Goal: Task Accomplishment & Management: Complete application form

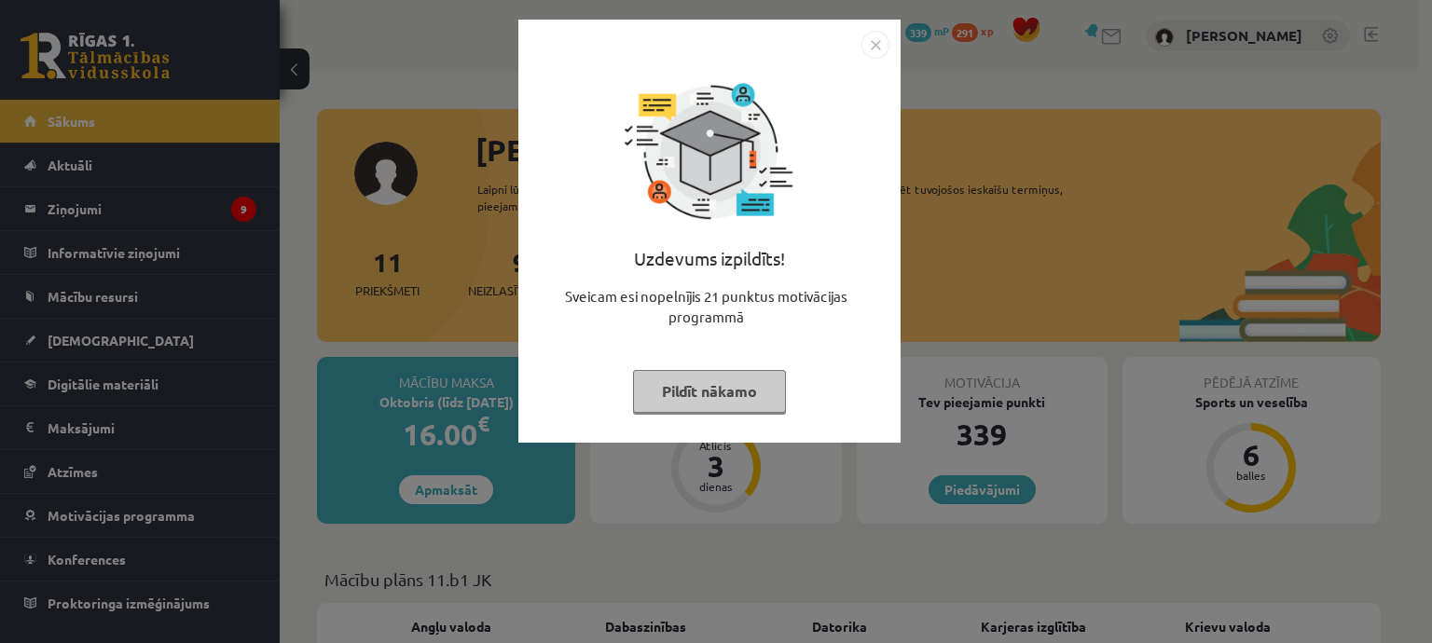
click at [693, 394] on button "Pildīt nākamo" at bounding box center [709, 391] width 153 height 43
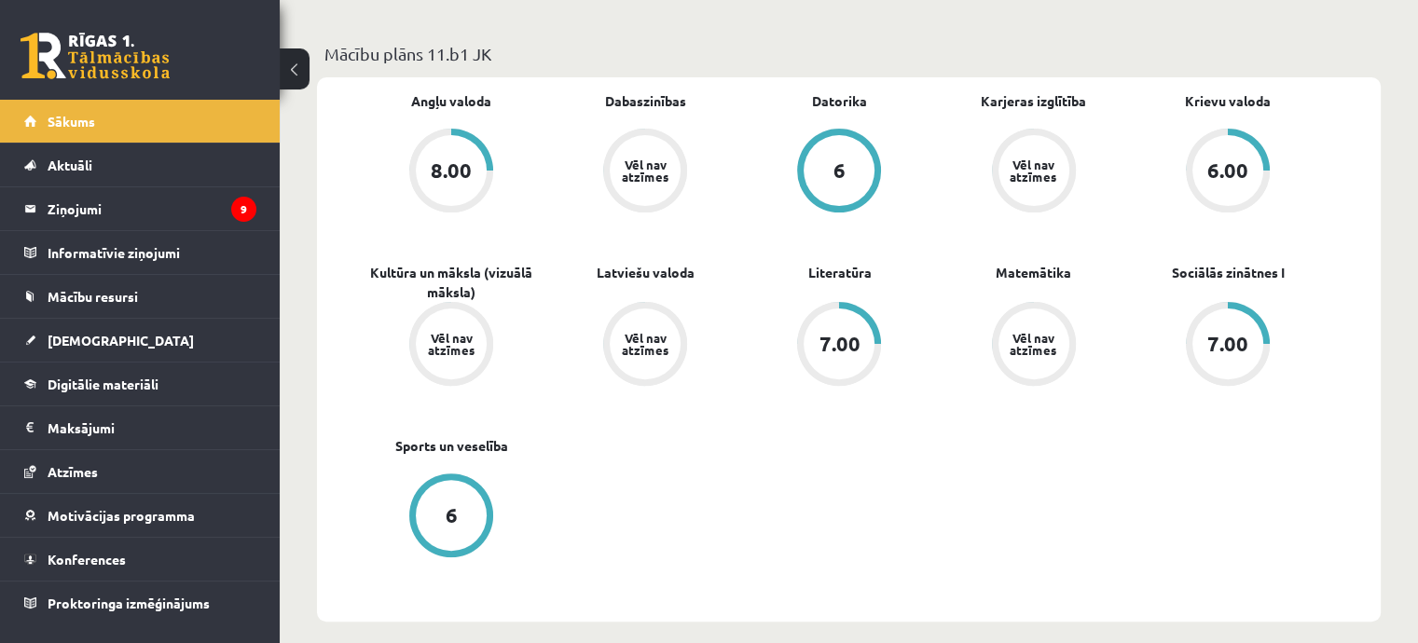
scroll to position [559, 0]
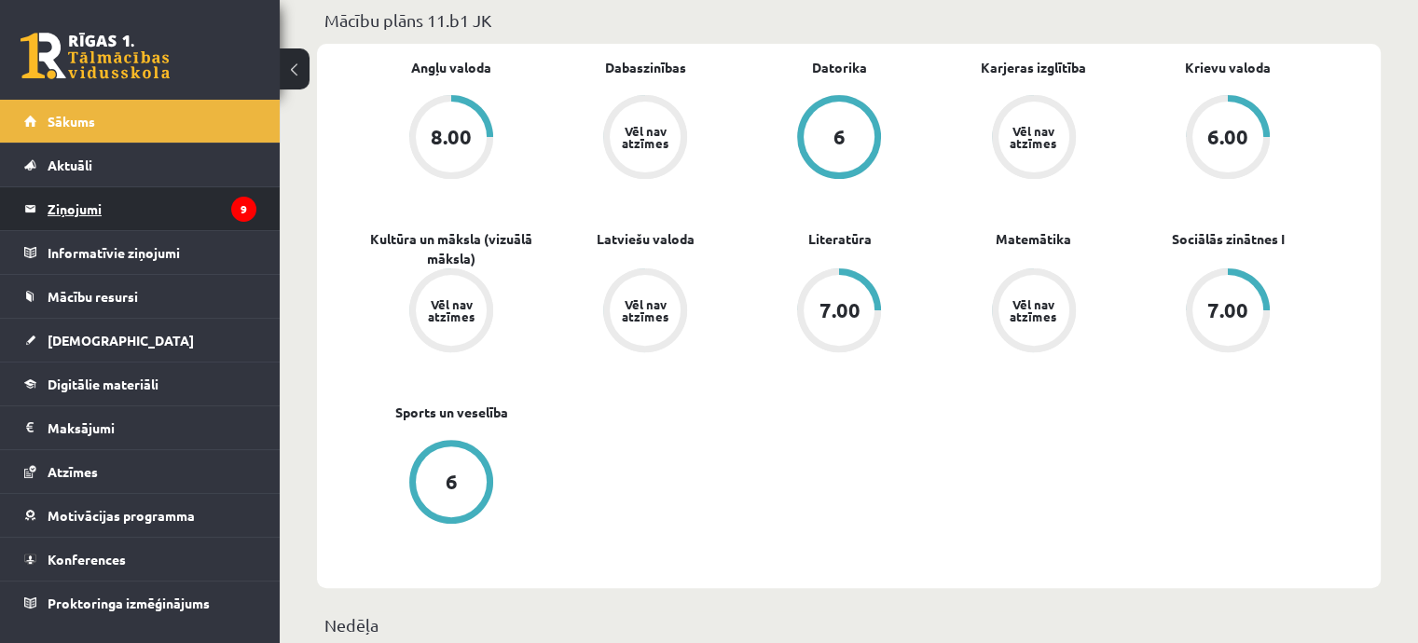
click at [98, 197] on legend "Ziņojumi 9" at bounding box center [152, 208] width 209 height 43
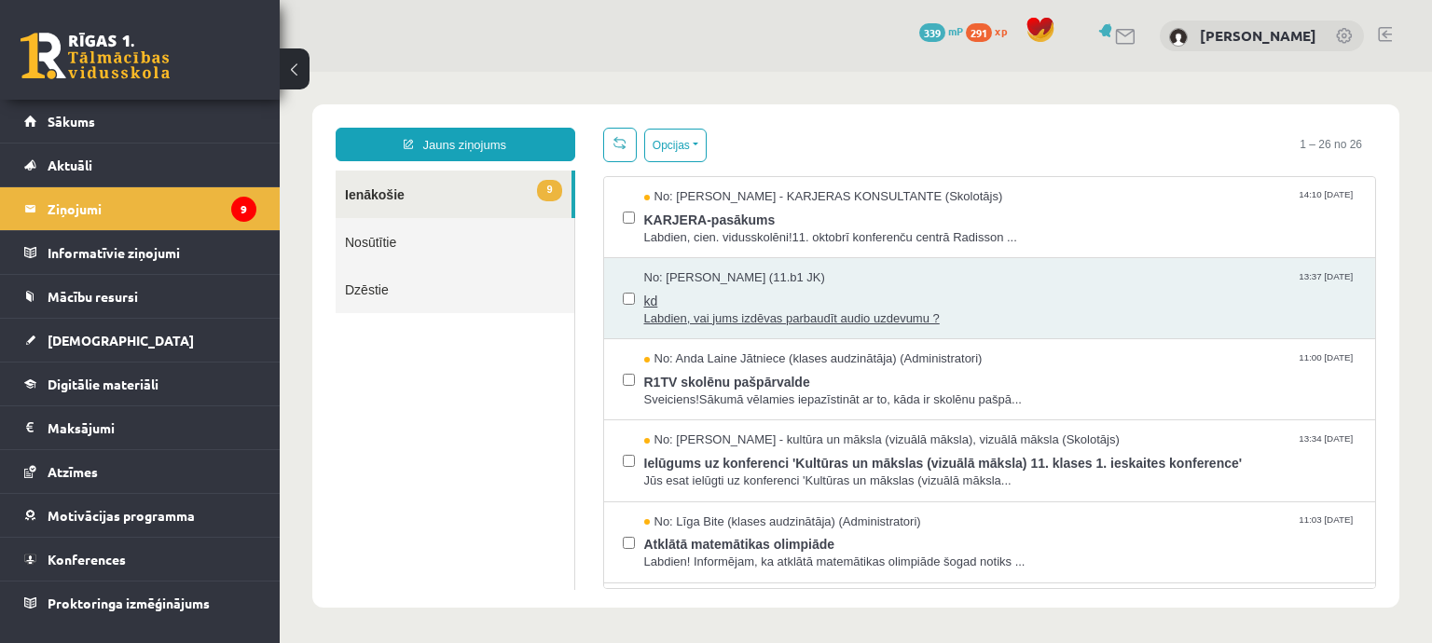
click at [872, 318] on span "Labdien, vai jums izdēvas parbaudīt audio uzdevumu ?" at bounding box center [1000, 319] width 713 height 18
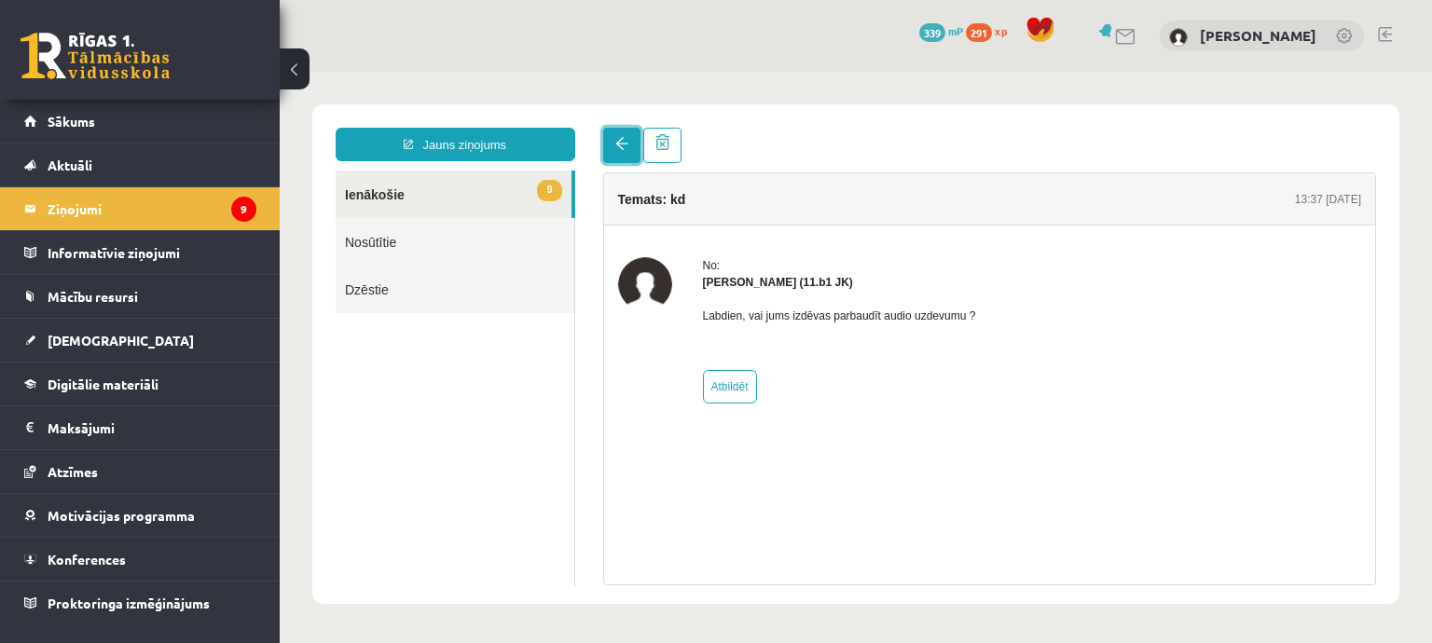
click at [619, 145] on span at bounding box center [621, 143] width 13 height 13
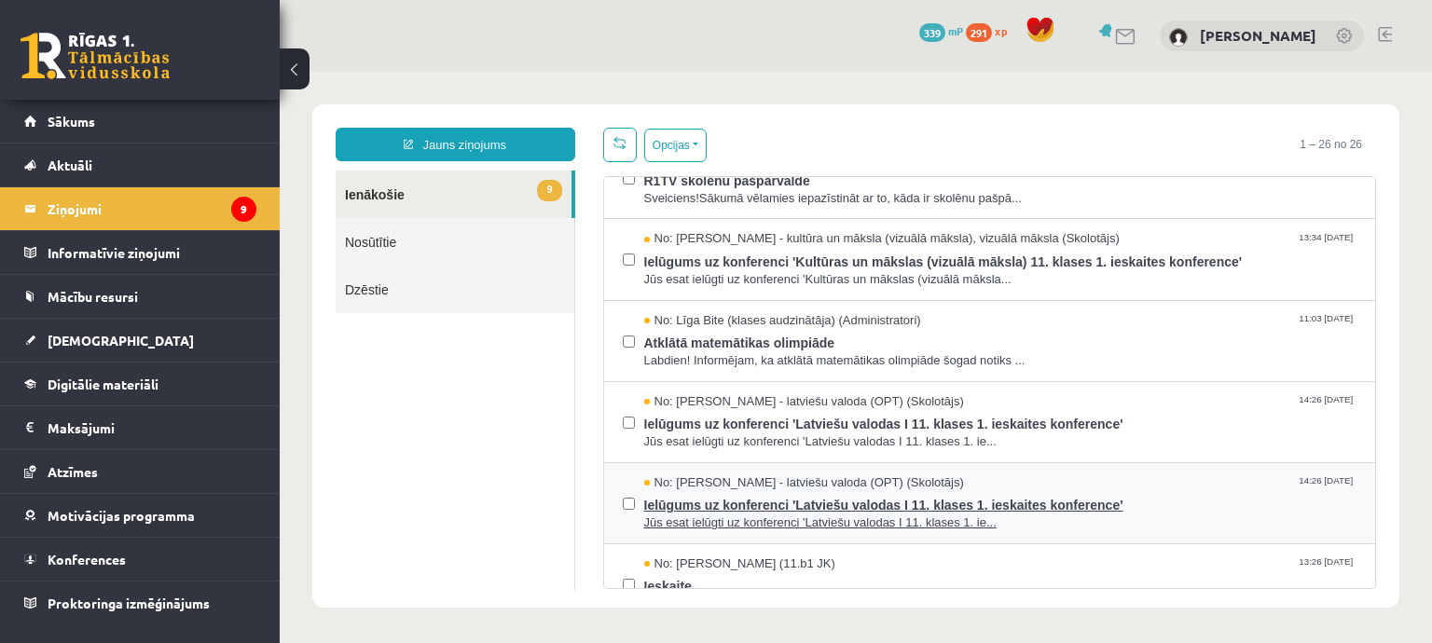
scroll to position [373, 0]
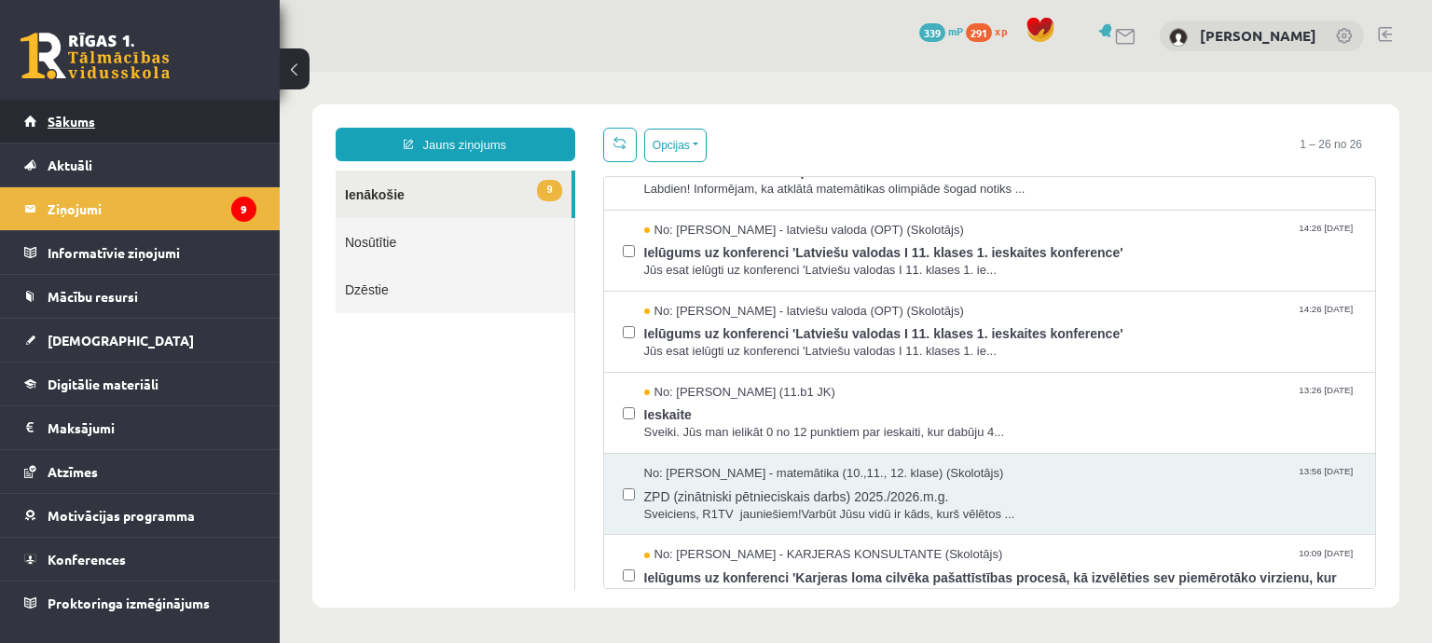
click at [84, 131] on link "Sākums" at bounding box center [140, 121] width 232 height 43
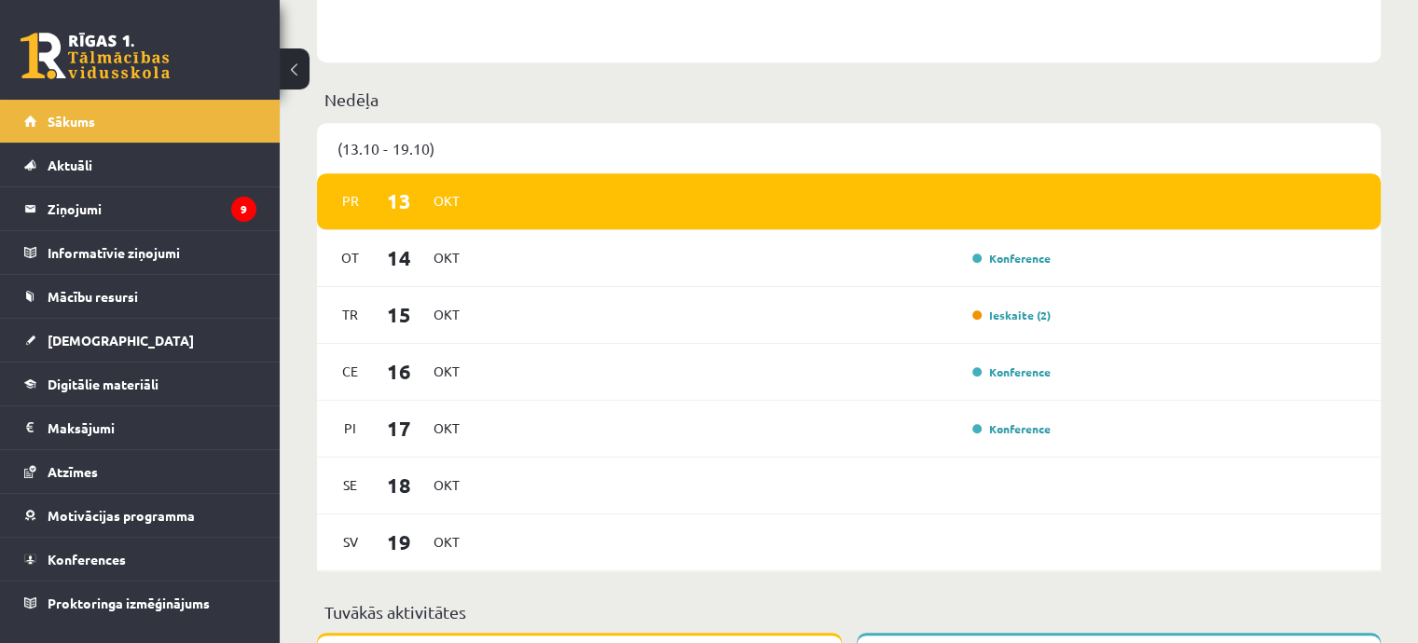
scroll to position [1119, 0]
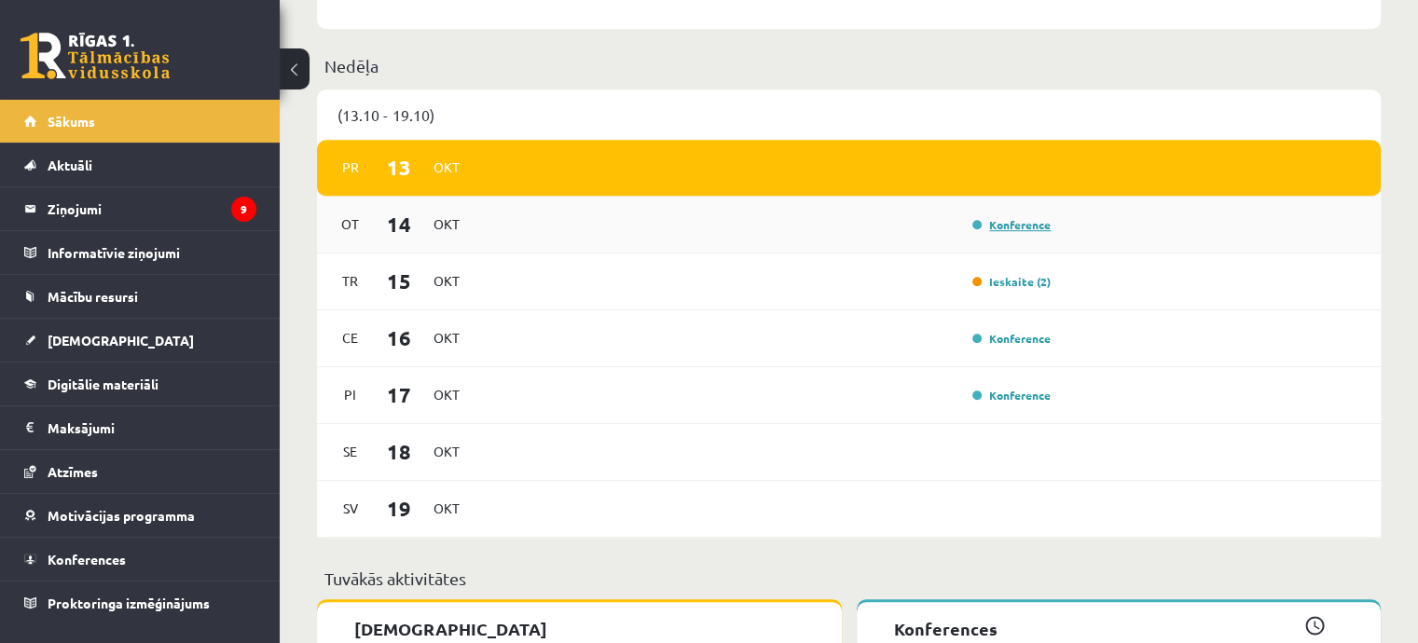
click at [1011, 223] on link "Konference" at bounding box center [1011, 224] width 78 height 15
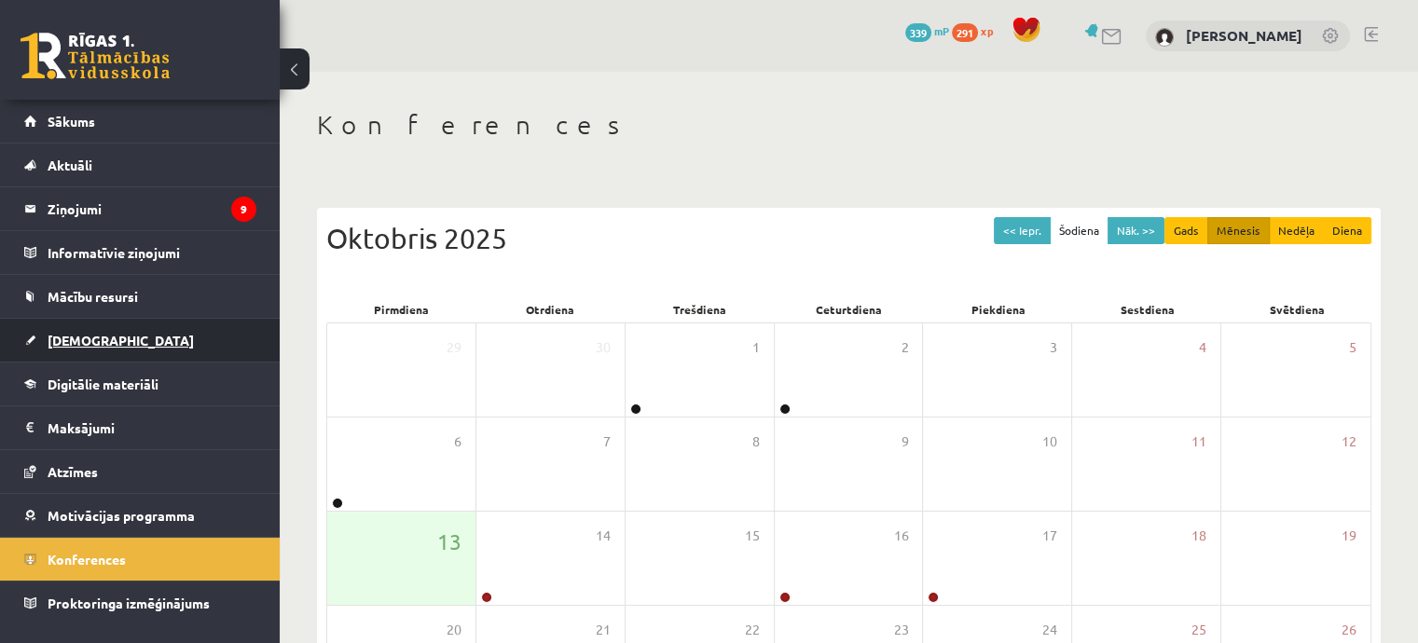
click at [124, 342] on link "[DEMOGRAPHIC_DATA]" at bounding box center [140, 340] width 232 height 43
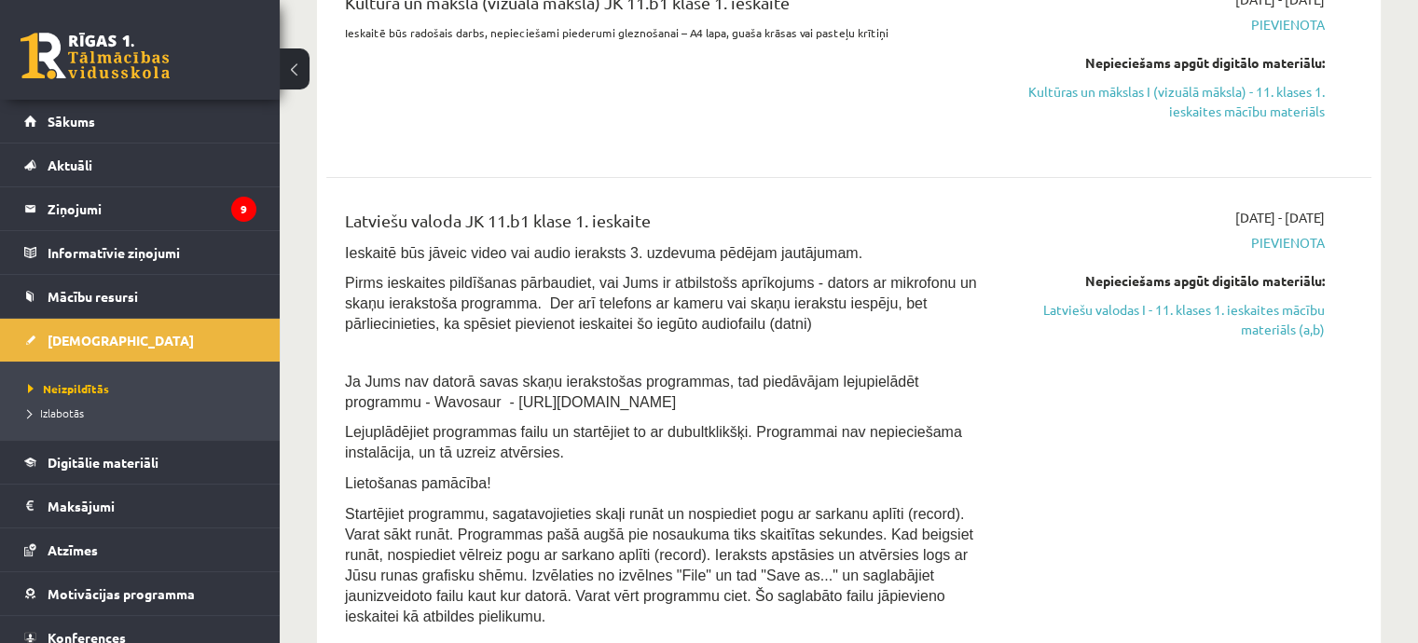
scroll to position [373, 0]
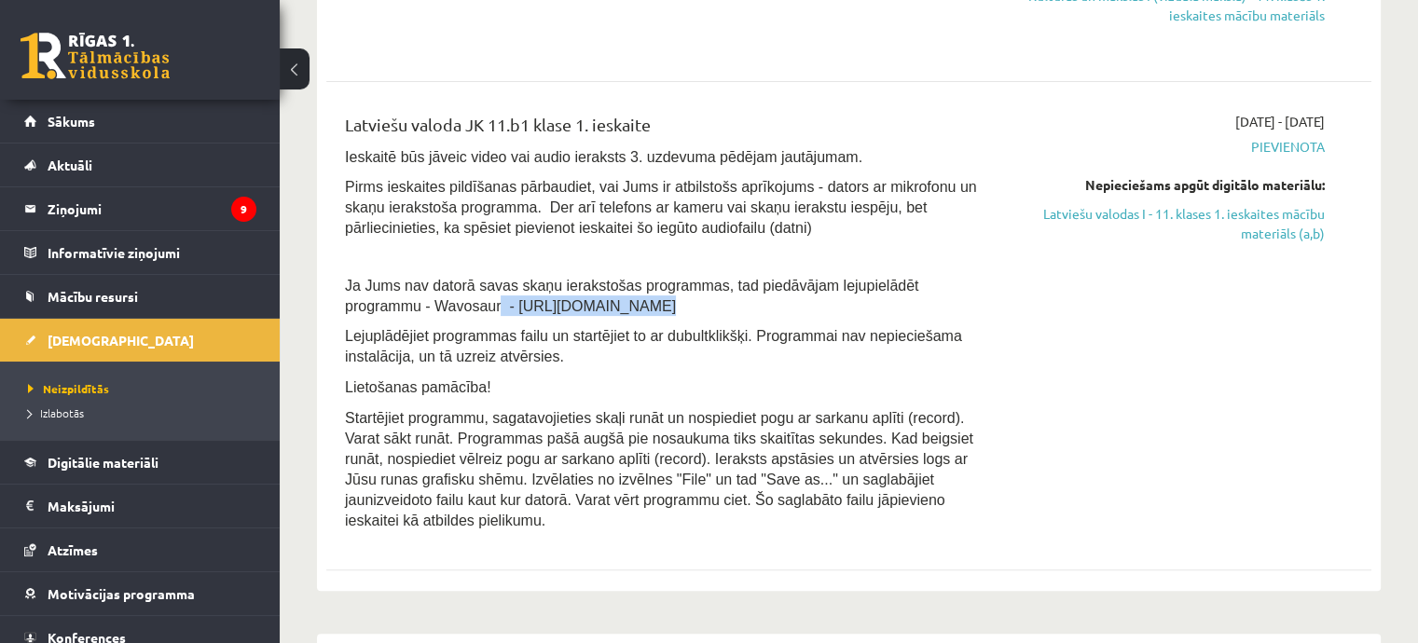
drag, startPoint x: 406, startPoint y: 301, endPoint x: 341, endPoint y: 318, distance: 67.4
click at [341, 318] on div "Latviešu valoda JK 11.b1 klase 1. ieskaite Ieskaitē būs jāveic video vai audio …" at bounding box center [667, 326] width 672 height 429
drag, startPoint x: 756, startPoint y: 319, endPoint x: 713, endPoint y: 367, distance: 64.7
click at [754, 322] on div "Latviešu valoda JK 11.b1 klase 1. ieskaite Ieskaitē būs jāveic video vai audio …" at bounding box center [667, 326] width 672 height 429
drag, startPoint x: 688, startPoint y: 386, endPoint x: 630, endPoint y: 338, distance: 74.8
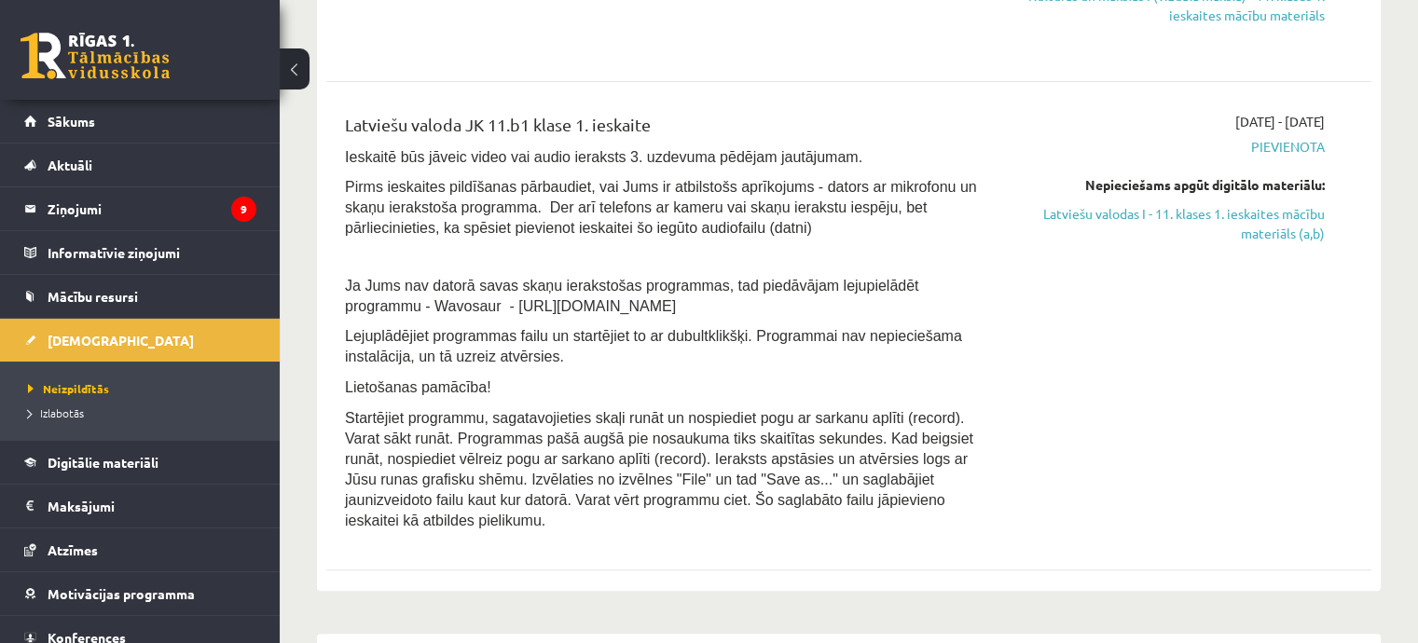
click at [688, 384] on p "Lietošanas pamācība!" at bounding box center [667, 387] width 644 height 21
drag, startPoint x: 611, startPoint y: 298, endPoint x: 422, endPoint y: 301, distance: 188.3
click at [422, 301] on p "Ja Jums nav datorā savas skaņu ierakstošas programmas, tad piedāvājam lejupielā…" at bounding box center [667, 295] width 644 height 41
copy span "https://www.wavosaur.com/"
click at [918, 278] on span "Ja Jums nav datorā savas skaņu ierakstošas programmas, tad piedāvājam lejupielā…" at bounding box center [631, 296] width 573 height 36
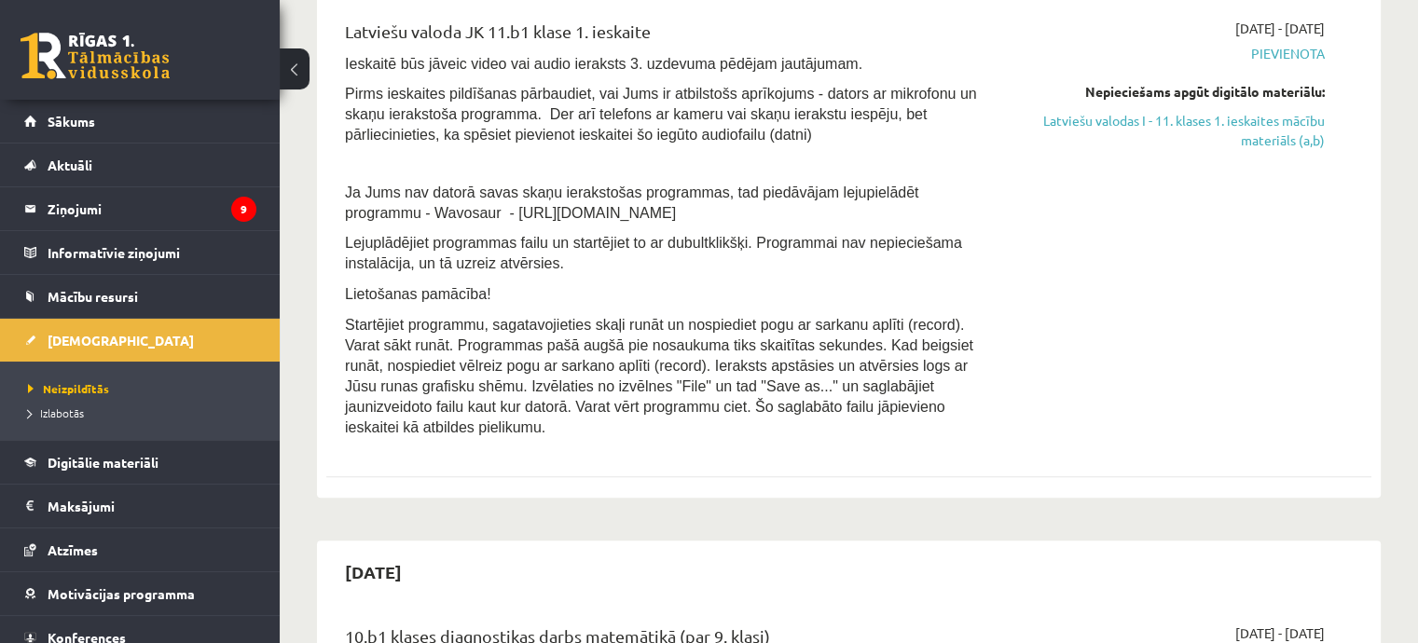
scroll to position [186, 0]
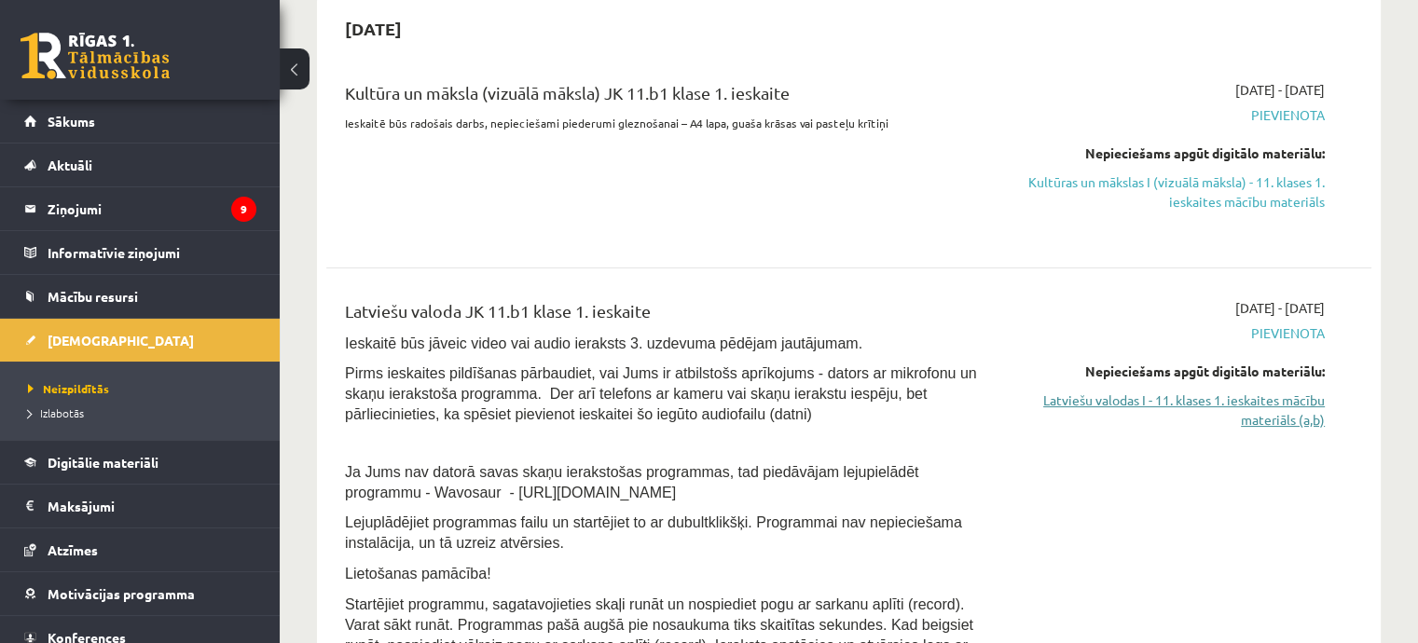
click at [1242, 398] on link "Latviešu valodas I - 11. klases 1. ieskaites mācību materiāls (a,b)" at bounding box center [1171, 410] width 308 height 39
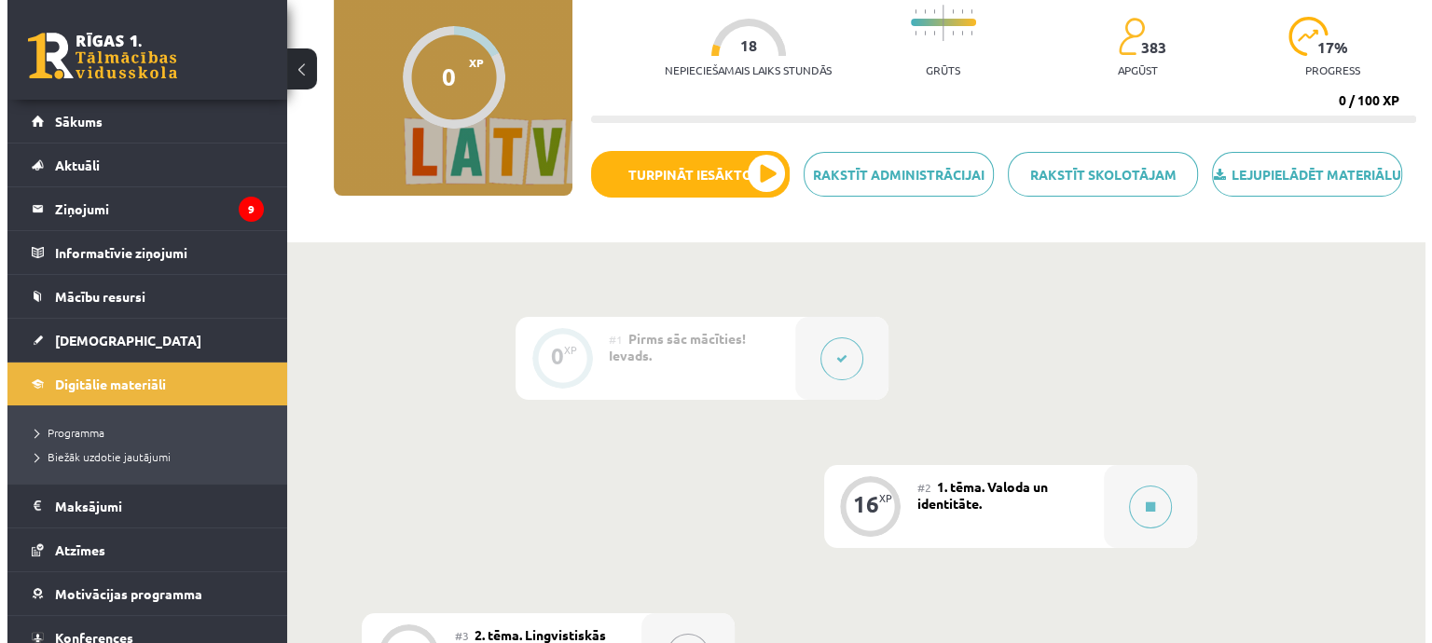
scroll to position [186, 0]
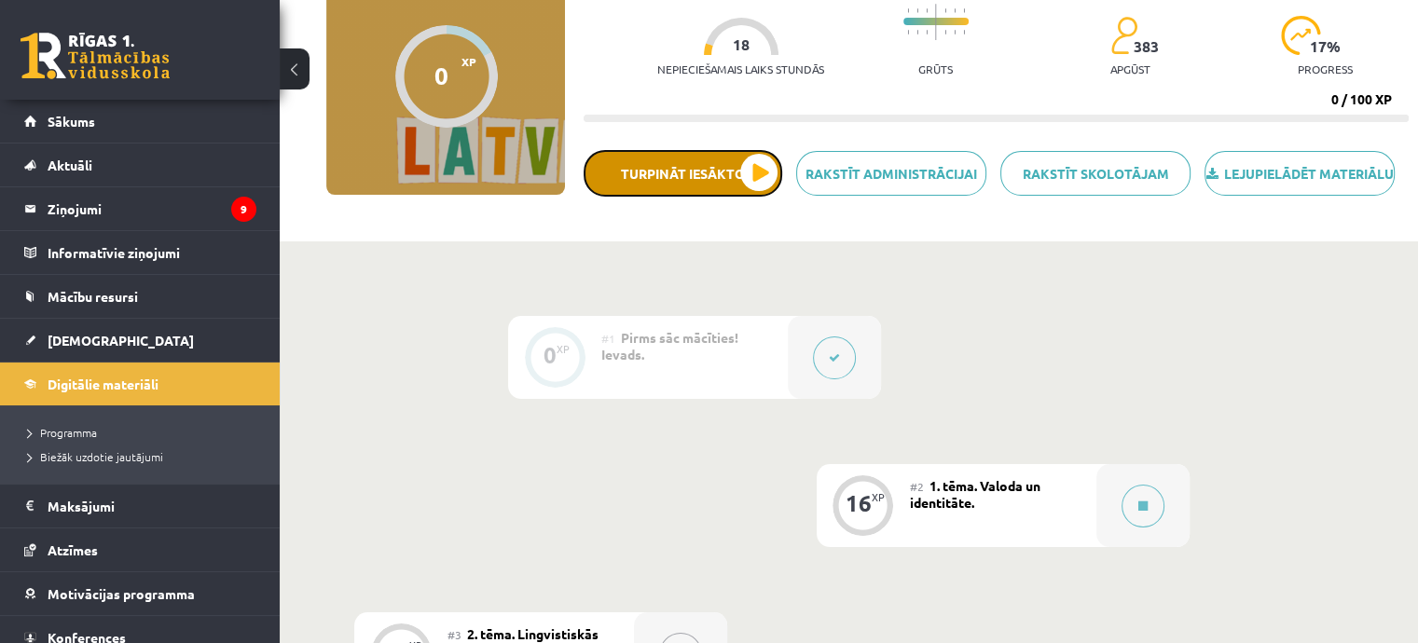
click at [757, 190] on button "Turpināt iesākto" at bounding box center [683, 173] width 199 height 47
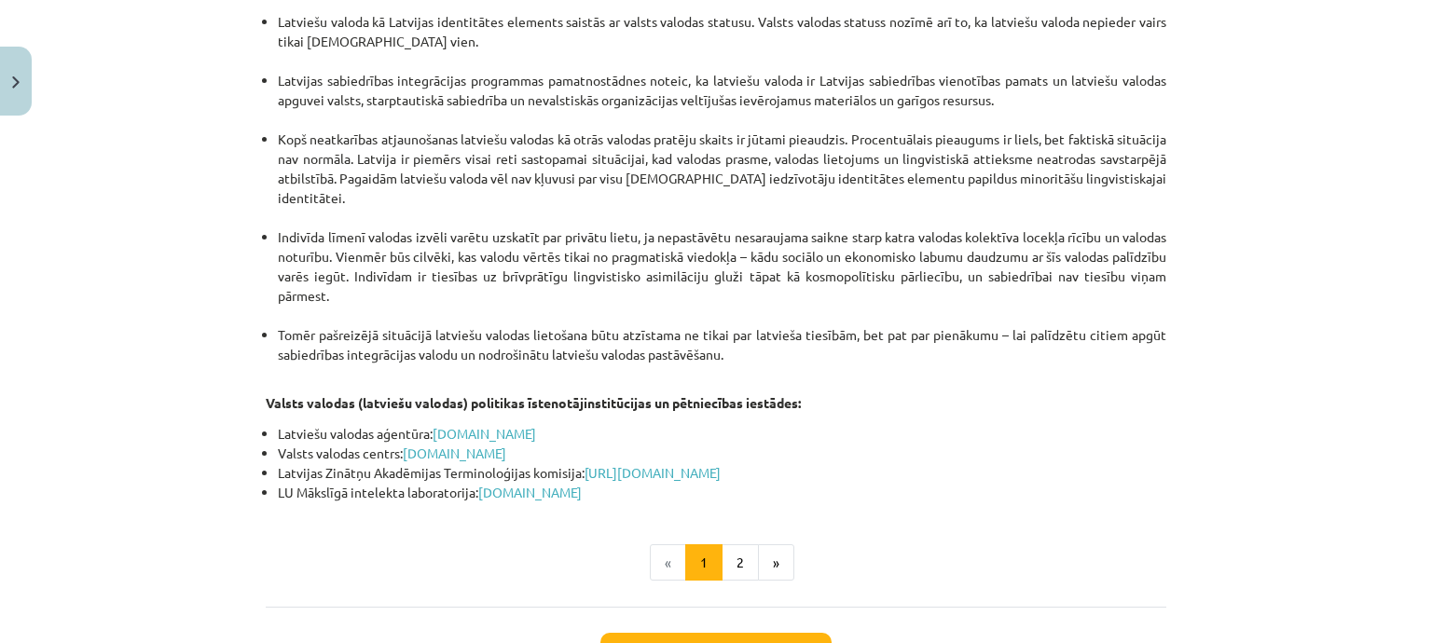
scroll to position [3961, 0]
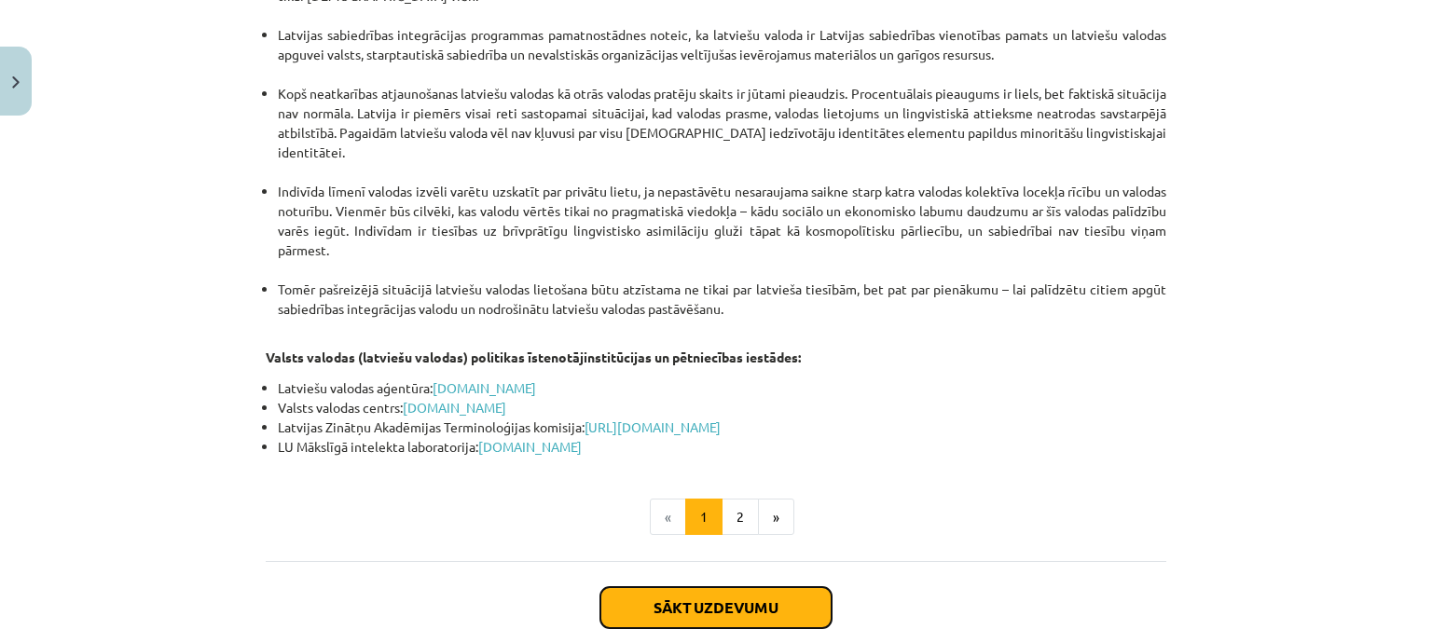
click at [719, 587] on button "Sākt uzdevumu" at bounding box center [715, 607] width 231 height 41
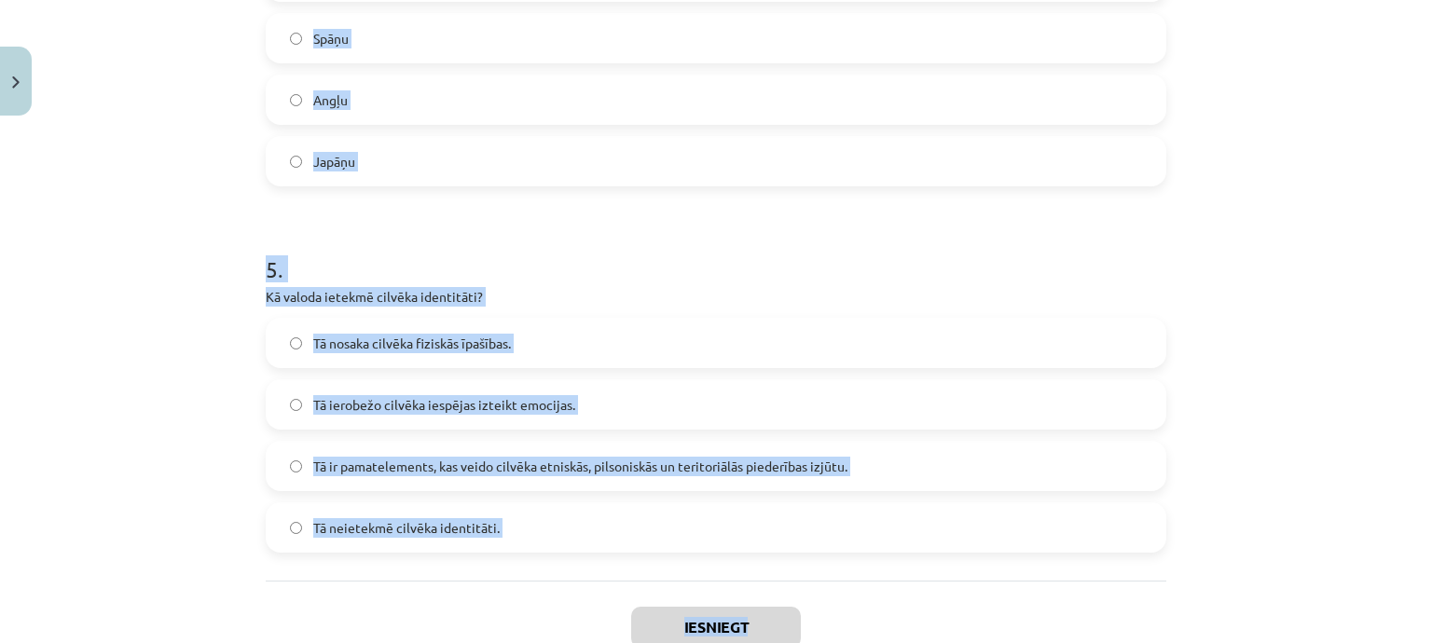
scroll to position [1737, 0]
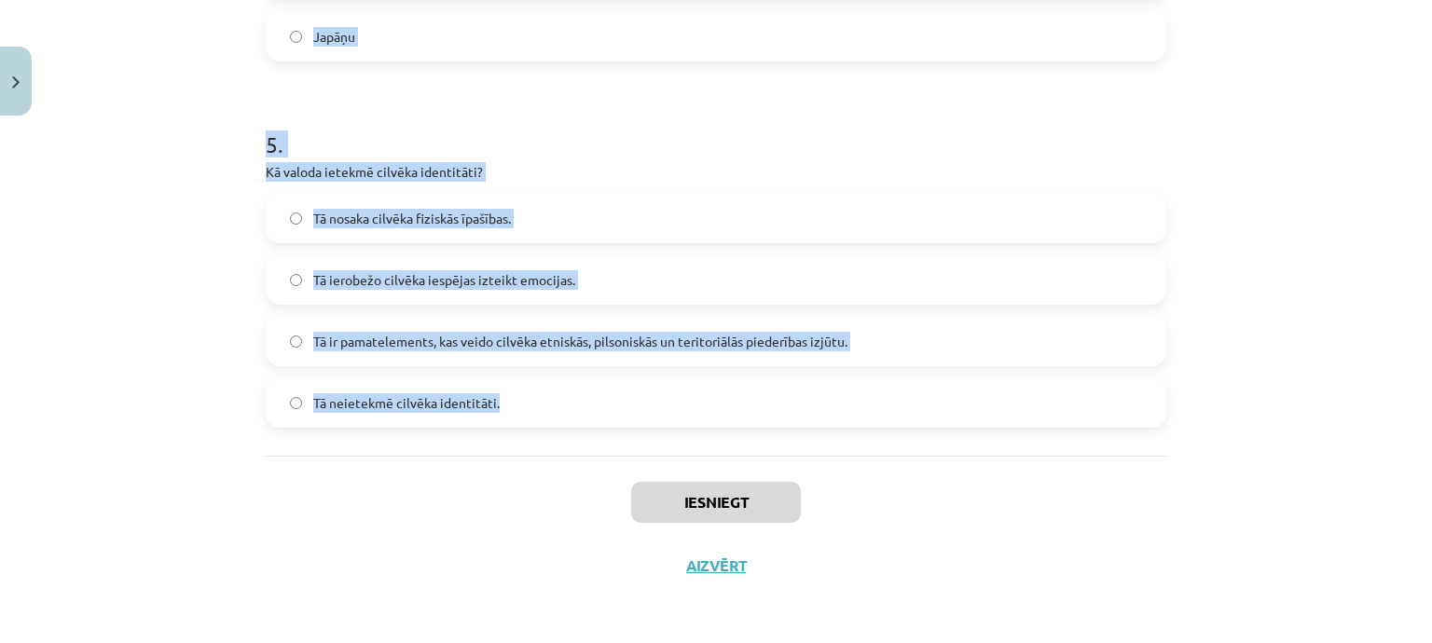
drag, startPoint x: 251, startPoint y: 372, endPoint x: 590, endPoint y: 430, distance: 344.2
copy form "1 . Kas tiek uzskatīts par būtisku latviešu valodas identitātes elementu? Tās l…"
click at [174, 324] on div "Mācību tēma: Latviešu valodas i - 11. klases 1. ieskaites mācību materiāls (a,b…" at bounding box center [716, 321] width 1432 height 643
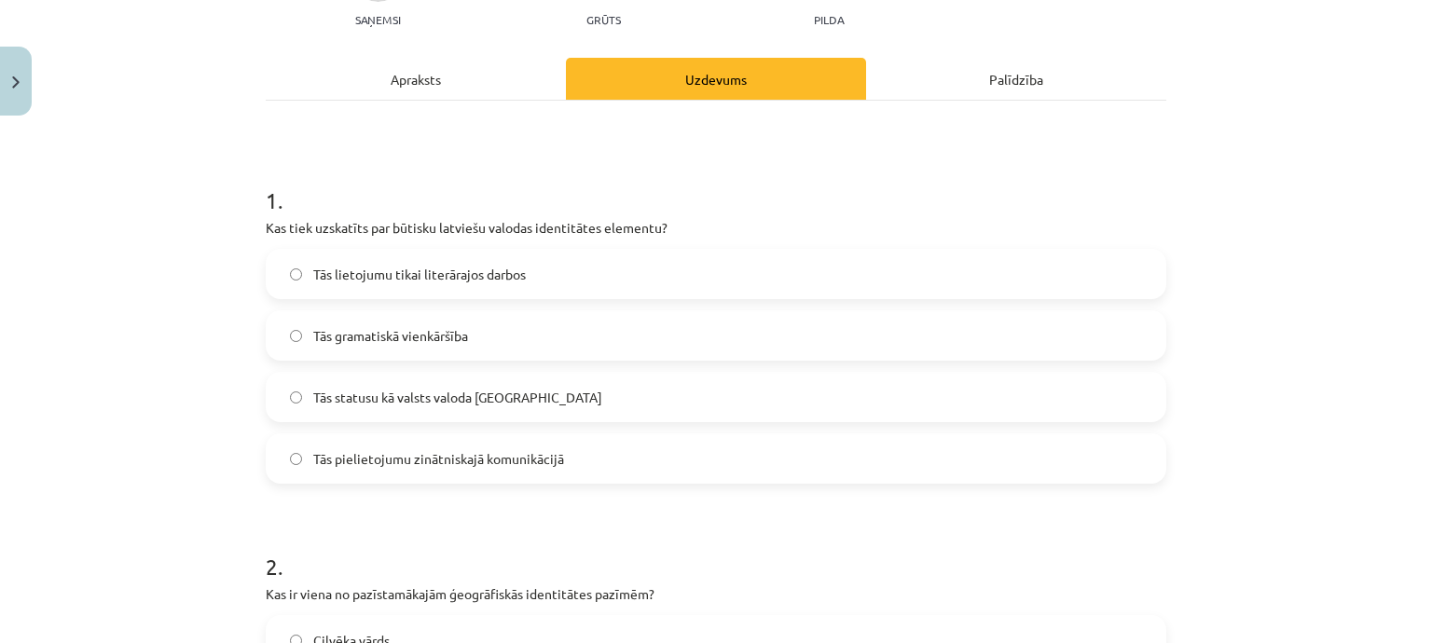
scroll to position [321, 0]
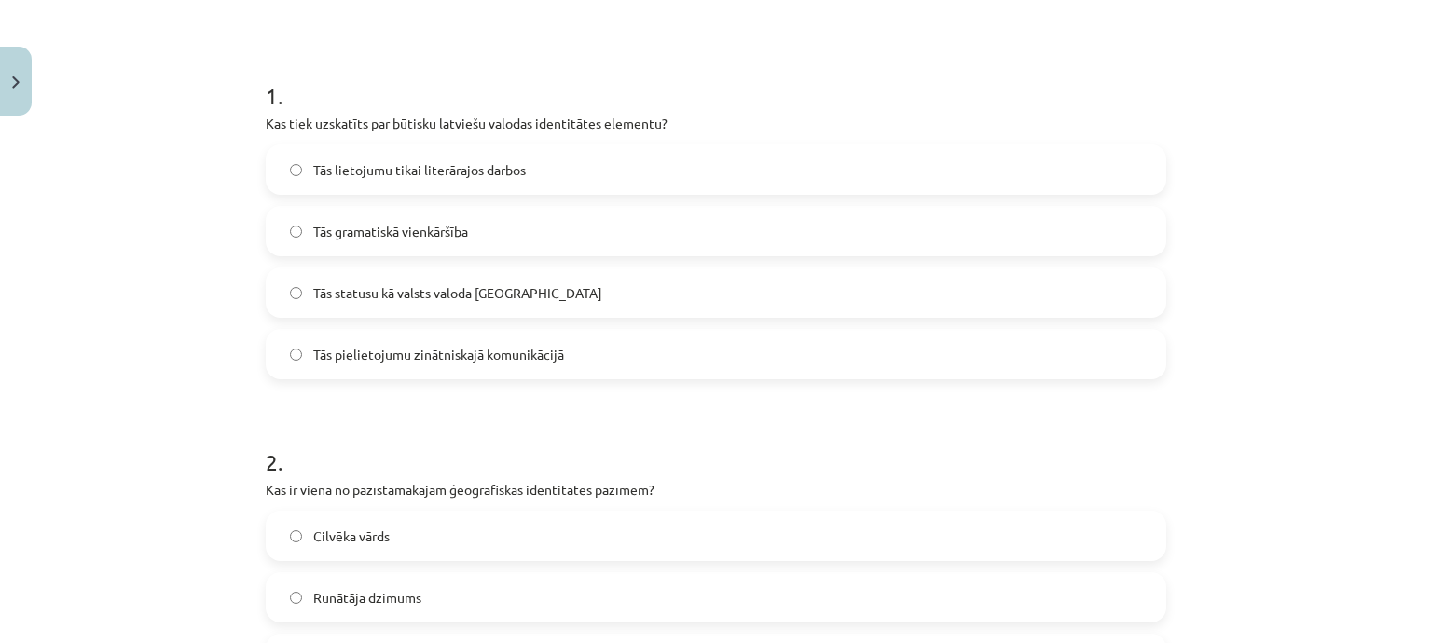
click at [599, 290] on label "Tās statusu kā valsts valoda Latvijā" at bounding box center [716, 292] width 897 height 47
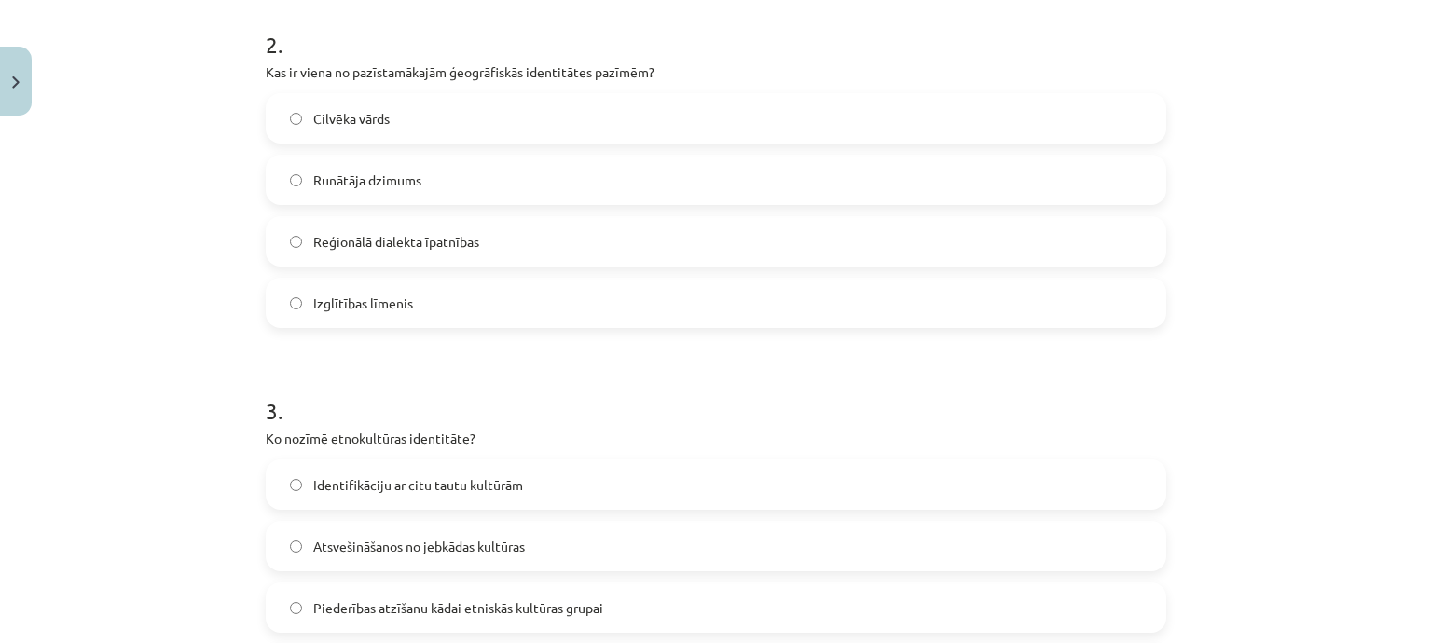
scroll to position [745, 0]
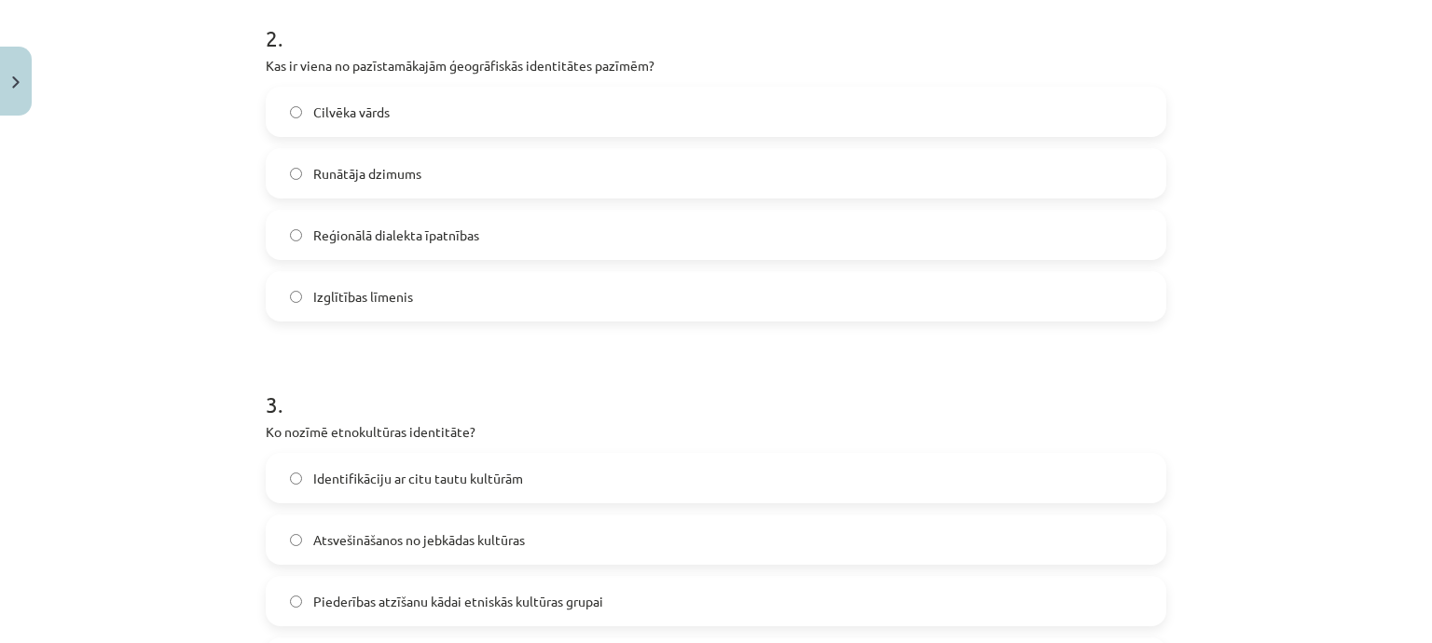
click at [438, 226] on span "Reģionālā dialekta īpatnības" at bounding box center [396, 236] width 166 height 20
click at [476, 588] on label "Piederības atzīšanu kādai etniskās kultūras grupai" at bounding box center [716, 601] width 897 height 47
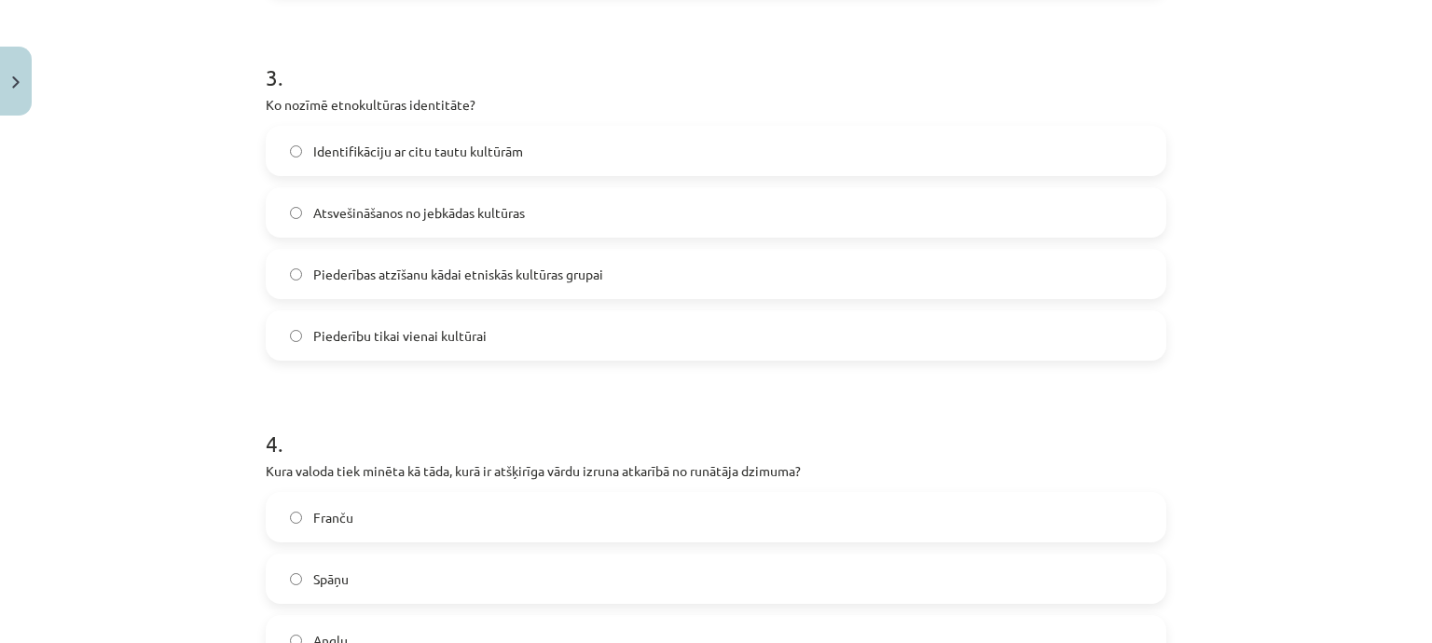
scroll to position [1139, 0]
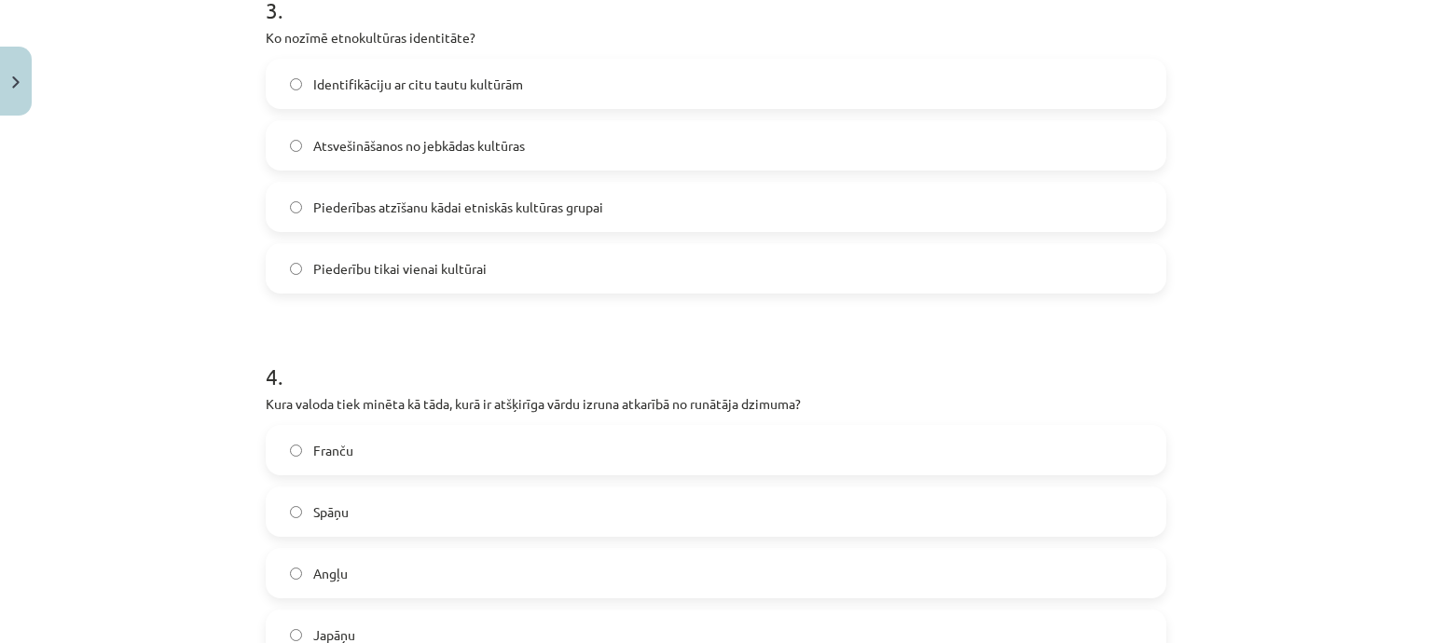
drag, startPoint x: 544, startPoint y: 618, endPoint x: 544, endPoint y: 595, distance: 23.3
click at [544, 618] on label "Japāņu" at bounding box center [716, 634] width 897 height 47
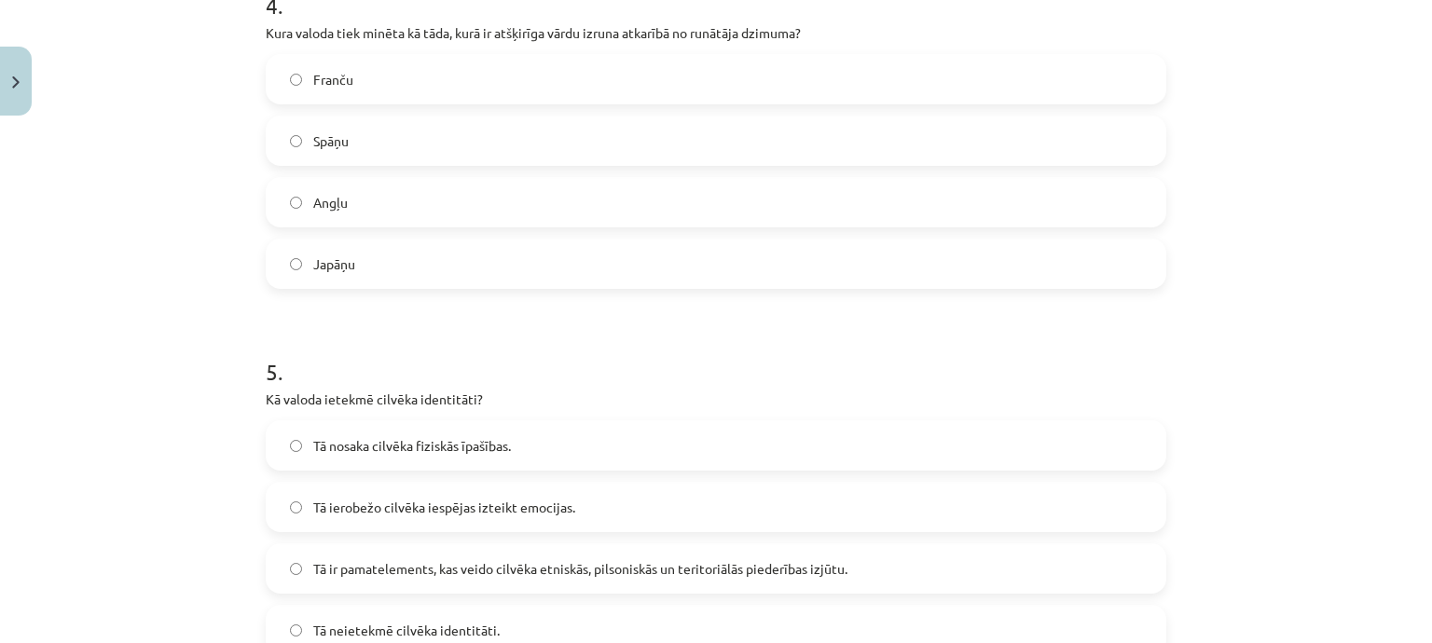
scroll to position [1618, 0]
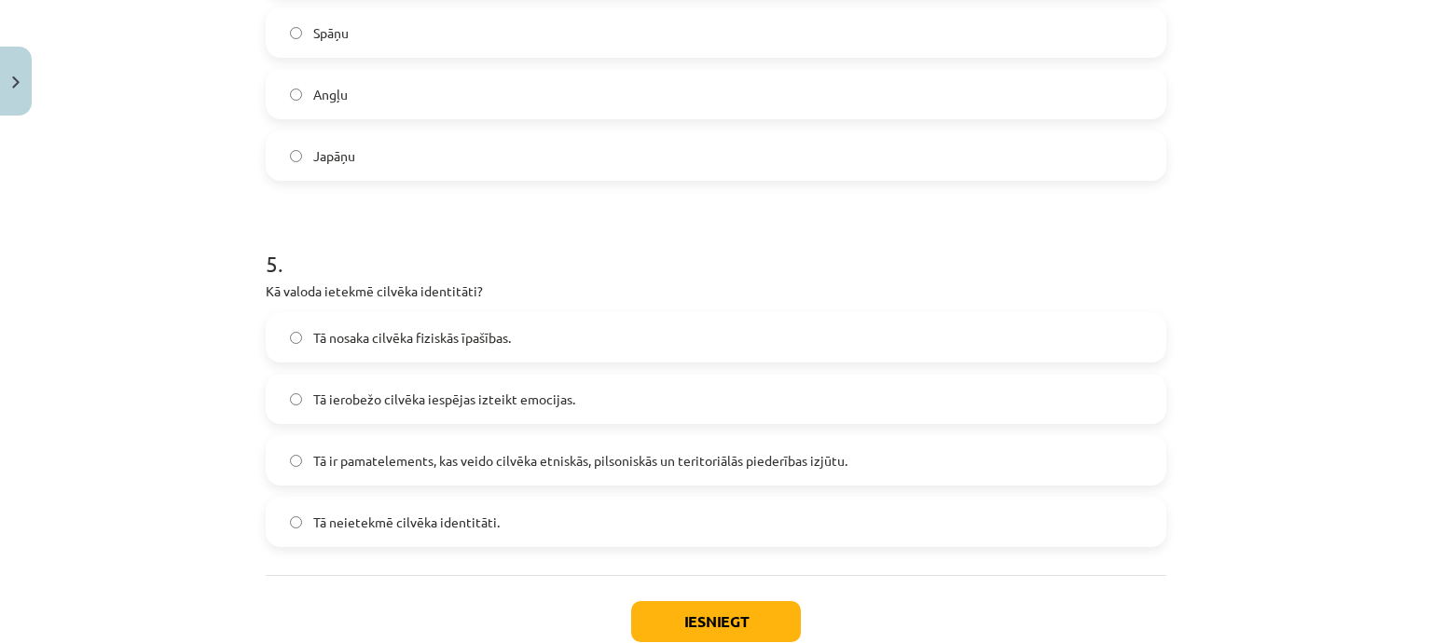
click at [835, 442] on label "Tā ir pamatelements, kas veido cilvēka etniskās, pilsoniskās un teritoriālās pi…" at bounding box center [716, 460] width 897 height 47
click at [671, 608] on button "Iesniegt" at bounding box center [716, 621] width 170 height 41
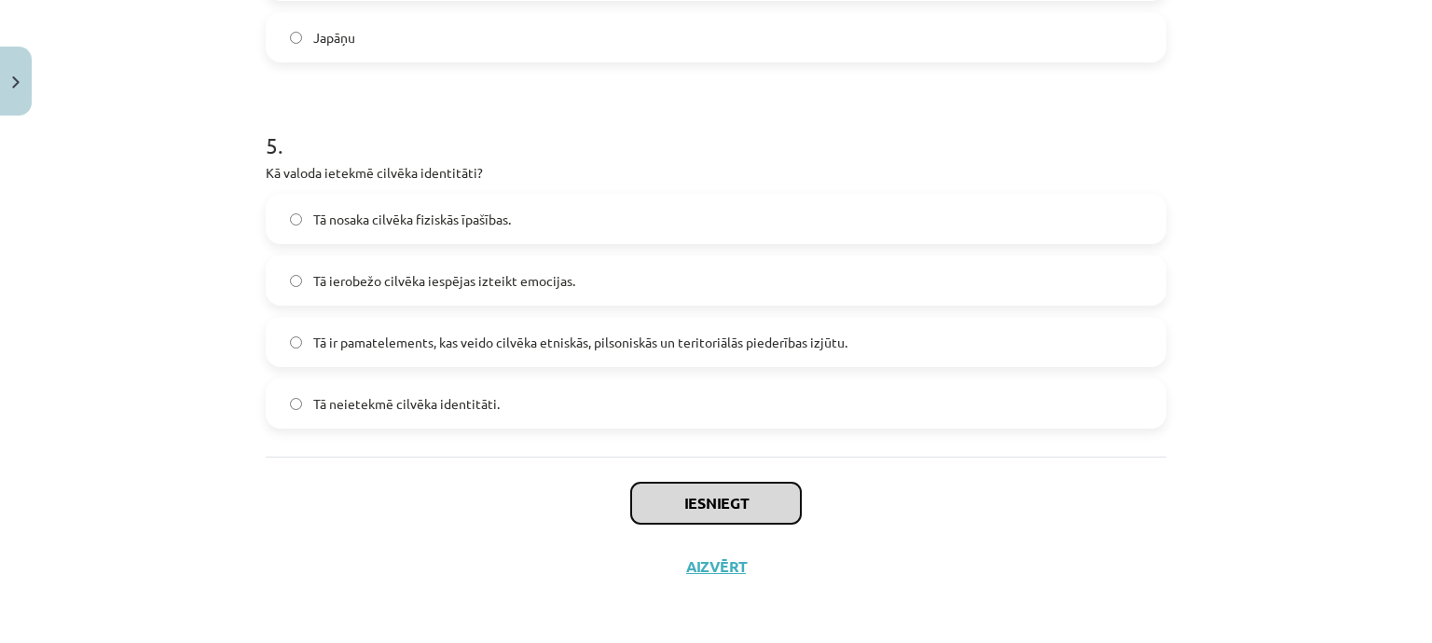
scroll to position [1737, 0]
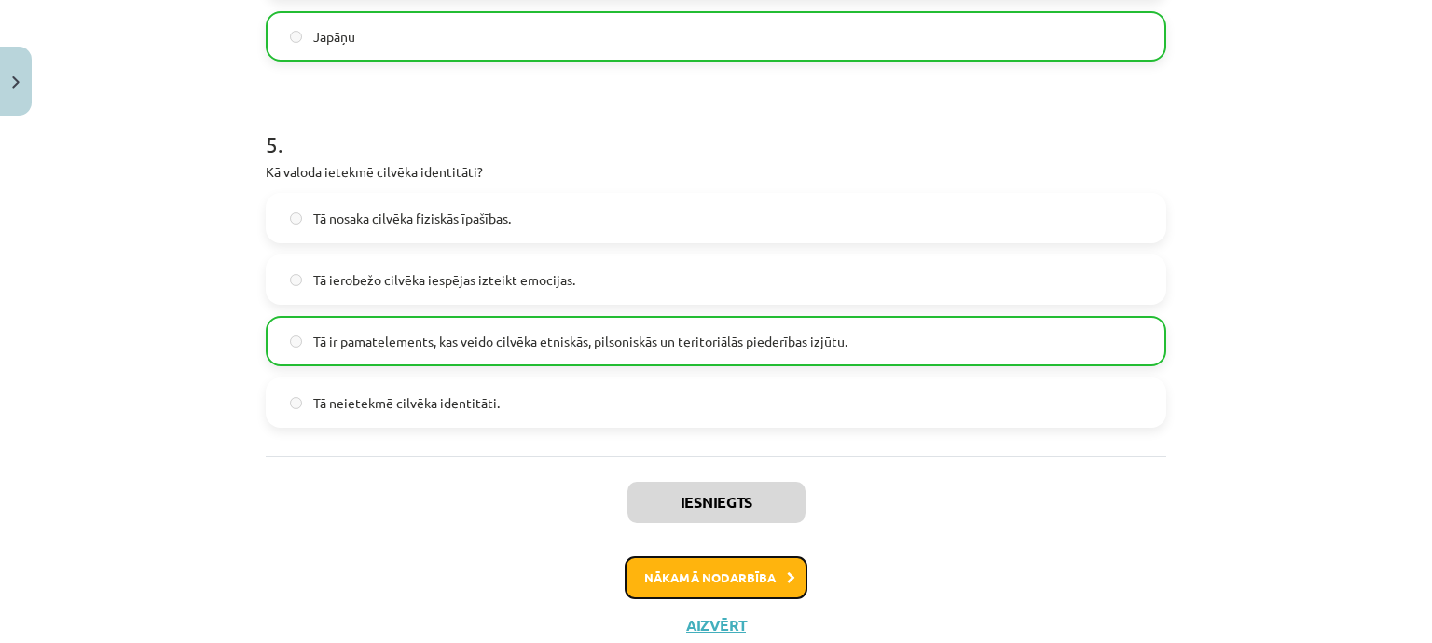
click at [773, 579] on button "Nākamā nodarbība" at bounding box center [716, 577] width 183 height 43
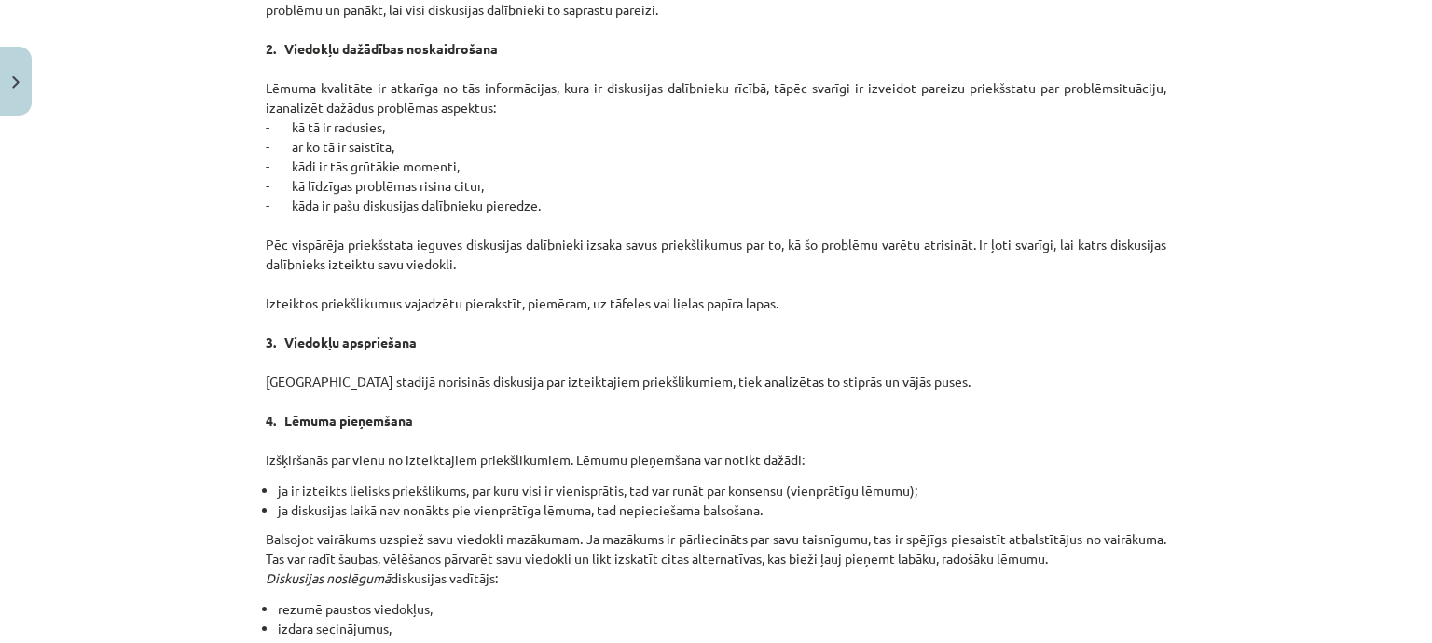
scroll to position [1725, 0]
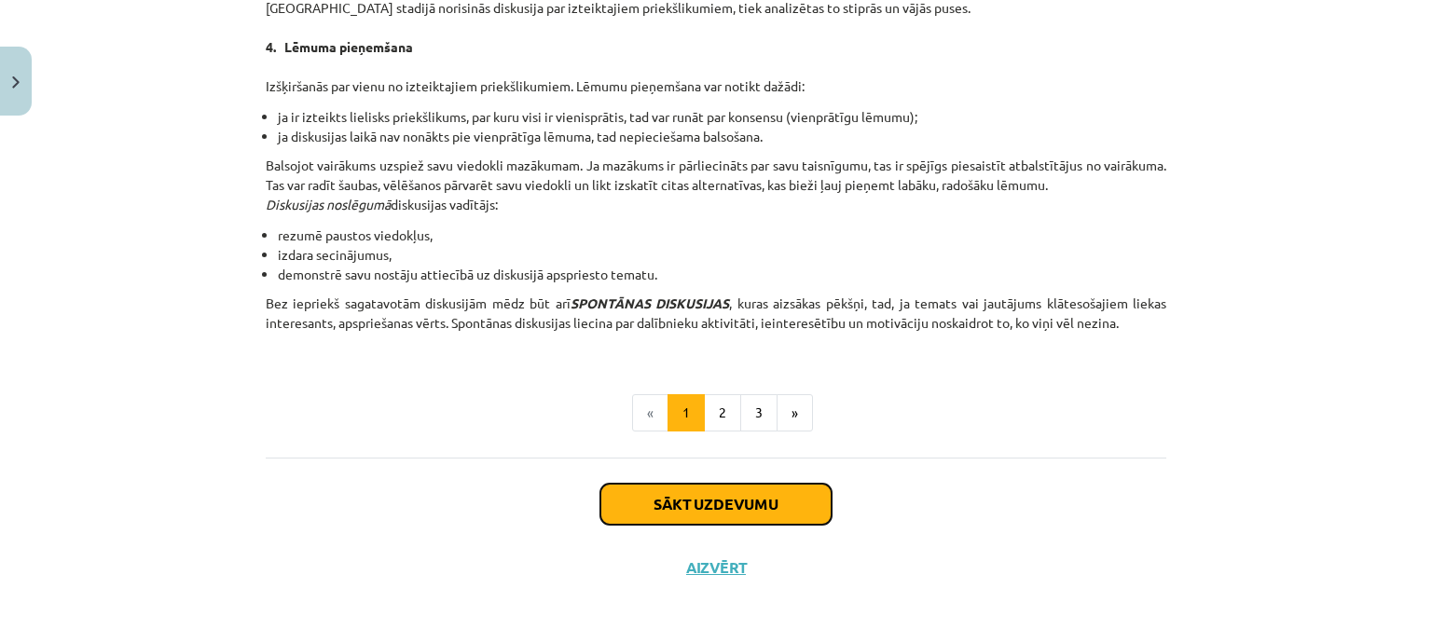
click at [705, 504] on button "Sākt uzdevumu" at bounding box center [715, 504] width 231 height 41
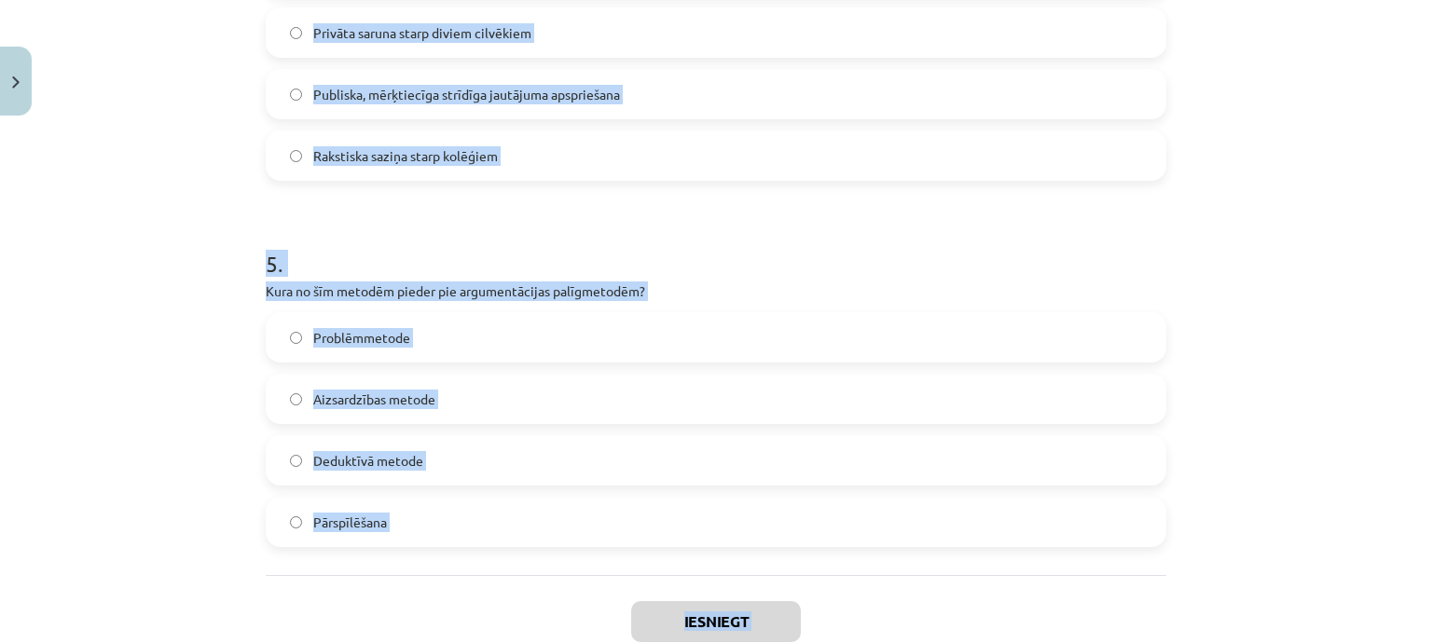
scroll to position [1737, 0]
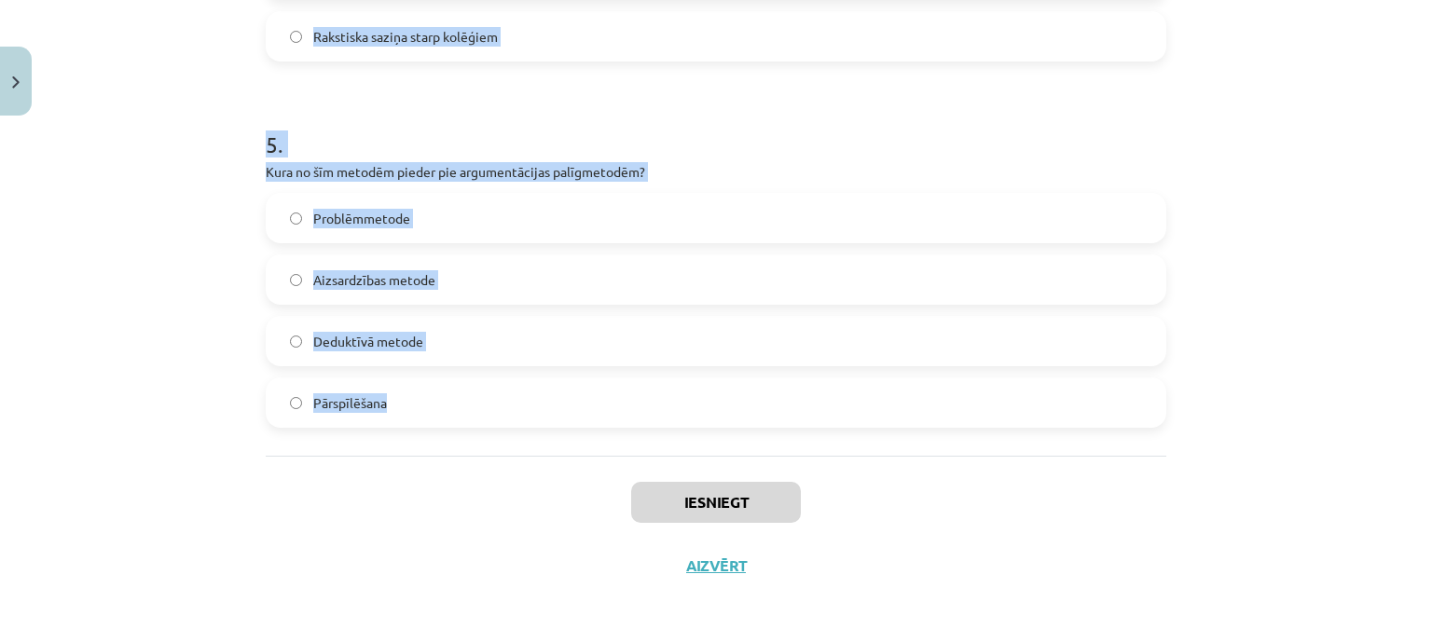
drag, startPoint x: 250, startPoint y: 363, endPoint x: 626, endPoint y: 421, distance: 381.1
copy form "1 . Kāds ir viens no galvenajiem diskusijas kultūras principiem? Aizmirst perso…"
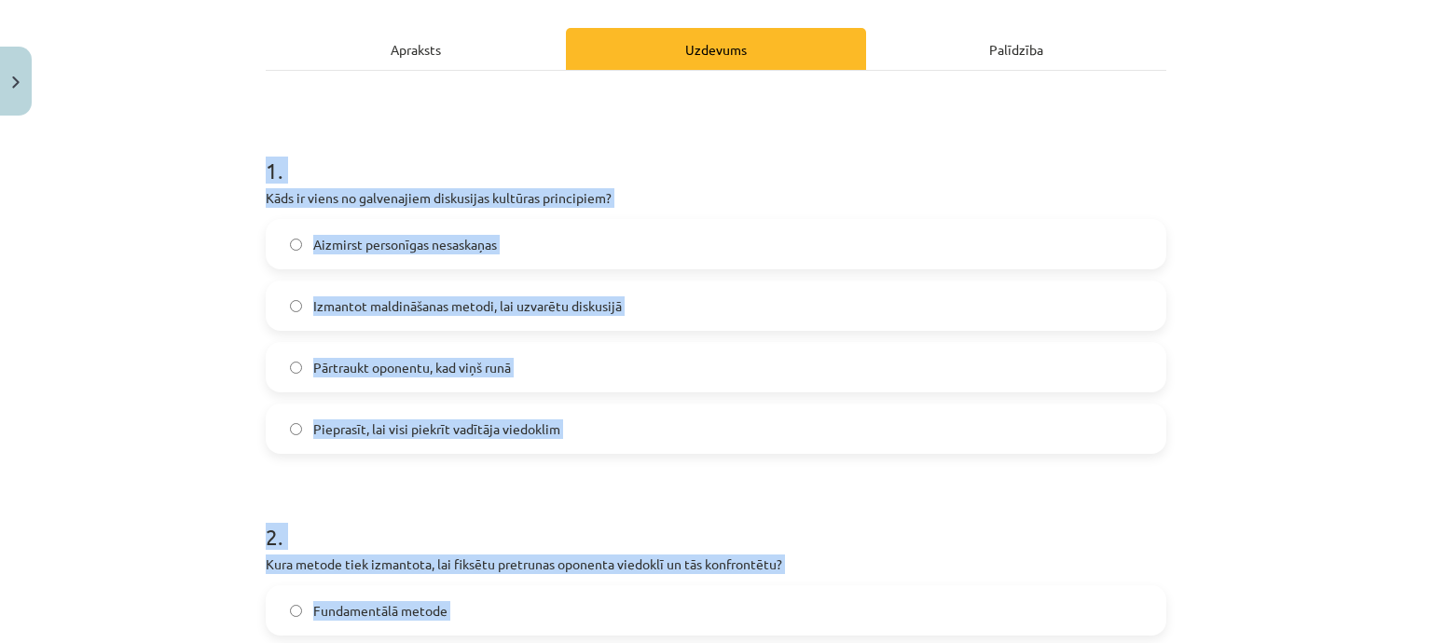
scroll to position [0, 0]
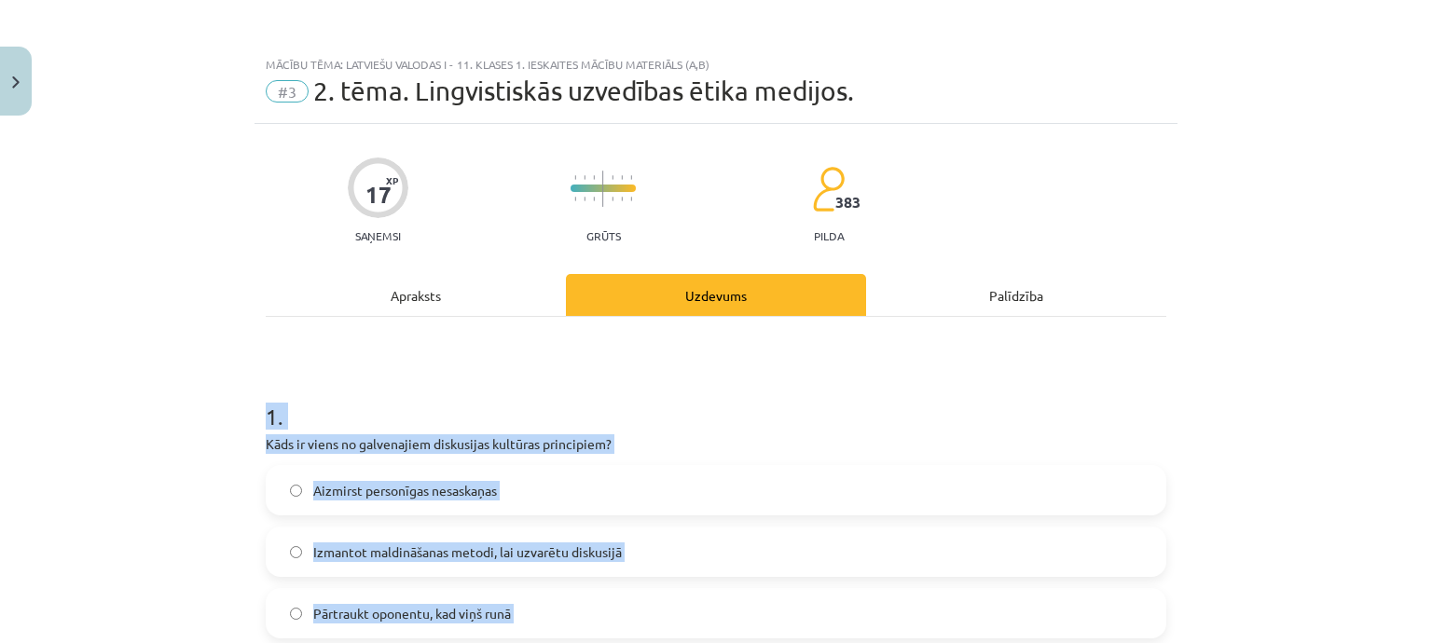
drag, startPoint x: 119, startPoint y: 583, endPoint x: 137, endPoint y: 565, distance: 25.0
click at [119, 583] on div "Mācību tēma: Latviešu valodas i - 11. klases 1. ieskaites mācību materiāls (a,b…" at bounding box center [716, 321] width 1432 height 643
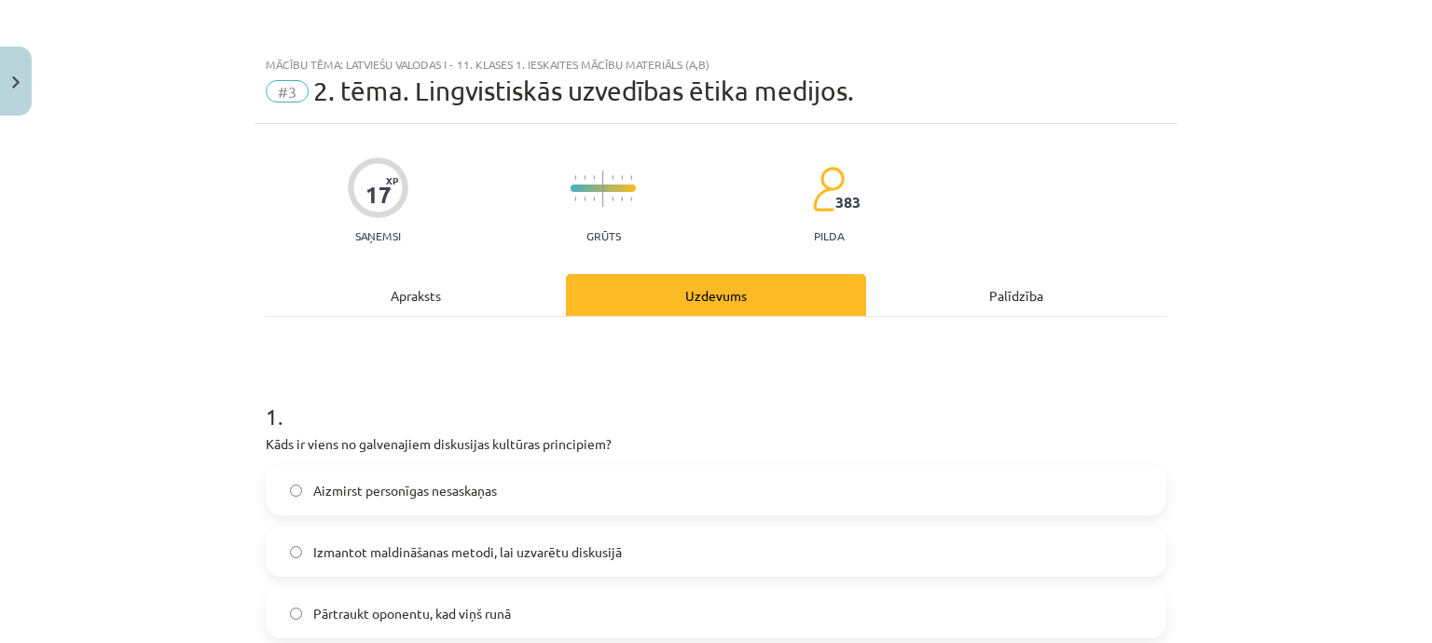
click at [378, 489] on span "Aizmirst personīgas nesaskaņas" at bounding box center [405, 491] width 184 height 20
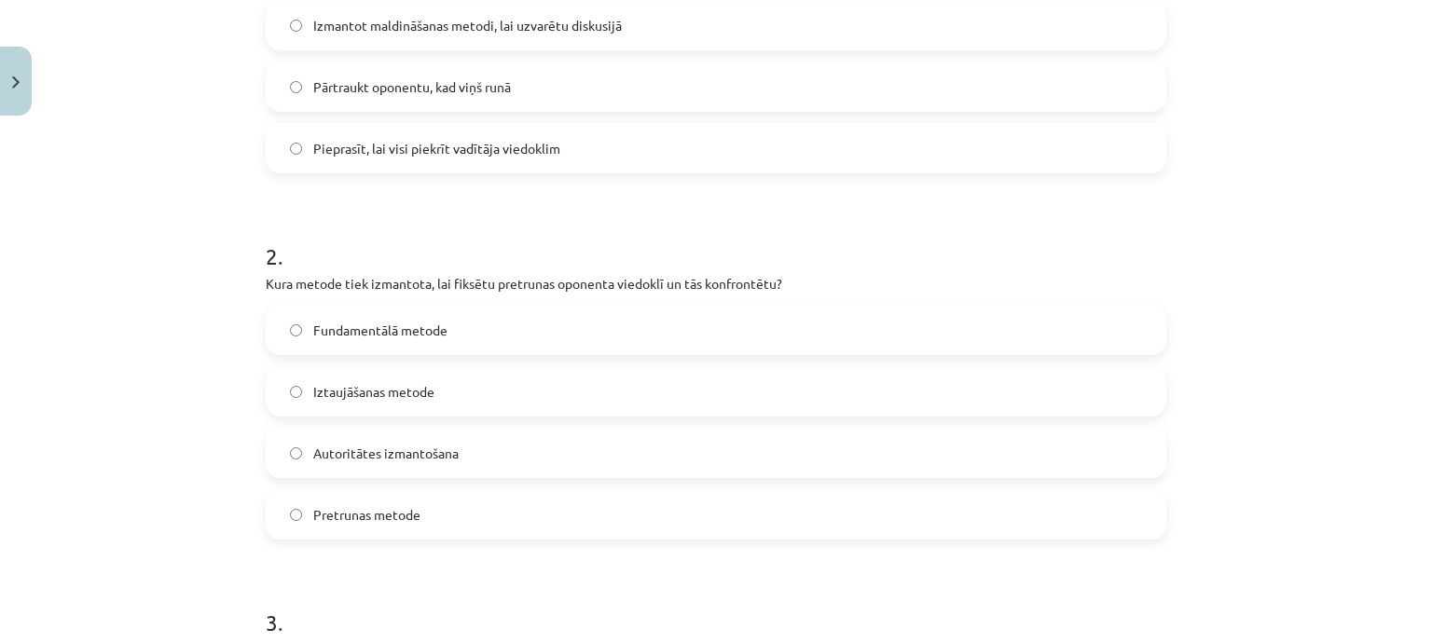
scroll to position [559, 0]
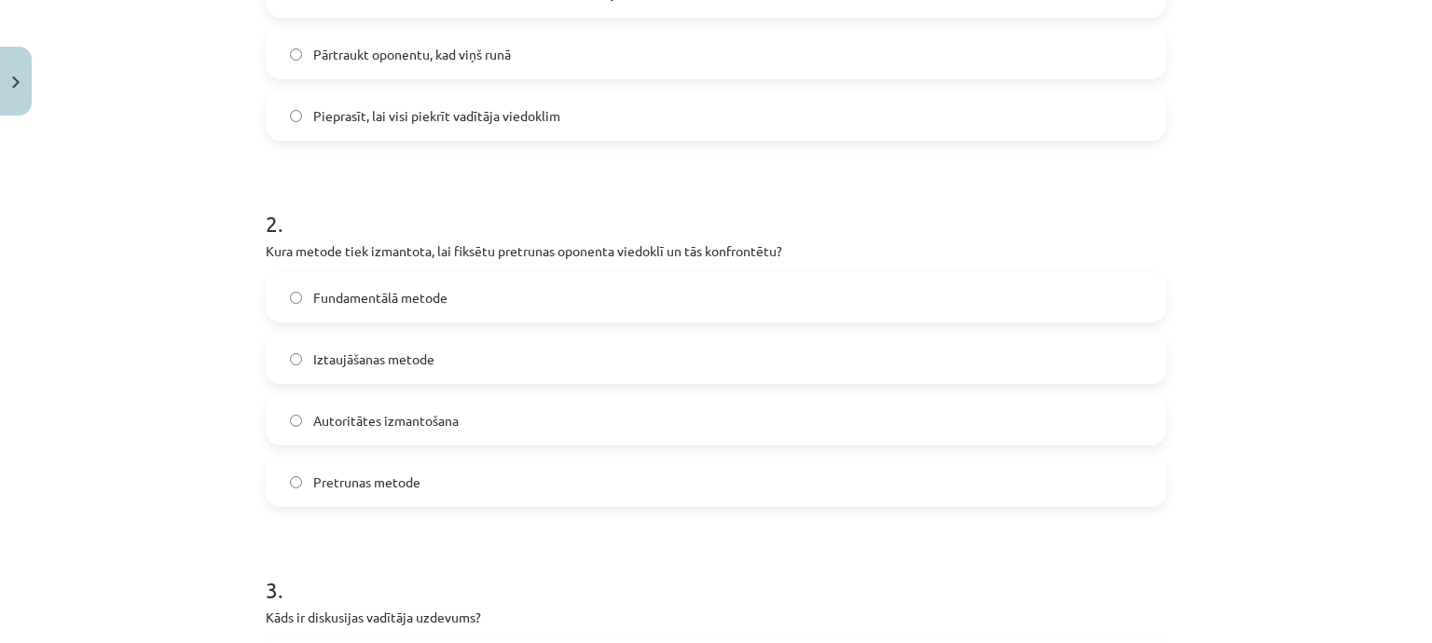
click at [417, 473] on label "Pretrunas metode" at bounding box center [716, 482] width 897 height 47
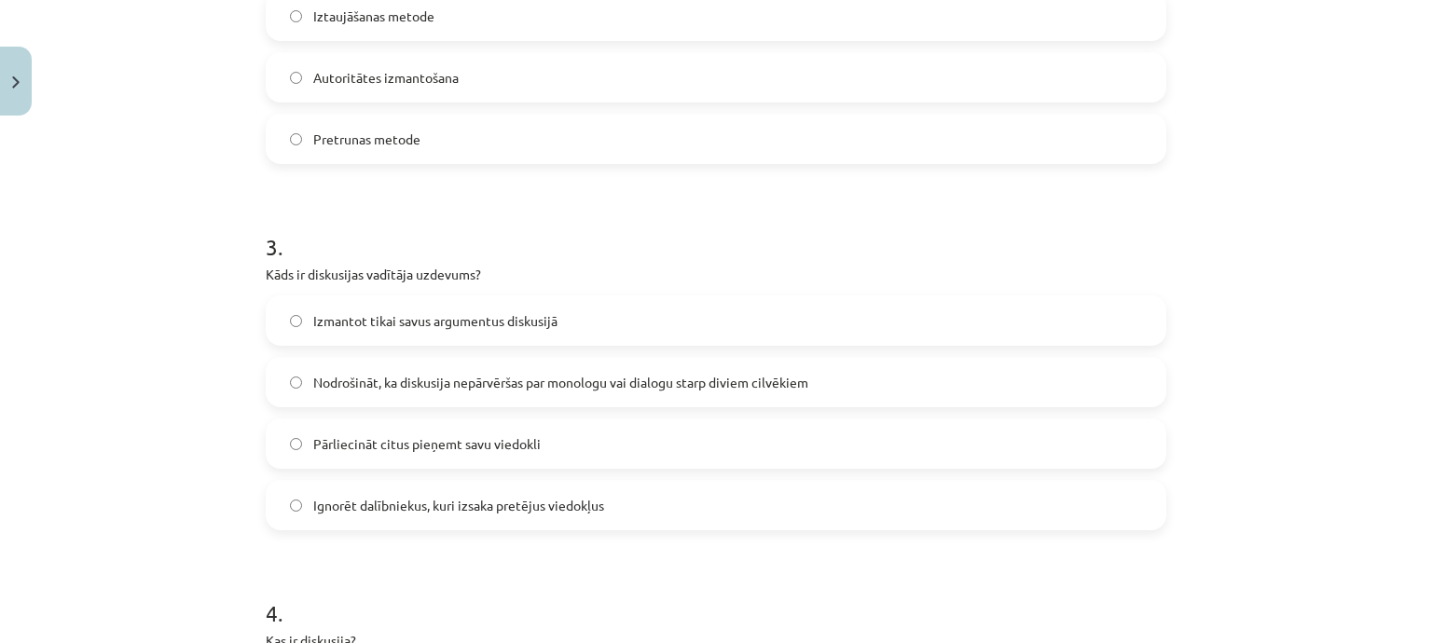
scroll to position [932, 0]
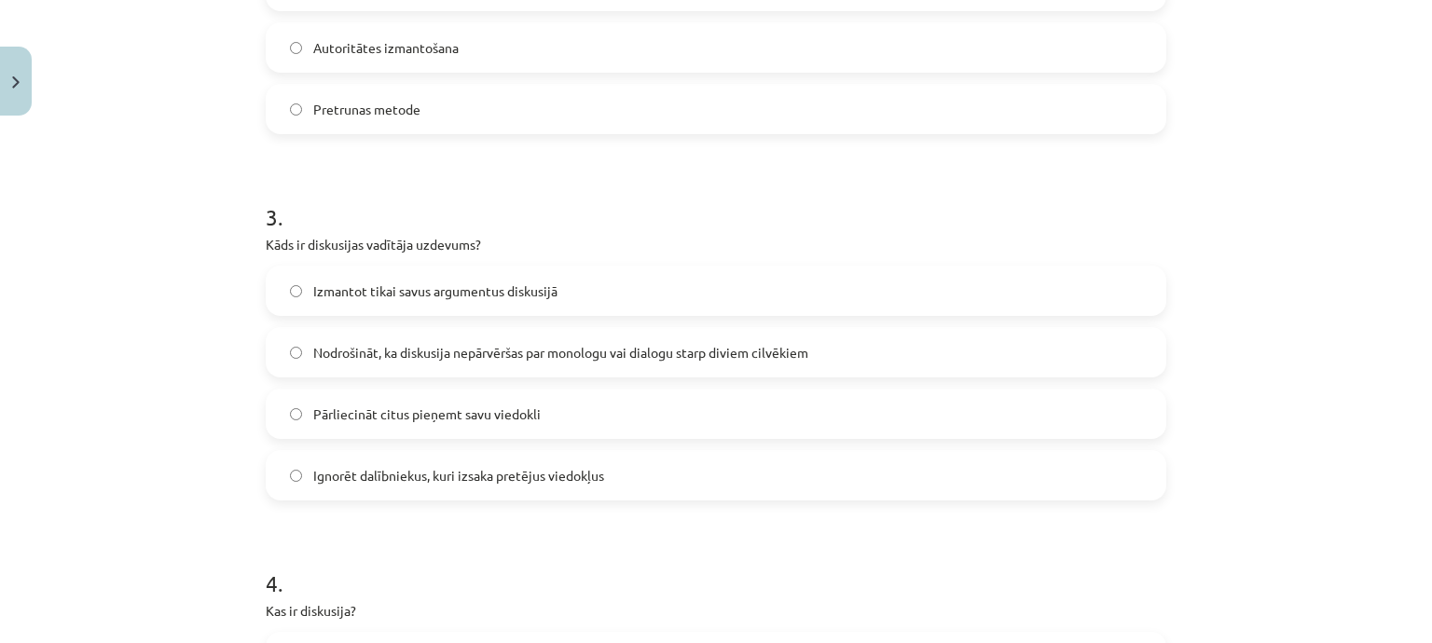
click at [456, 354] on span "Nodrošināt, ka diskusija nepārvēršas par monologu vai dialogu starp diviem cilv…" at bounding box center [560, 353] width 495 height 20
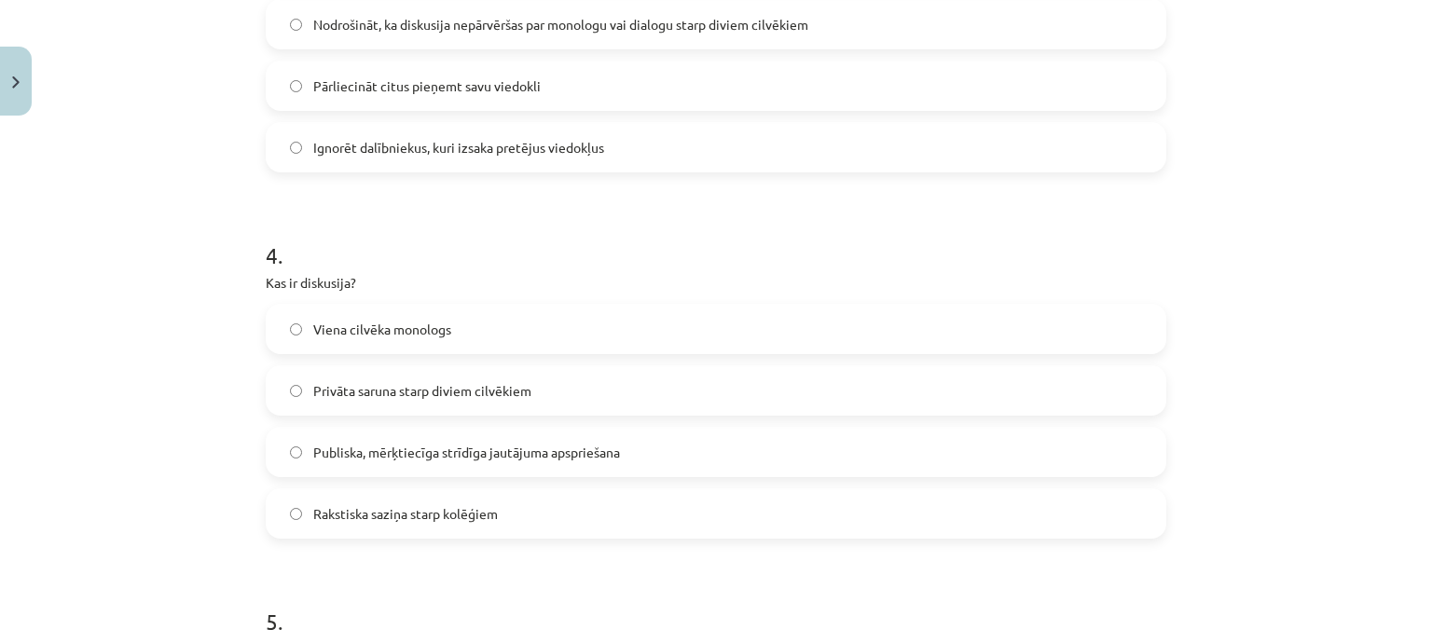
scroll to position [1305, 0]
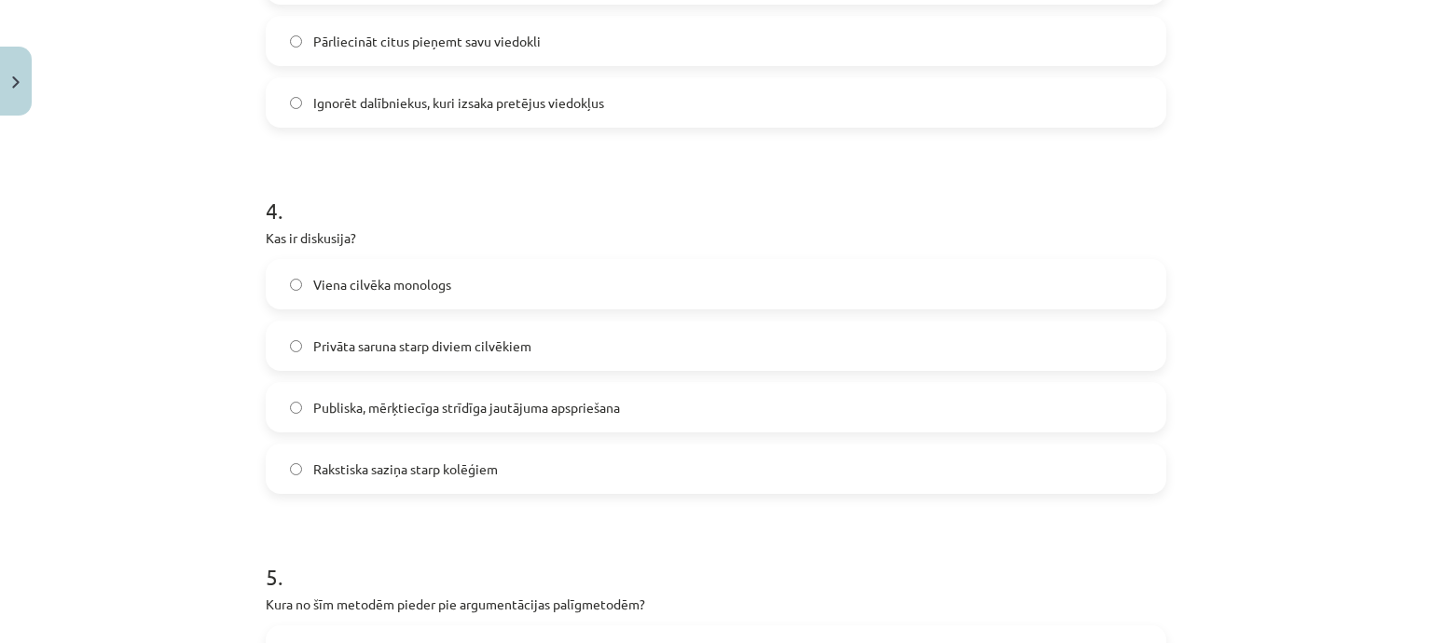
click at [460, 411] on span "Publiska, mērķtiecīga strīdīga jautājuma apspriešana" at bounding box center [466, 408] width 307 height 20
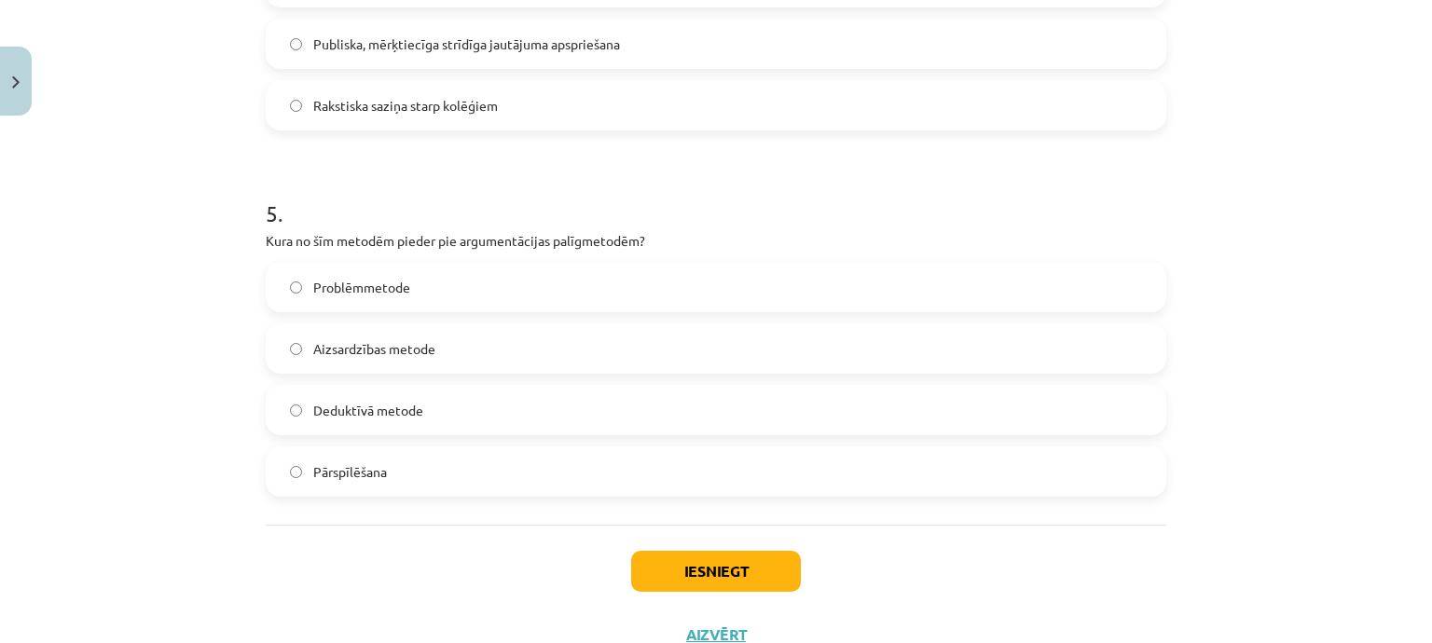
scroll to position [1678, 0]
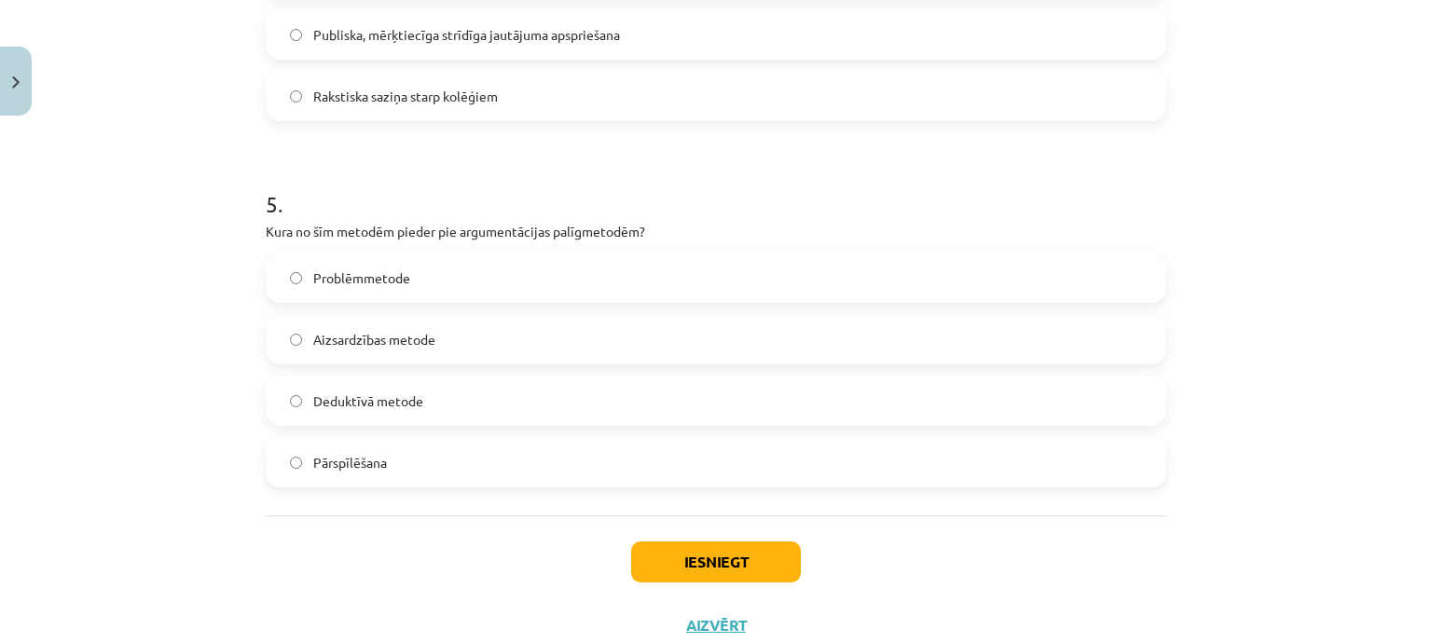
click at [309, 473] on label "Pārspīlēšana" at bounding box center [716, 462] width 897 height 47
click at [492, 465] on label "Pārspīlēšana" at bounding box center [716, 462] width 897 height 47
click at [721, 572] on button "Iesniegt" at bounding box center [716, 562] width 170 height 41
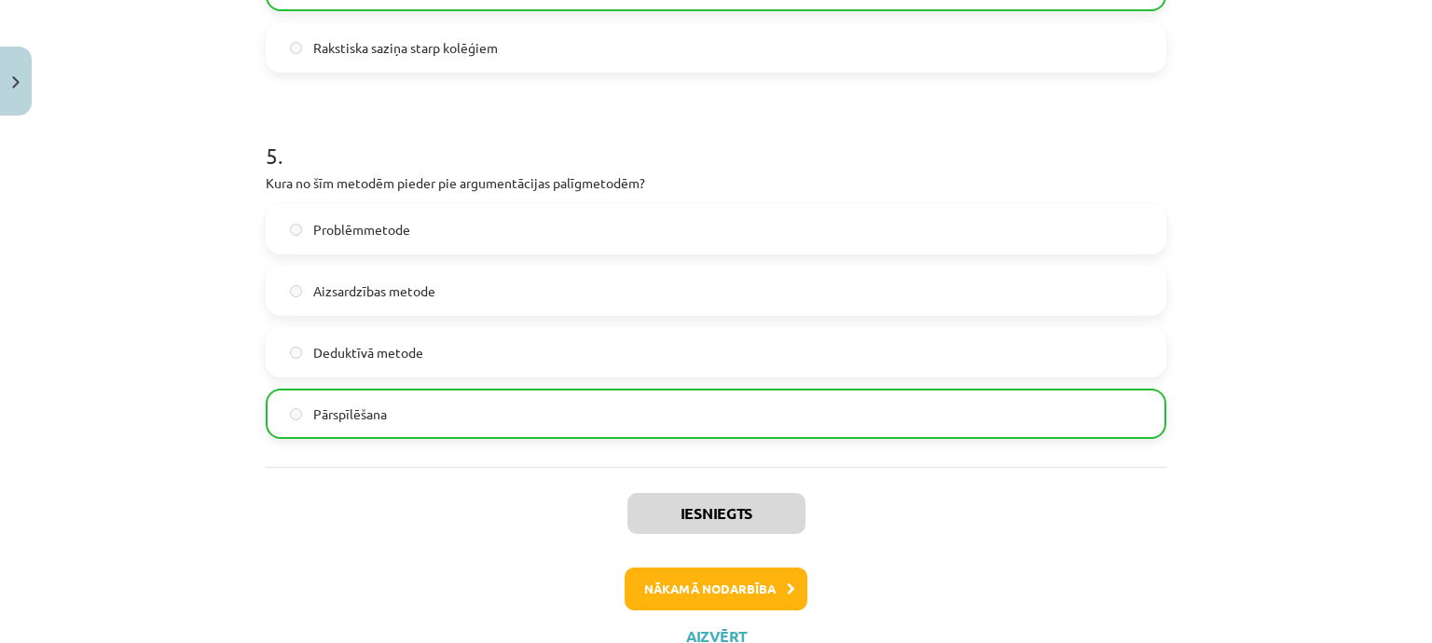
scroll to position [1796, 0]
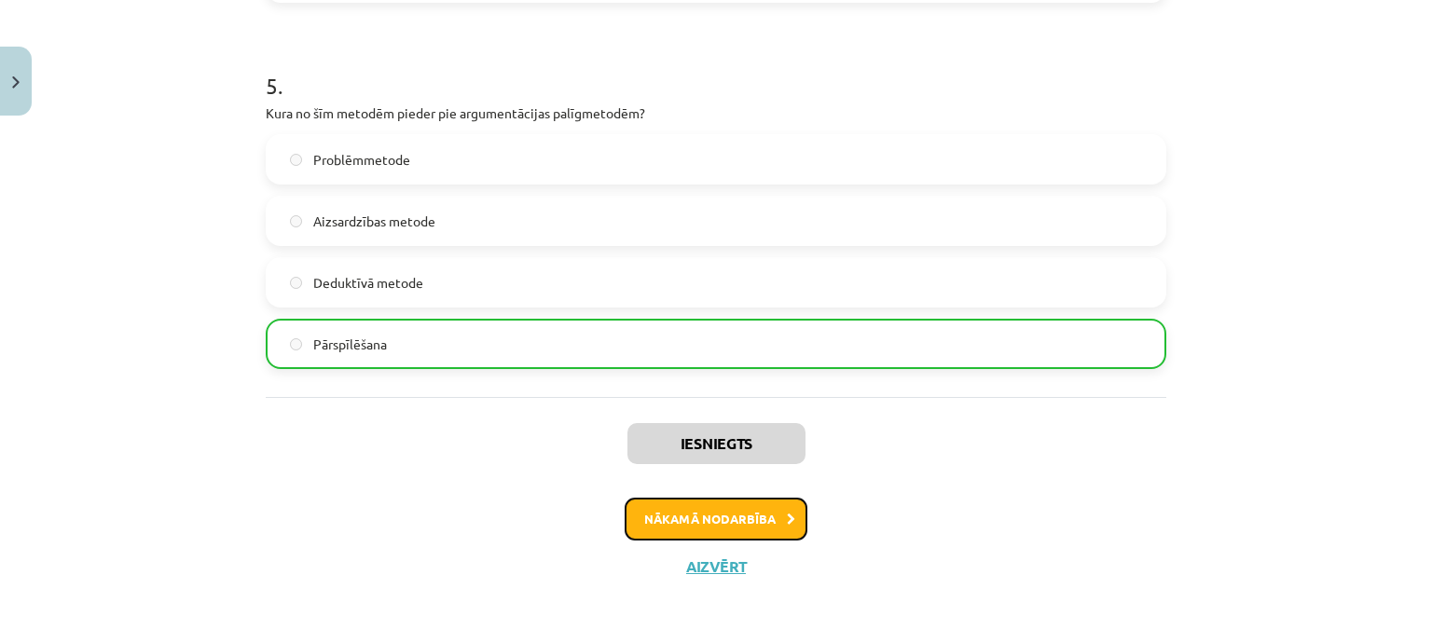
click at [746, 517] on button "Nākamā nodarbība" at bounding box center [716, 519] width 183 height 43
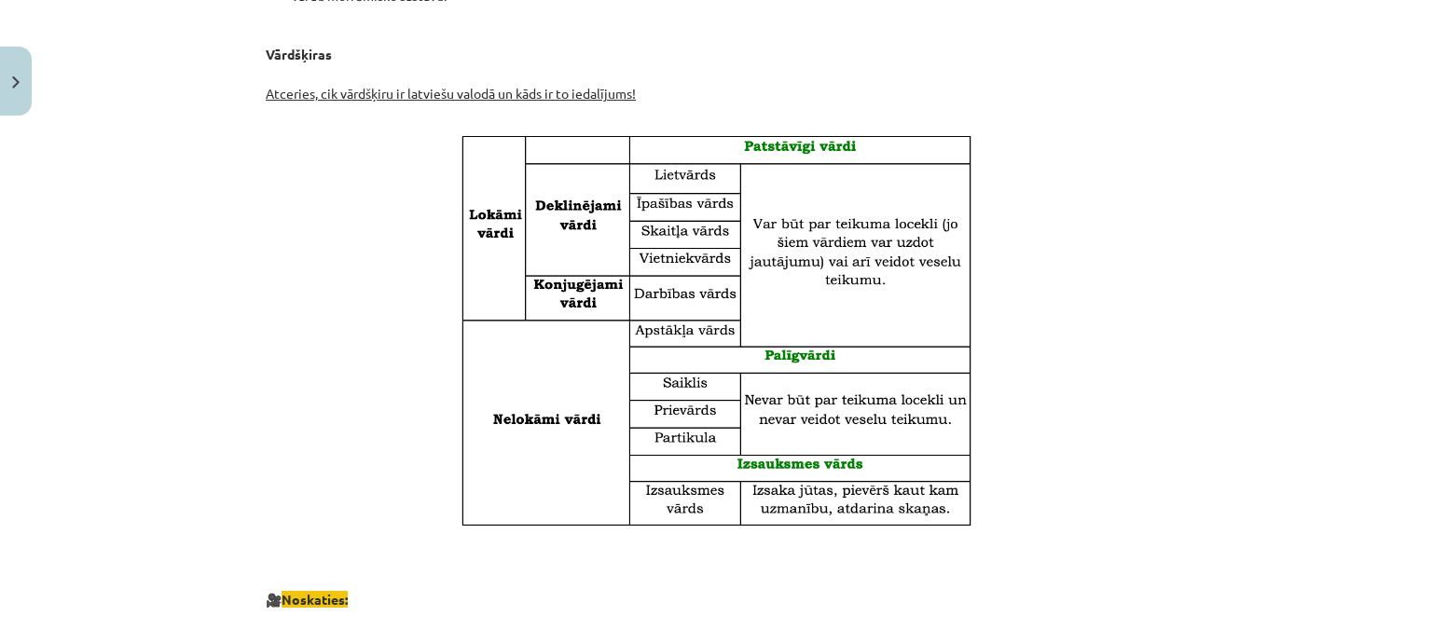
scroll to position [0, 0]
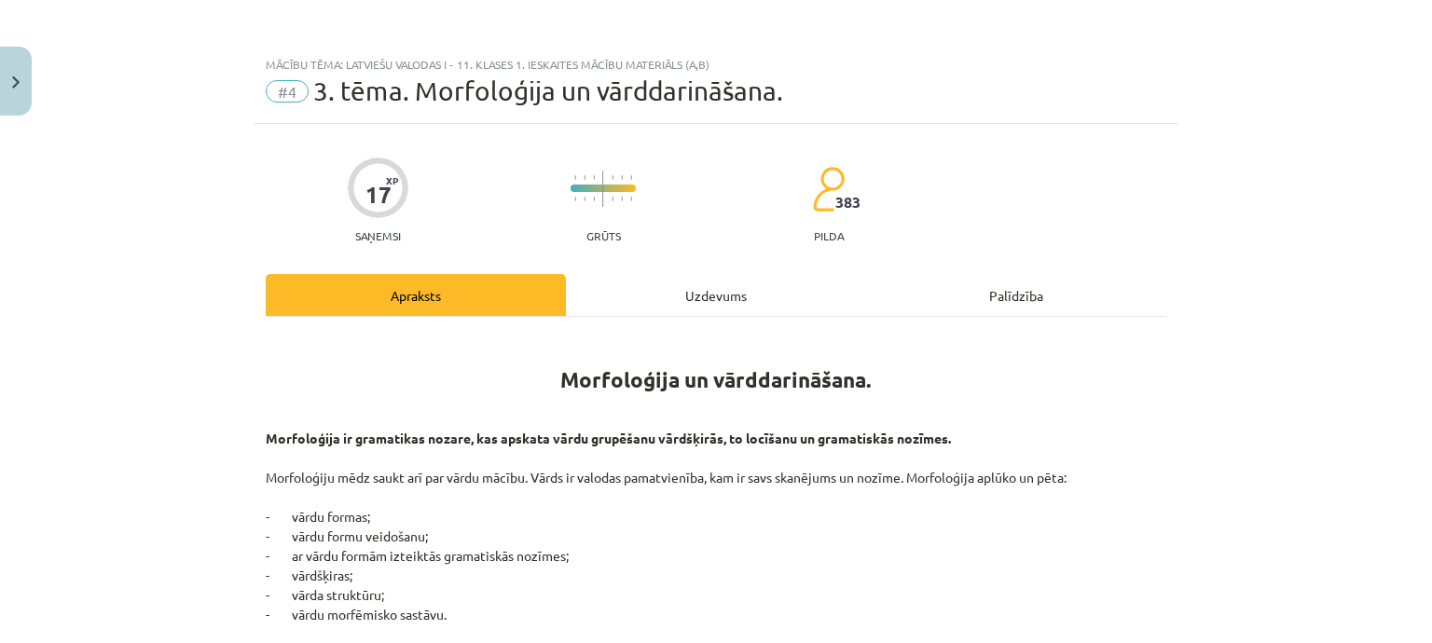
drag, startPoint x: 535, startPoint y: 51, endPoint x: 512, endPoint y: 375, distance: 324.3
click at [512, 375] on h1 "Morfoloģija un vārddarināšana." at bounding box center [716, 363] width 900 height 59
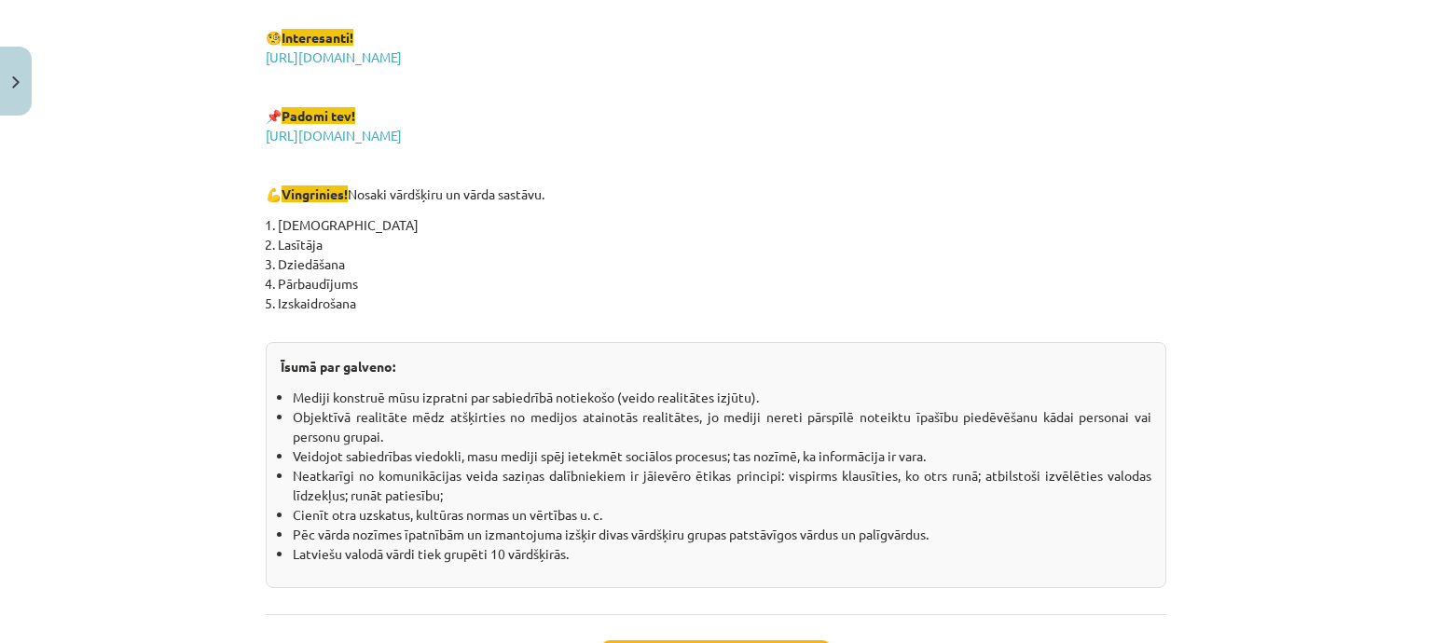
scroll to position [3338, 0]
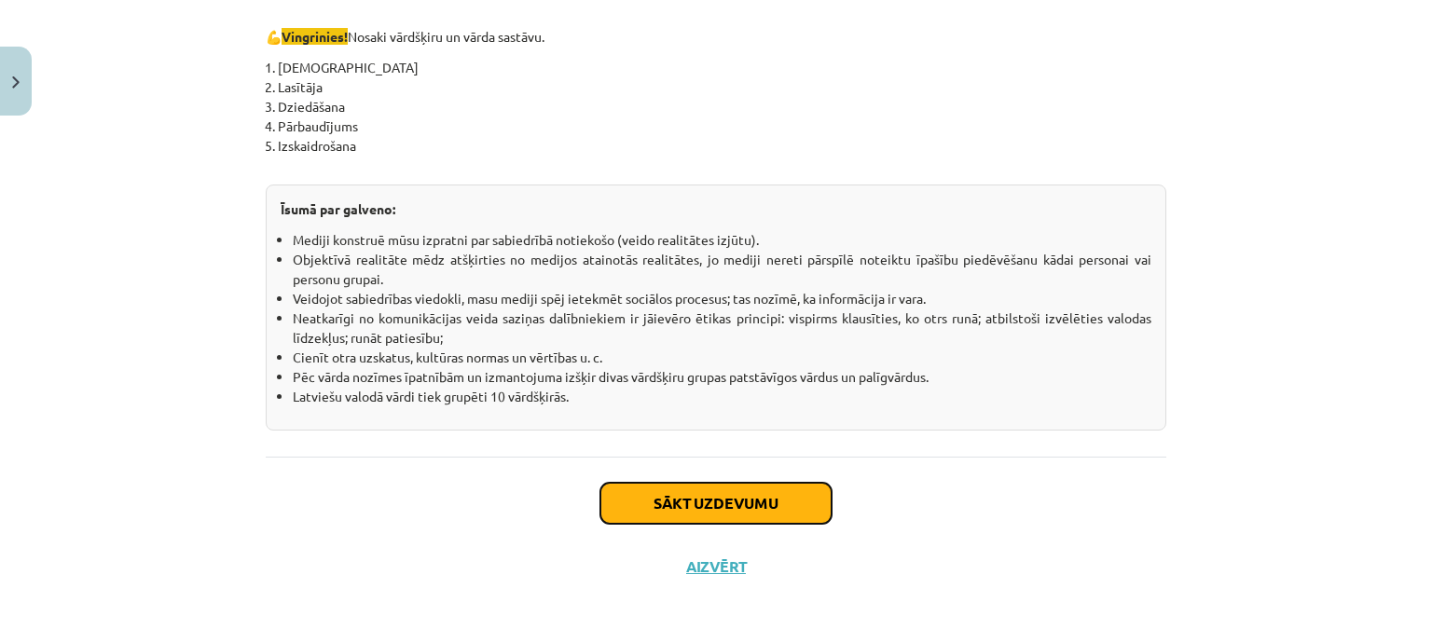
click at [659, 491] on button "Sākt uzdevumu" at bounding box center [715, 503] width 231 height 41
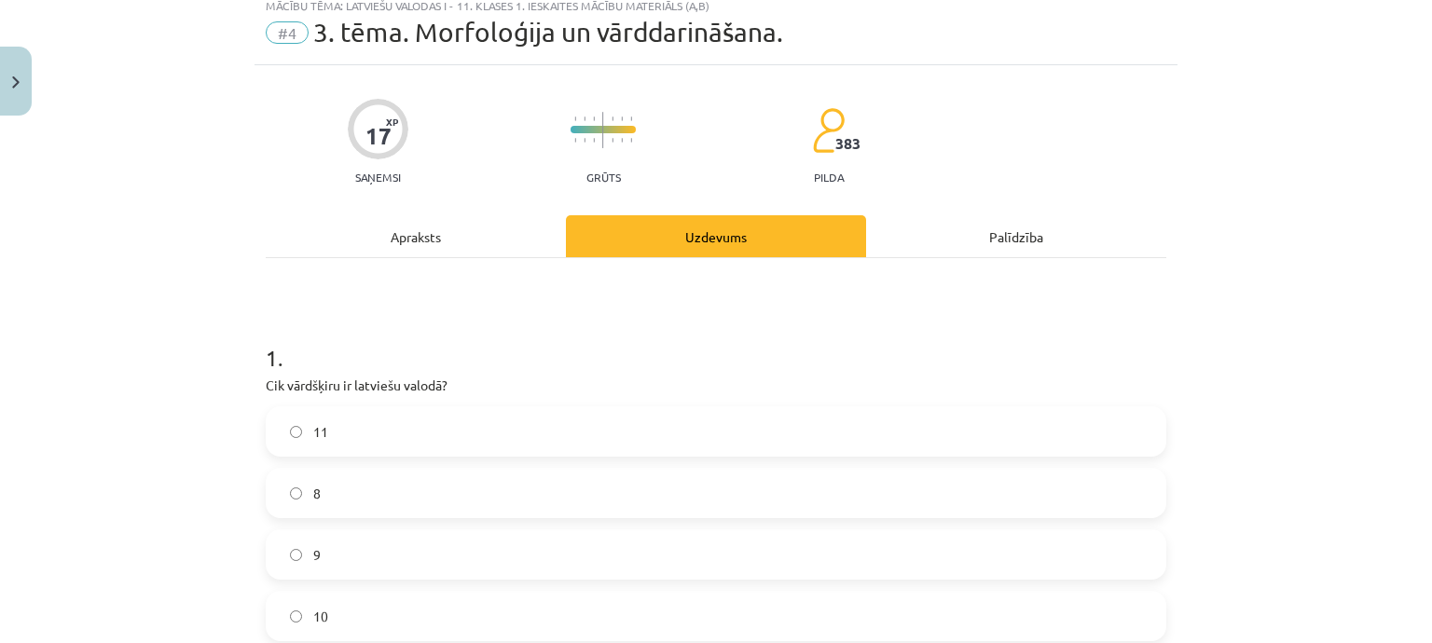
scroll to position [47, 0]
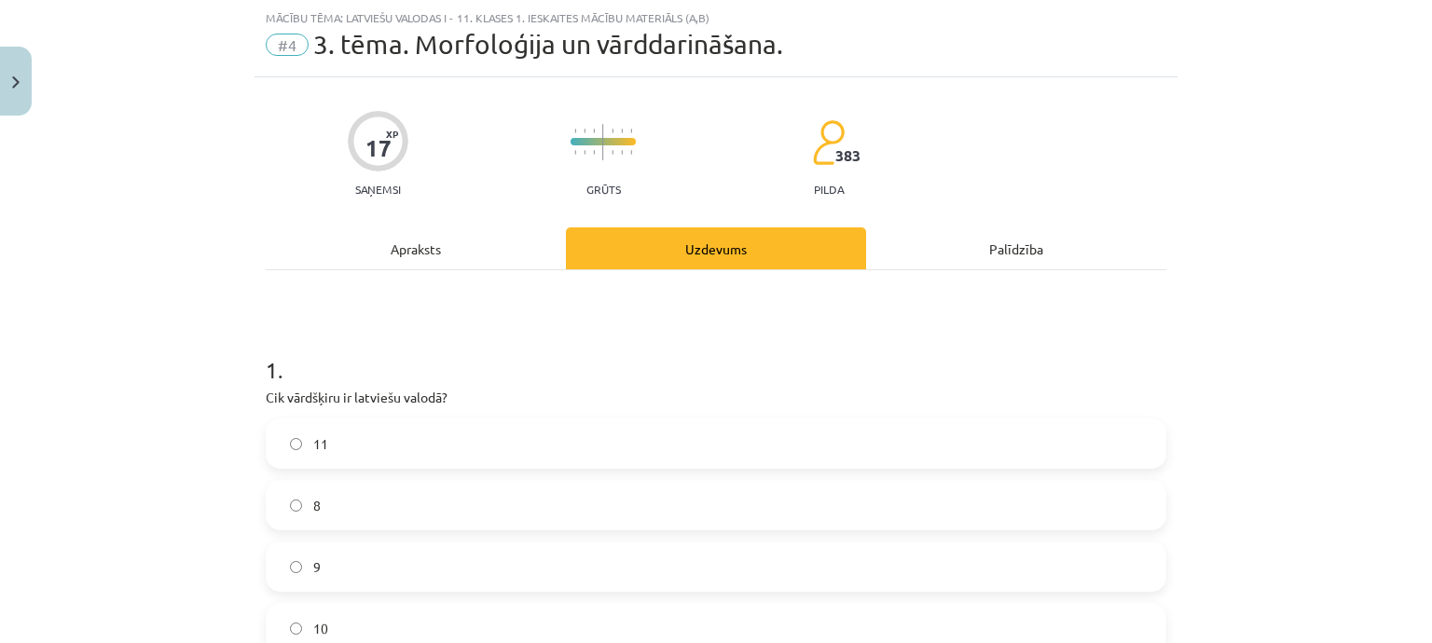
drag, startPoint x: 247, startPoint y: 406, endPoint x: 398, endPoint y: 402, distance: 151.1
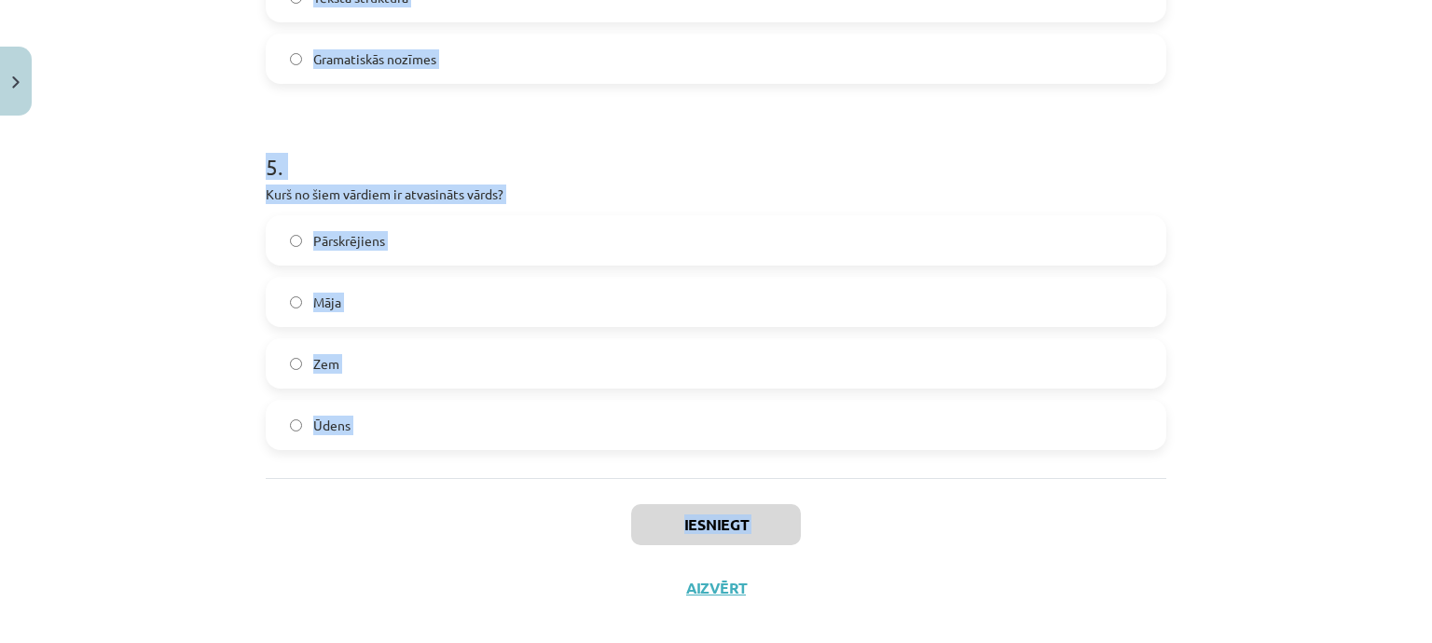
scroll to position [1737, 0]
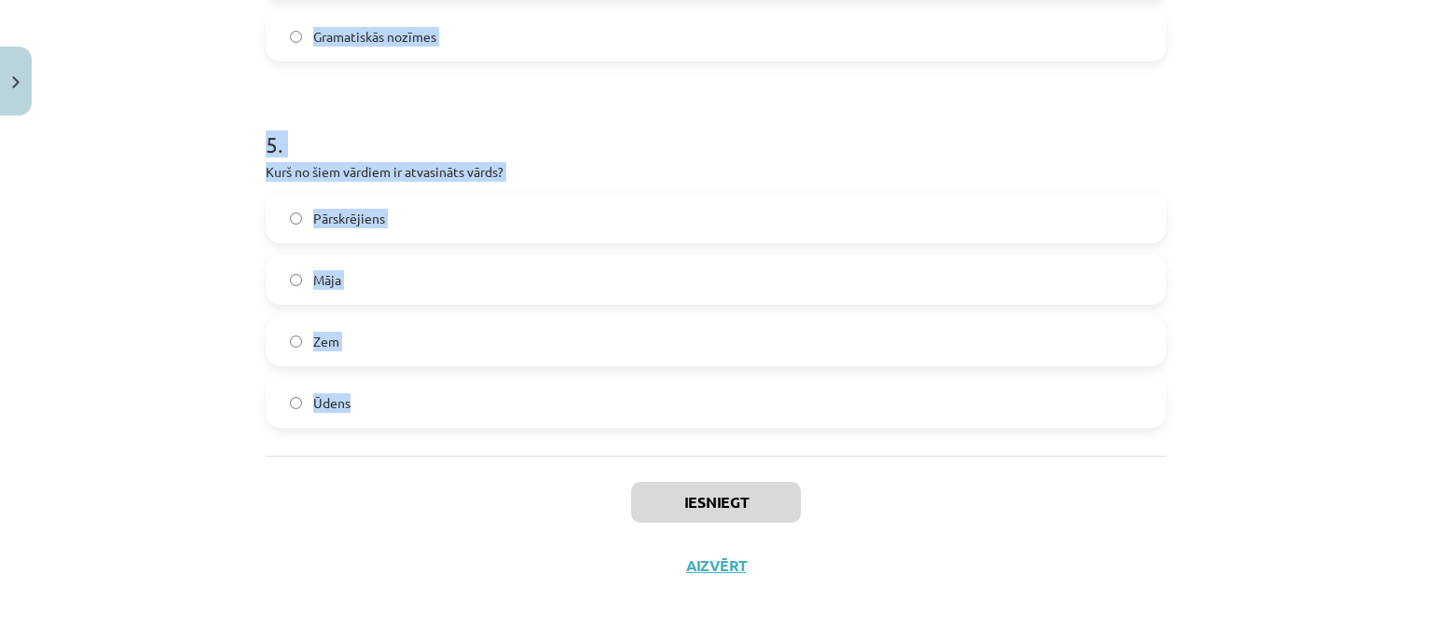
drag, startPoint x: 243, startPoint y: 391, endPoint x: 530, endPoint y: 443, distance: 291.8
click at [530, 443] on div "Mācību tēma: Latviešu valodas i - 11. klases 1. ieskaites mācību materiāls (a,b…" at bounding box center [716, 321] width 1432 height 643
copy form "Cik vārdšķiru ir latviešu valodā? 11 8 9 10 2 . Kas ir vārddarināšanas līdzekli…"
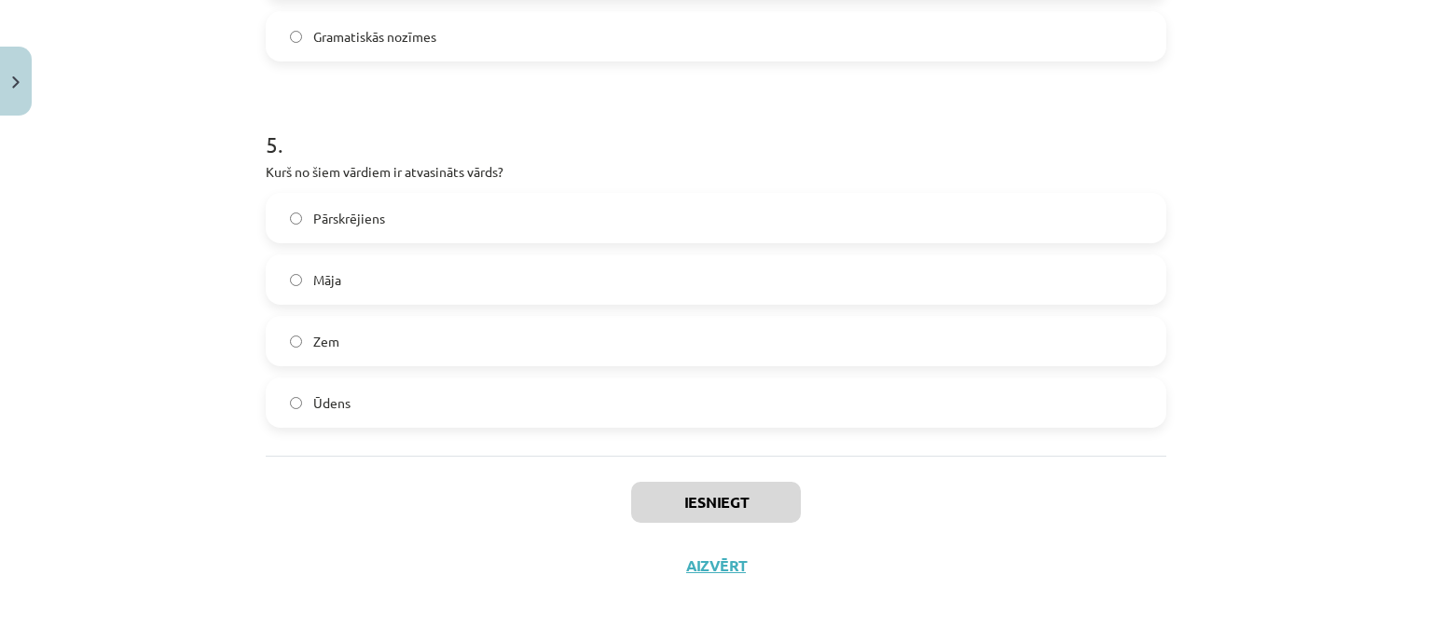
click at [21, 614] on div "Mācību tēma: Latviešu valodas i - 11. klases 1. ieskaites mācību materiāls (a,b…" at bounding box center [716, 321] width 1432 height 643
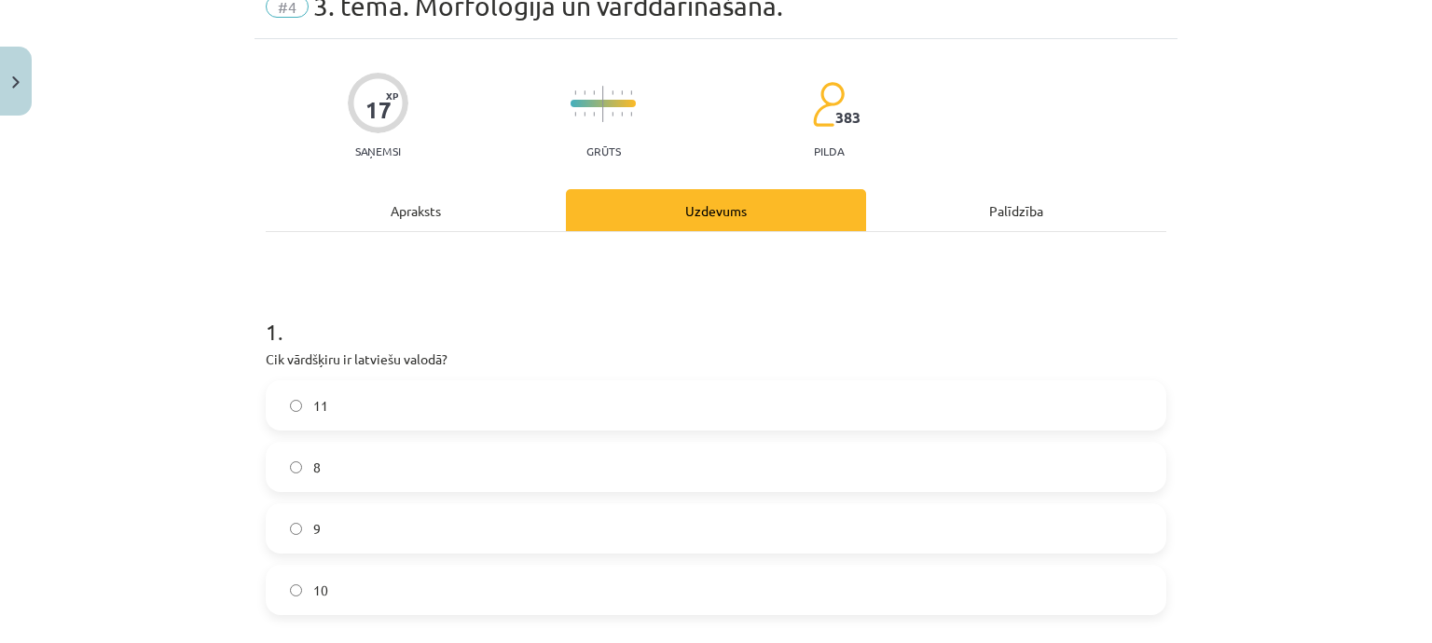
scroll to position [0, 0]
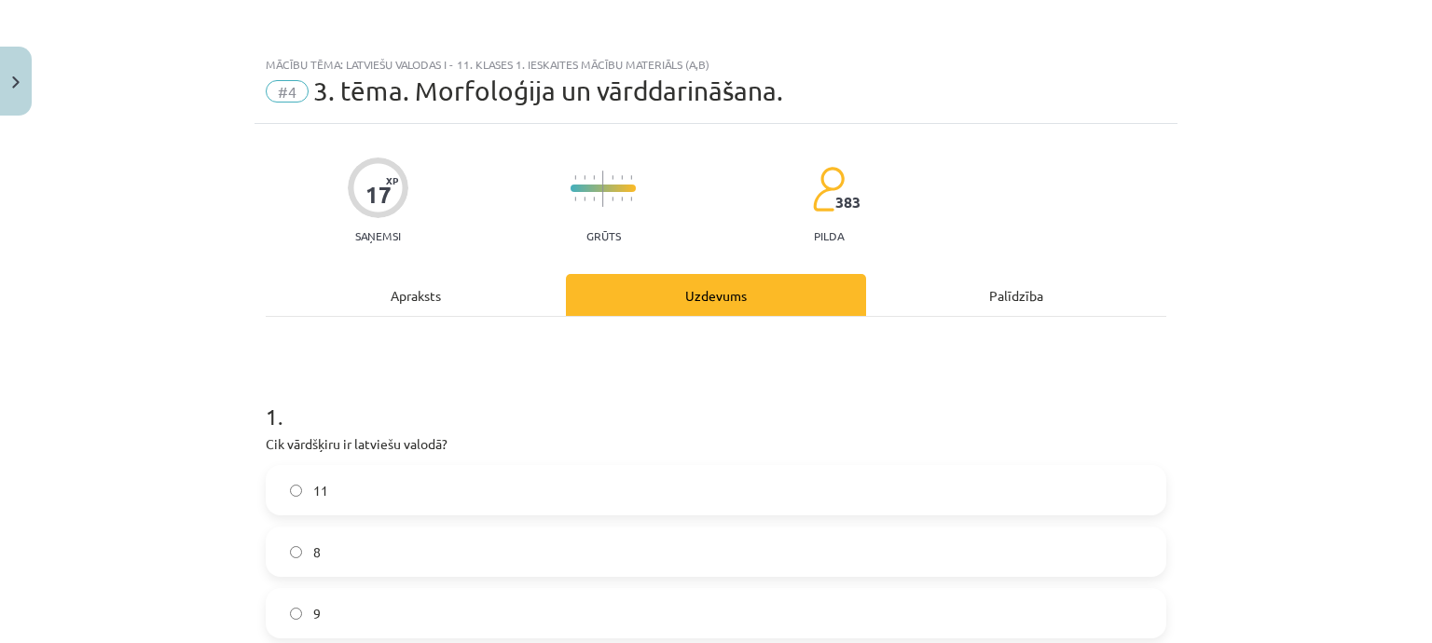
click at [548, 470] on label "11" at bounding box center [716, 490] width 897 height 47
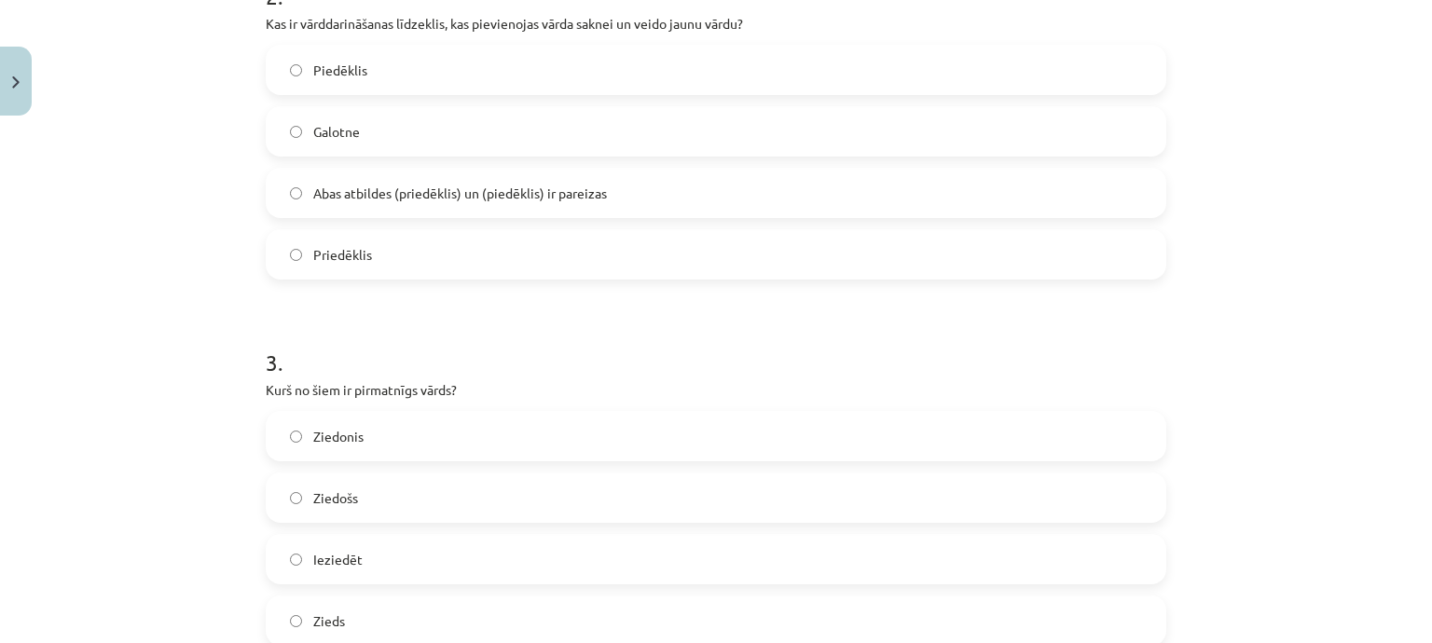
scroll to position [746, 0]
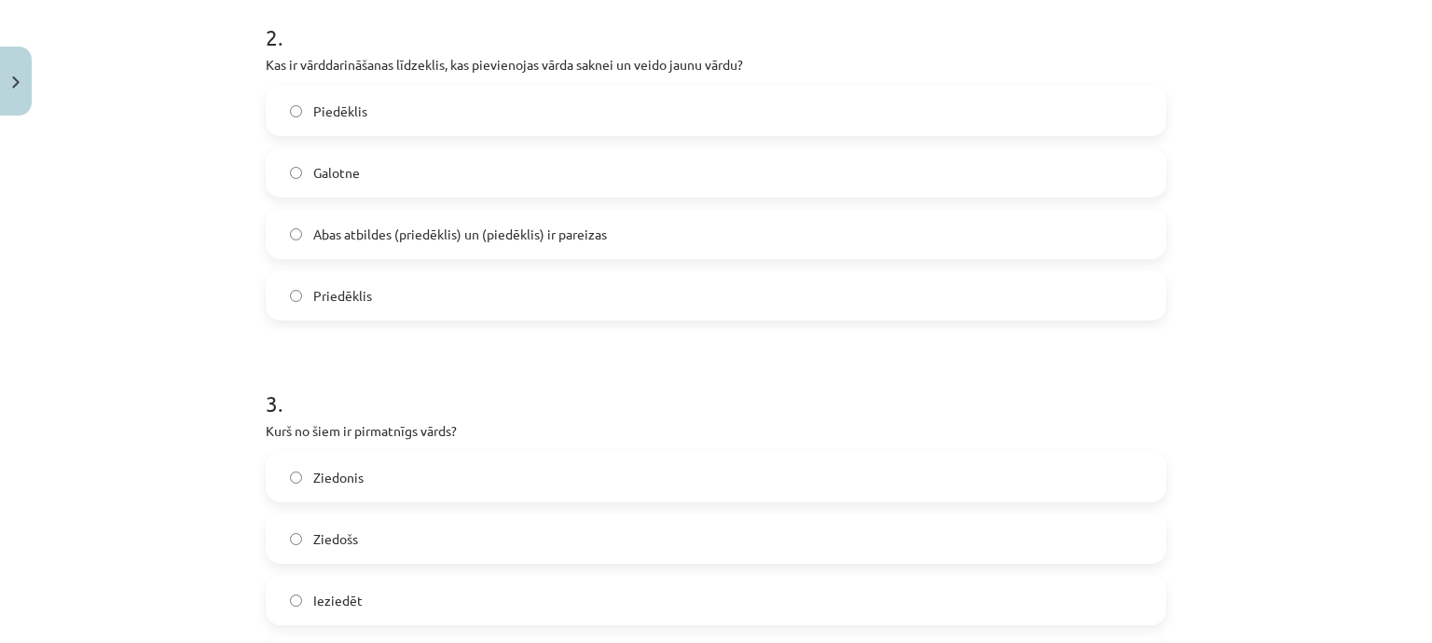
click at [500, 222] on label "Abas atbildes (priedēklis) un (piedēklis) ir pareizas" at bounding box center [716, 234] width 897 height 47
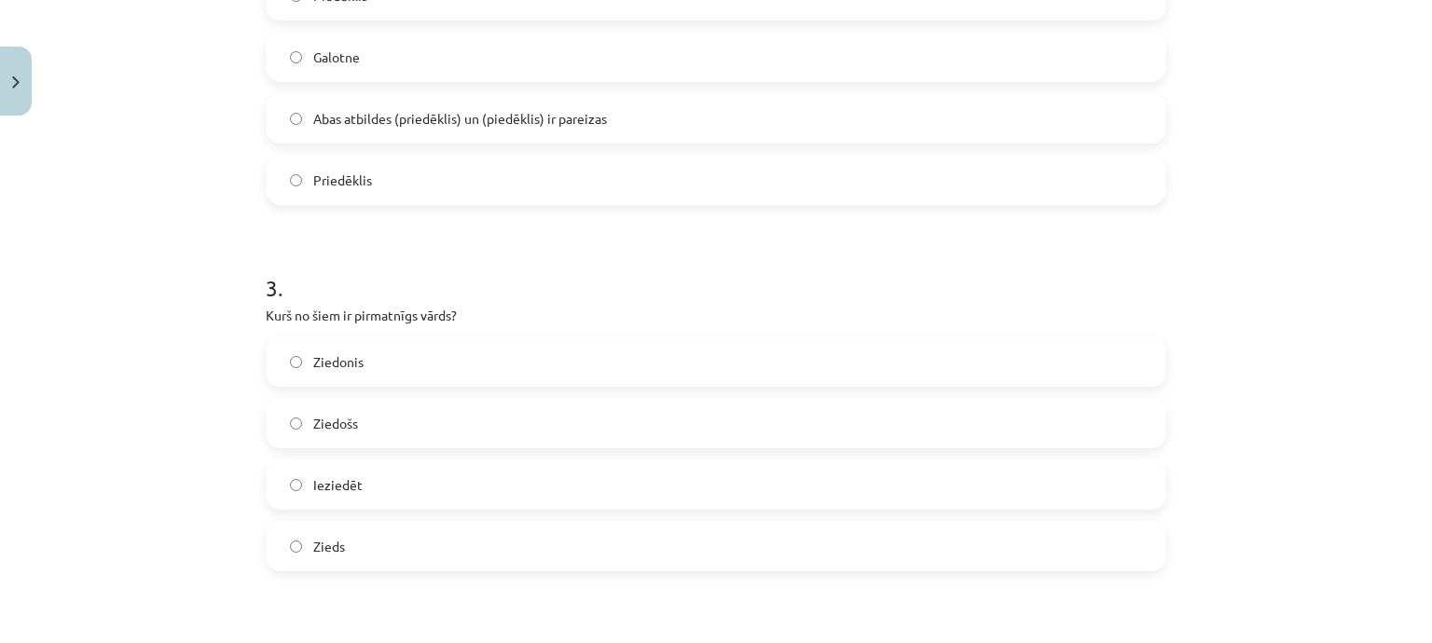
scroll to position [932, 0]
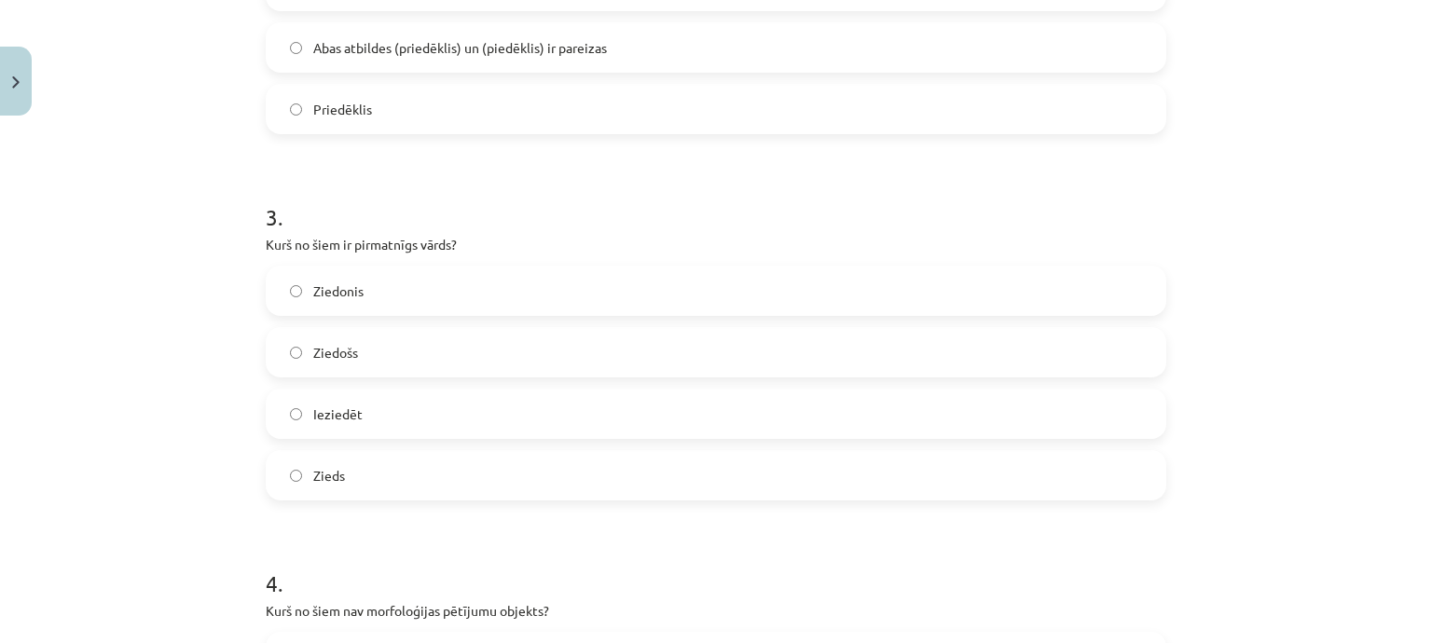
click at [500, 478] on label "Zieds" at bounding box center [716, 475] width 897 height 47
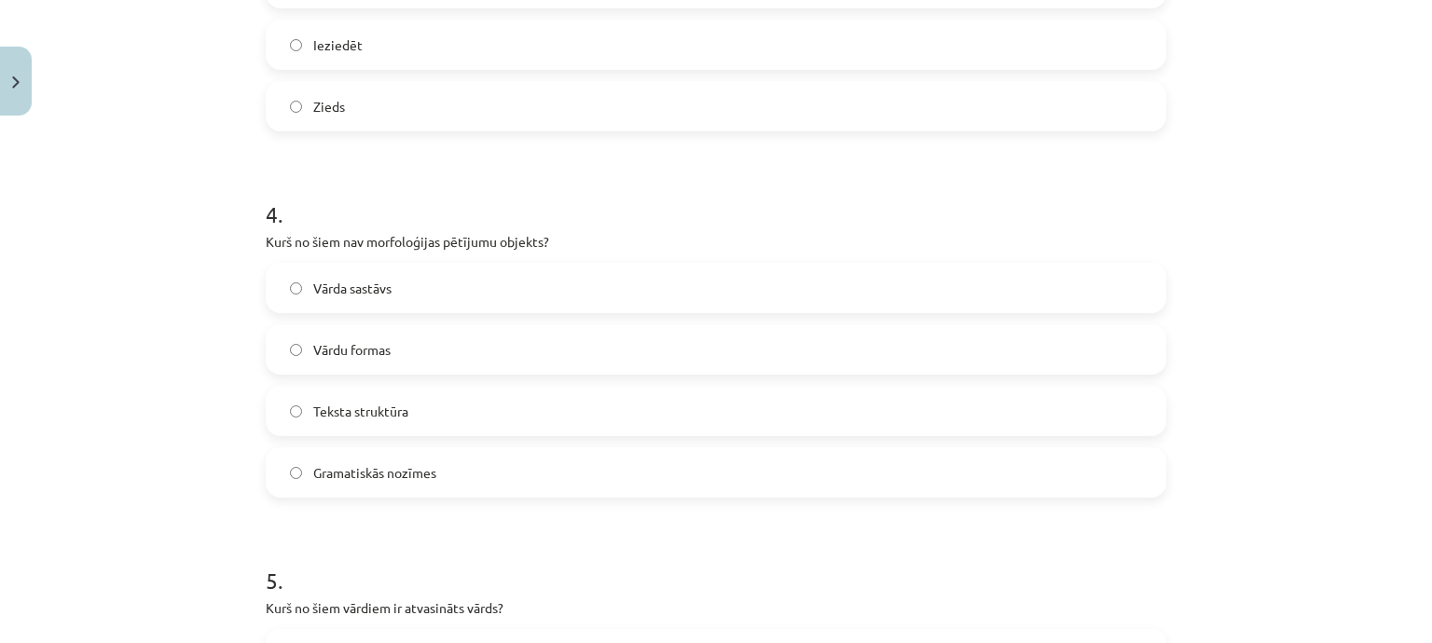
scroll to position [1305, 0]
click at [495, 406] on label "Teksta struktūra" at bounding box center [716, 407] width 897 height 47
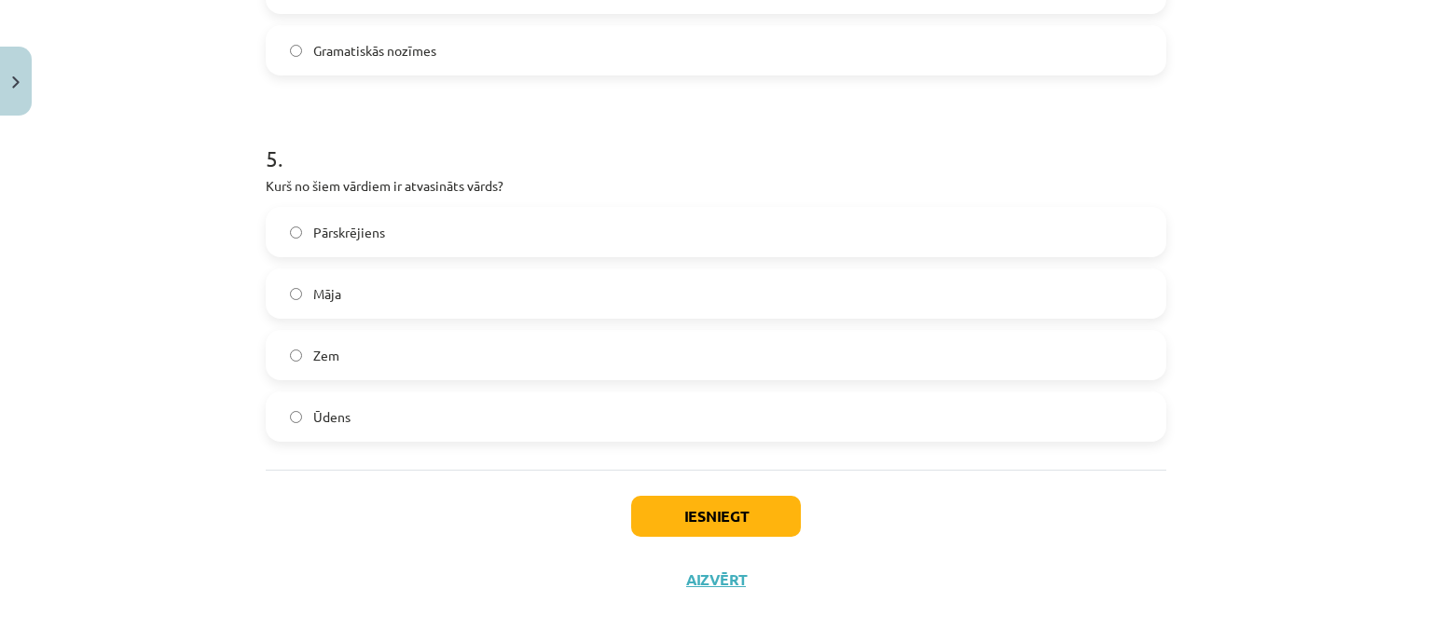
scroll to position [1737, 0]
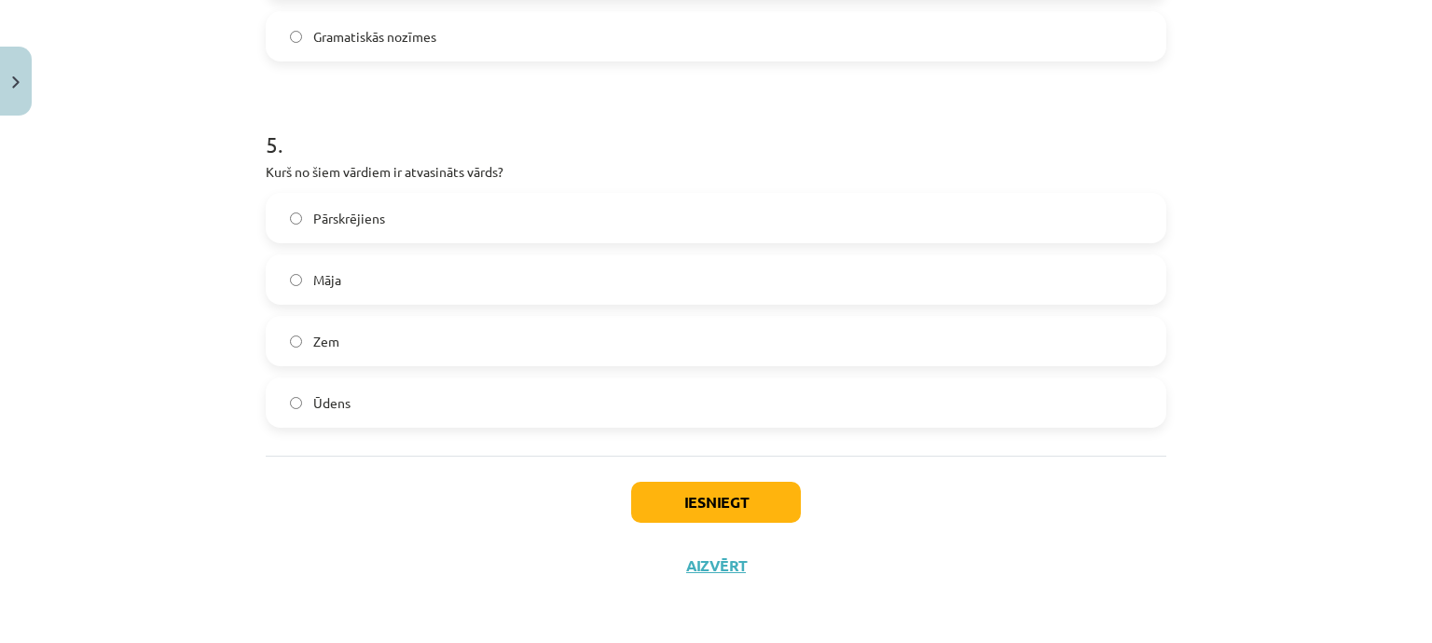
click at [418, 232] on label "Pārskrējiens" at bounding box center [716, 218] width 897 height 47
click at [681, 495] on button "Iesniegt" at bounding box center [716, 502] width 170 height 41
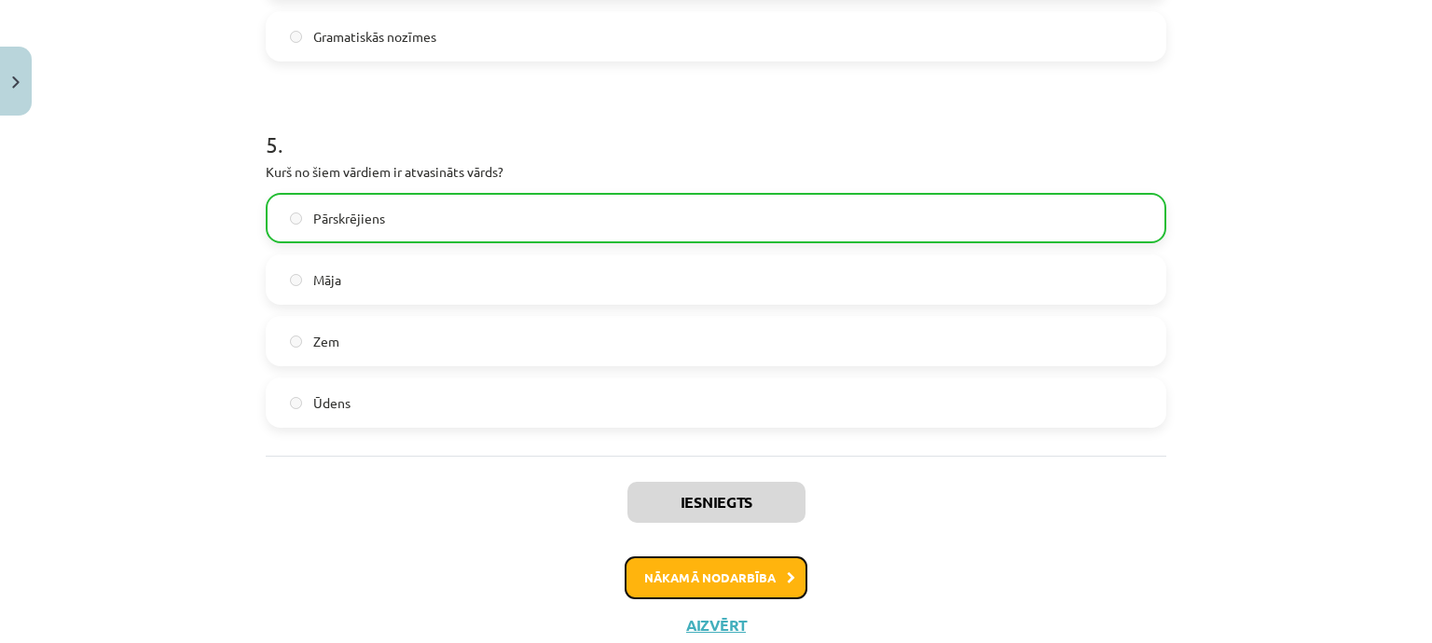
click at [726, 571] on button "Nākamā nodarbība" at bounding box center [716, 577] width 183 height 43
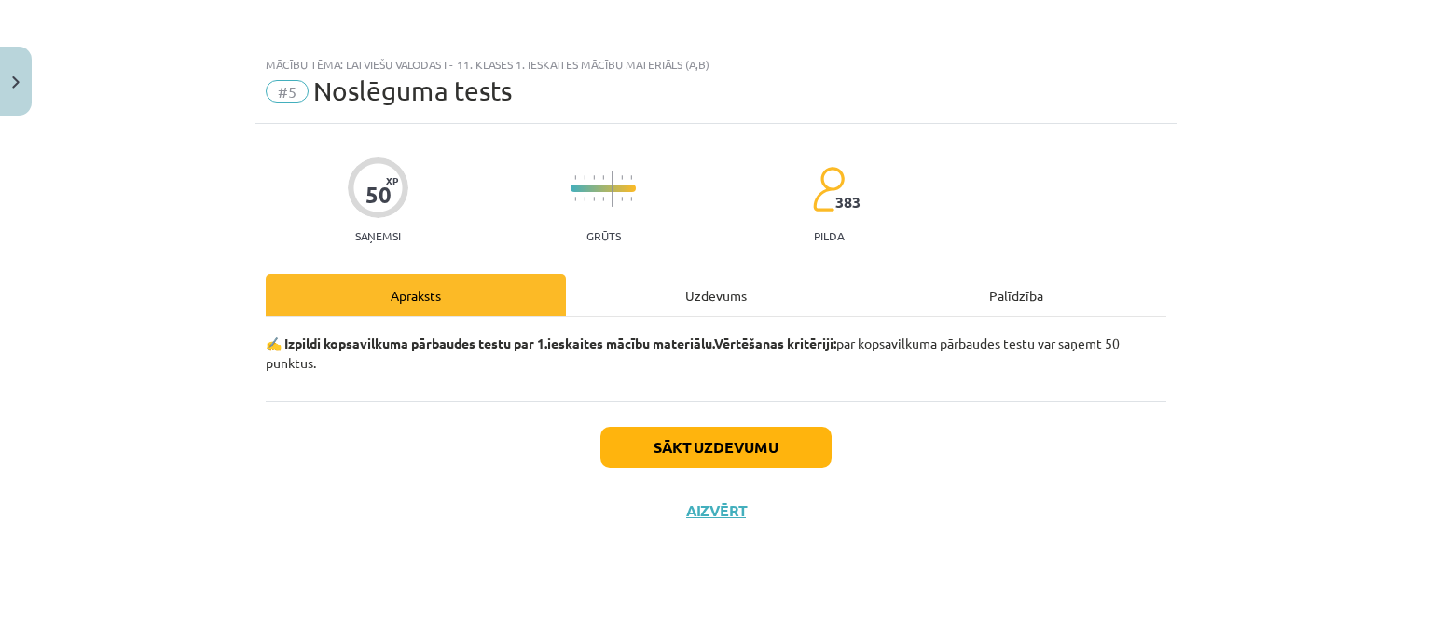
scroll to position [0, 0]
click at [768, 436] on button "Sākt uzdevumu" at bounding box center [715, 447] width 231 height 41
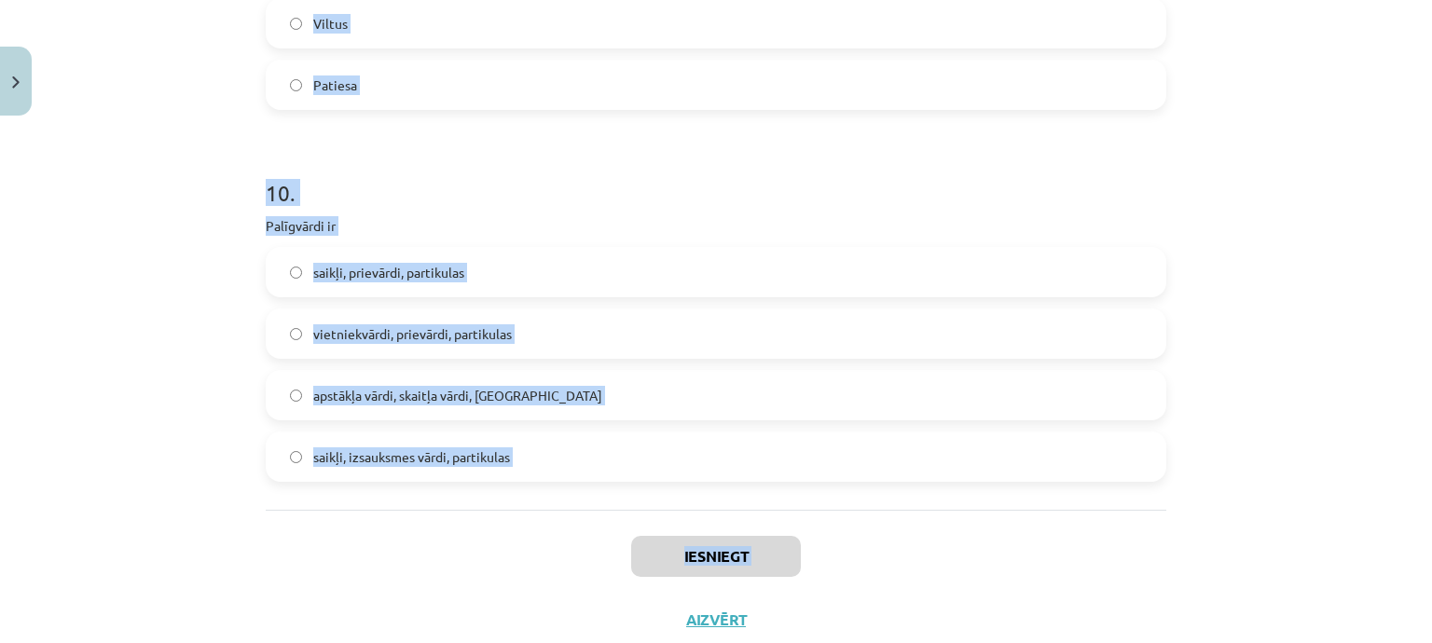
scroll to position [3277, 0]
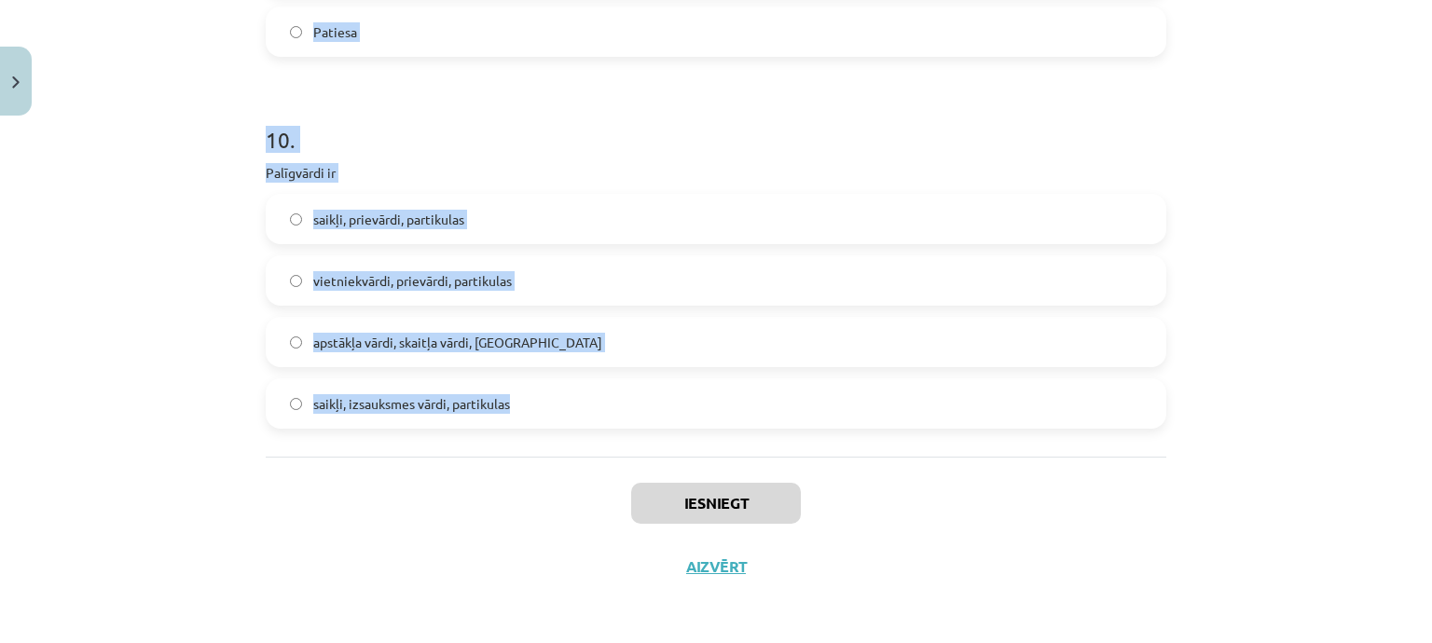
drag, startPoint x: 250, startPoint y: 233, endPoint x: 536, endPoint y: 439, distance: 352.6
copy form "Ar cilvēka organisma īpatnībām ir saistāma: fiziskā identitāte; psiholoģiskā id…"
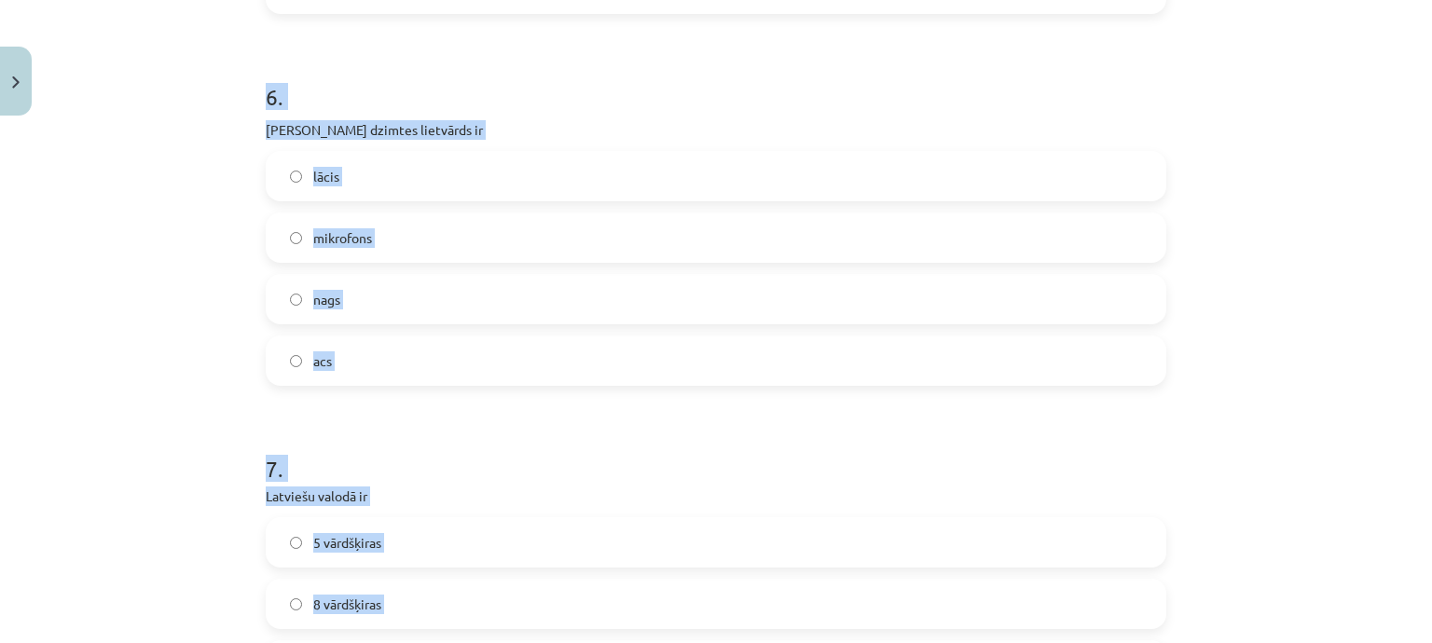
click at [122, 303] on div "Mācību tēma: Latviešu valodas i - 11. klases 1. ieskaites mācību materiāls (a,b…" at bounding box center [716, 321] width 1432 height 643
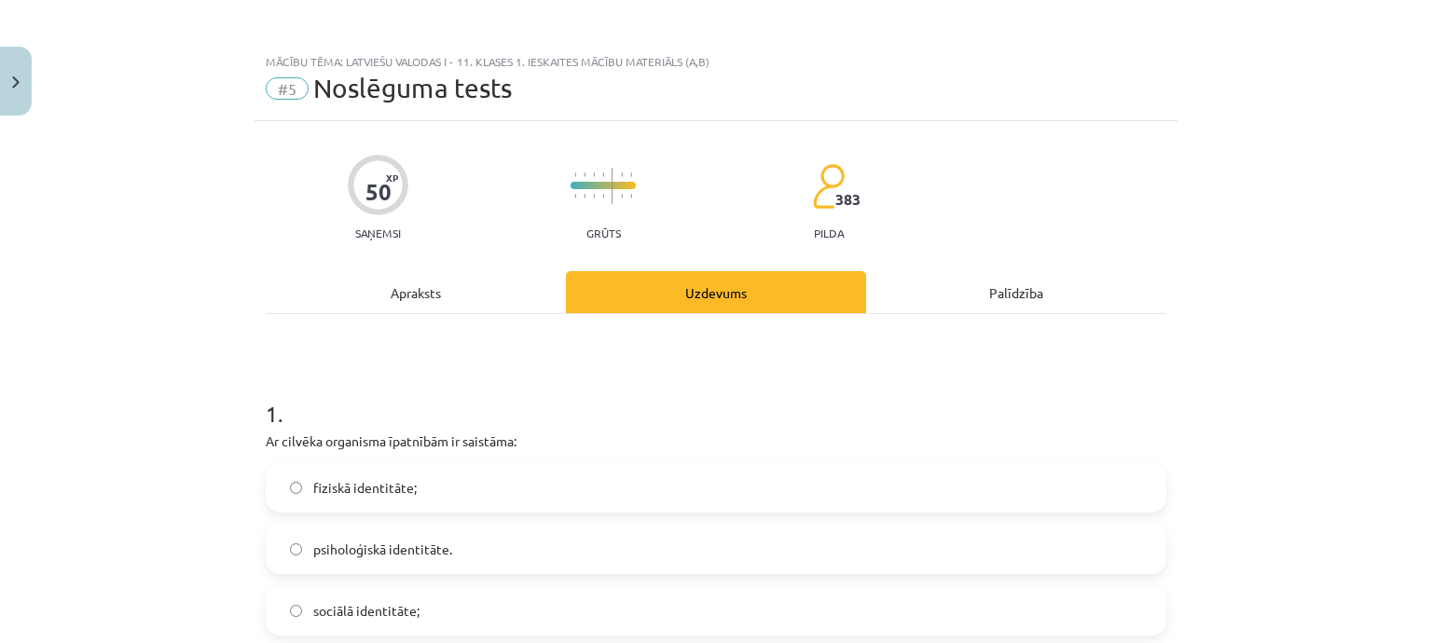
scroll to position [0, 0]
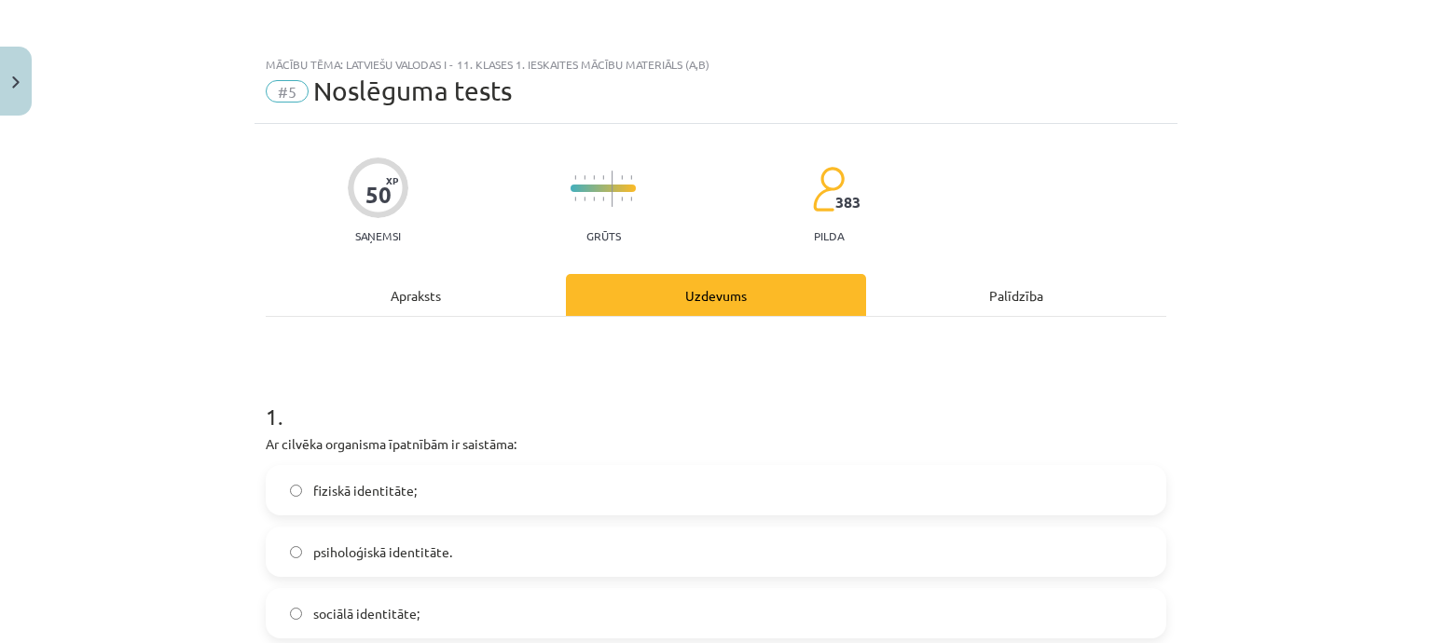
click at [653, 494] on label "fiziskā identitāte;" at bounding box center [716, 490] width 897 height 47
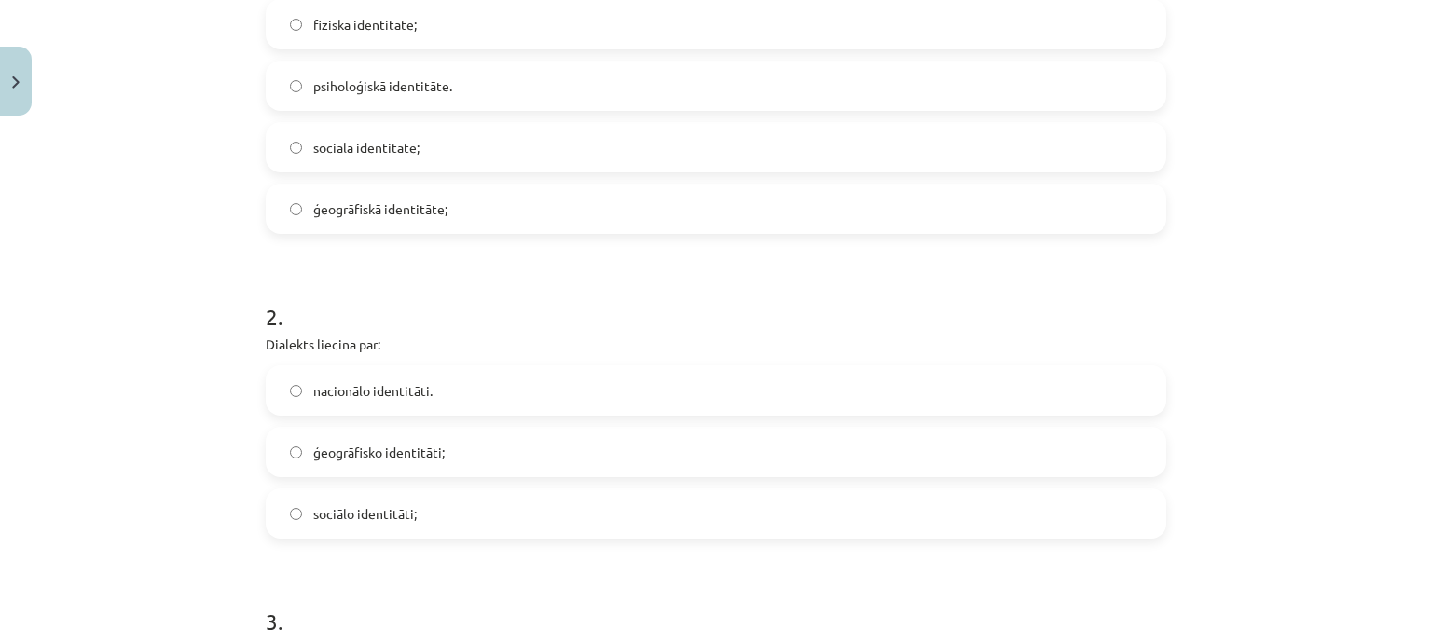
scroll to position [652, 0]
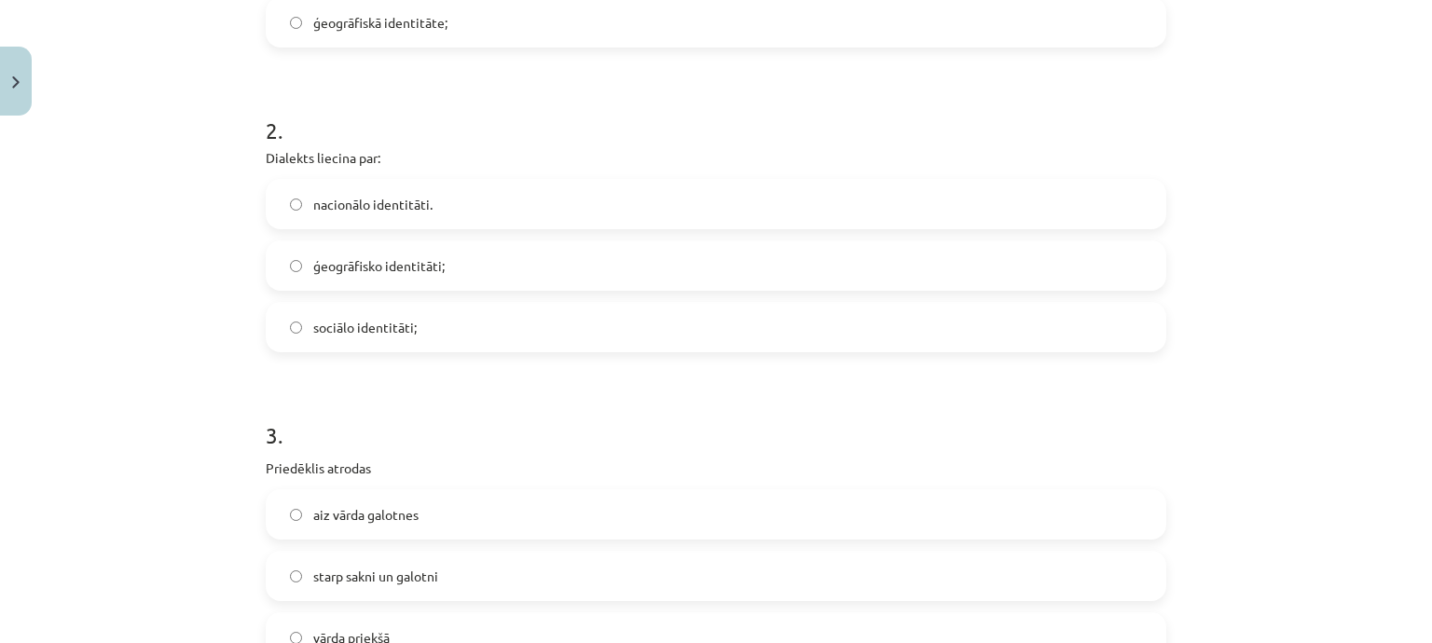
click at [533, 242] on label "ģeogrāfisko identitāti;" at bounding box center [716, 265] width 897 height 47
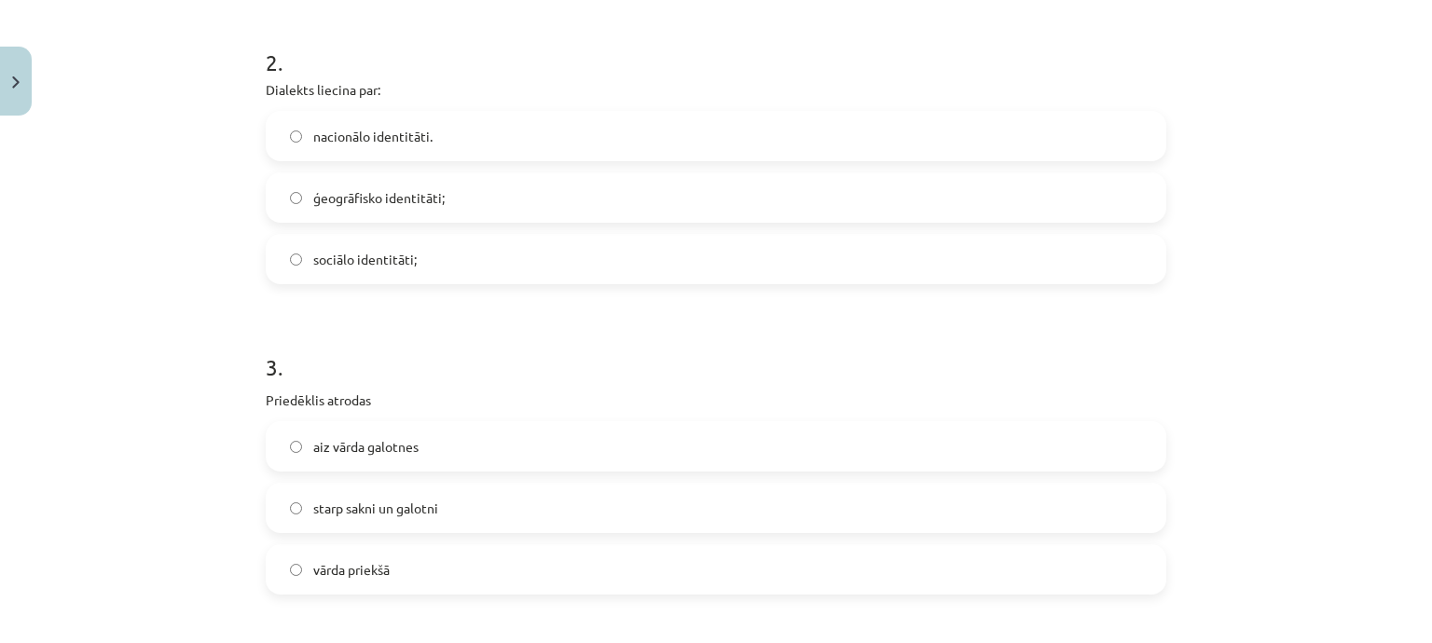
scroll to position [839, 0]
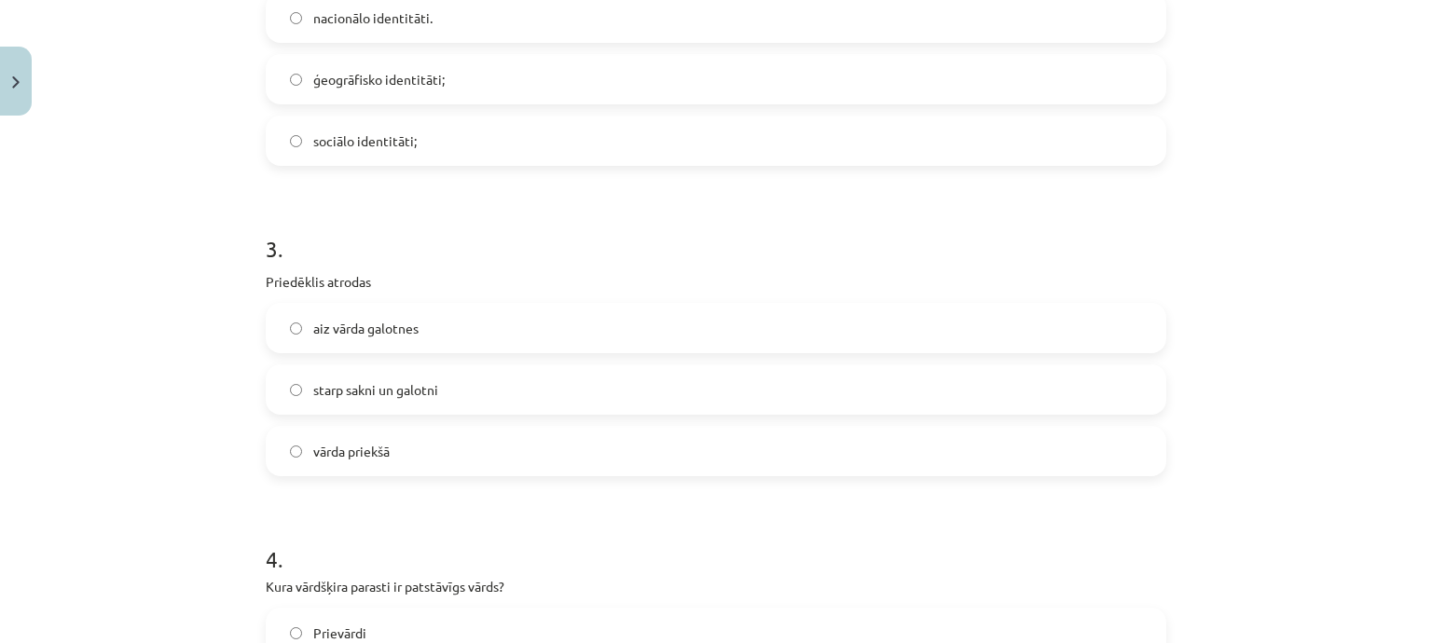
click at [391, 459] on label "vārda priekšā" at bounding box center [716, 451] width 897 height 47
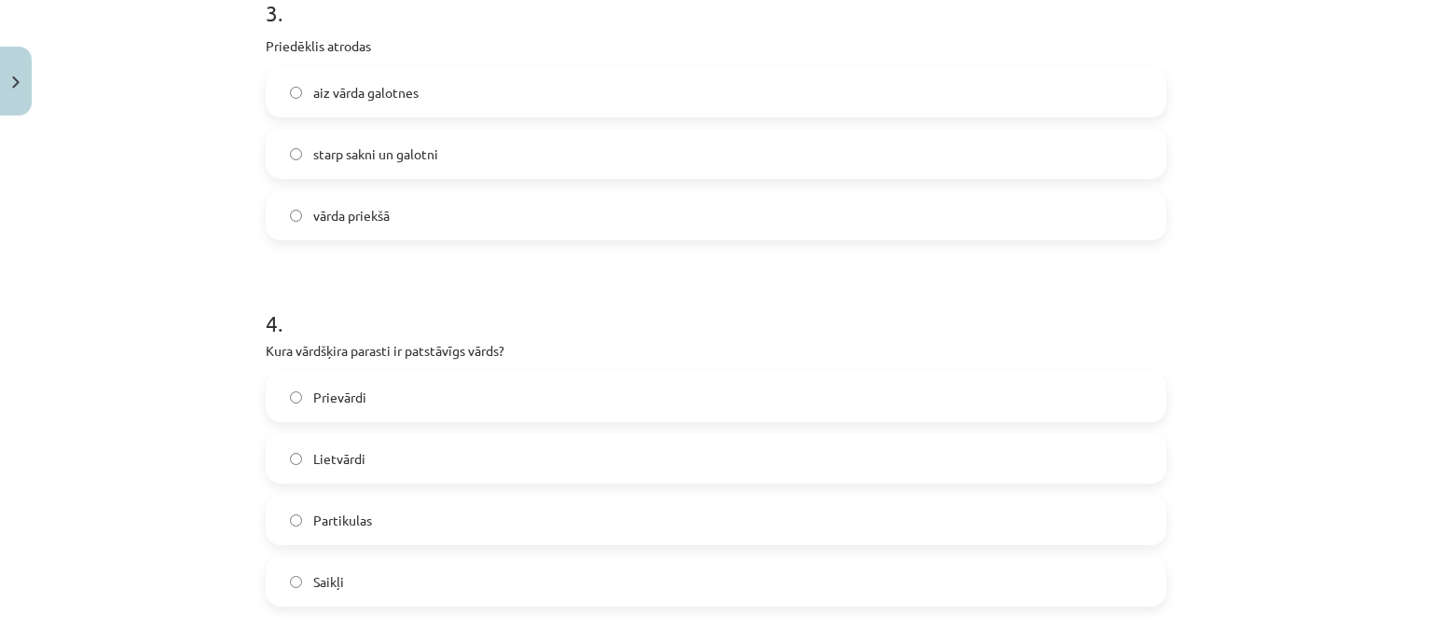
scroll to position [1119, 0]
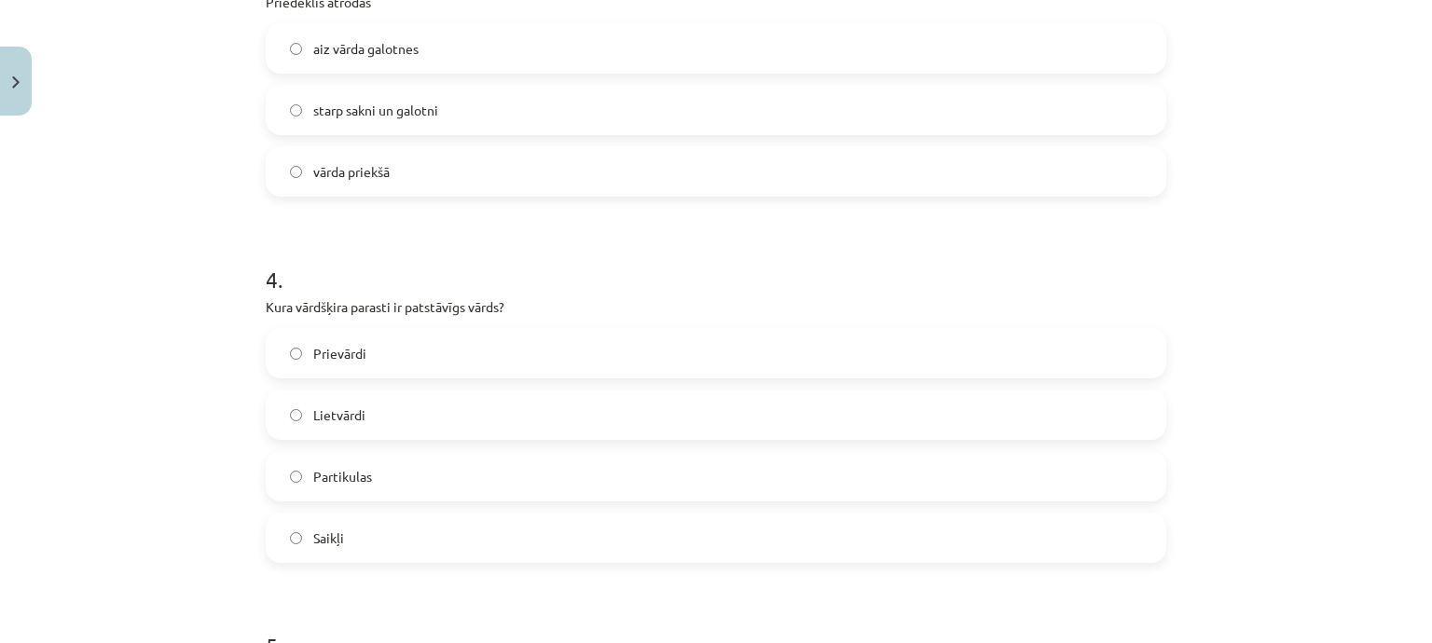
click at [433, 400] on label "Lietvārdi" at bounding box center [716, 414] width 897 height 47
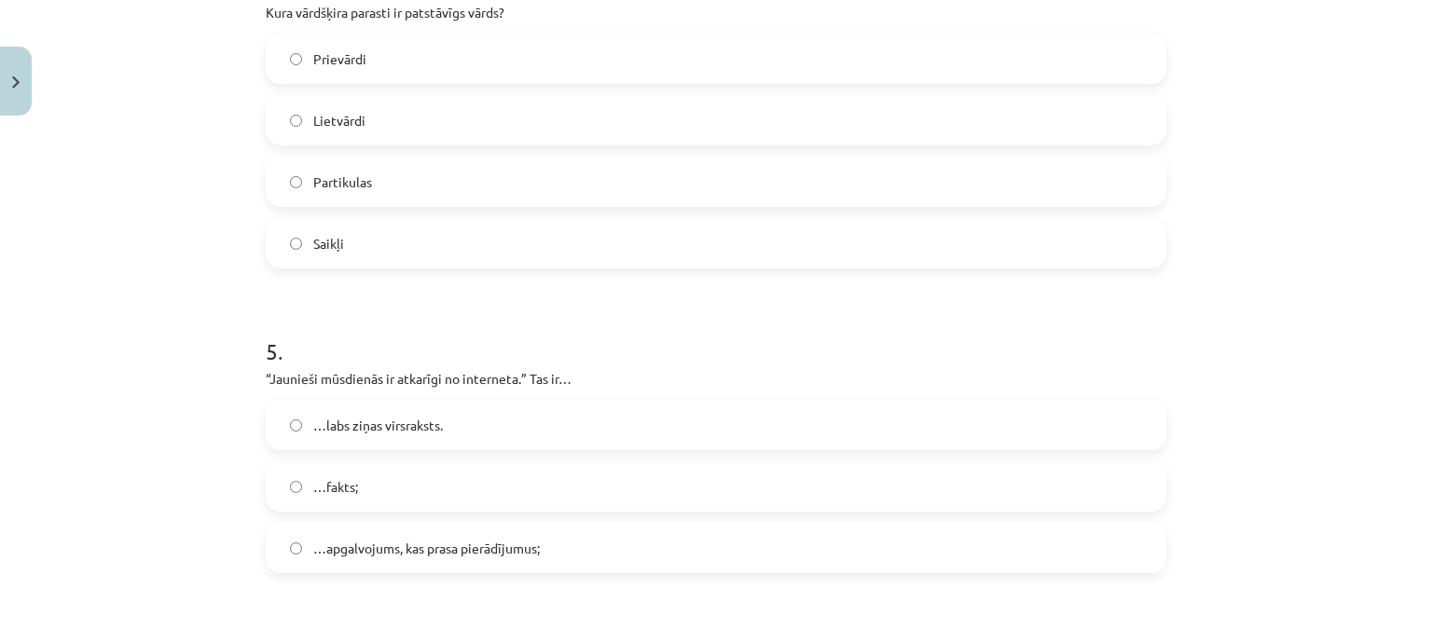
scroll to position [1491, 0]
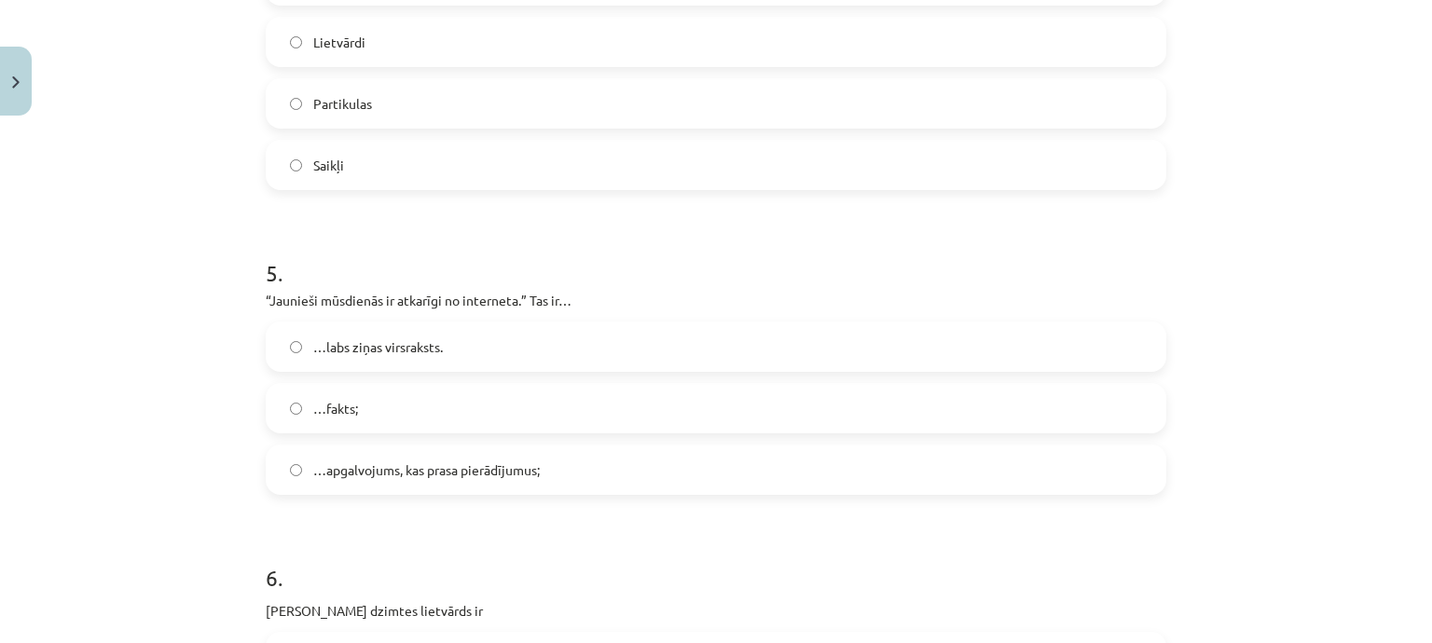
click at [425, 476] on span "…apgalvojums, kas prasa pierādījumus;" at bounding box center [426, 470] width 227 height 20
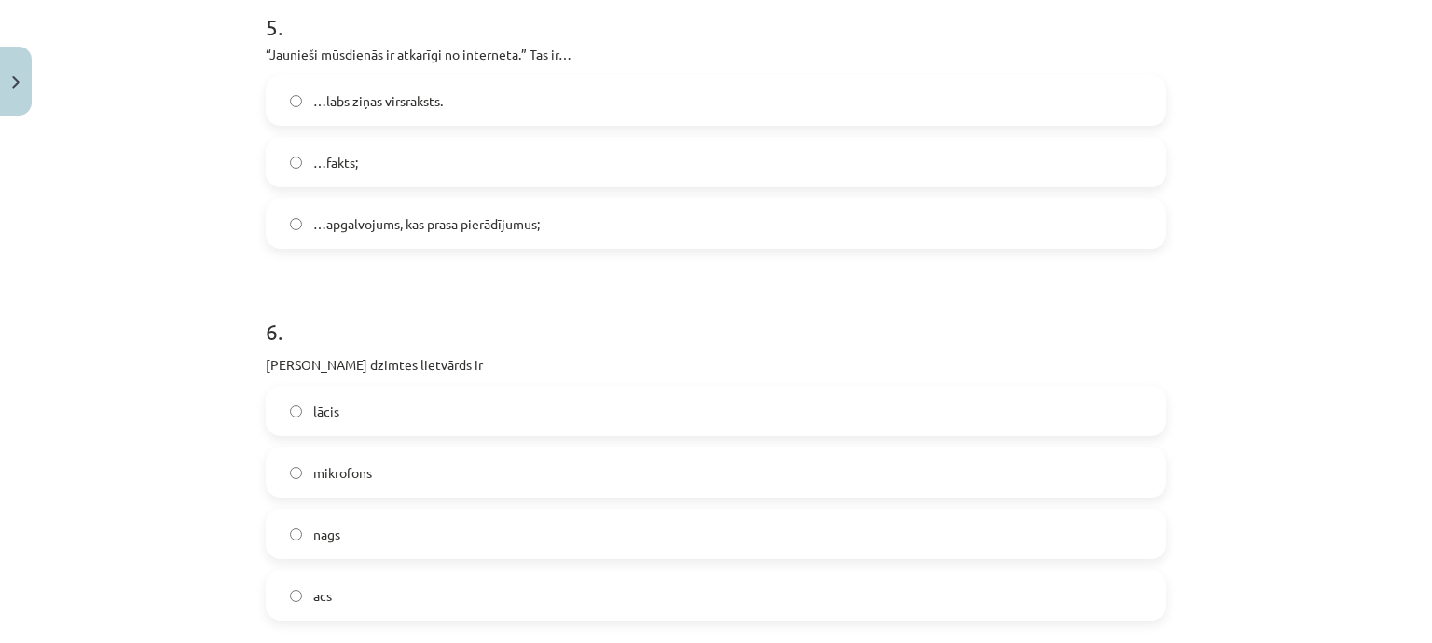
scroll to position [1771, 0]
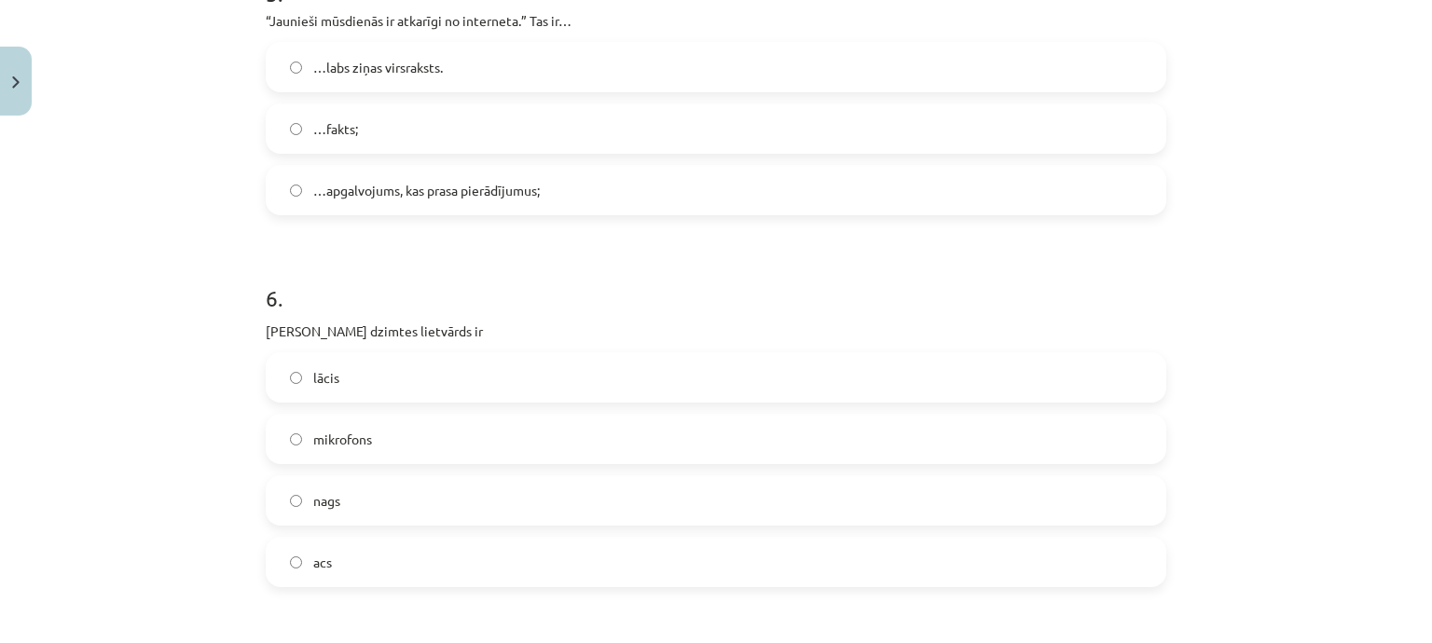
click at [332, 562] on label "acs" at bounding box center [716, 562] width 897 height 47
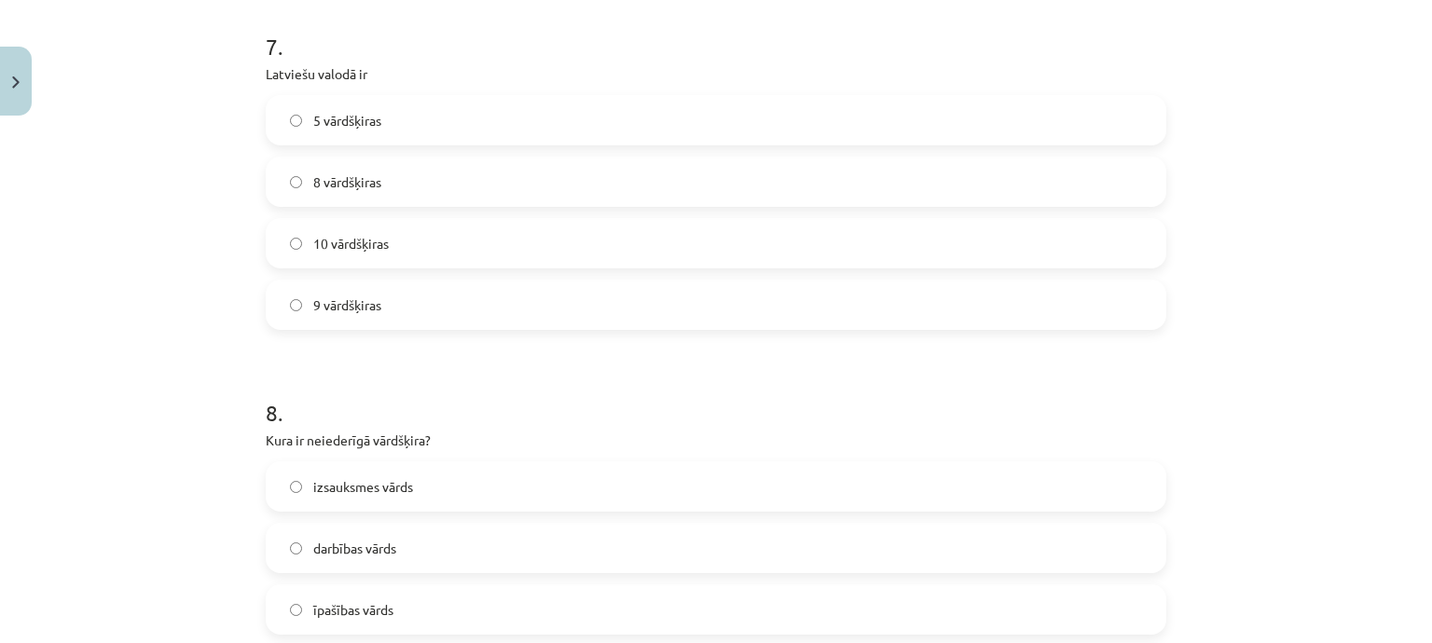
scroll to position [2423, 0]
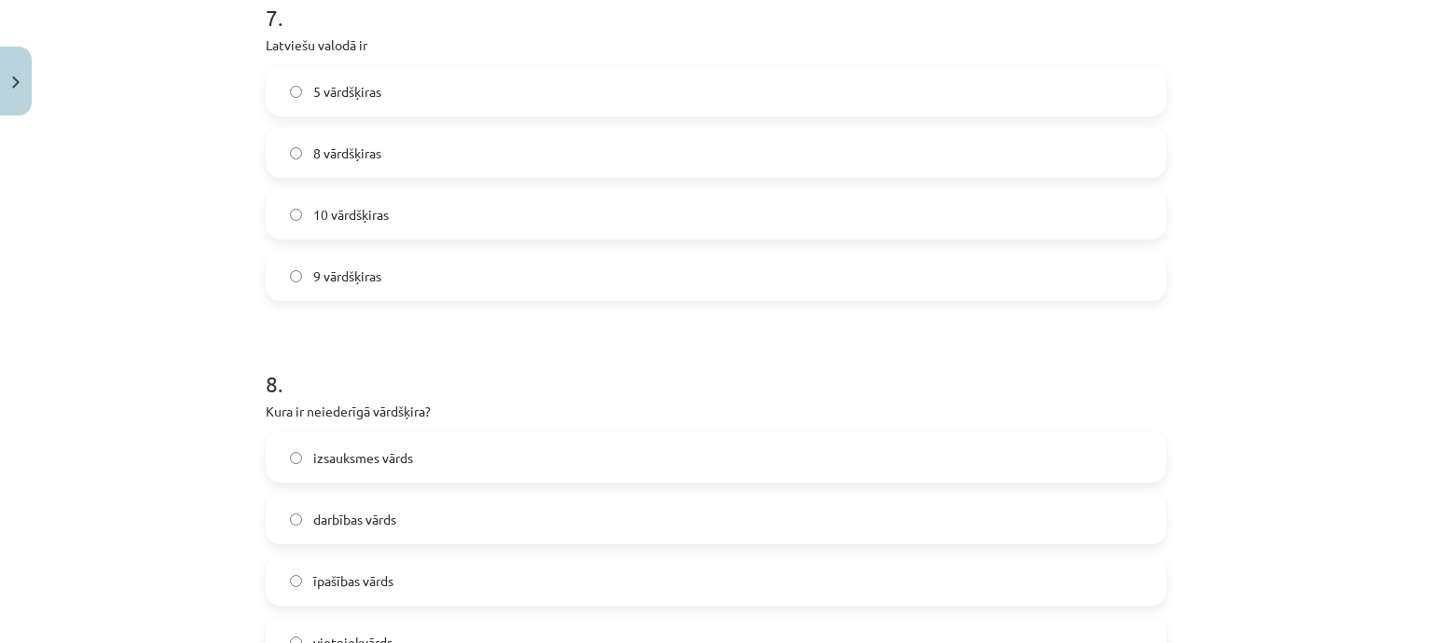
click at [368, 443] on label "izsauksmes vārds" at bounding box center [716, 457] width 897 height 47
click at [388, 76] on label "5 vārdšķiras" at bounding box center [716, 91] width 897 height 47
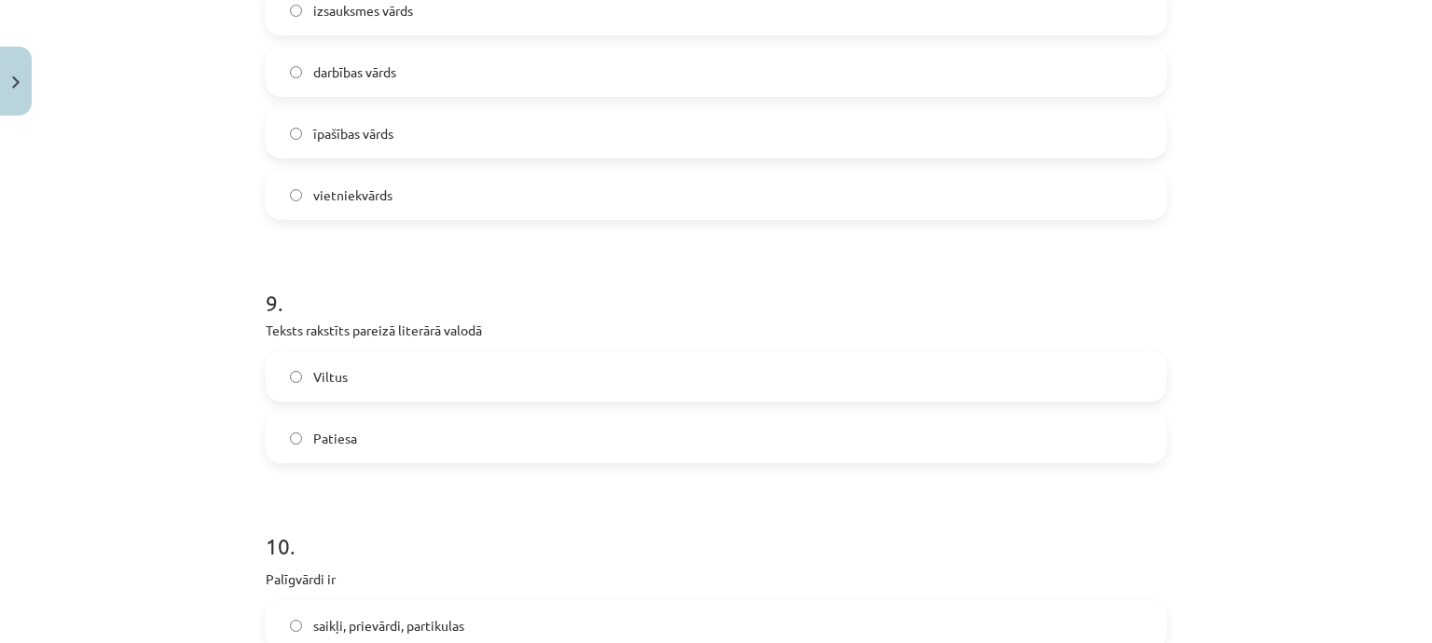
scroll to position [2983, 0]
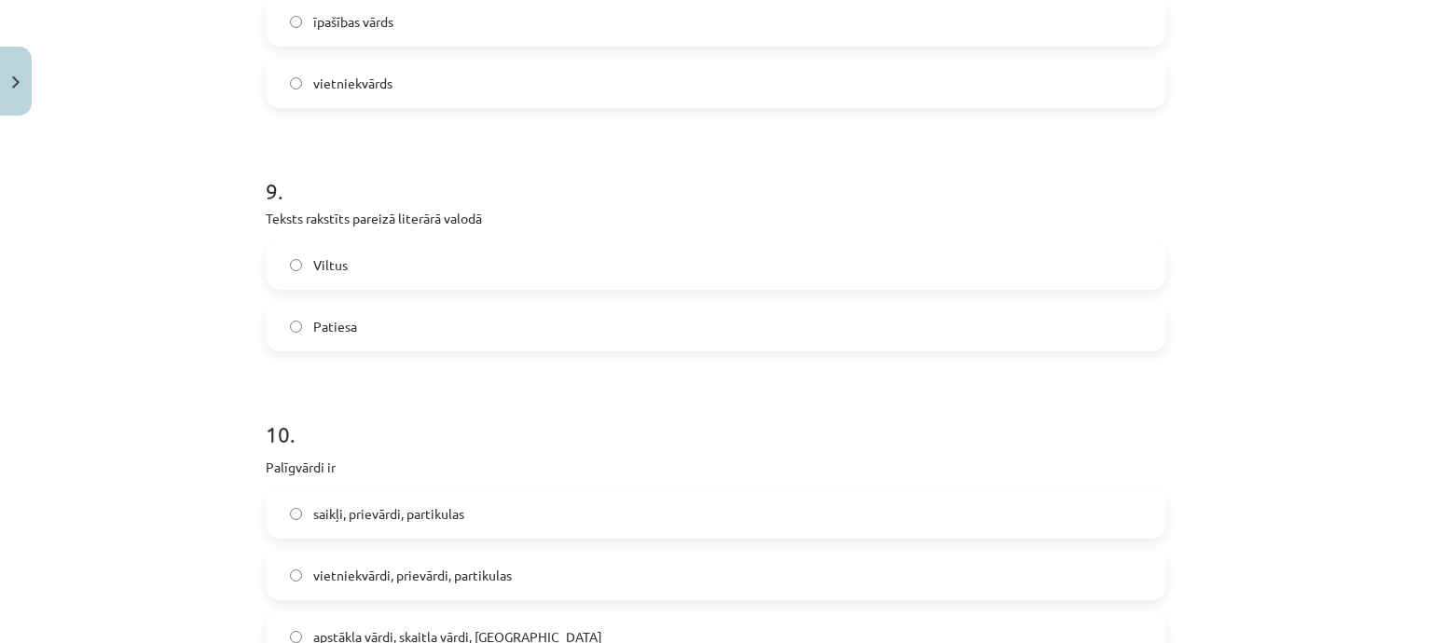
click at [392, 331] on label "Patiesa" at bounding box center [716, 326] width 897 height 47
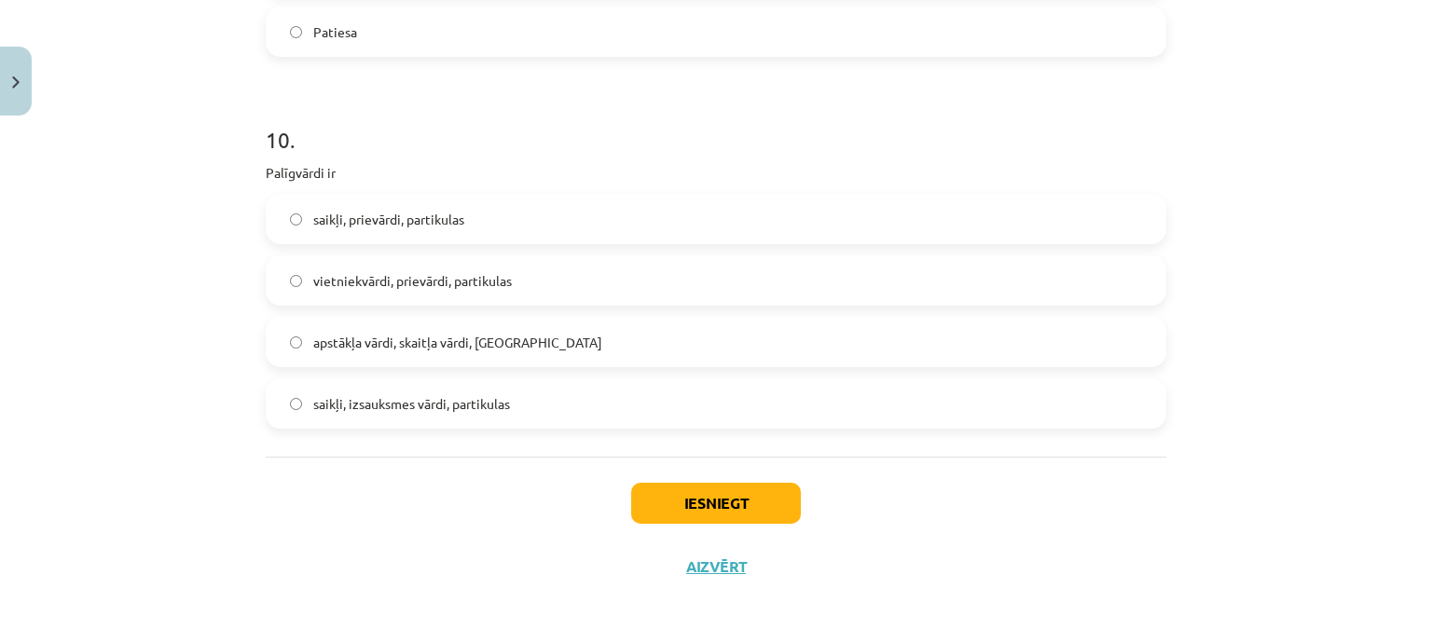
click at [436, 423] on label "saikļi, izsauksmes vārdi, partikulas" at bounding box center [716, 403] width 897 height 47
click at [768, 521] on button "Iesniegt" at bounding box center [716, 503] width 170 height 41
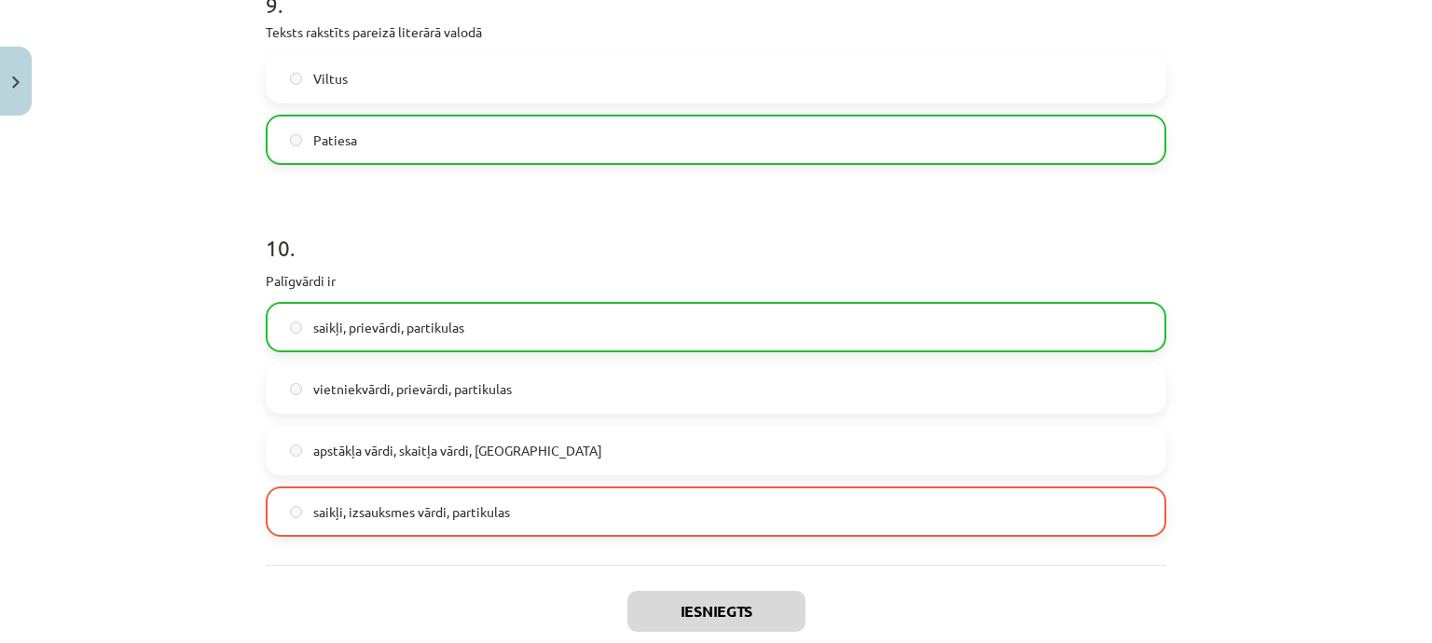
scroll to position [3337, 0]
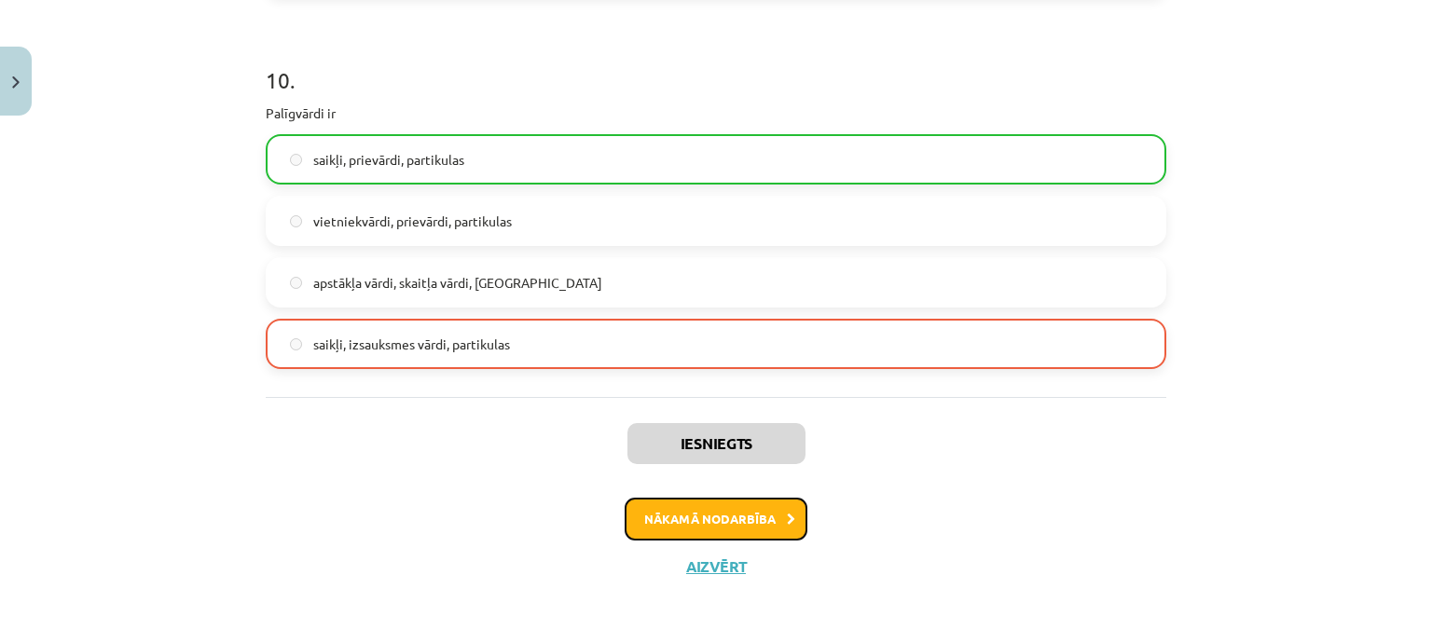
click at [787, 514] on icon at bounding box center [791, 520] width 8 height 12
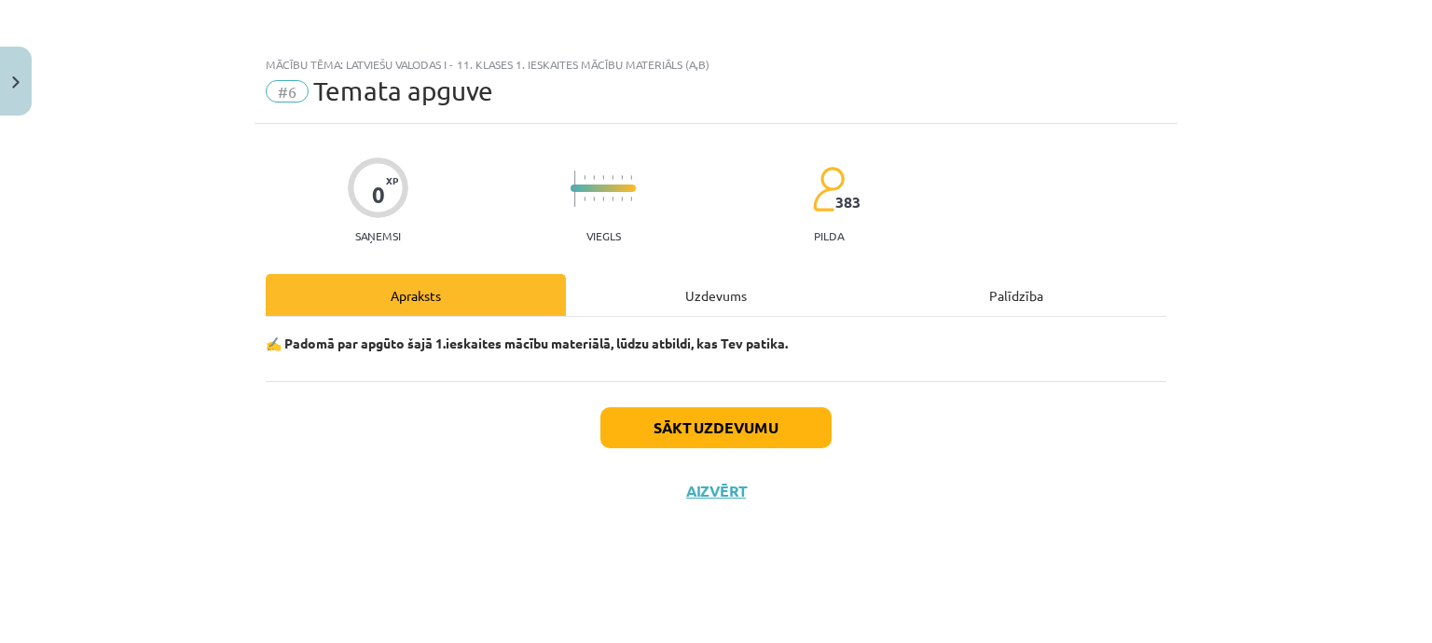
scroll to position [0, 0]
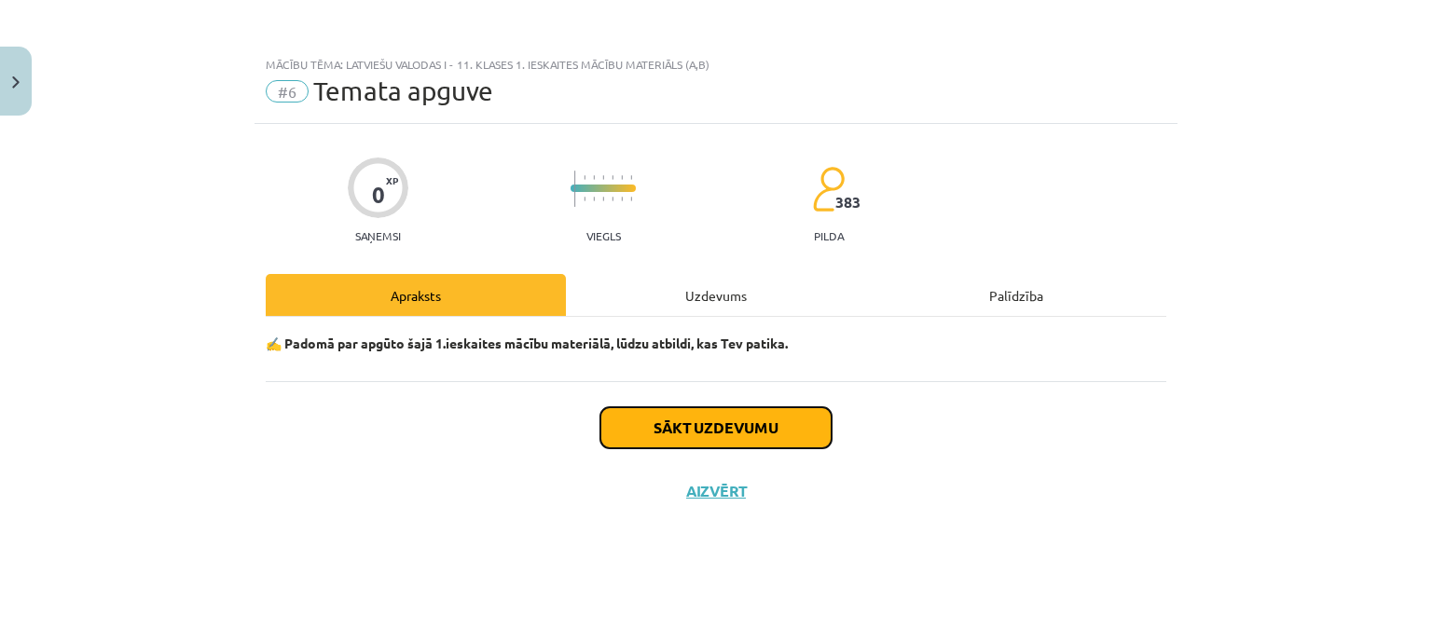
click at [805, 437] on button "Sākt uzdevumu" at bounding box center [715, 427] width 231 height 41
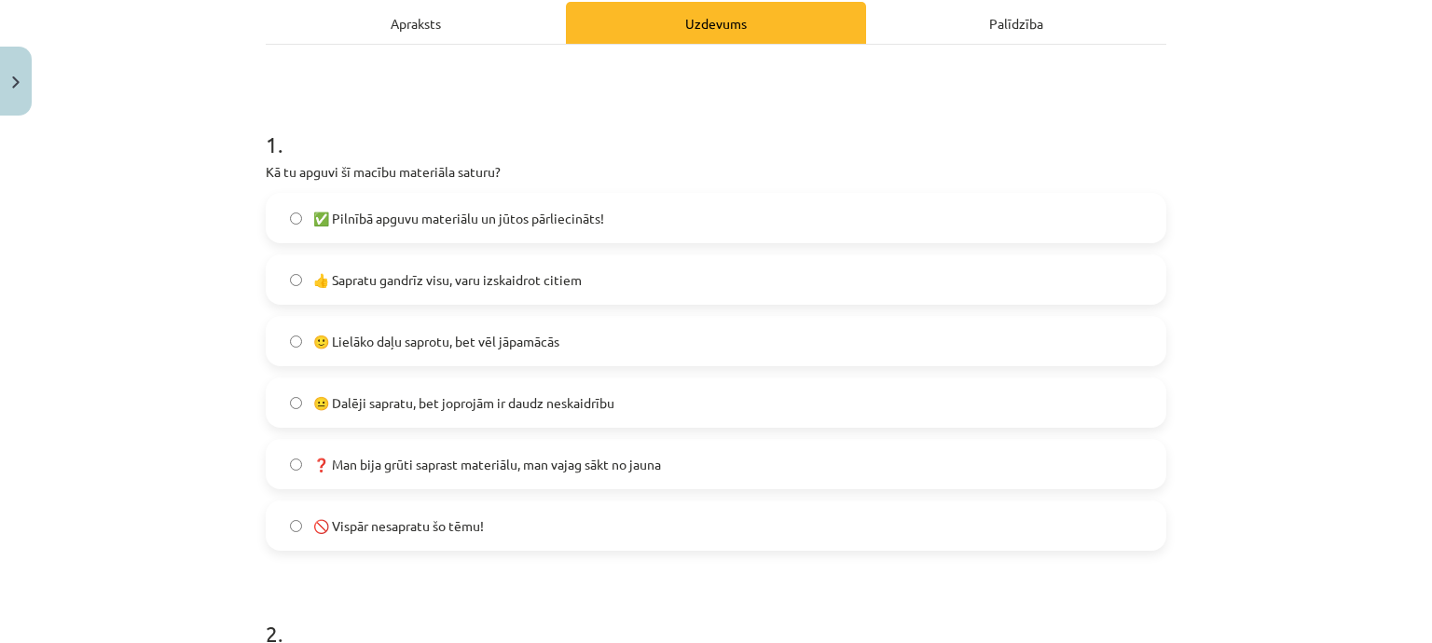
scroll to position [280, 0]
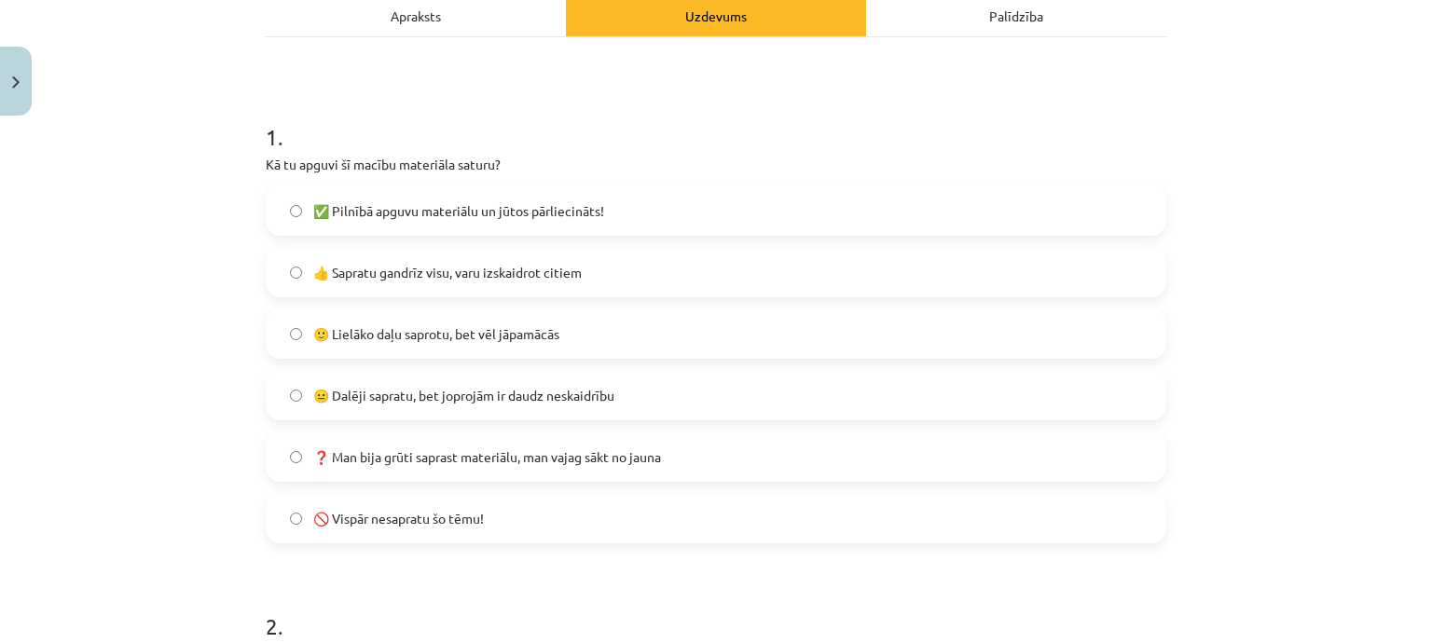
click at [541, 275] on span "👍 Sapratu gandrīz visu, varu izskaidrot citiem" at bounding box center [447, 273] width 268 height 20
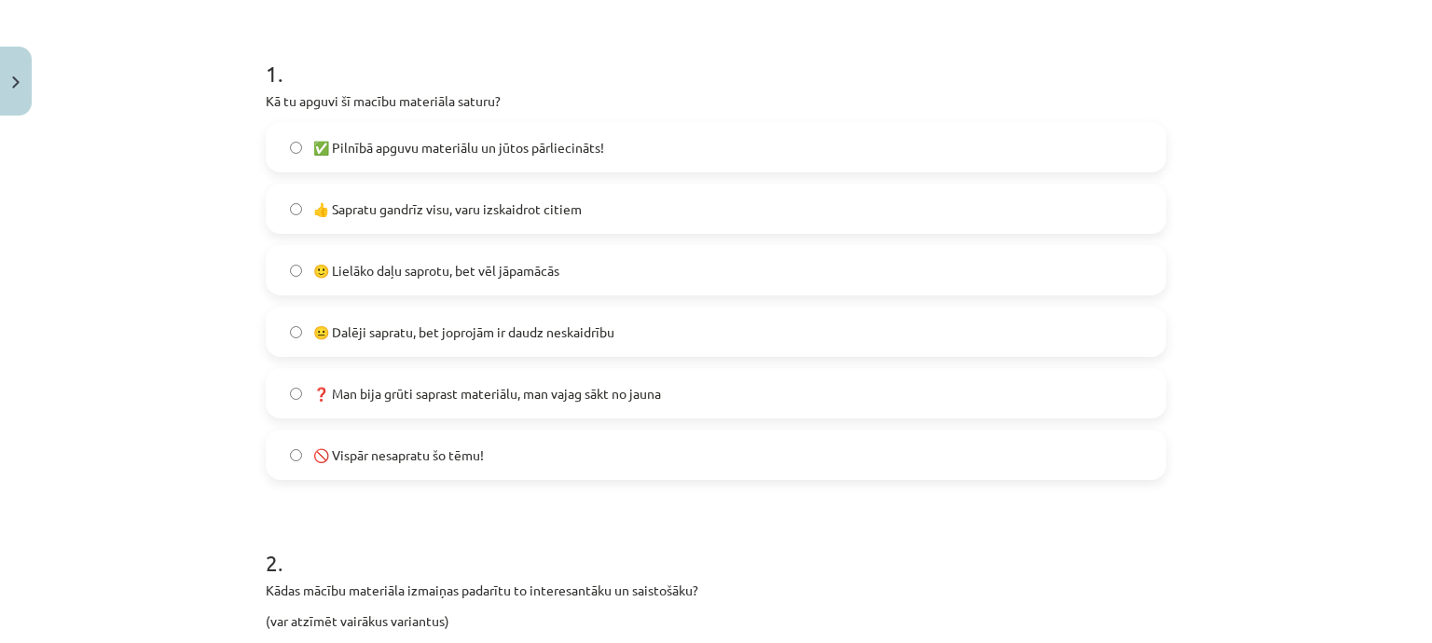
scroll to position [373, 0]
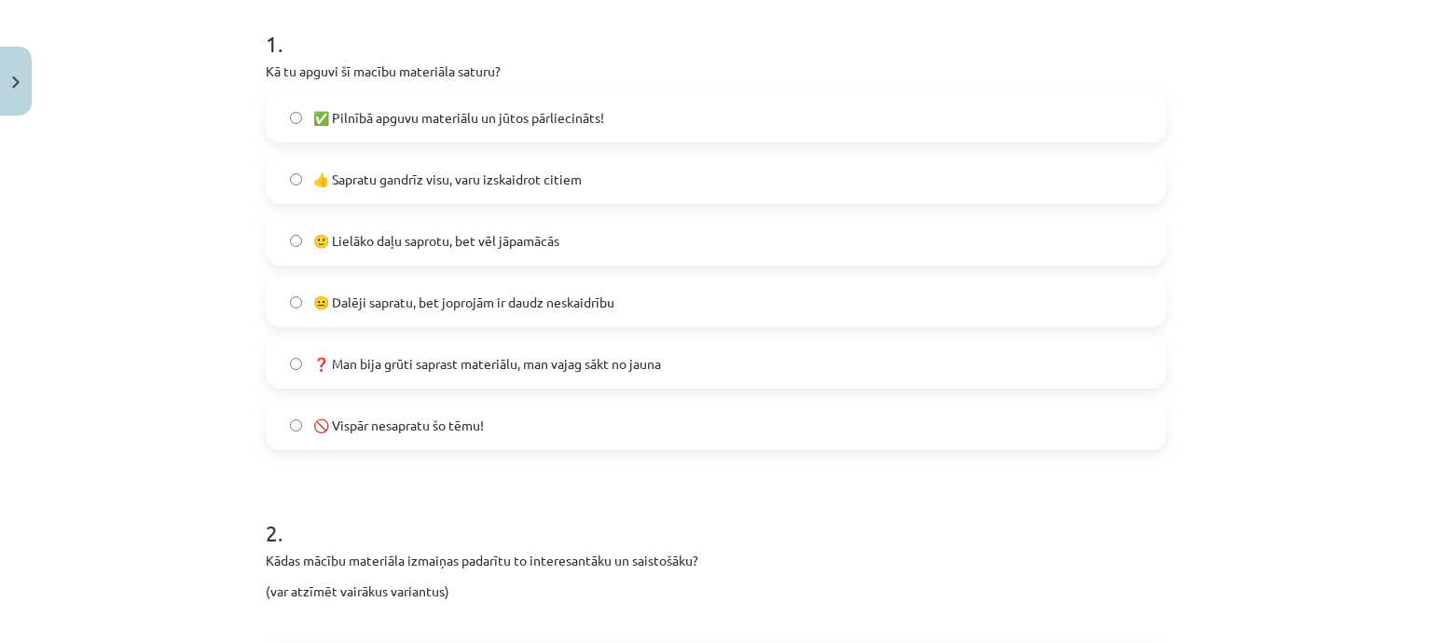
click at [519, 237] on span "🙂 Lielāko daļu saprotu, bet vēl jāpamācās" at bounding box center [436, 241] width 246 height 20
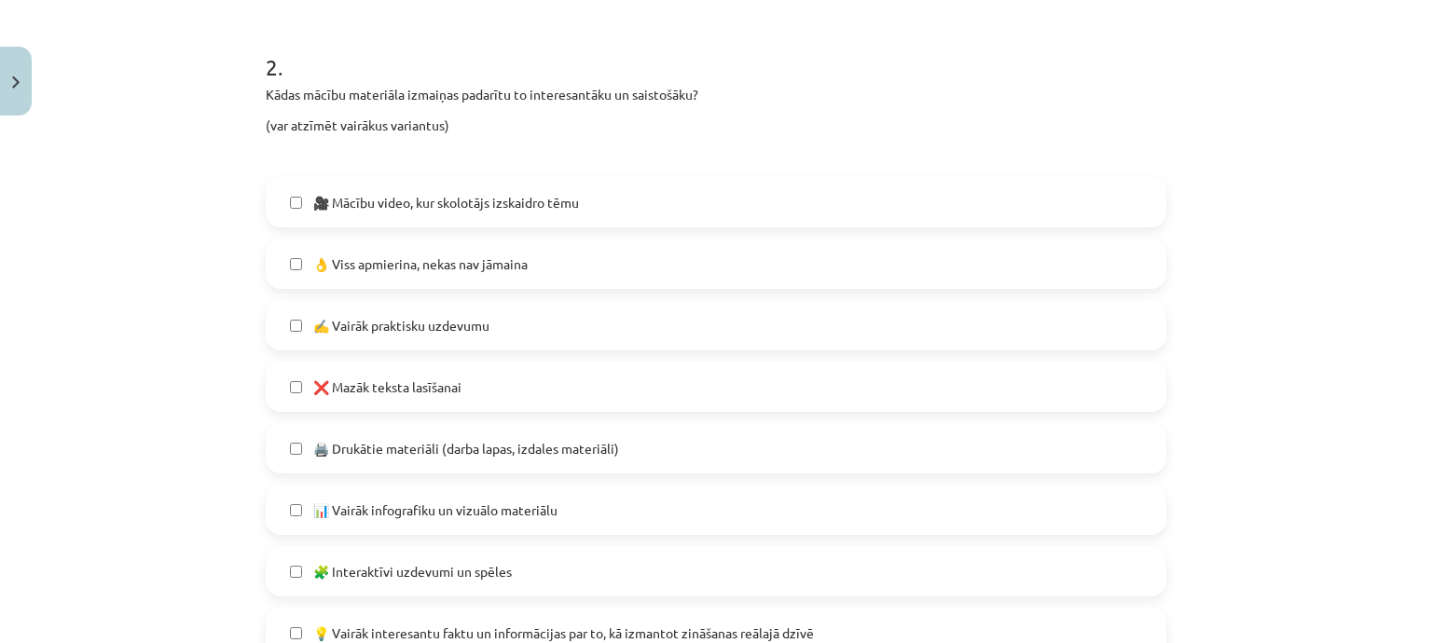
scroll to position [932, 0]
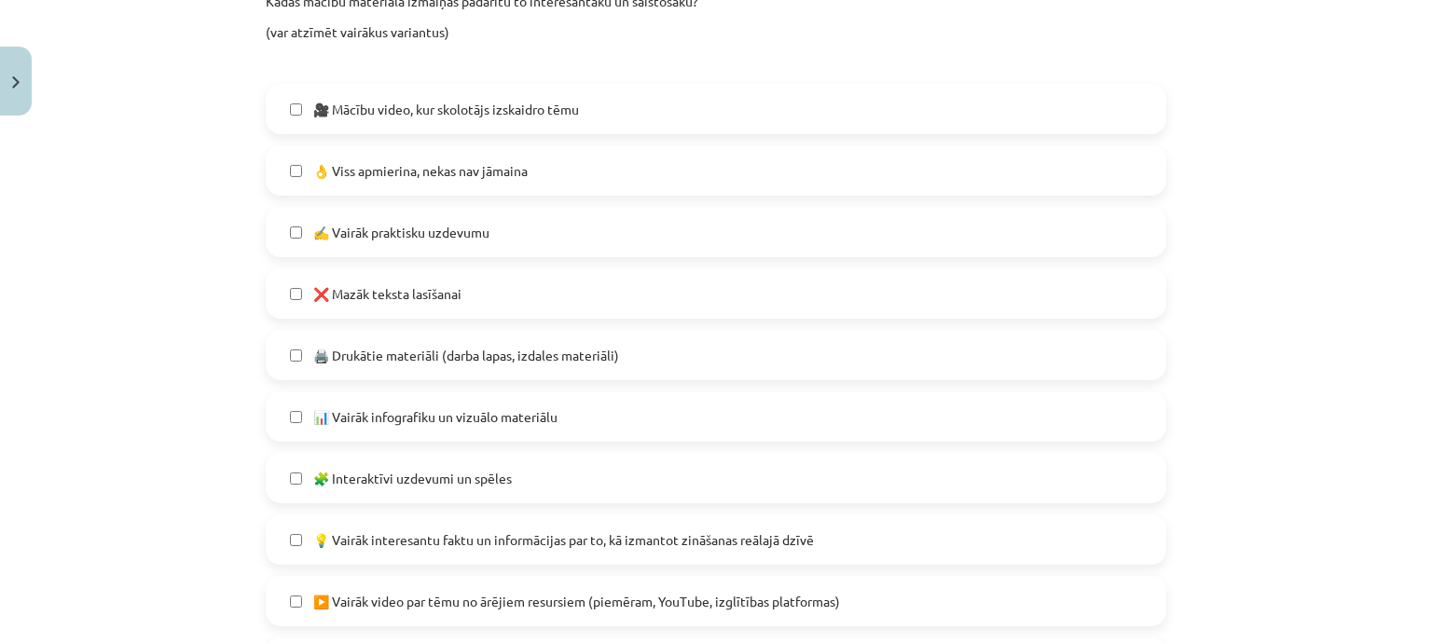
click at [535, 234] on label "✍️ Vairāk praktisku uzdevumu" at bounding box center [716, 232] width 897 height 47
click at [514, 415] on span "📊 Vairāk infografiku un vizuālo materiālu" at bounding box center [435, 417] width 244 height 20
click at [503, 469] on span "🧩 Interaktīvi uzdevumi un spēles" at bounding box center [412, 479] width 199 height 20
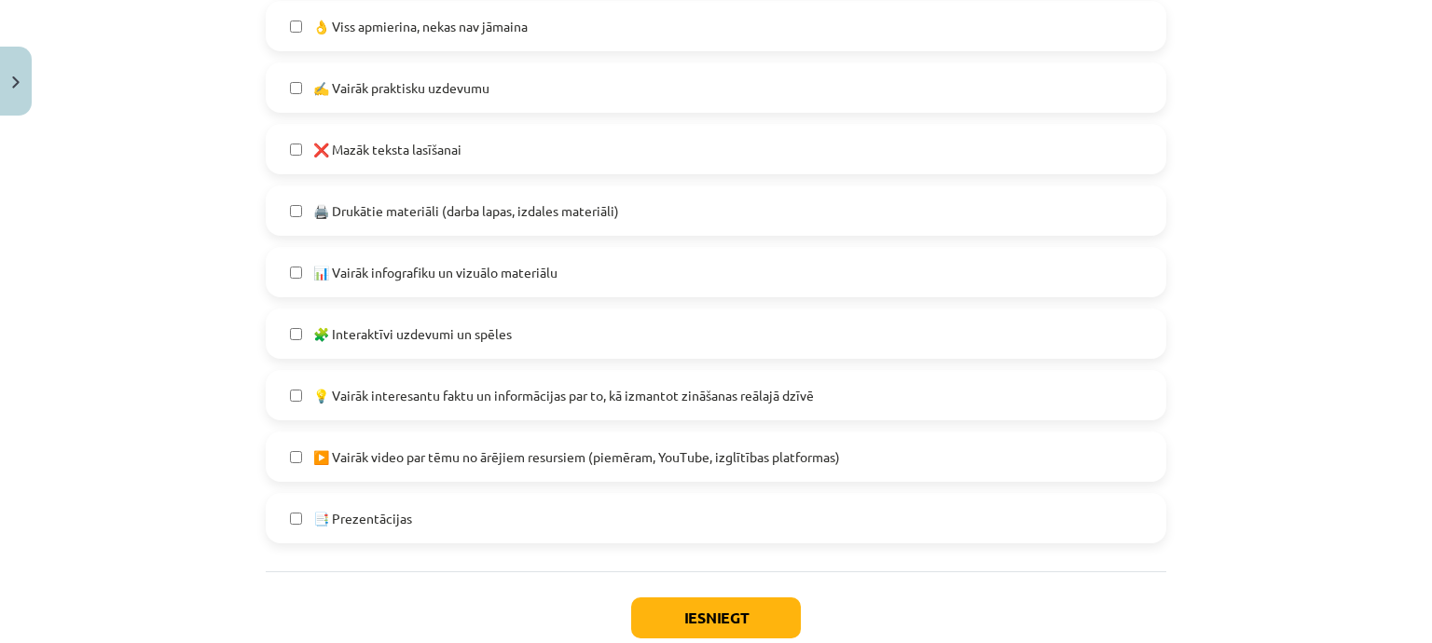
scroll to position [1119, 0]
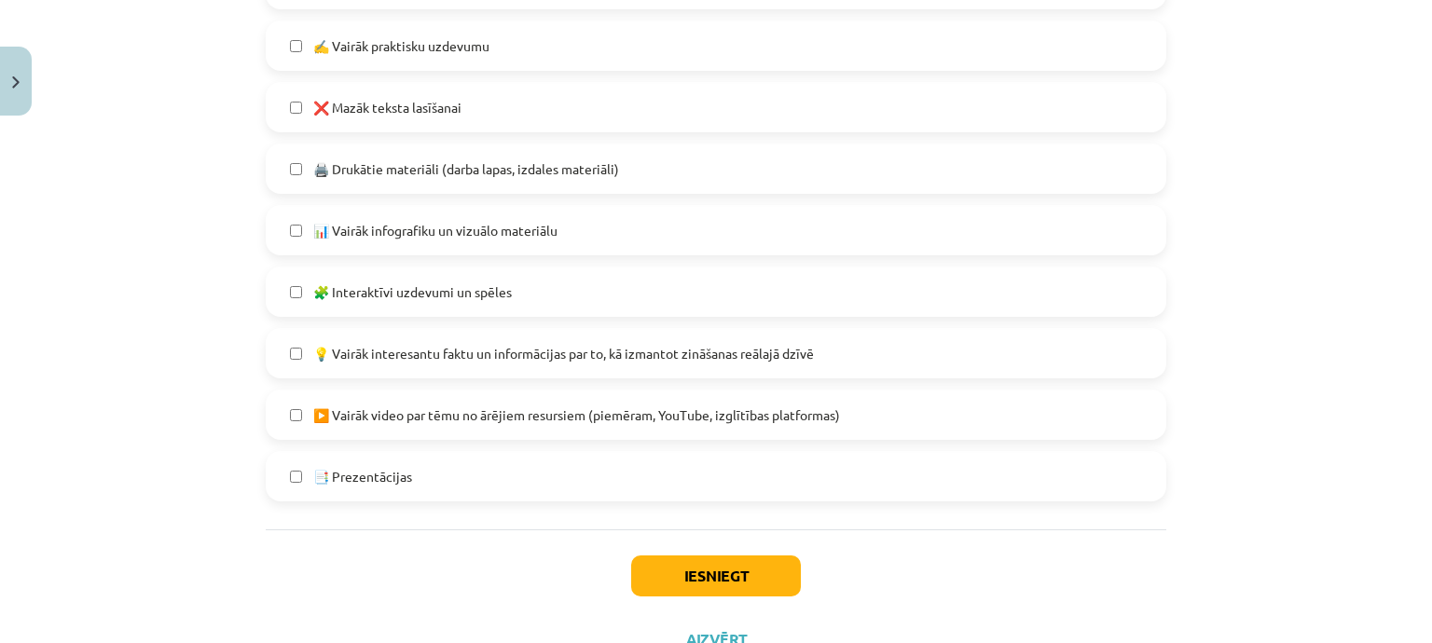
click at [544, 358] on span "💡 Vairāk interesantu faktu un informācijas par to, kā izmantot zināšanas reālaj…" at bounding box center [563, 354] width 501 height 20
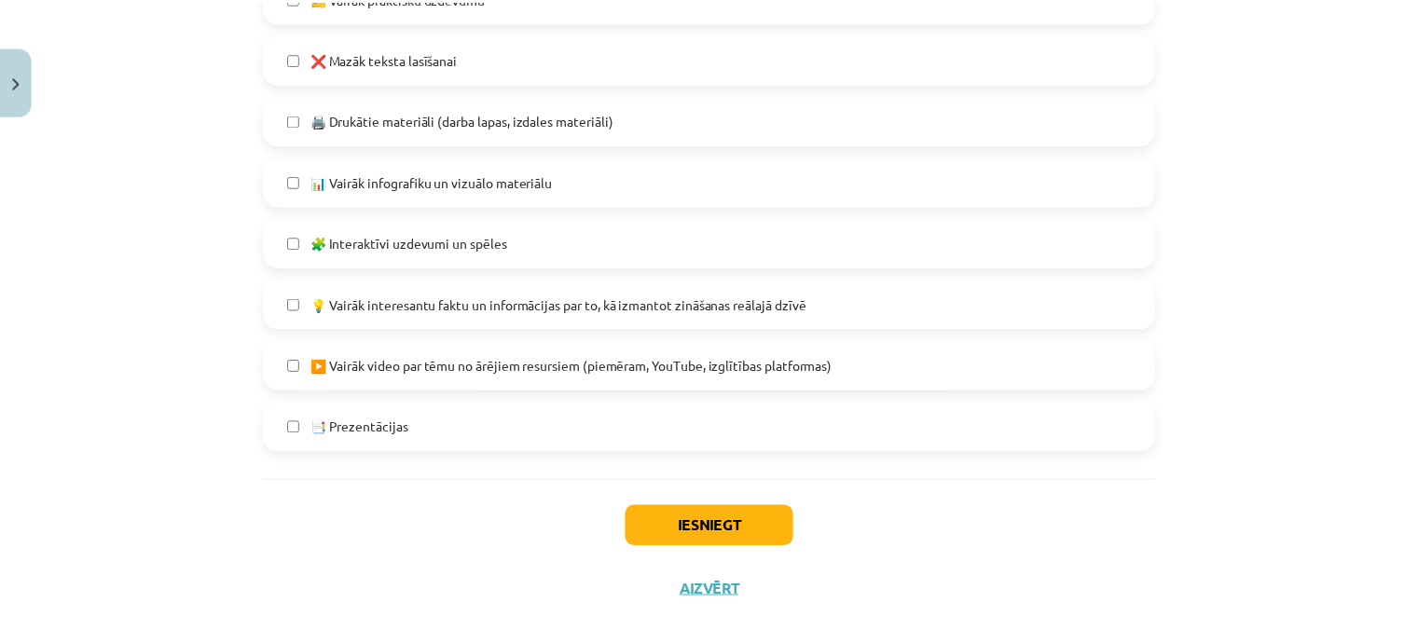
scroll to position [1192, 0]
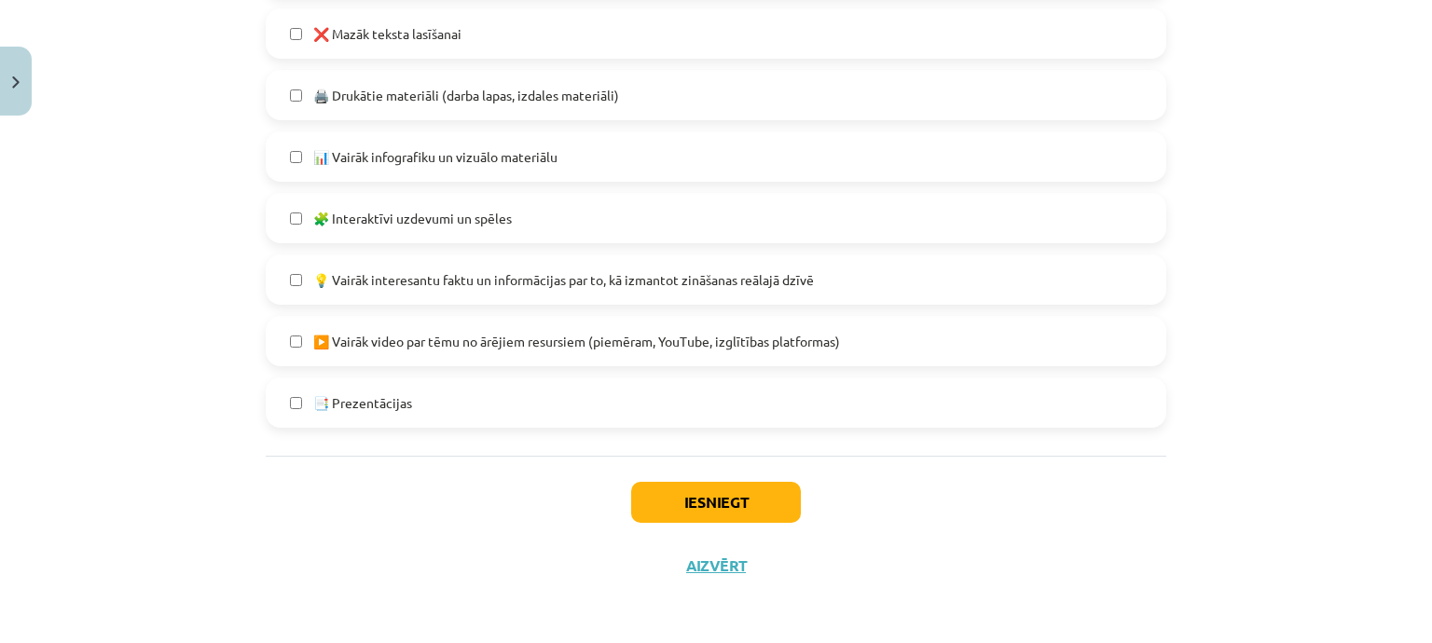
drag, startPoint x: 579, startPoint y: 404, endPoint x: 612, endPoint y: 405, distance: 33.6
click at [578, 404] on label "📑 Prezentācijas" at bounding box center [716, 402] width 897 height 47
click at [707, 495] on button "Iesniegt" at bounding box center [716, 502] width 170 height 41
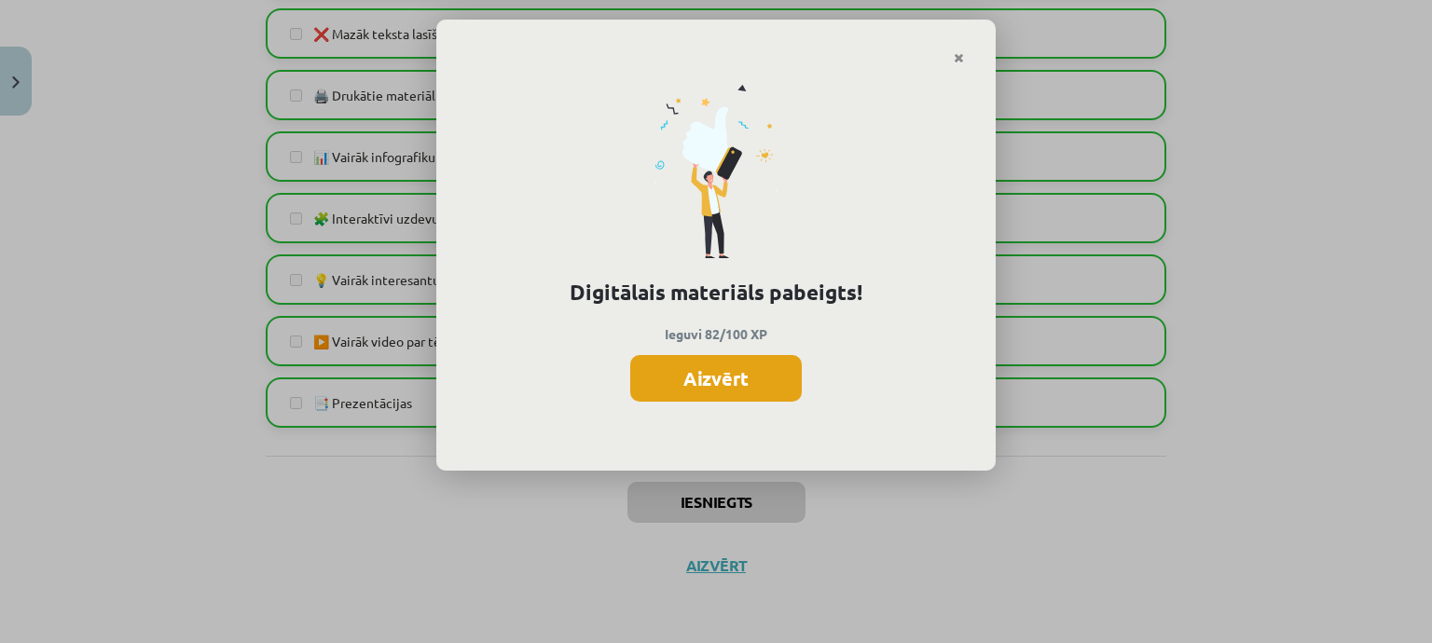
click at [730, 391] on button "Aizvērt" at bounding box center [716, 378] width 172 height 47
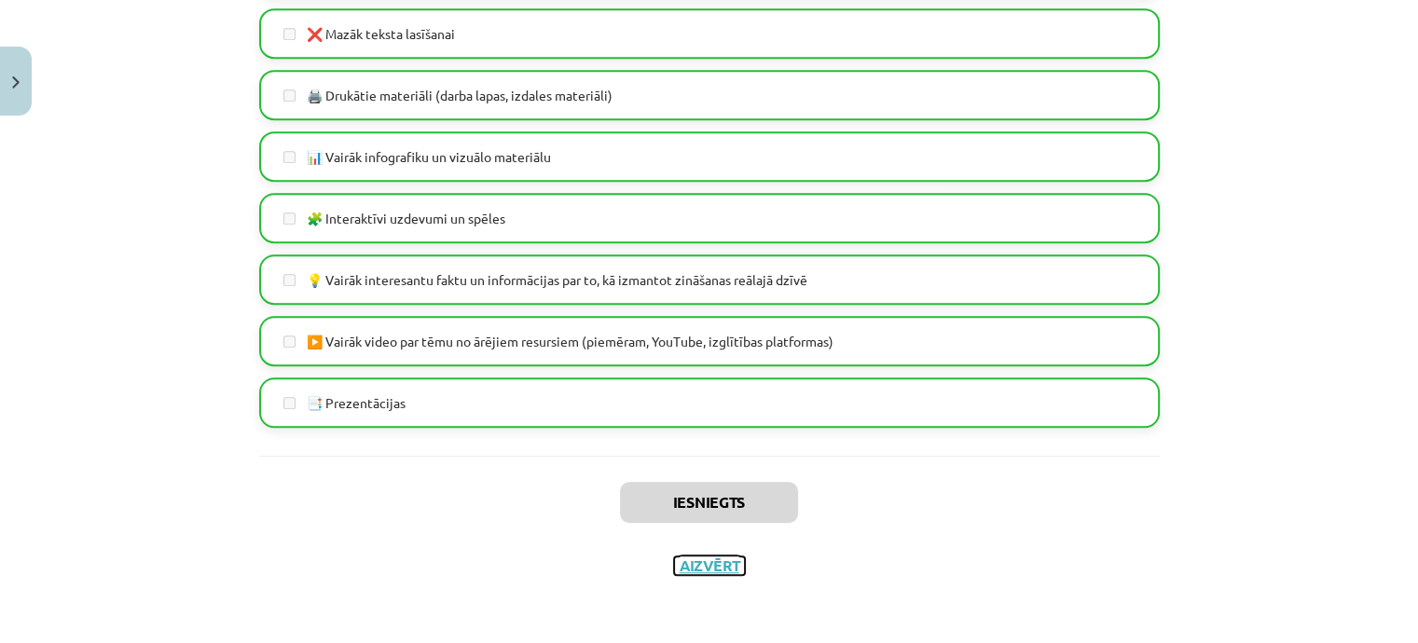
click at [702, 566] on button "Aizvērt" at bounding box center [709, 565] width 71 height 19
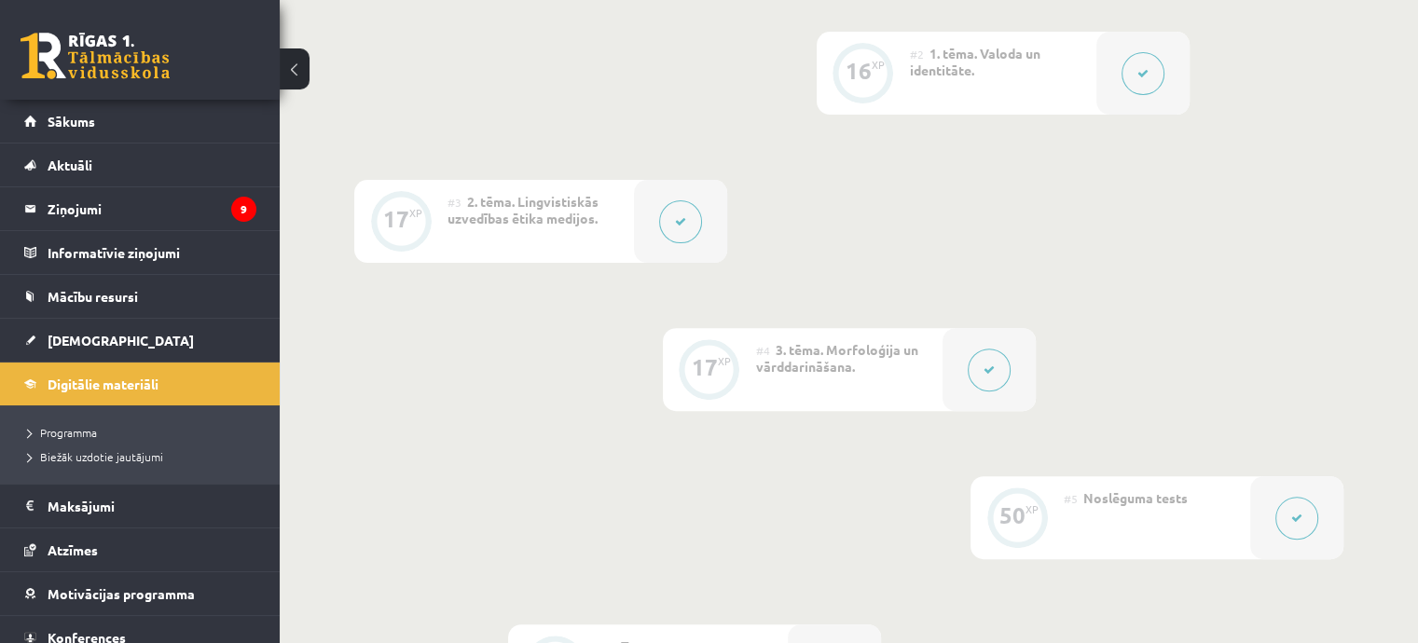
scroll to position [449, 0]
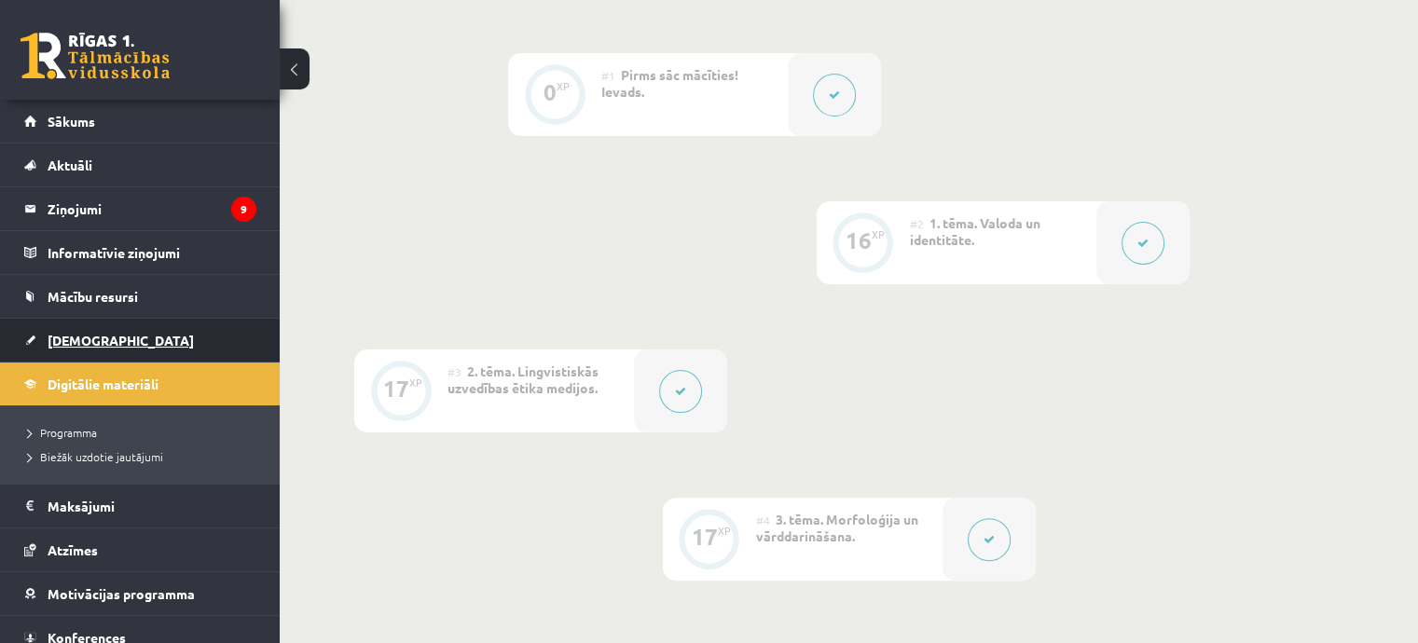
click at [140, 337] on link "[DEMOGRAPHIC_DATA]" at bounding box center [140, 340] width 232 height 43
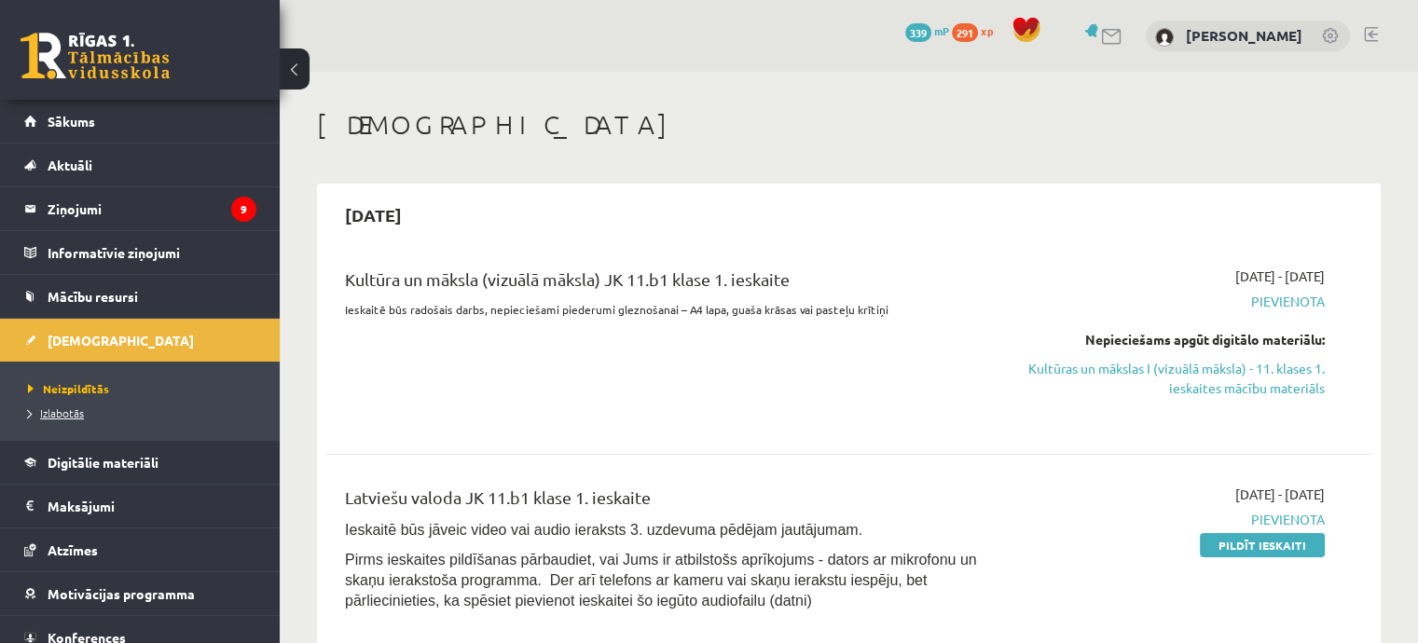
click at [74, 405] on span "Izlabotās" at bounding box center [56, 412] width 56 height 15
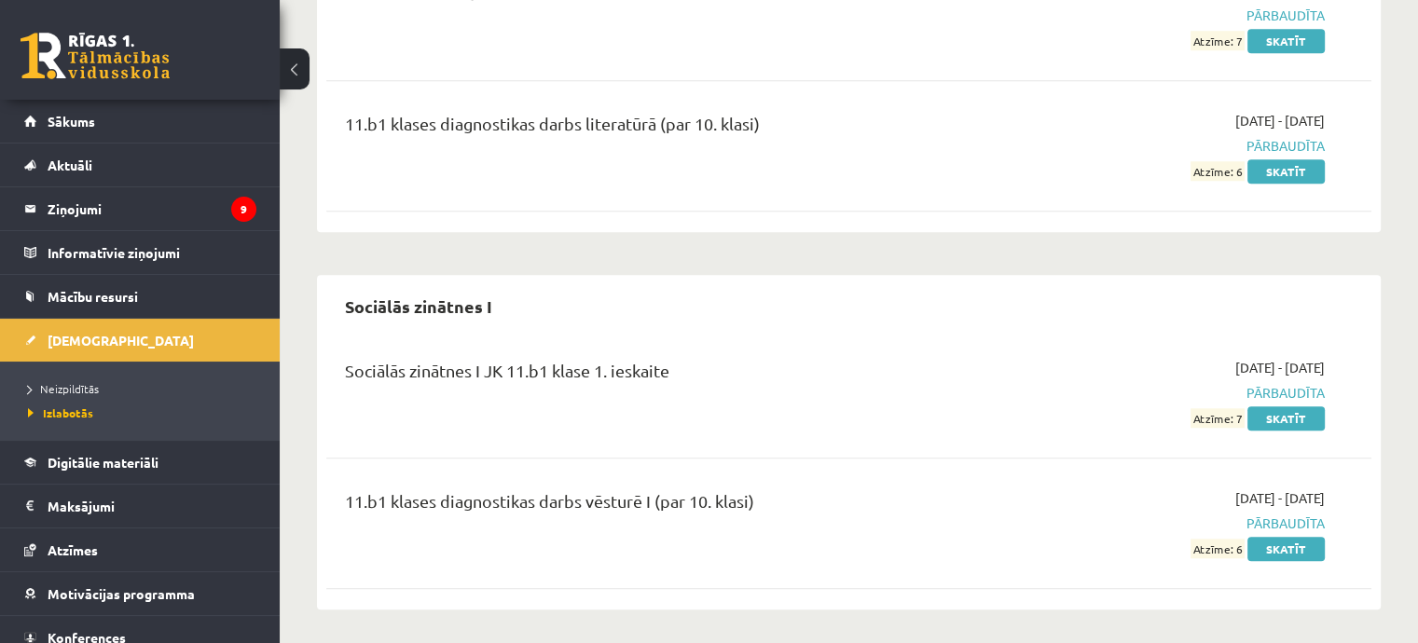
scroll to position [1667, 0]
click at [1289, 411] on link "Skatīt" at bounding box center [1285, 417] width 77 height 24
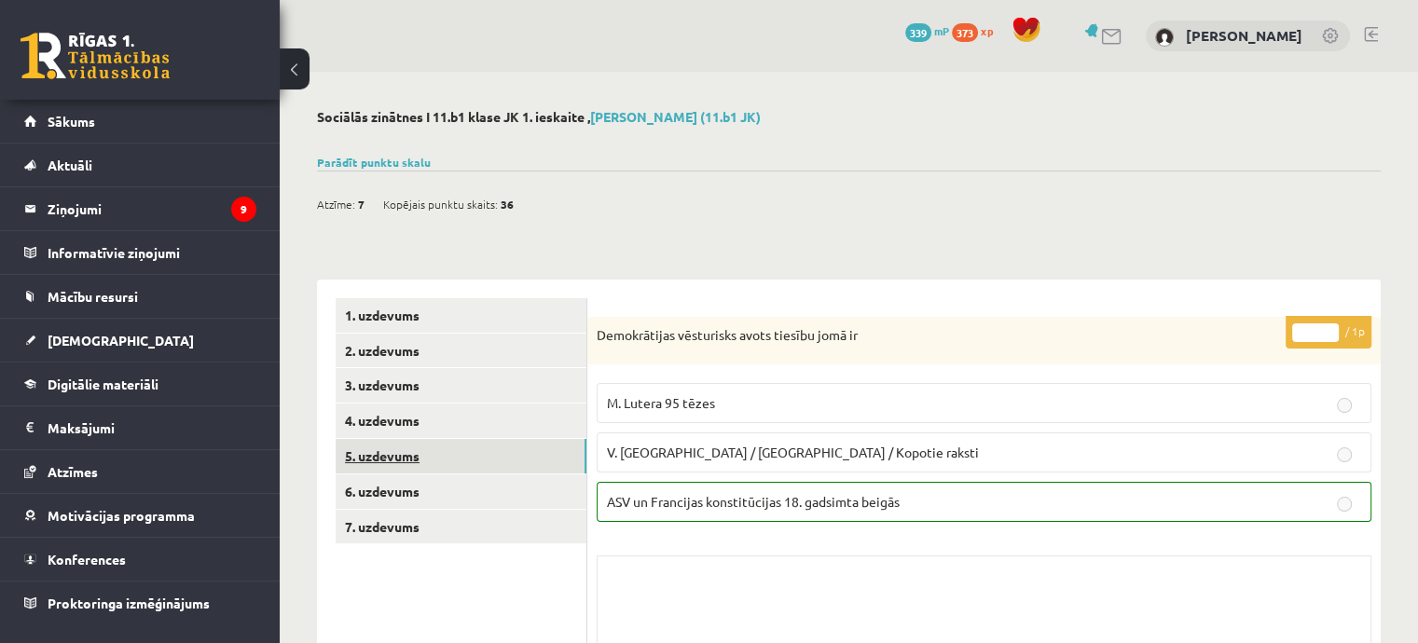
click at [373, 459] on link "5. uzdevums" at bounding box center [461, 456] width 251 height 34
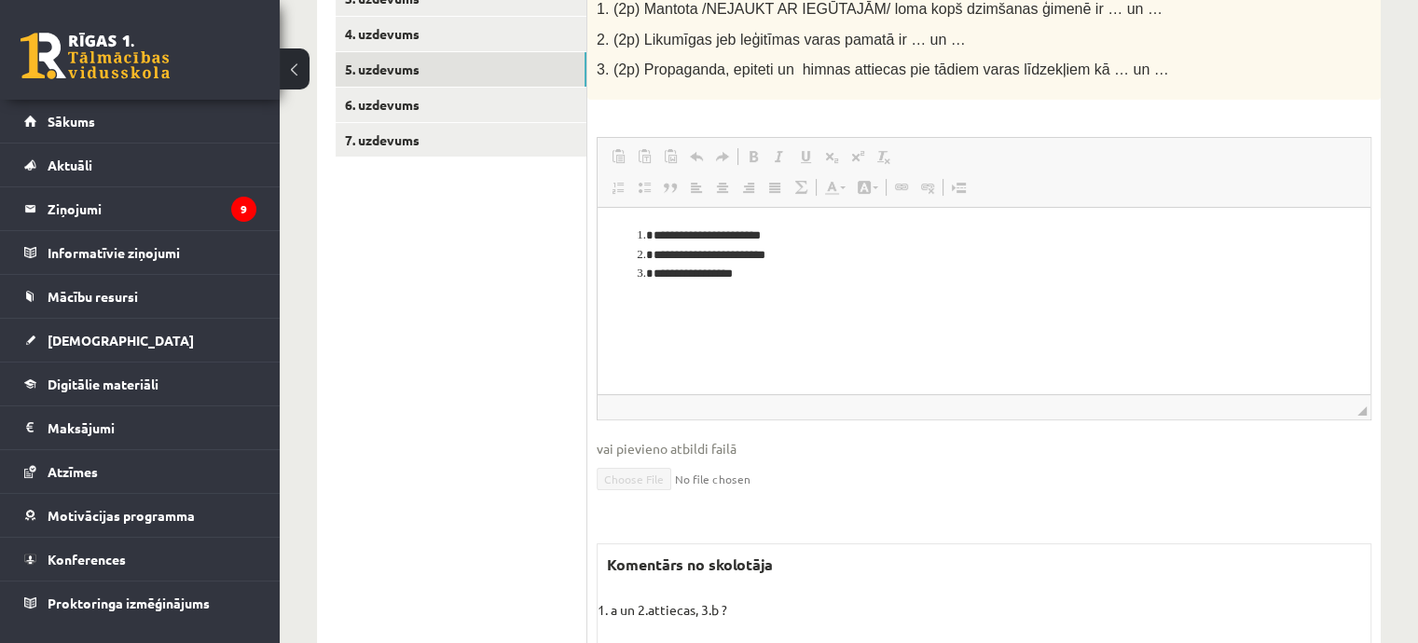
scroll to position [350, 0]
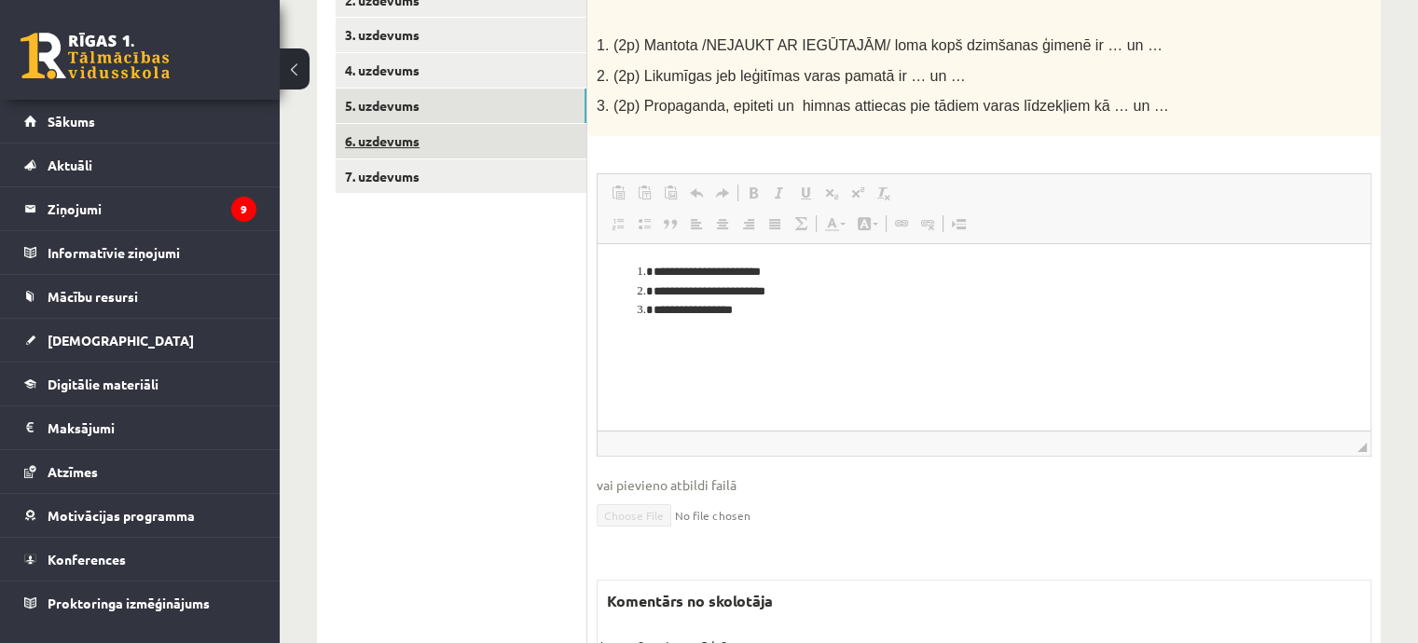
click at [476, 141] on link "6. uzdevums" at bounding box center [461, 141] width 251 height 34
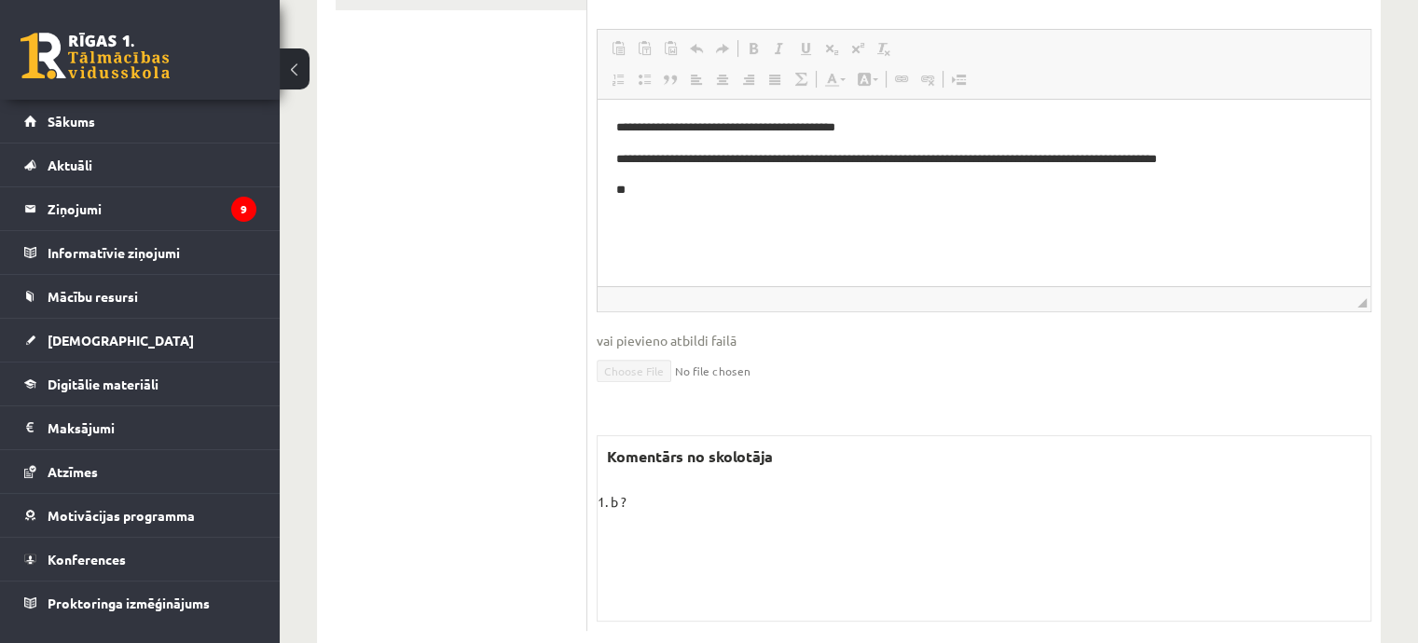
scroll to position [183, 0]
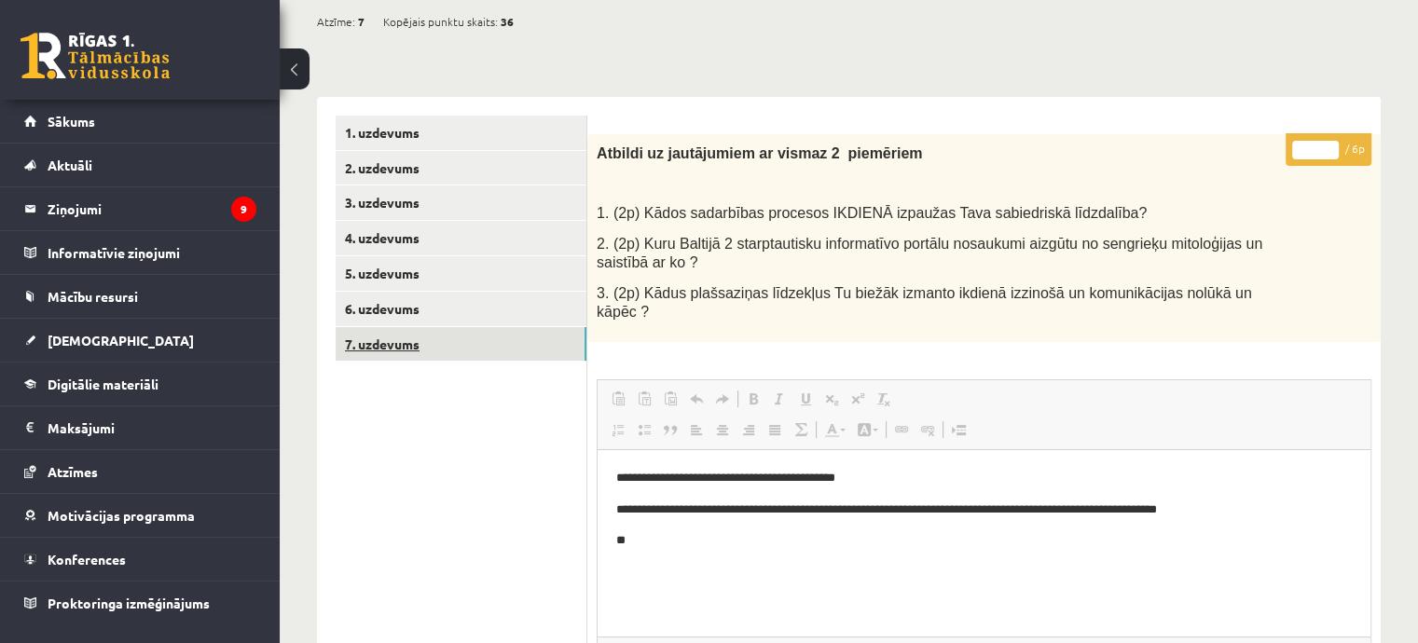
click at [440, 354] on link "7. uzdevums" at bounding box center [461, 344] width 251 height 34
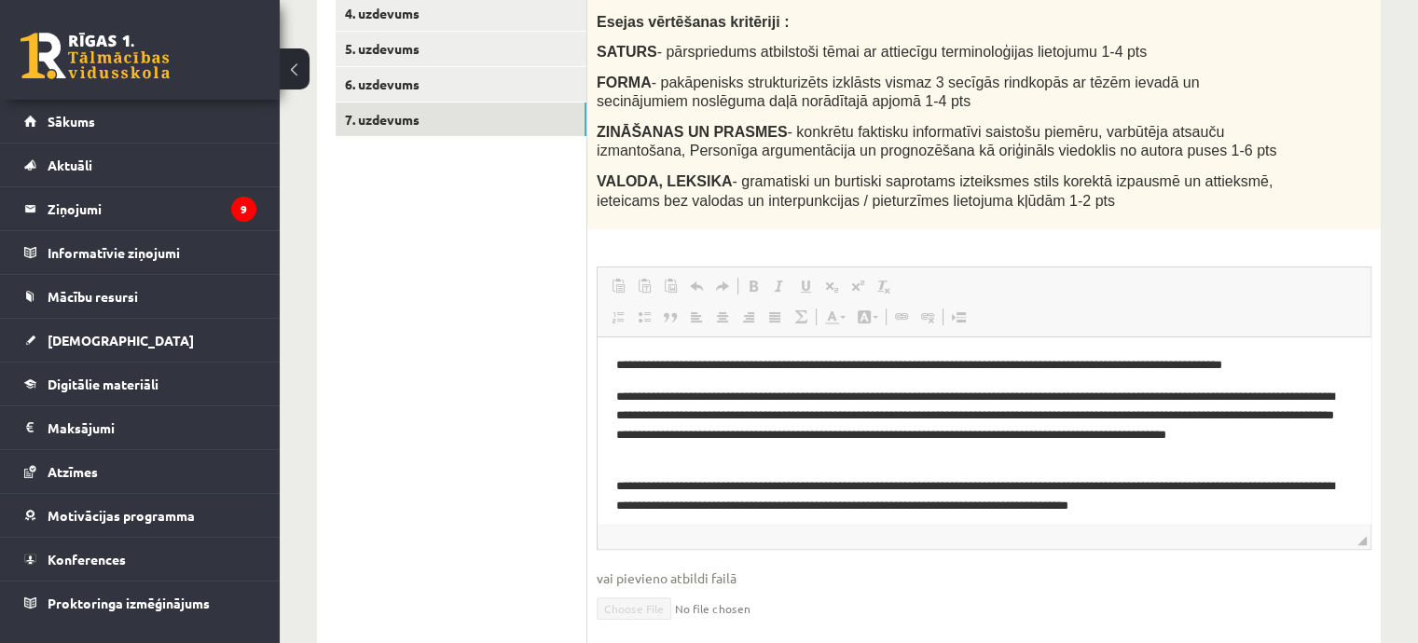
scroll to position [128, 0]
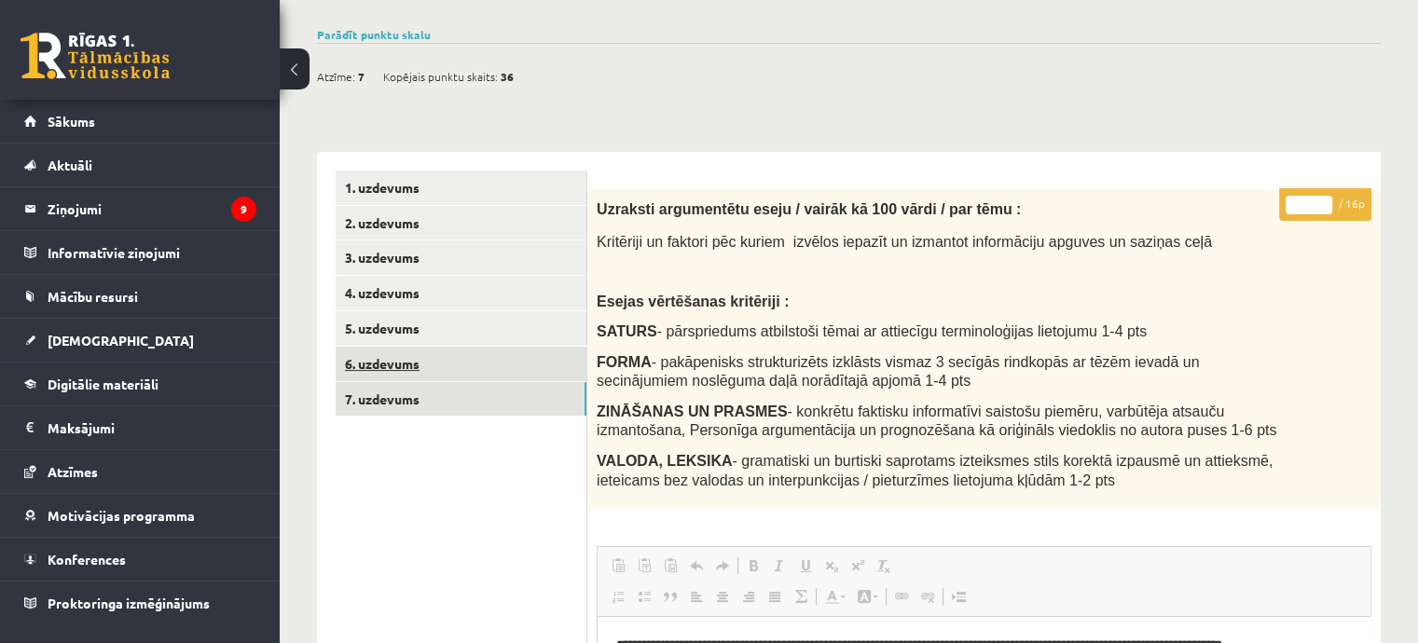
click at [478, 373] on link "6. uzdevums" at bounding box center [461, 364] width 251 height 34
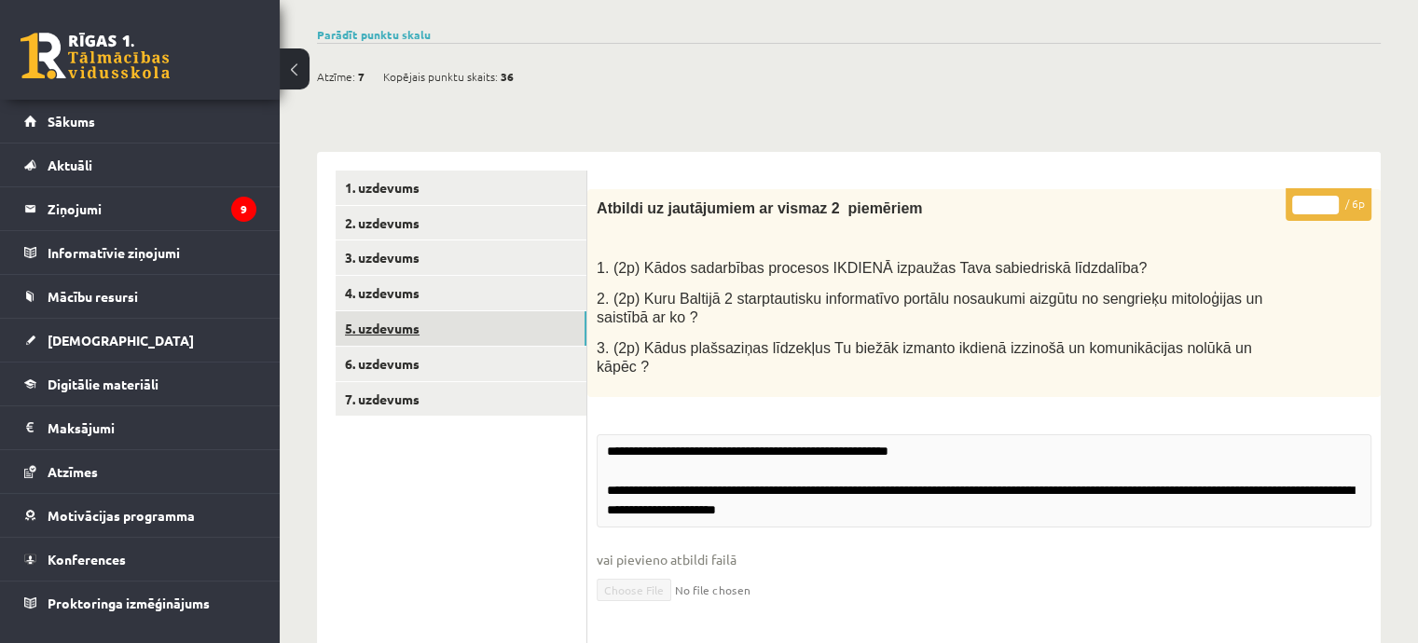
click at [477, 336] on link "5. uzdevums" at bounding box center [461, 328] width 251 height 34
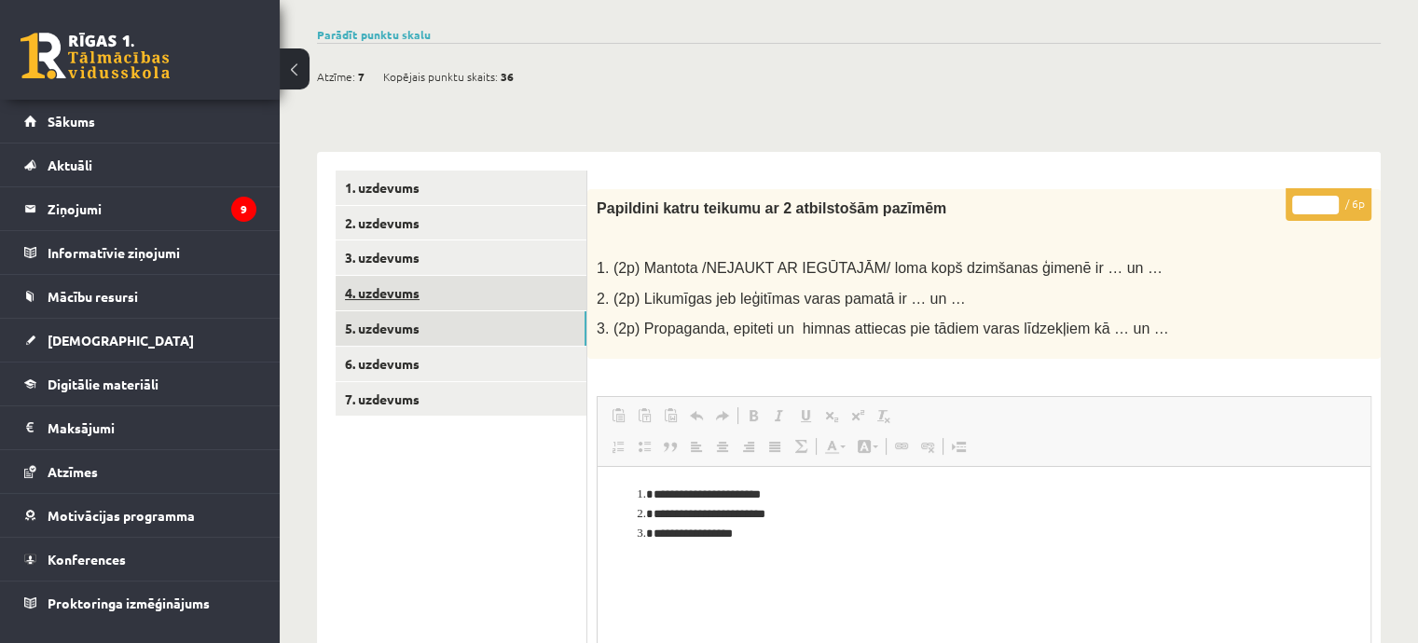
scroll to position [0, 0]
click at [428, 297] on link "4. uzdevums" at bounding box center [461, 293] width 251 height 34
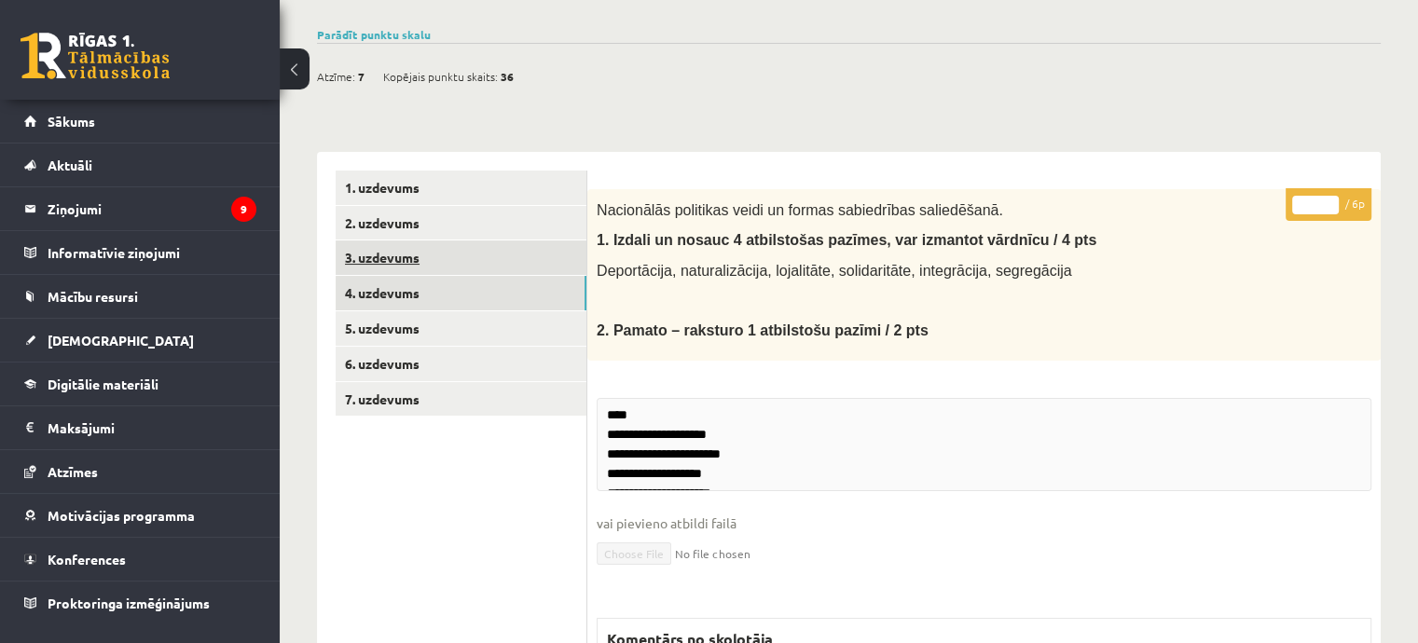
click at [451, 262] on link "3. uzdevums" at bounding box center [461, 257] width 251 height 34
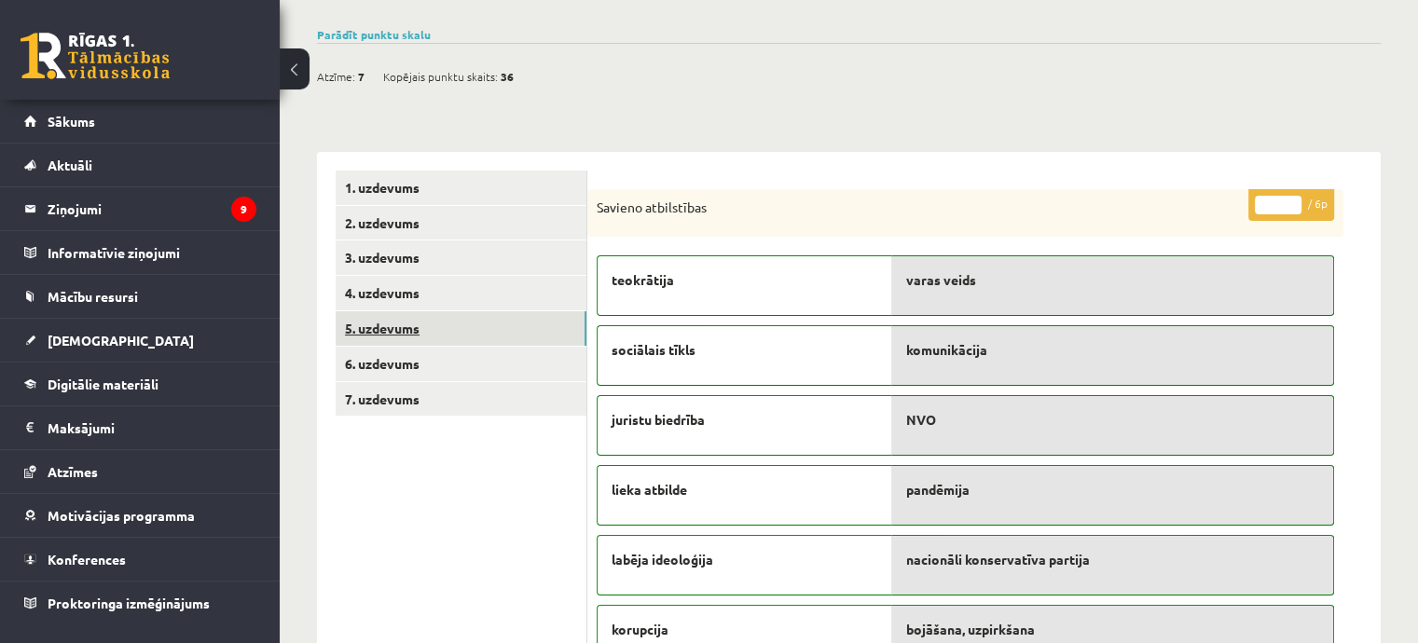
click at [455, 318] on link "5. uzdevums" at bounding box center [461, 328] width 251 height 34
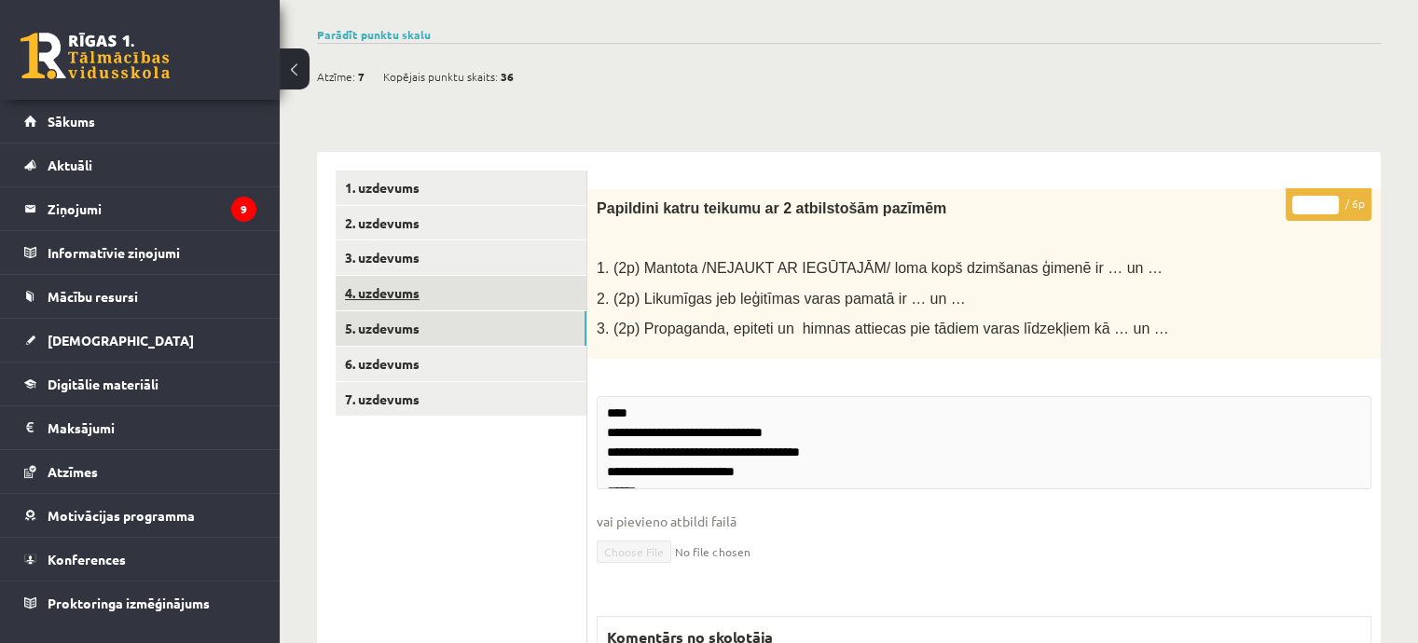
click at [471, 287] on link "4. uzdevums" at bounding box center [461, 293] width 251 height 34
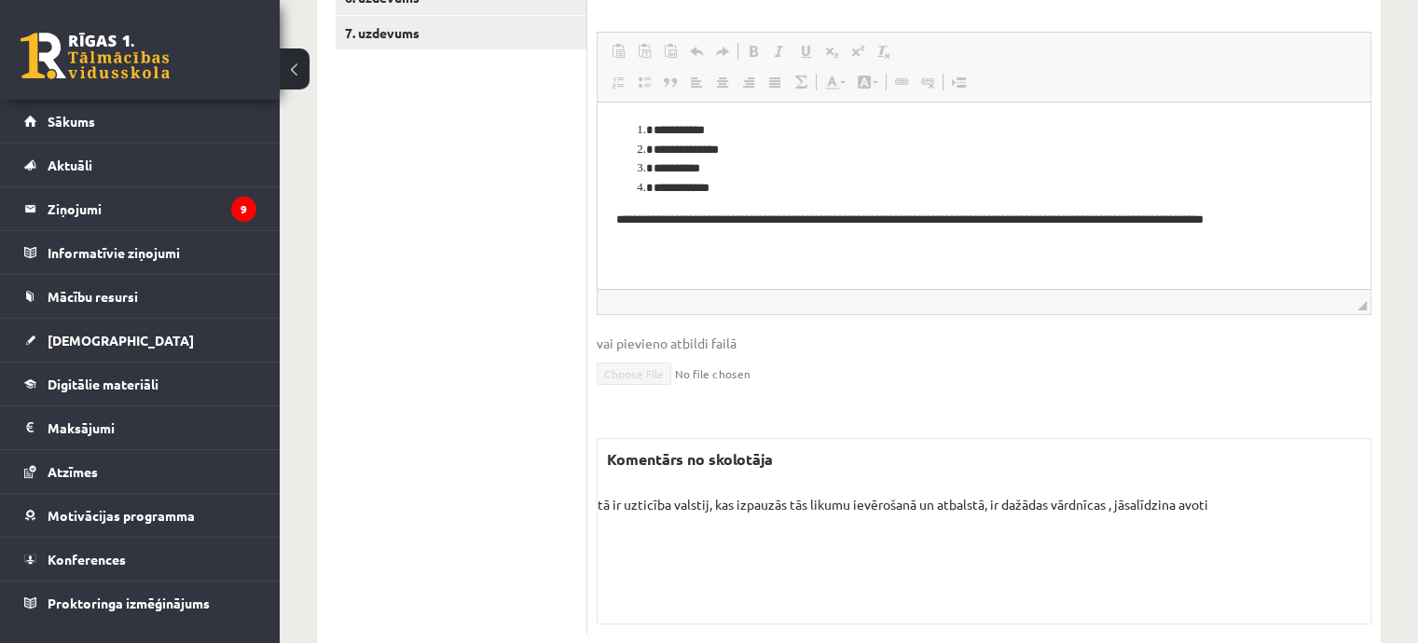
scroll to position [539, 0]
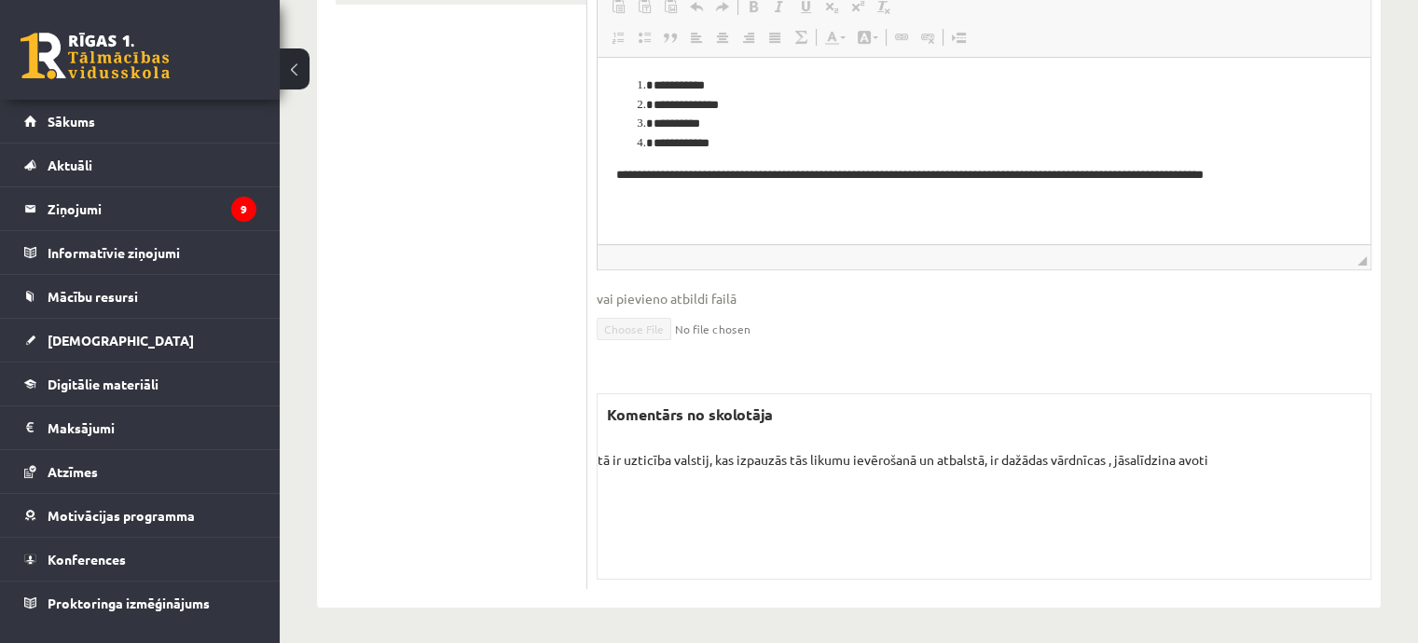
click at [910, 458] on p "tā ir uzticība valstij, kas izpauzās tās likumu ievērošanā un atbalstā, ir dažā…" at bounding box center [983, 460] width 773 height 20
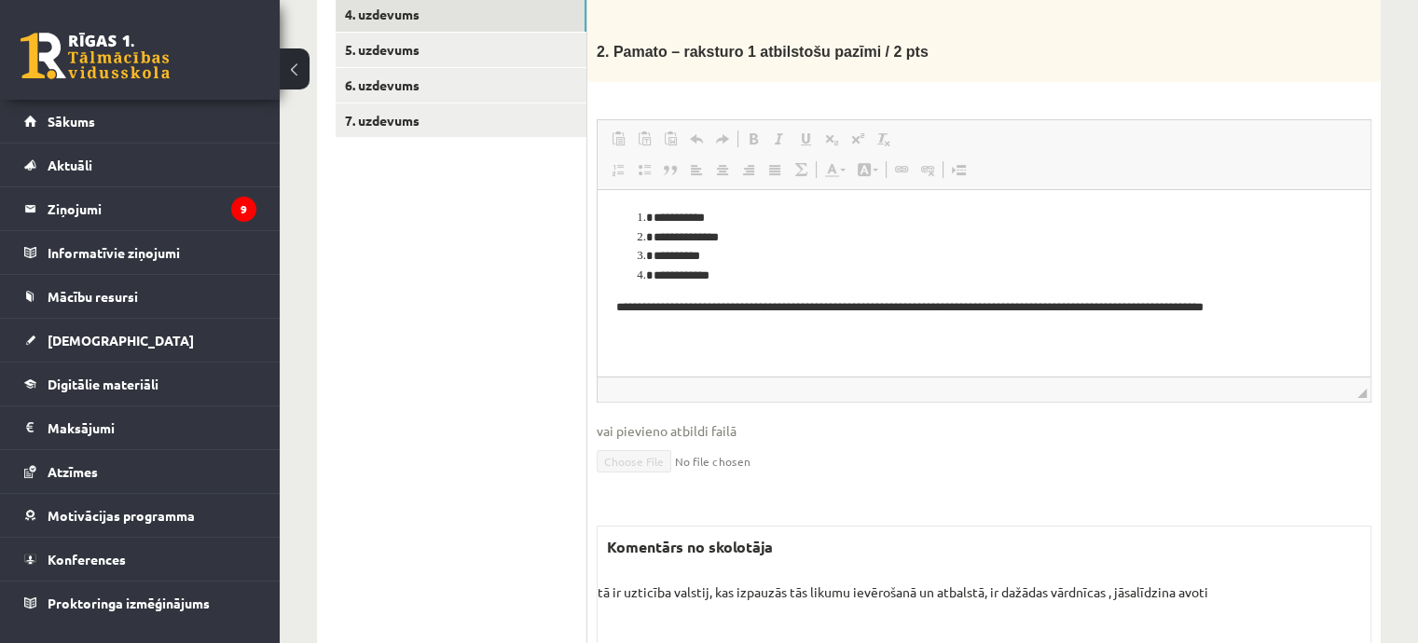
scroll to position [259, 0]
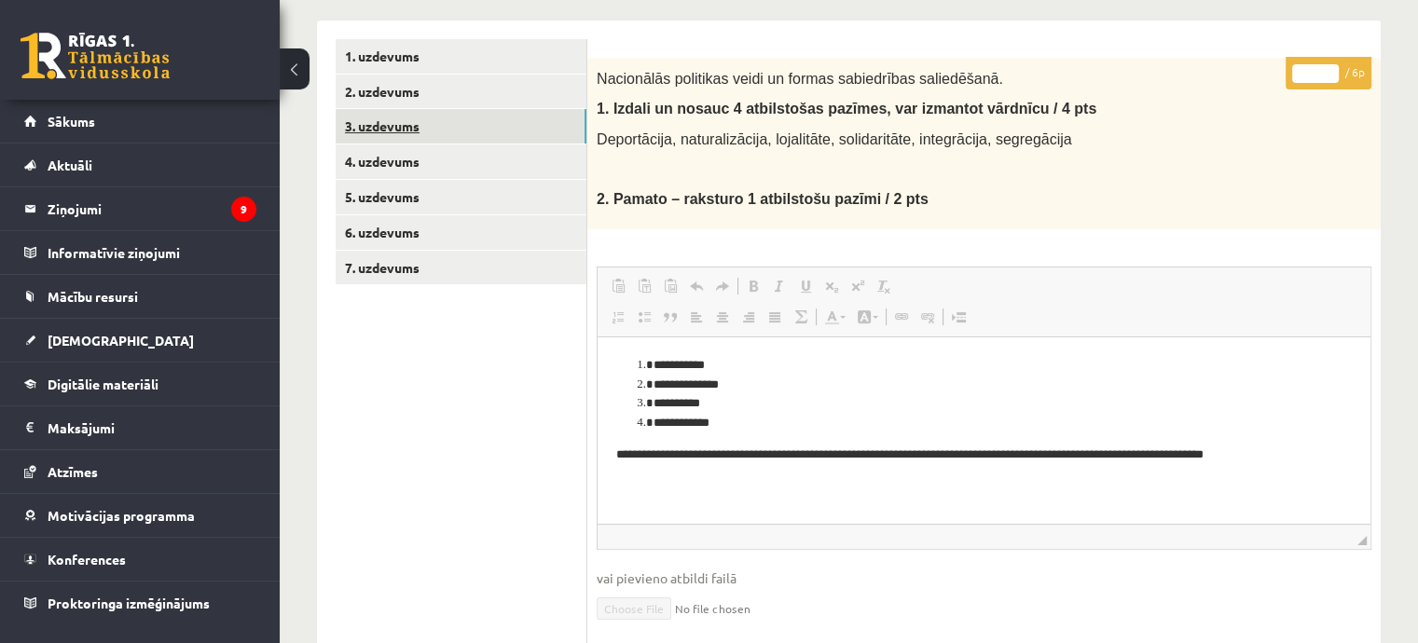
click at [476, 138] on link "3. uzdevums" at bounding box center [461, 126] width 251 height 34
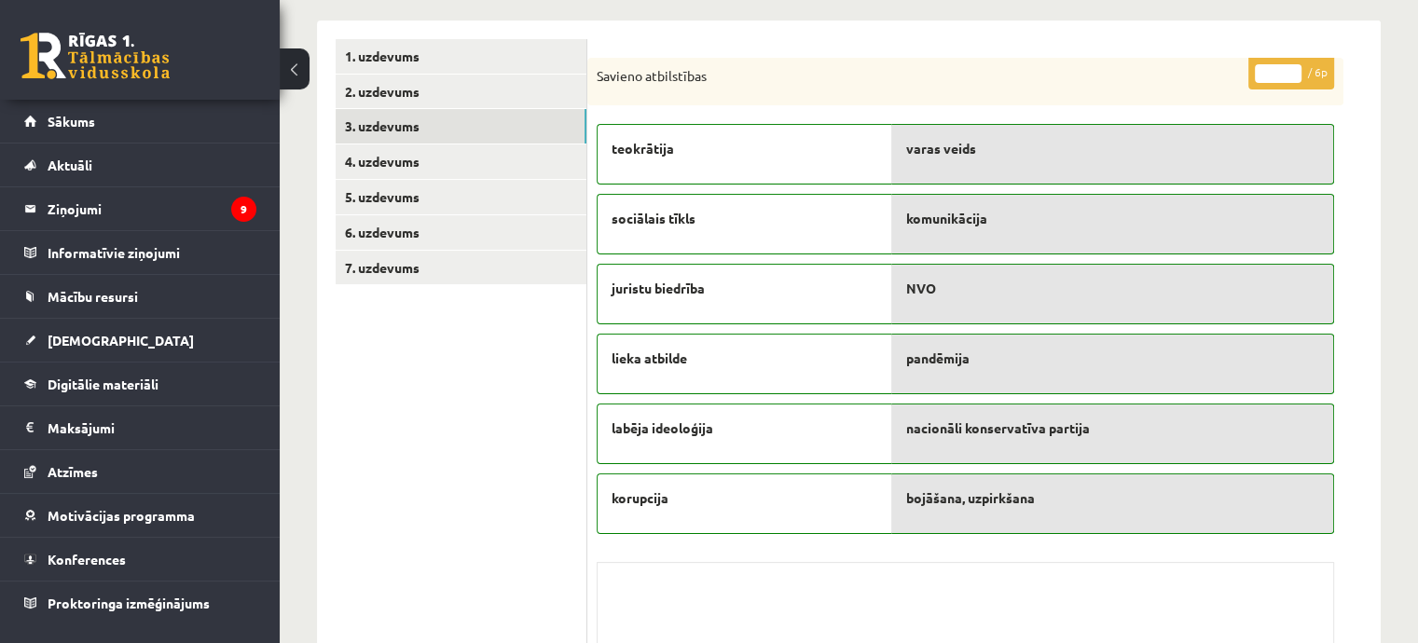
scroll to position [149, 0]
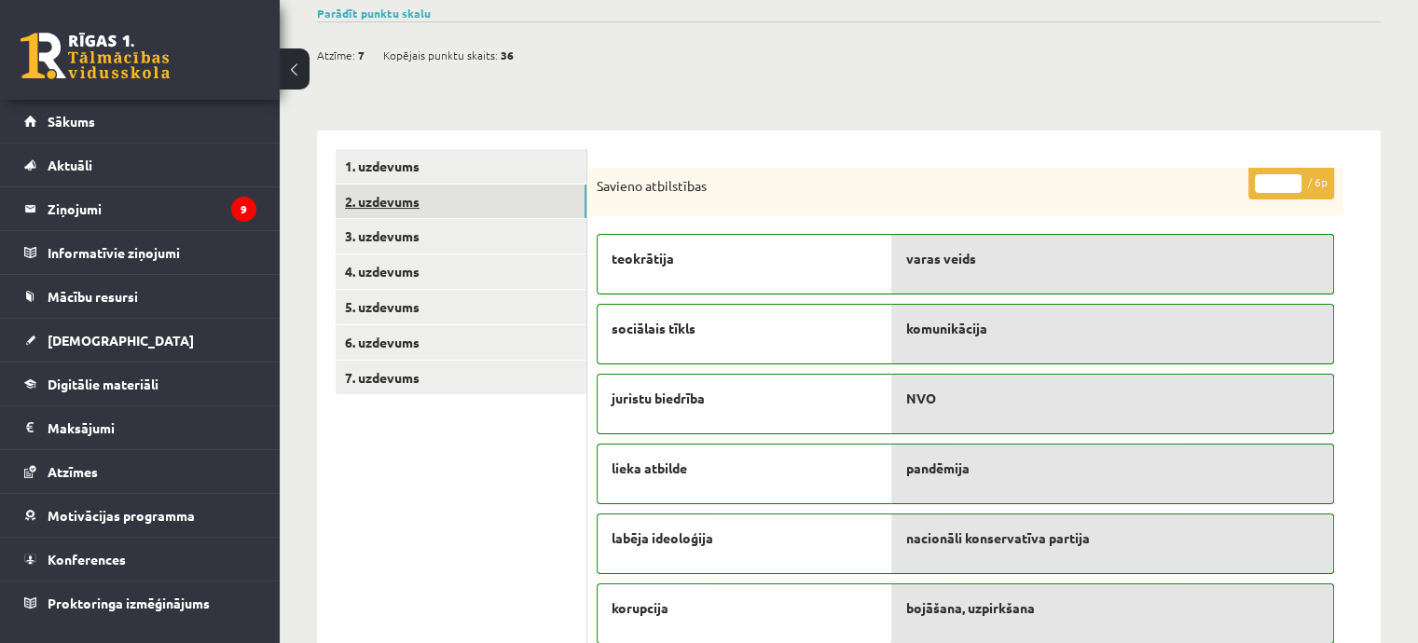
click at [500, 213] on link "2. uzdevums" at bounding box center [461, 202] width 251 height 34
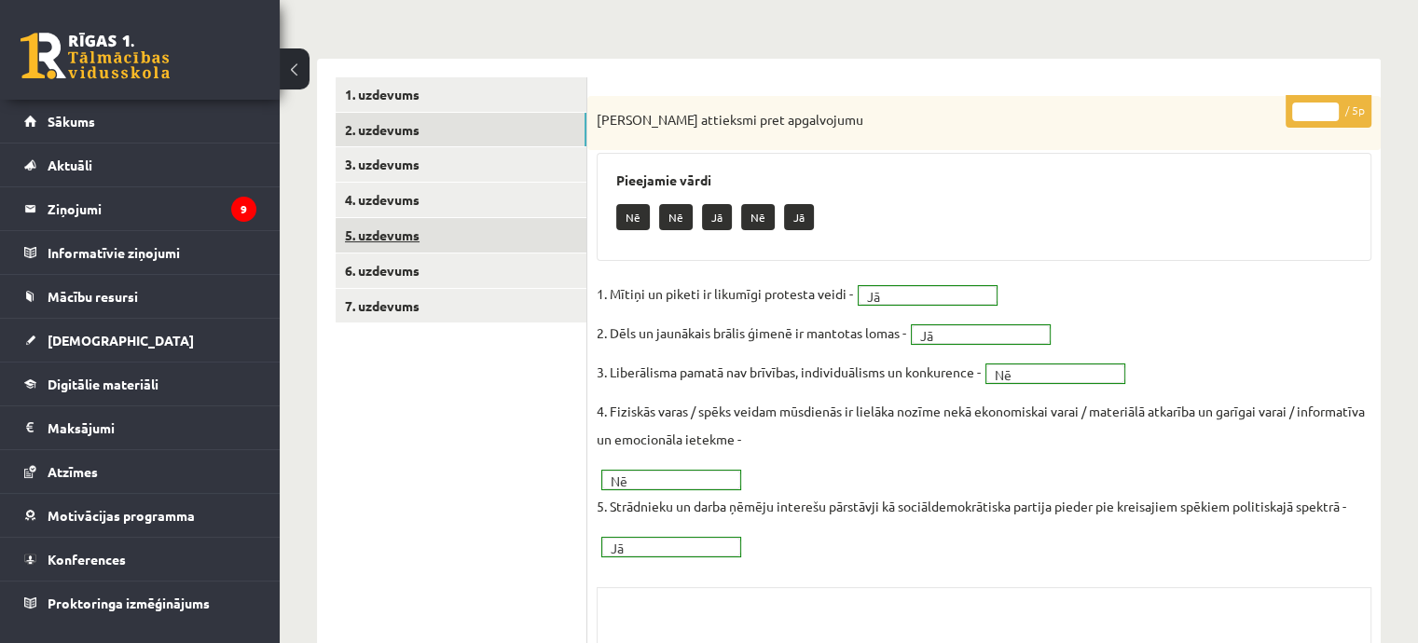
scroll to position [43, 0]
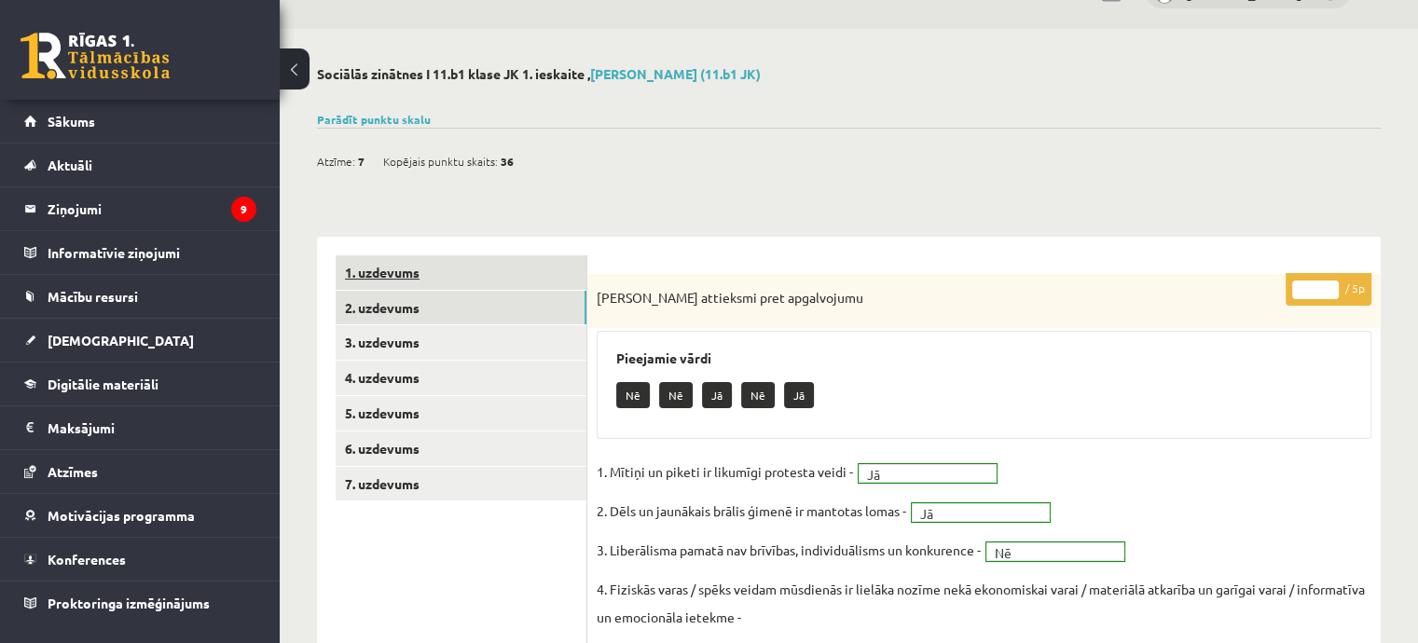
click at [461, 267] on link "1. uzdevums" at bounding box center [461, 272] width 251 height 34
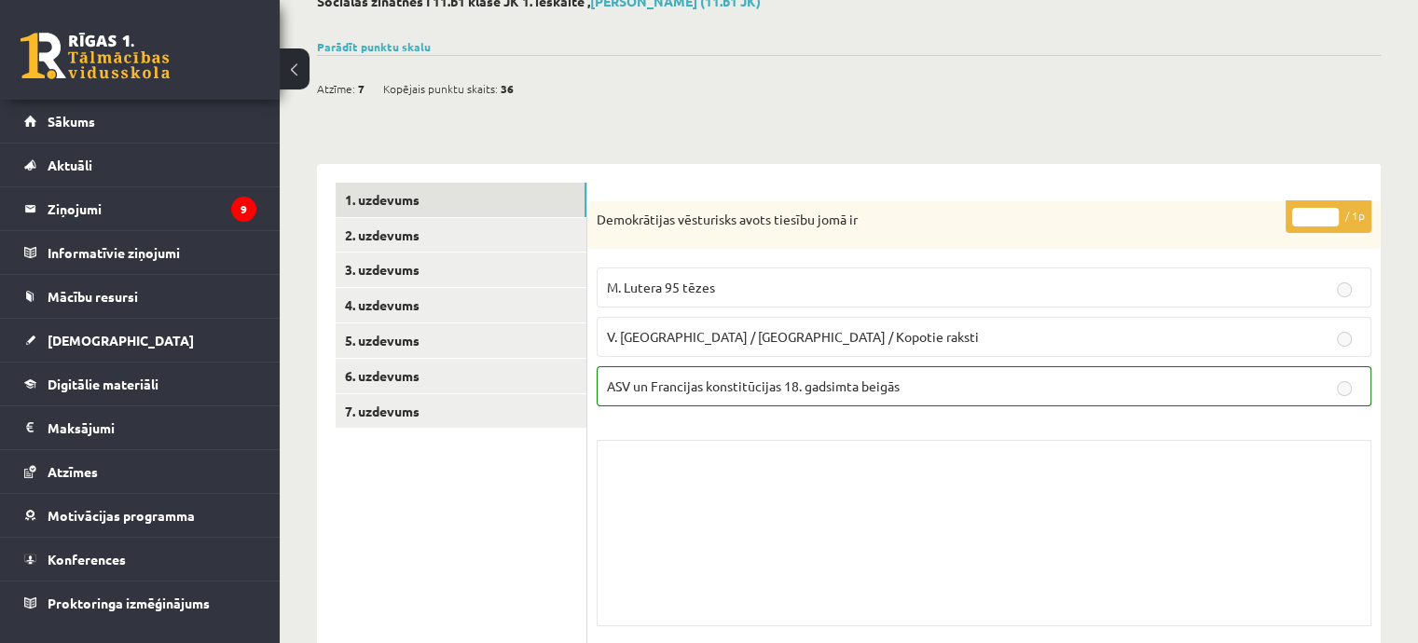
scroll to position [0, 0]
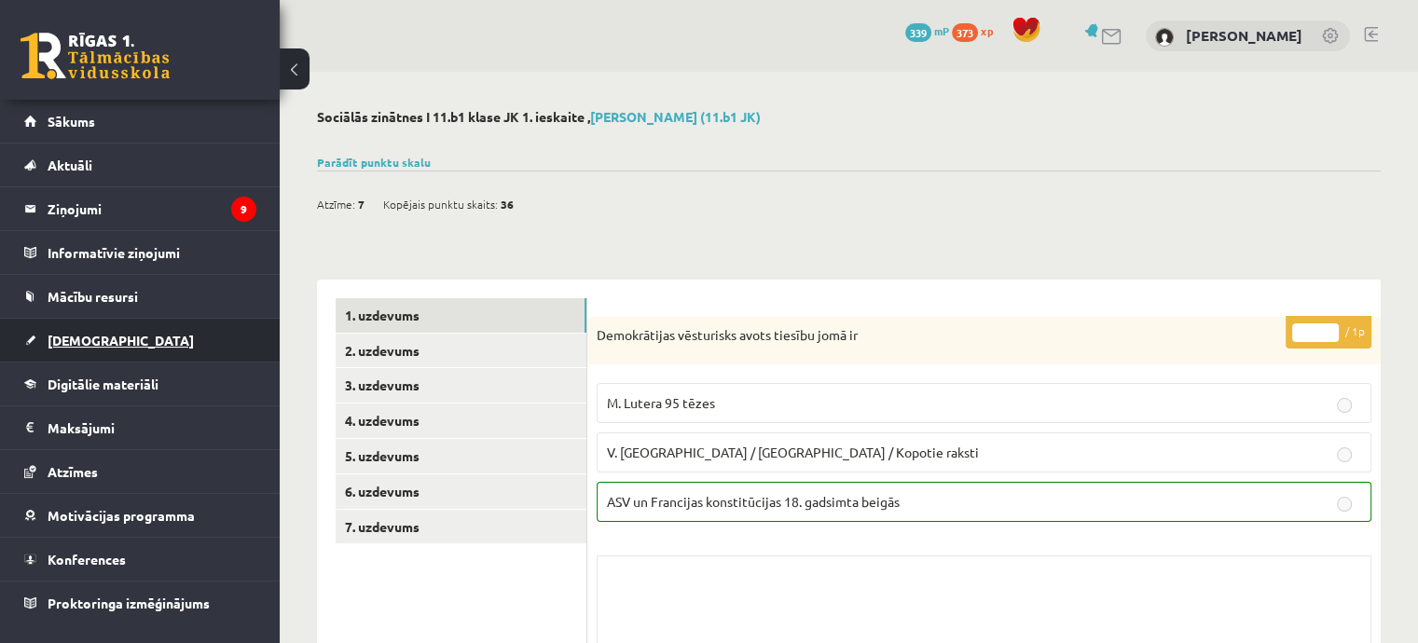
click at [107, 355] on link "[DEMOGRAPHIC_DATA]" at bounding box center [140, 340] width 232 height 43
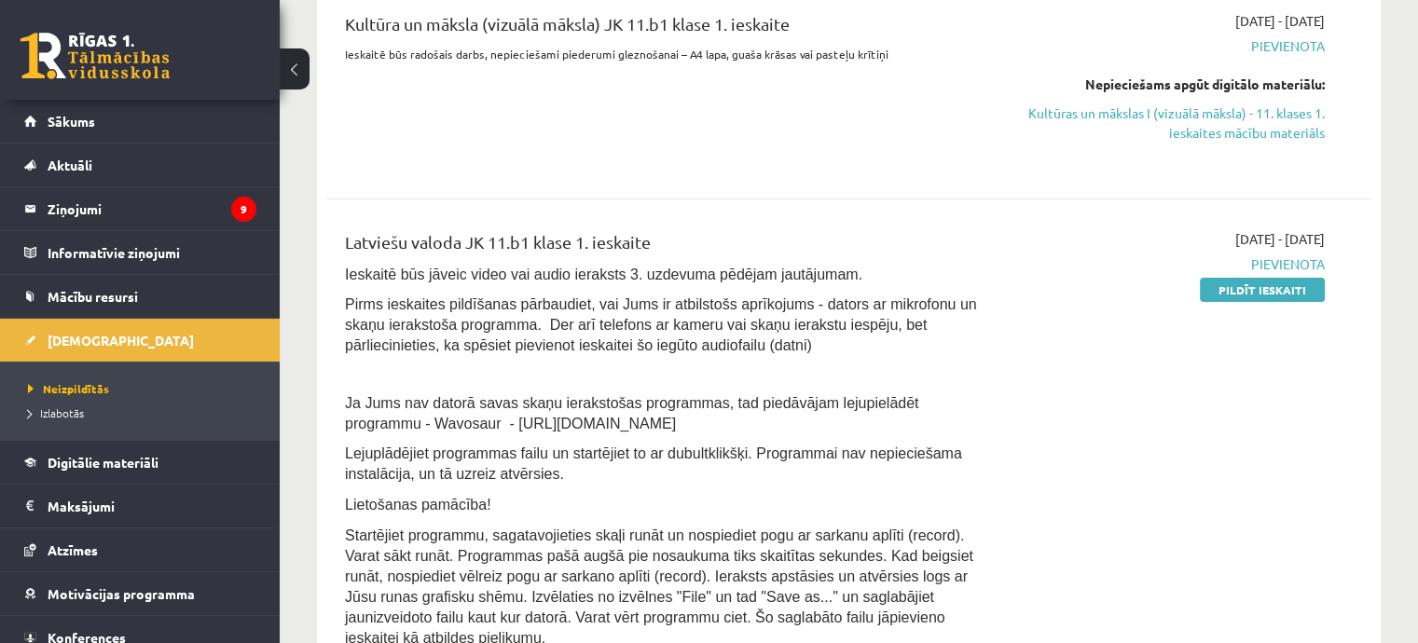
scroll to position [280, 0]
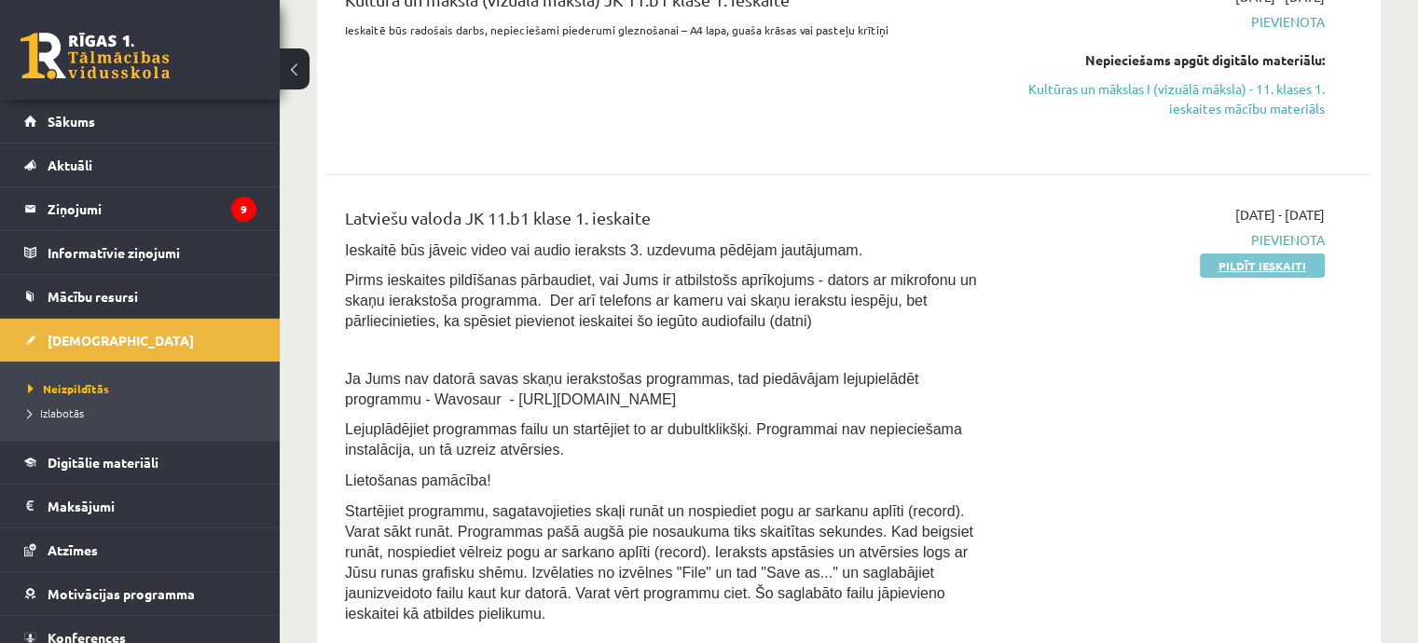
click at [1228, 268] on link "Pildīt ieskaiti" at bounding box center [1262, 266] width 125 height 24
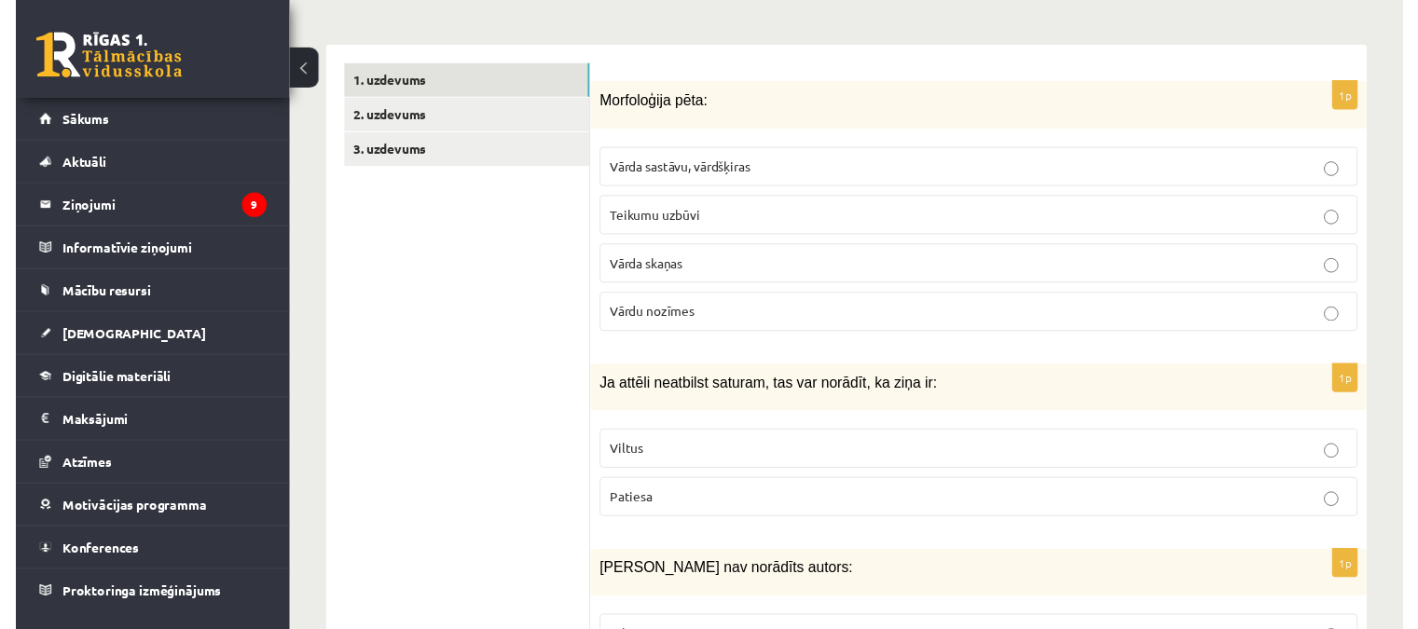
scroll to position [466, 0]
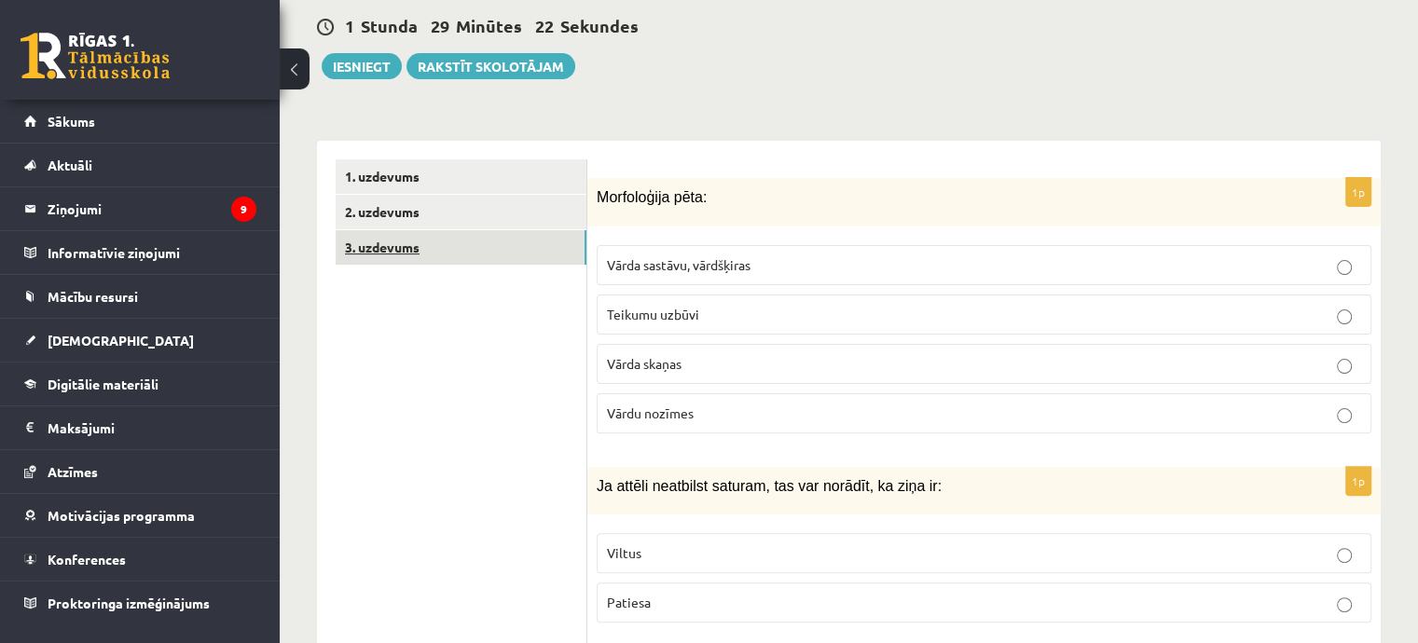
click at [476, 230] on link "3. uzdevums" at bounding box center [461, 247] width 251 height 34
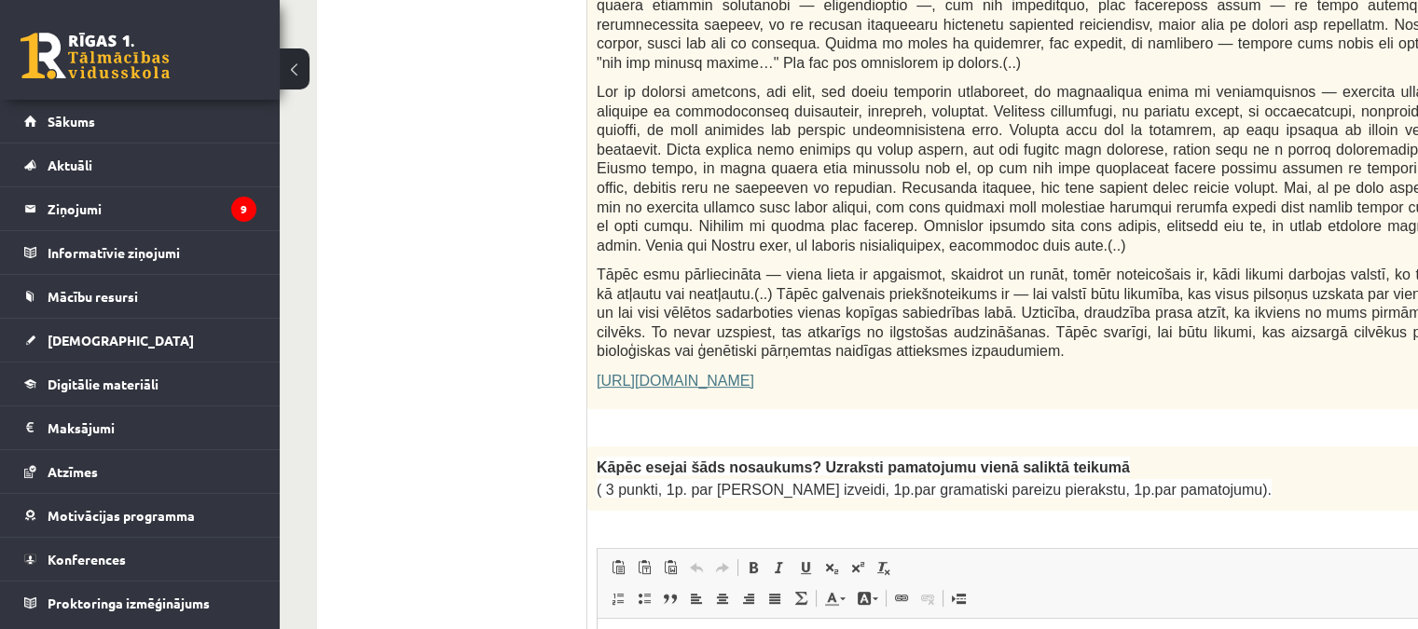
scroll to position [1119, 0]
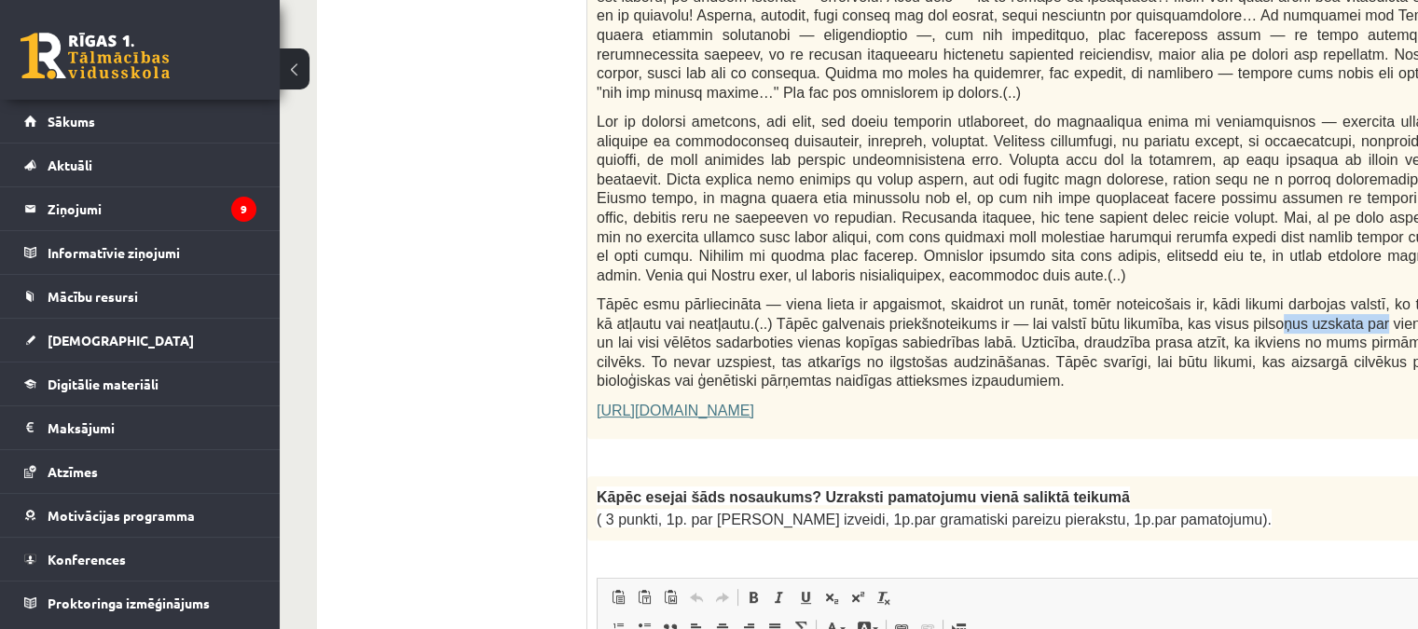
drag, startPoint x: 1308, startPoint y: 283, endPoint x: 1215, endPoint y: 275, distance: 92.7
click at [1215, 296] on span "Tāpēc esmu pārliecināta — viena lieta ir apgaismot, skaidrot un runāt, tomēr no…" at bounding box center [1040, 342] width 887 height 92
drag, startPoint x: 1215, startPoint y: 368, endPoint x: 1156, endPoint y: 356, distance: 60.0
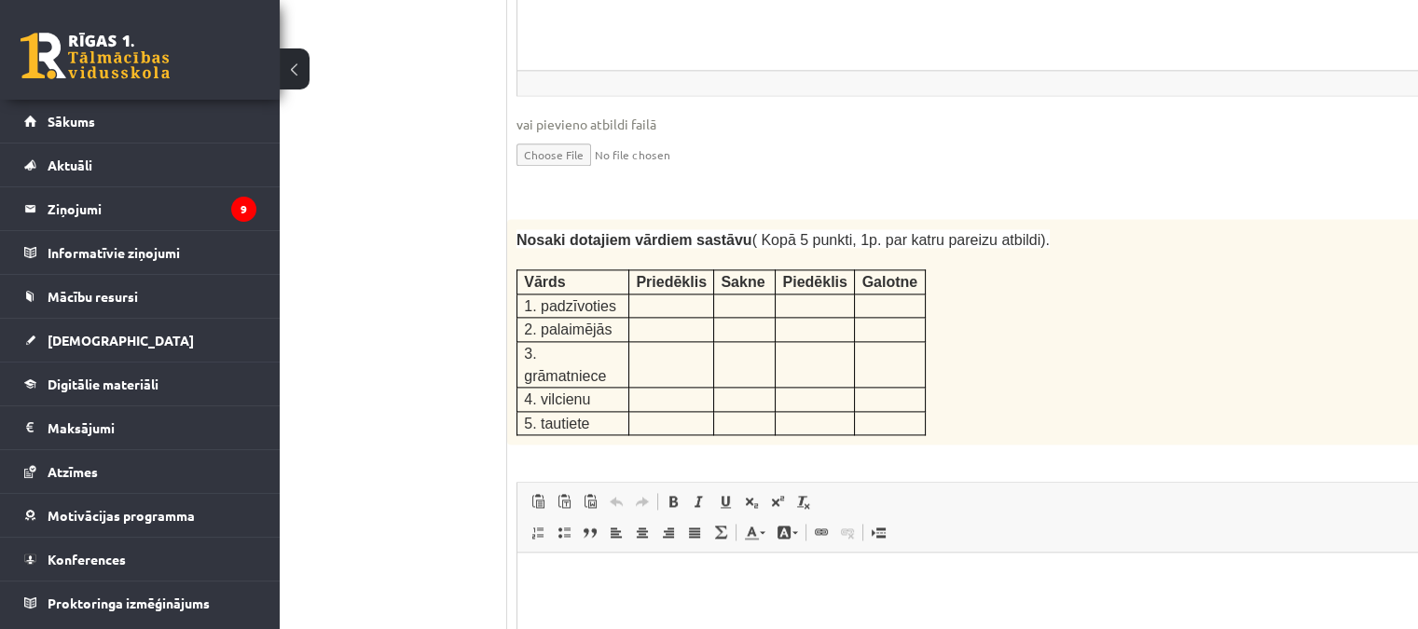
scroll to position [3076, 80]
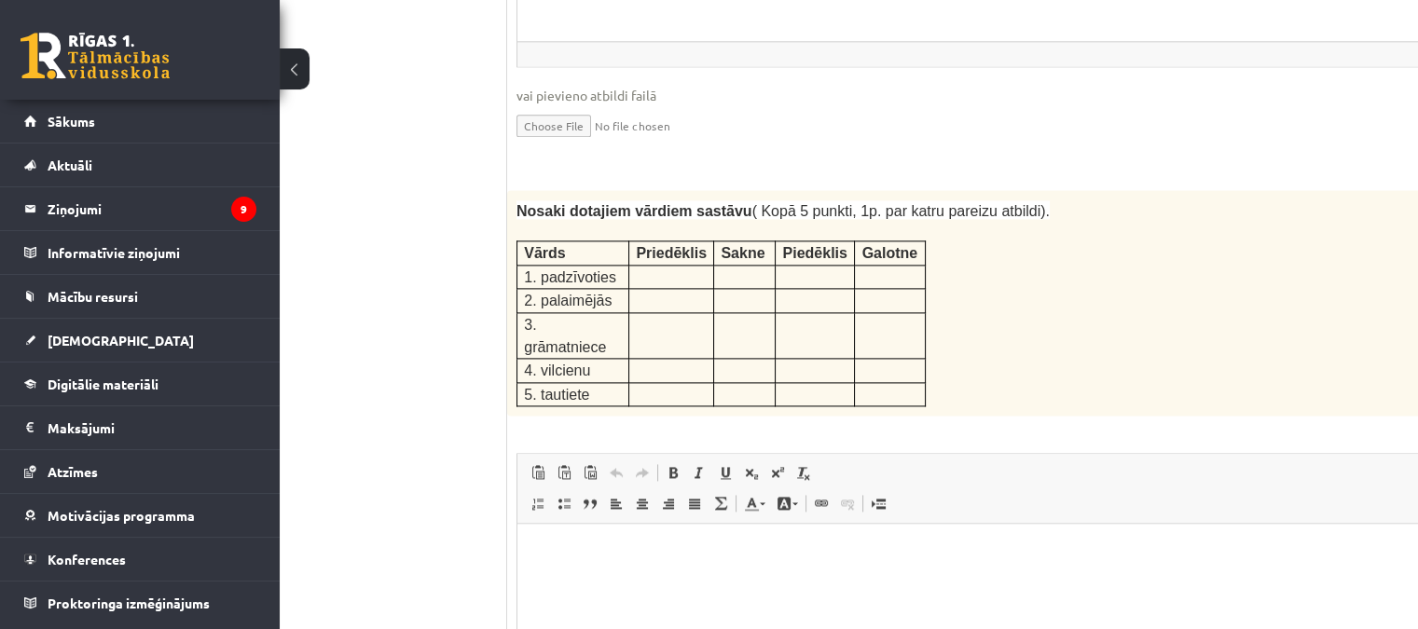
click at [657, 266] on p at bounding box center [671, 275] width 71 height 19
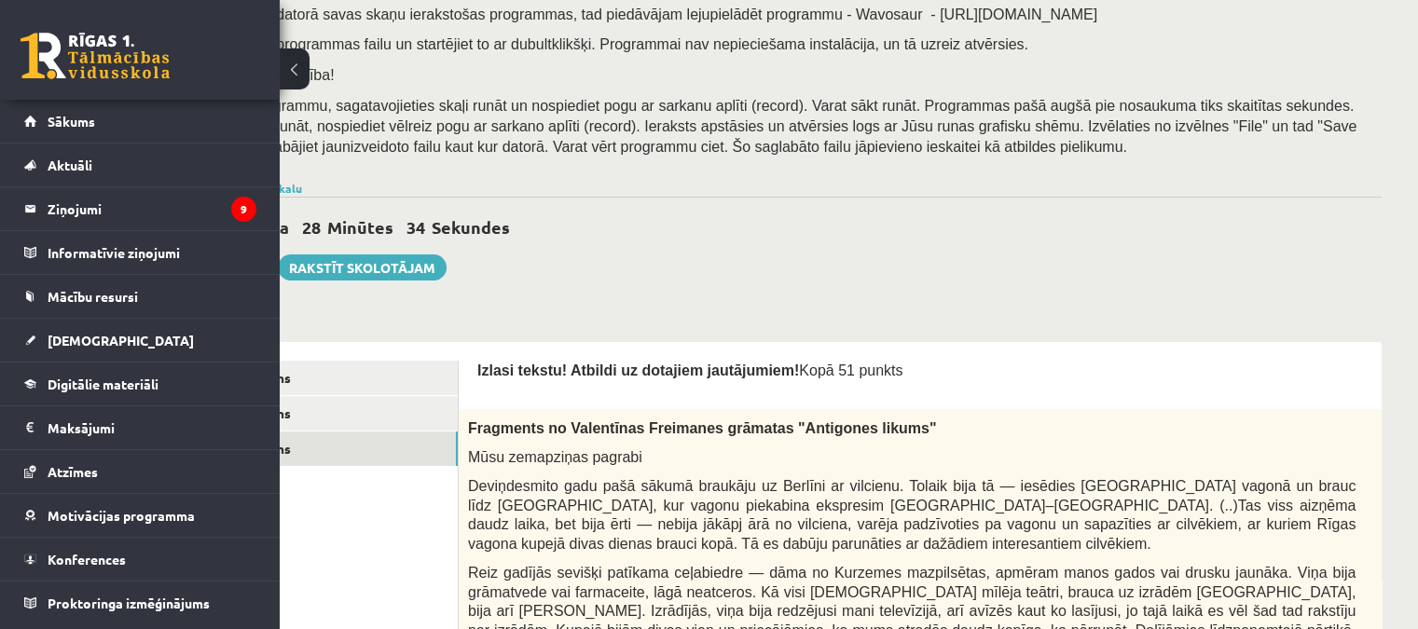
scroll to position [244, 130]
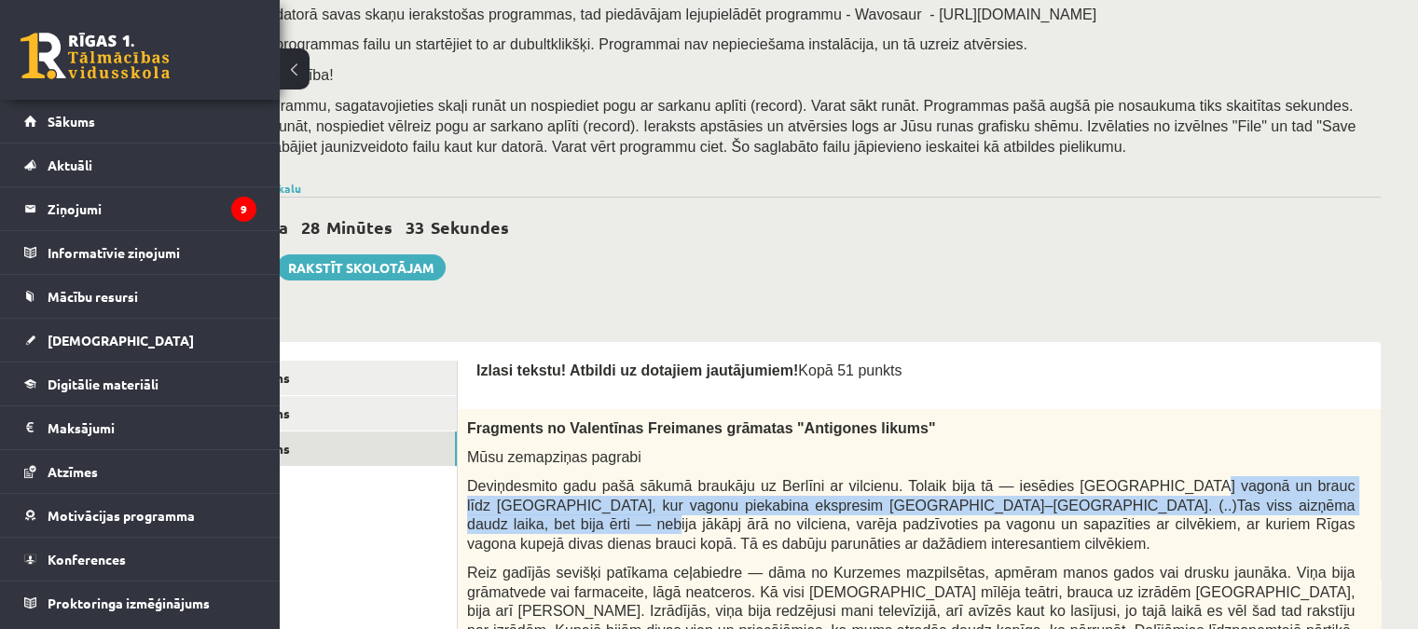
drag, startPoint x: 1249, startPoint y: 511, endPoint x: 1130, endPoint y: 487, distance: 121.6
click at [1130, 487] on span "Deviņdesmito gadu pašā sākumā braukāju uz Berlīni ar vilcienu. Tolaik bija tā —…" at bounding box center [910, 515] width 887 height 74
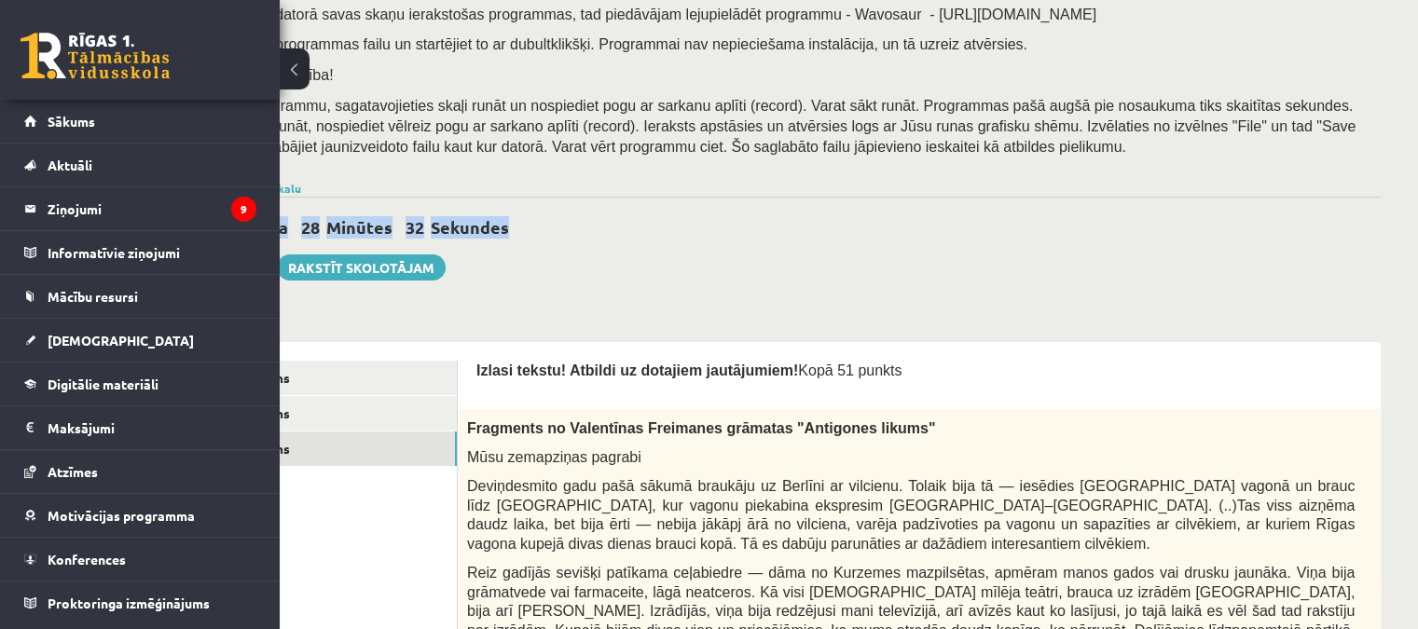
drag, startPoint x: 1241, startPoint y: 264, endPoint x: 1235, endPoint y: 189, distance: 74.8
drag, startPoint x: 1246, startPoint y: 376, endPoint x: 1234, endPoint y: 340, distance: 37.4
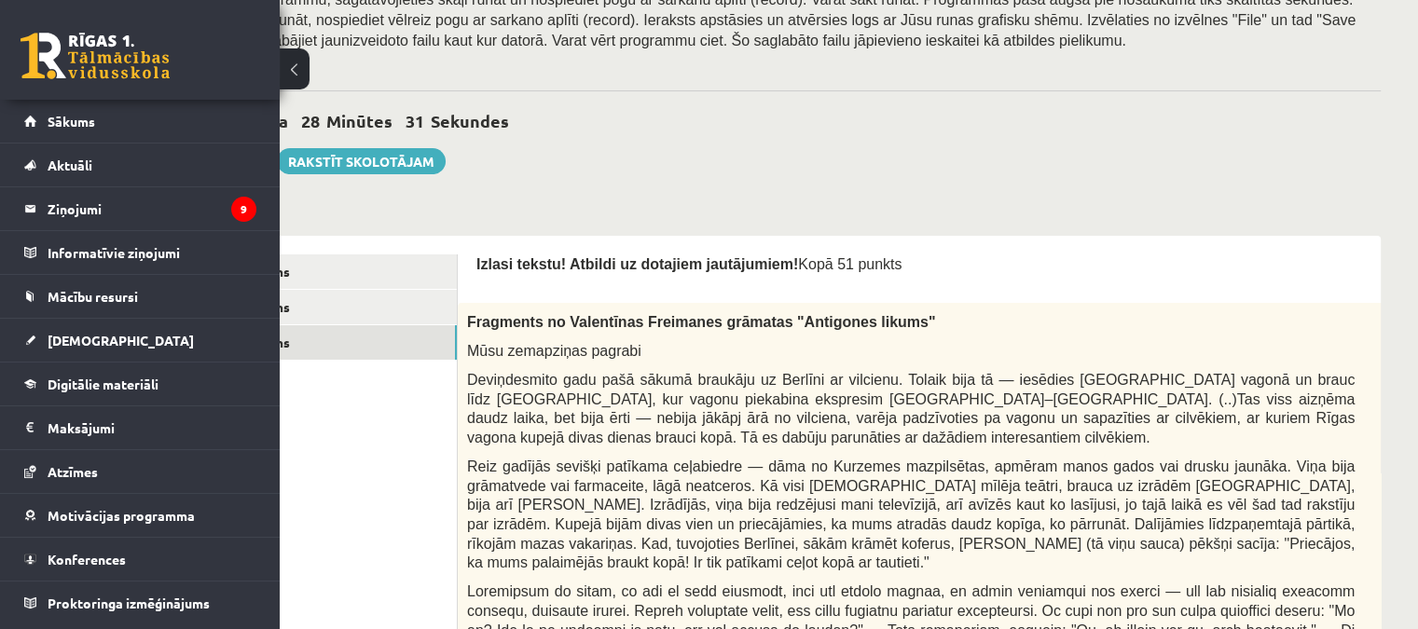
scroll to position [431, 130]
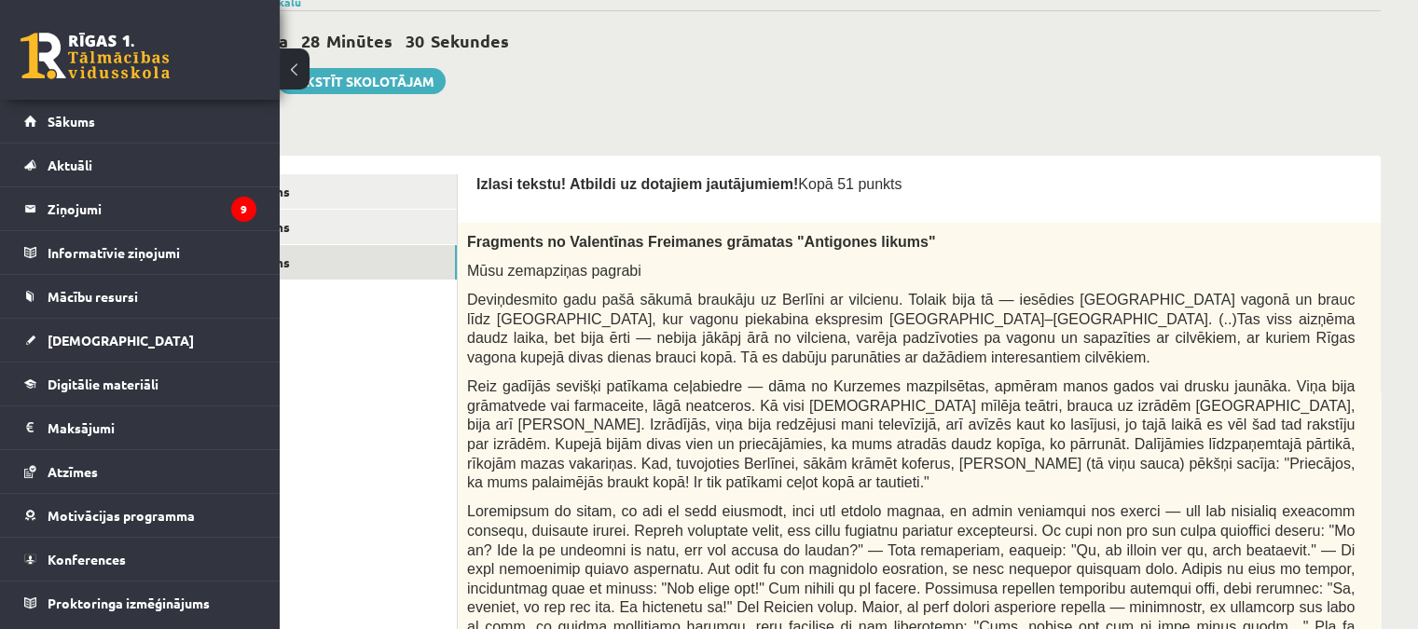
click at [1417, 233] on p "0p" at bounding box center [1434, 237] width 26 height 30
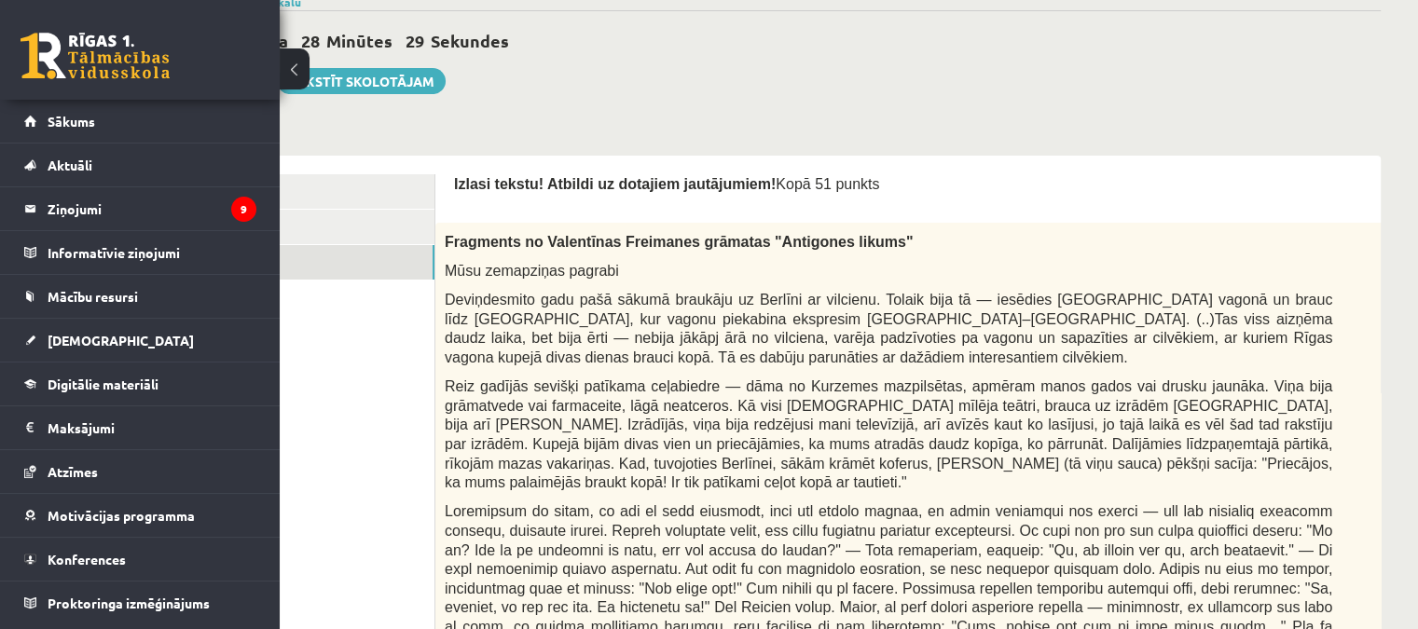
drag, startPoint x: 1375, startPoint y: 233, endPoint x: 1348, endPoint y: 239, distance: 27.6
click at [1399, 239] on p "0p" at bounding box center [1412, 237] width 26 height 30
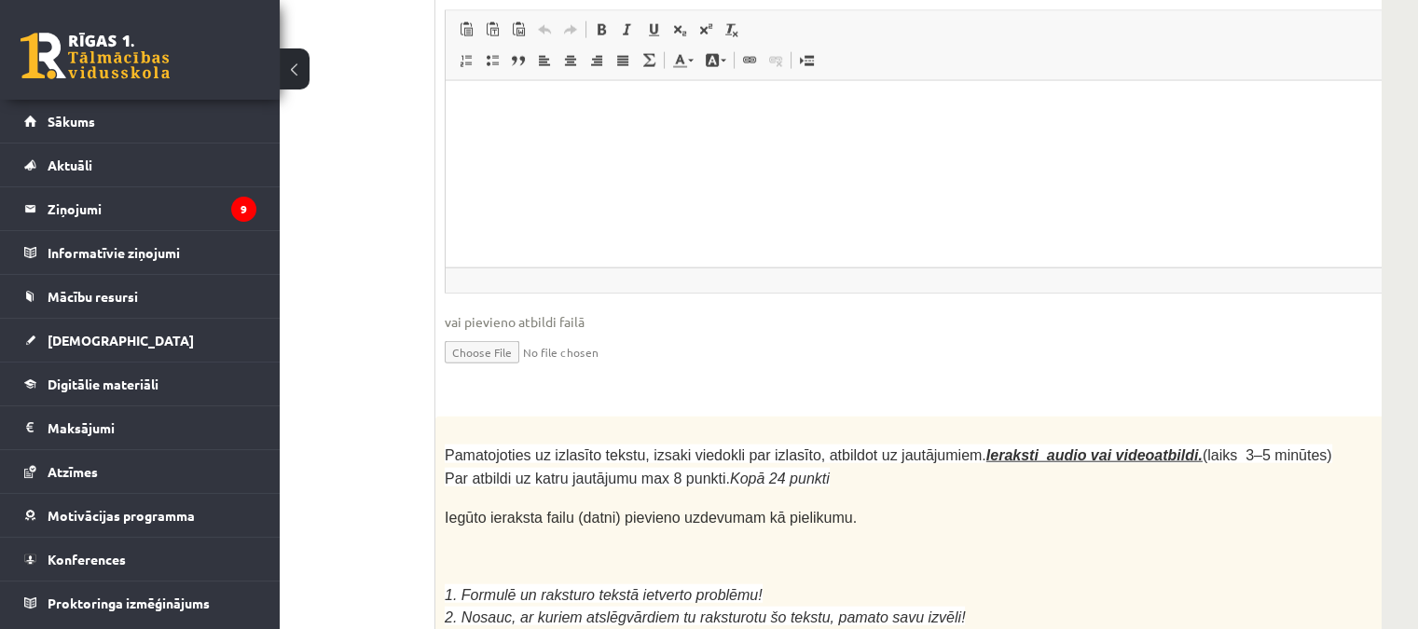
scroll to position [4922, 130]
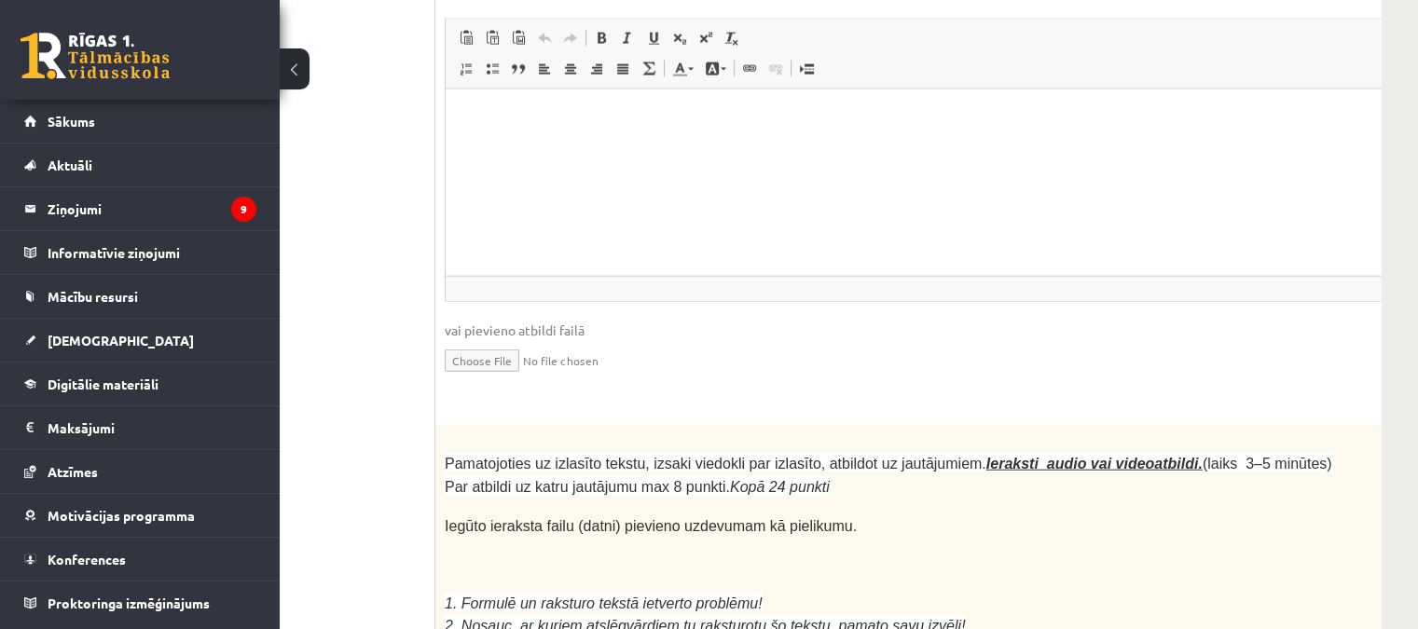
drag, startPoint x: 690, startPoint y: 413, endPoint x: 741, endPoint y: 410, distance: 51.3
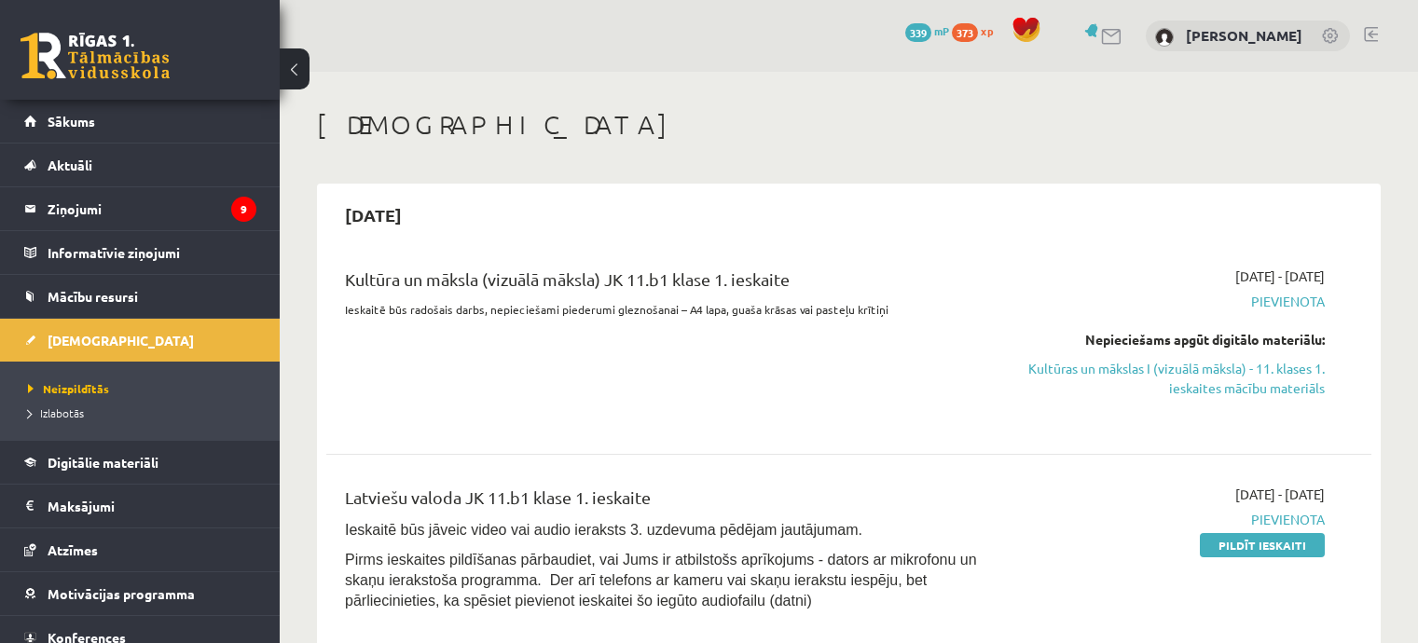
scroll to position [276, 0]
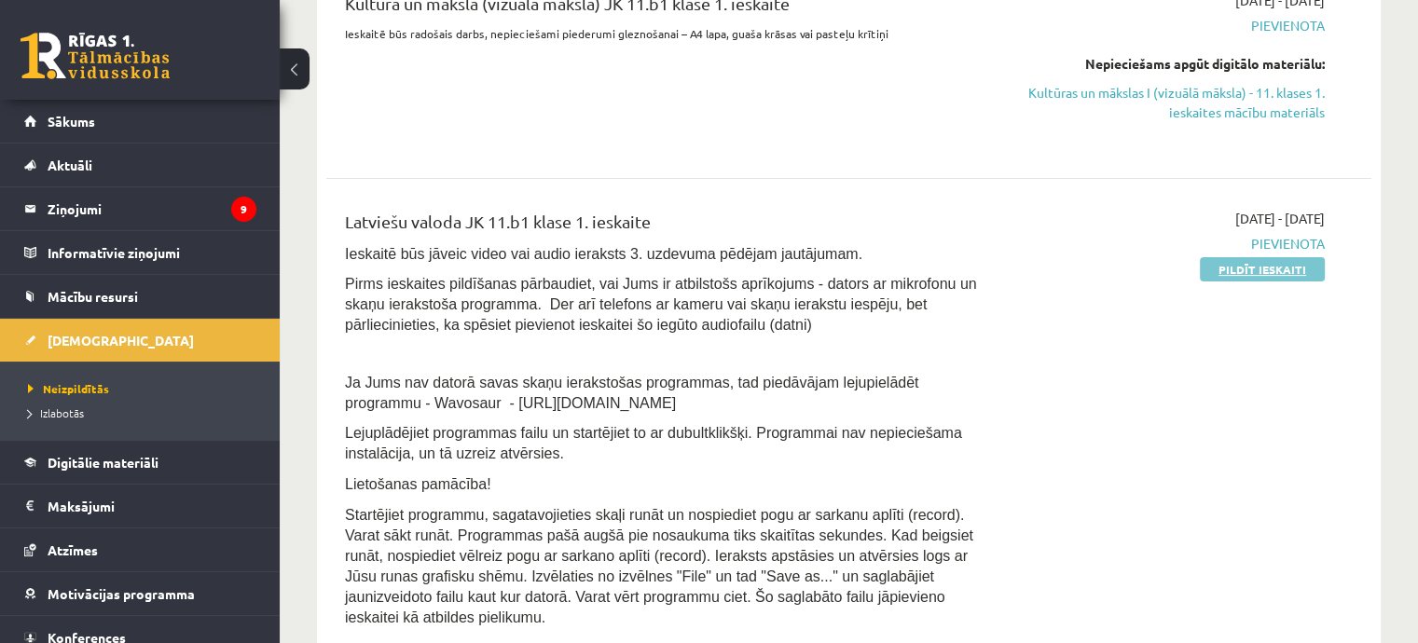
click at [1273, 259] on link "Pildīt ieskaiti" at bounding box center [1262, 269] width 125 height 24
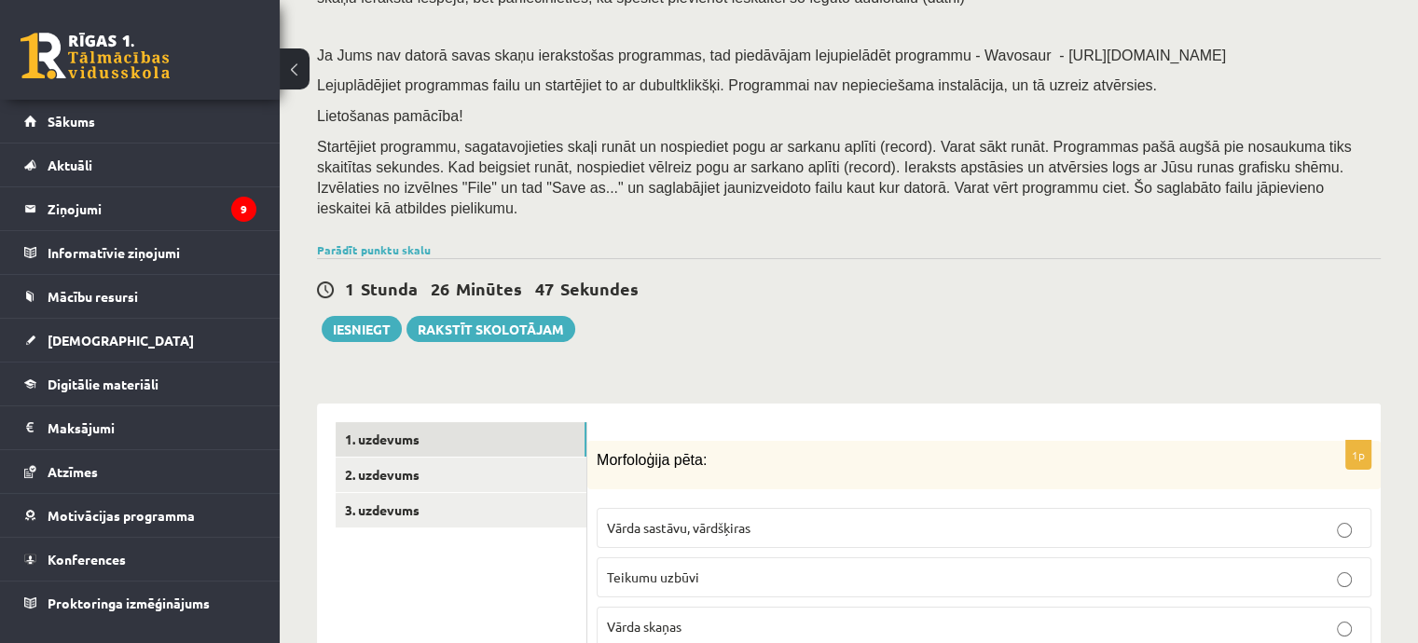
scroll to position [278, 0]
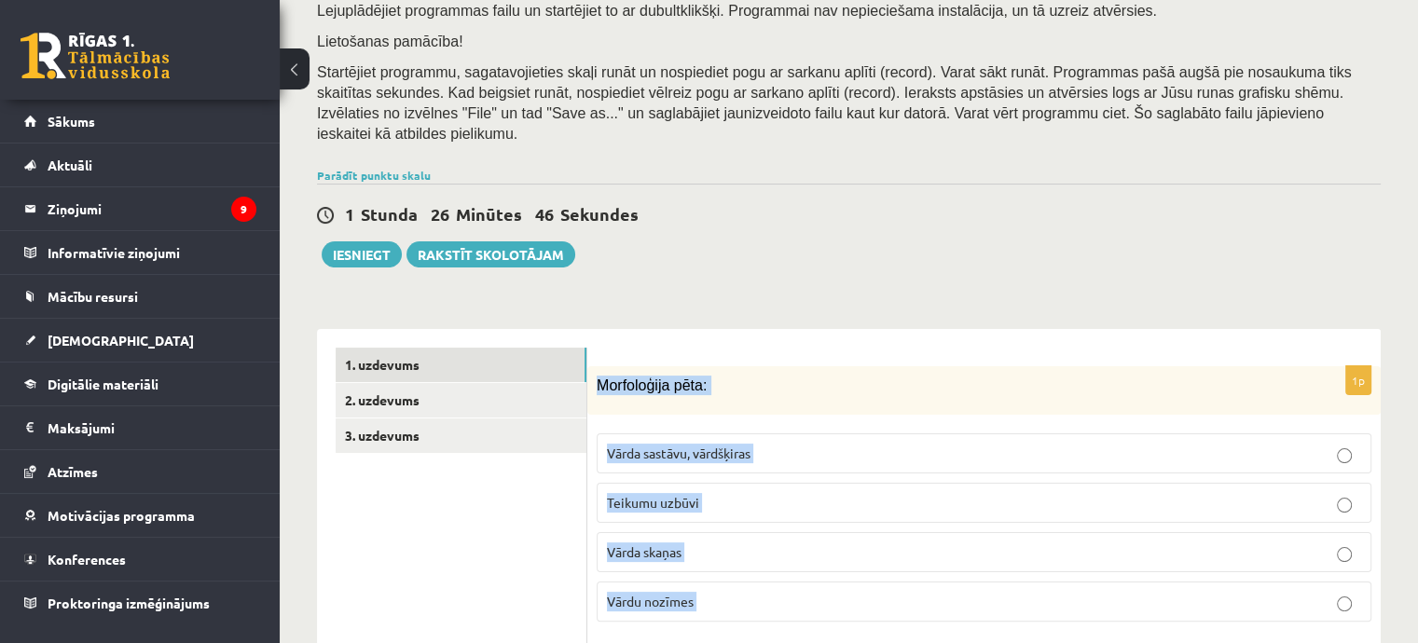
drag, startPoint x: 1092, startPoint y: 583, endPoint x: 597, endPoint y: 374, distance: 536.3
copy form "Morfoloģija pēta: Vārda sastāvu, vārdšķiras Teikumu uzbūvi Vārda skaņas Vārdu n…"
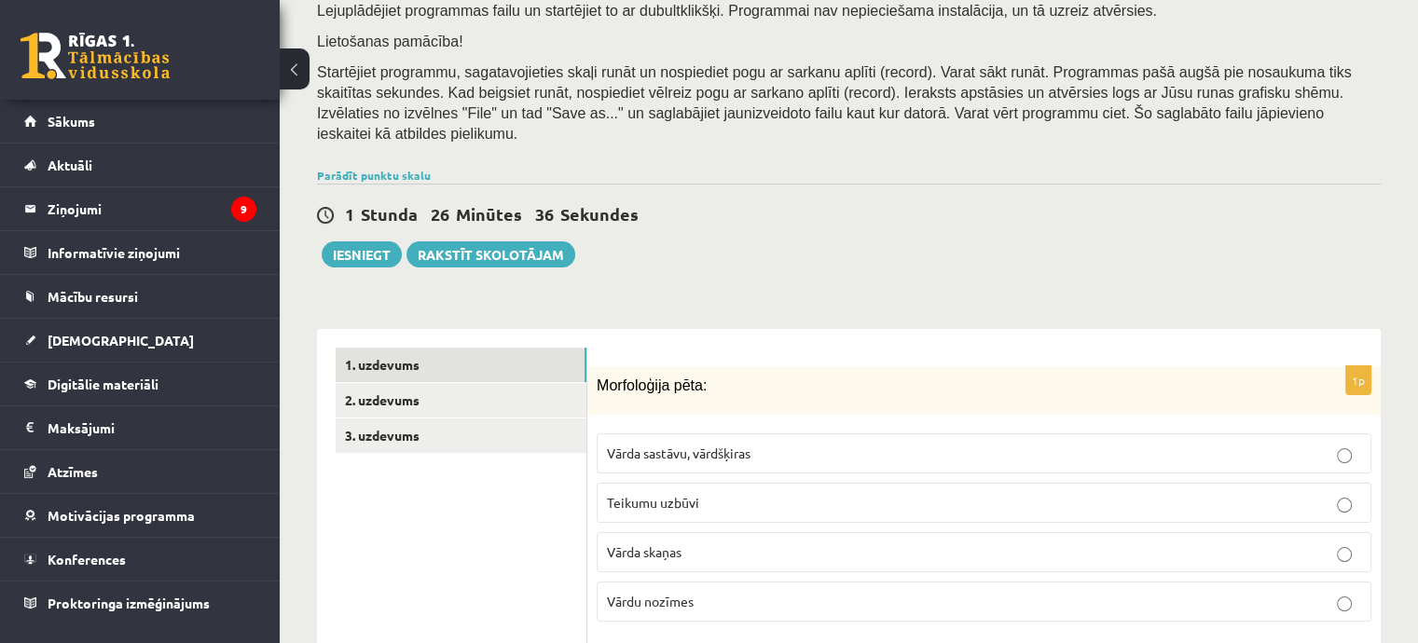
click at [717, 444] on p "Vārda sastāvu, vārdšķiras" at bounding box center [984, 454] width 754 height 20
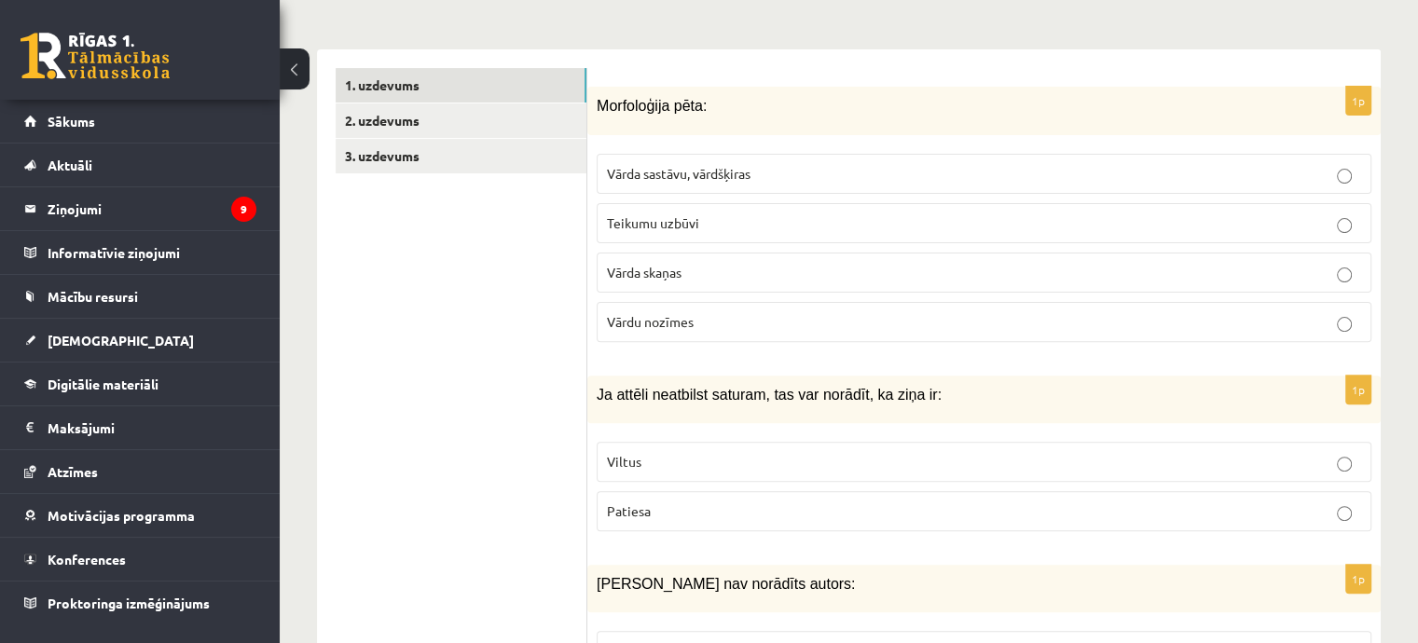
scroll to position [651, 0]
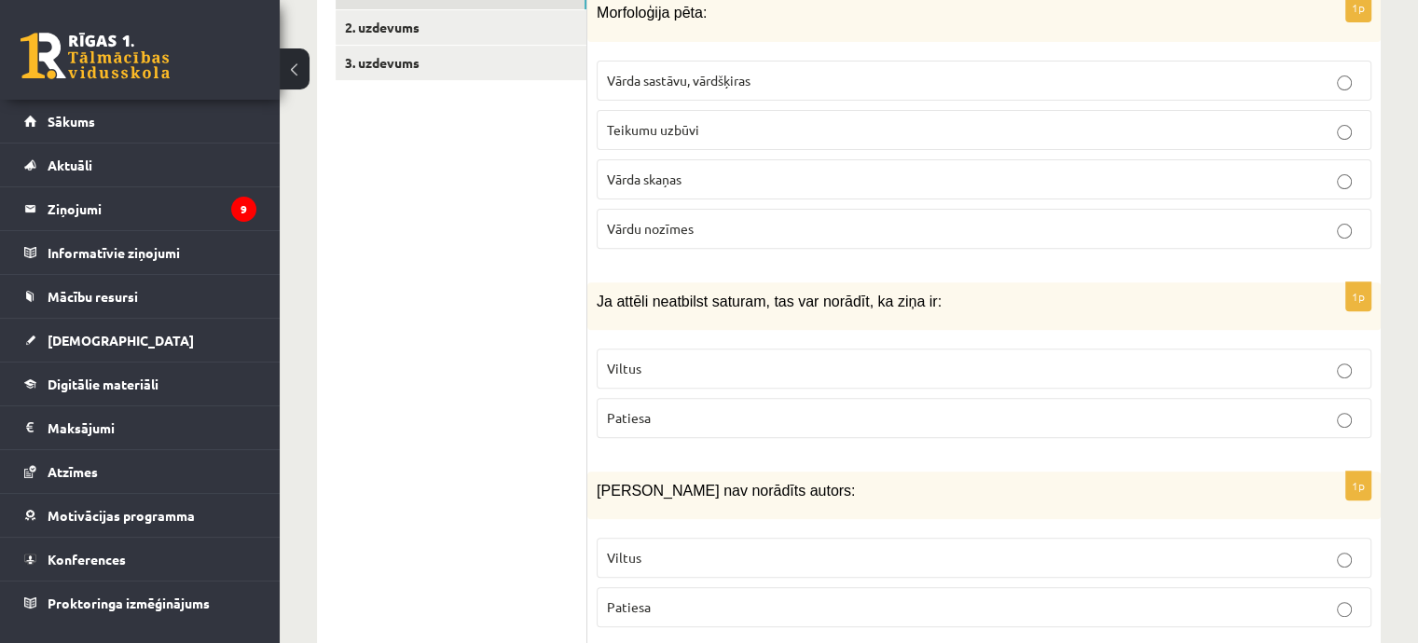
click at [658, 359] on p "Viltus" at bounding box center [984, 369] width 754 height 20
click at [721, 548] on p "Viltus" at bounding box center [984, 558] width 754 height 20
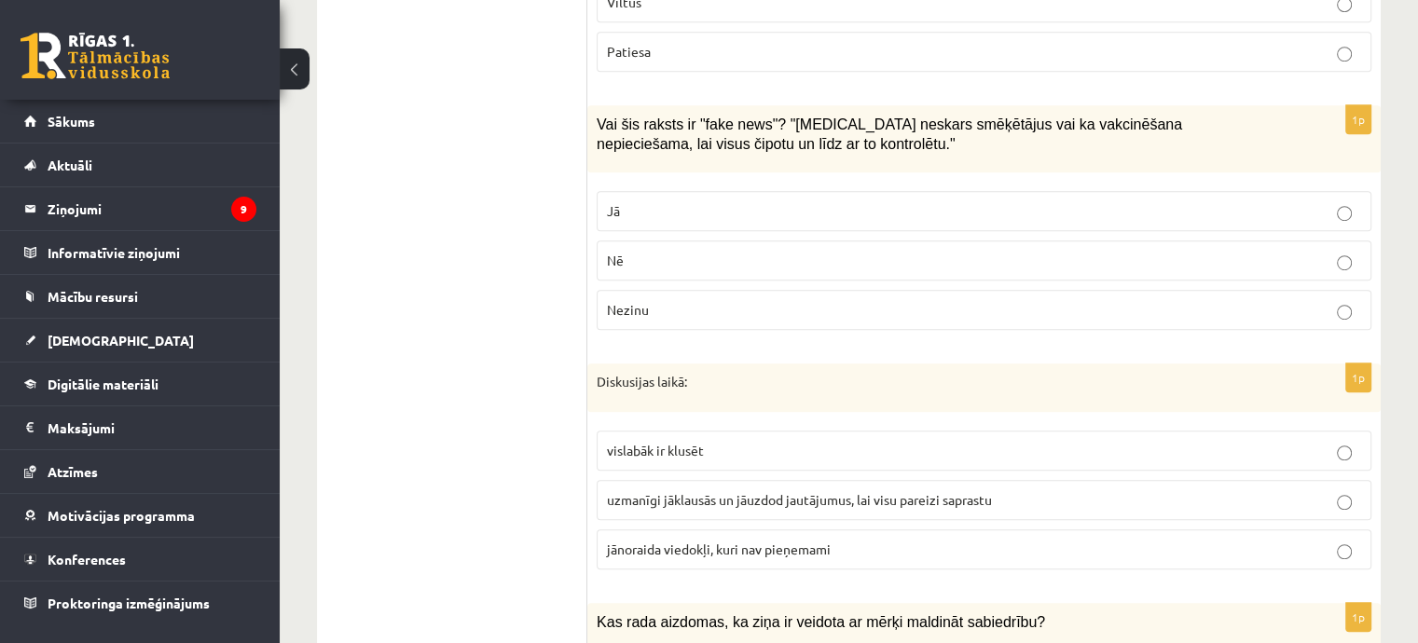
scroll to position [1210, 0]
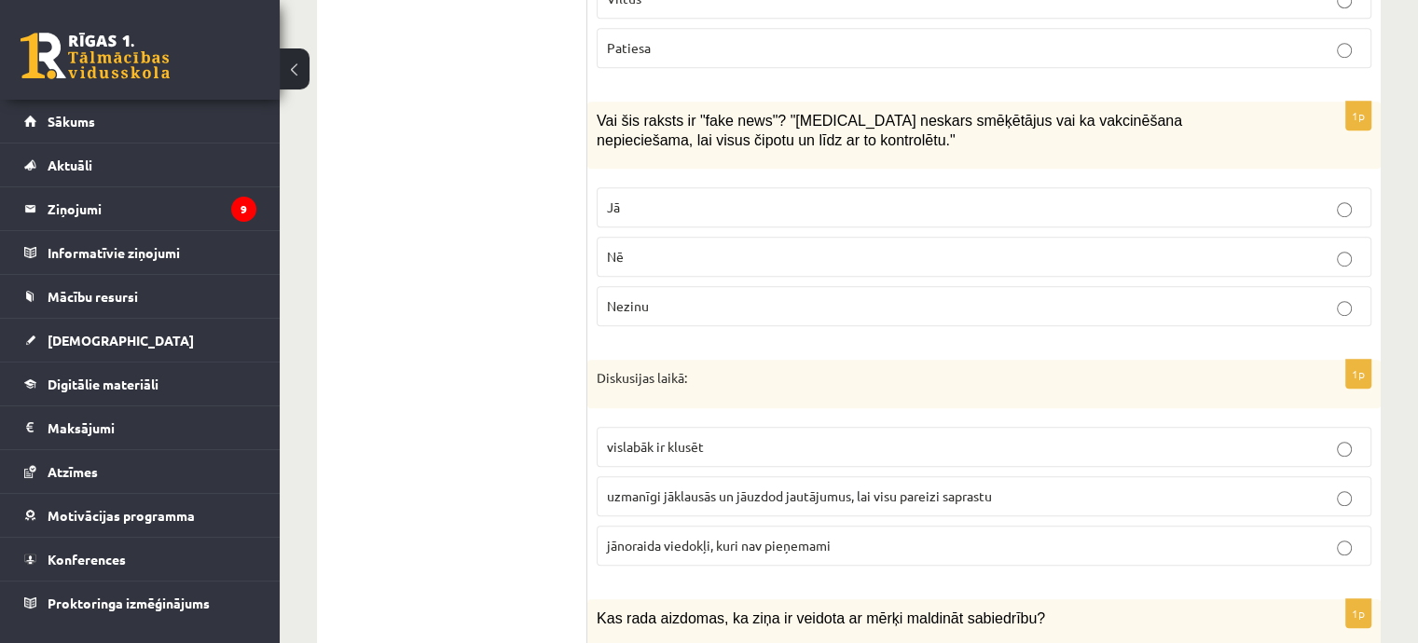
click at [821, 198] on p "Jā" at bounding box center [984, 208] width 754 height 20
click at [805, 487] on p "uzmanīgi jāklausās un jāuzdod jautājumus, lai visu pareizi saprastu" at bounding box center [984, 497] width 754 height 20
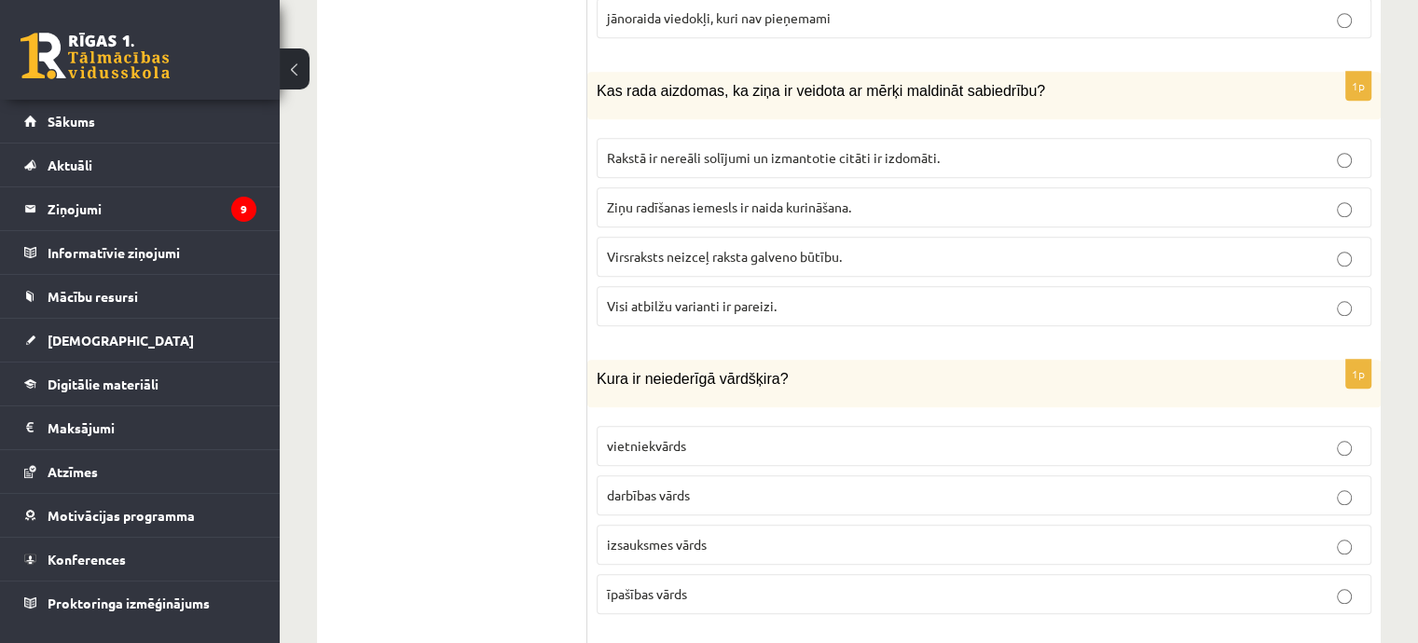
scroll to position [1769, 0]
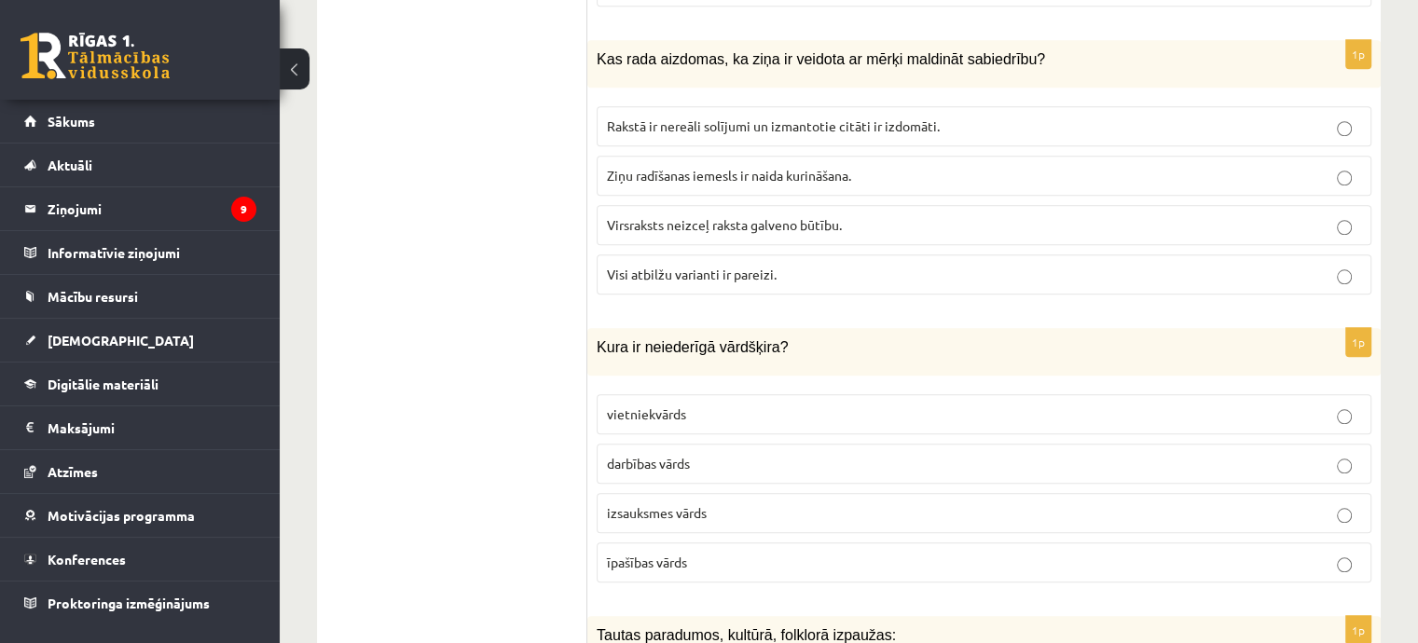
click at [769, 266] on span "Visi atbilžu varianti ir pareizi." at bounding box center [692, 274] width 170 height 17
click at [713, 503] on p "izsauksmes vārds" at bounding box center [984, 513] width 754 height 20
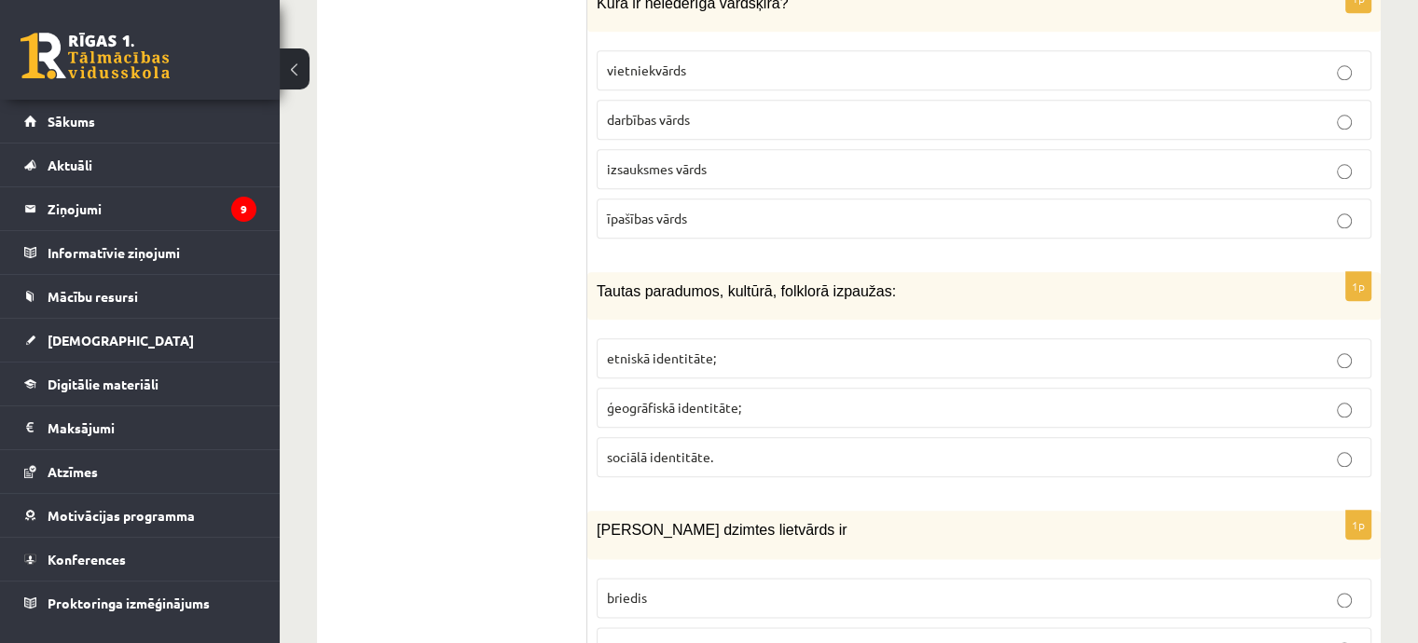
scroll to position [2142, 0]
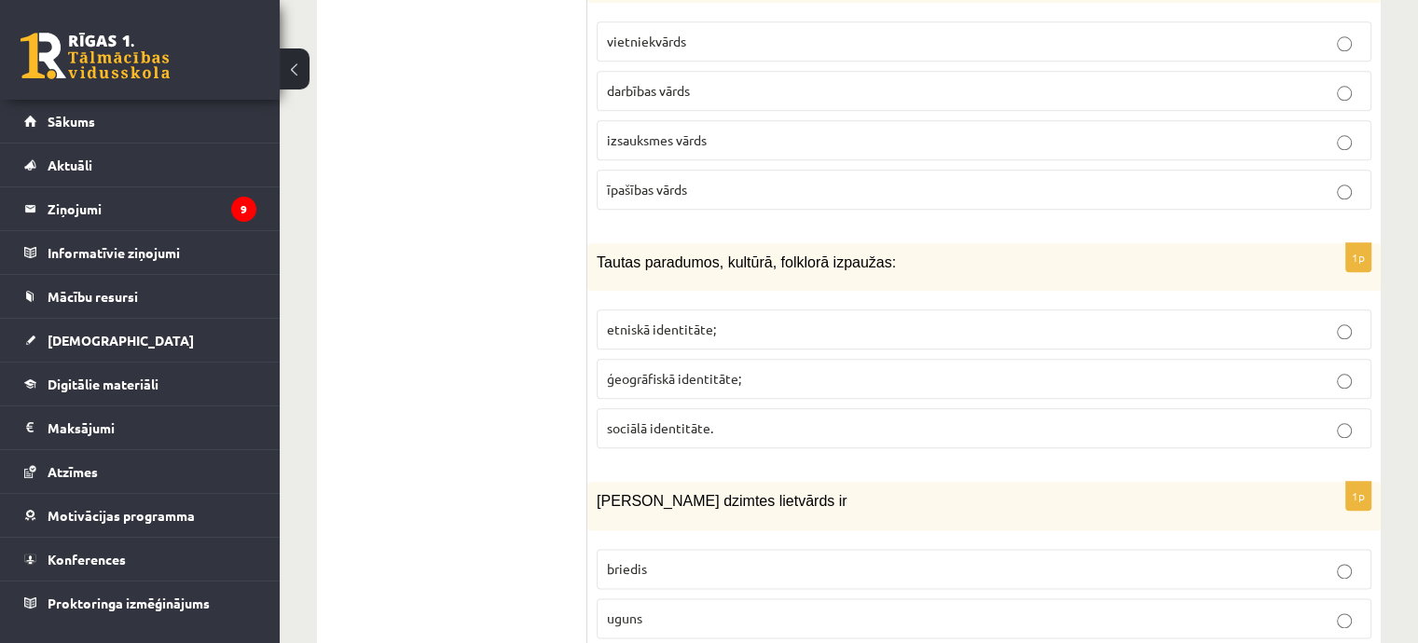
click at [744, 320] on p "etniskā identitāte;" at bounding box center [984, 330] width 754 height 20
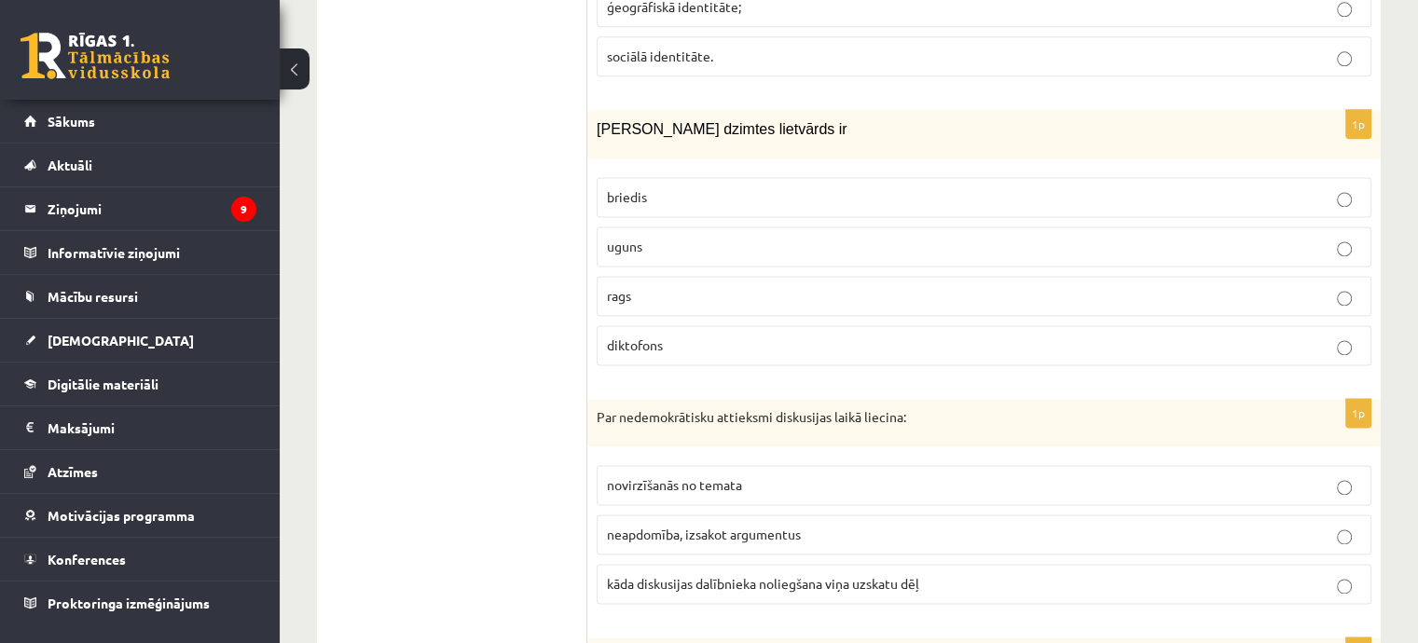
scroll to position [2515, 0]
click at [691, 226] on label "uguns" at bounding box center [984, 246] width 775 height 40
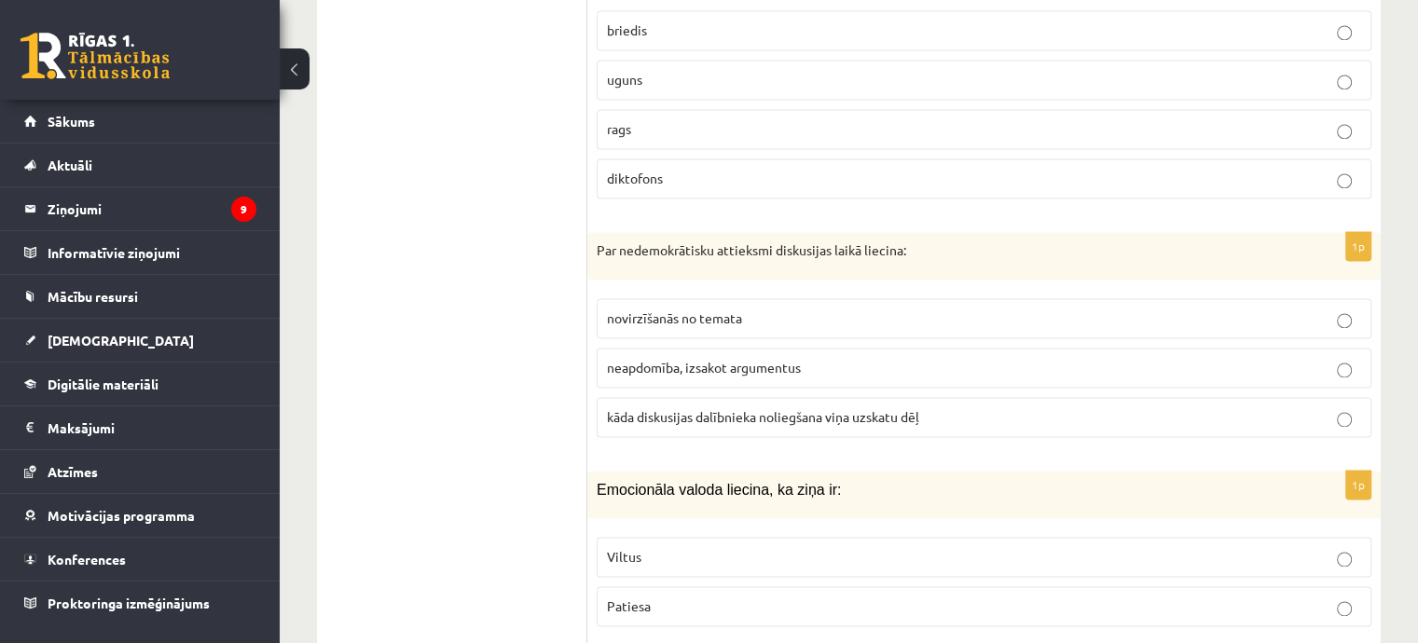
scroll to position [2794, 0]
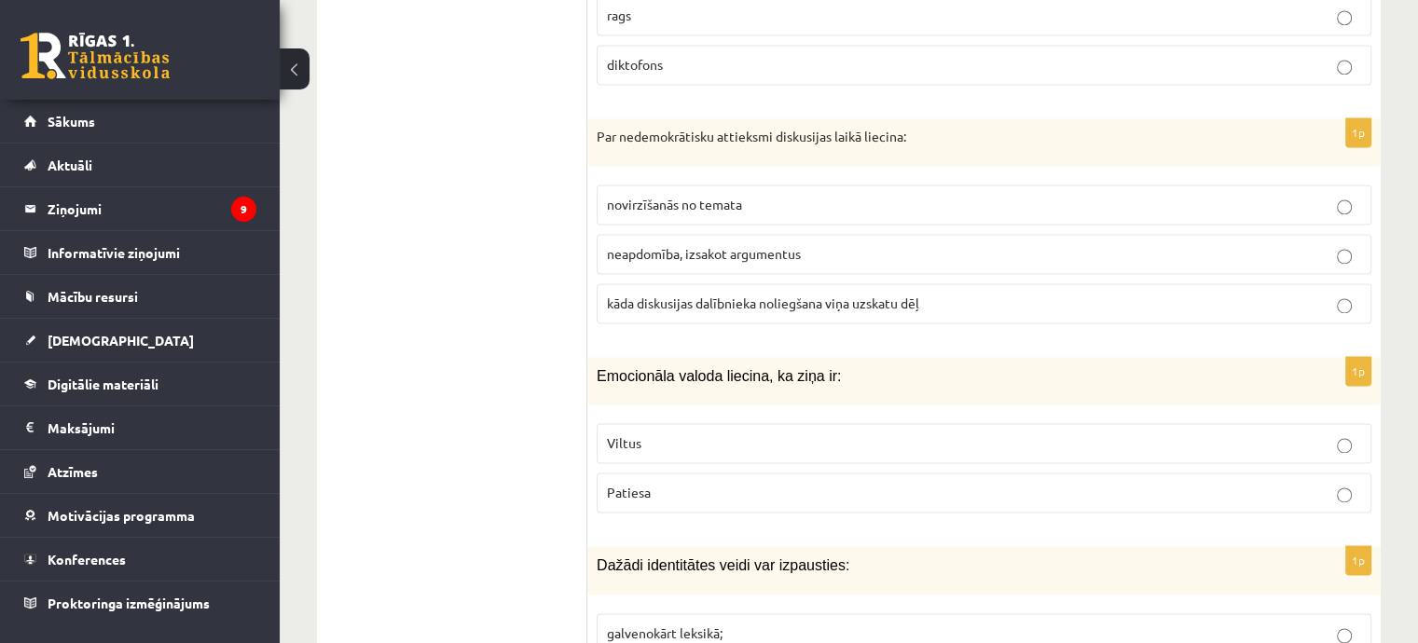
click at [860, 295] on span "kāda diskusijas dalībnieka noliegšana viņa uzskatu dēļ" at bounding box center [763, 303] width 312 height 17
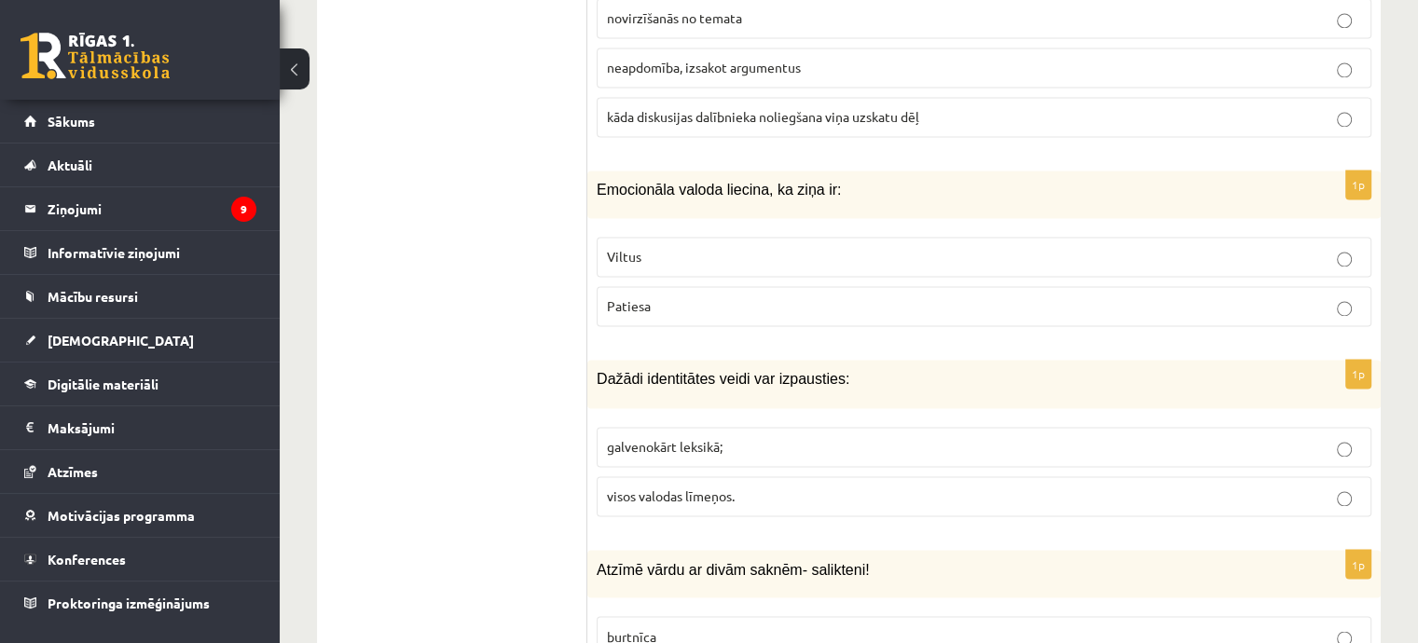
click at [675, 247] on p "Viltus" at bounding box center [984, 257] width 754 height 20
click at [754, 487] on p "visos valodas līmeņos." at bounding box center [984, 497] width 754 height 20
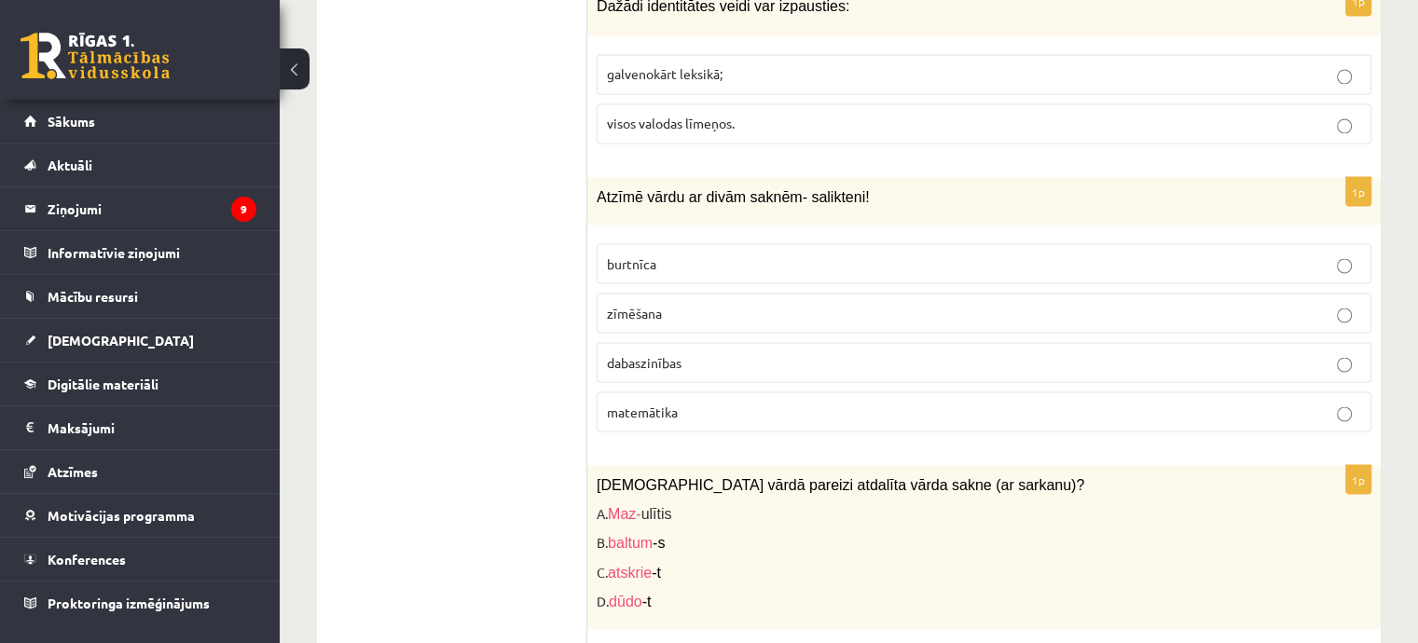
scroll to position [3447, 0]
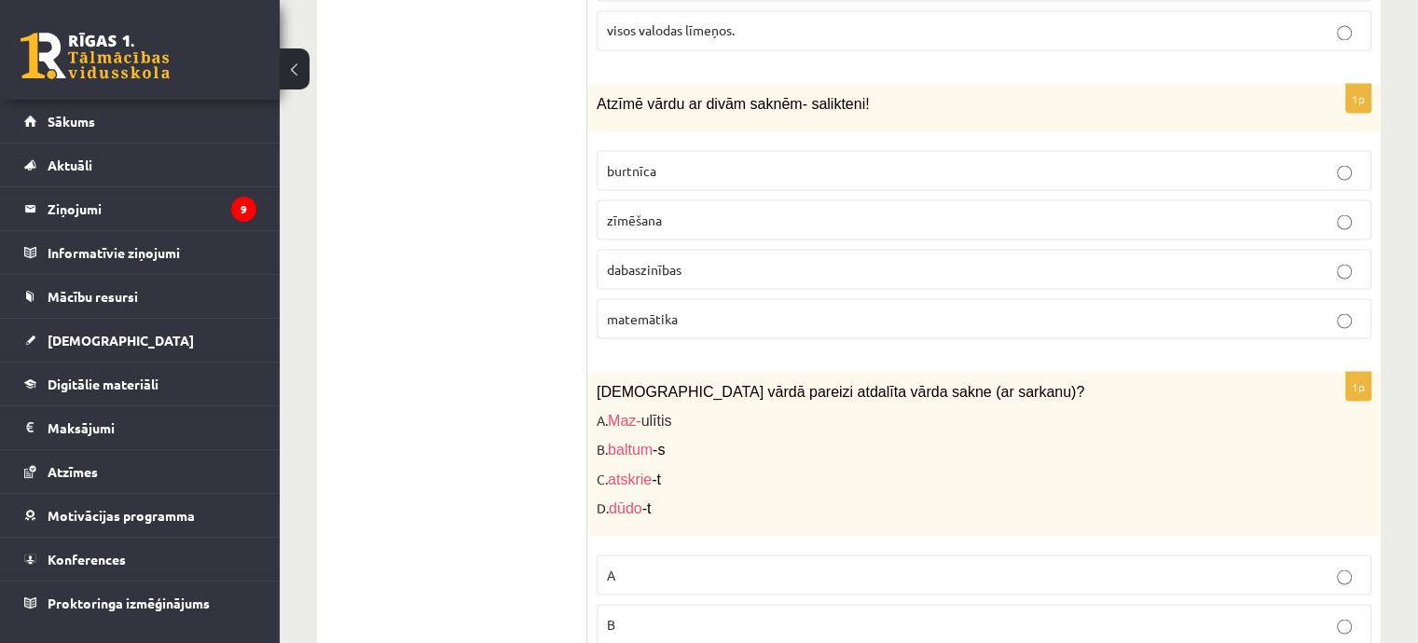
click at [807, 259] on p "dabaszinības" at bounding box center [984, 269] width 754 height 20
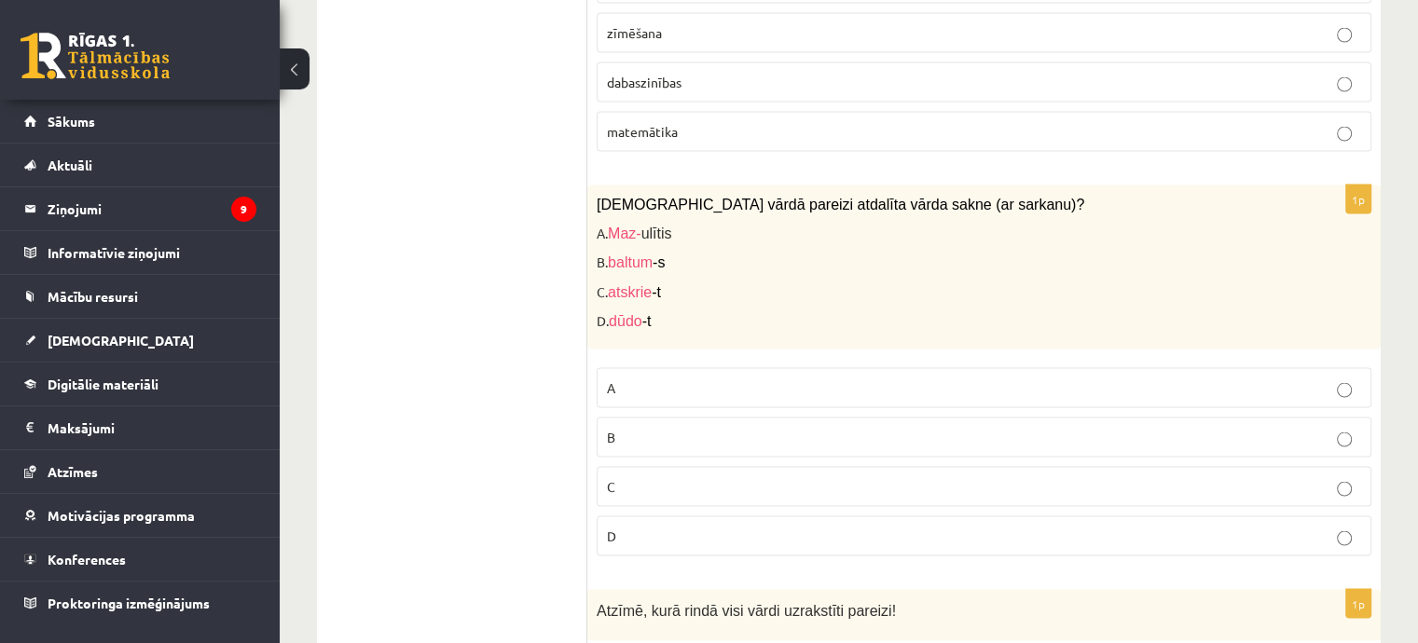
scroll to position [3727, 0]
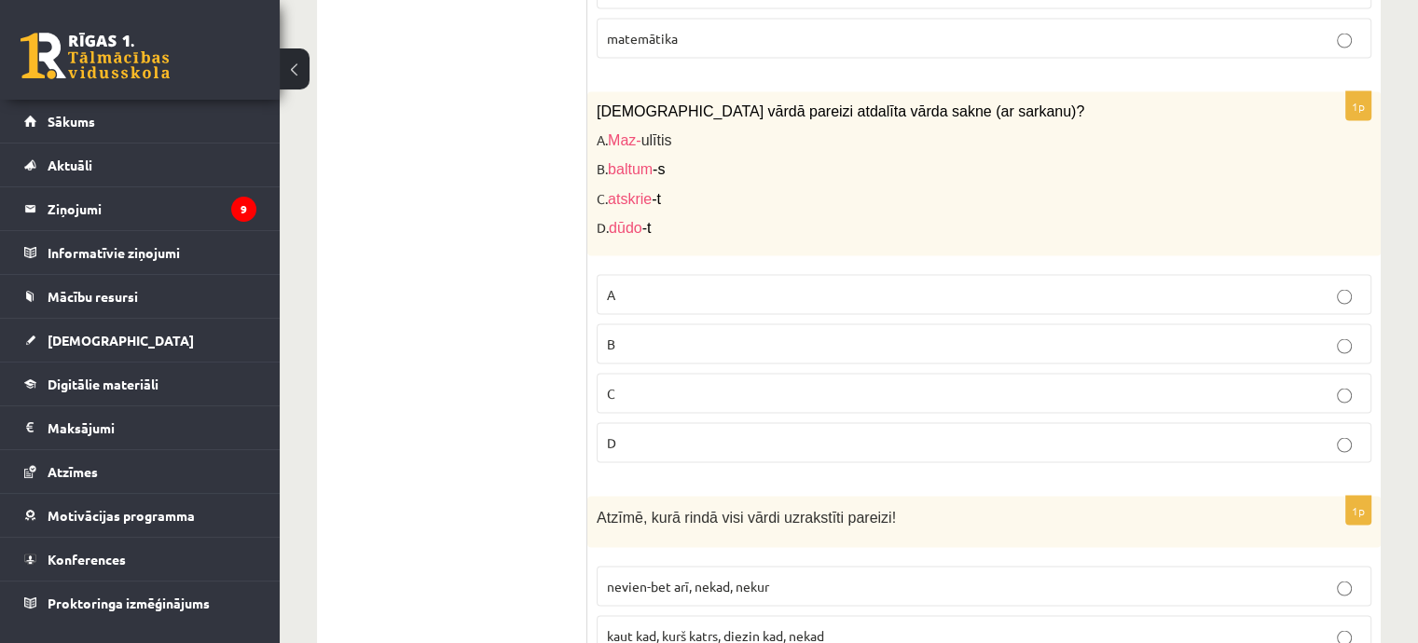
click at [840, 433] on p "D" at bounding box center [984, 443] width 754 height 20
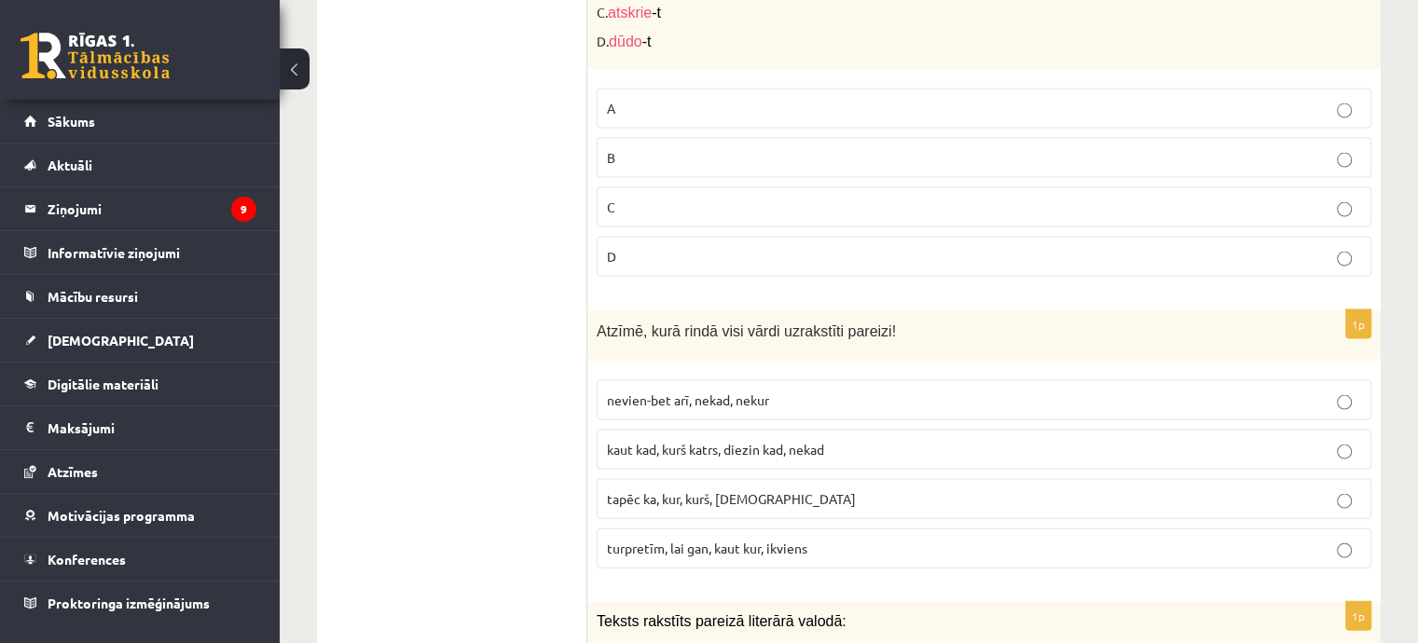
scroll to position [4099, 0]
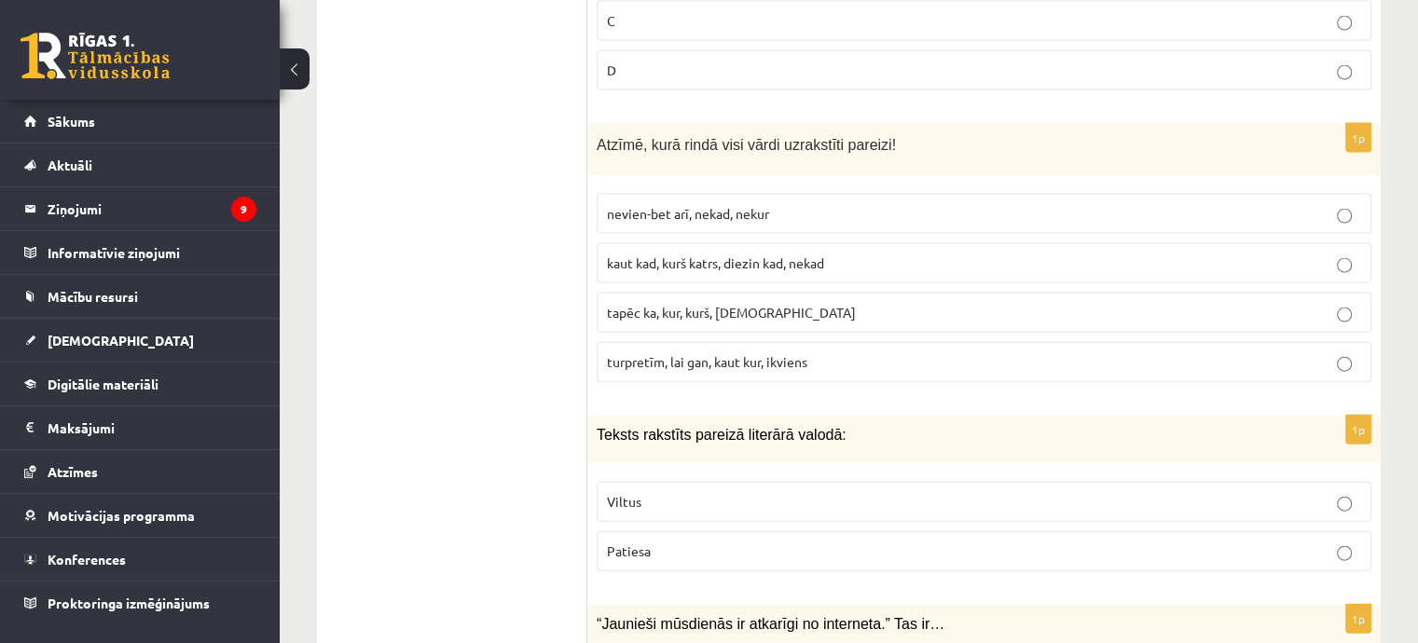
click at [711, 353] on span "turpretīm, lai gan, kaut kur, ikviens" at bounding box center [707, 361] width 200 height 17
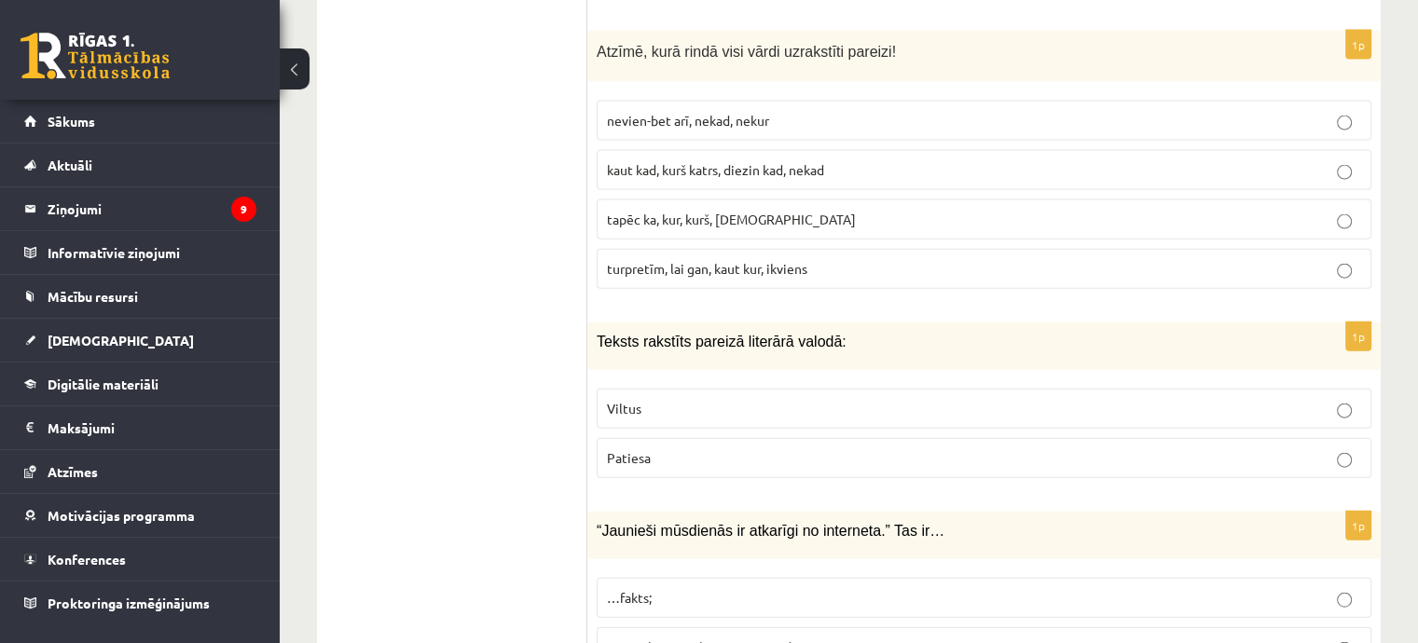
click at [783, 438] on label "Patiesa" at bounding box center [984, 458] width 775 height 40
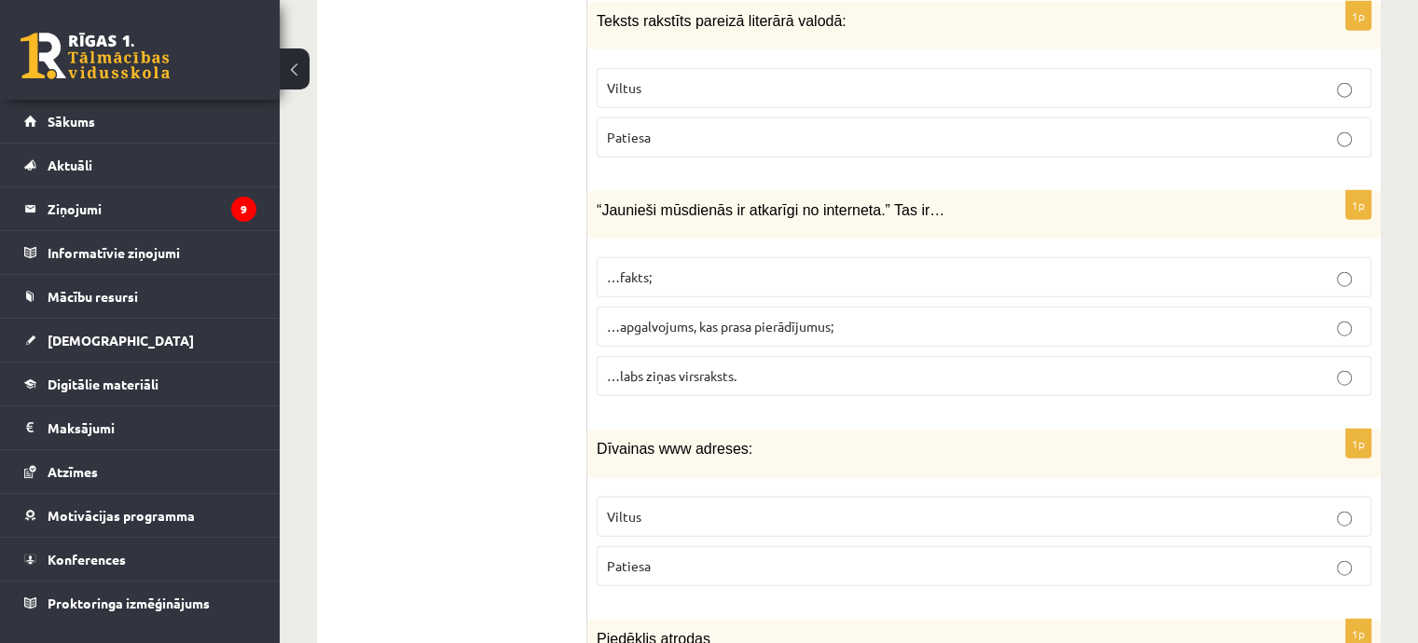
scroll to position [4565, 0]
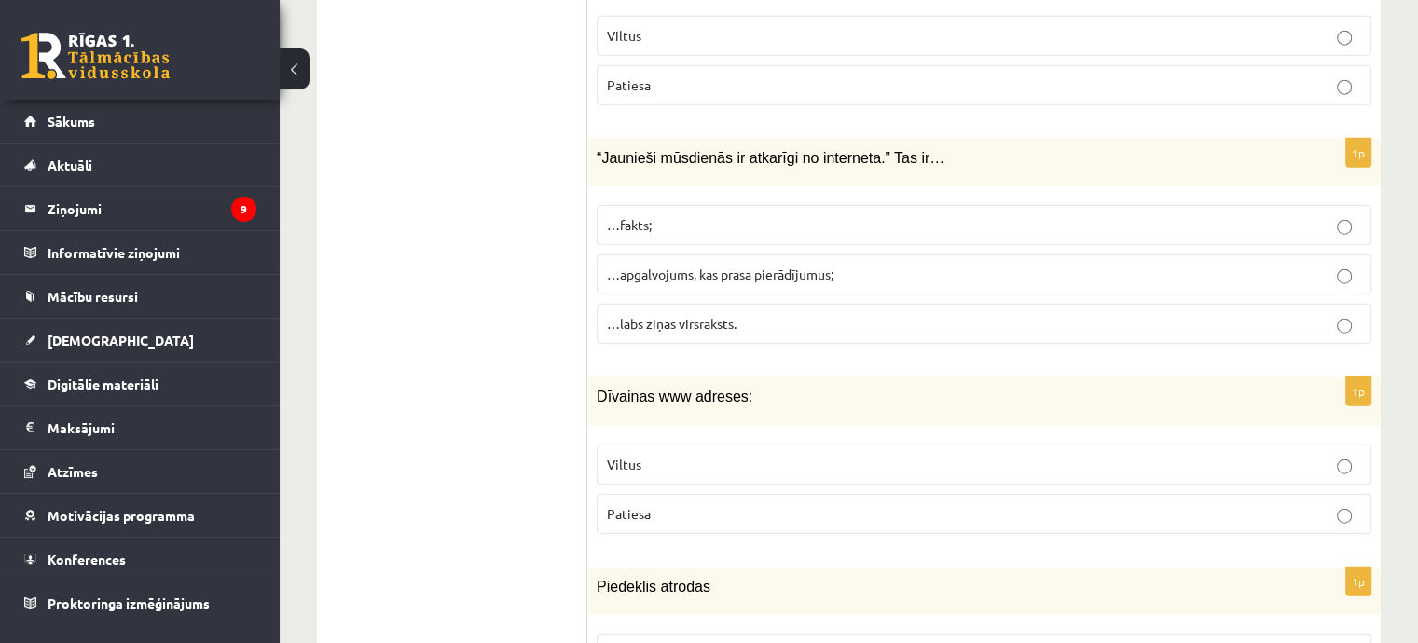
click at [761, 254] on label "…apgalvojums, kas prasa pierādījumus;" at bounding box center [984, 274] width 775 height 40
click at [701, 494] on label "Patiesa" at bounding box center [984, 514] width 775 height 40
click at [708, 455] on p "Viltus" at bounding box center [984, 465] width 754 height 20
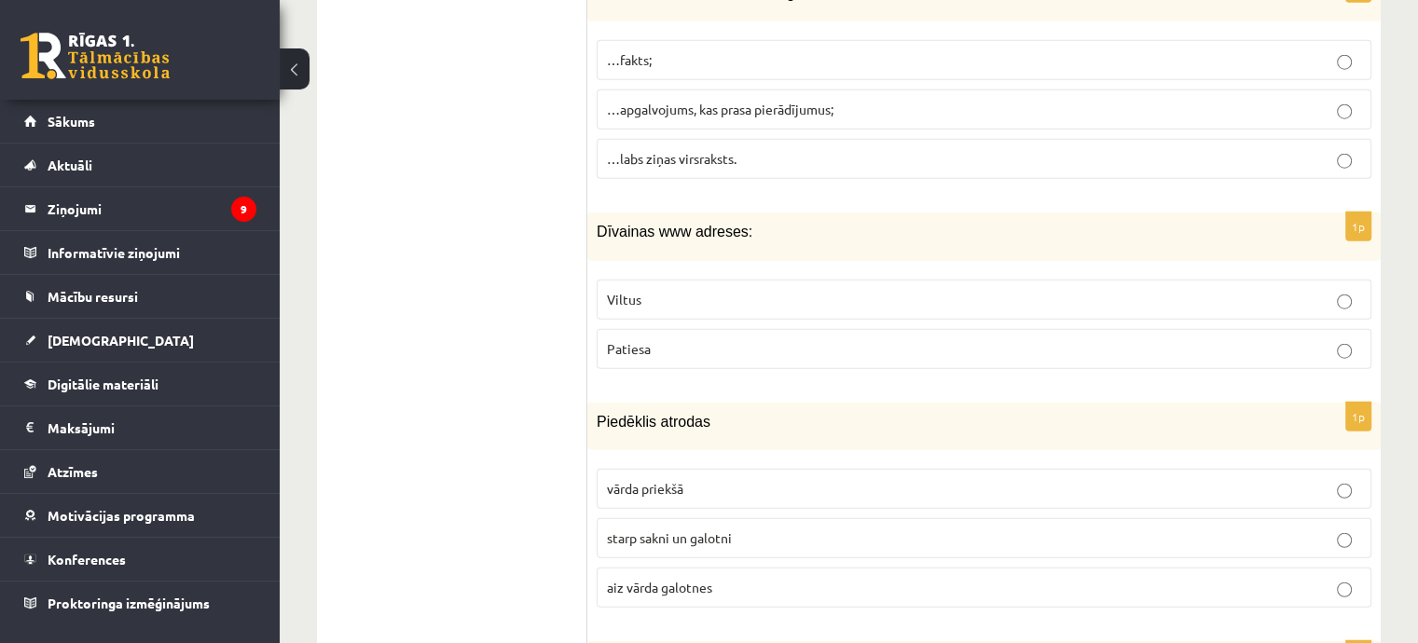
scroll to position [4938, 0]
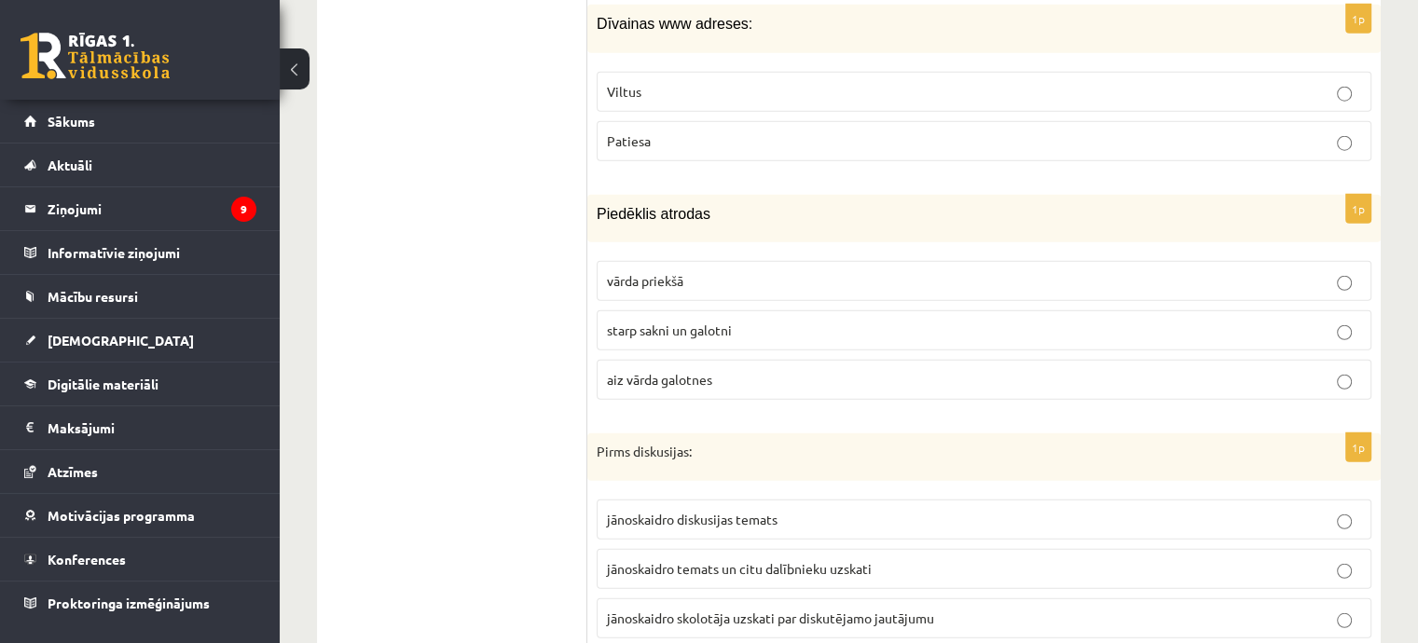
click at [764, 321] on p "starp sakni un galotni" at bounding box center [984, 331] width 754 height 20
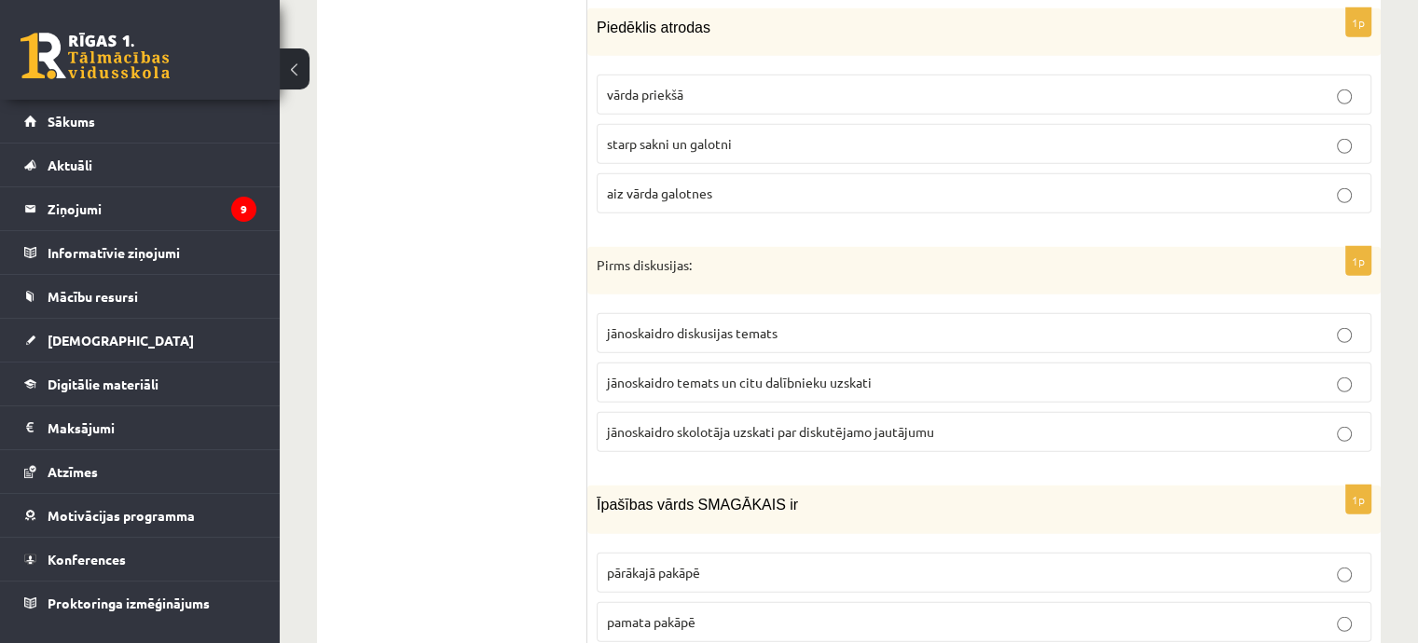
scroll to position [5218, 0]
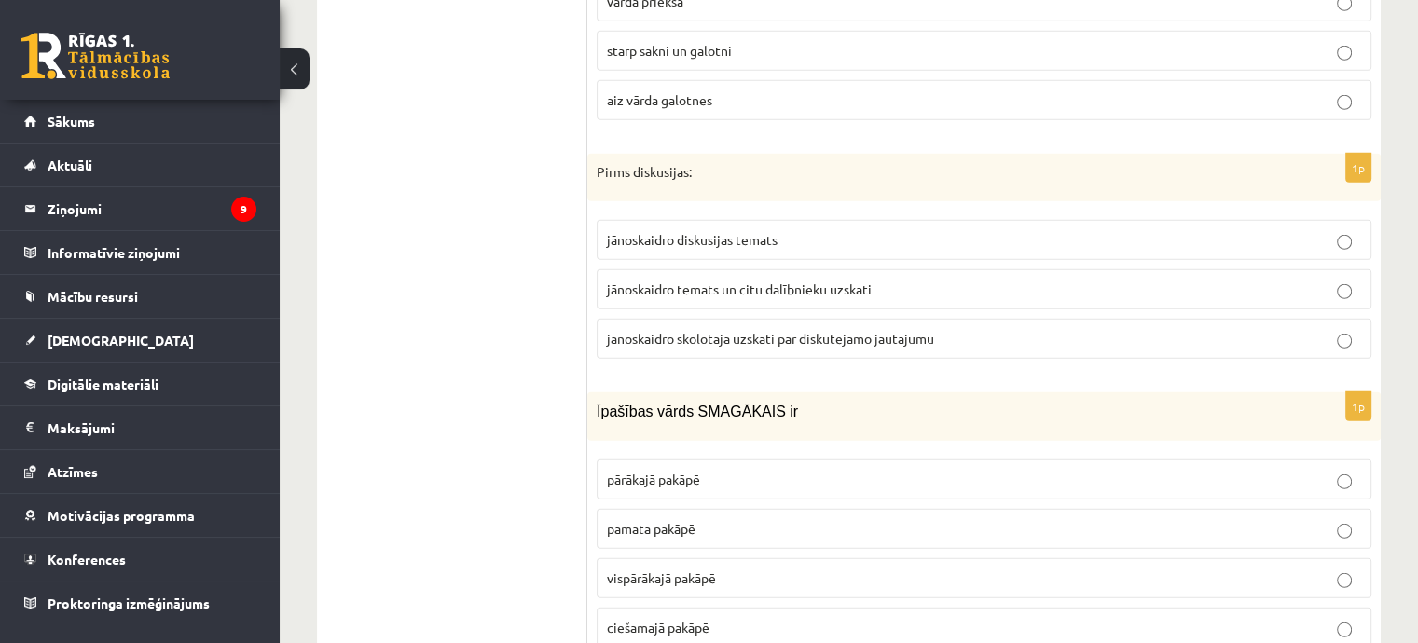
click at [772, 281] on span "jānoskaidro temats un citu dalībnieku uzskati" at bounding box center [739, 289] width 265 height 17
click at [680, 570] on span "vispārākajā pakāpē" at bounding box center [661, 578] width 109 height 17
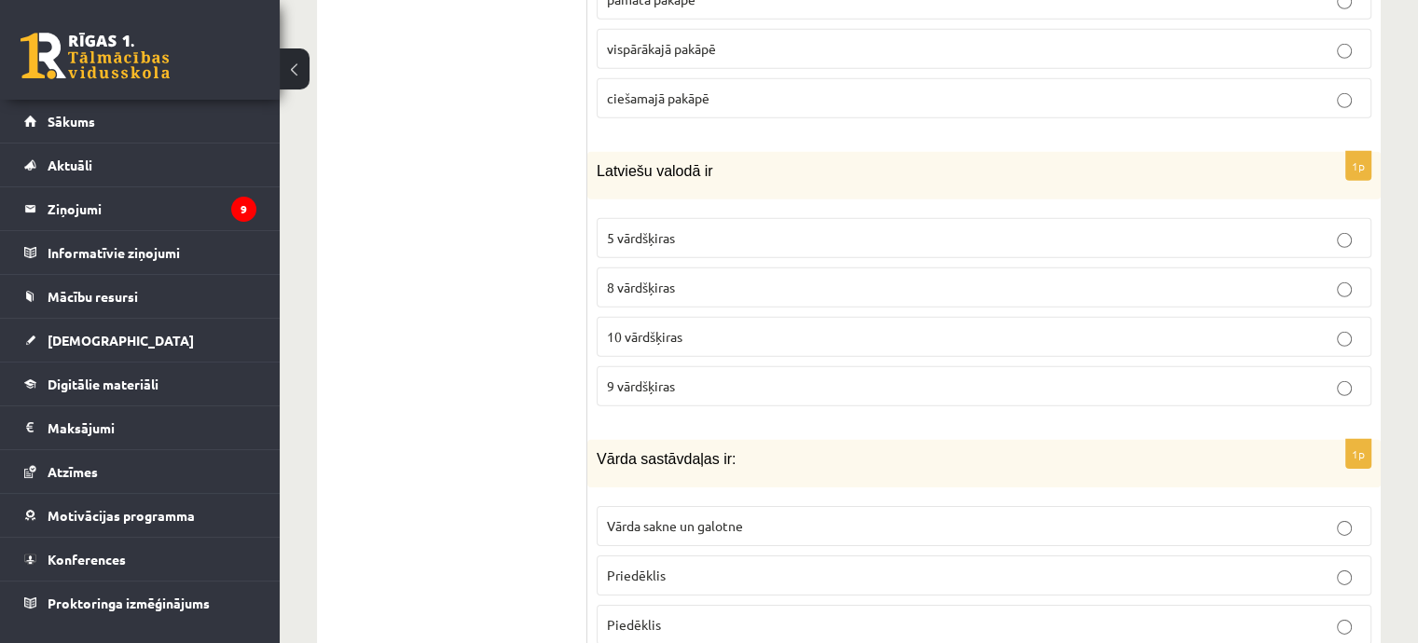
scroll to position [5777, 0]
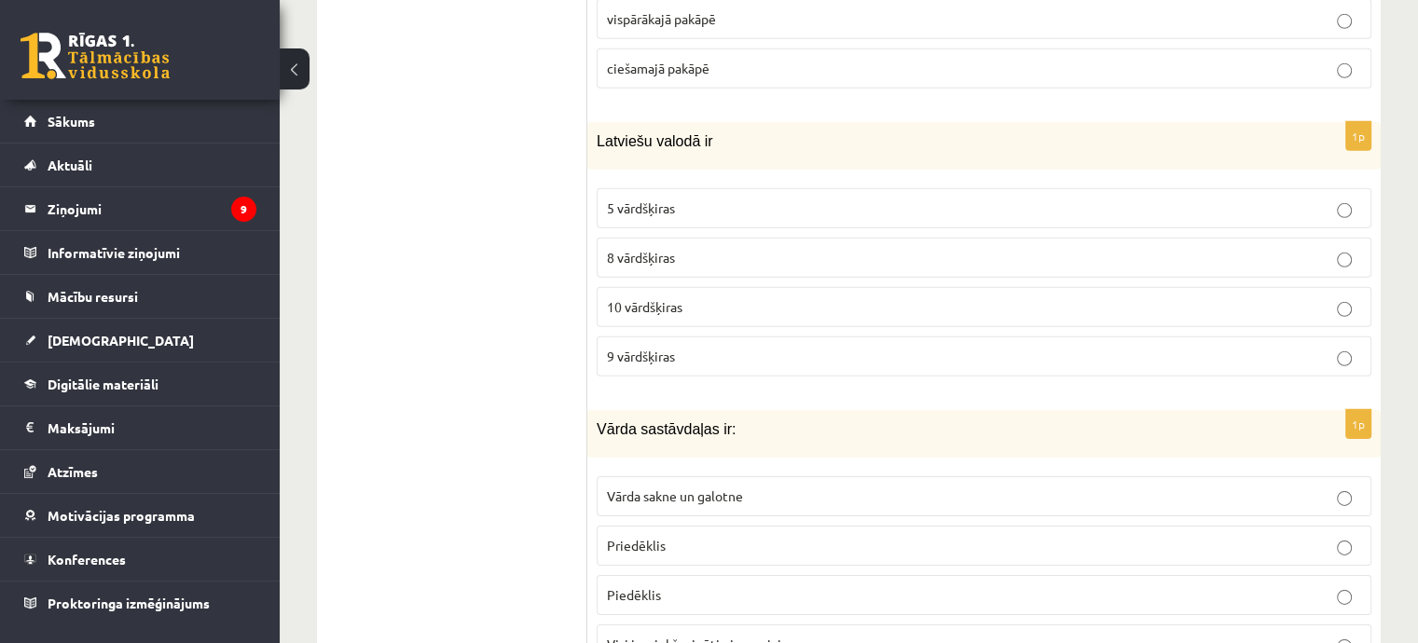
click at [623, 287] on label "10 vārdšķiras" at bounding box center [984, 307] width 775 height 40
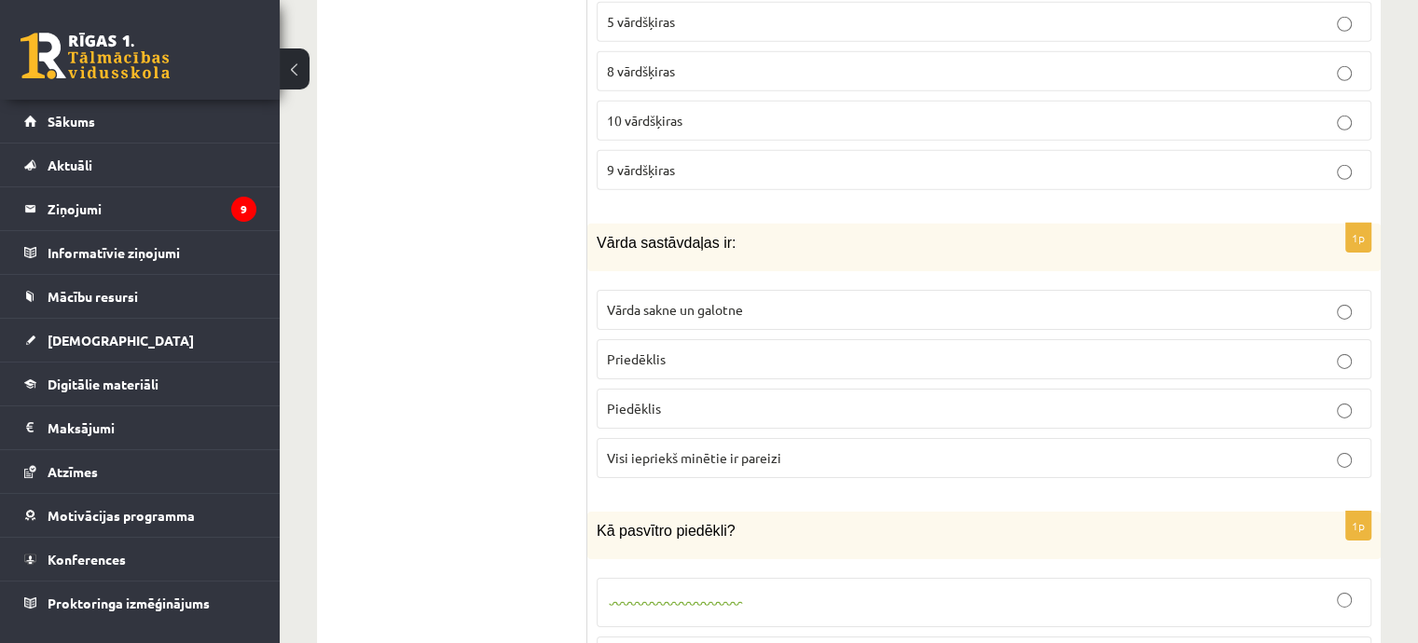
scroll to position [6057, 0]
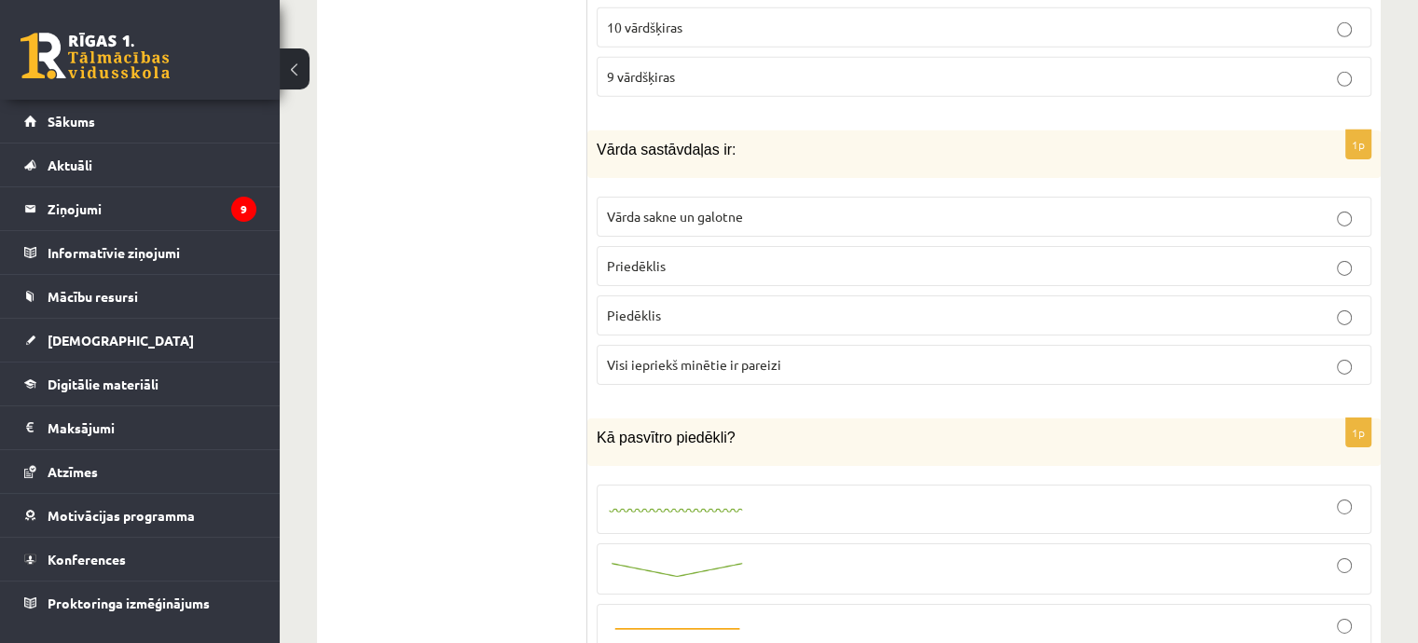
click at [690, 355] on p "Visi iepriekš minētie ir pareizi" at bounding box center [984, 365] width 754 height 20
click at [742, 624] on img at bounding box center [677, 631] width 140 height 14
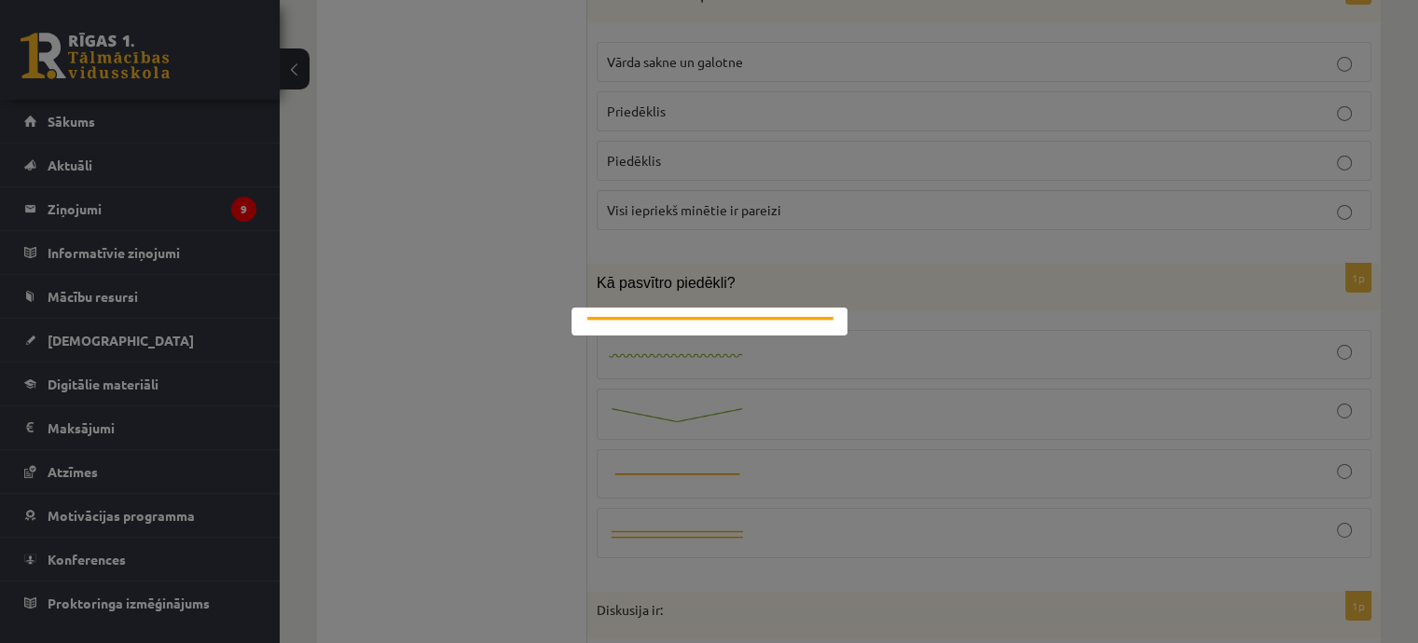
scroll to position [6243, 0]
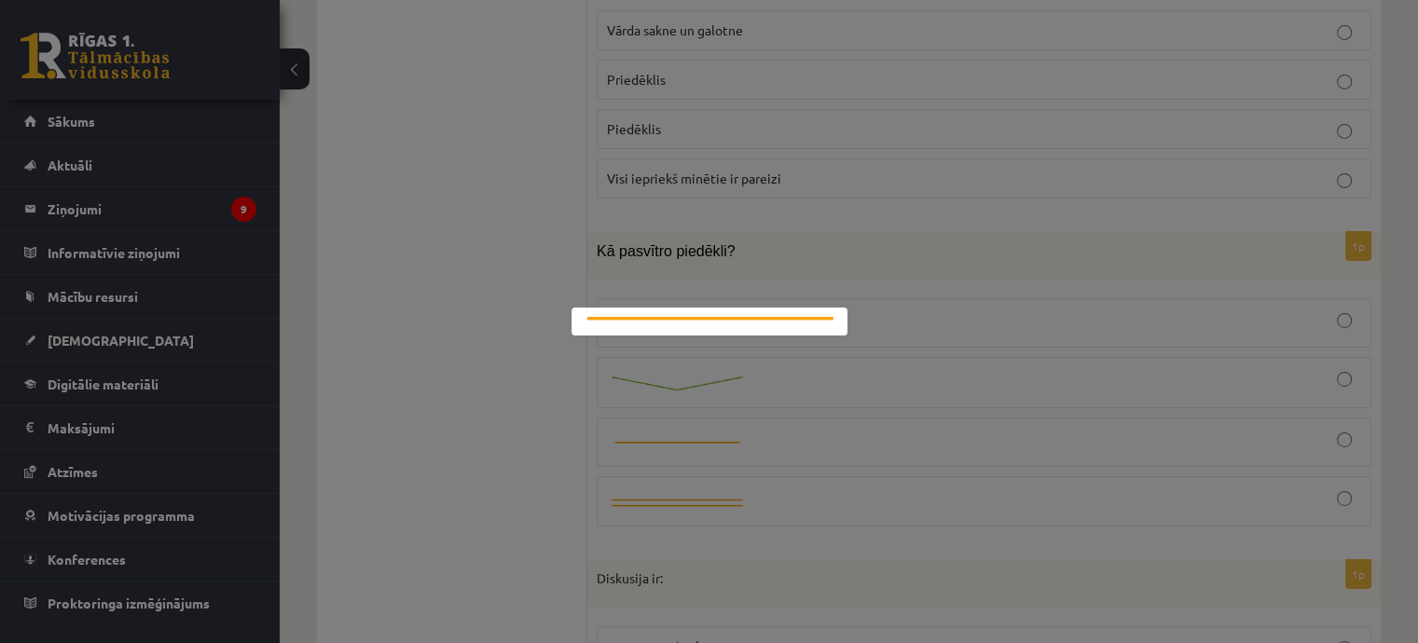
click at [839, 342] on div at bounding box center [709, 321] width 1418 height 643
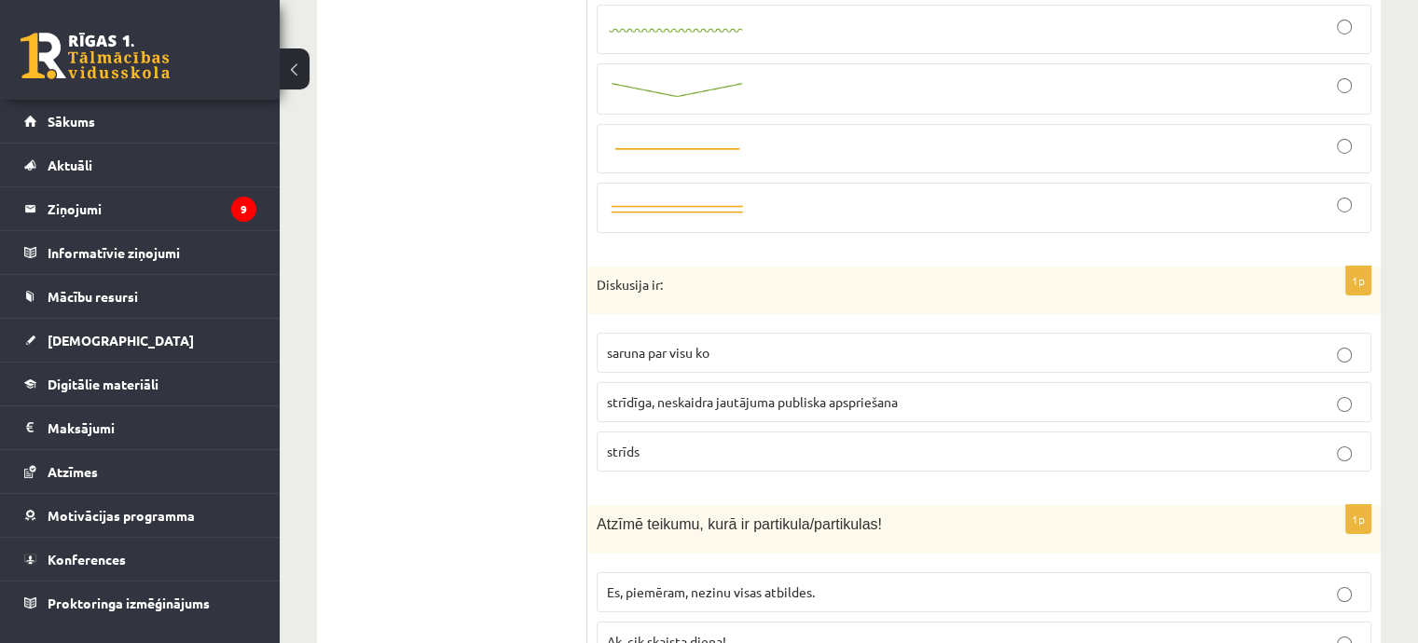
scroll to position [6616, 0]
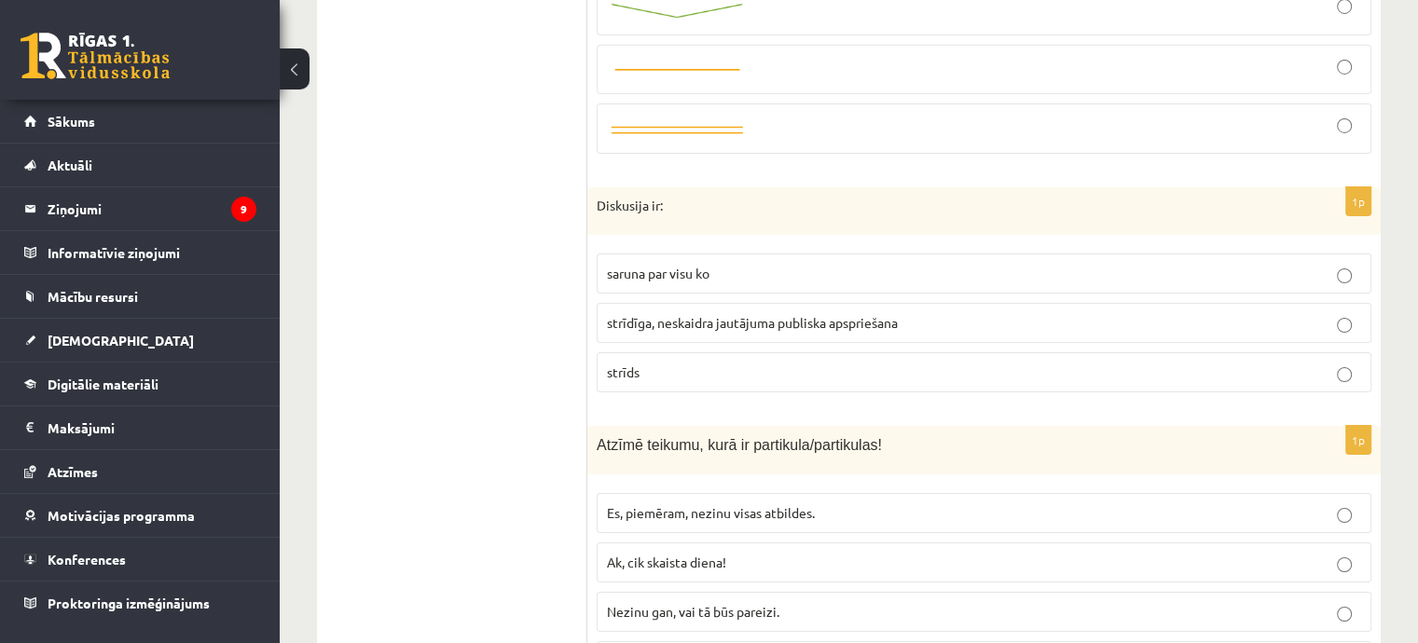
click at [906, 313] on p "strīdīga, neskaidra jautājuma publiska apspriešana" at bounding box center [984, 323] width 754 height 20
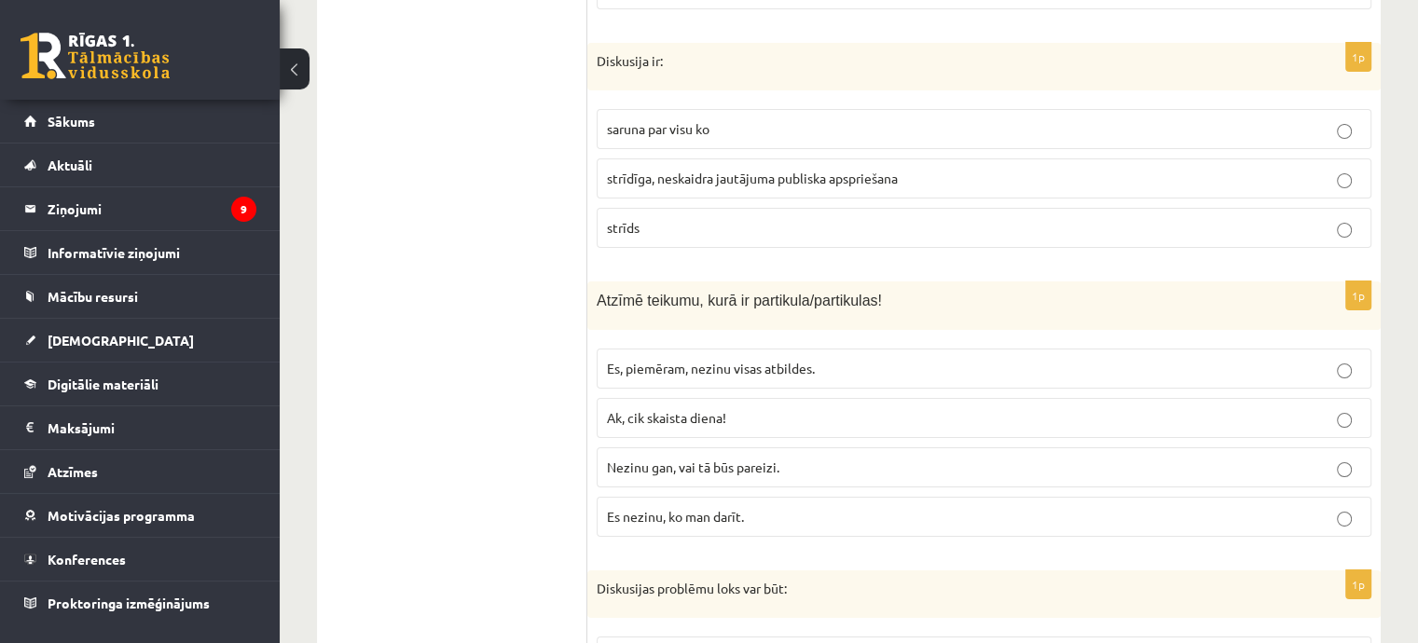
scroll to position [6803, 0]
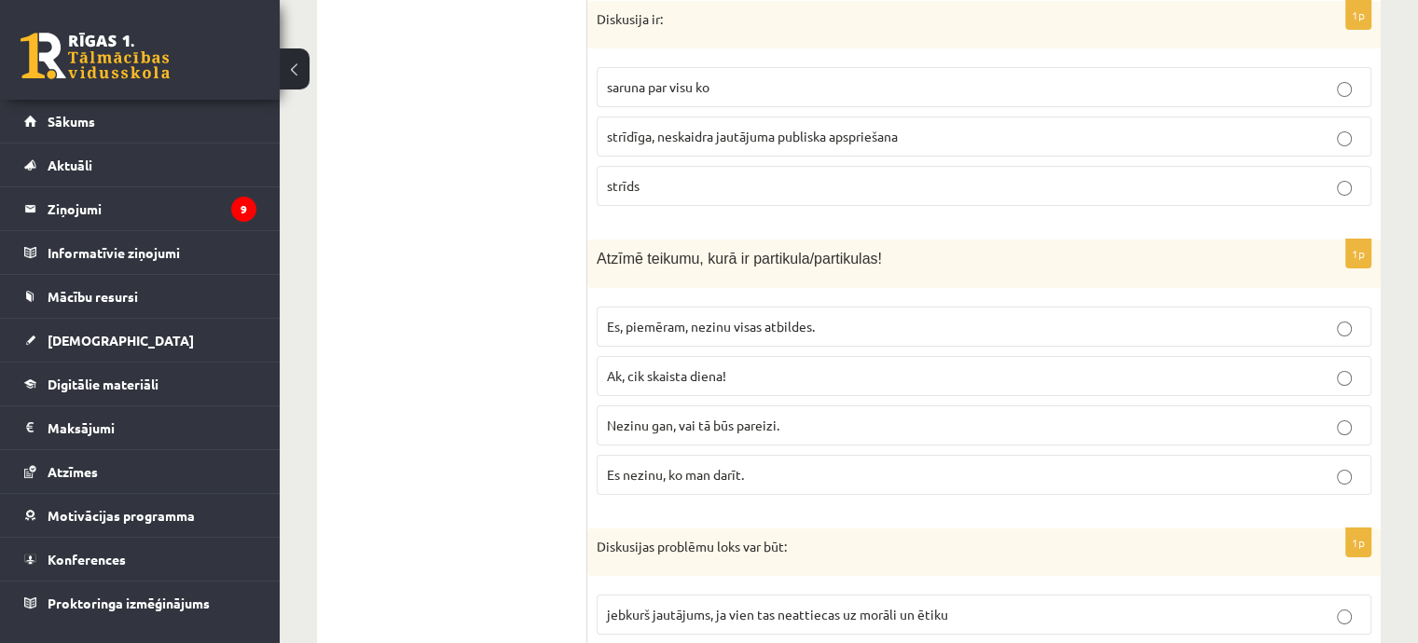
click at [784, 416] on p "Nezinu gan, vai tā būs pareizi." at bounding box center [984, 426] width 754 height 20
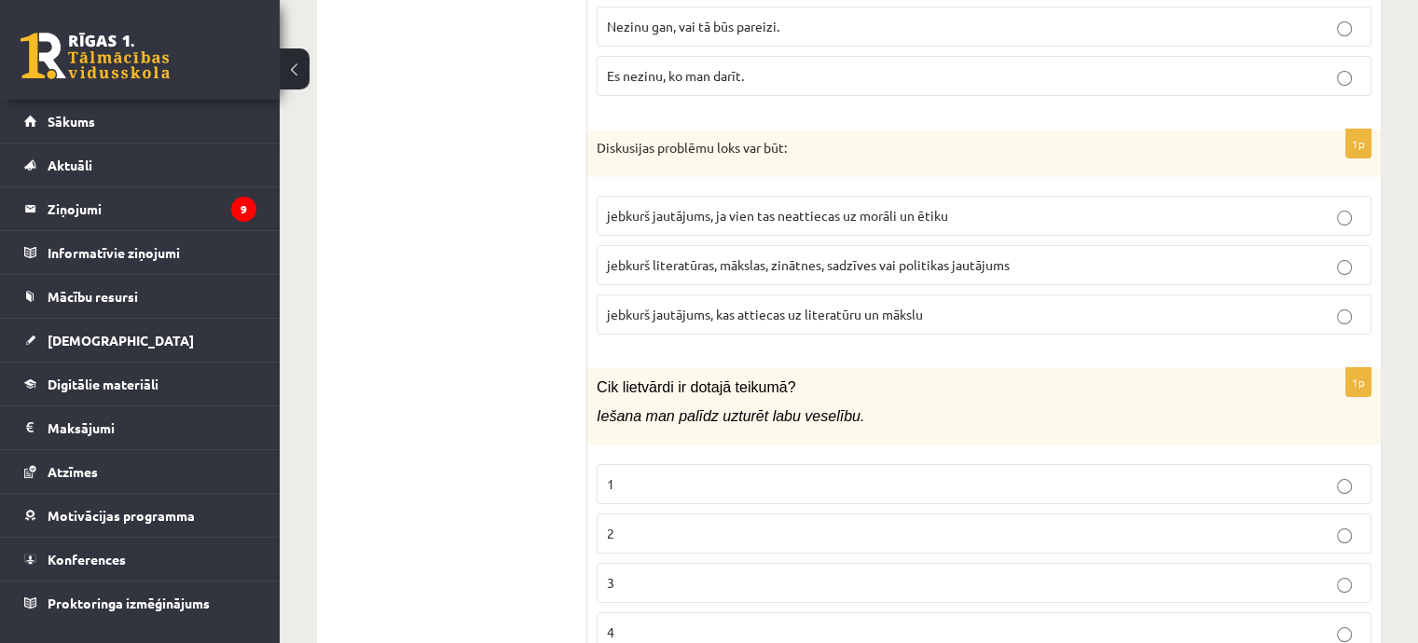
scroll to position [7269, 0]
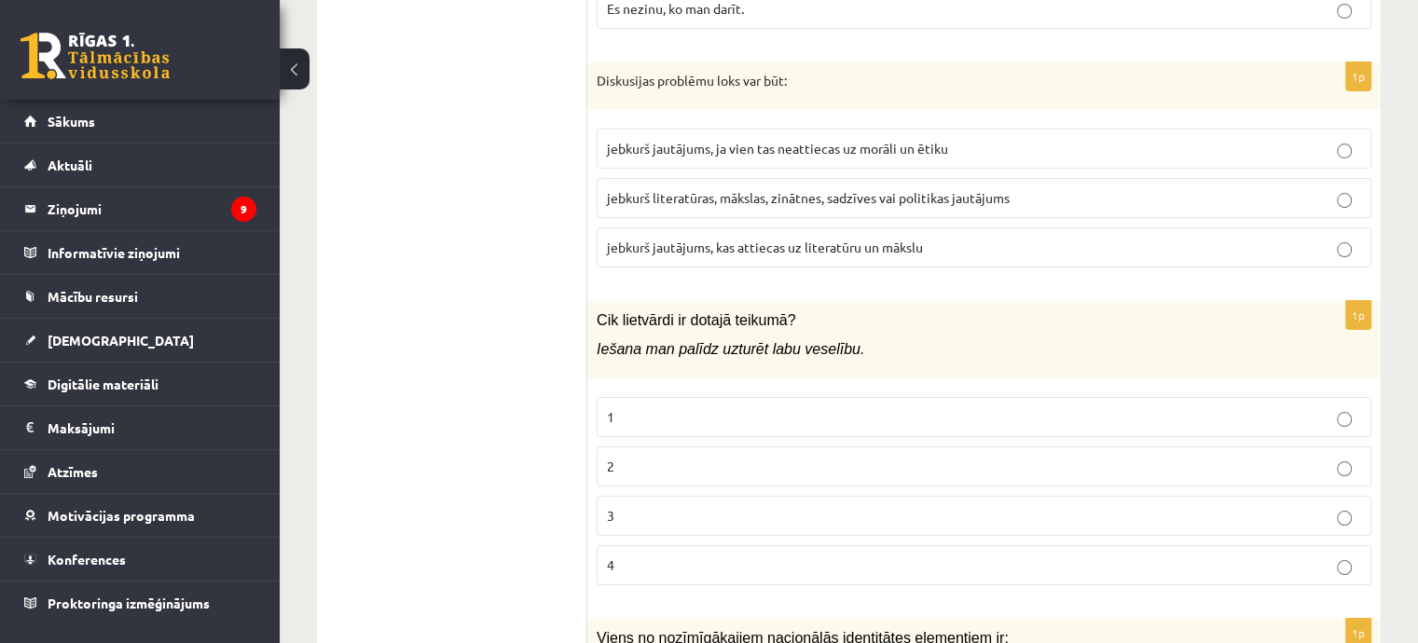
click at [763, 178] on label "jebkurš literatūras, mākslas, zinātnes, sadzīves vai politikas jautājums" at bounding box center [984, 198] width 775 height 40
click at [609, 507] on span "3" at bounding box center [610, 515] width 7 height 17
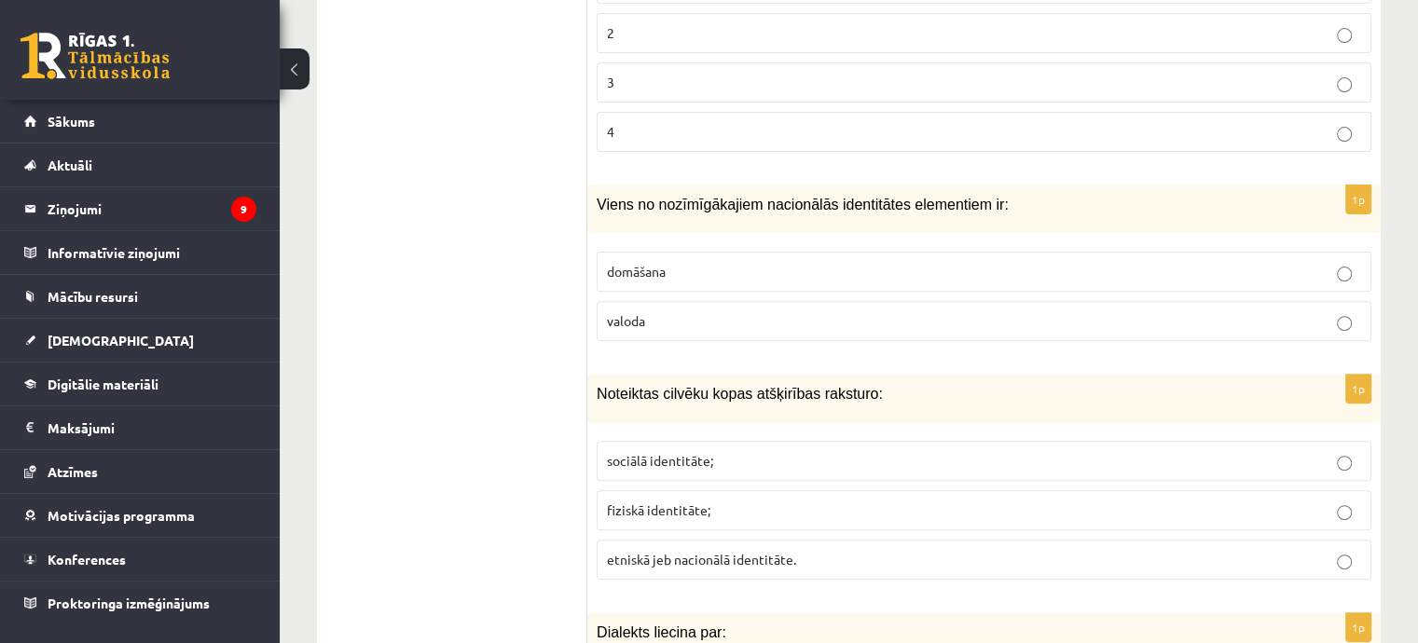
scroll to position [7735, 0]
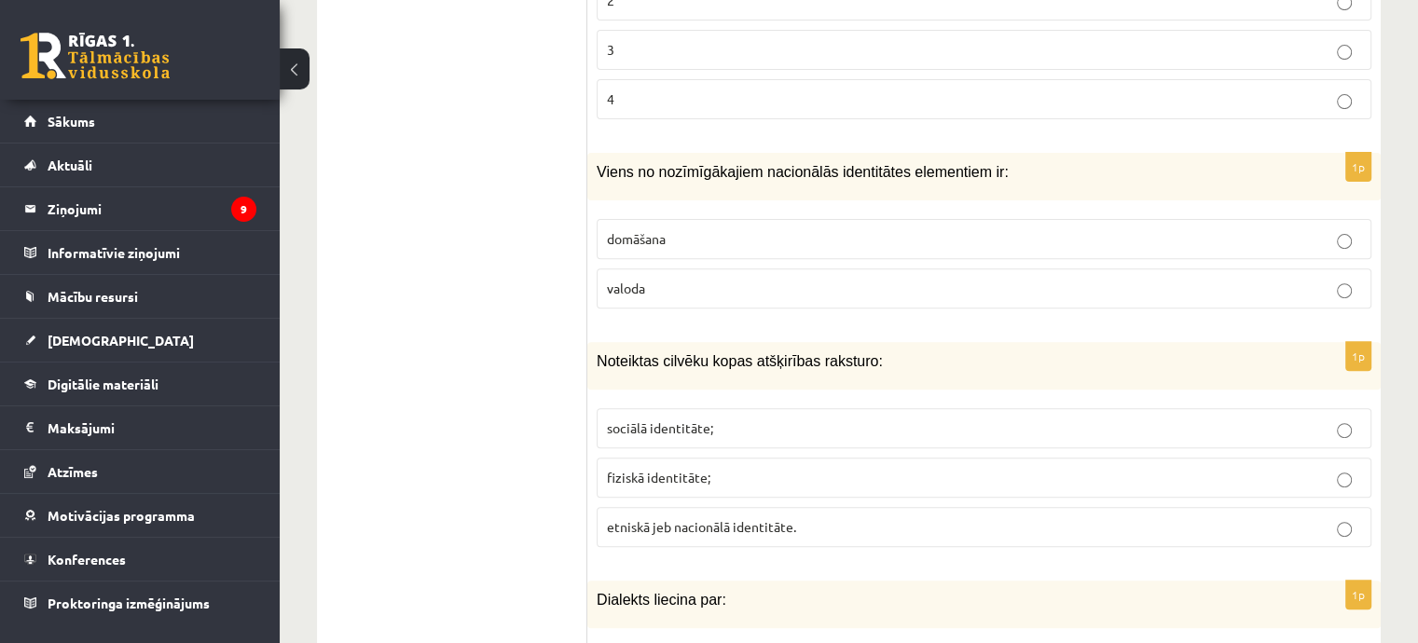
click at [635, 280] on span "valoda" at bounding box center [626, 288] width 38 height 17
click at [701, 419] on span "sociālā identitāte;" at bounding box center [660, 427] width 106 height 17
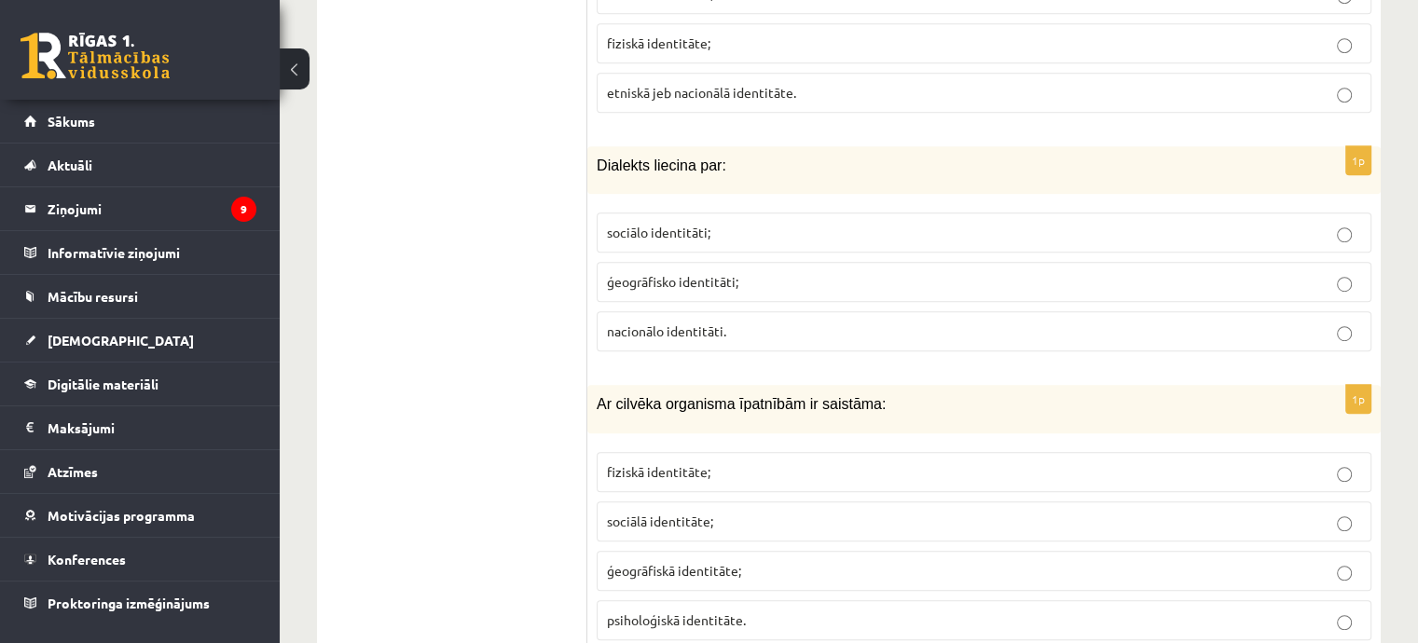
scroll to position [8201, 0]
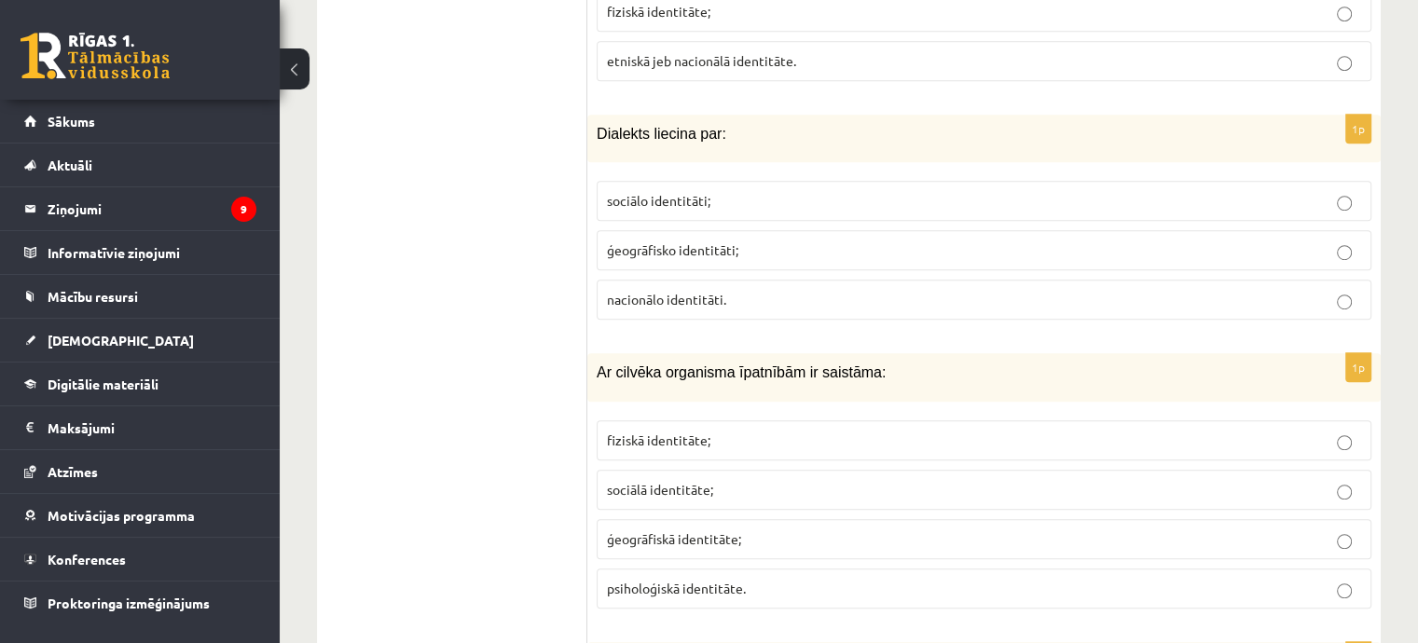
click at [747, 240] on p "ģeogrāfisko identitāti;" at bounding box center [984, 250] width 754 height 20
drag, startPoint x: 689, startPoint y: 370, endPoint x: 682, endPoint y: 304, distance: 66.5
click at [689, 431] on p "fiziskā identitāte;" at bounding box center [984, 441] width 754 height 20
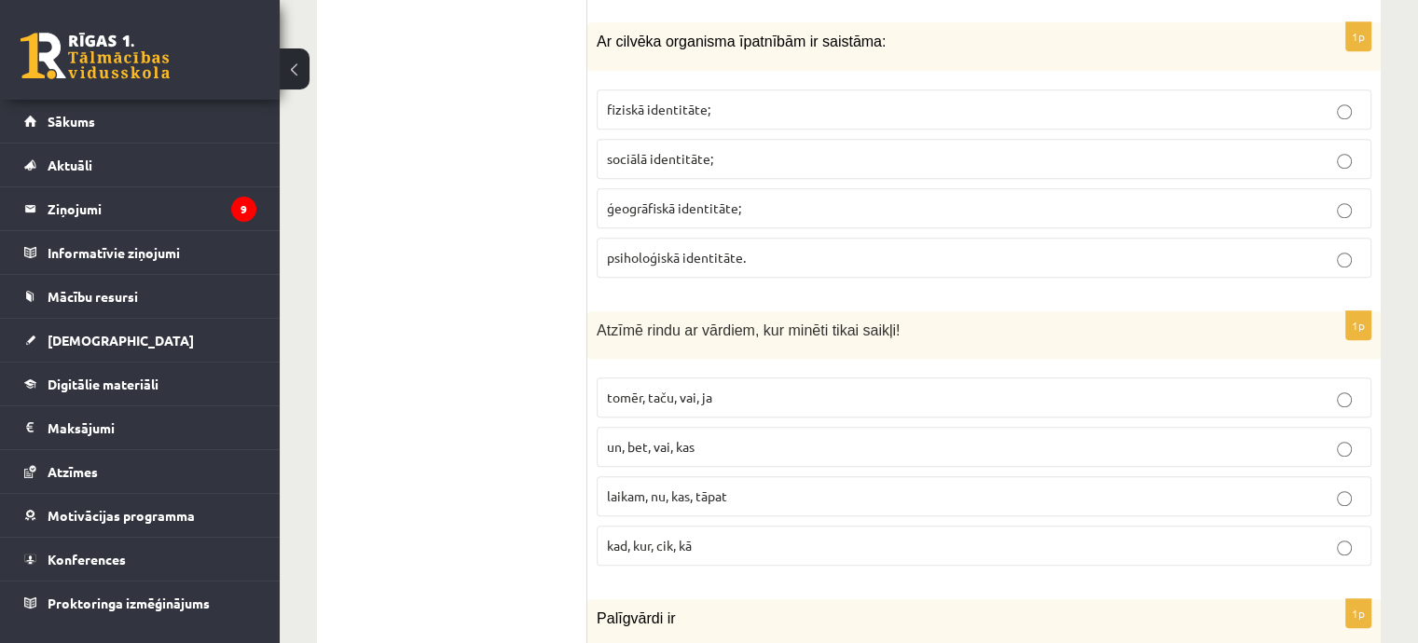
scroll to position [8574, 0]
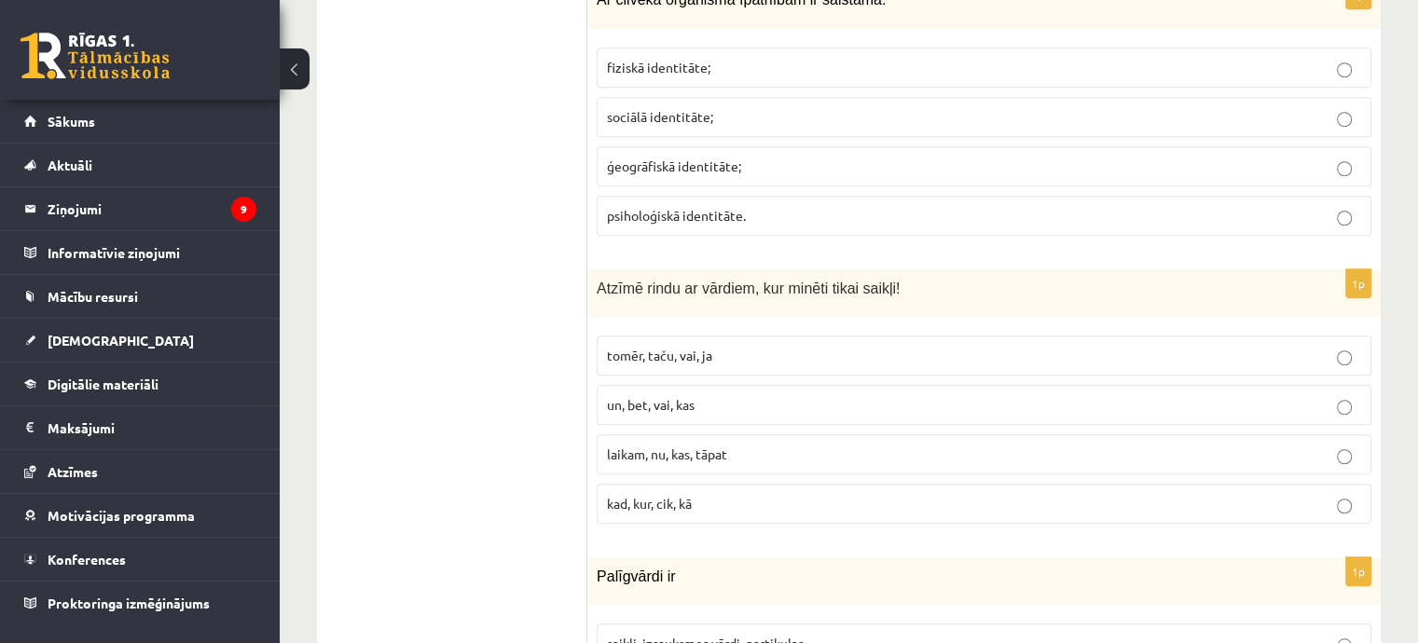
click at [704, 336] on label "tomēr, taču, vai, ja" at bounding box center [984, 356] width 775 height 40
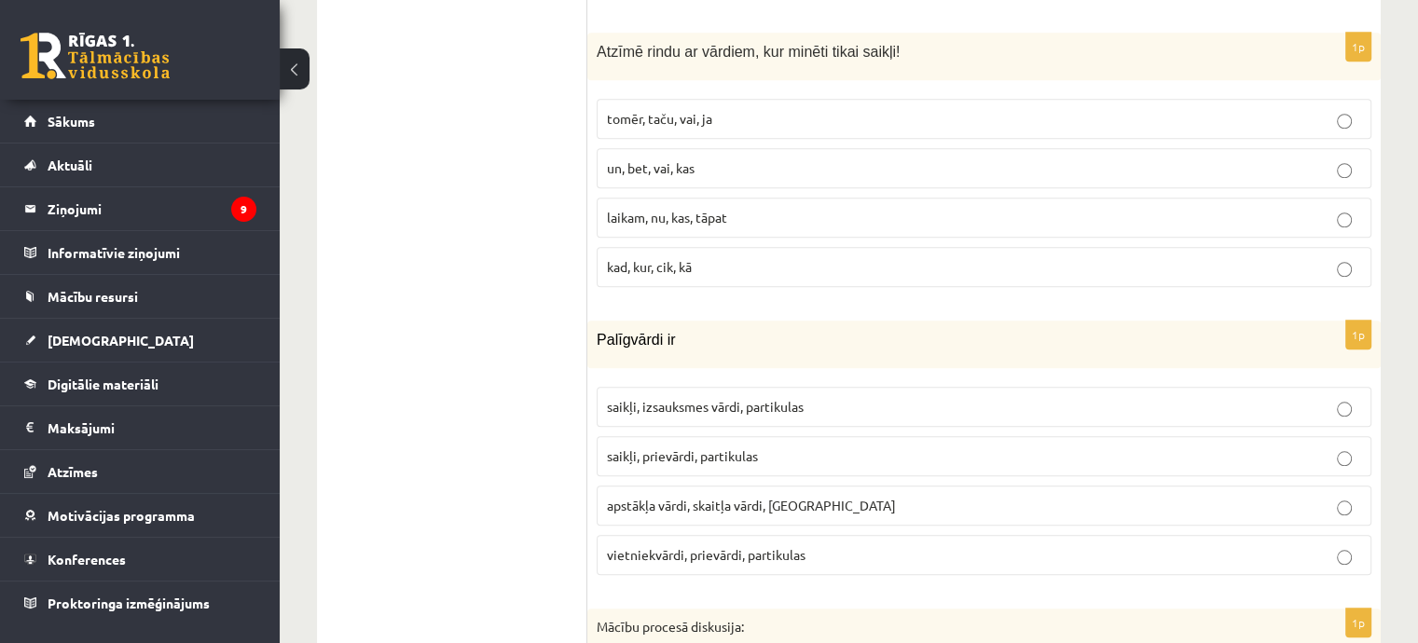
scroll to position [8853, 0]
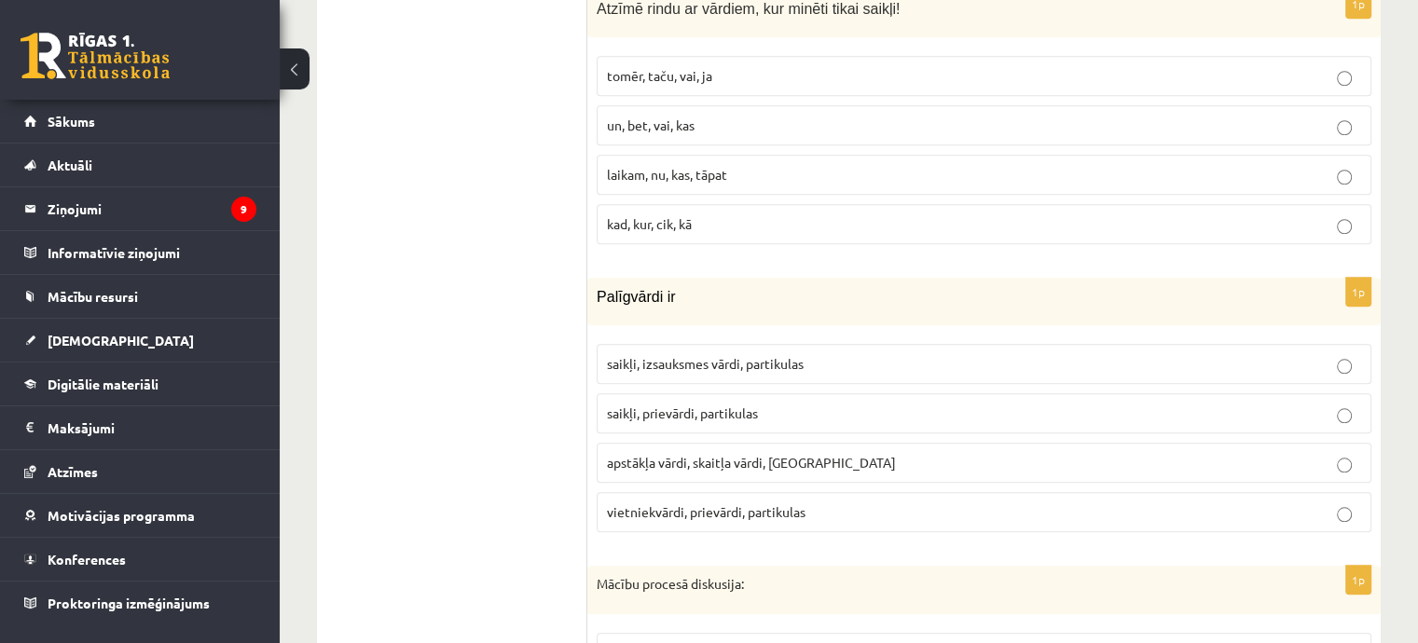
click at [782, 404] on p "saikļi, prievārdi, partikulas" at bounding box center [984, 414] width 754 height 20
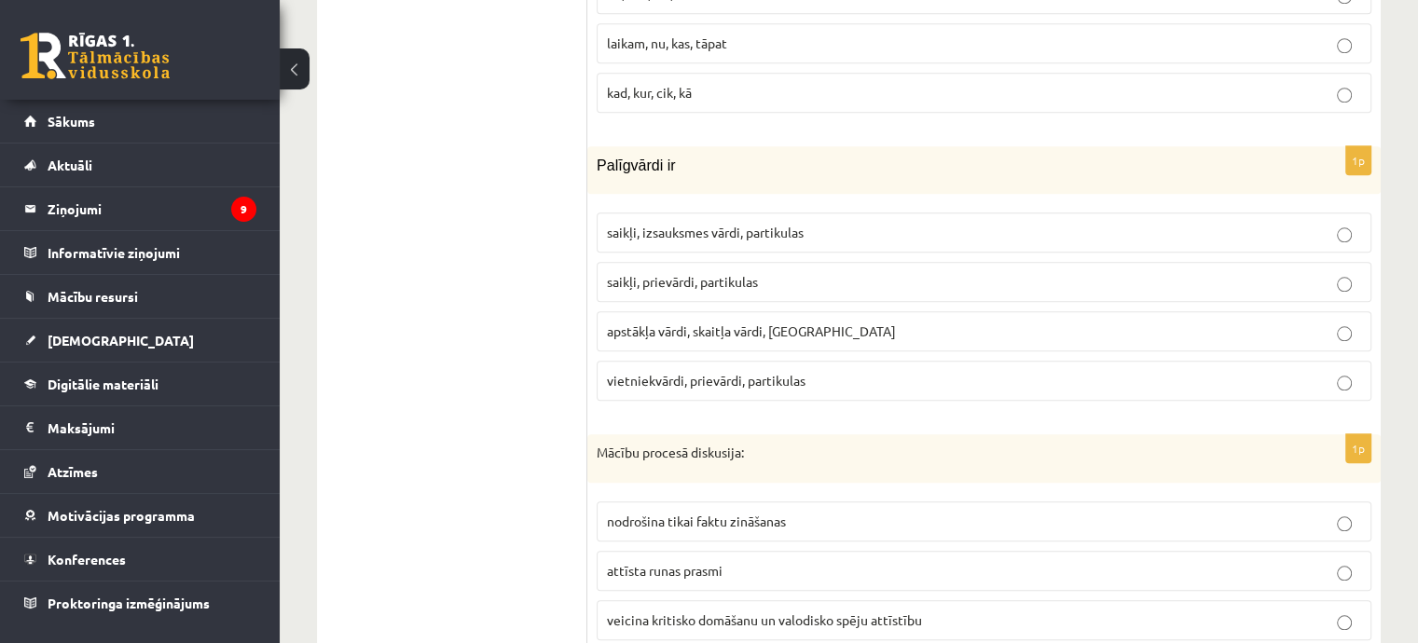
scroll to position [8986, 0]
click at [759, 611] on span "veicina kritisko domāšanu un valodisko spēju attīstību" at bounding box center [764, 619] width 315 height 17
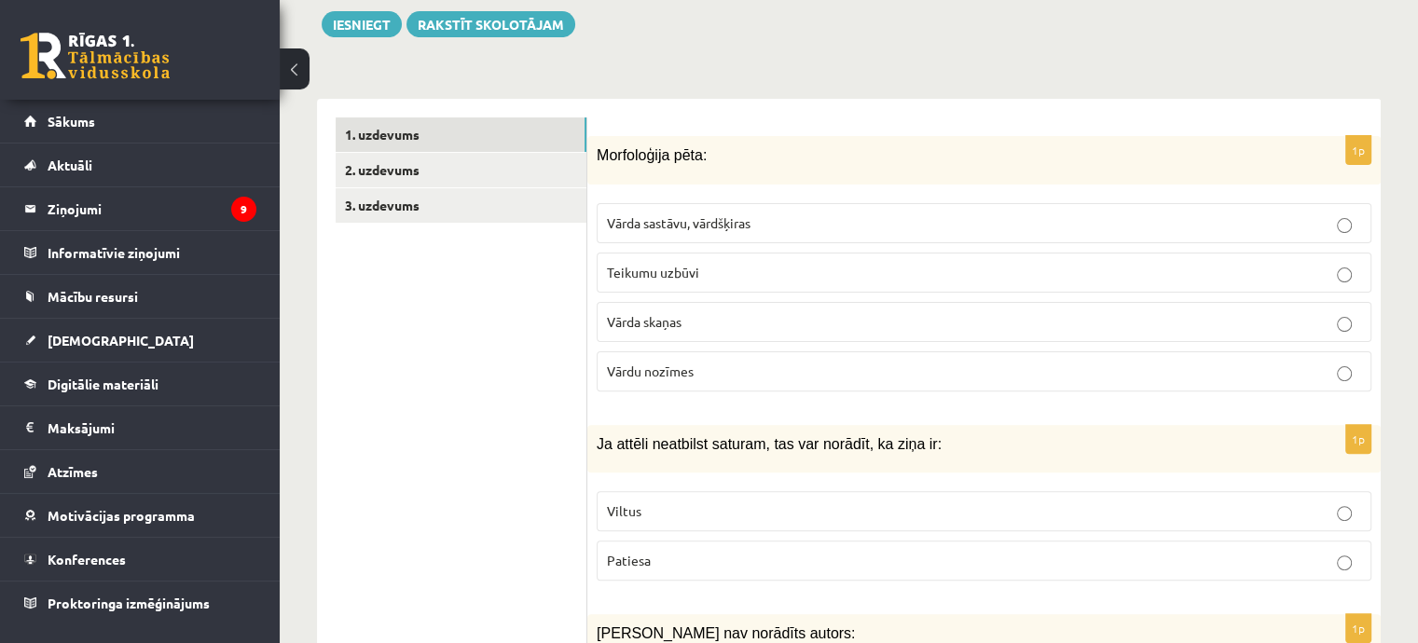
scroll to position [130, 0]
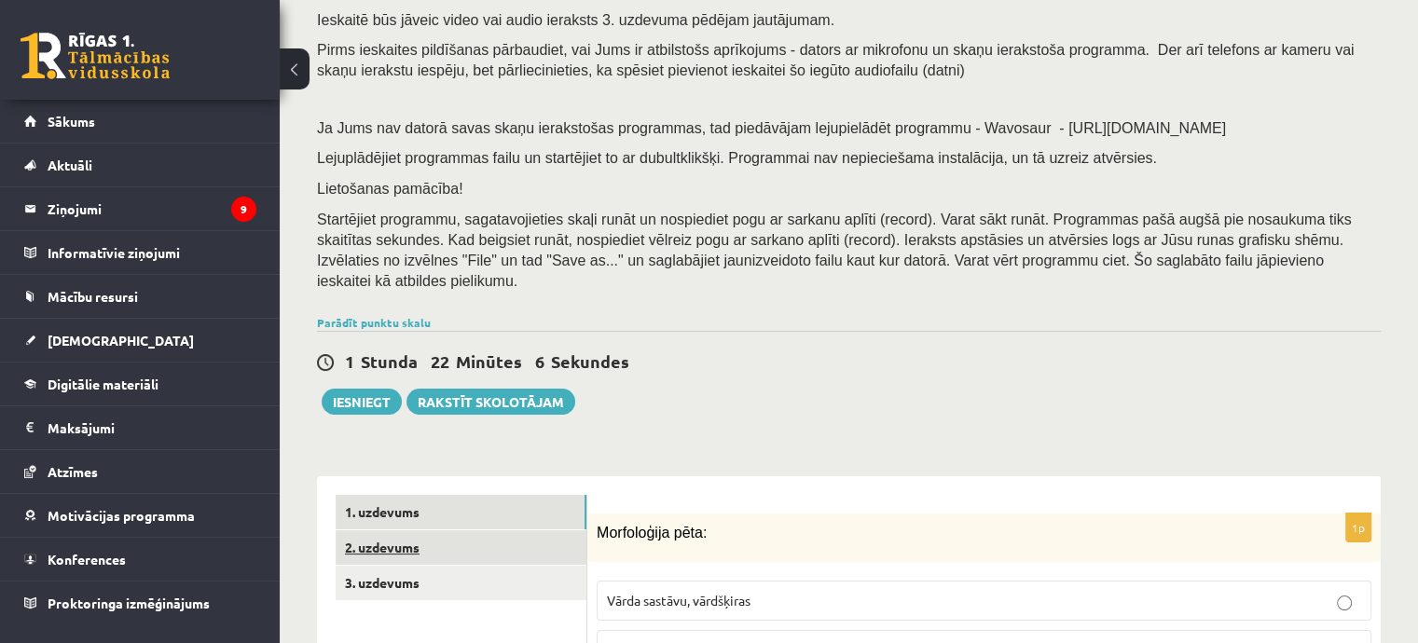
click at [466, 530] on link "2. uzdevums" at bounding box center [461, 547] width 251 height 34
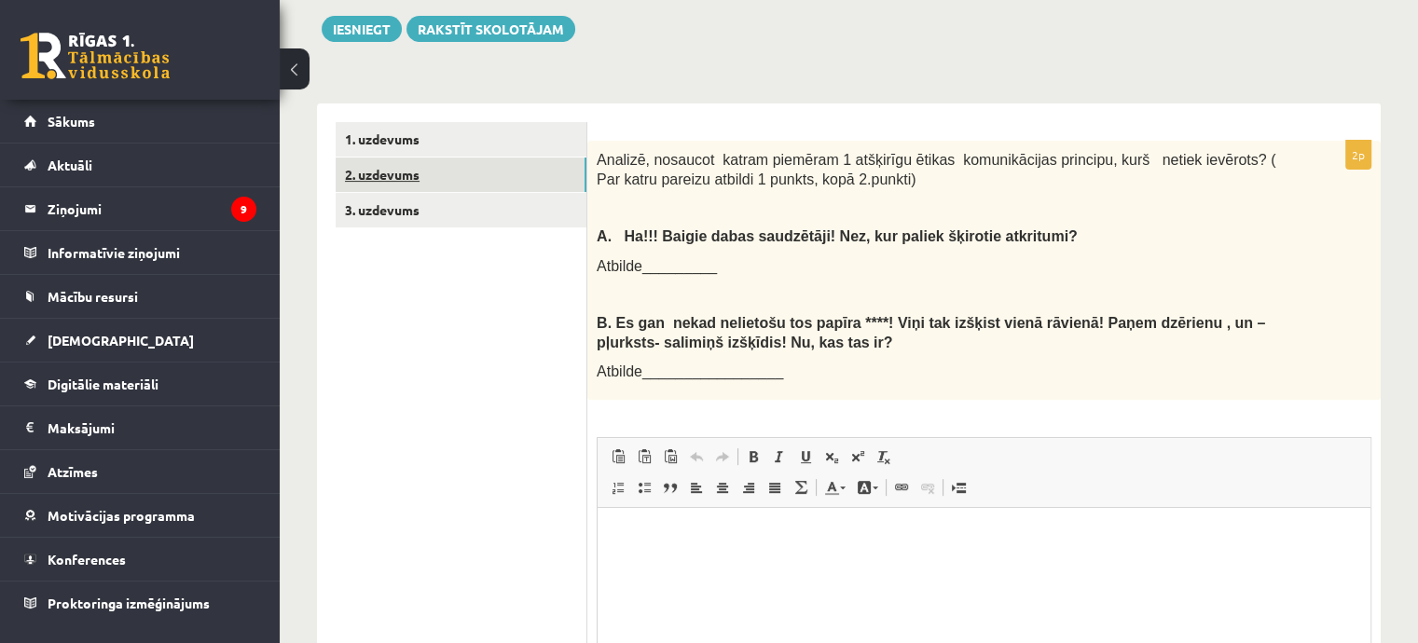
scroll to position [597, 0]
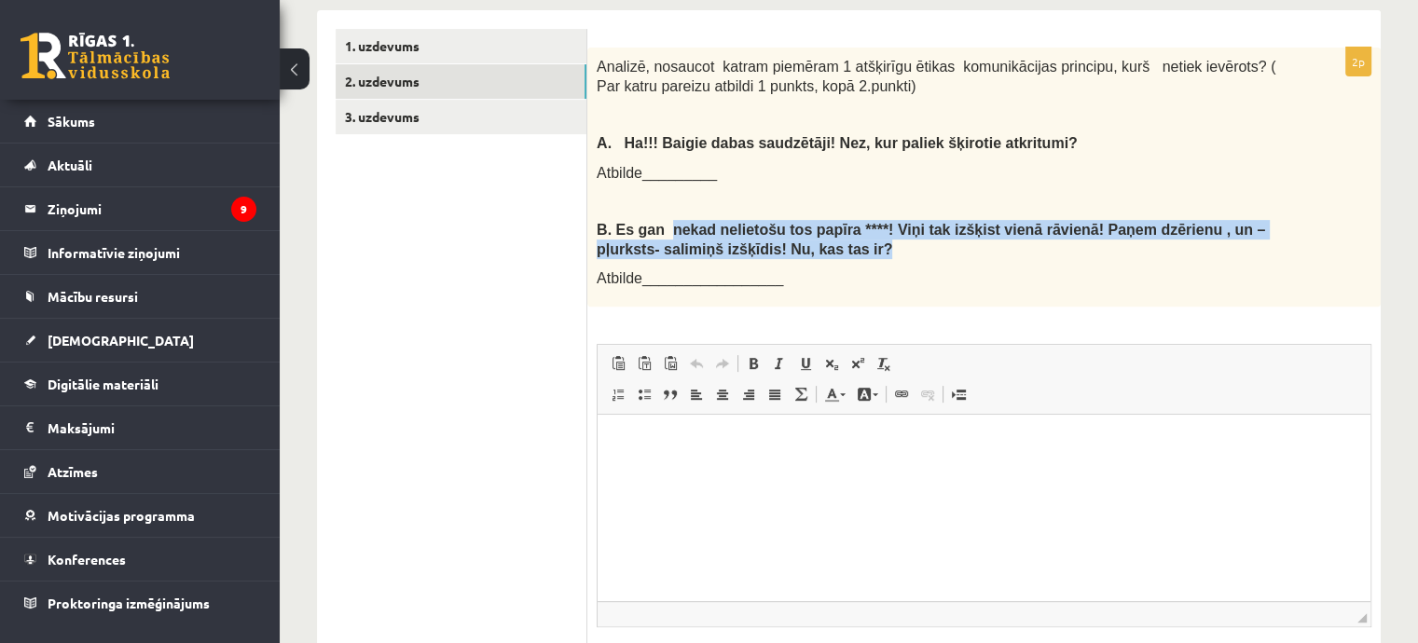
drag, startPoint x: 825, startPoint y: 237, endPoint x: 663, endPoint y: 215, distance: 163.6
click at [662, 220] on p "B. Es gan nekad nelietošu tos papīra ****! Viņi tak izšķist vienā rāvienā! Paņe…" at bounding box center [937, 239] width 681 height 38
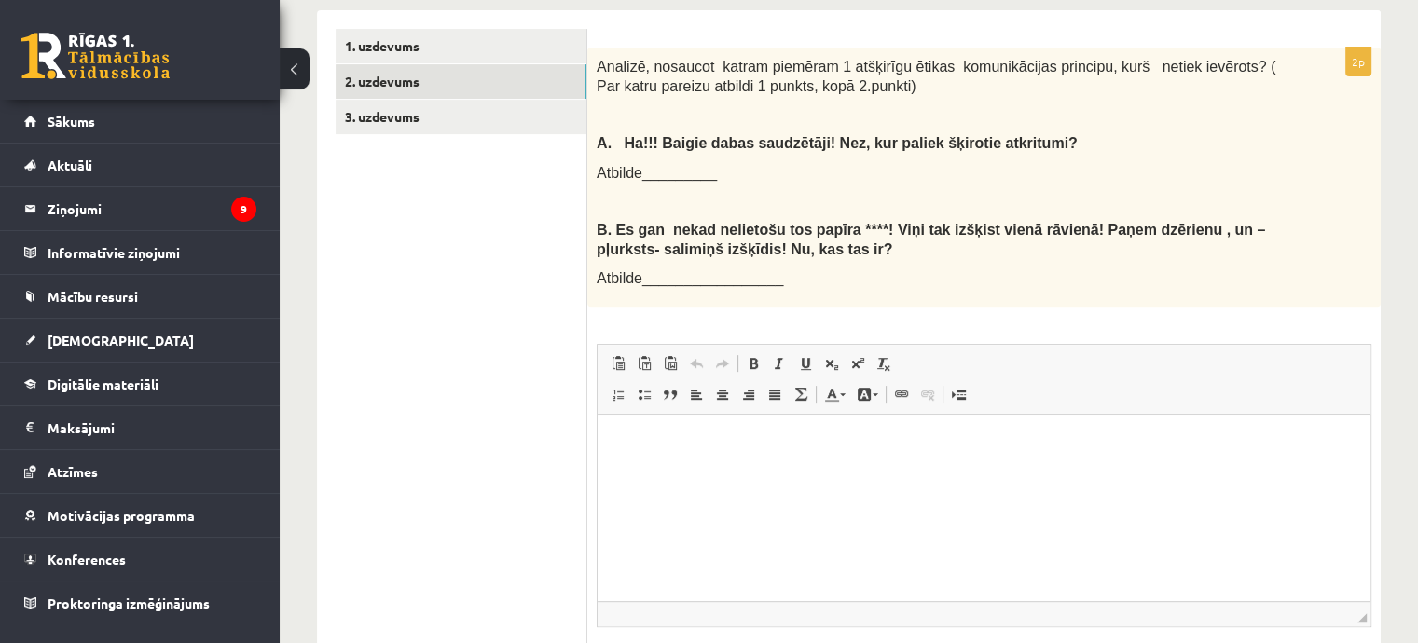
click at [909, 284] on div "Analizē, nosaucot katram piemēram 1 atšķirīgu ētikas komunikācijas principu, ku…" at bounding box center [983, 177] width 793 height 259
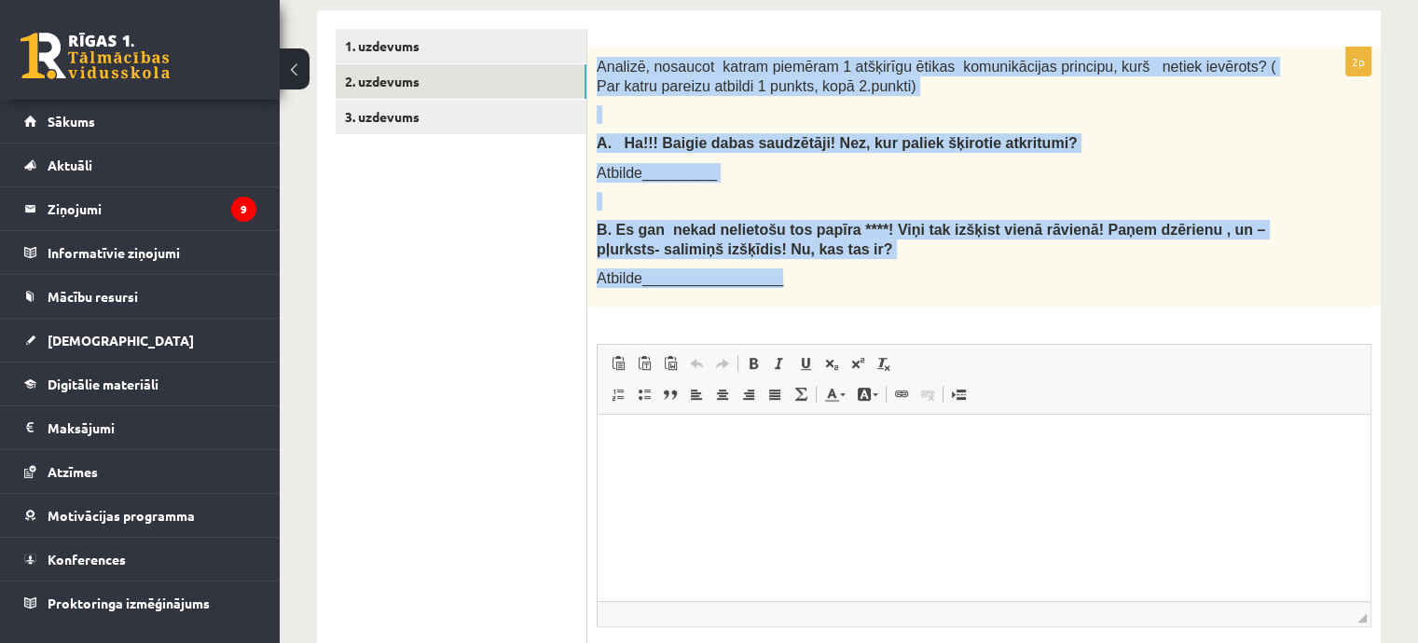
drag, startPoint x: 835, startPoint y: 278, endPoint x: 586, endPoint y: 44, distance: 341.6
click at [587, 48] on div "Analizē, nosaucot katram piemēram 1 atšķirīgu ētikas komunikācijas principu, ku…" at bounding box center [983, 177] width 793 height 259
copy div "Analizē, nosaucot katram piemēram 1 atšķirīgu ētikas komunikācijas principu, ku…"
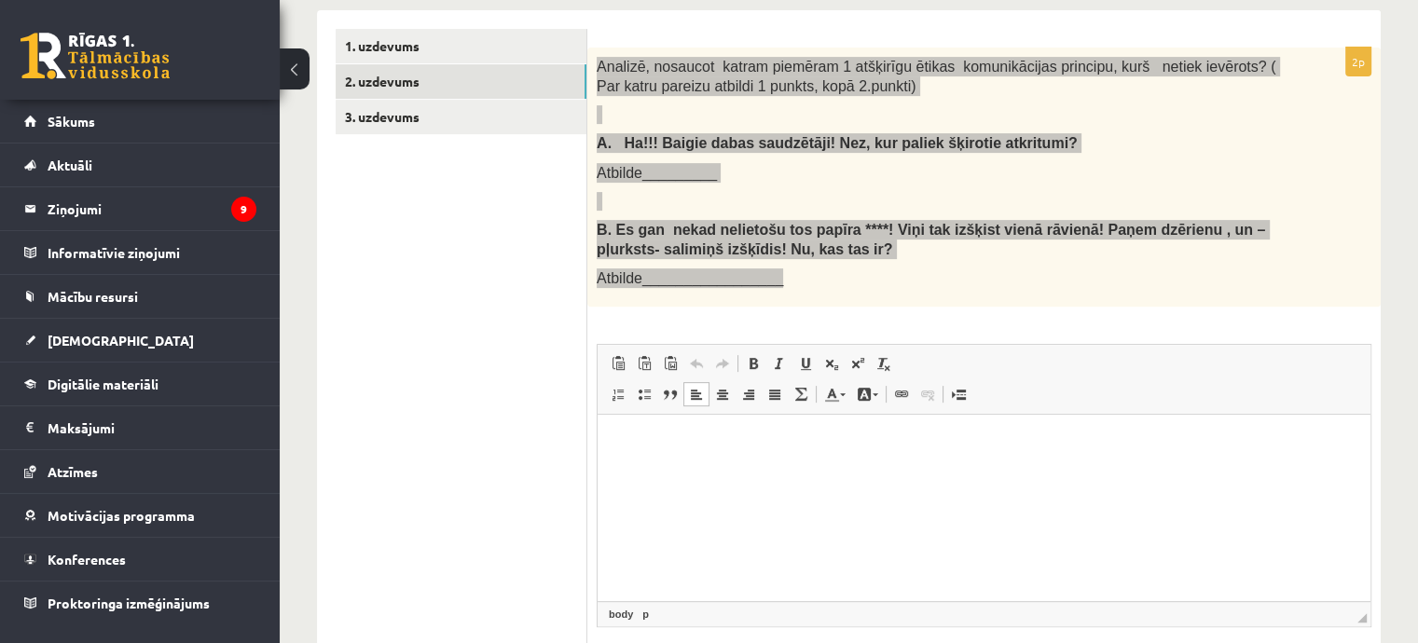
click at [856, 472] on html at bounding box center [983, 443] width 773 height 57
click at [785, 453] on html at bounding box center [983, 443] width 773 height 57
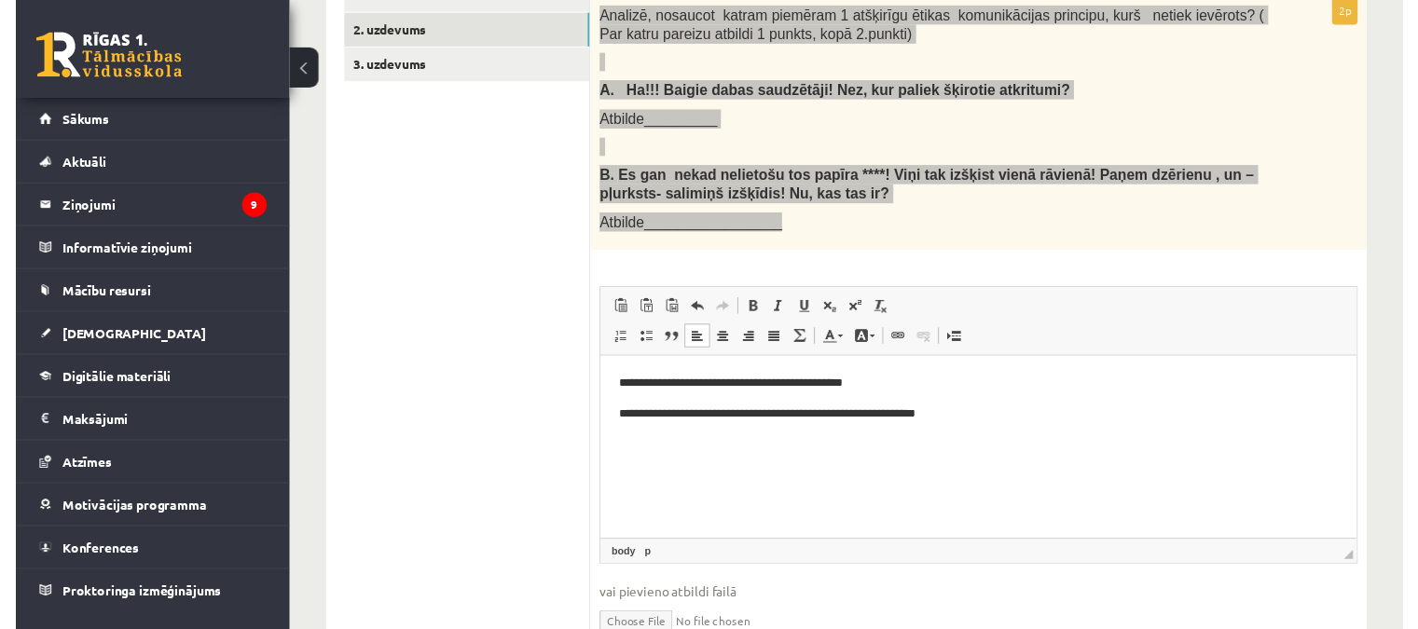
scroll to position [533, 0]
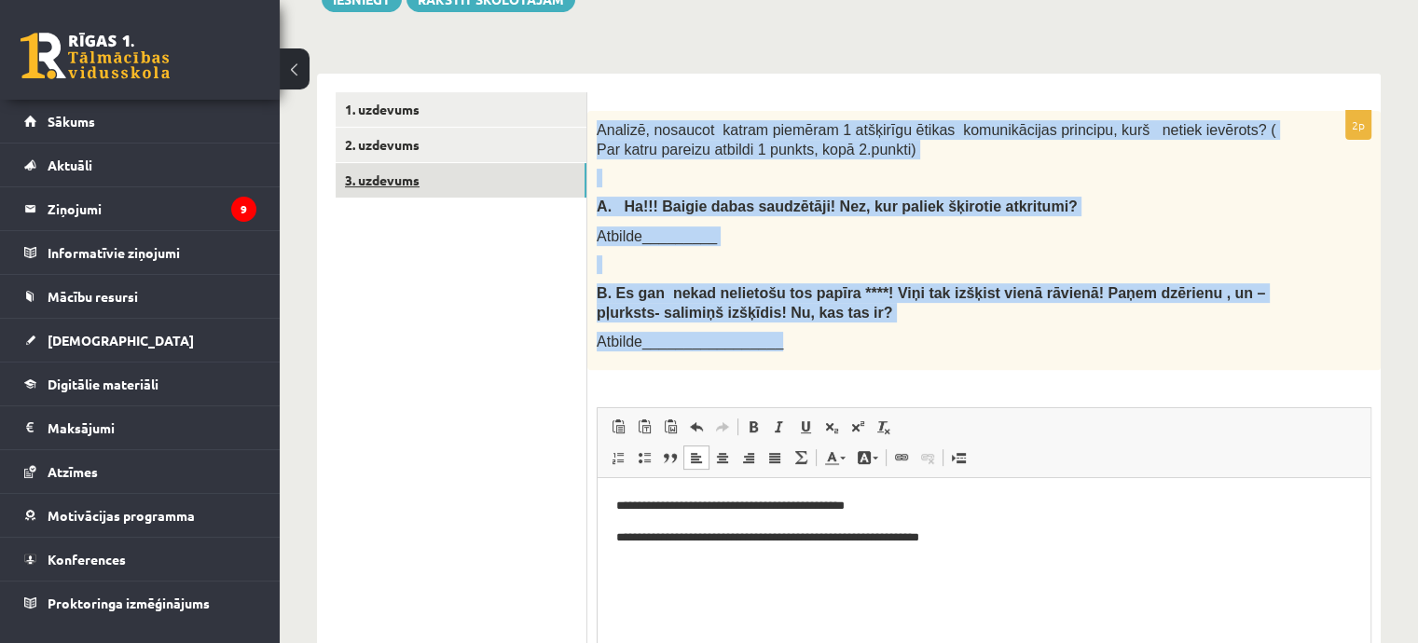
click at [493, 163] on link "3. uzdevums" at bounding box center [461, 180] width 251 height 34
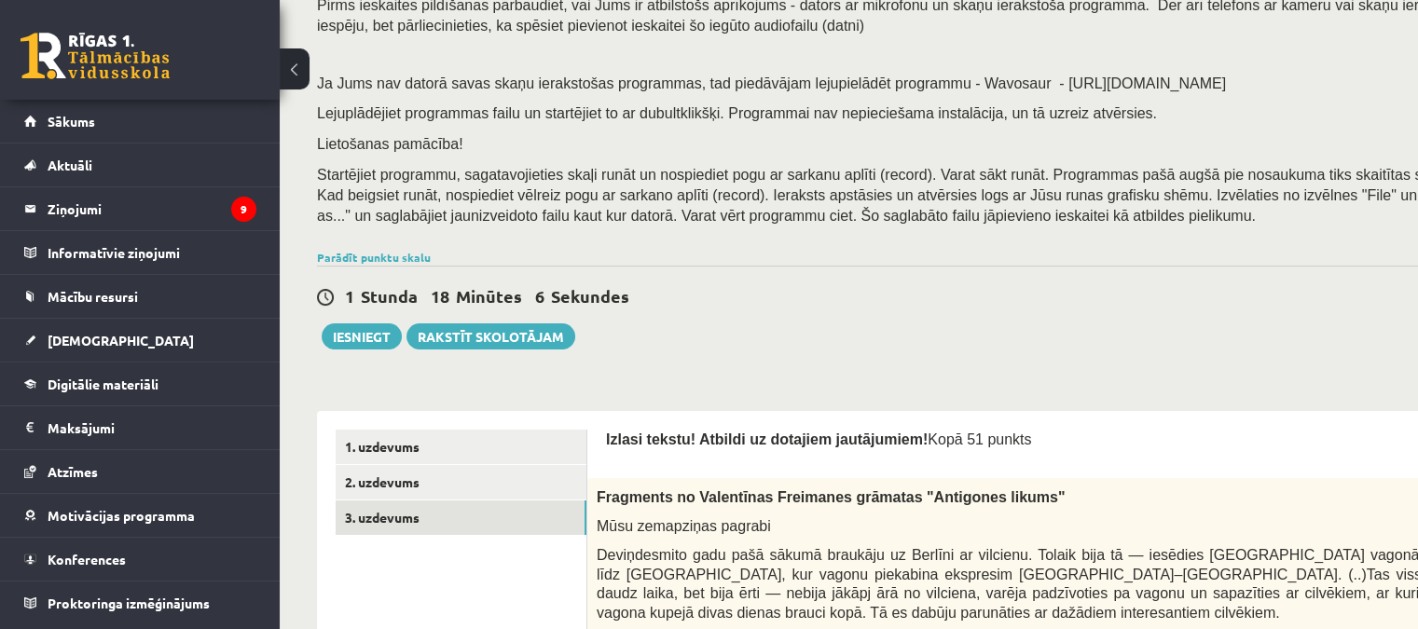
scroll to position [259, 0]
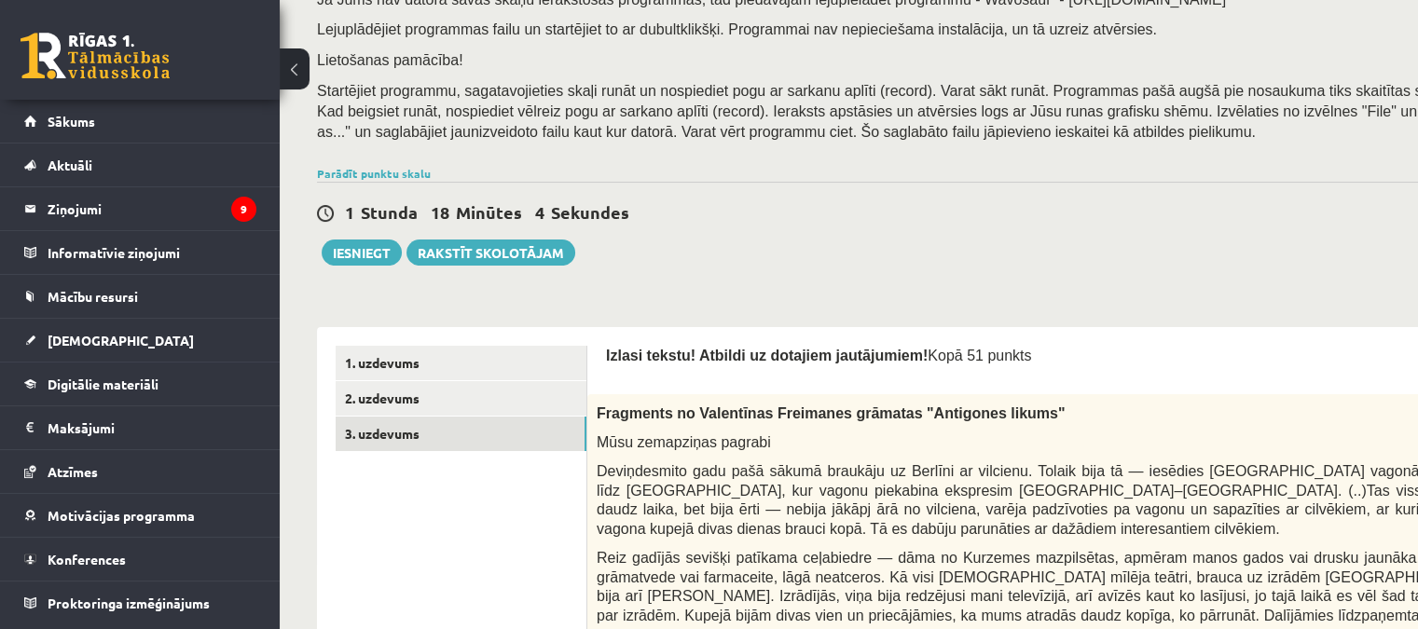
drag, startPoint x: 1215, startPoint y: 216, endPoint x: 588, endPoint y: 349, distance: 640.2
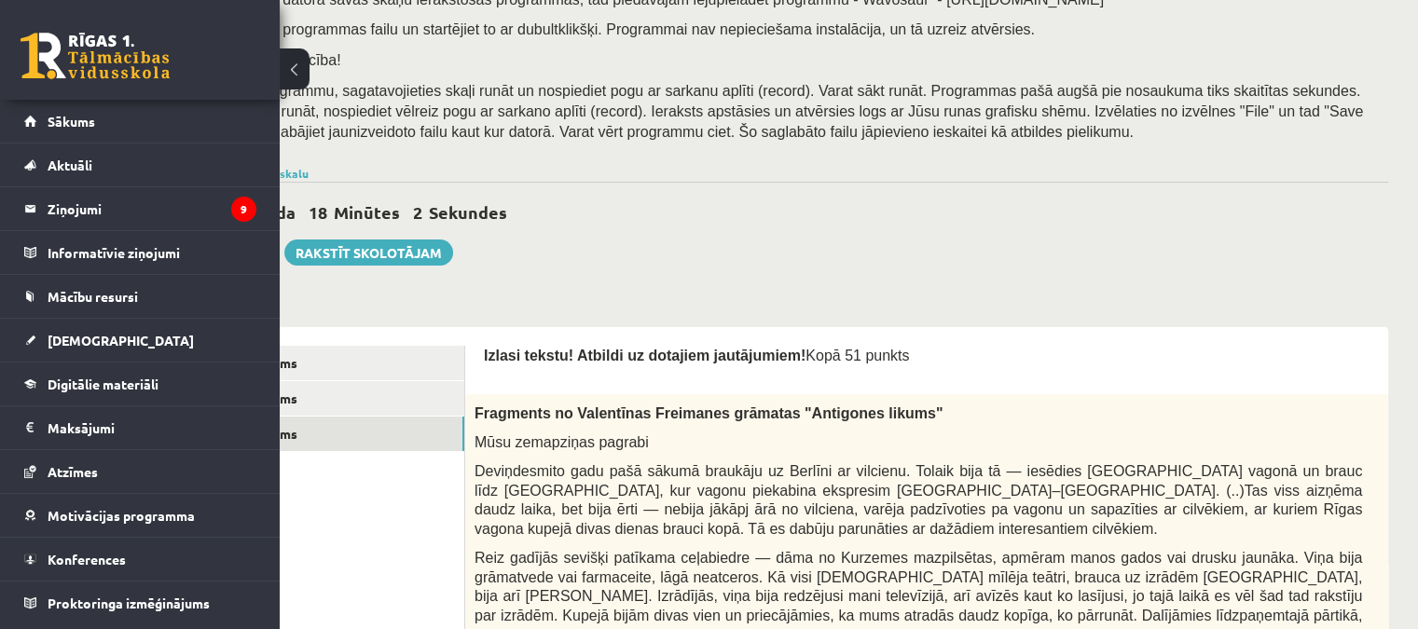
scroll to position [259, 130]
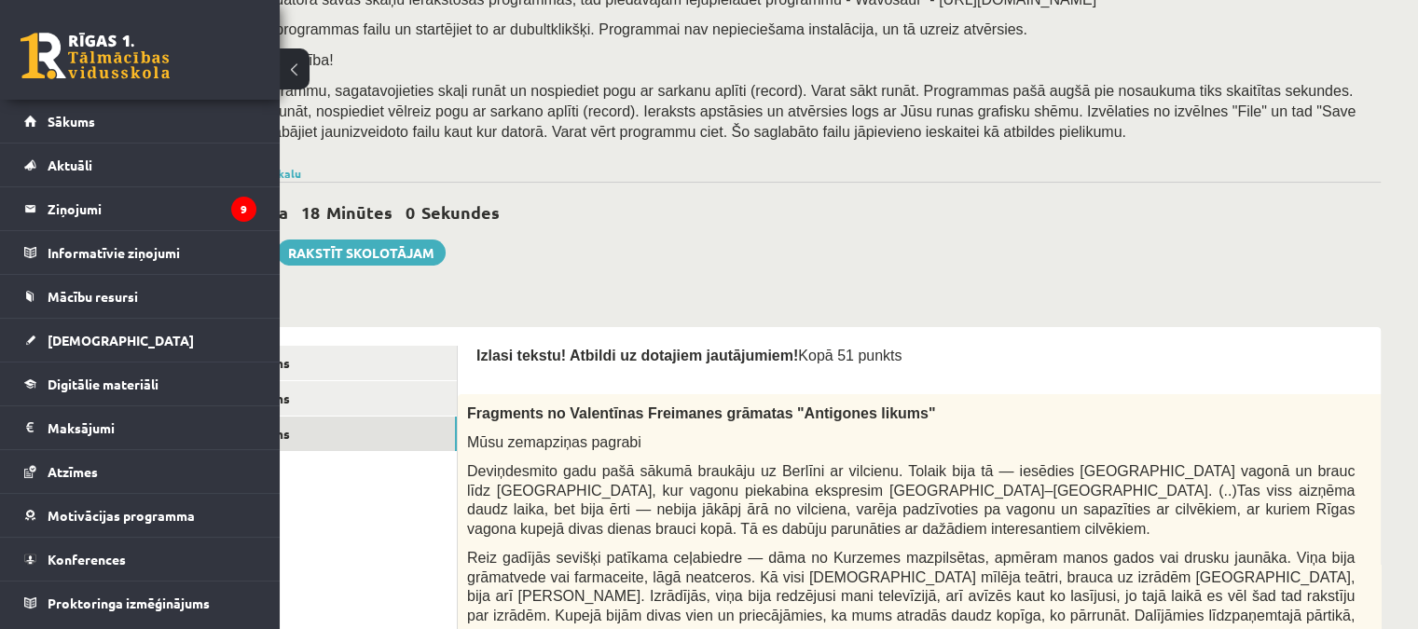
copy form "Izlasi tekstu! Atbildi uz dotajiem jautājumiem! Kopā 51 punkts 0p Fragments no …"
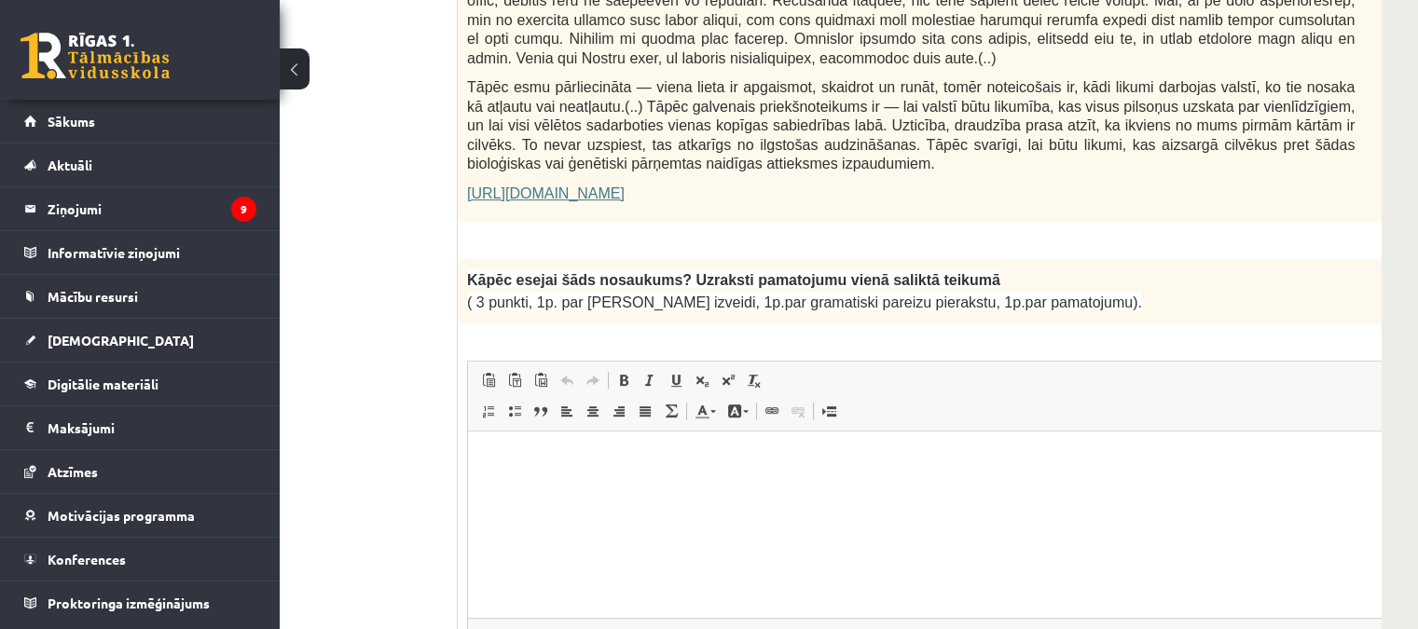
scroll to position [1471, 130]
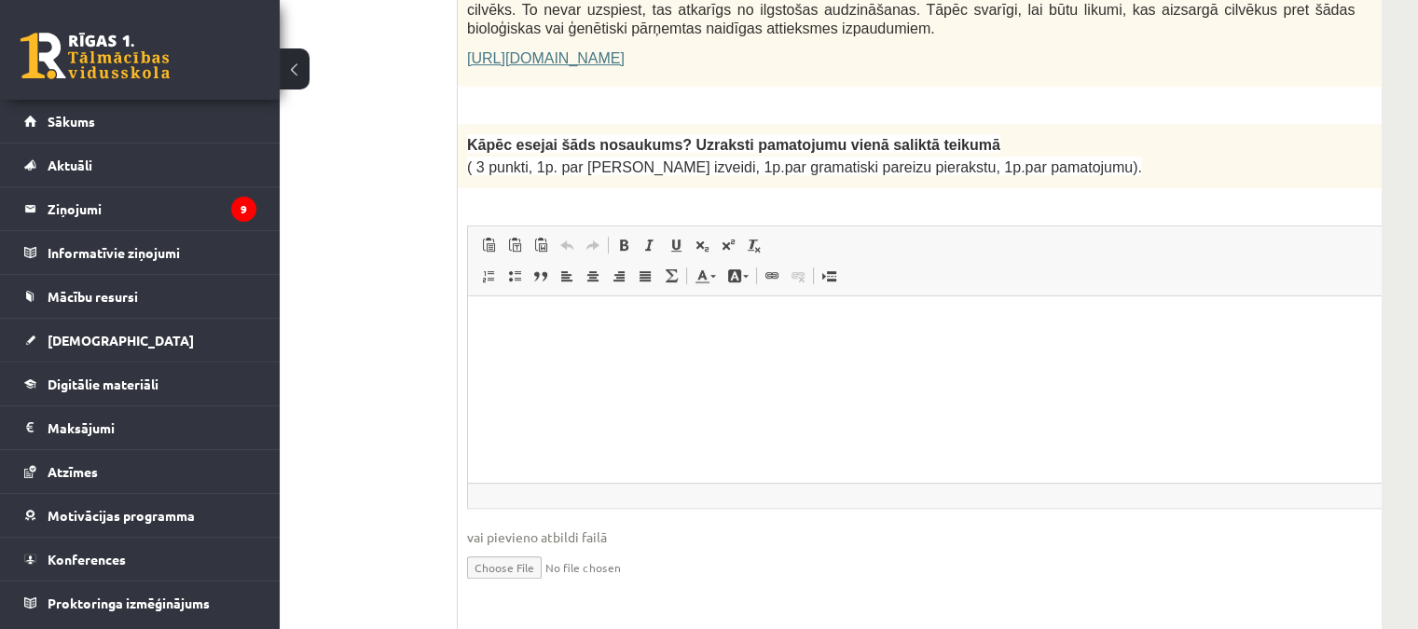
click at [662, 352] on html at bounding box center [957, 323] width 979 height 57
paste body "Bagātinātā teksta redaktors, wiswyg-editor-user-answer-47433856927500"
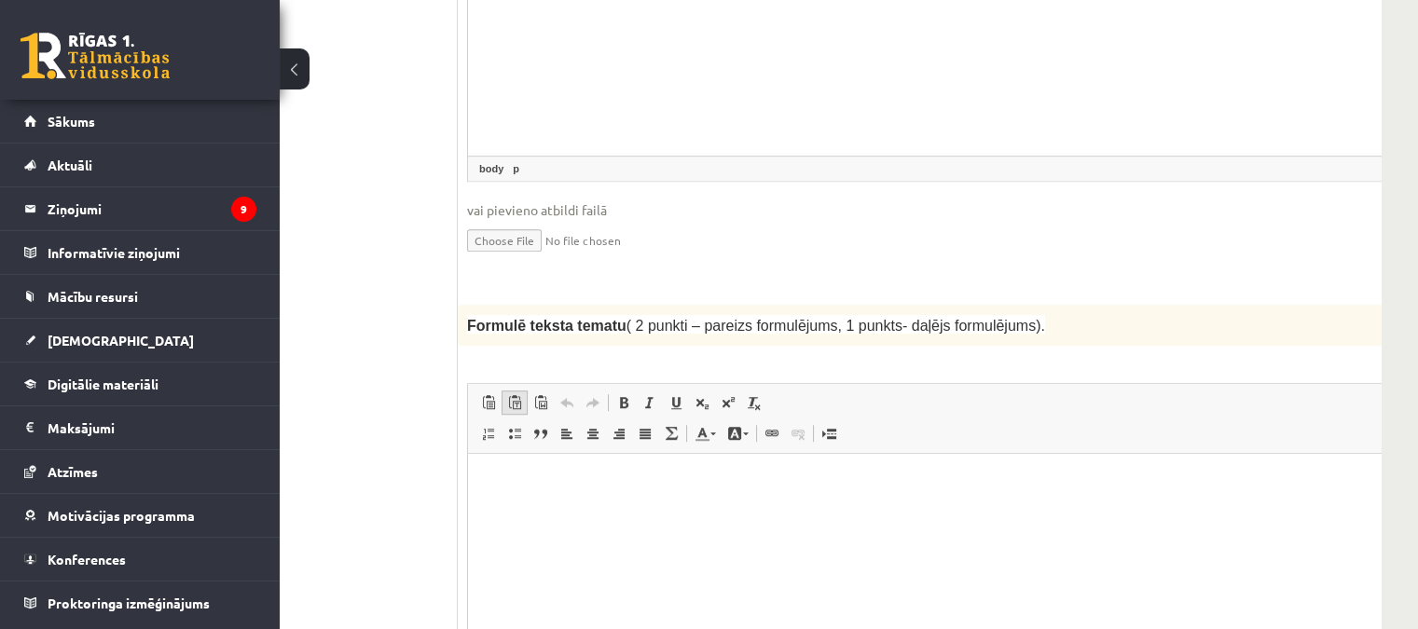
scroll to position [1844, 130]
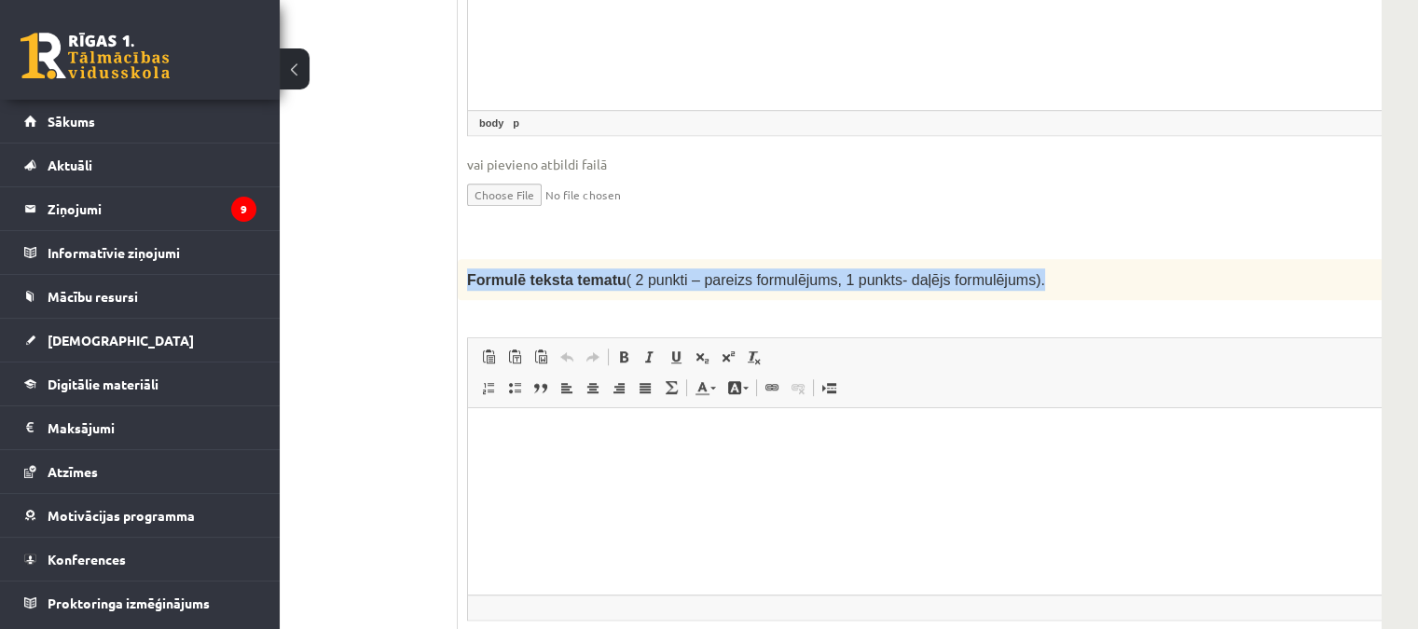
drag, startPoint x: 1001, startPoint y: 233, endPoint x: 460, endPoint y: 219, distance: 541.7
click at [460, 259] on div "Formulē teksta tematu ( 2 punkti – pareizs formulējums, 1 punkts- daļējs formul…" at bounding box center [957, 279] width 999 height 41
copy span "Formulē teksta tematu ( 2 punkti – pareizs formulējums, 1 punkts- daļējs formul…"
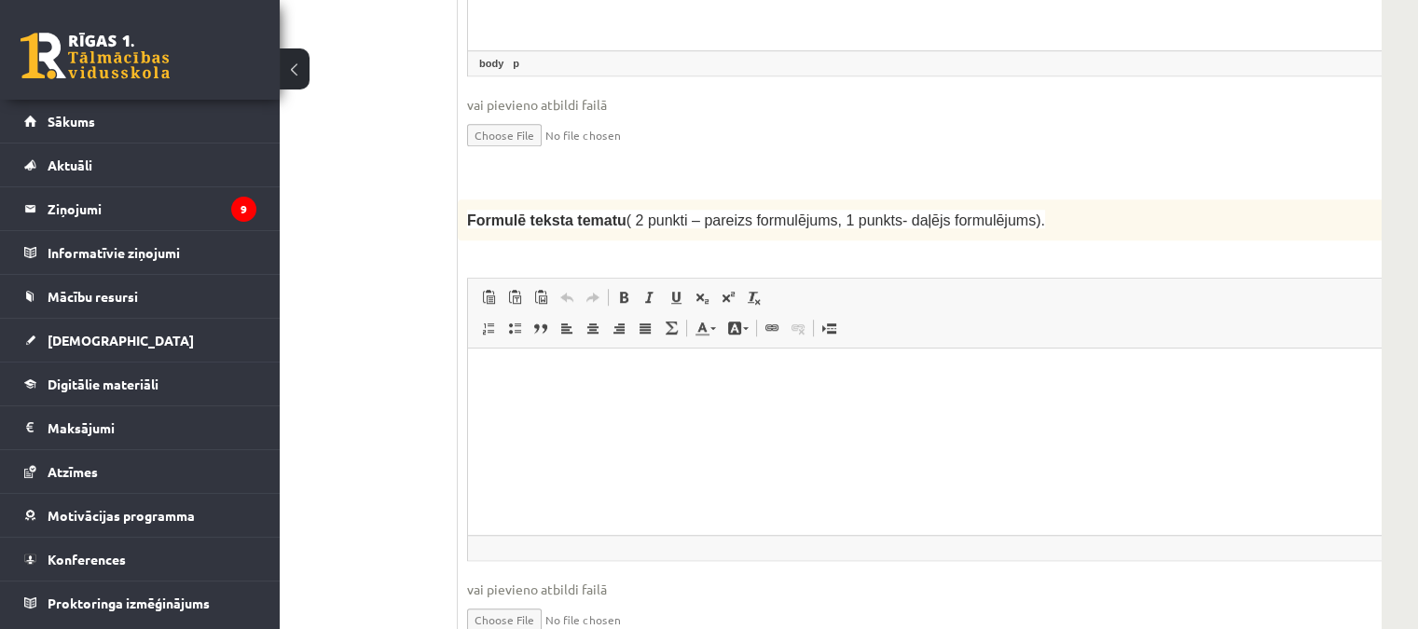
scroll to position [1937, 130]
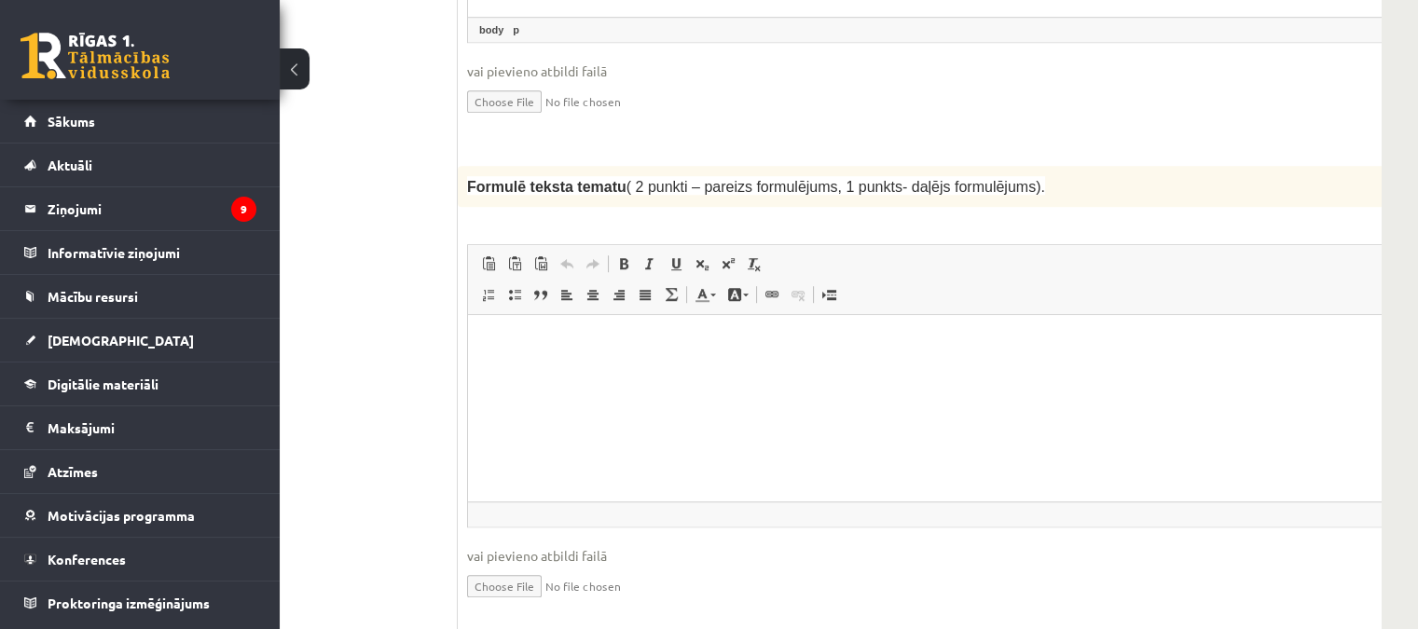
click at [675, 366] on html at bounding box center [957, 343] width 979 height 57
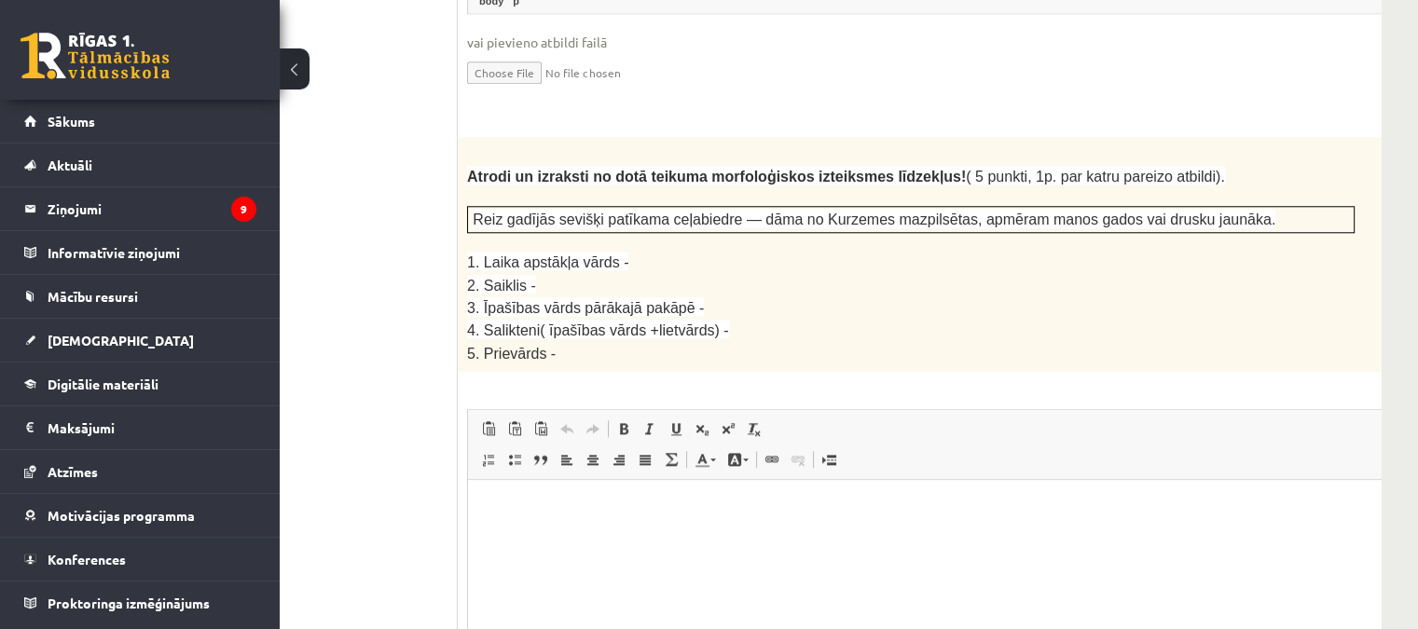
scroll to position [2496, 130]
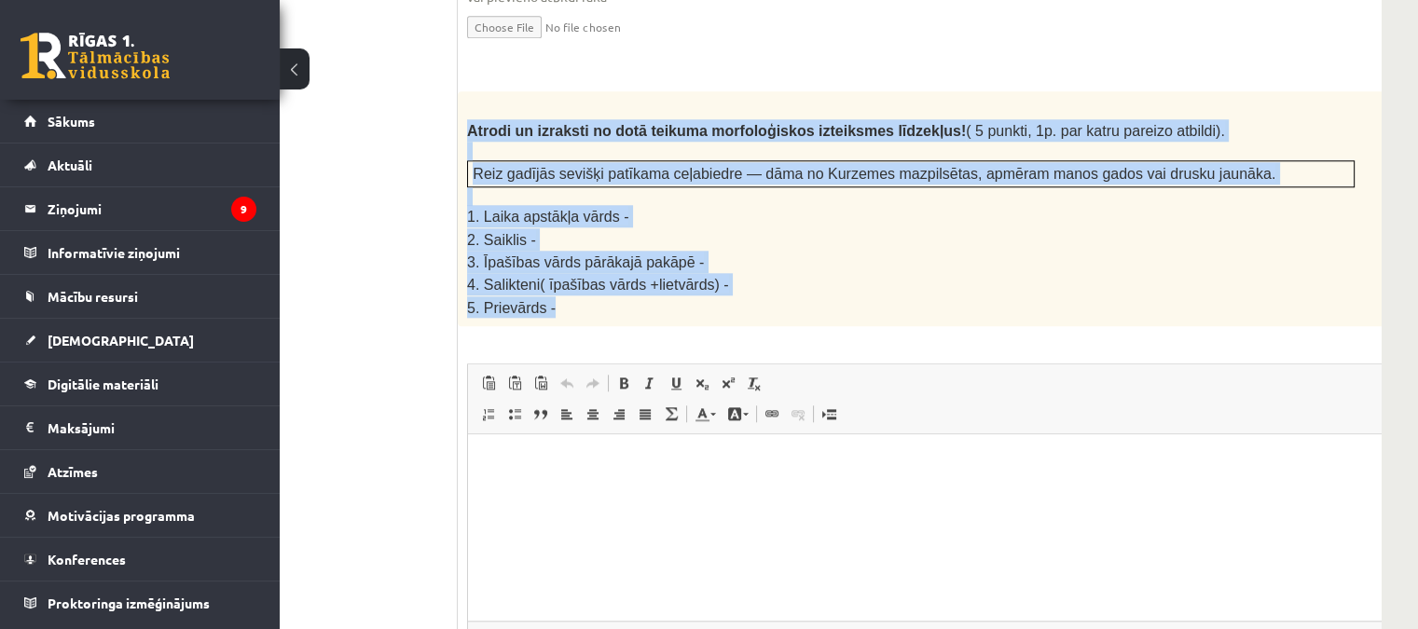
drag, startPoint x: 597, startPoint y: 250, endPoint x: 465, endPoint y: 82, distance: 213.1
click at [465, 91] on div "Atrodi un izraksti no dotā teikuma morfoloģiskos izteiksmes līdzekļus! ( 5 punk…" at bounding box center [957, 208] width 999 height 235
copy div "Atrodi un izraksti no dotā teikuma morfoloģiskos izteiksmes līdzekļus! ( 5 punk…"
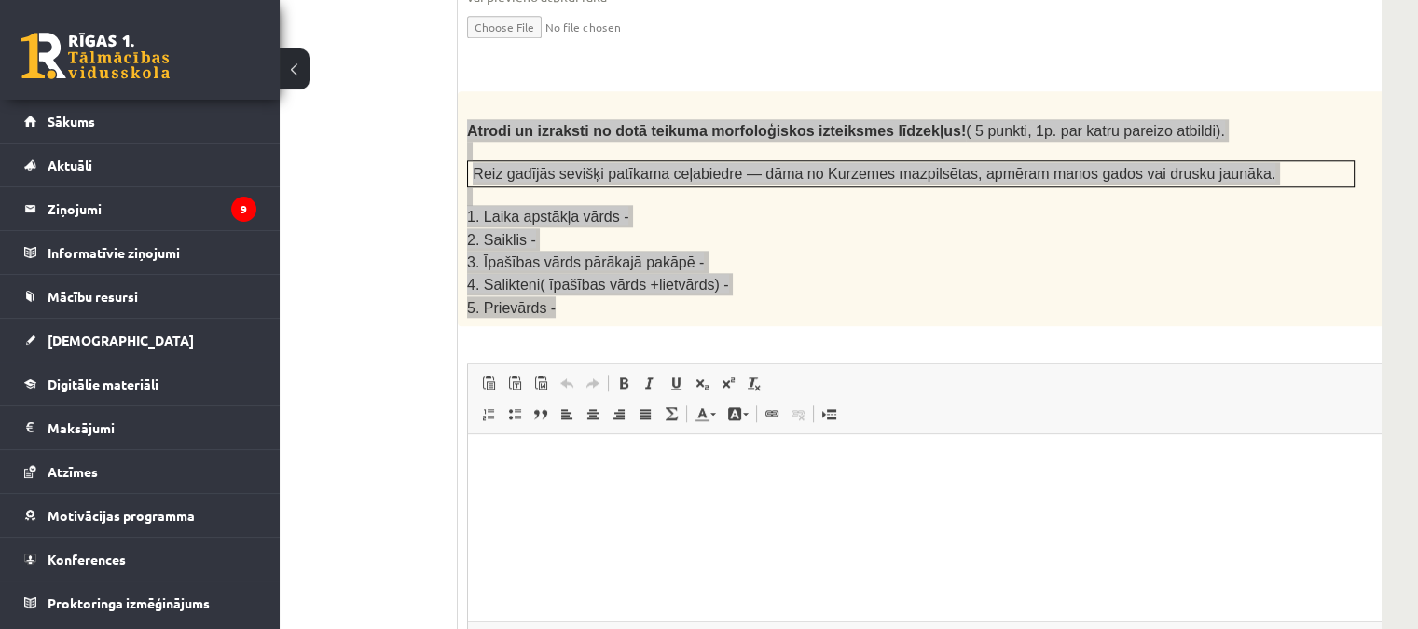
click at [625, 487] on html at bounding box center [957, 462] width 979 height 57
click at [493, 522] on p "**********" at bounding box center [933, 525] width 892 height 20
click at [714, 519] on p "**********" at bounding box center [933, 525] width 892 height 20
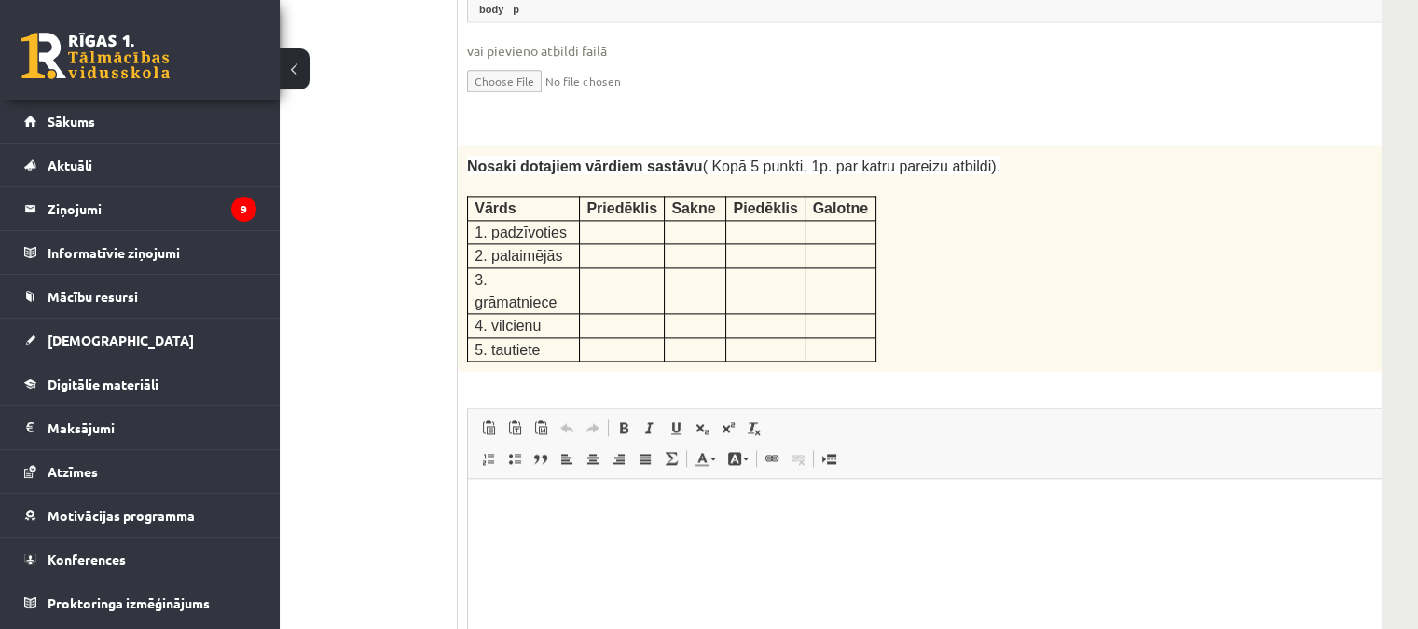
scroll to position [3149, 130]
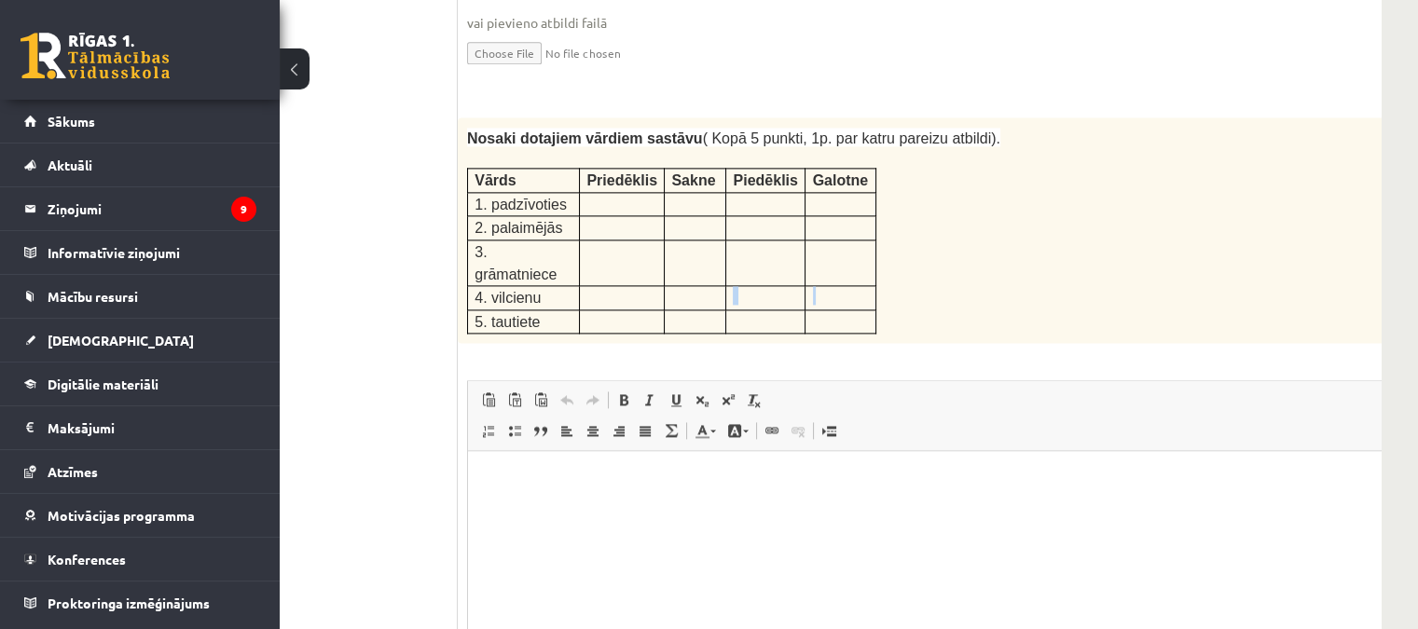
drag, startPoint x: 861, startPoint y: 198, endPoint x: 727, endPoint y: 206, distance: 134.5
click at [727, 286] on tr "4. vilcienu" at bounding box center [672, 297] width 408 height 23
click at [1059, 174] on div "Nosaki dotajiem vārdiem sastāvu ( Kopā 5 punkti, 1p. par katru pareizu atbildi)…" at bounding box center [957, 230] width 999 height 226
click at [515, 485] on p "Bagātinātā teksta redaktors, wiswyg-editor-user-answer-47433860279960" at bounding box center [957, 480] width 941 height 20
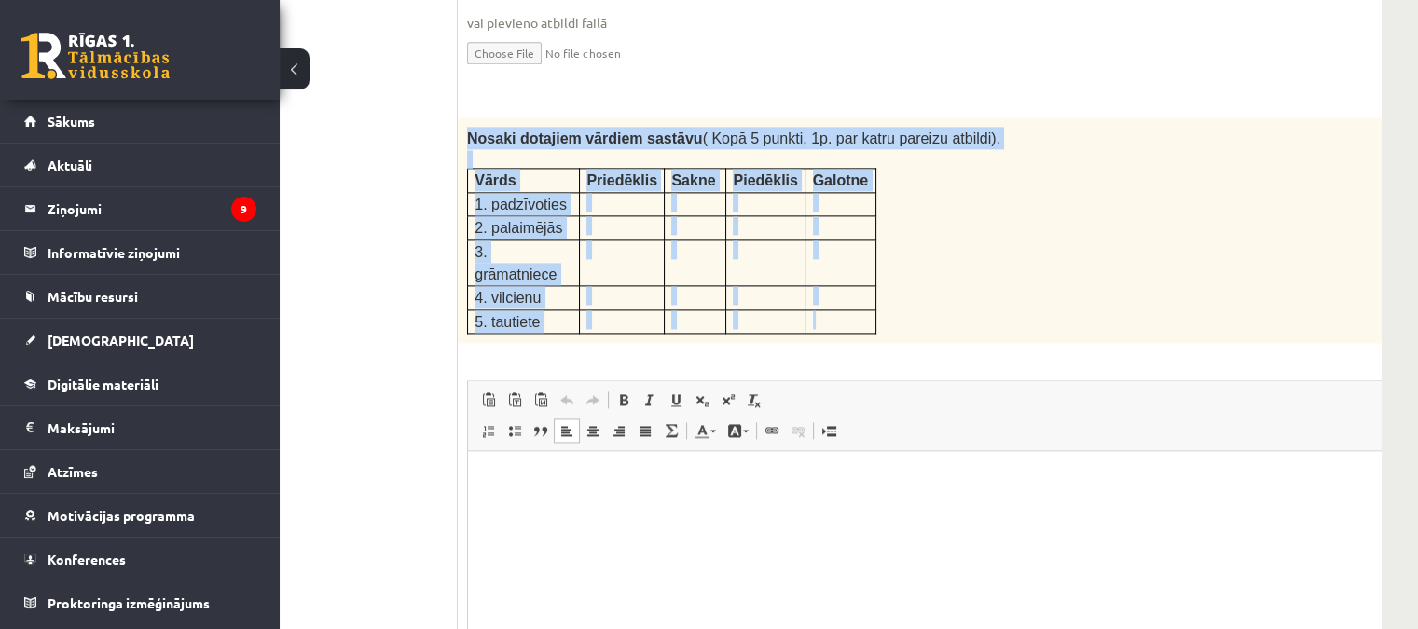
drag, startPoint x: 871, startPoint y: 228, endPoint x: 463, endPoint y: 74, distance: 435.7
click at [463, 117] on div "Nosaki dotajiem vārdiem sastāvu ( Kopā 5 punkti, 1p. par katru pareizu atbildi)…" at bounding box center [957, 230] width 999 height 226
copy div "Nosaki dotajiem vārdiem sastāvu ( Kopā 5 punkti, 1p. par katru pareizu atbildi)…"
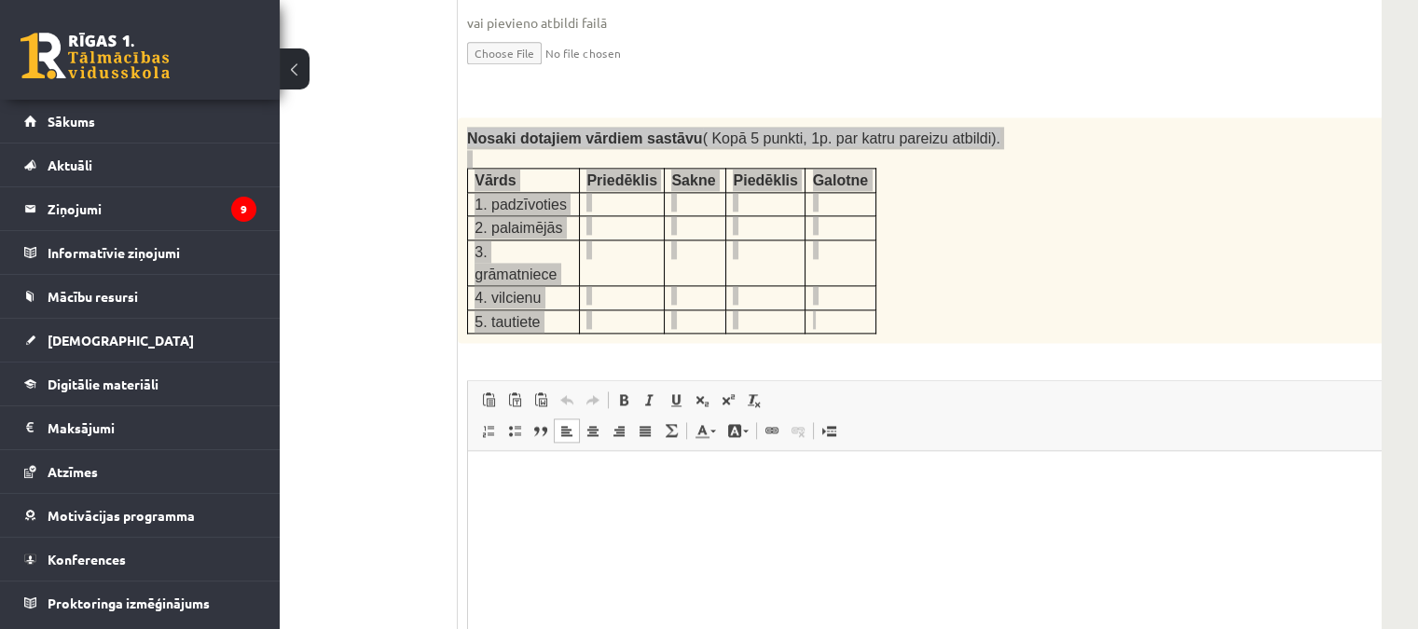
click at [537, 494] on html at bounding box center [957, 479] width 979 height 57
click at [486, 423] on span at bounding box center [488, 430] width 15 height 15
click at [683, 484] on li "**********" at bounding box center [932, 480] width 817 height 20
click at [680, 503] on li "**********" at bounding box center [932, 499] width 817 height 20
click at [641, 474] on li "**********" at bounding box center [932, 480] width 817 height 20
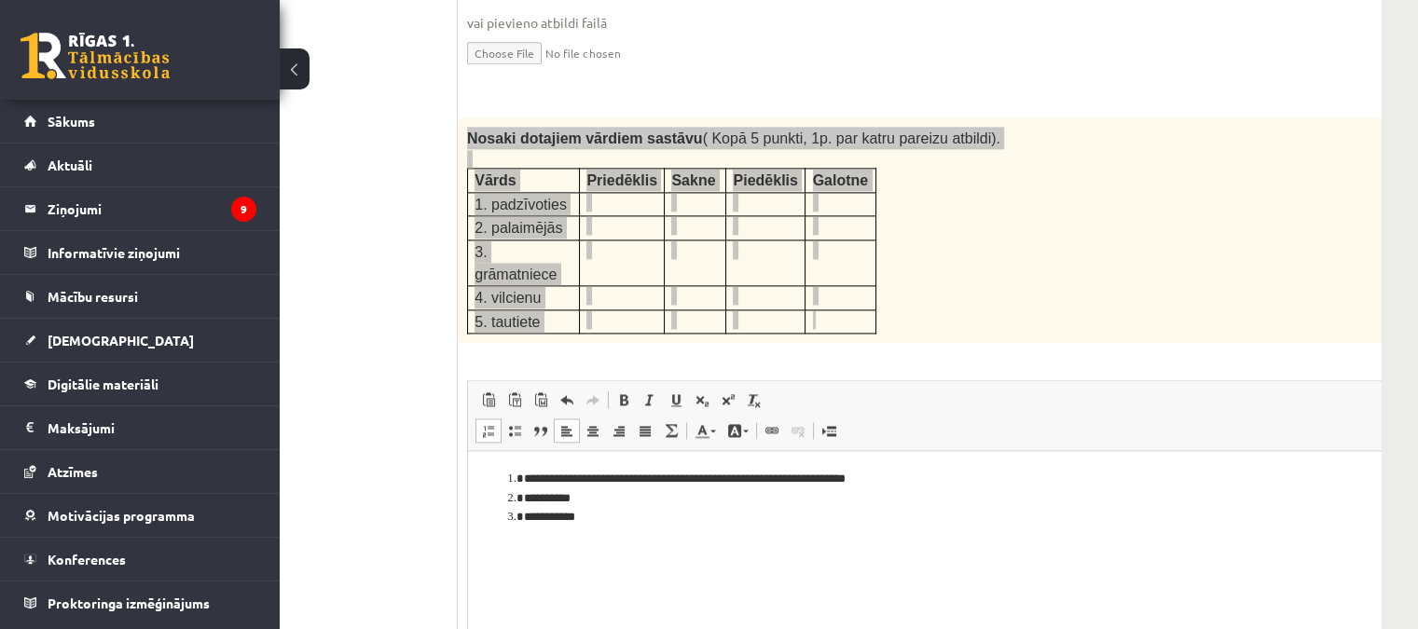
click at [598, 501] on li "**********" at bounding box center [932, 499] width 817 height 20
click at [621, 521] on li "**********" at bounding box center [932, 518] width 817 height 20
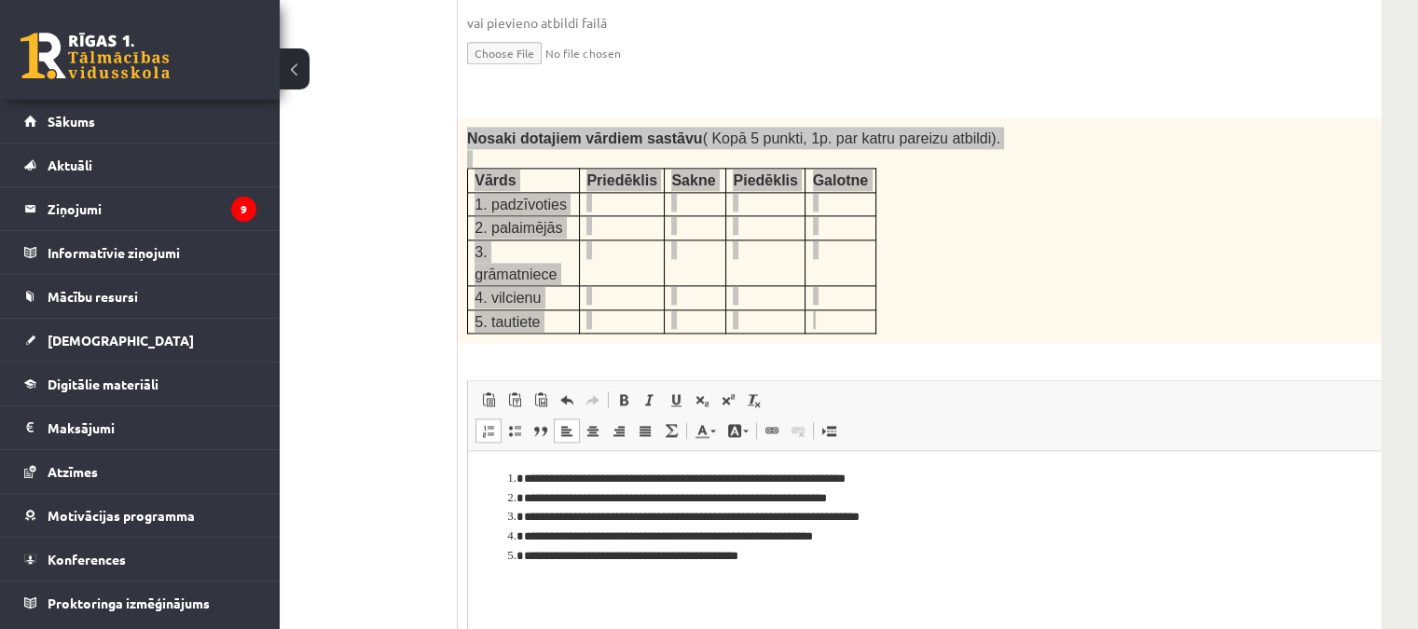
click at [697, 555] on li "**********" at bounding box center [932, 557] width 817 height 20
click at [703, 552] on li "**********" at bounding box center [932, 557] width 817 height 20
click at [698, 554] on li "**********" at bounding box center [932, 557] width 817 height 20
click at [782, 554] on li "**********" at bounding box center [932, 557] width 817 height 20
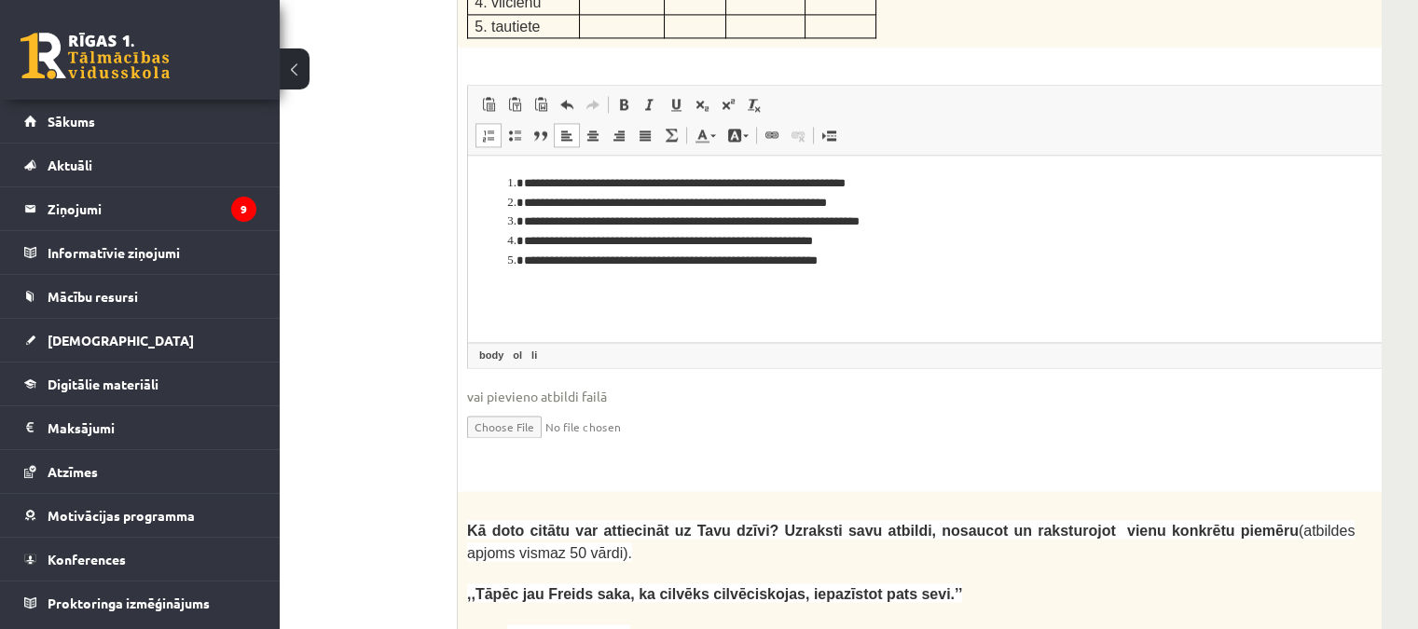
scroll to position [3506, 130]
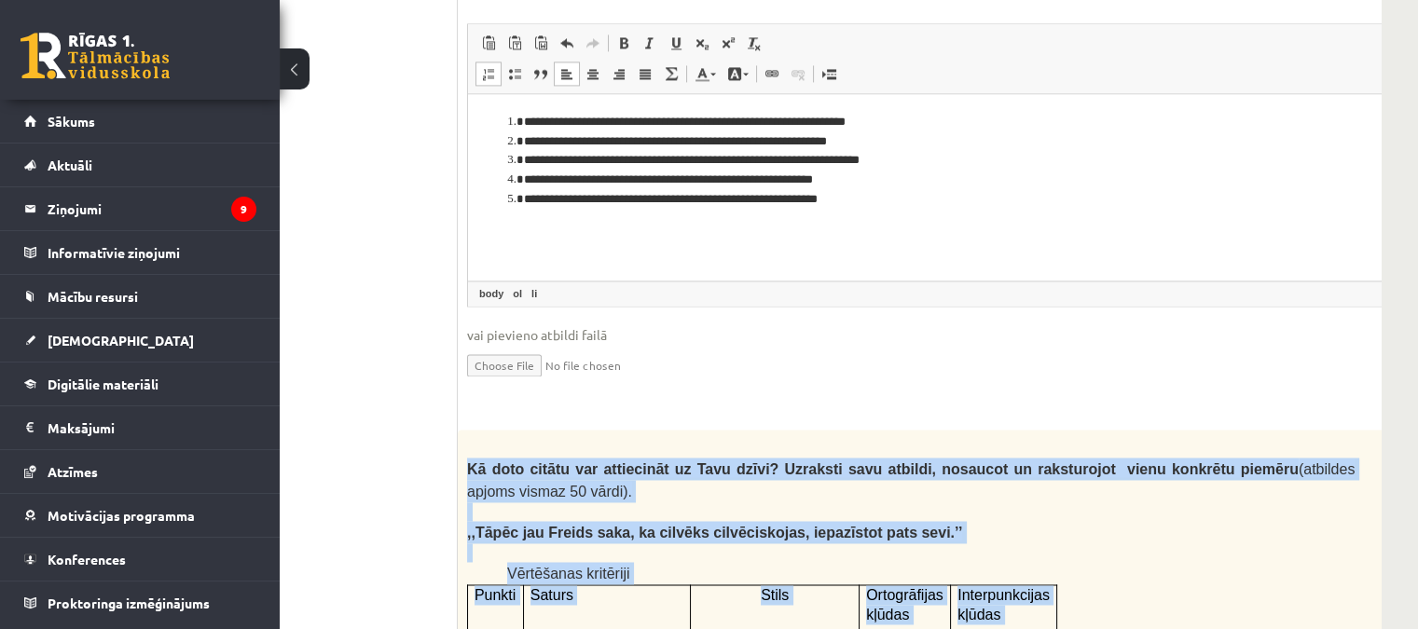
drag, startPoint x: 814, startPoint y: 210, endPoint x: 462, endPoint y: 372, distance: 387.0
copy div "Kā doto citātu var attiecināt uz Tavu dzīvi? Uzraksti savu atbildi, nosaucot un…"
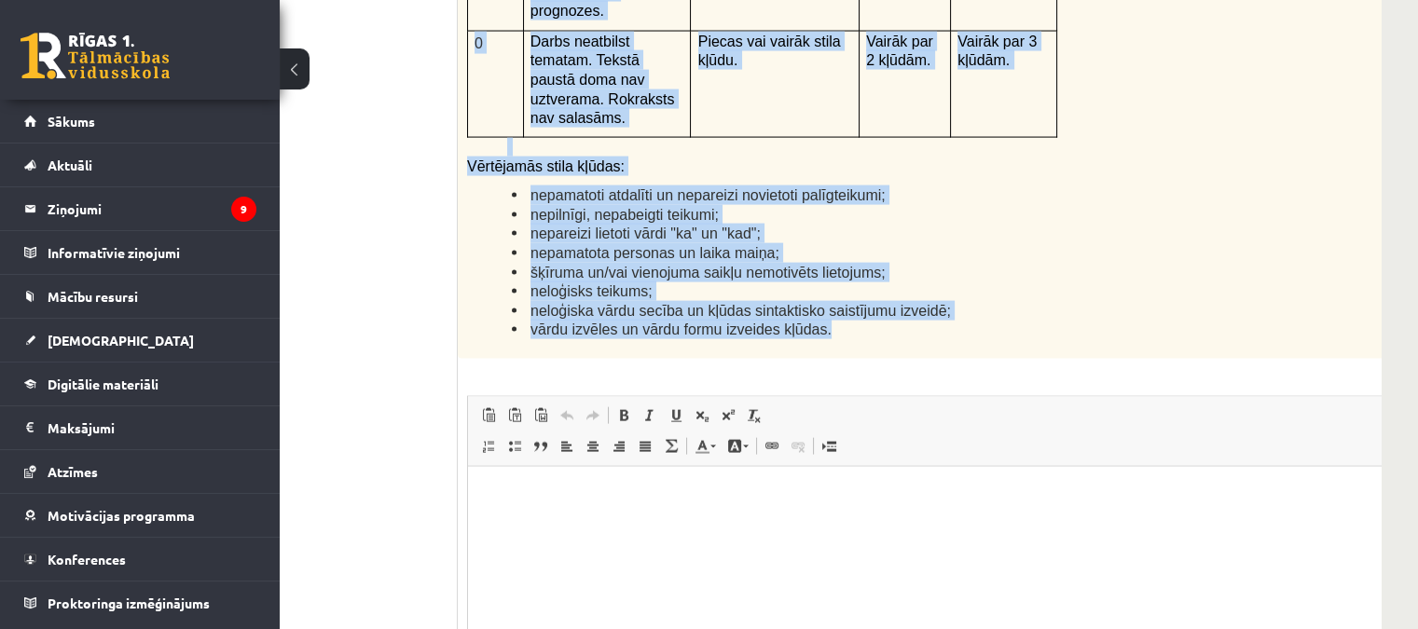
scroll to position [4624, 130]
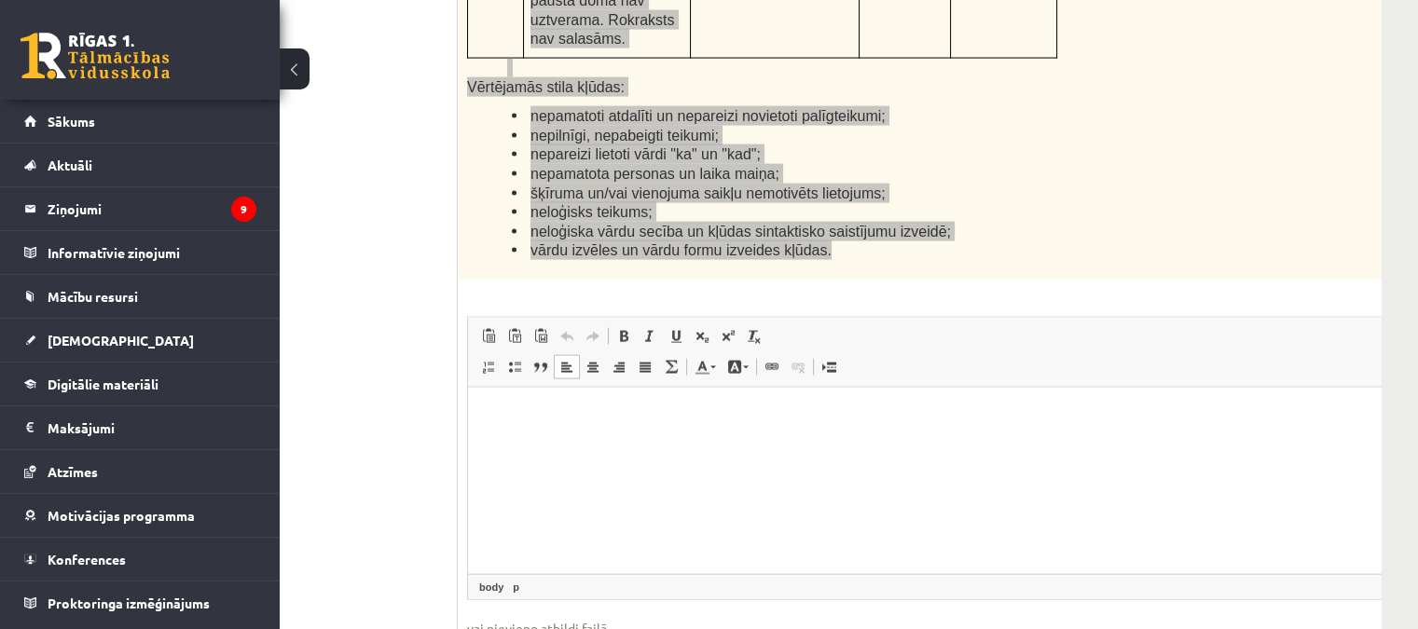
click at [514, 407] on p "Bagātinātā teksta redaktors, wiswyg-editor-user-answer-47433851648780" at bounding box center [957, 415] width 941 height 20
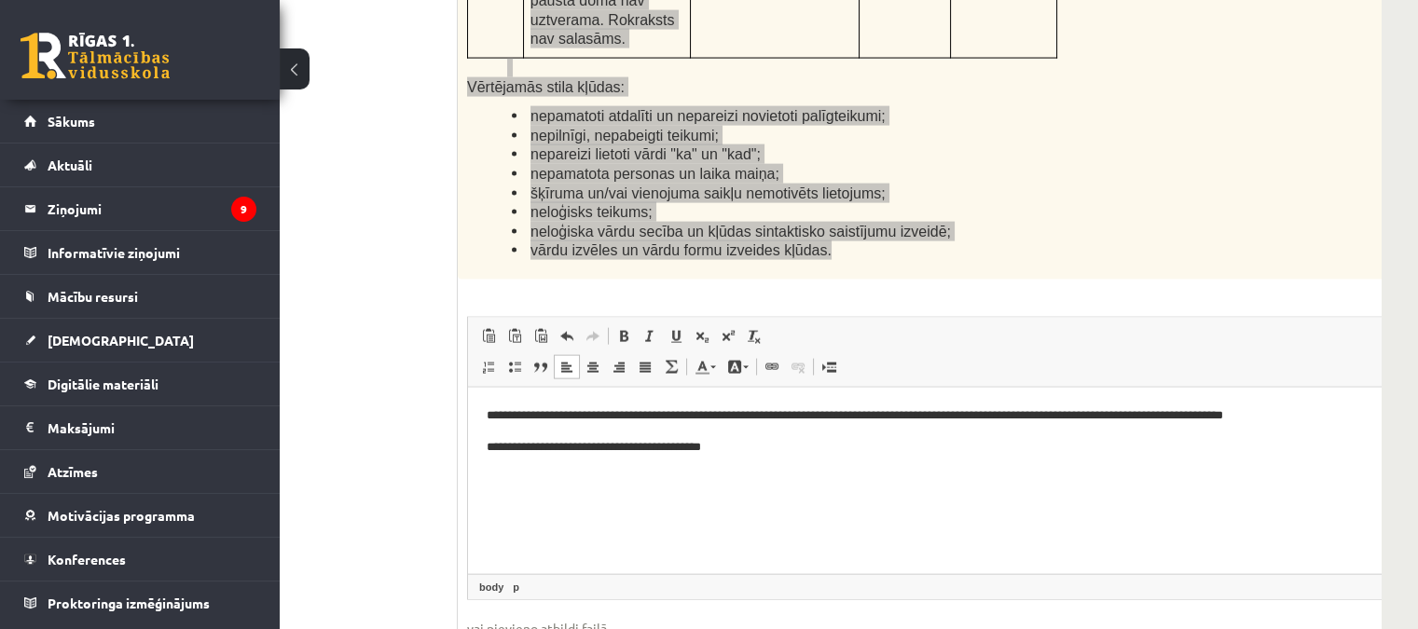
click at [541, 449] on p "**********" at bounding box center [933, 447] width 892 height 20
click at [764, 447] on p "**********" at bounding box center [933, 447] width 892 height 20
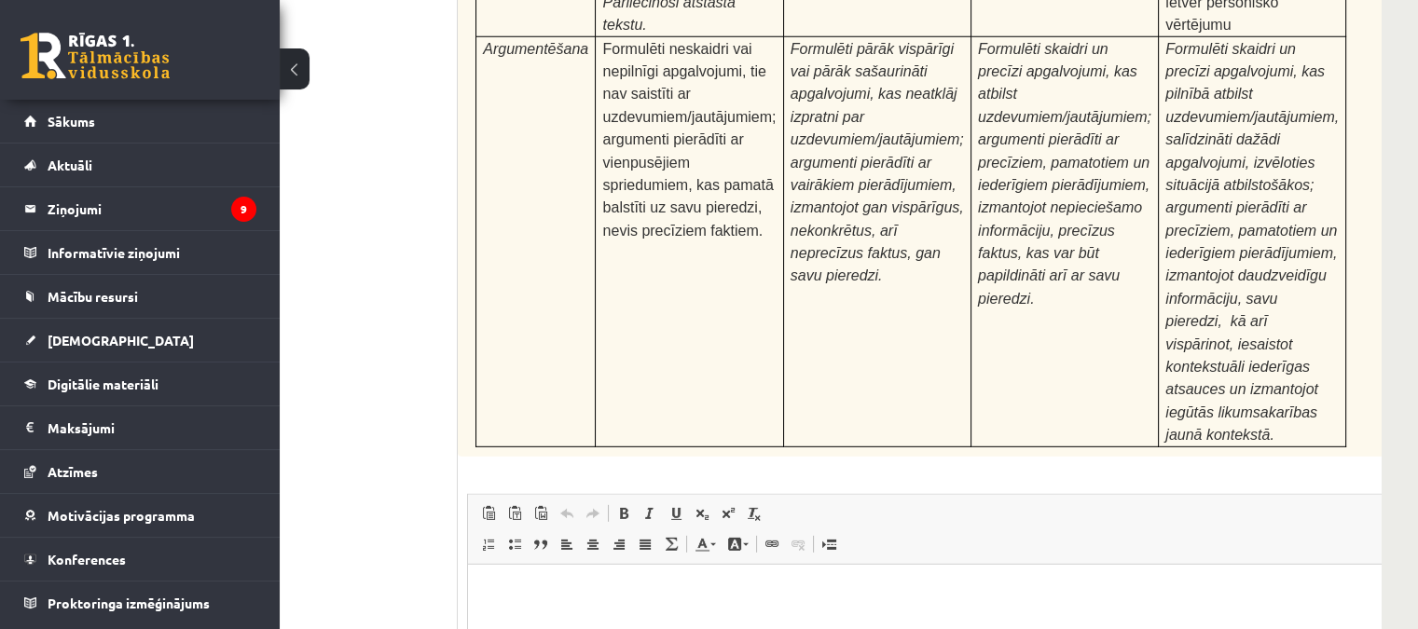
scroll to position [5903, 130]
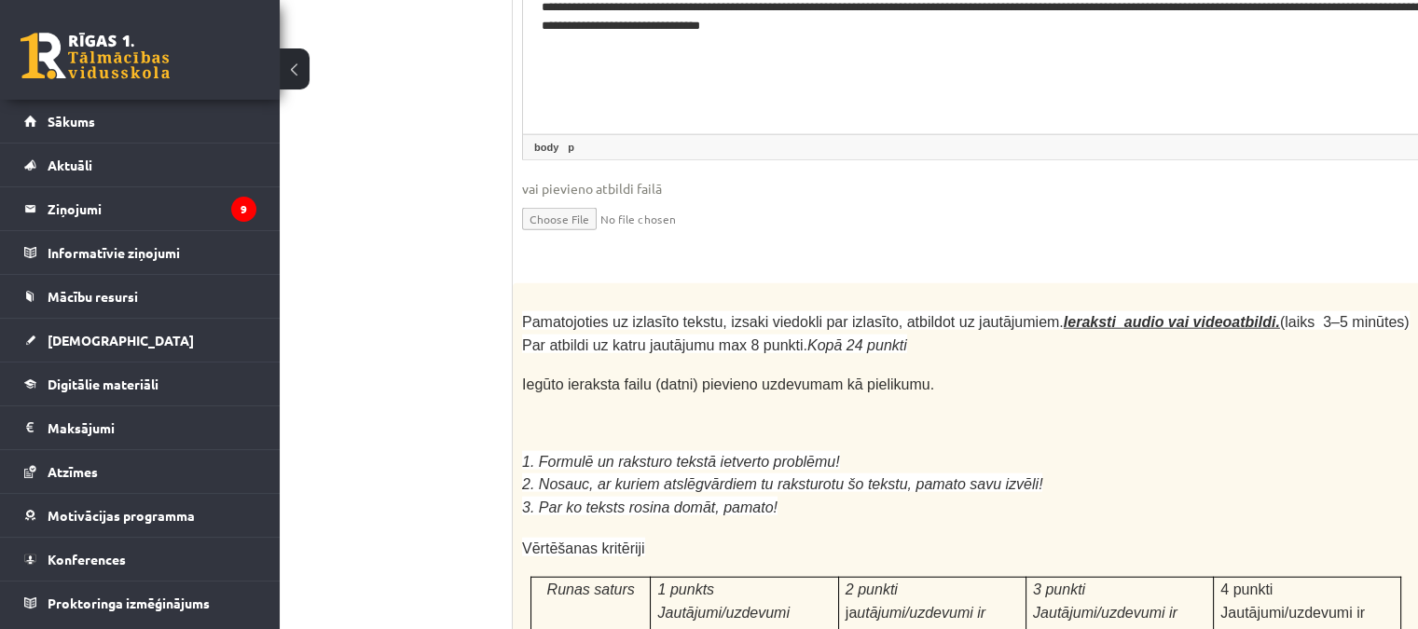
scroll to position [5064, 130]
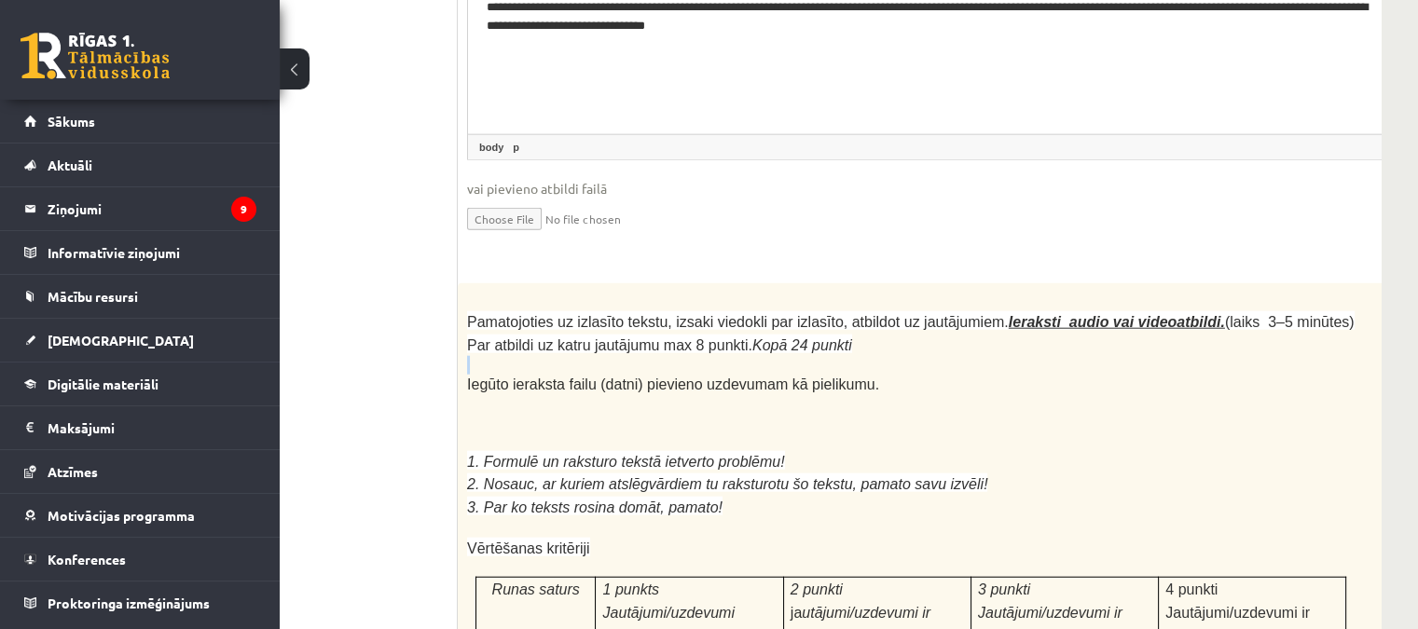
drag, startPoint x: 1334, startPoint y: 146, endPoint x: 1321, endPoint y: 85, distance: 62.9
drag, startPoint x: 1365, startPoint y: 87, endPoint x: 1383, endPoint y: 76, distance: 21.3
click at [1415, 282] on p "24p" at bounding box center [1431, 297] width 33 height 30
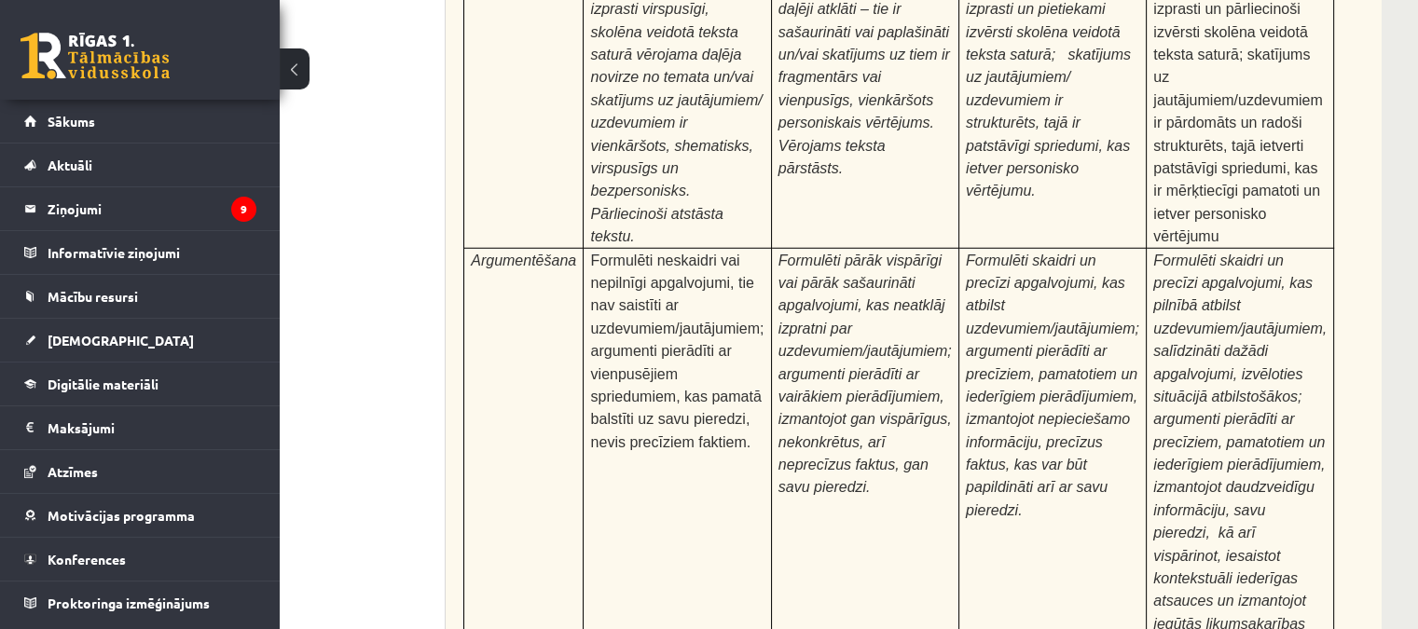
scroll to position [5903, 130]
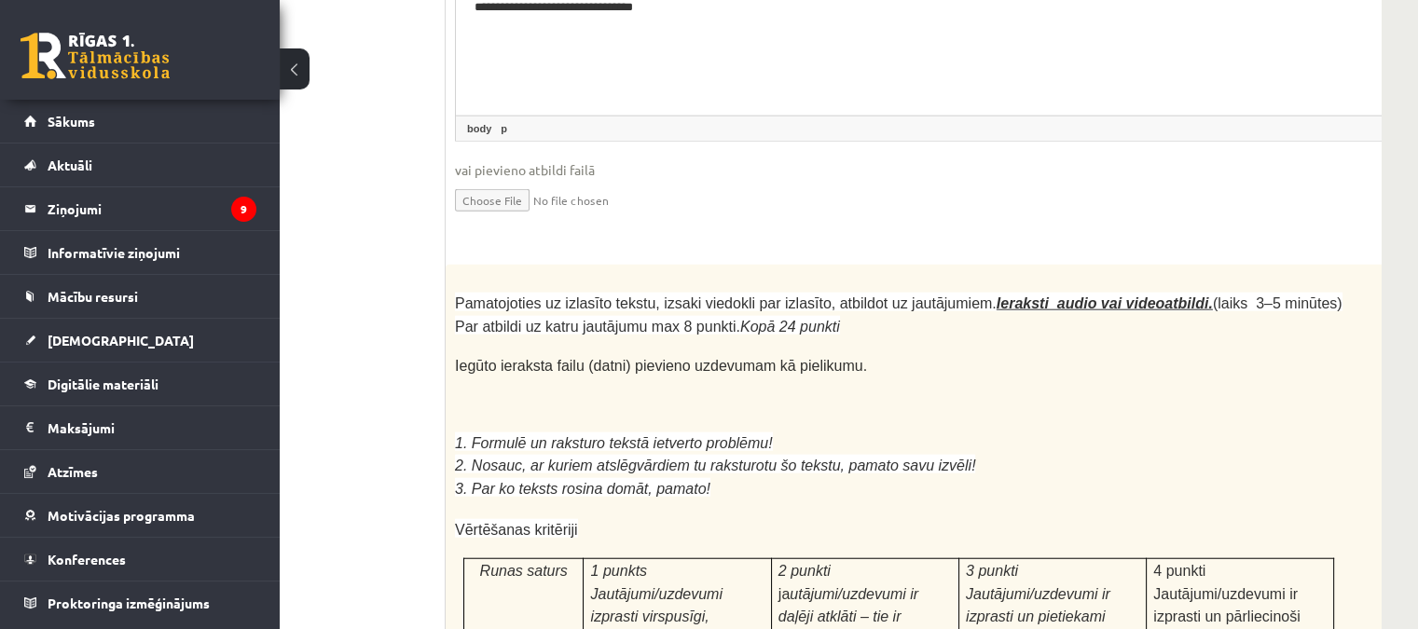
scroll to position [4971, 130]
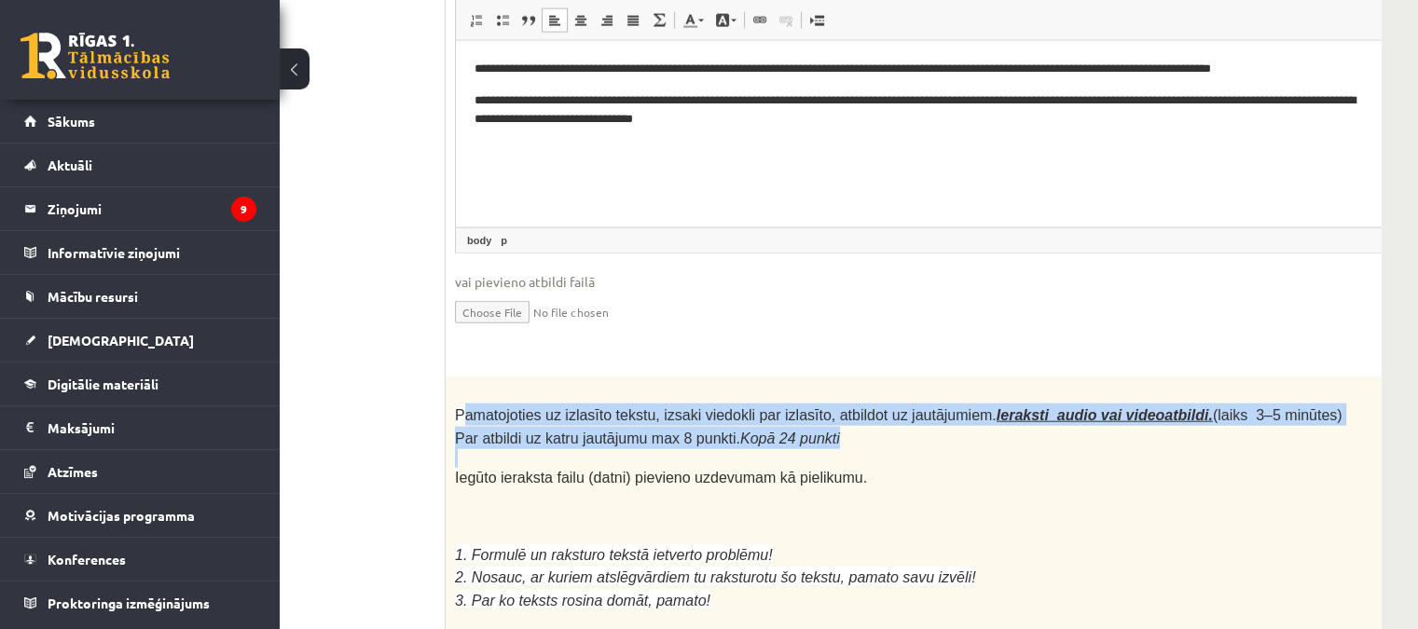
drag, startPoint x: 462, startPoint y: 212, endPoint x: 731, endPoint y: 252, distance: 271.4
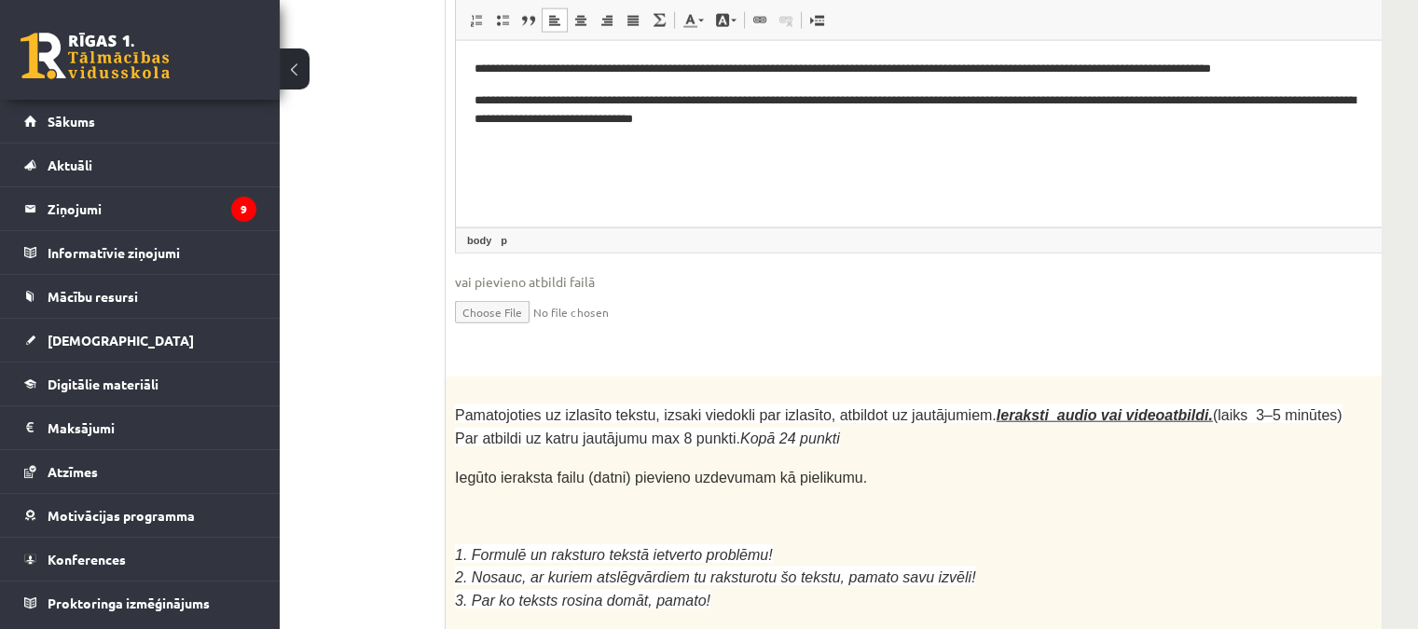
drag, startPoint x: 982, startPoint y: 301, endPoint x: 446, endPoint y: 198, distance: 545.9
click at [964, 507] on p at bounding box center [898, 516] width 887 height 19
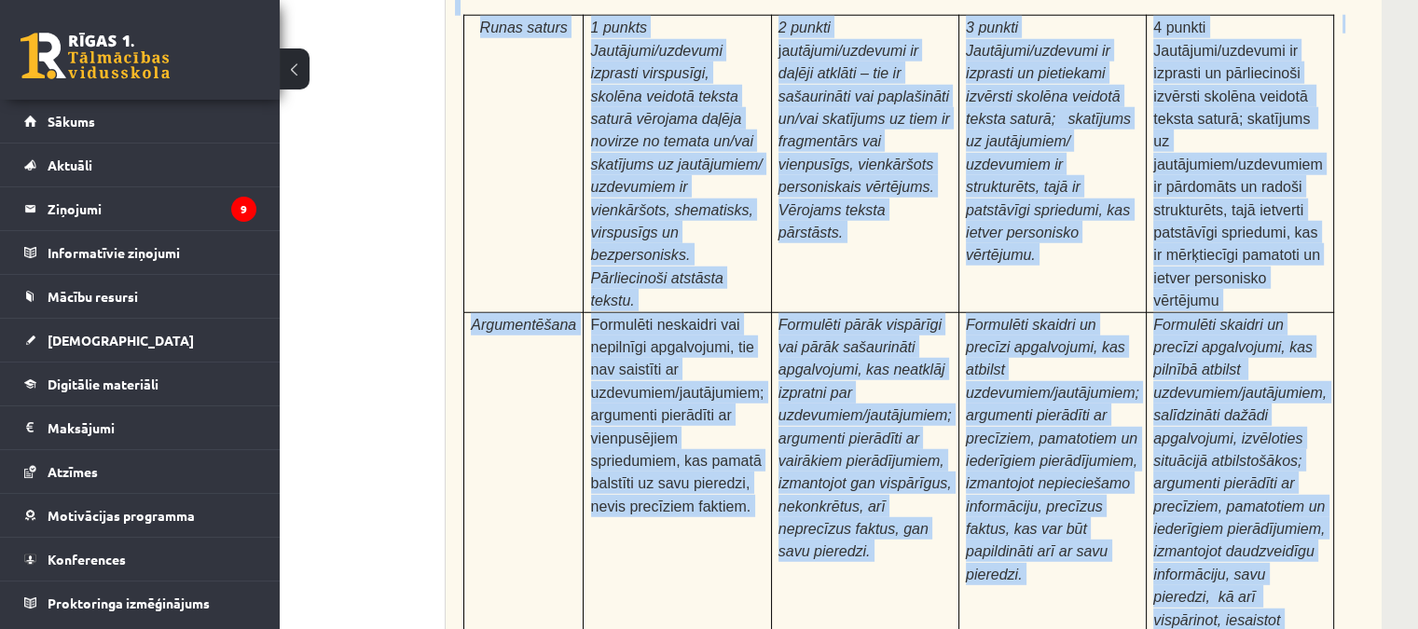
scroll to position [5773, 130]
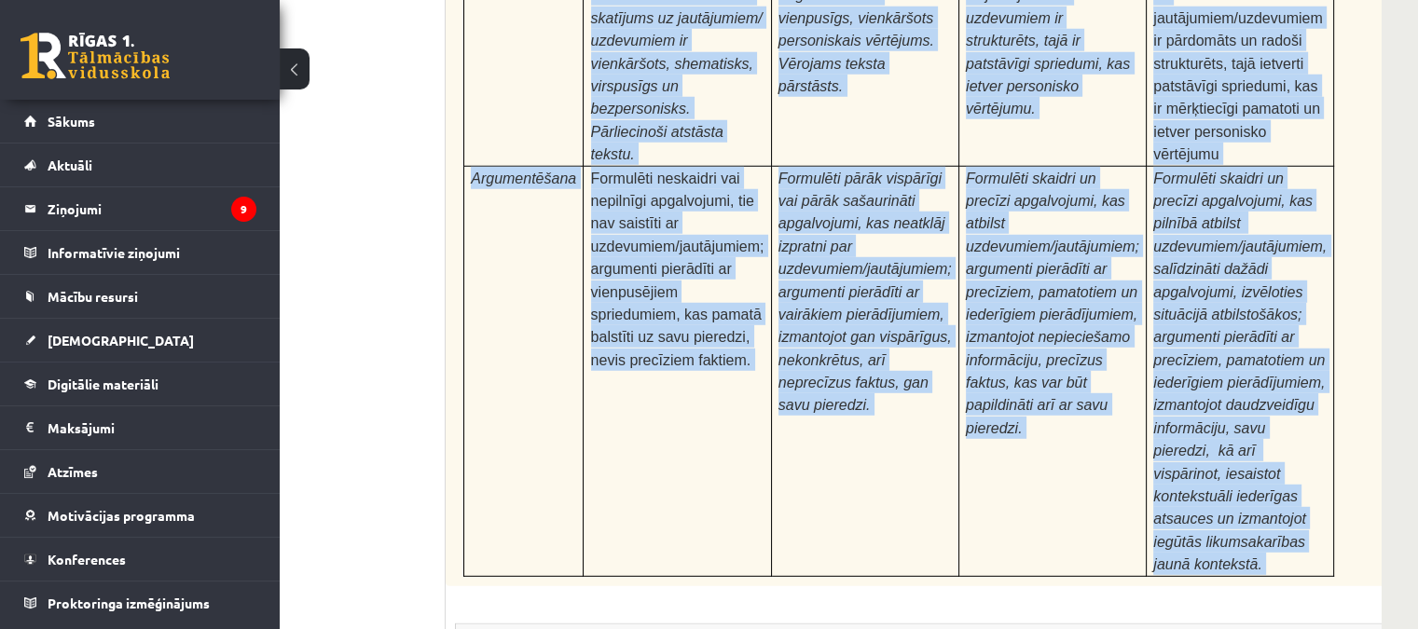
drag, startPoint x: 445, startPoint y: 192, endPoint x: 1265, endPoint y: 260, distance: 823.1
click at [1265, 260] on div "Pamatojoties uz izlasīto tekstu, izsaki viedokli par izlasīto, atbildot uz jaut…" at bounding box center [945, 80] width 999 height 1011
copy div "Pamatojoties uz izlasīto tekstu, izsaki viedokli par izlasīto, atbildot uz jaut…"
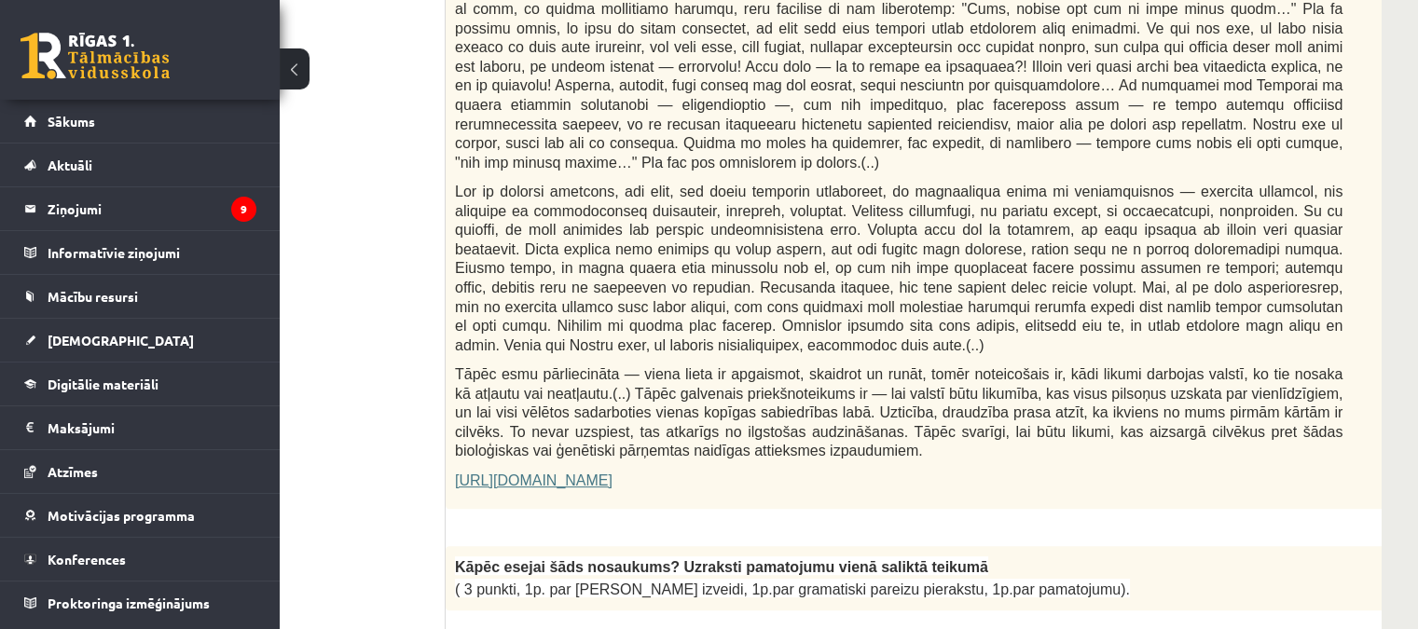
scroll to position [1298, 130]
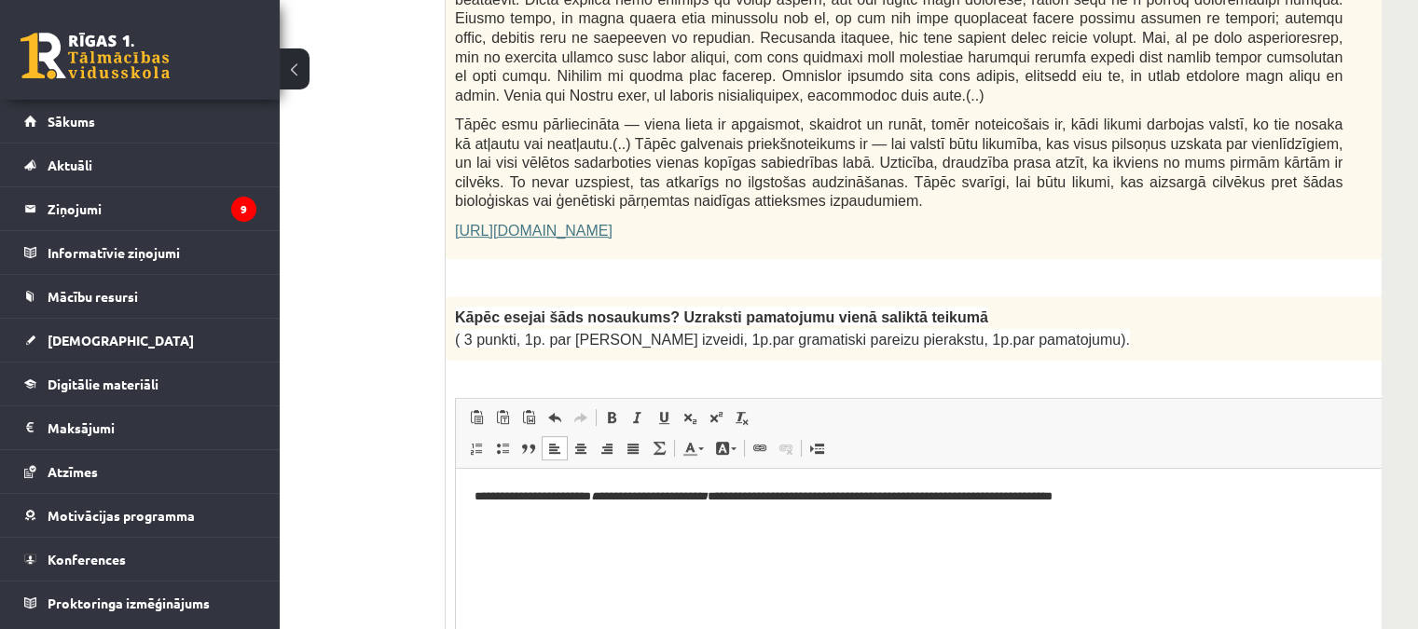
drag, startPoint x: 824, startPoint y: 172, endPoint x: 569, endPoint y: 144, distance: 256.8
drag, startPoint x: 828, startPoint y: 178, endPoint x: 1245, endPoint y: 141, distance: 419.2
click at [829, 221] on p "https://satori.lv/article/musu-zemapzinas-pagrabi" at bounding box center [898, 231] width 887 height 20
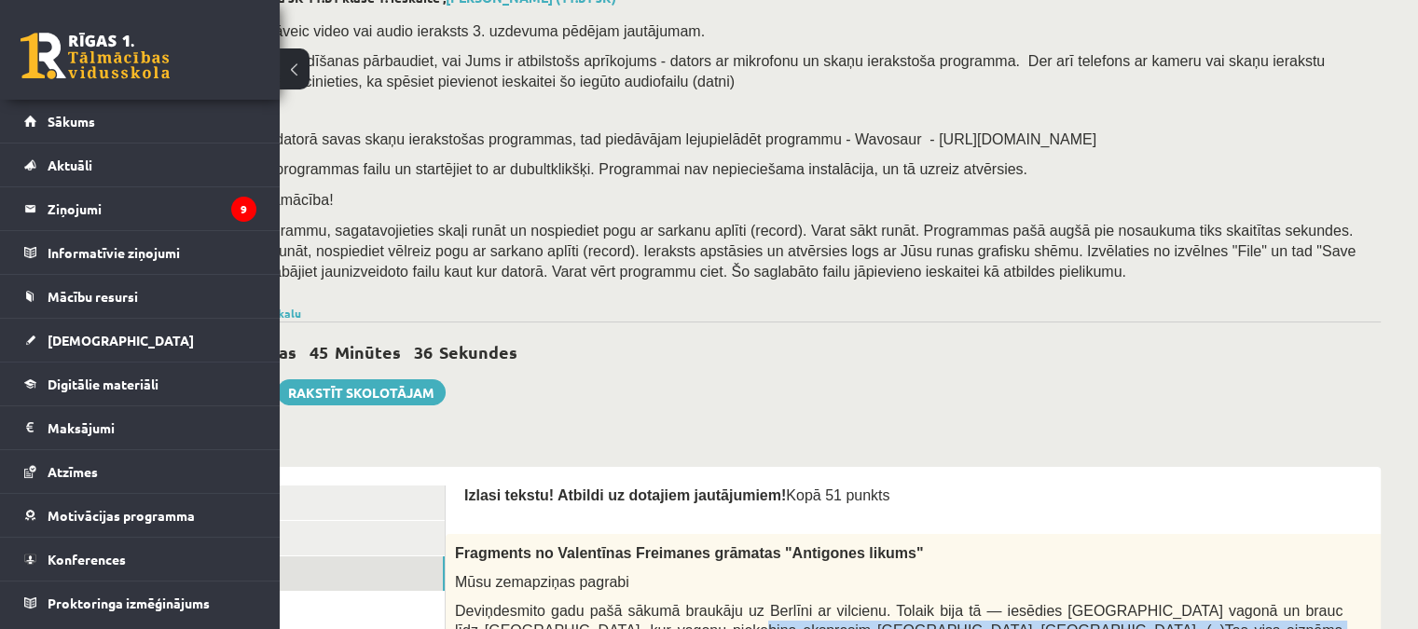
scroll to position [246, 130]
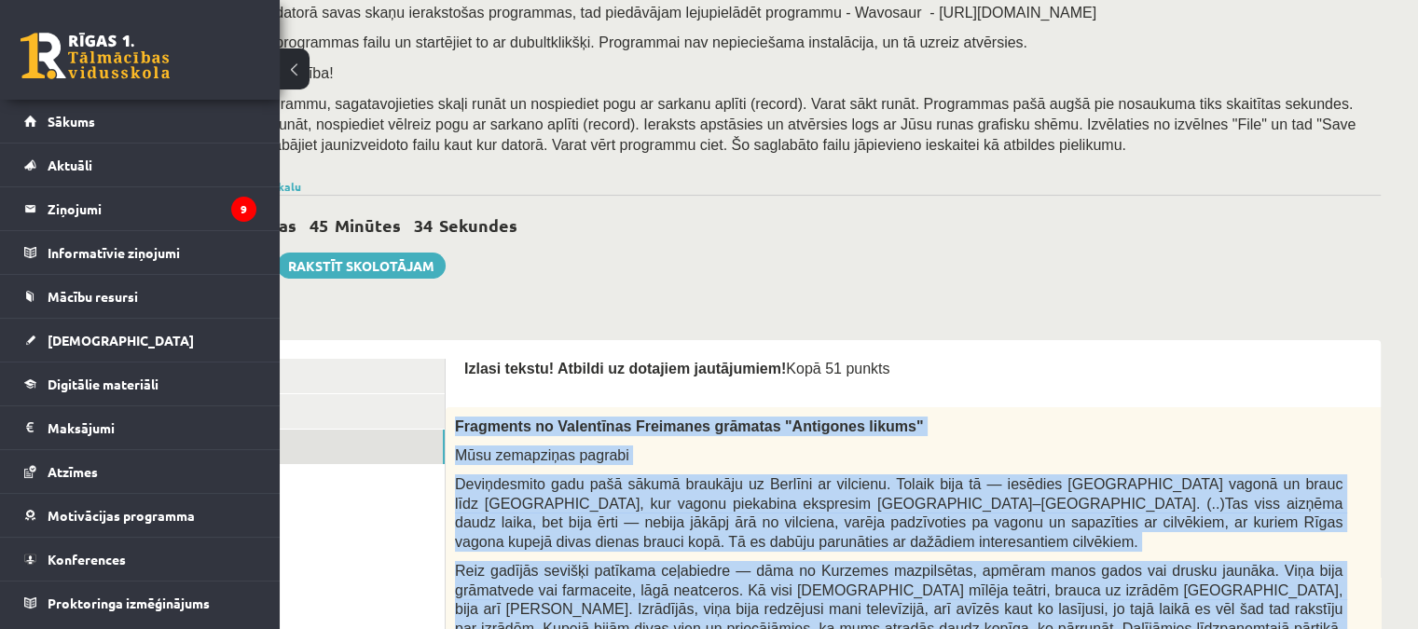
drag, startPoint x: 786, startPoint y: 155, endPoint x: 448, endPoint y: 419, distance: 428.3
copy div "Fragments no Valentīnas Freimanes grāmatas "Antigones likums" Mūsu zemapziņas p…"
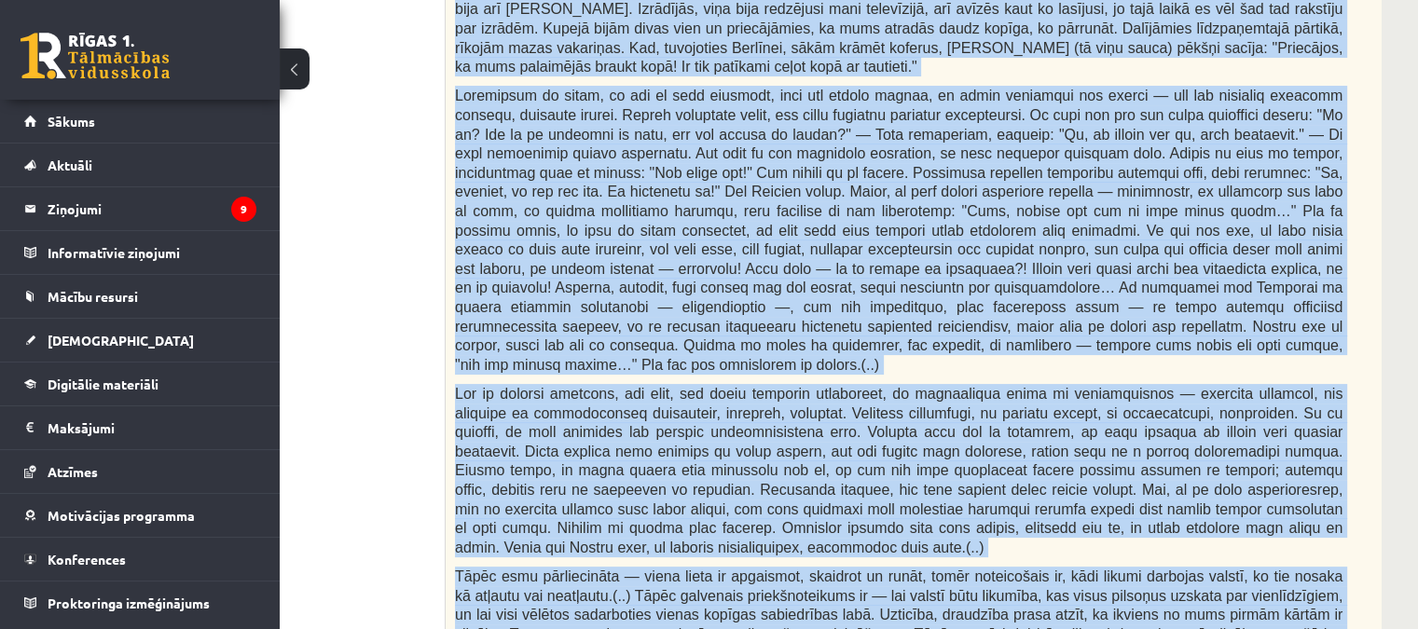
scroll to position [1271, 130]
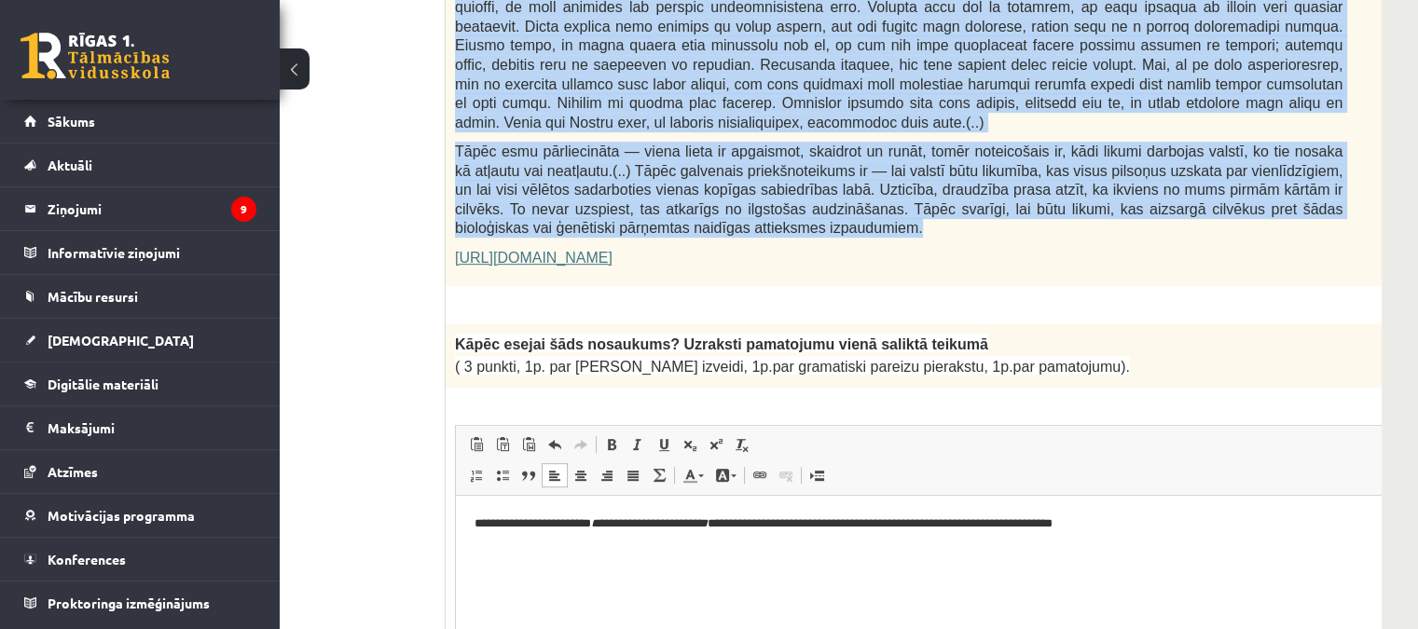
copy div "Fragments no Valentīnas Freimanes grāmatas "Antigones likums" Mūsu zemapziņas p…"
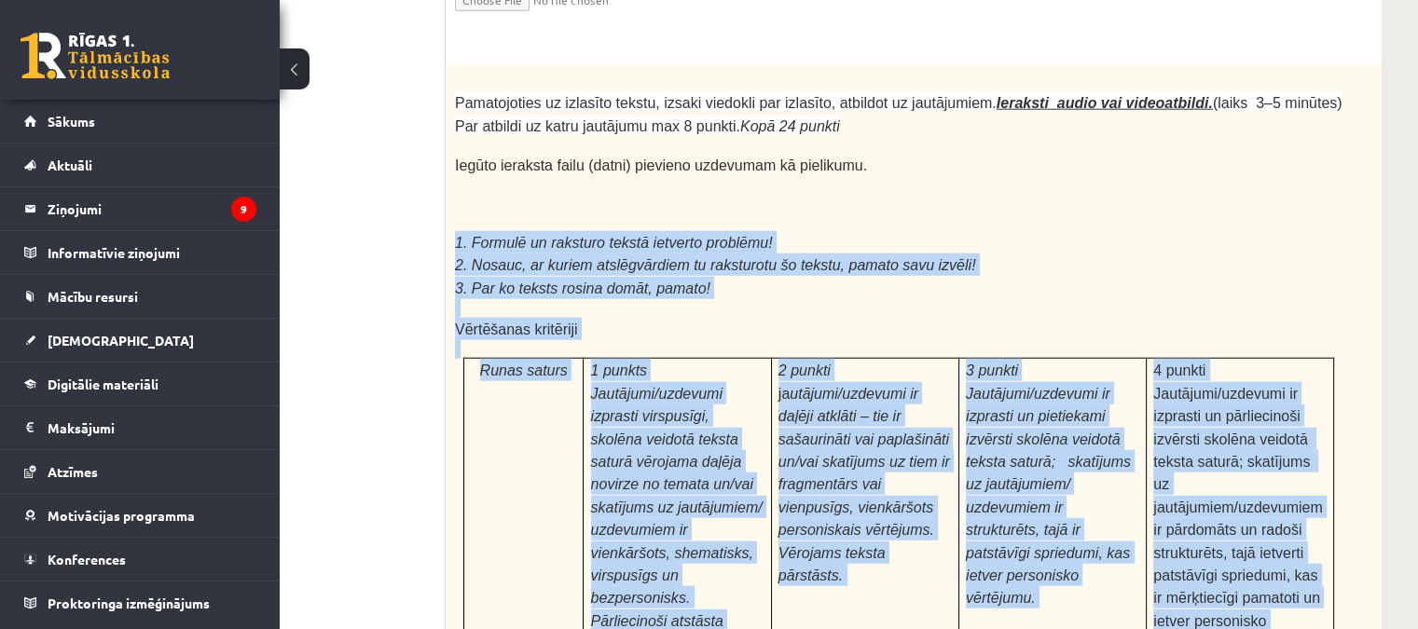
scroll to position [5053, 130]
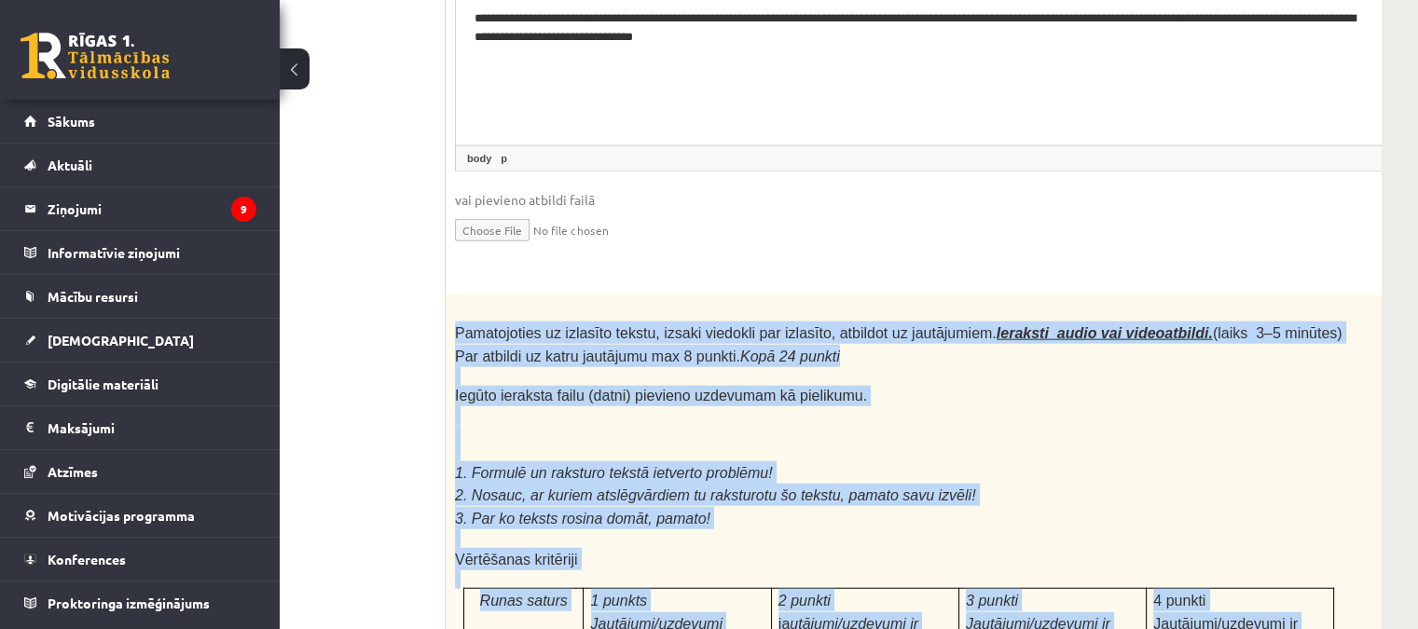
drag, startPoint x: 1309, startPoint y: 287, endPoint x: 462, endPoint y: 111, distance: 864.5
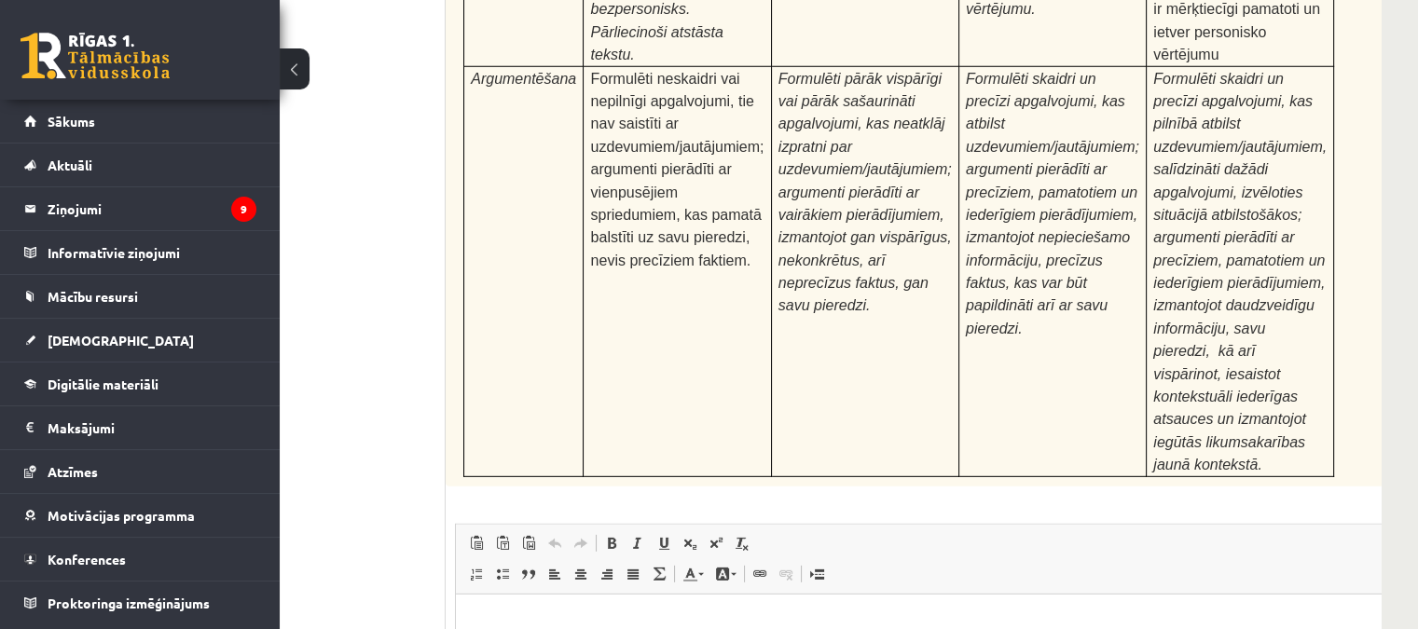
scroll to position [5903, 130]
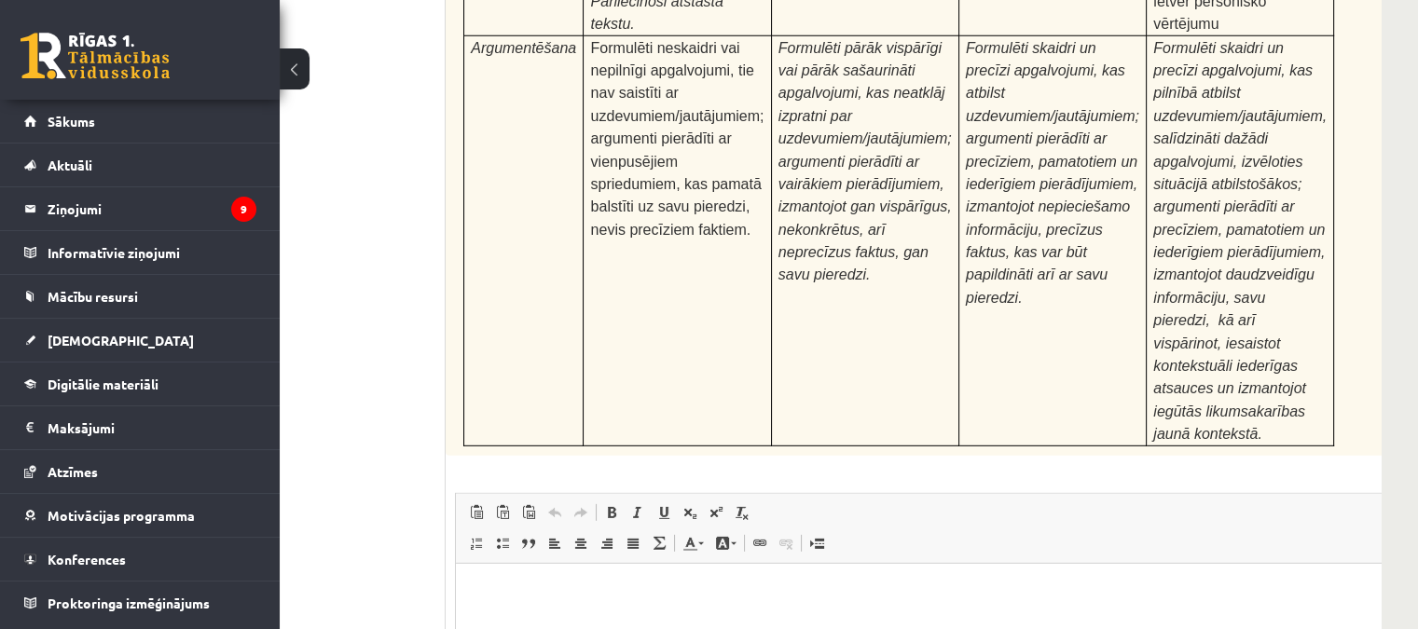
type input "**********"
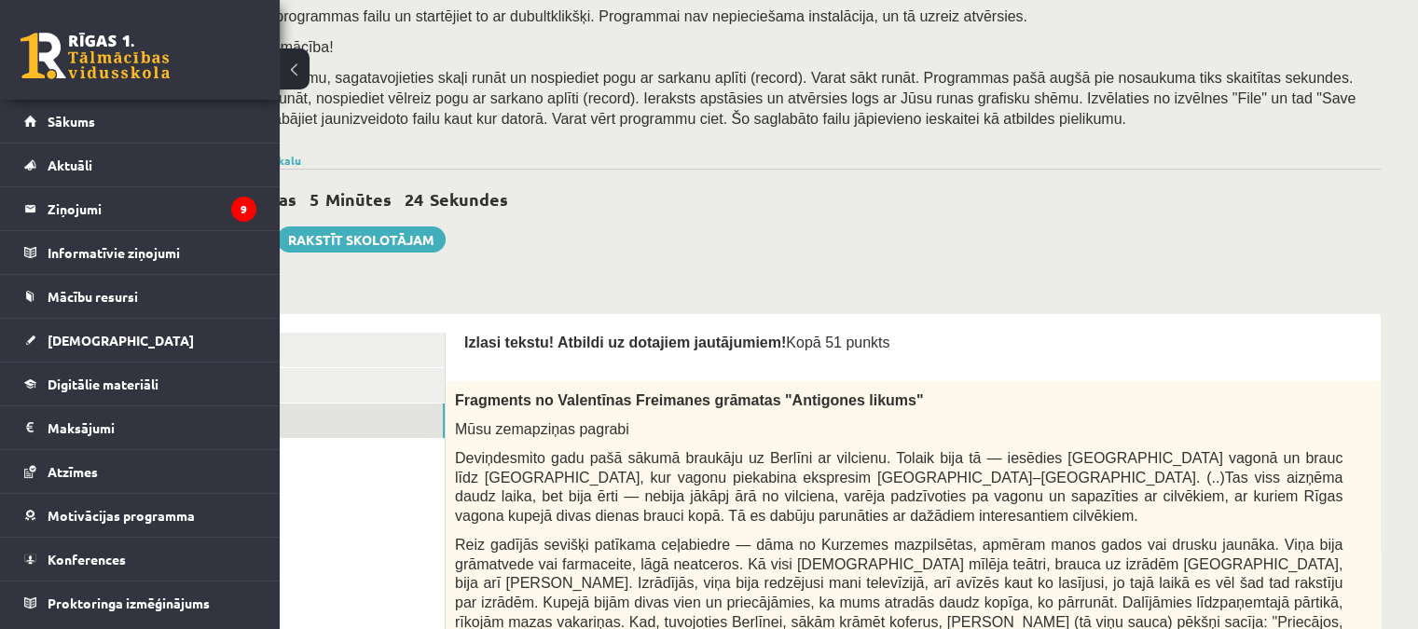
scroll to position [373, 130]
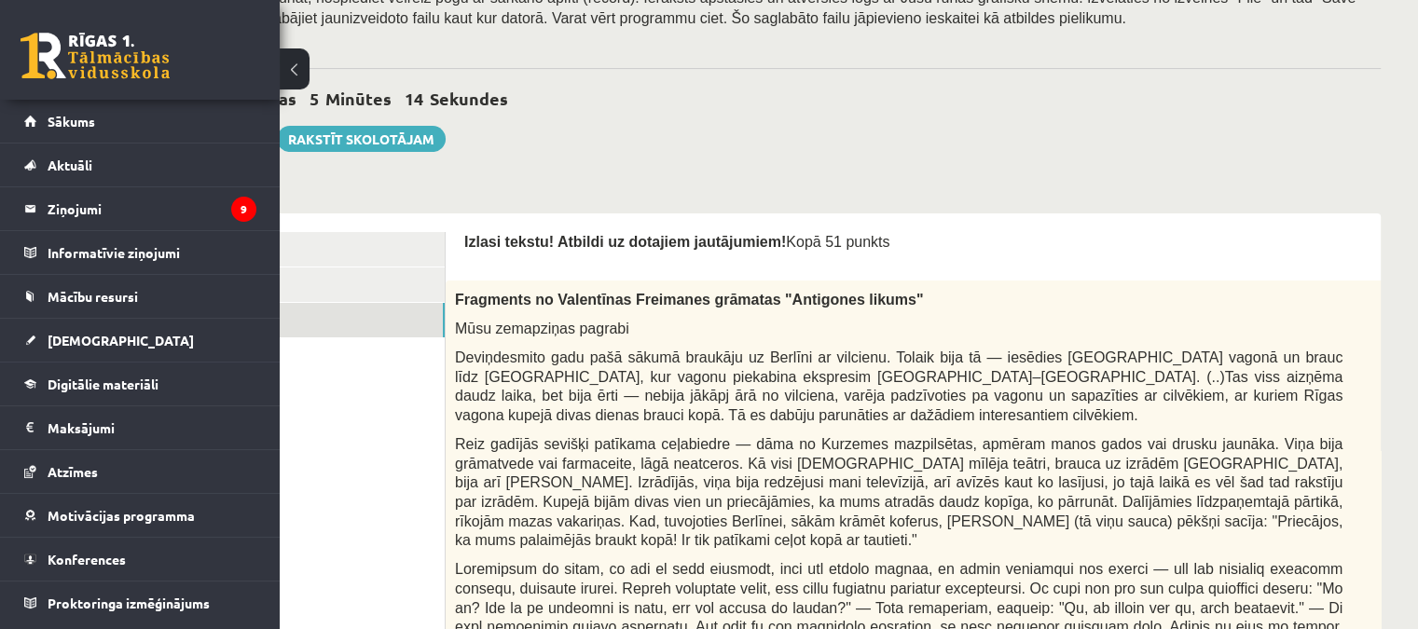
click at [295, 62] on button at bounding box center [295, 68] width 30 height 41
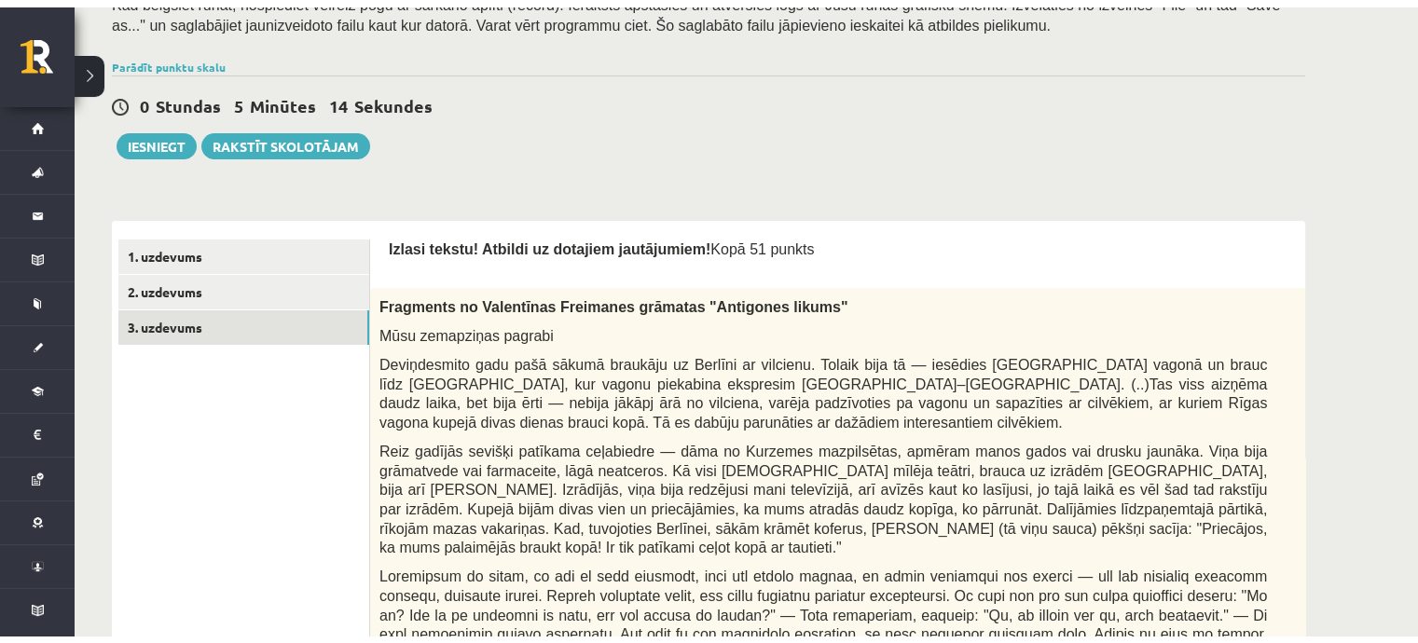
scroll to position [373, 0]
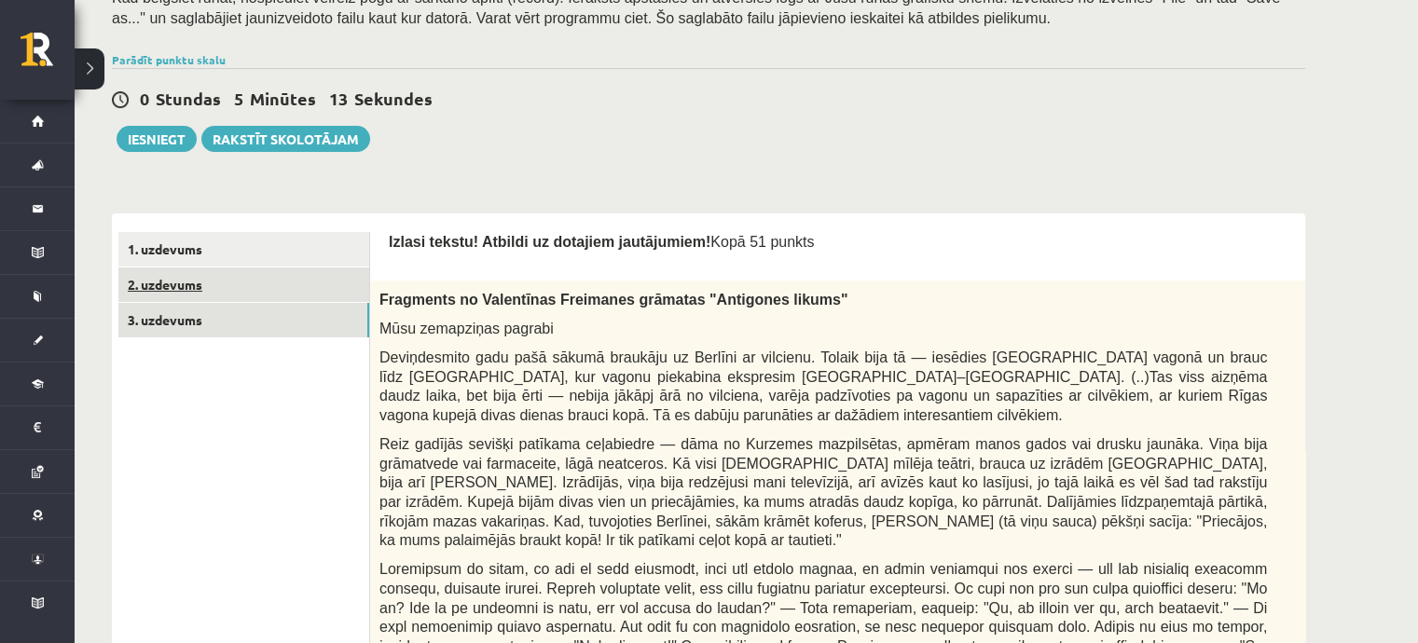
click at [222, 277] on link "2. uzdevums" at bounding box center [243, 285] width 251 height 34
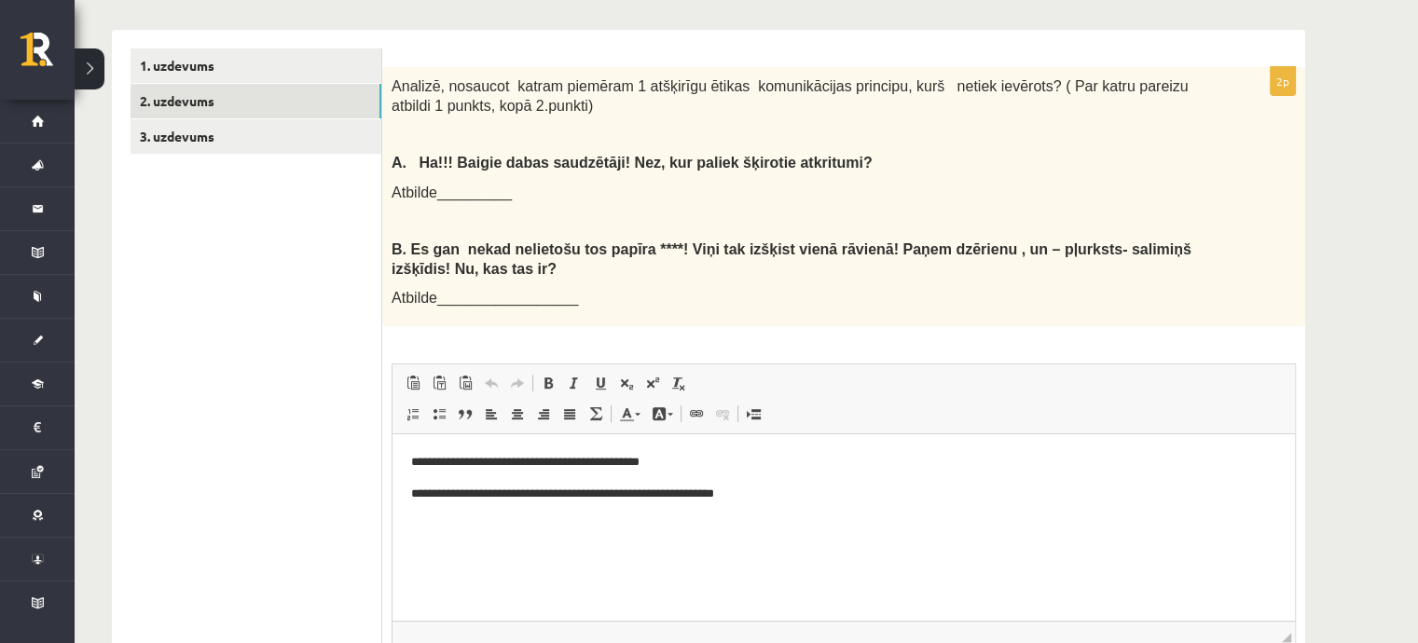
scroll to position [347, 0]
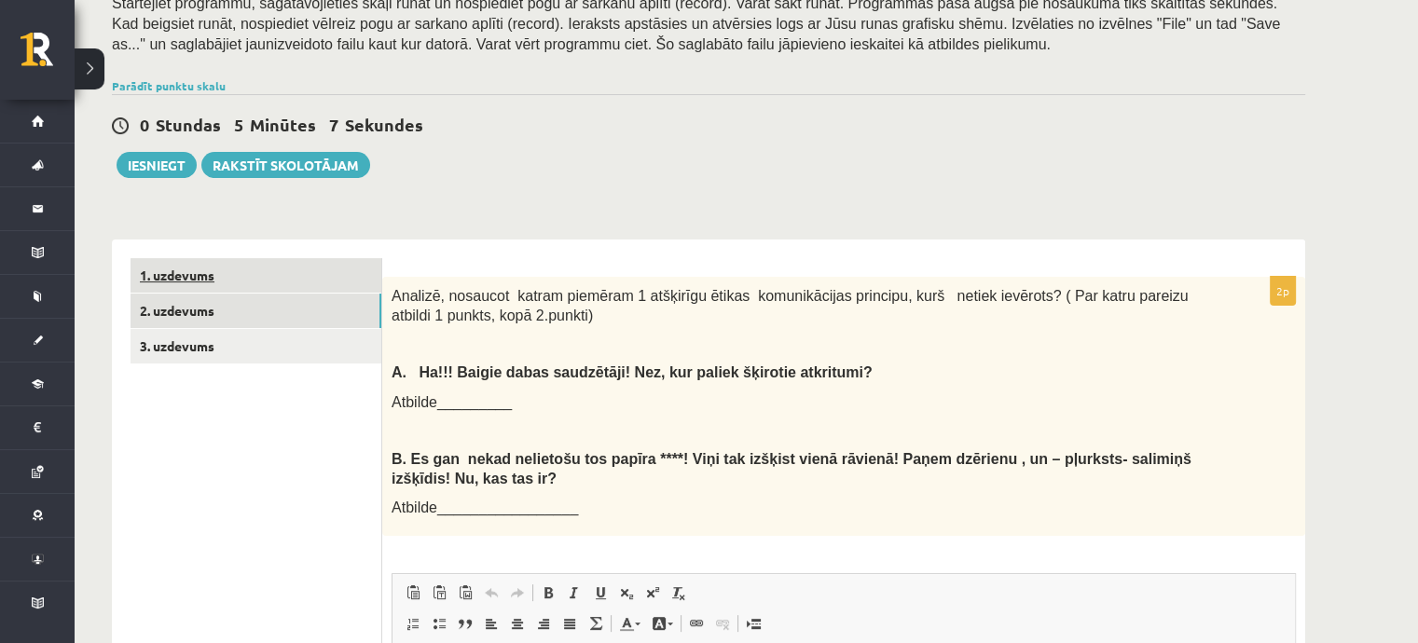
click at [159, 276] on link "1. uzdevums" at bounding box center [255, 275] width 251 height 34
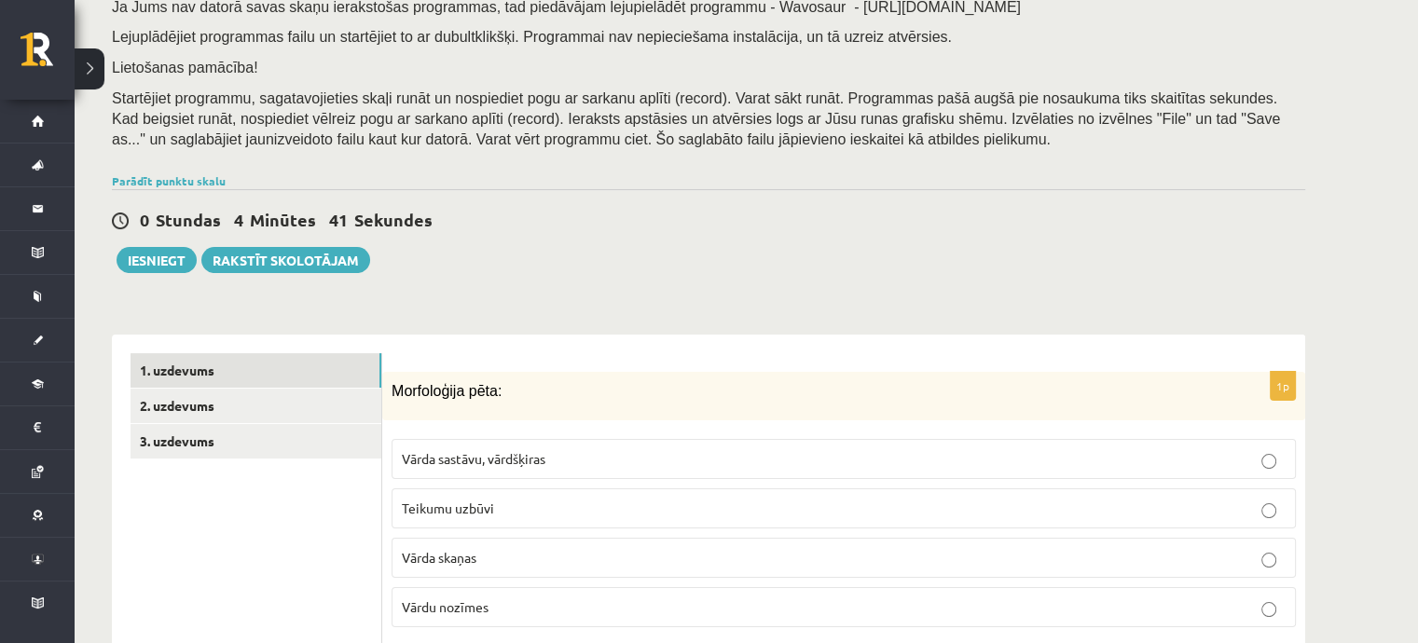
scroll to position [160, 0]
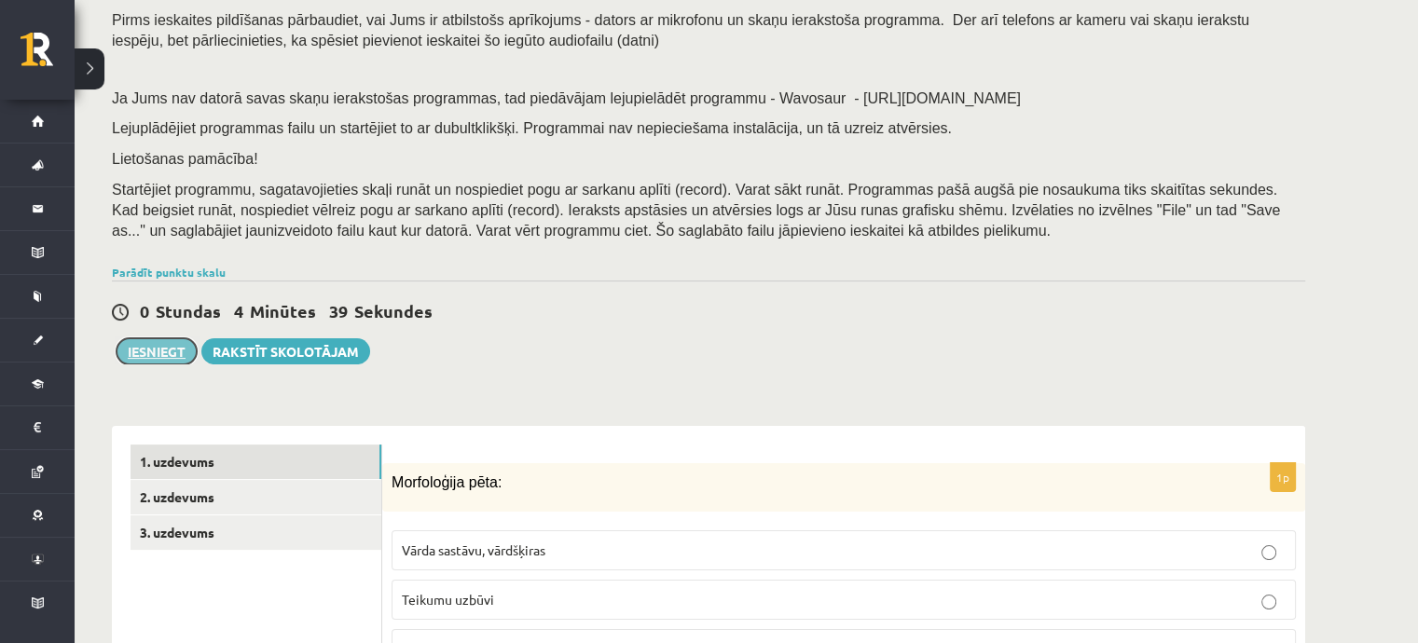
click at [125, 355] on button "Iesniegt" at bounding box center [157, 351] width 80 height 26
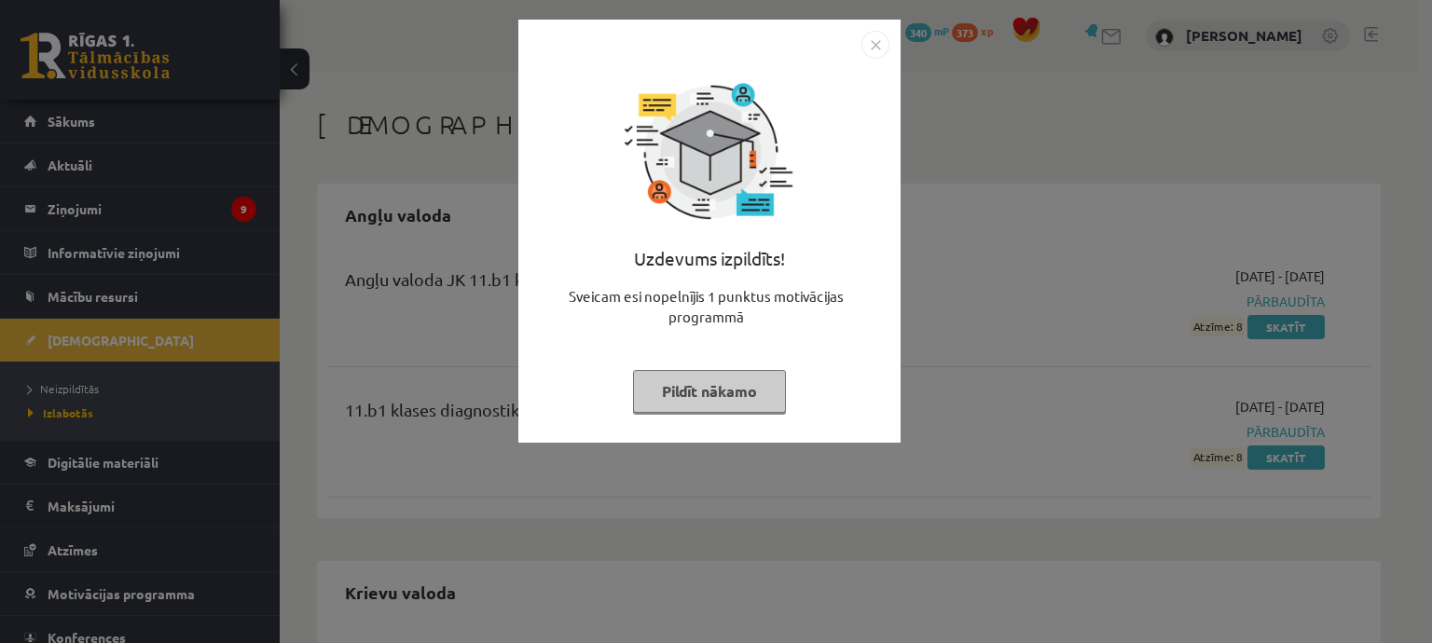
click at [735, 376] on button "Pildīt nākamo" at bounding box center [709, 391] width 153 height 43
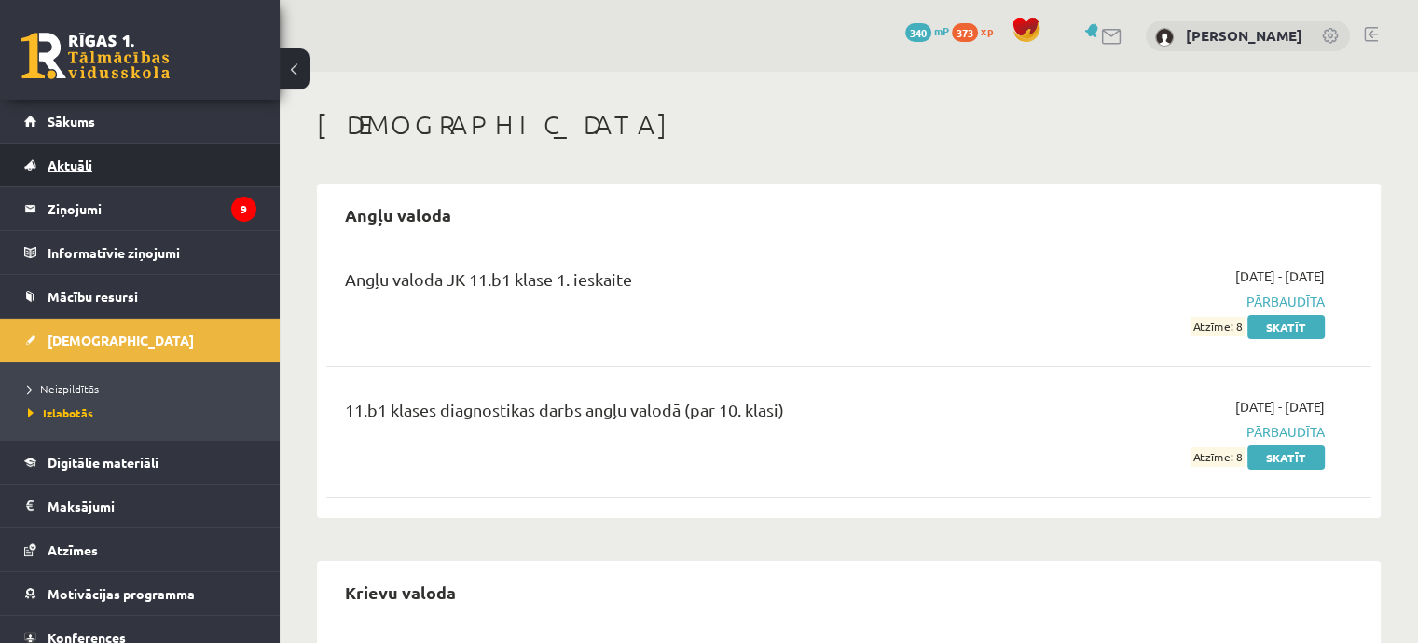
click at [108, 151] on link "Aktuāli" at bounding box center [140, 165] width 232 height 43
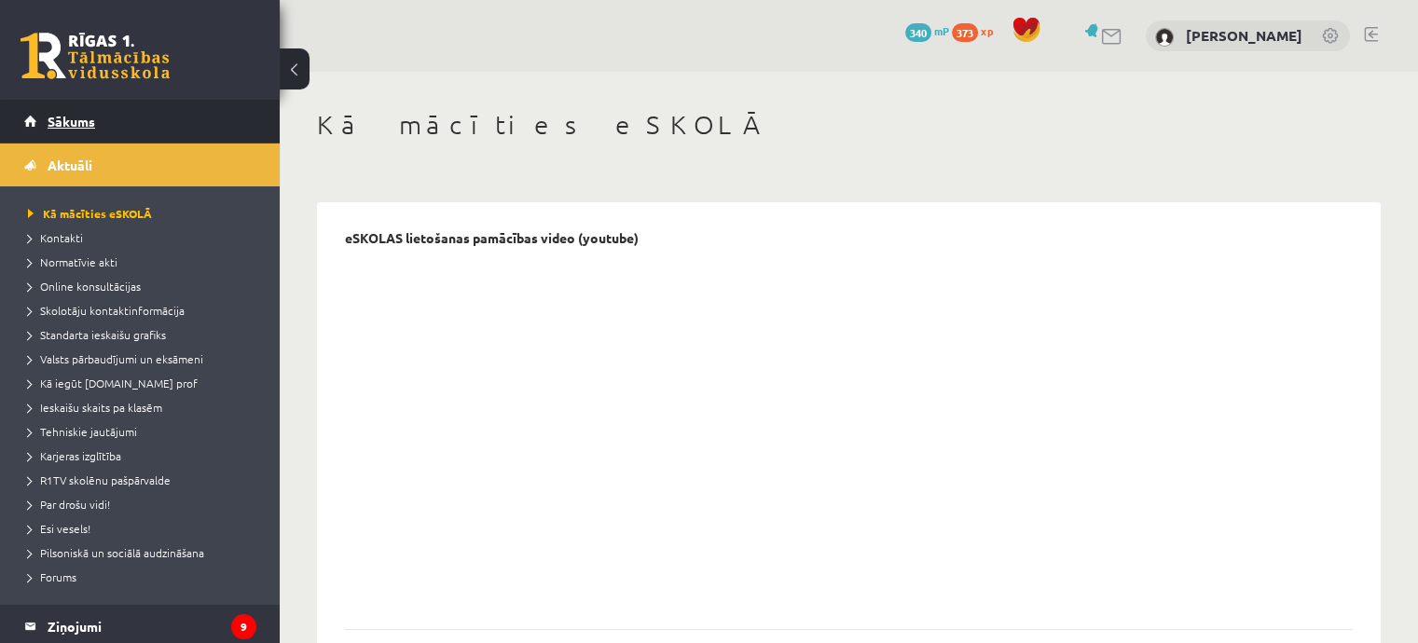
click at [116, 129] on link "Sākums" at bounding box center [140, 121] width 232 height 43
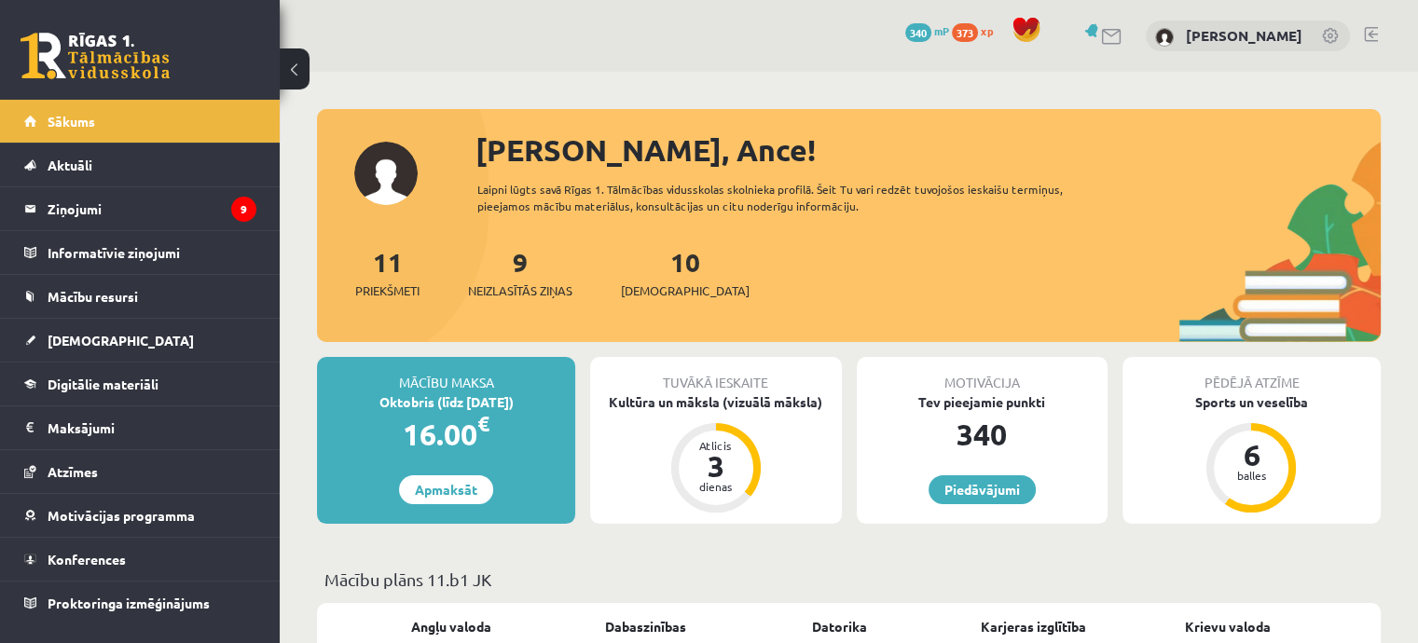
scroll to position [280, 0]
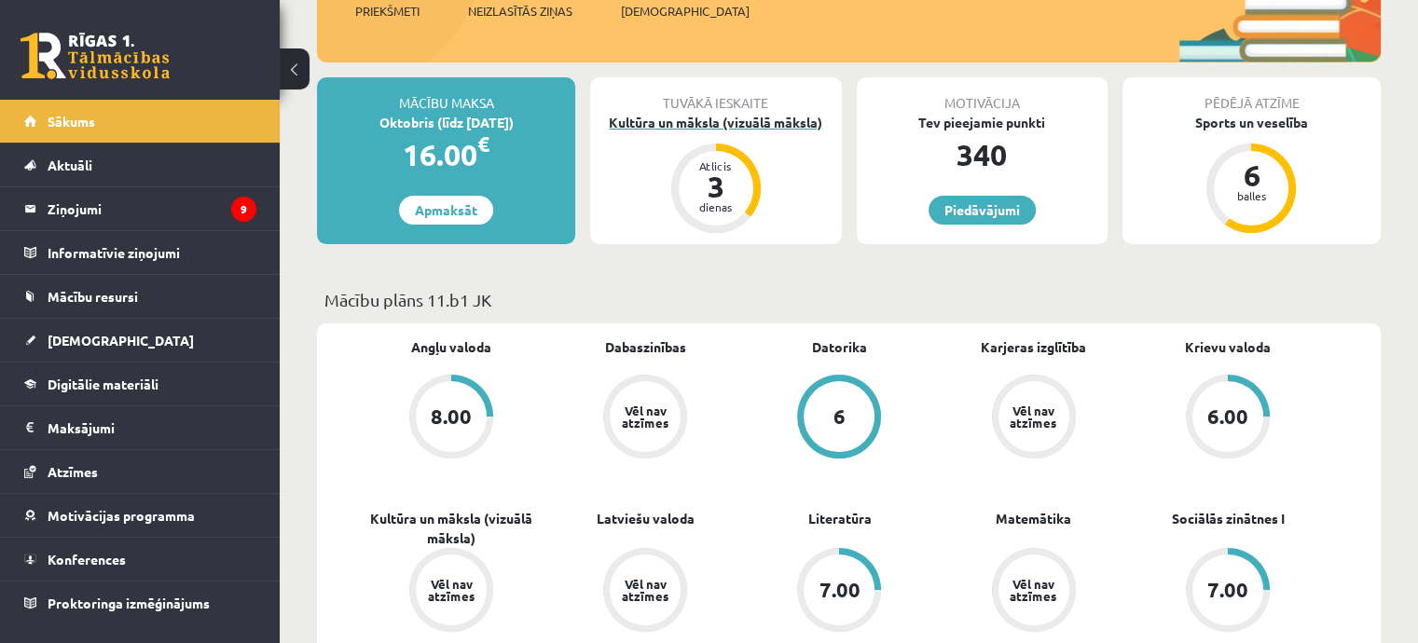
click at [710, 181] on div "3" at bounding box center [716, 187] width 56 height 30
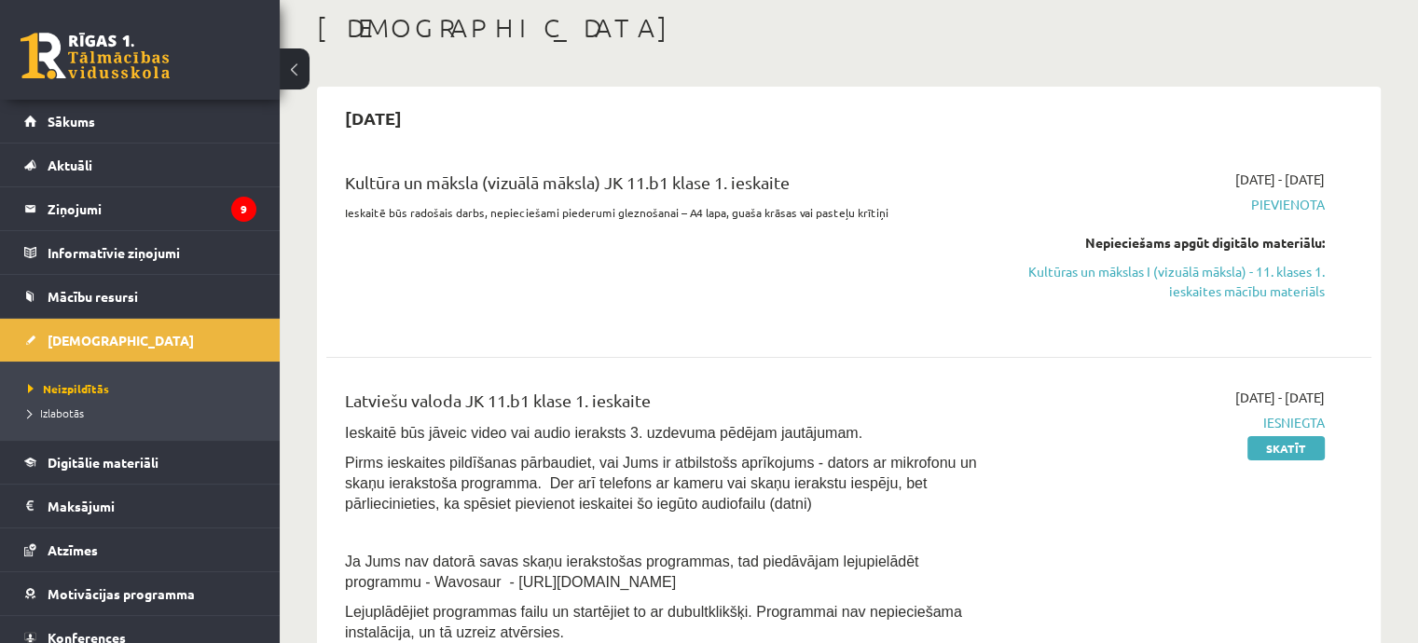
scroll to position [93, 0]
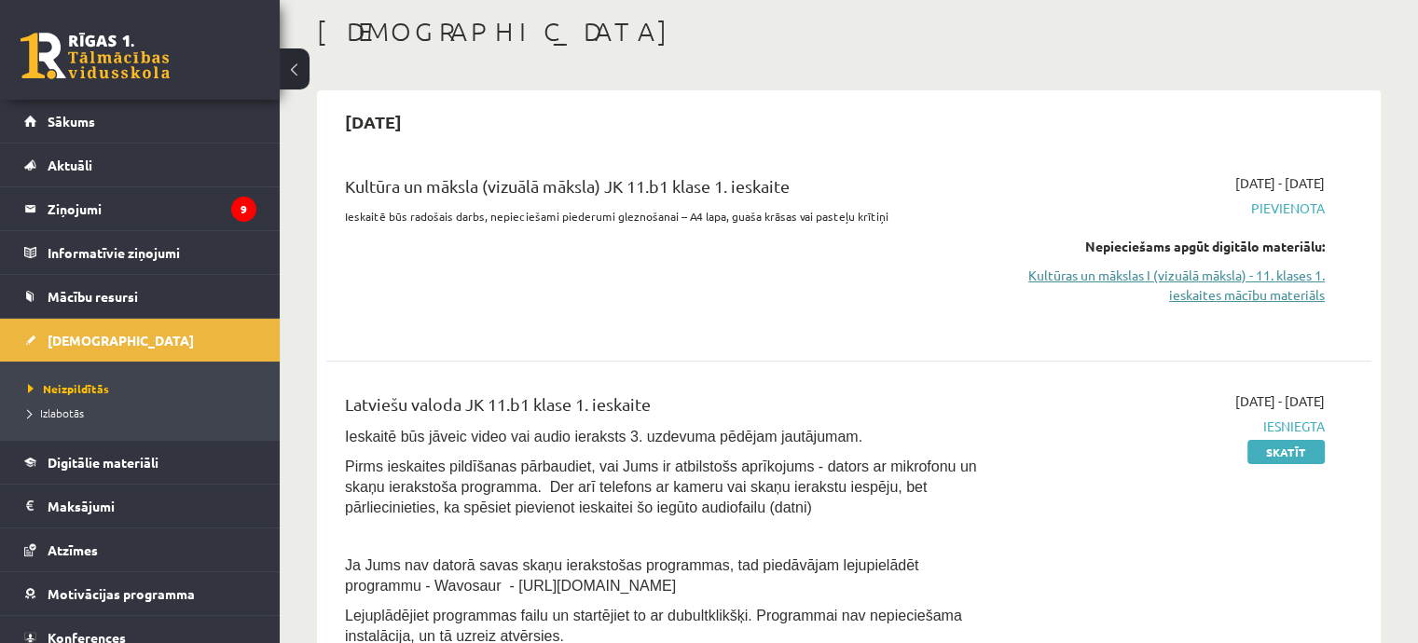
click at [1254, 286] on link "Kultūras un mākslas I (vizuālā māksla) - 11. klases 1. ieskaites mācību materiā…" at bounding box center [1171, 285] width 308 height 39
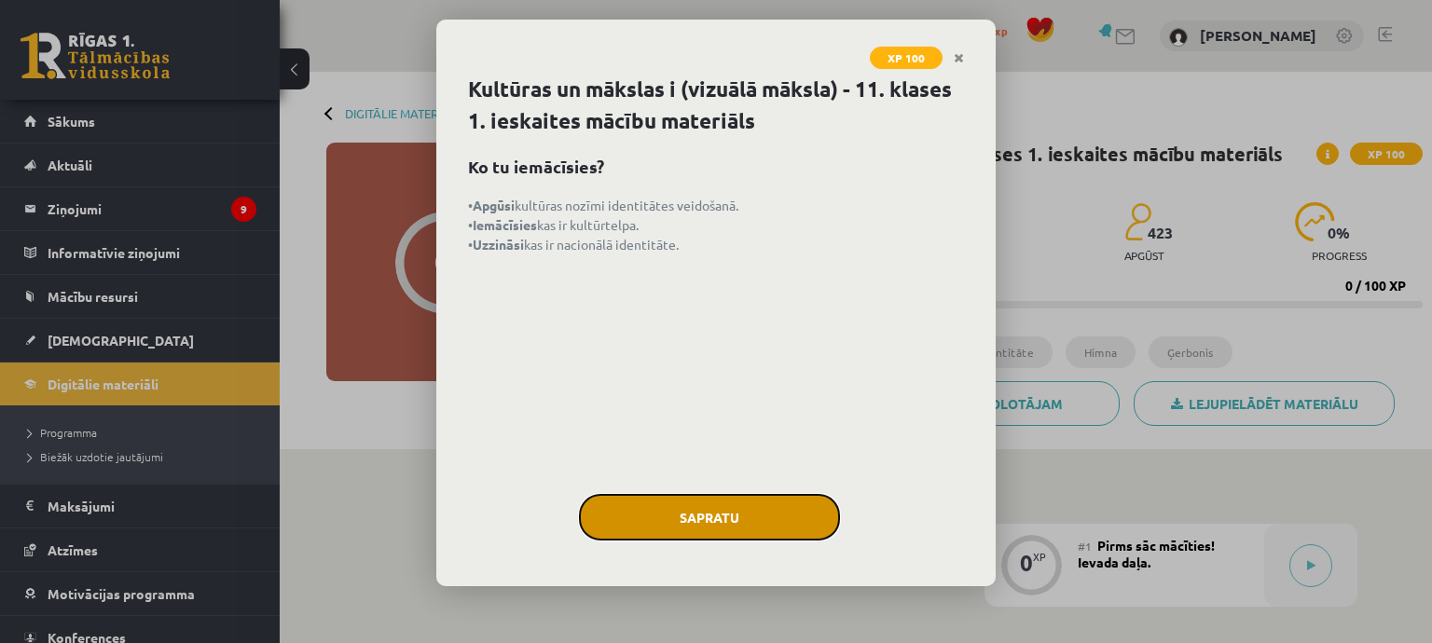
click at [726, 513] on button "Sapratu" at bounding box center [709, 517] width 261 height 47
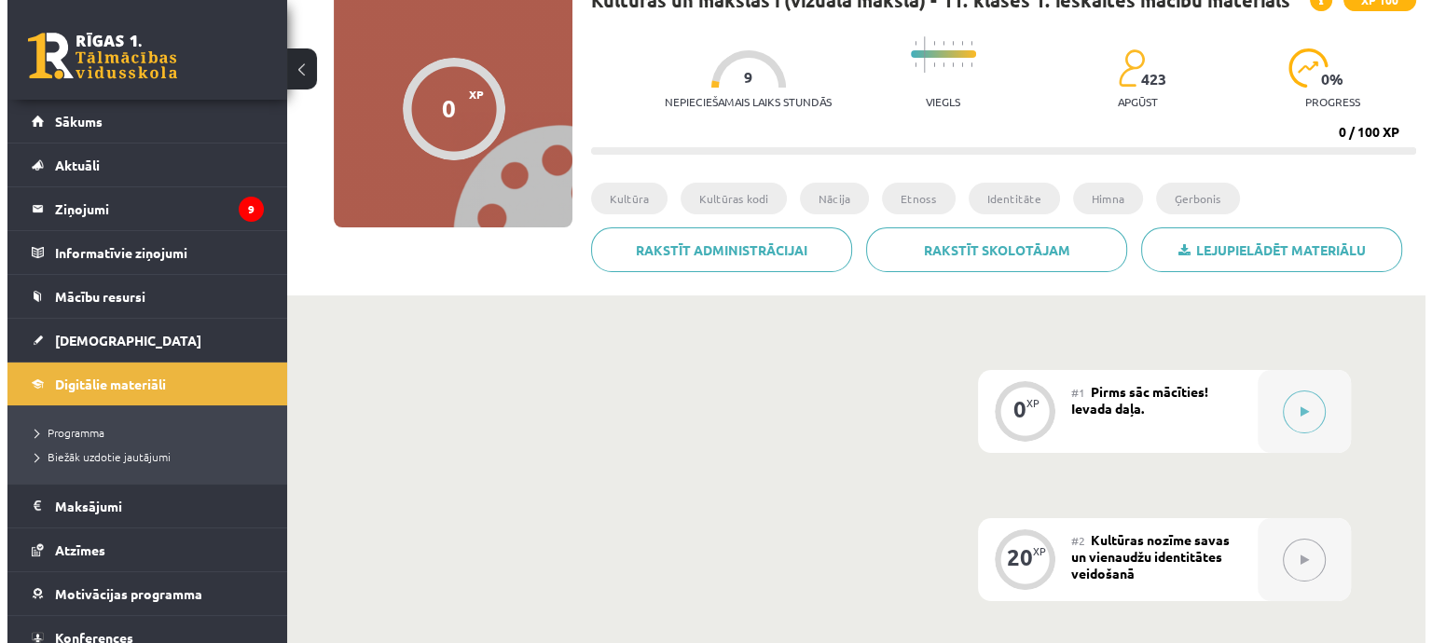
scroll to position [186, 0]
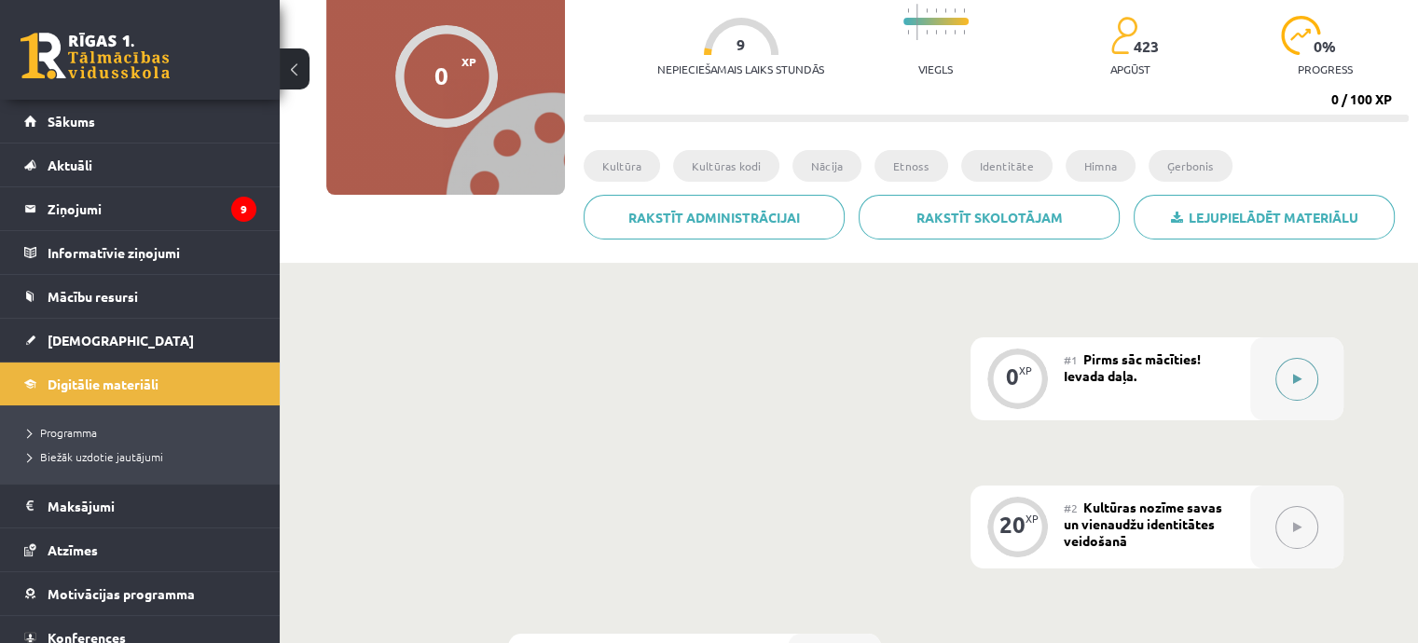
click at [1293, 372] on button at bounding box center [1296, 379] width 43 height 43
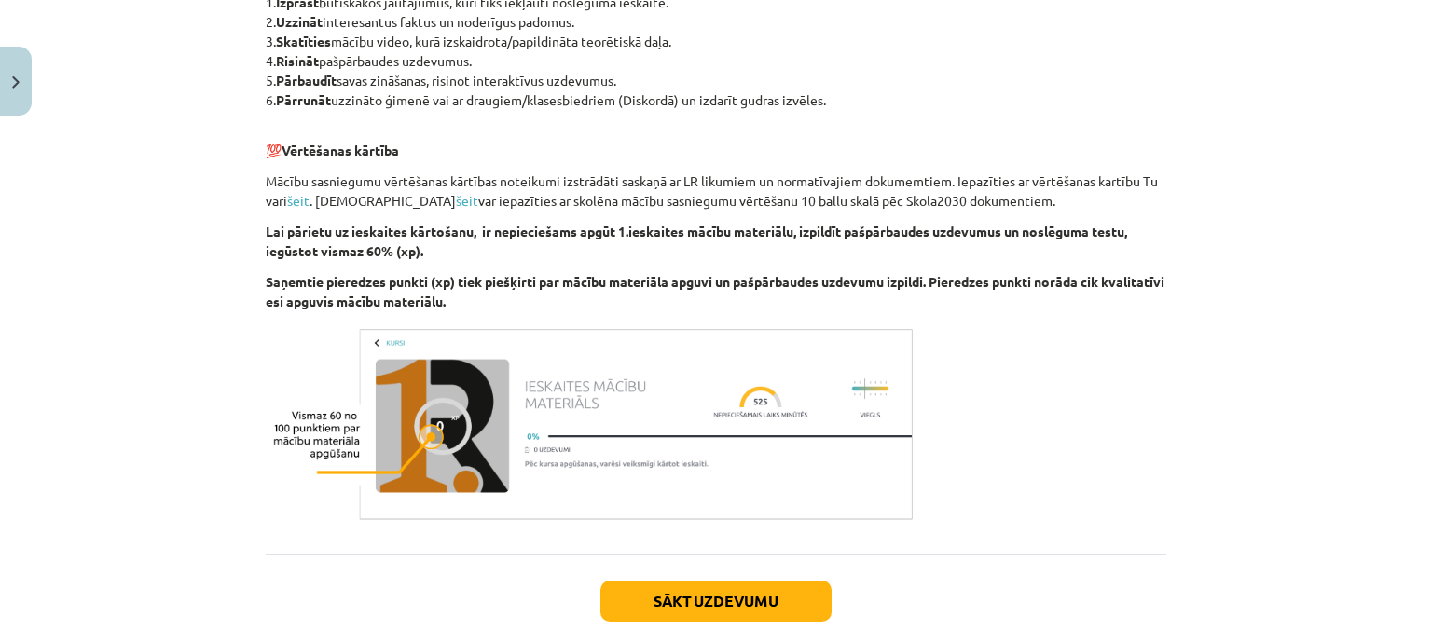
scroll to position [1057, 0]
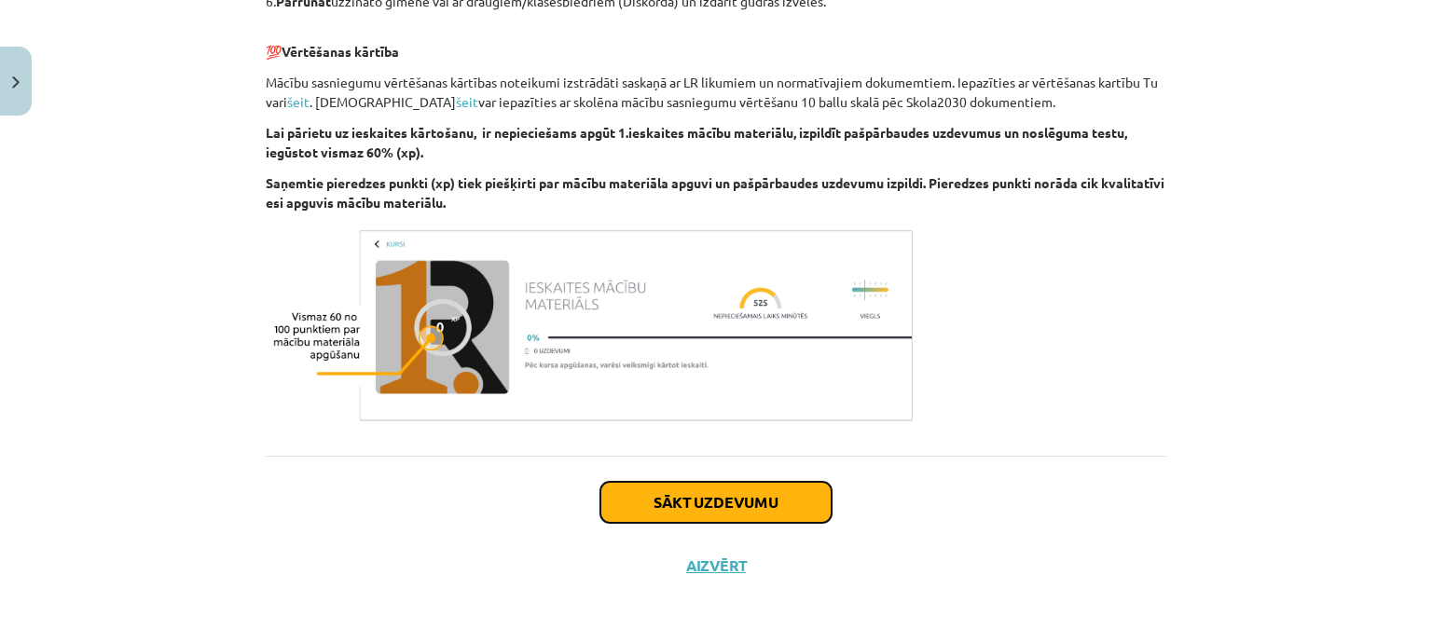
click at [708, 506] on button "Sākt uzdevumu" at bounding box center [715, 502] width 231 height 41
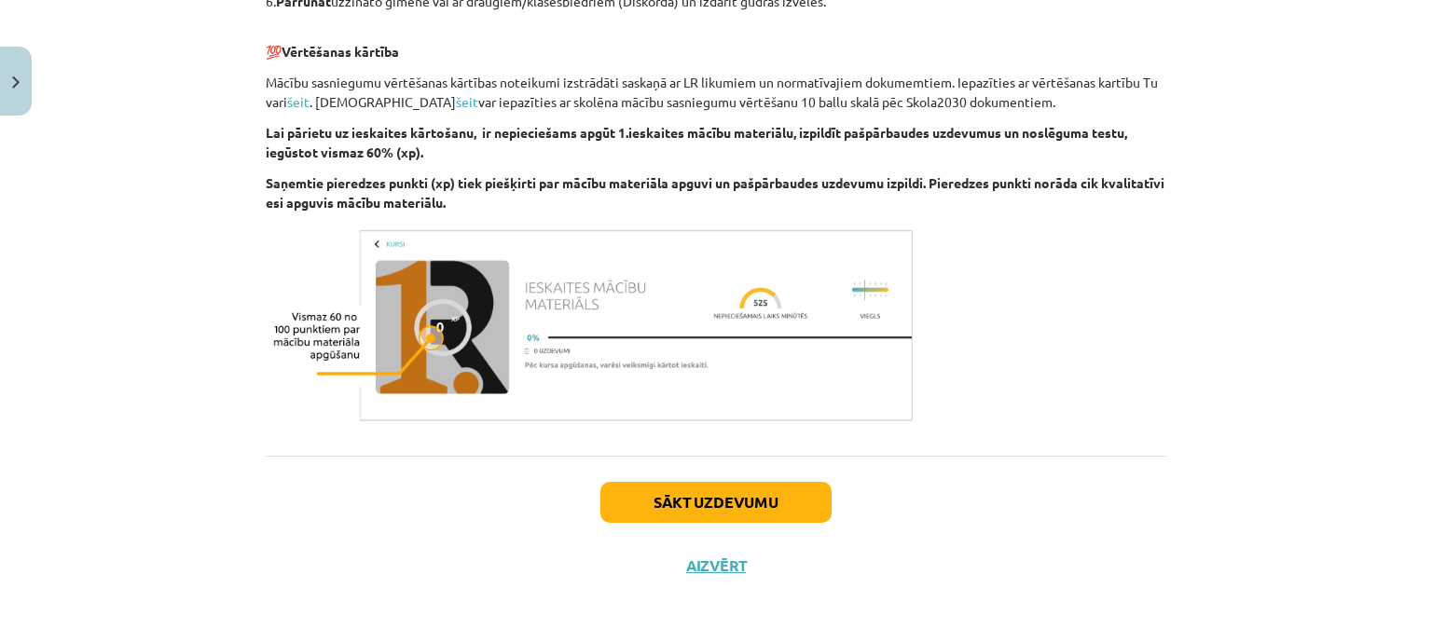
scroll to position [47, 0]
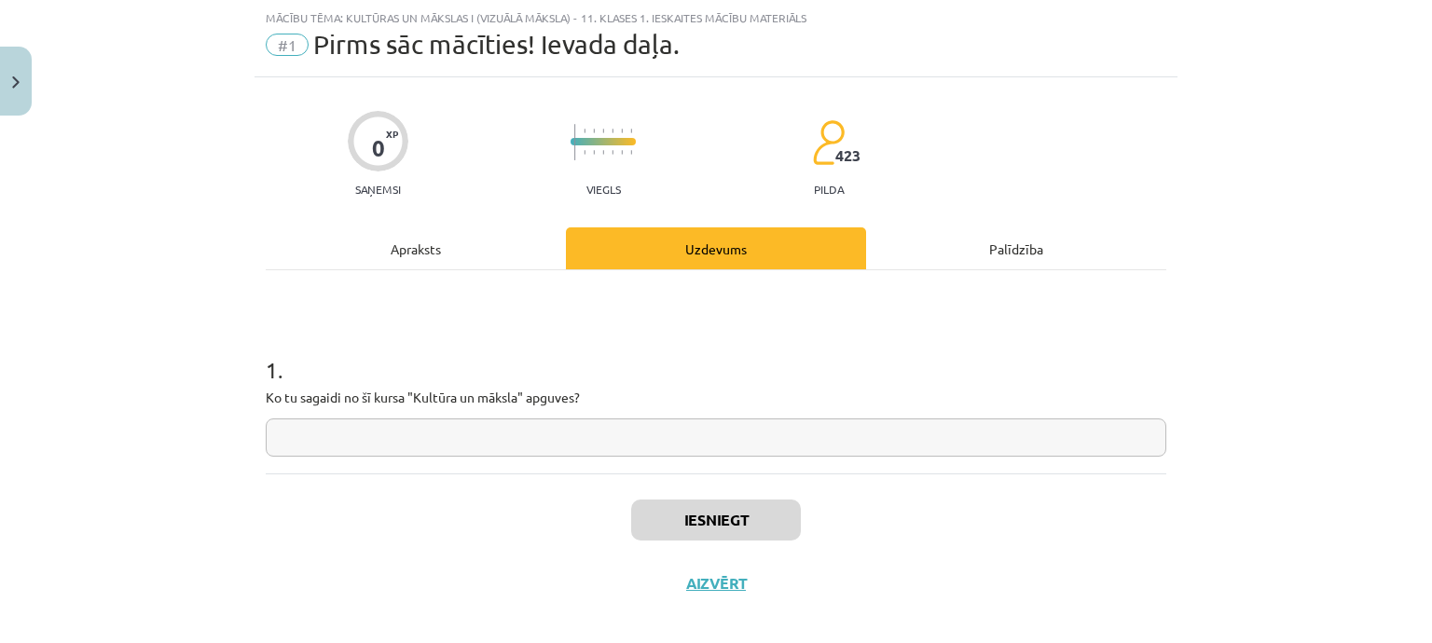
click at [420, 430] on input "text" at bounding box center [716, 438] width 900 height 38
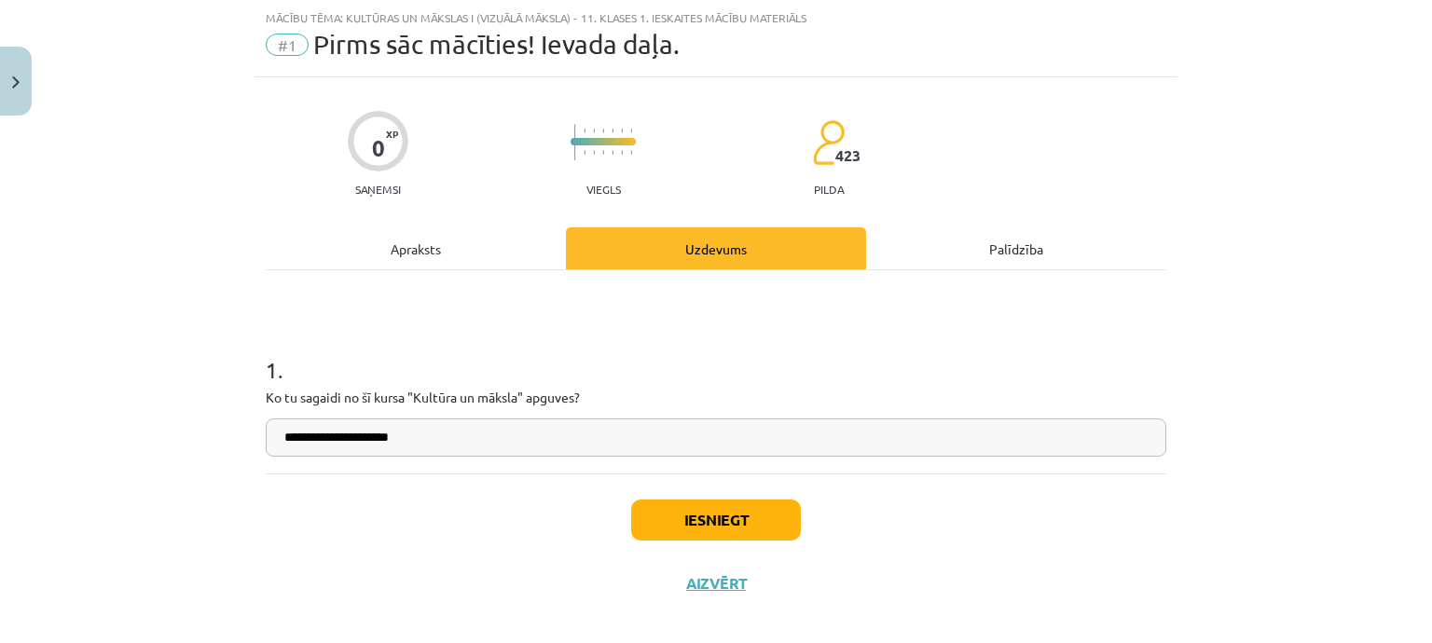
type input "**********"
click at [693, 518] on button "Iesniegt" at bounding box center [716, 520] width 170 height 41
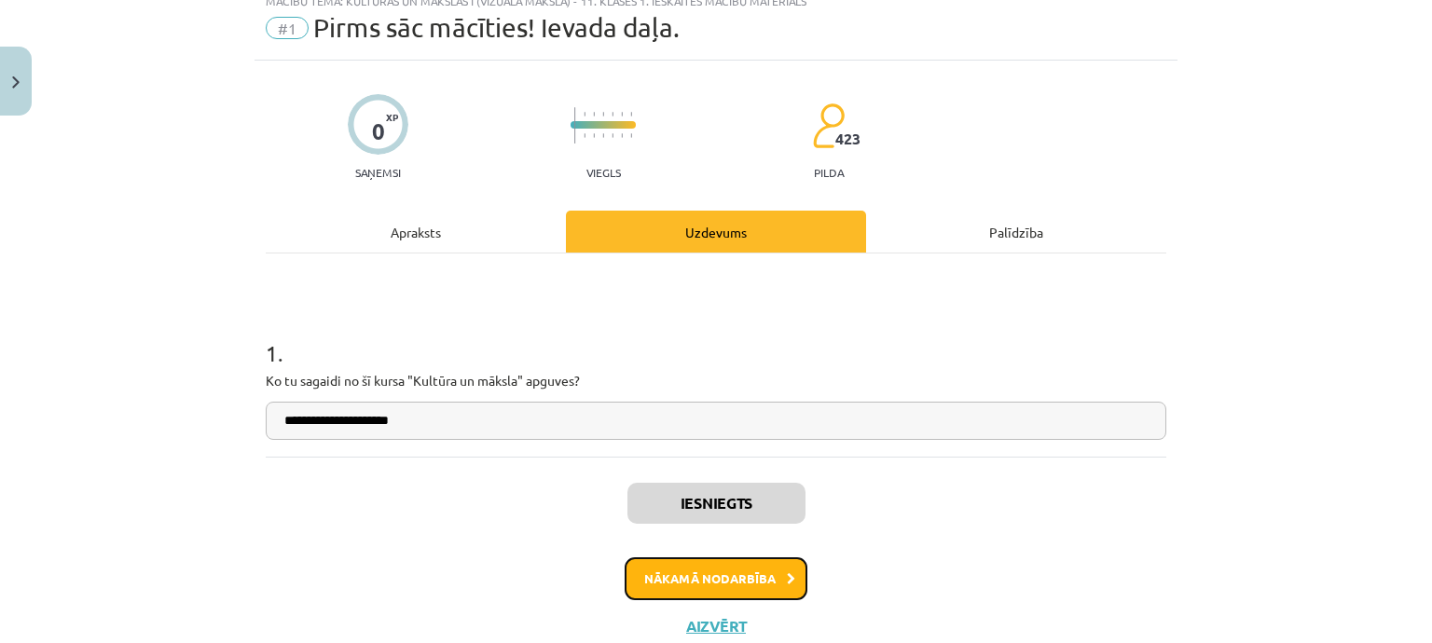
click at [701, 562] on button "Nākamā nodarbība" at bounding box center [716, 578] width 183 height 43
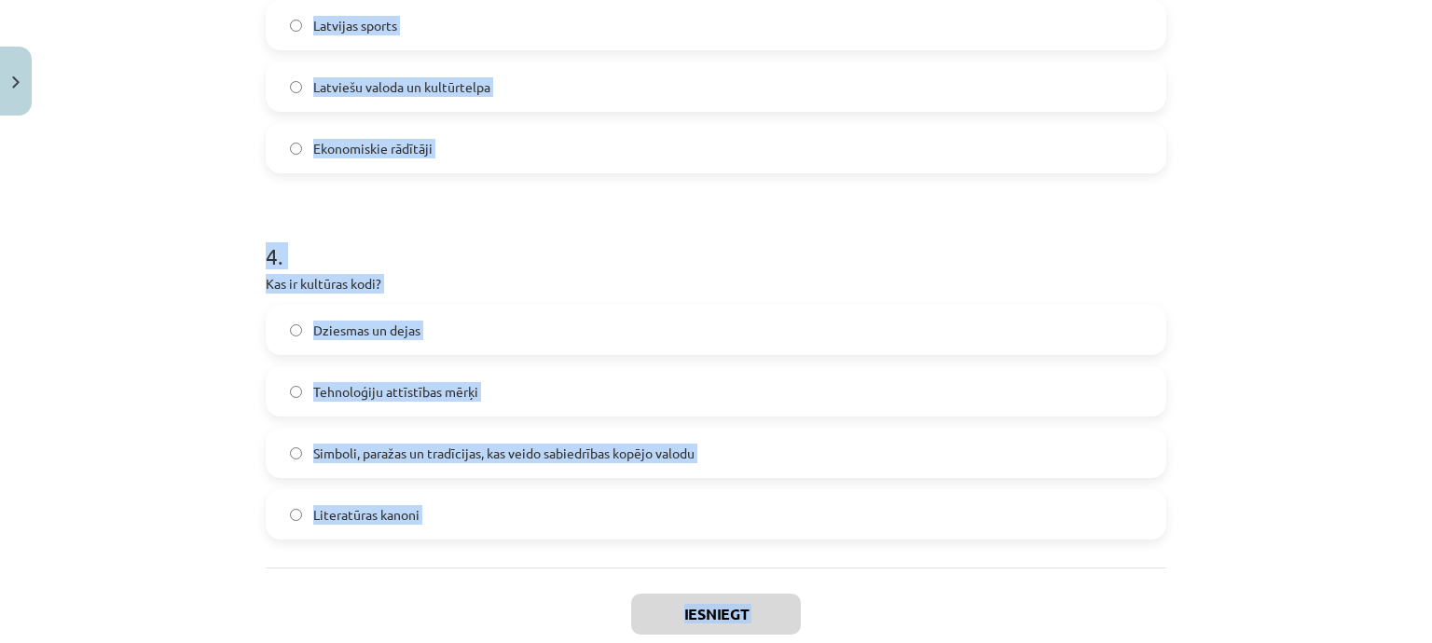
scroll to position [1371, 0]
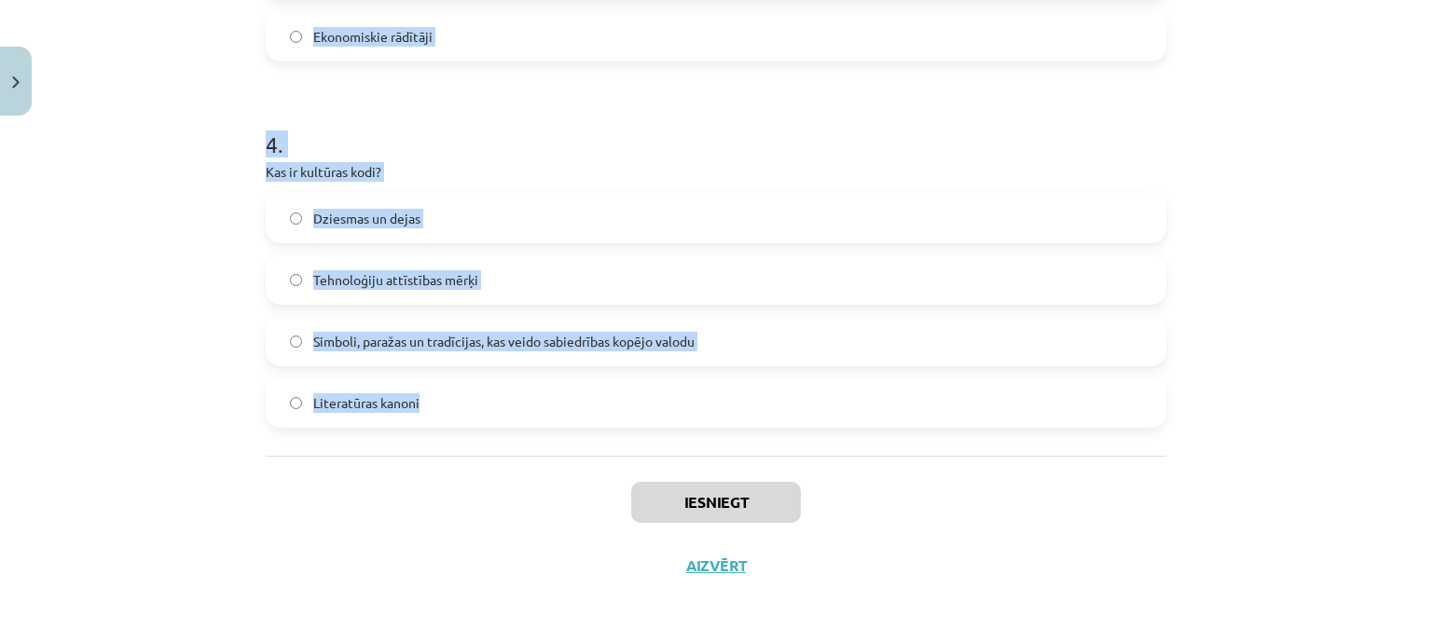
drag, startPoint x: 246, startPoint y: 352, endPoint x: 588, endPoint y: 391, distance: 344.2
click at [588, 391] on div "Mācību tēma: Kultūras un mākslas i (vizuālā māksla) - 11. klases 1. ieskaites m…" at bounding box center [716, 321] width 1432 height 643
copy form "1 . Kas raksturo latviešu valodas lomu Latvijā? Tā ir atļauta tikai akadēmiskaj…"
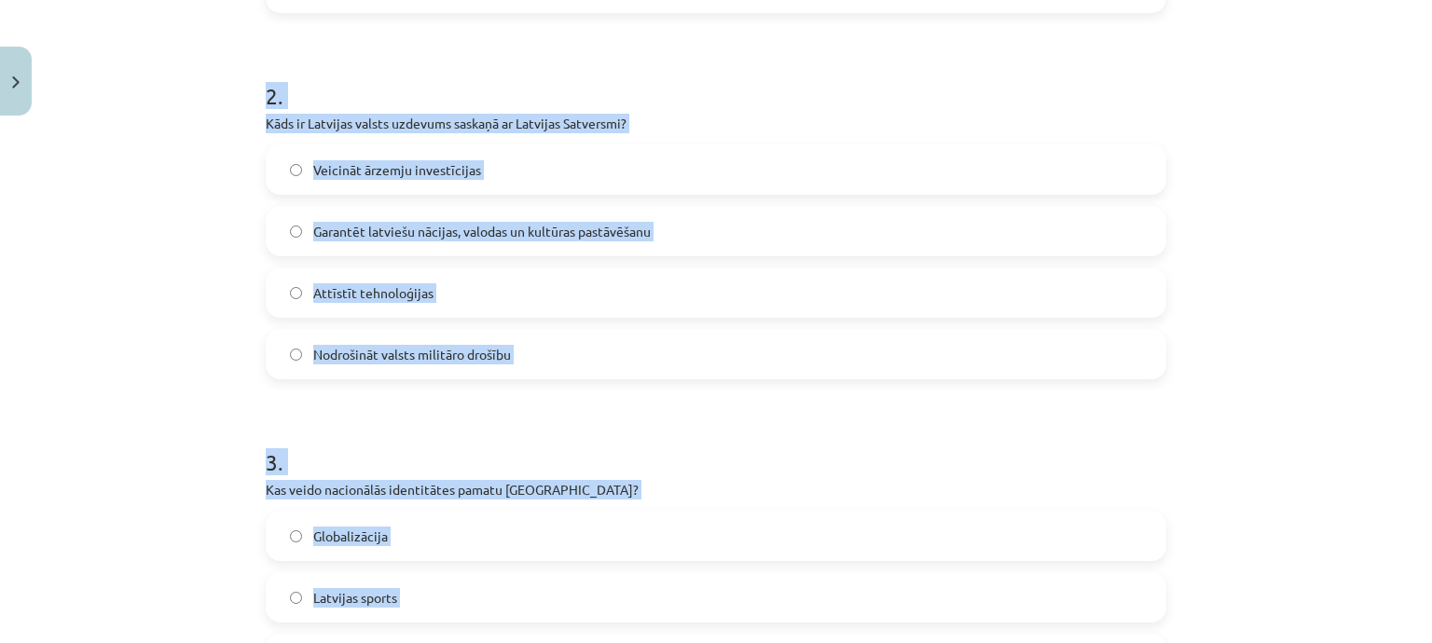
scroll to position [439, 0]
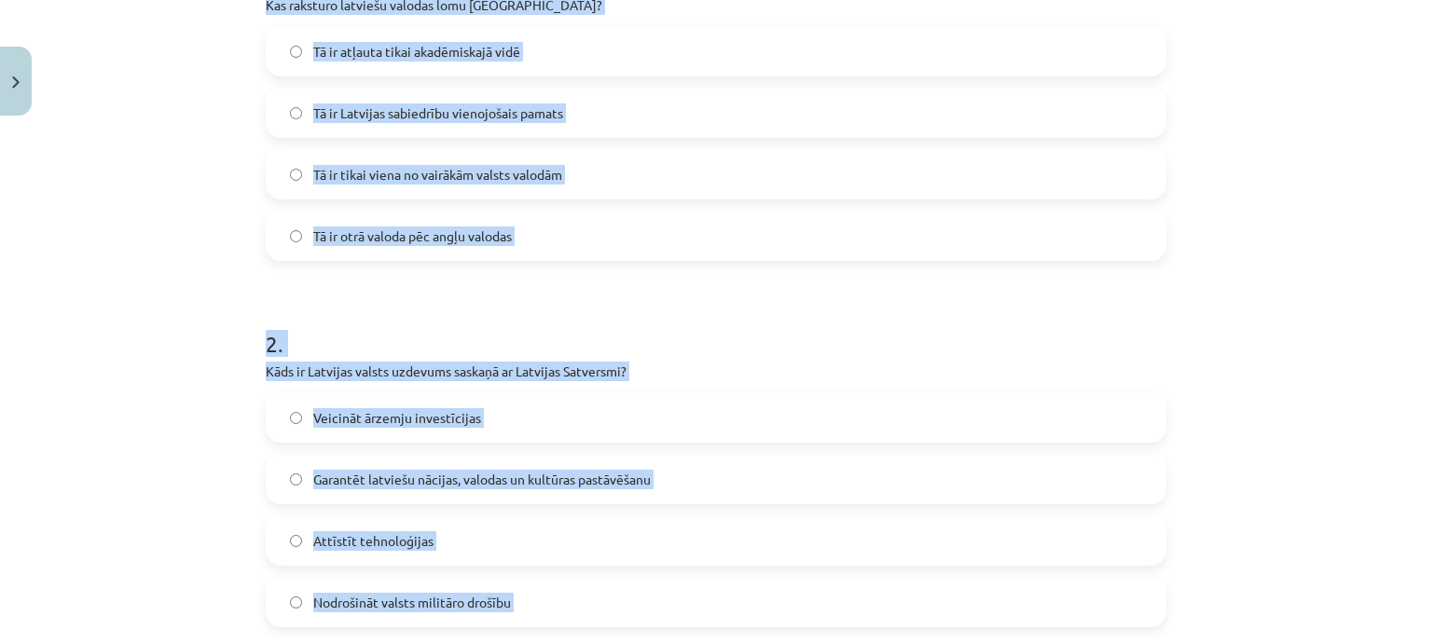
click at [215, 312] on div "Mācību tēma: Kultūras un mākslas i (vizuālā māksla) - 11. klases 1. ieskaites m…" at bounding box center [716, 321] width 1432 height 643
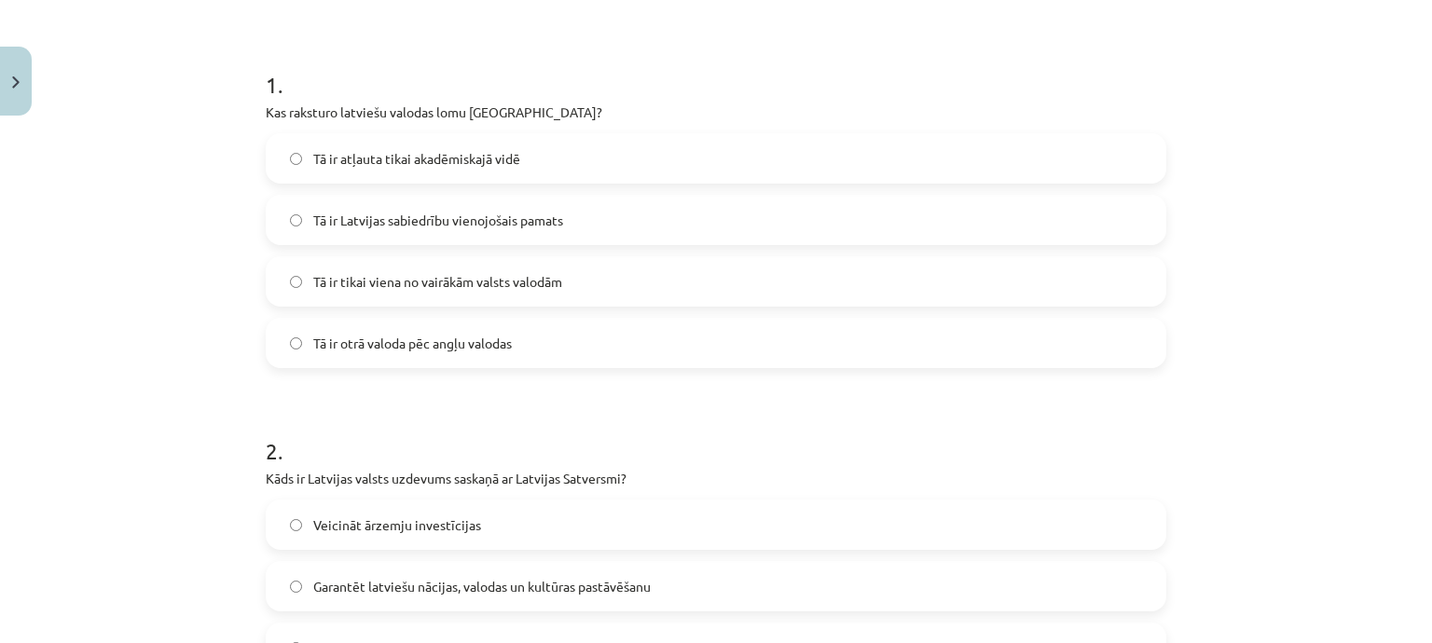
scroll to position [373, 0]
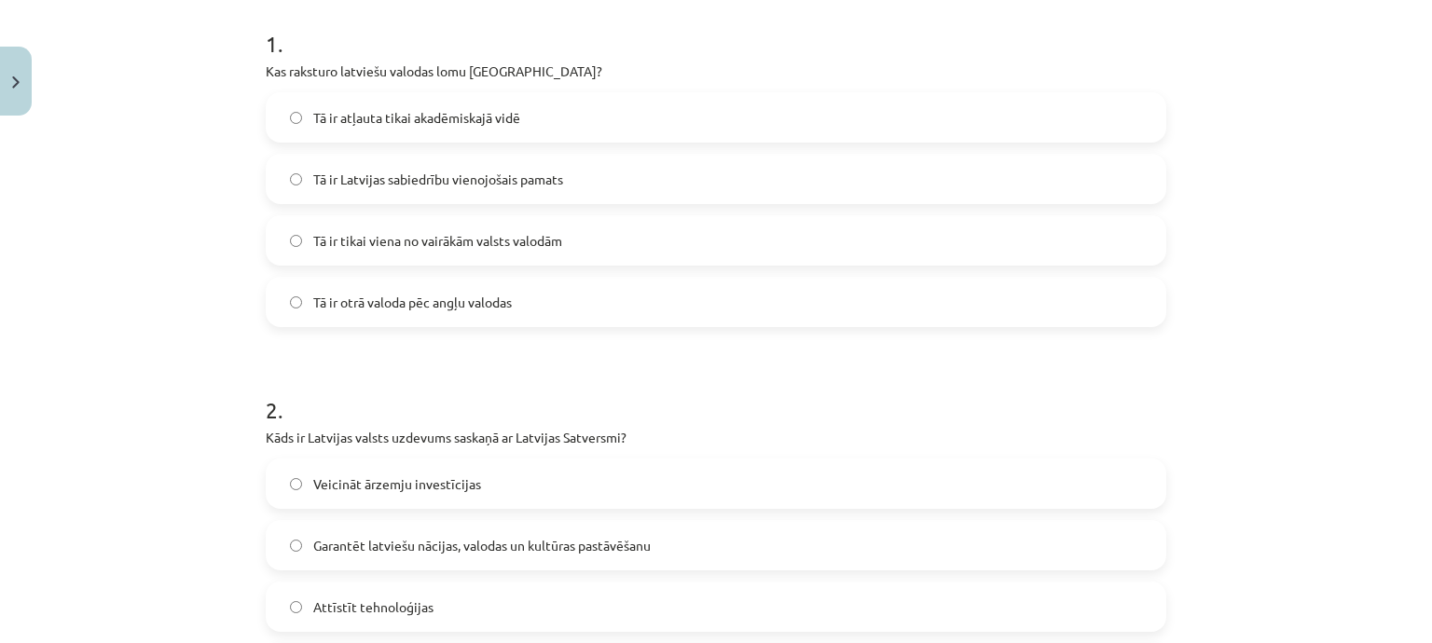
click at [443, 189] on label "Tā ir Latvijas sabiedrību vienojošais pamats" at bounding box center [716, 179] width 897 height 47
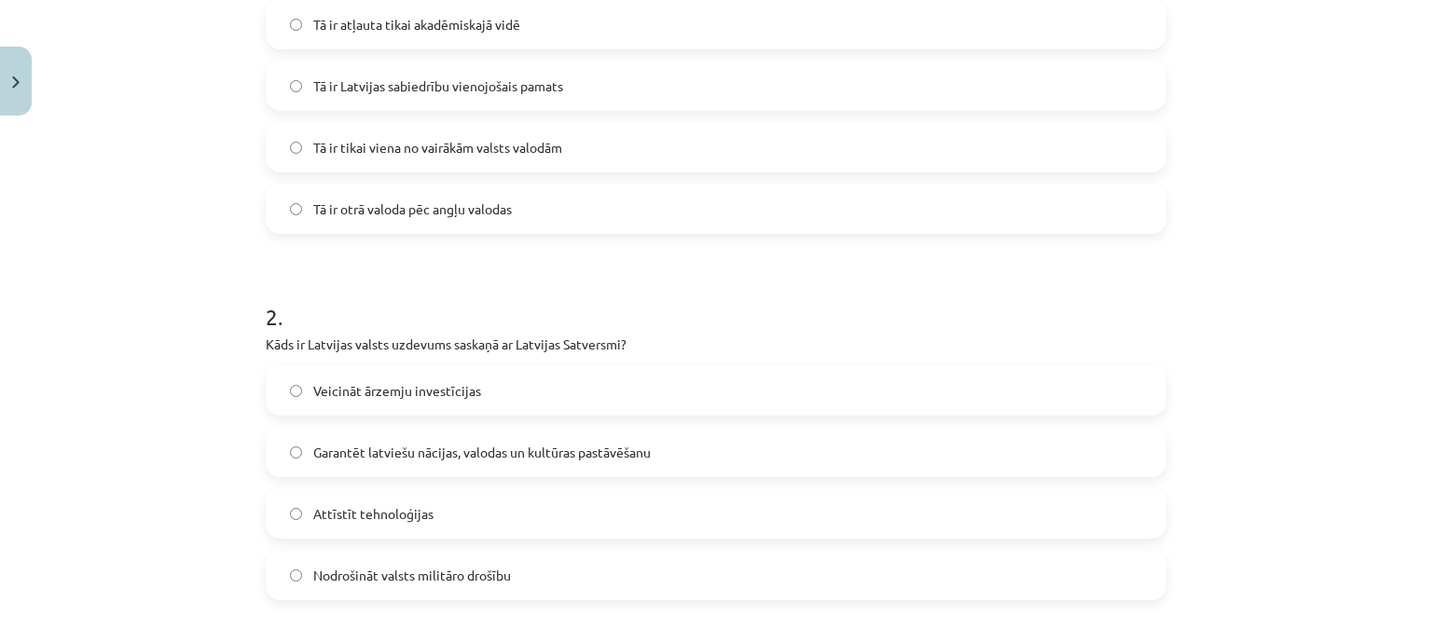
click at [443, 451] on span "Garantēt latviešu nācijas, valodas un kultūras pastāvēšanu" at bounding box center [481, 453] width 337 height 20
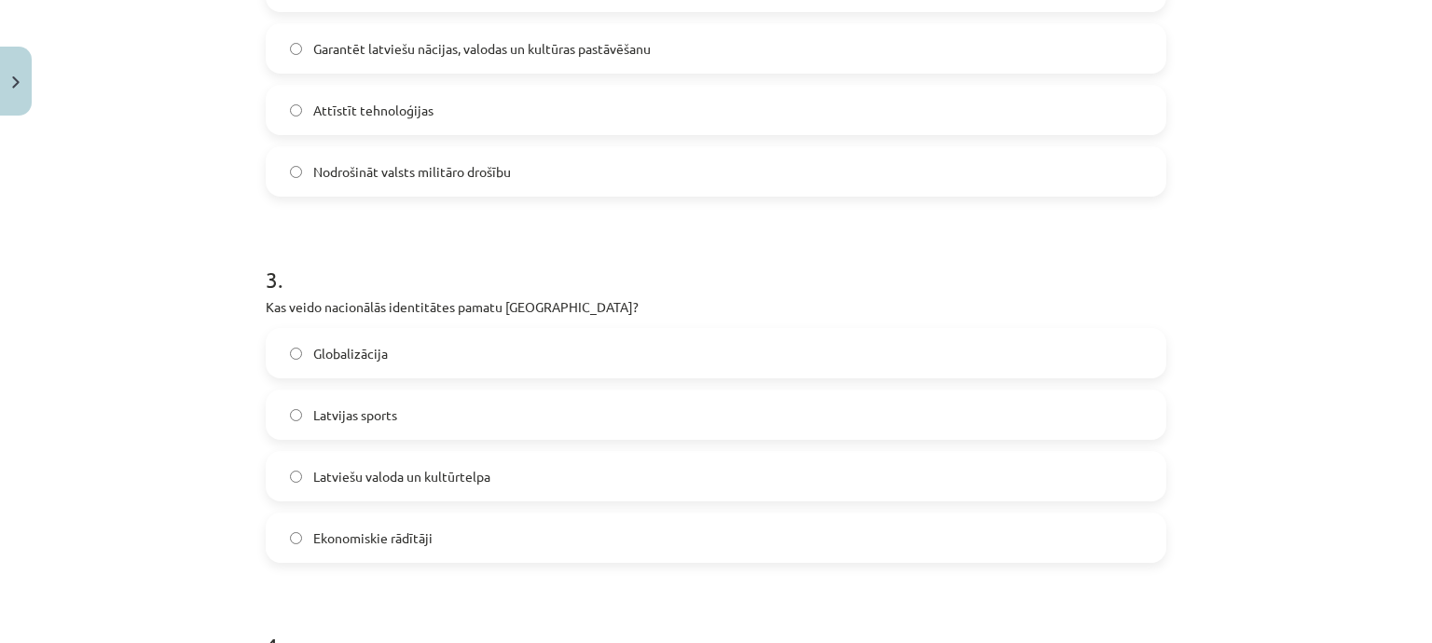
scroll to position [1025, 0]
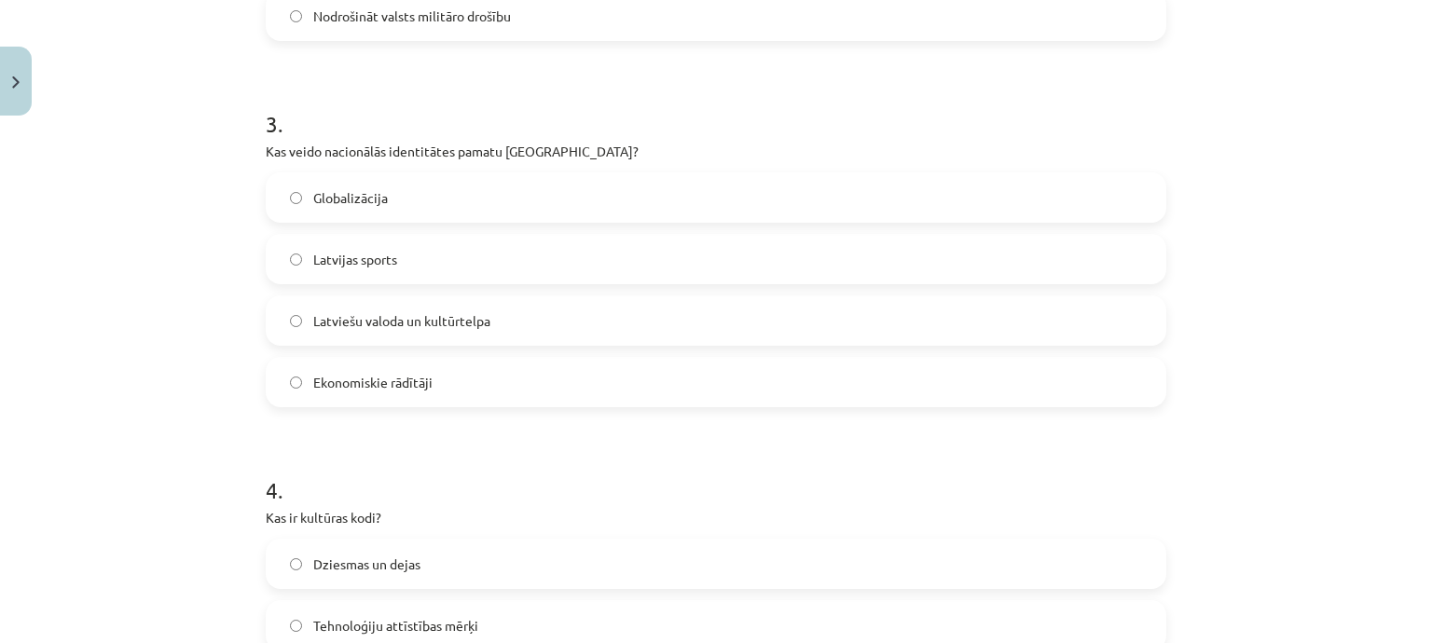
click at [415, 323] on span "Latviešu valoda un kultūrtelpa" at bounding box center [401, 321] width 177 height 20
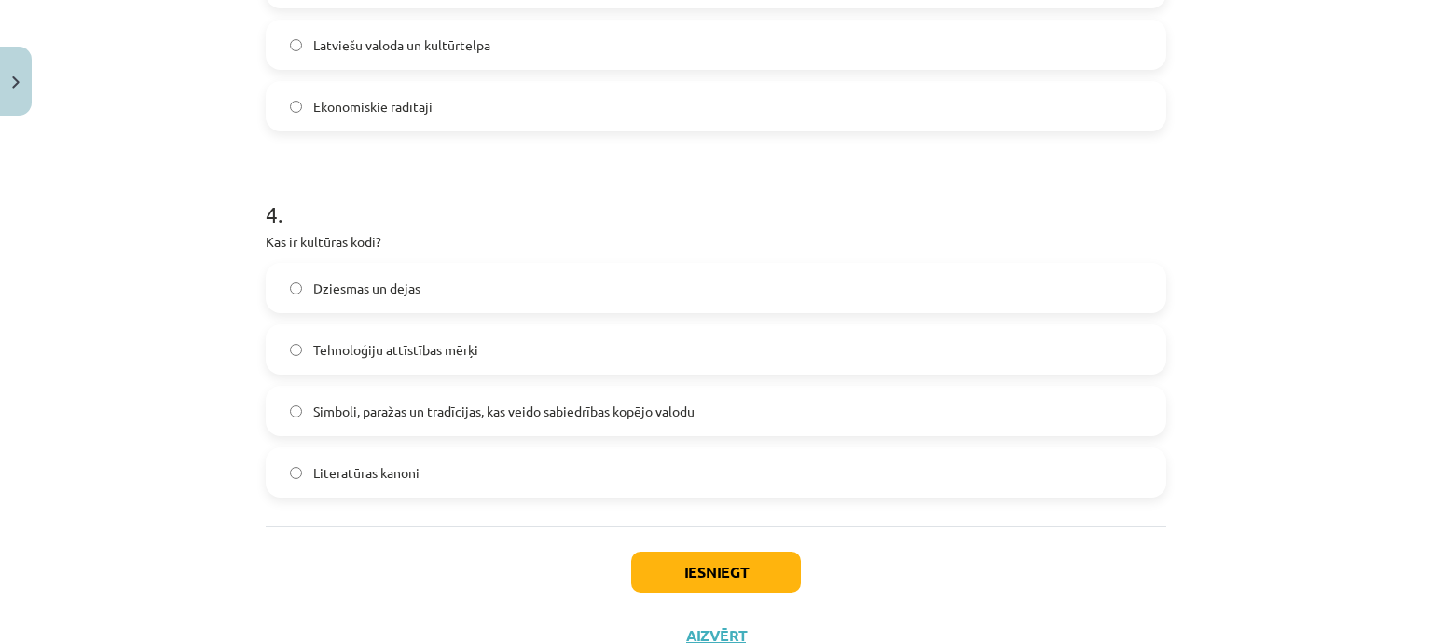
scroll to position [1305, 0]
click at [479, 394] on label "Simboli, paražas un tradīcijas, kas veido sabiedrības kopējo valodu" at bounding box center [716, 407] width 897 height 47
click at [645, 555] on button "Iesniegt" at bounding box center [716, 568] width 170 height 41
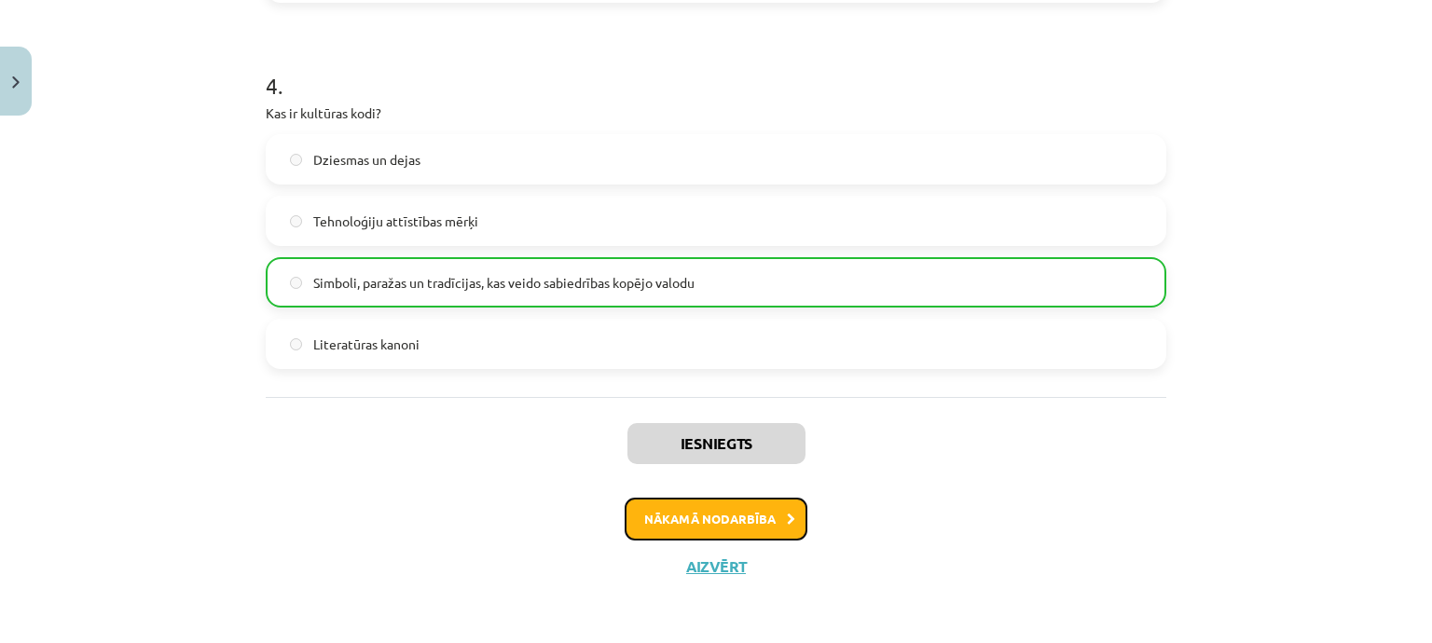
click at [762, 511] on button "Nākamā nodarbība" at bounding box center [716, 519] width 183 height 43
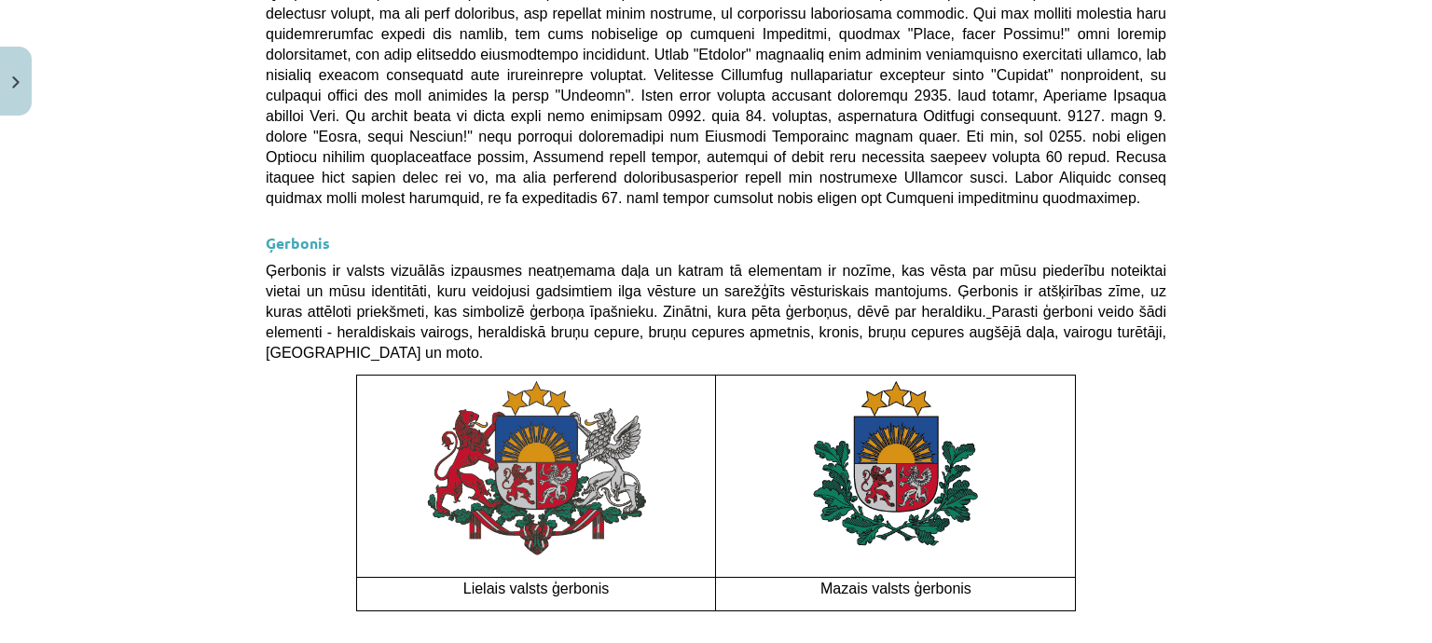
scroll to position [1428, 0]
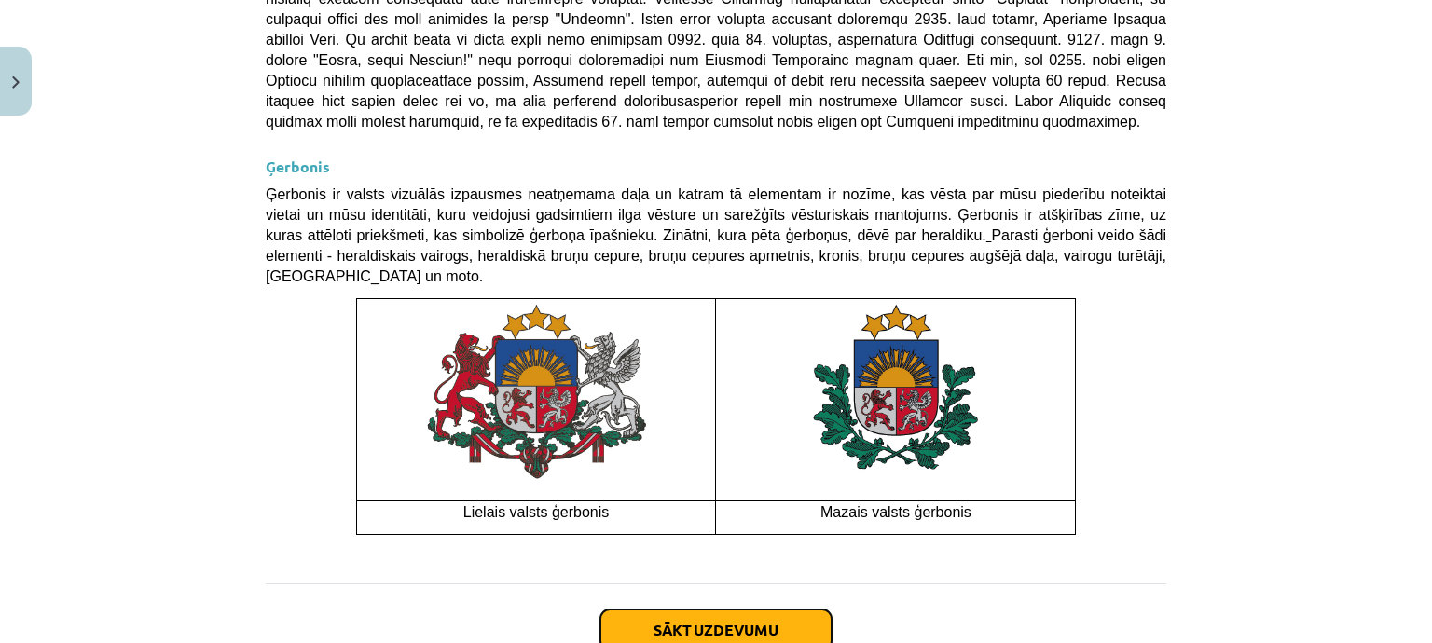
click at [710, 610] on button "Sākt uzdevumu" at bounding box center [715, 630] width 231 height 41
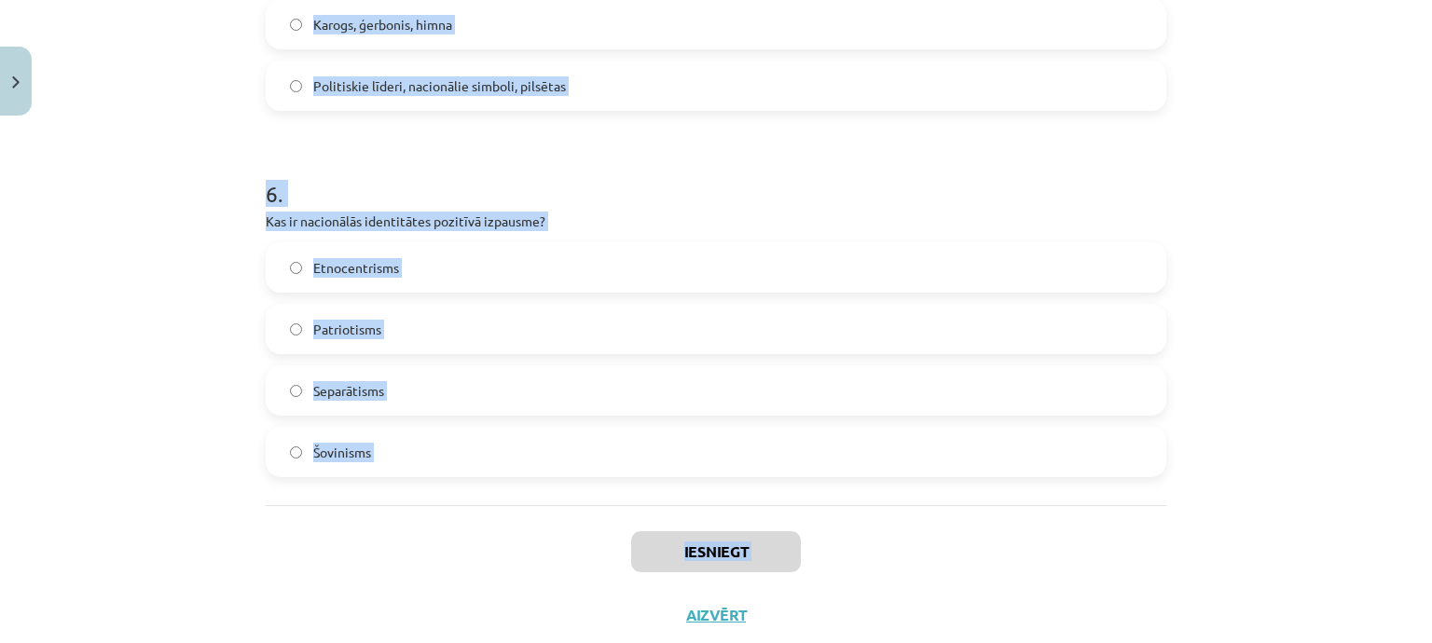
scroll to position [2103, 0]
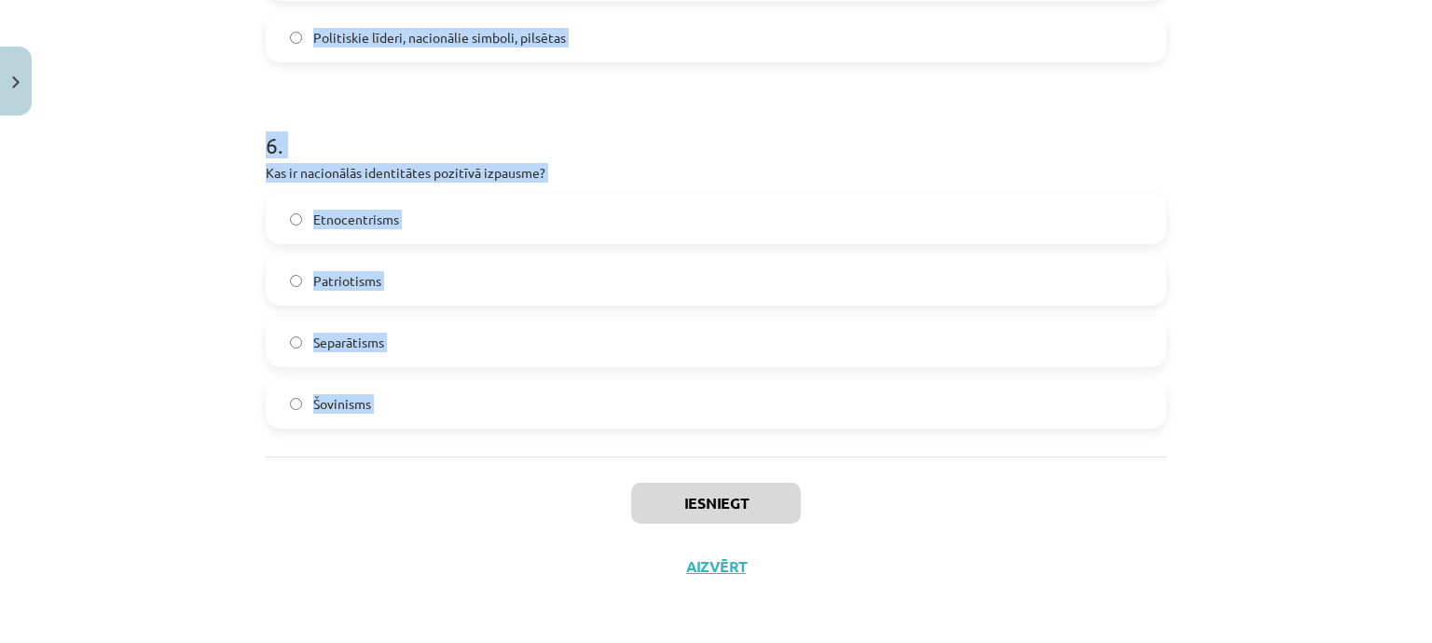
drag, startPoint x: 254, startPoint y: 212, endPoint x: 562, endPoint y: 487, distance: 413.9
copy form "Kura bija pirmā Eiropas valsts himna? Francijas "Marseljēza" Vācijas "Deutschla…"
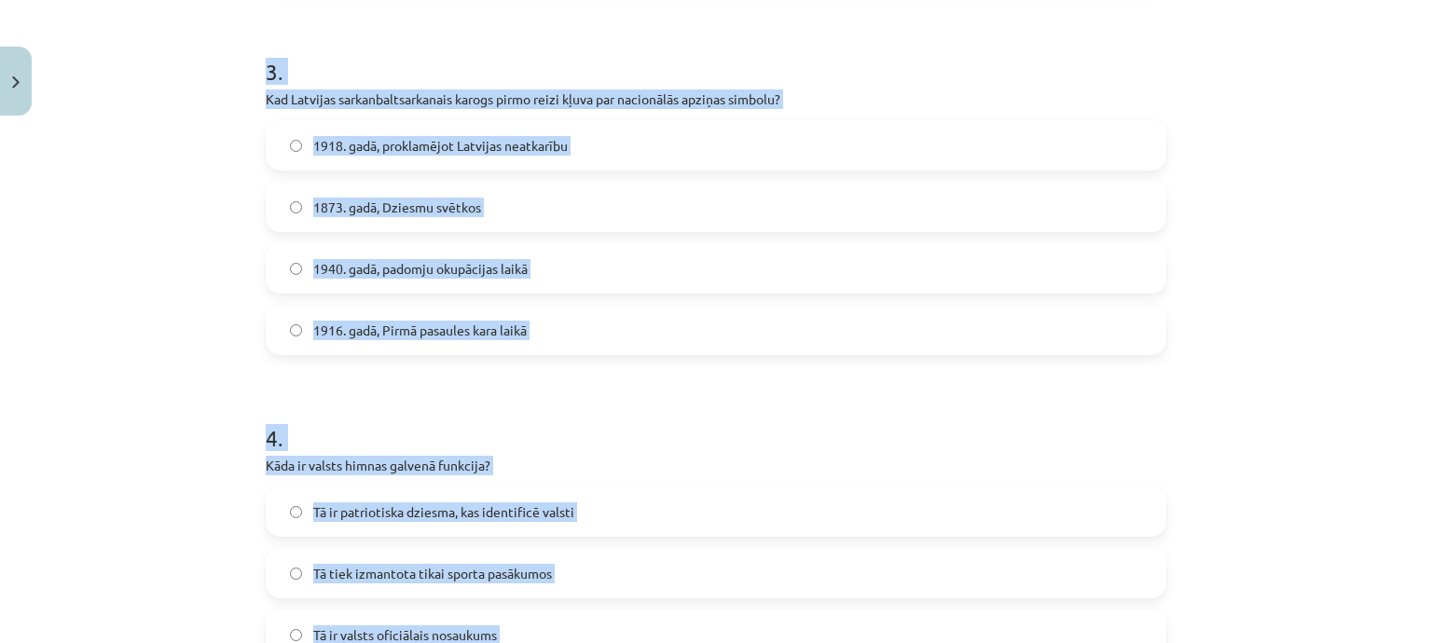
click at [63, 348] on div "Mācību tēma: Kultūras un mākslas i (vizuālā māksla) - 11. klases 1. ieskaites m…" at bounding box center [716, 321] width 1432 height 643
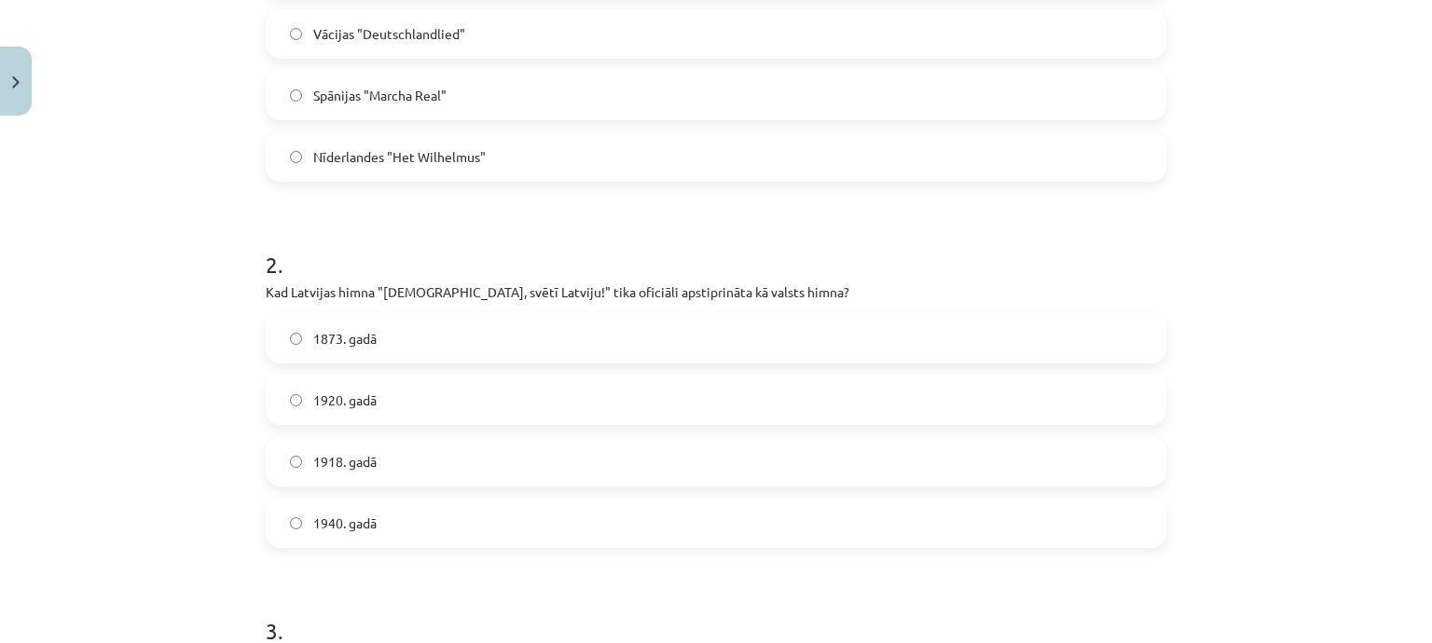
scroll to position [239, 0]
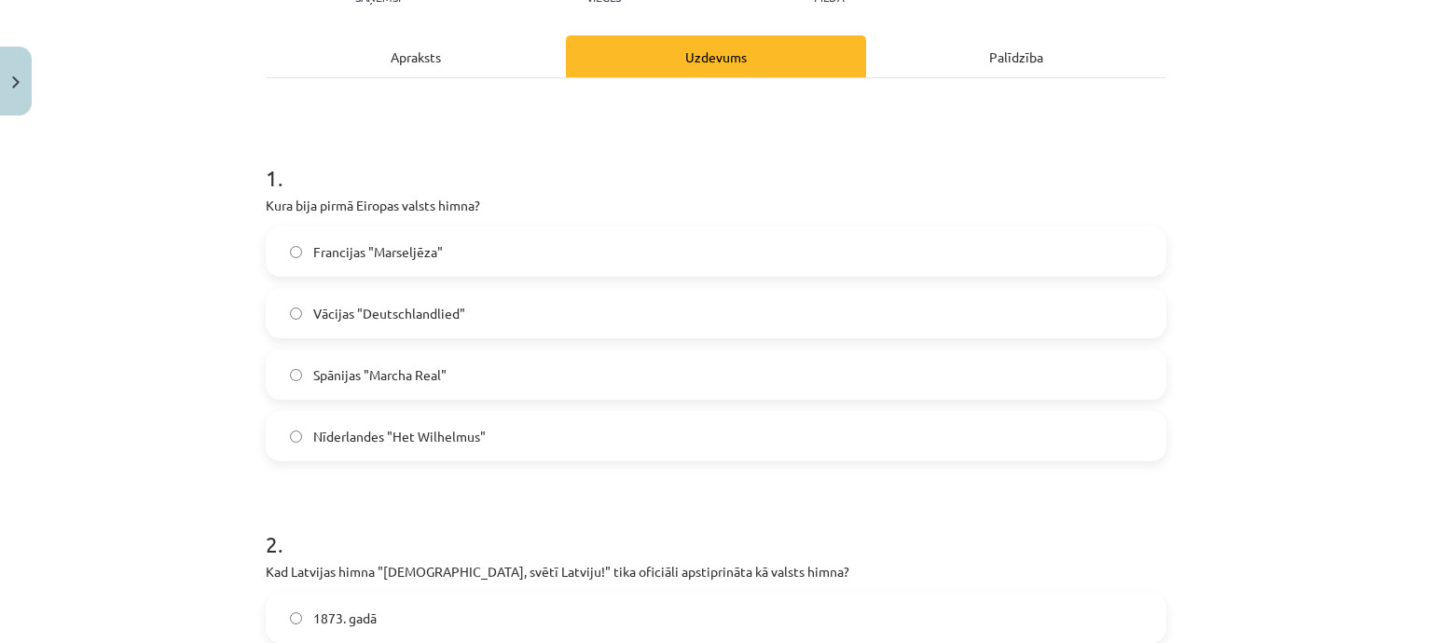
click at [535, 422] on label "Nīderlandes "Het Wilhelmus"" at bounding box center [716, 436] width 897 height 47
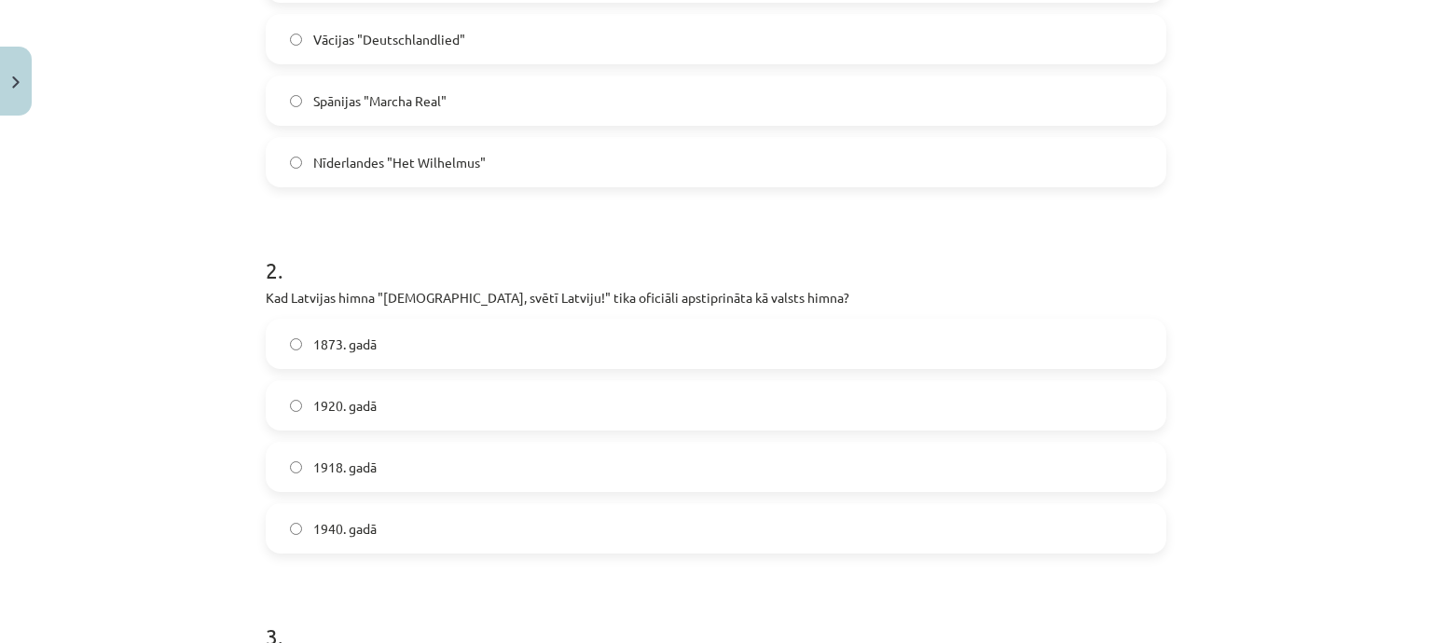
scroll to position [611, 0]
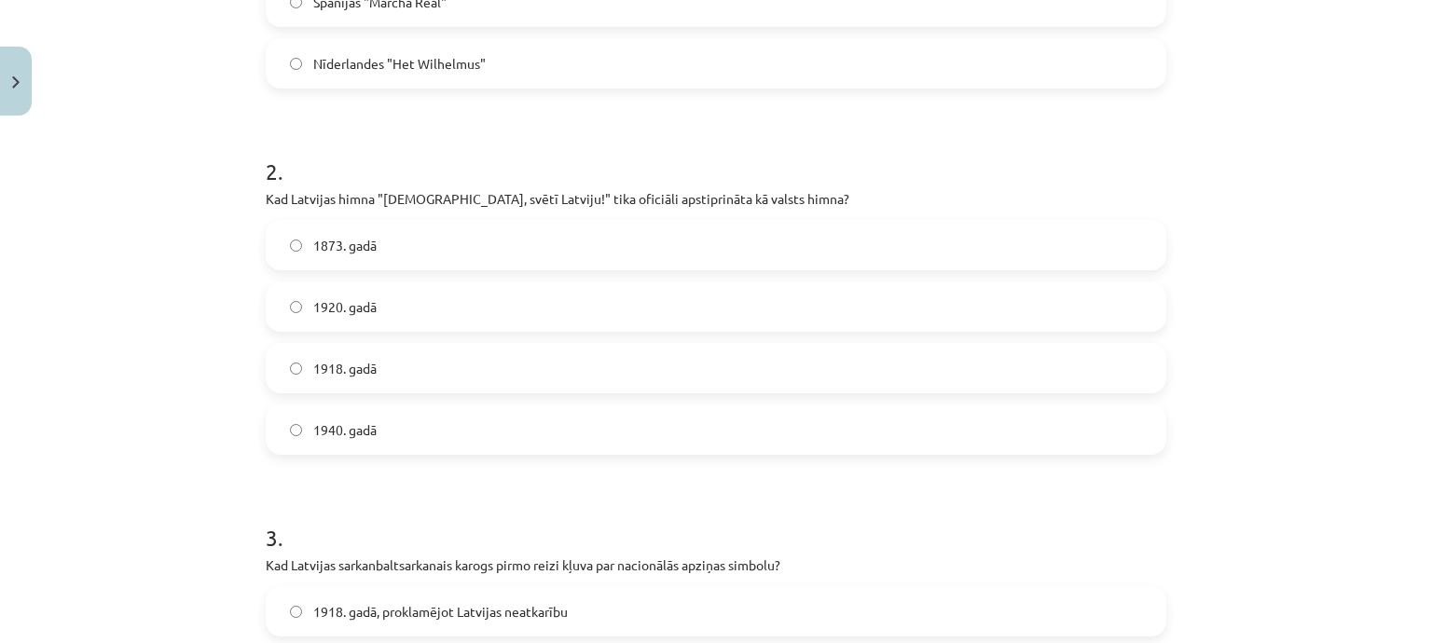
click at [443, 308] on label "1920. gadā" at bounding box center [716, 306] width 897 height 47
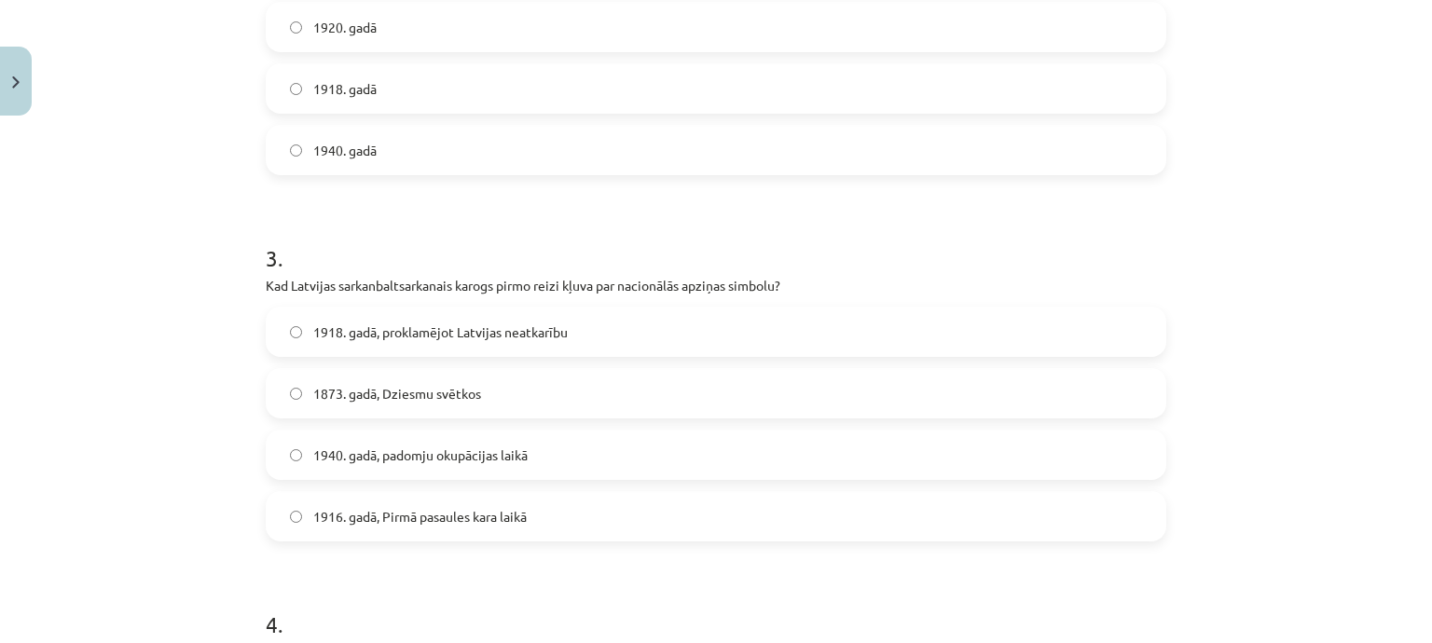
scroll to position [1078, 0]
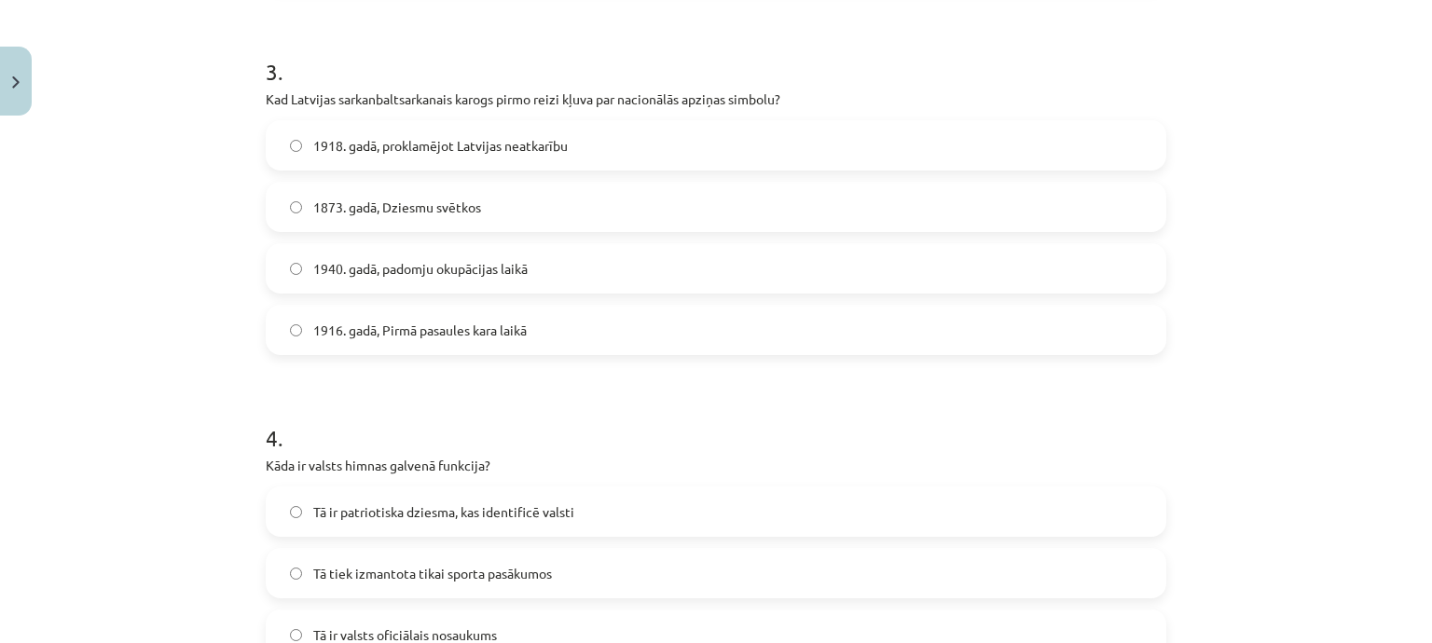
click at [407, 210] on span "1873. gadā, Dziesmu svētkos" at bounding box center [397, 208] width 168 height 20
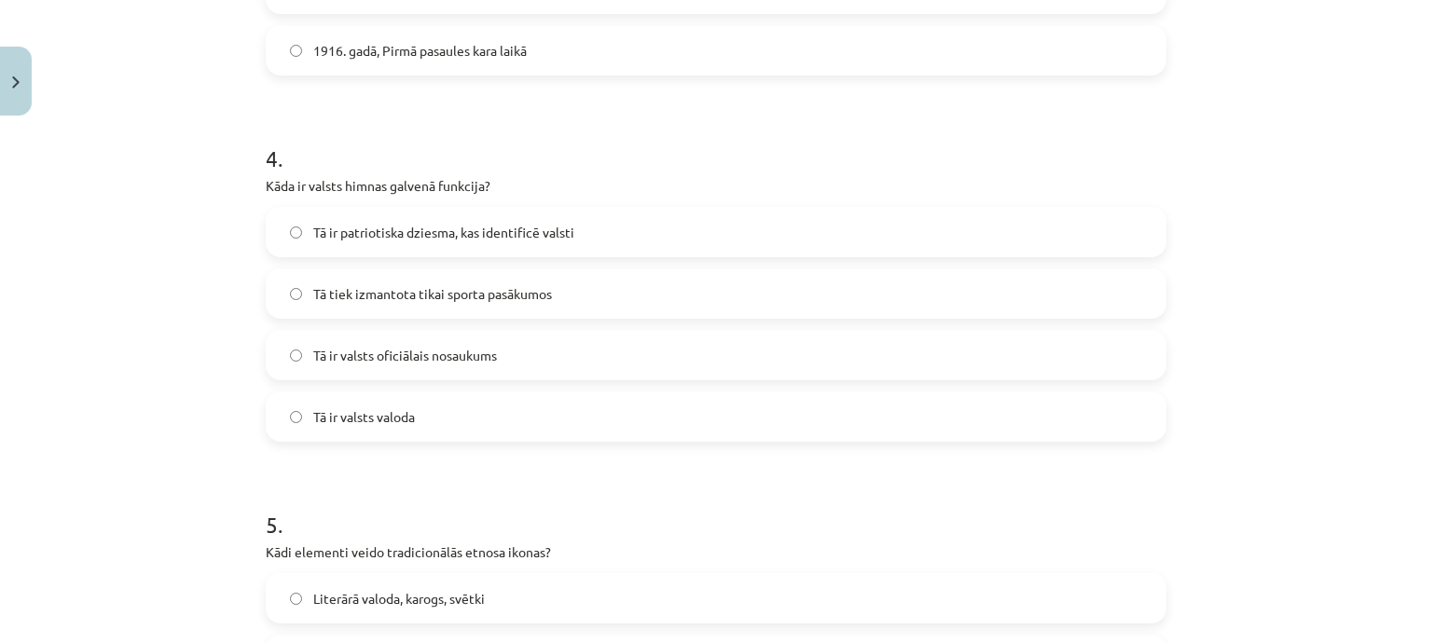
scroll to position [1357, 0]
click at [455, 227] on span "Tā ir patriotiska dziesma, kas identificē valsti" at bounding box center [443, 233] width 261 height 20
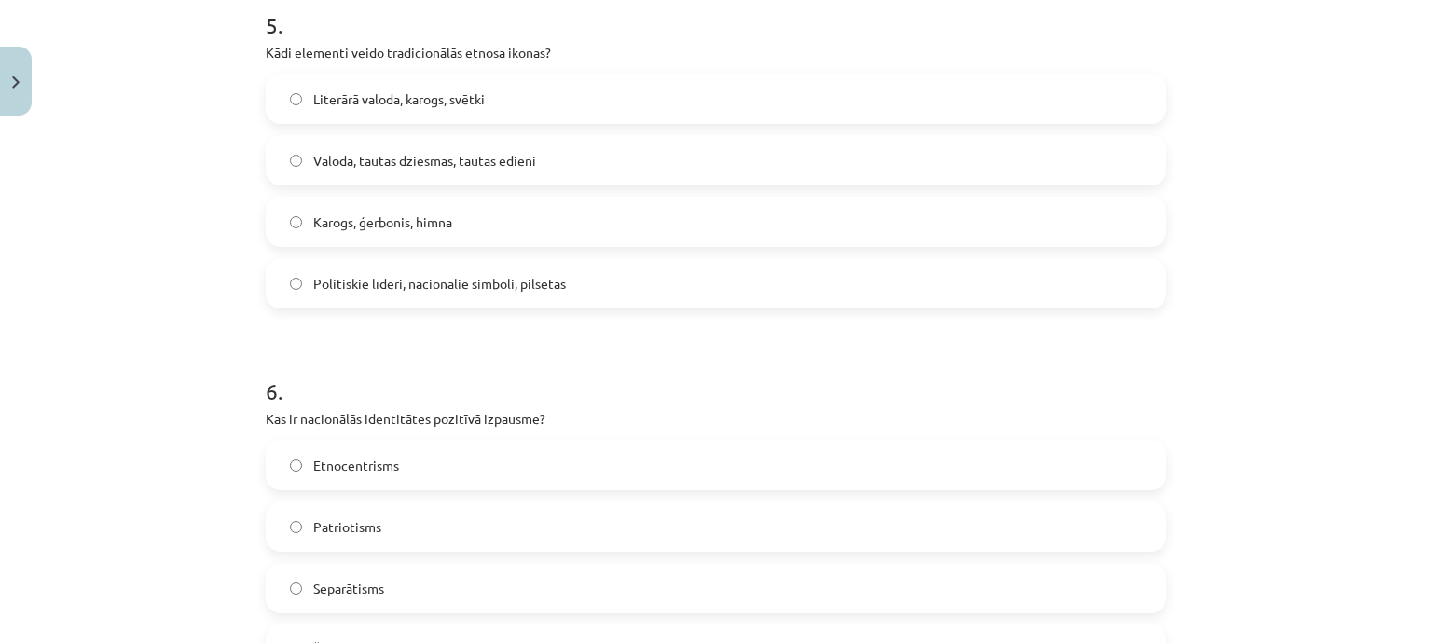
scroll to position [1823, 0]
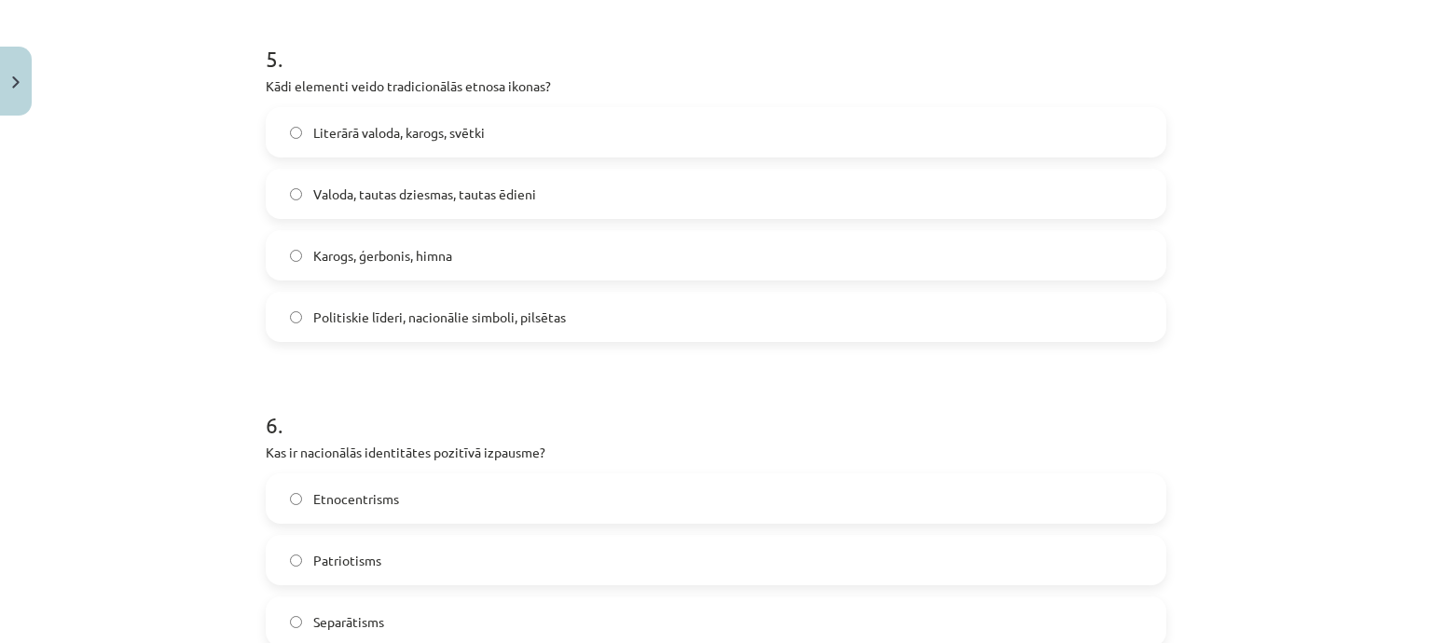
click at [432, 254] on span "Karogs, ģerbonis, himna" at bounding box center [382, 256] width 139 height 20
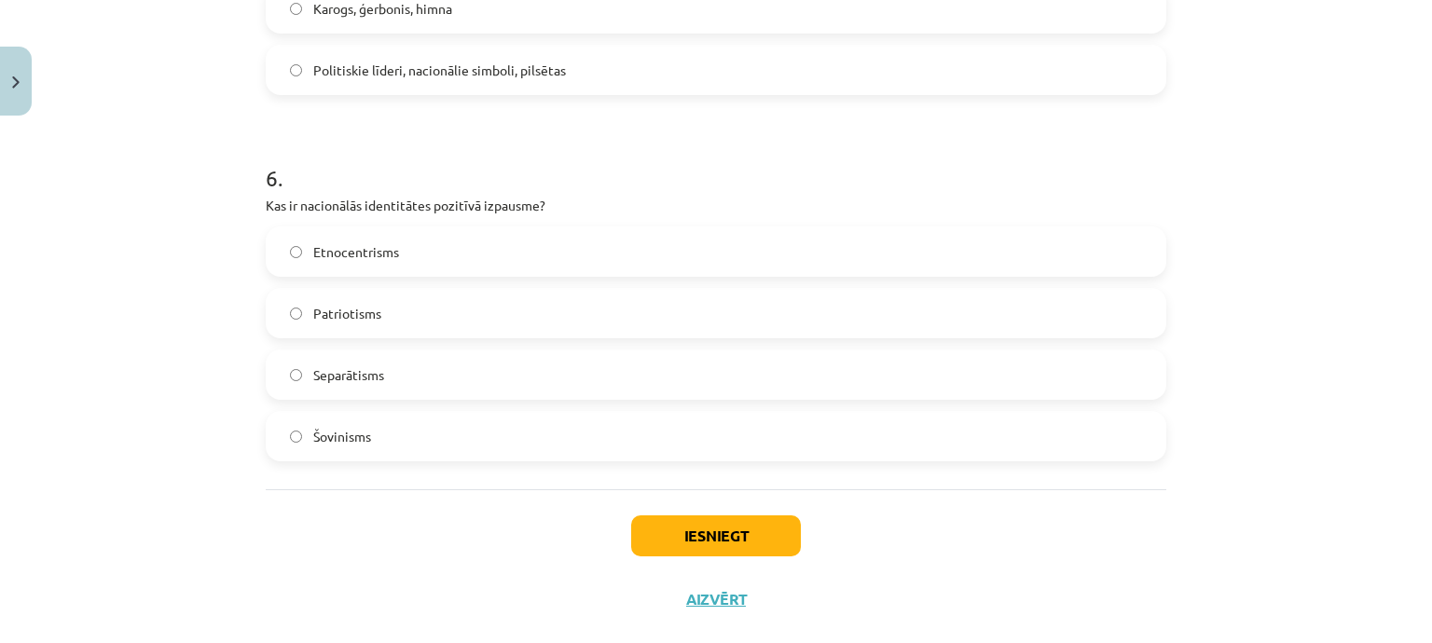
scroll to position [2103, 0]
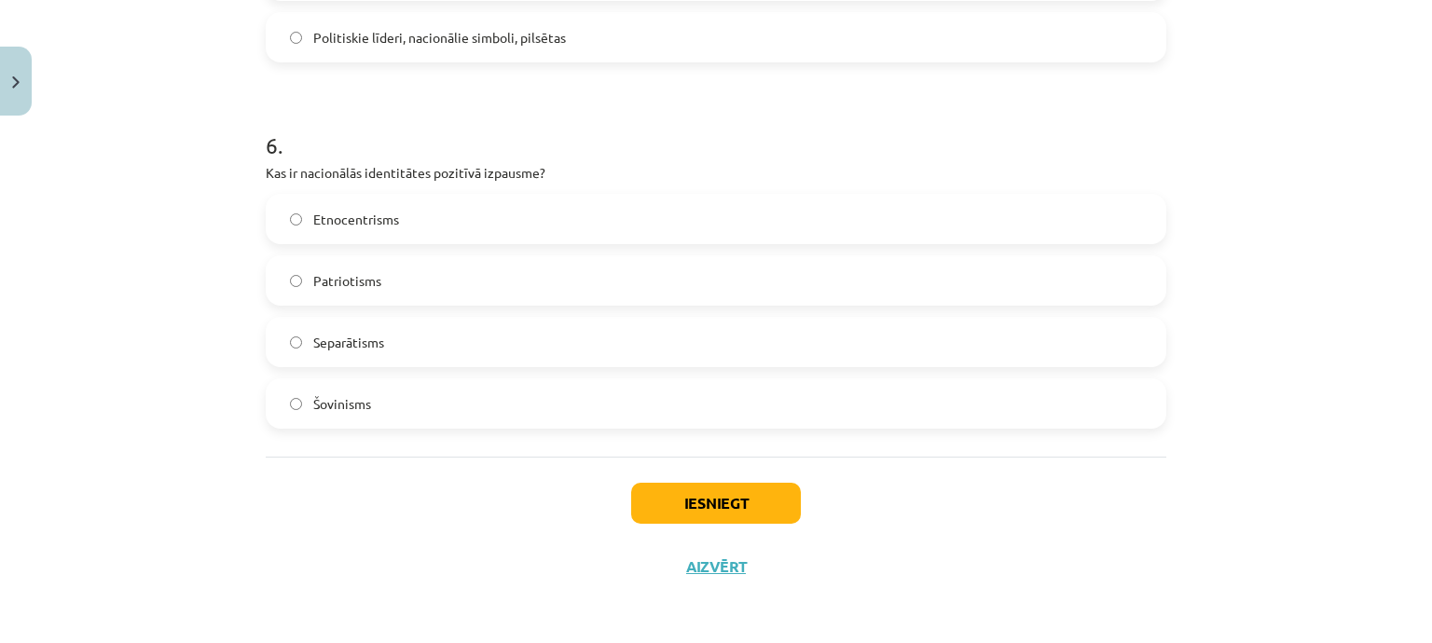
click at [400, 292] on label "Patriotisms" at bounding box center [716, 280] width 897 height 47
click at [742, 495] on button "Iesniegt" at bounding box center [716, 503] width 170 height 41
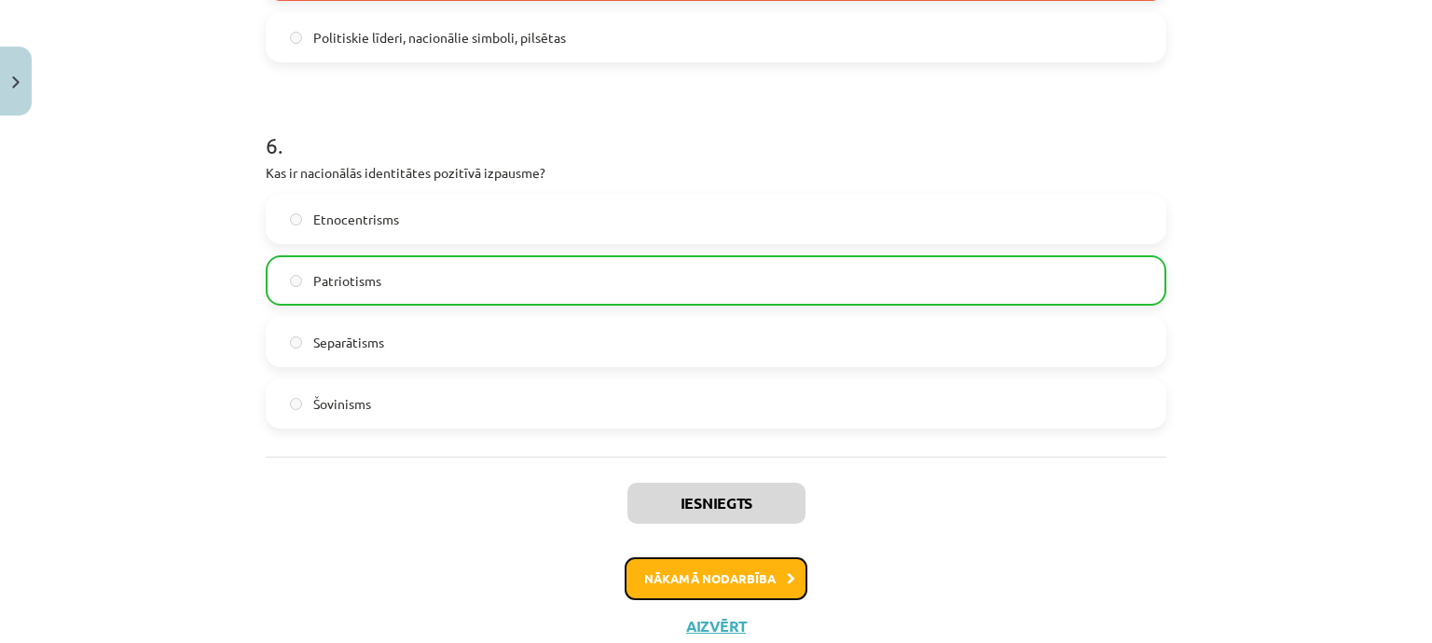
click at [743, 577] on button "Nākamā nodarbība" at bounding box center [716, 578] width 183 height 43
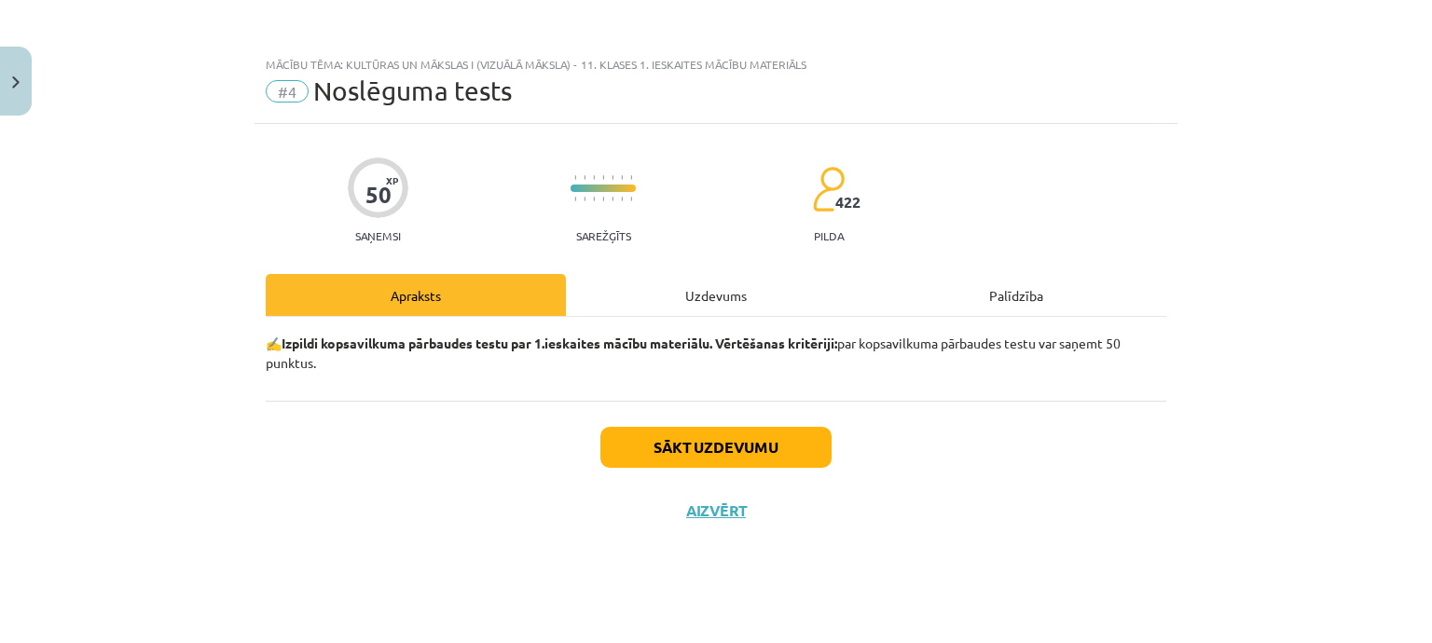
scroll to position [0, 0]
click at [732, 446] on button "Sākt uzdevumu" at bounding box center [715, 447] width 231 height 41
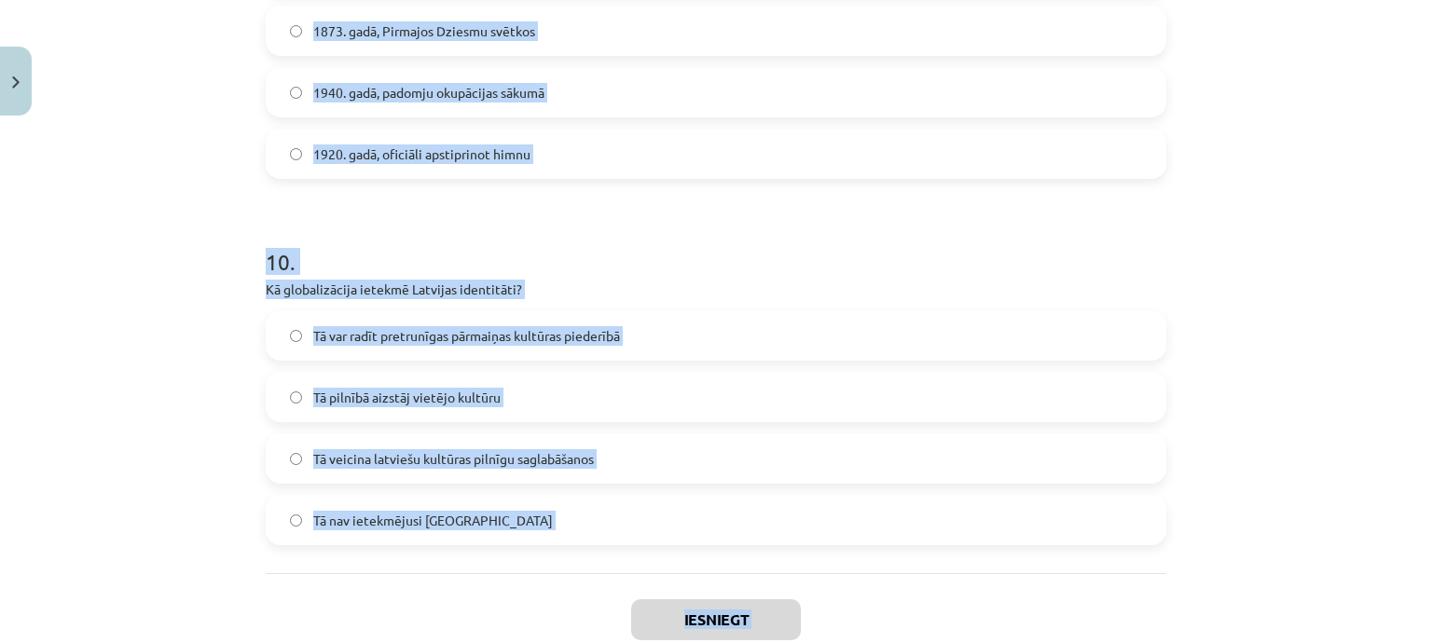
scroll to position [3568, 0]
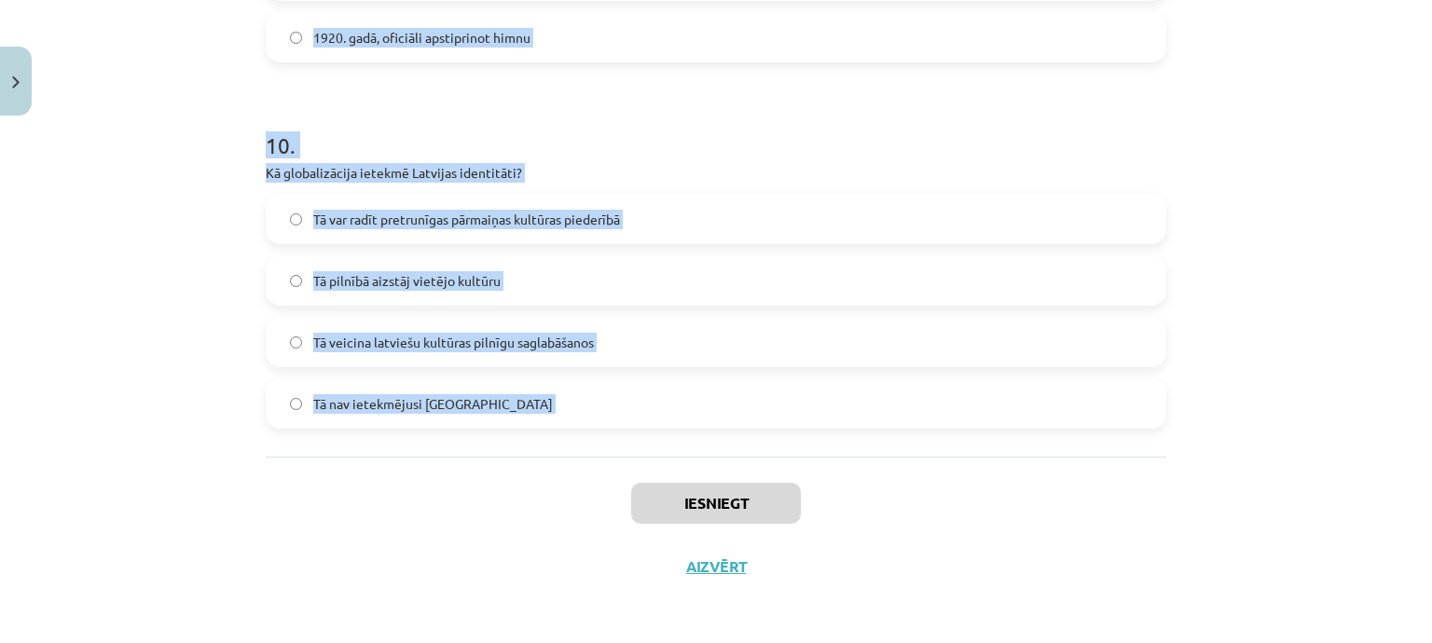
drag, startPoint x: 266, startPoint y: 205, endPoint x: 660, endPoint y: 460, distance: 469.8
copy form ". Kas ir nācija? Viena kontinenta visi iedzīvotāji Grupa, kas balstīta tikai uz…"
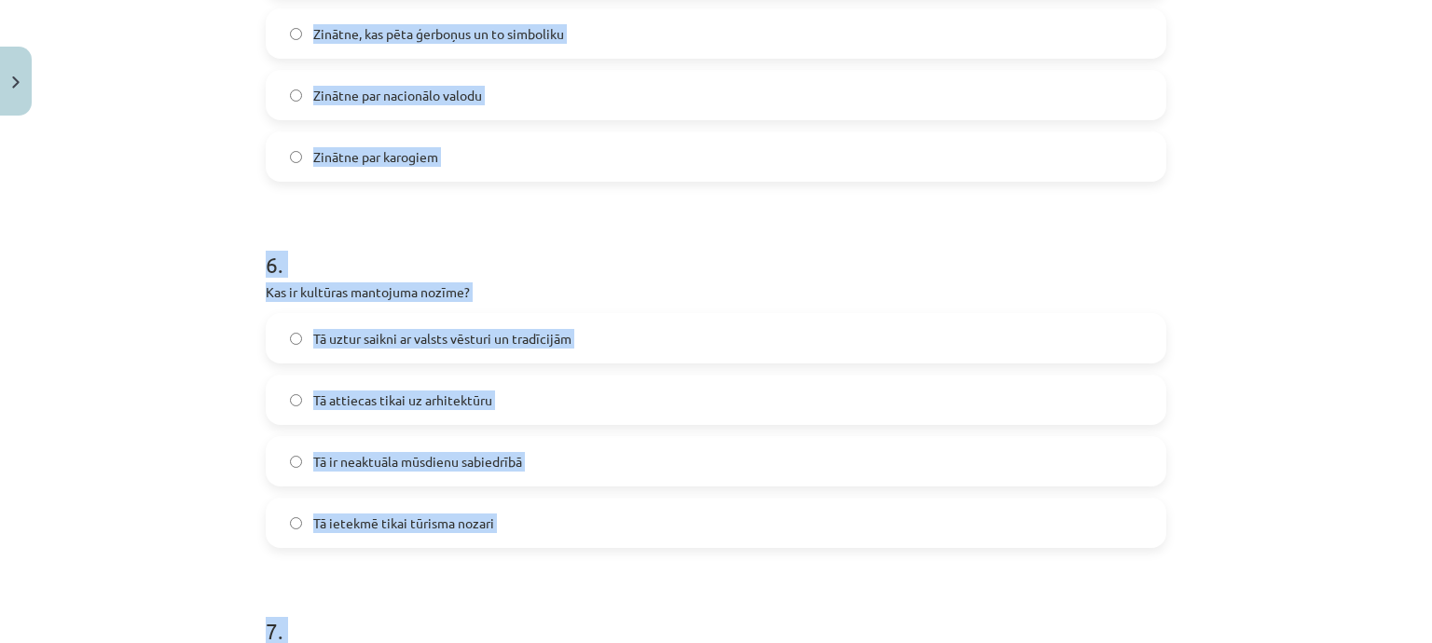
scroll to position [1421, 0]
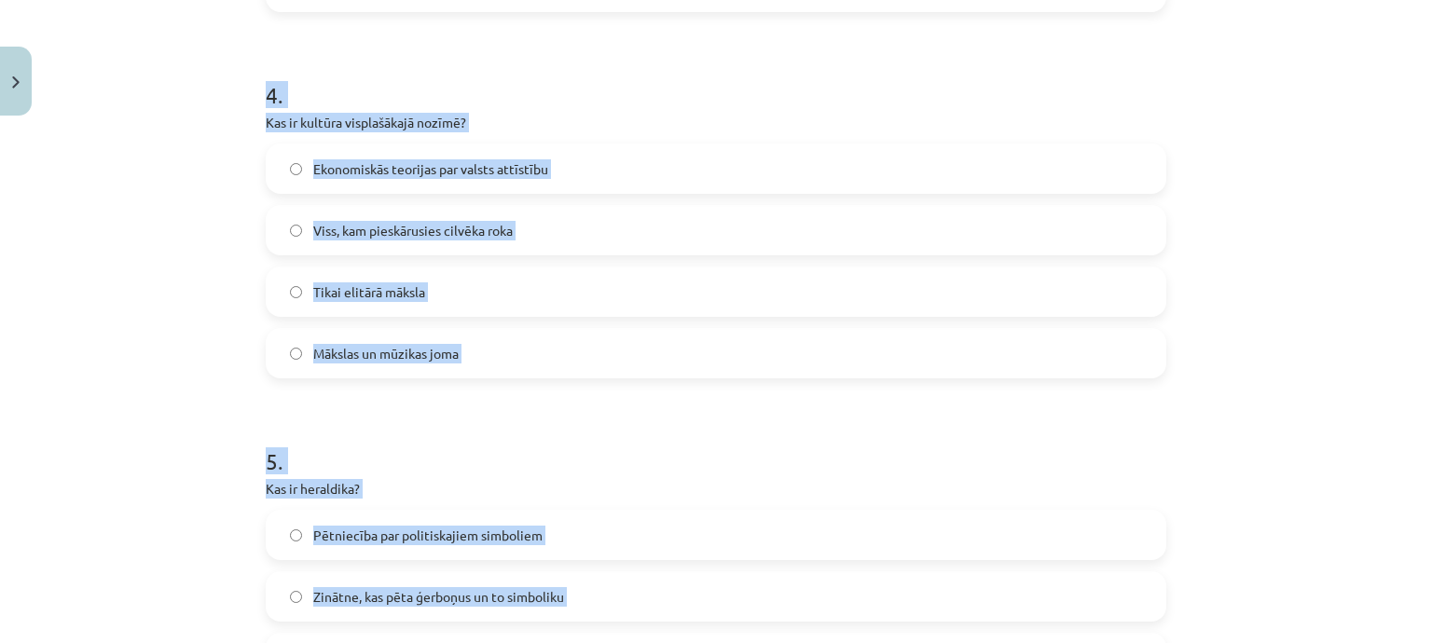
click at [1235, 223] on div "Mācību tēma: Kultūras un mākslas i (vizuālā māksla) - 11. klases 1. ieskaites m…" at bounding box center [716, 321] width 1432 height 643
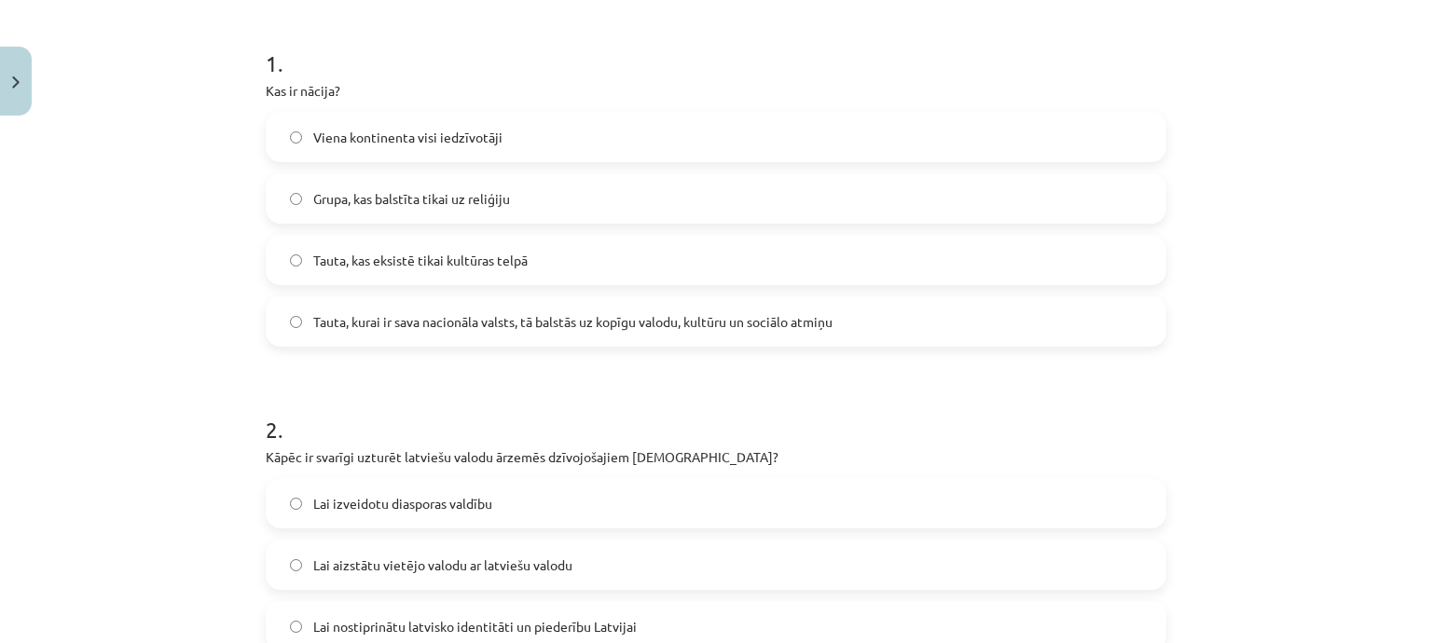
scroll to position [373, 0]
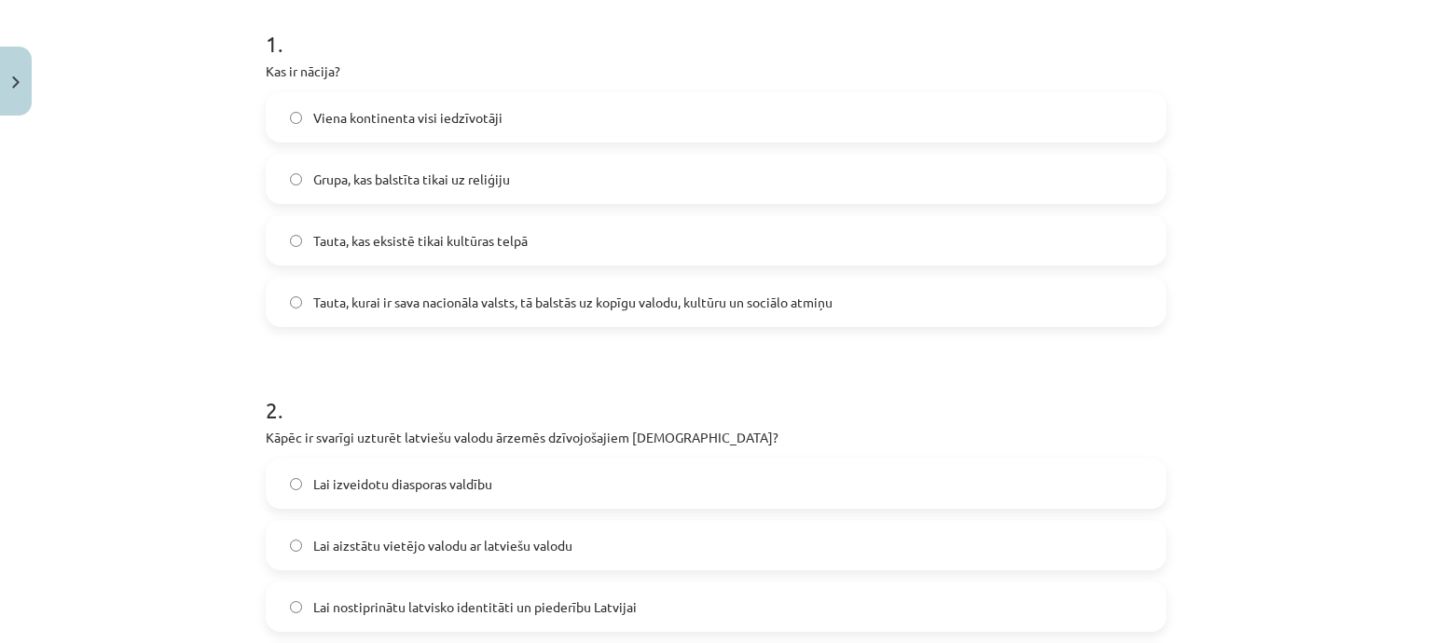
click at [355, 289] on label "Tauta, kurai ir sava nacionāla valsts, tā balstās uz kopīgu valodu, kultūru un …" at bounding box center [716, 302] width 897 height 47
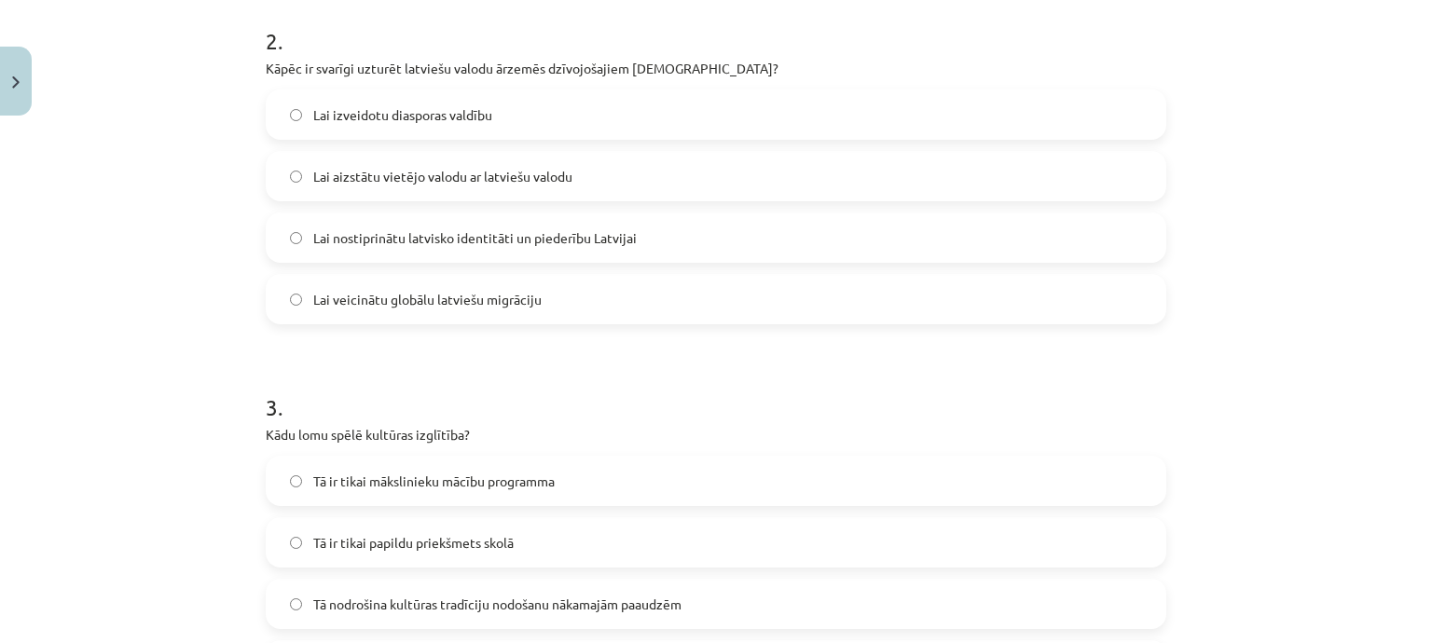
scroll to position [746, 0]
click at [529, 235] on span "Lai nostiprinātu latvisko identitāti un piederību Latvijai" at bounding box center [474, 235] width 323 height 20
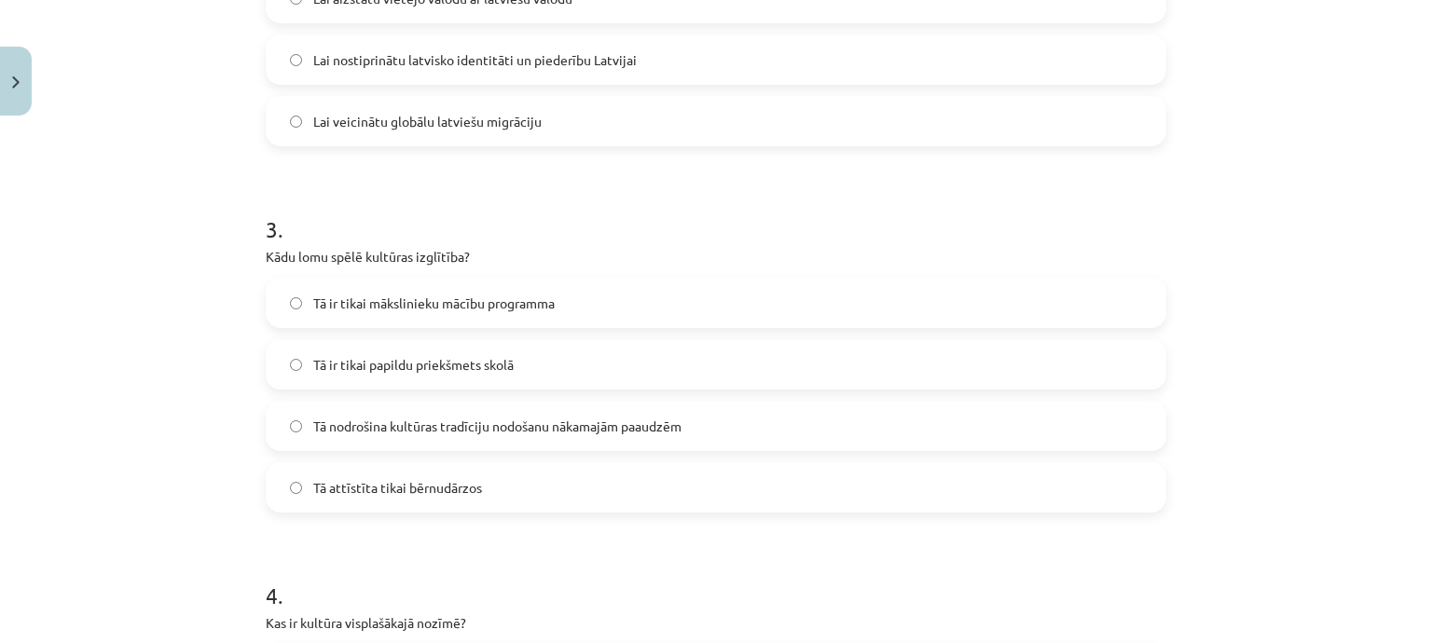
scroll to position [932, 0]
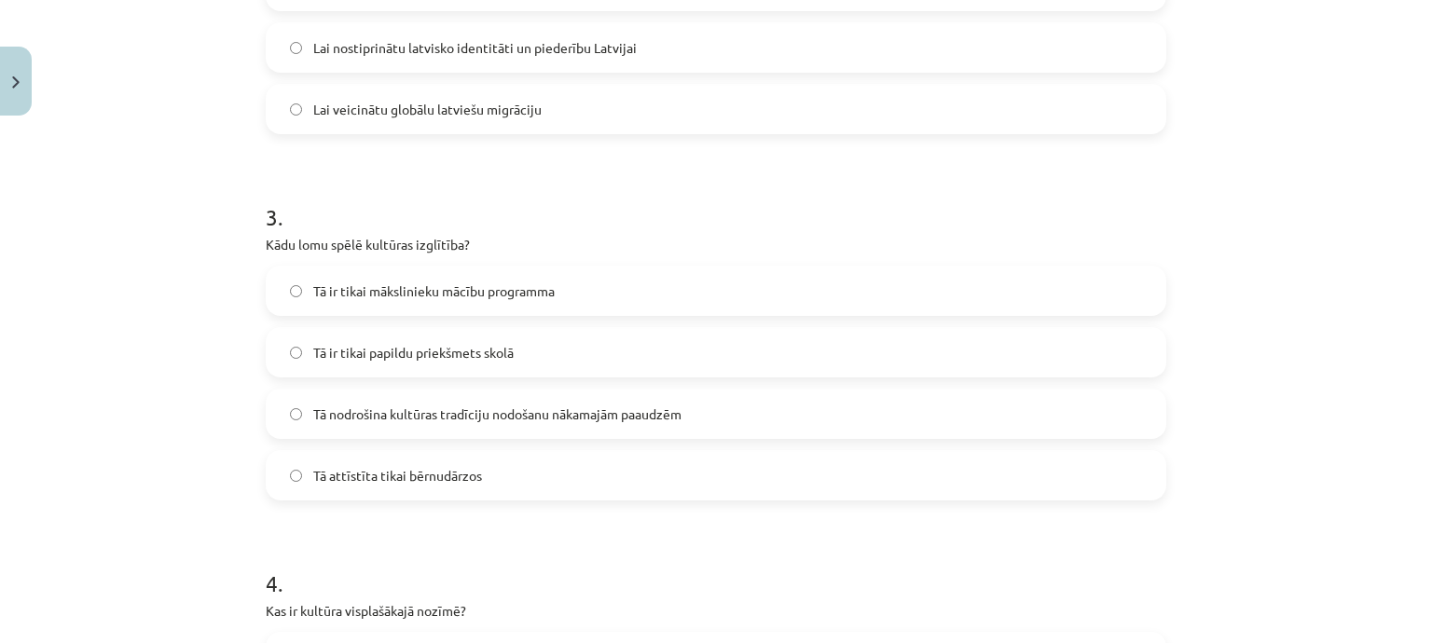
click at [455, 413] on span "Tā nodrošina kultūras tradīciju nodošanu nākamajām paaudzēm" at bounding box center [497, 415] width 368 height 20
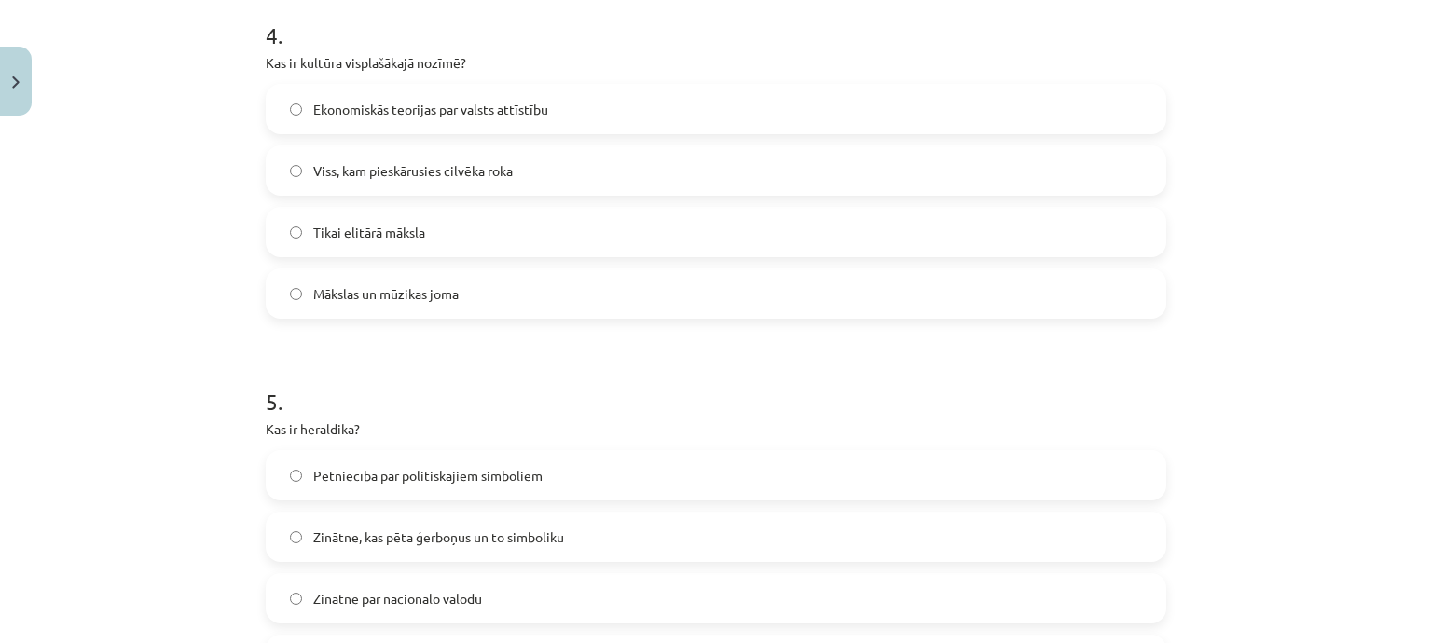
scroll to position [1491, 0]
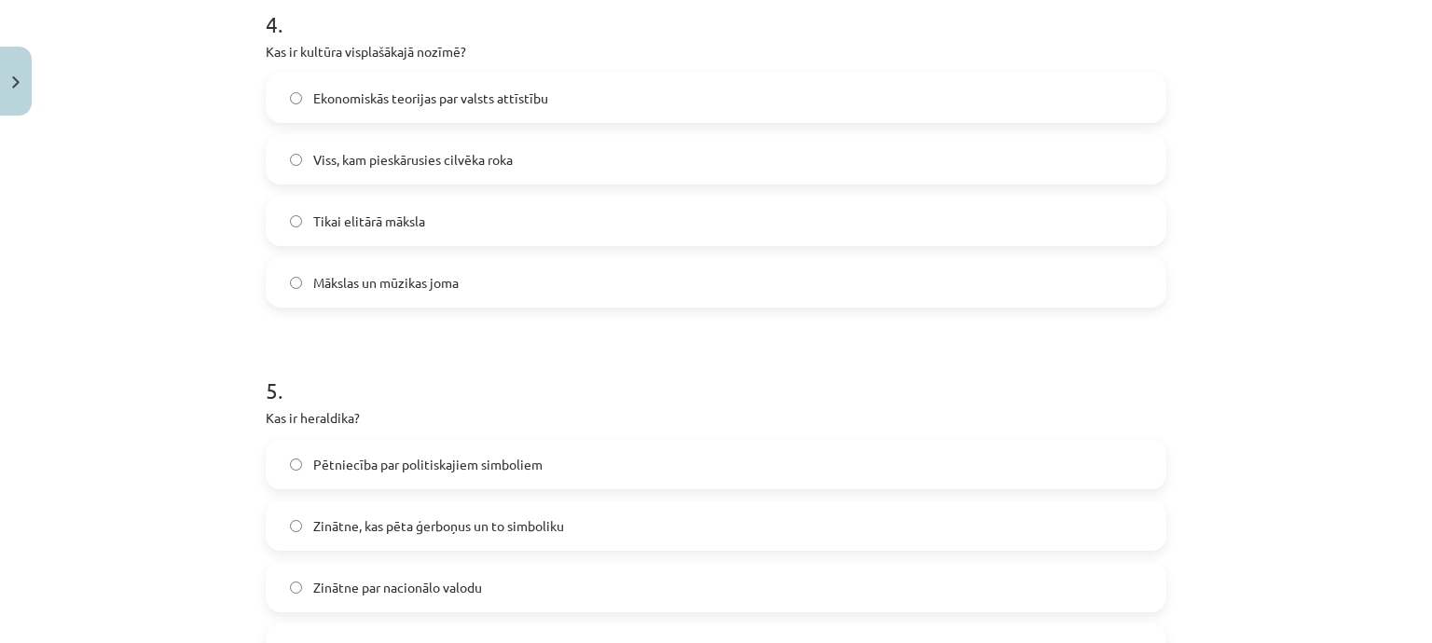
click at [500, 165] on span "Viss, kam pieskārusies cilvēka roka" at bounding box center [412, 160] width 199 height 20
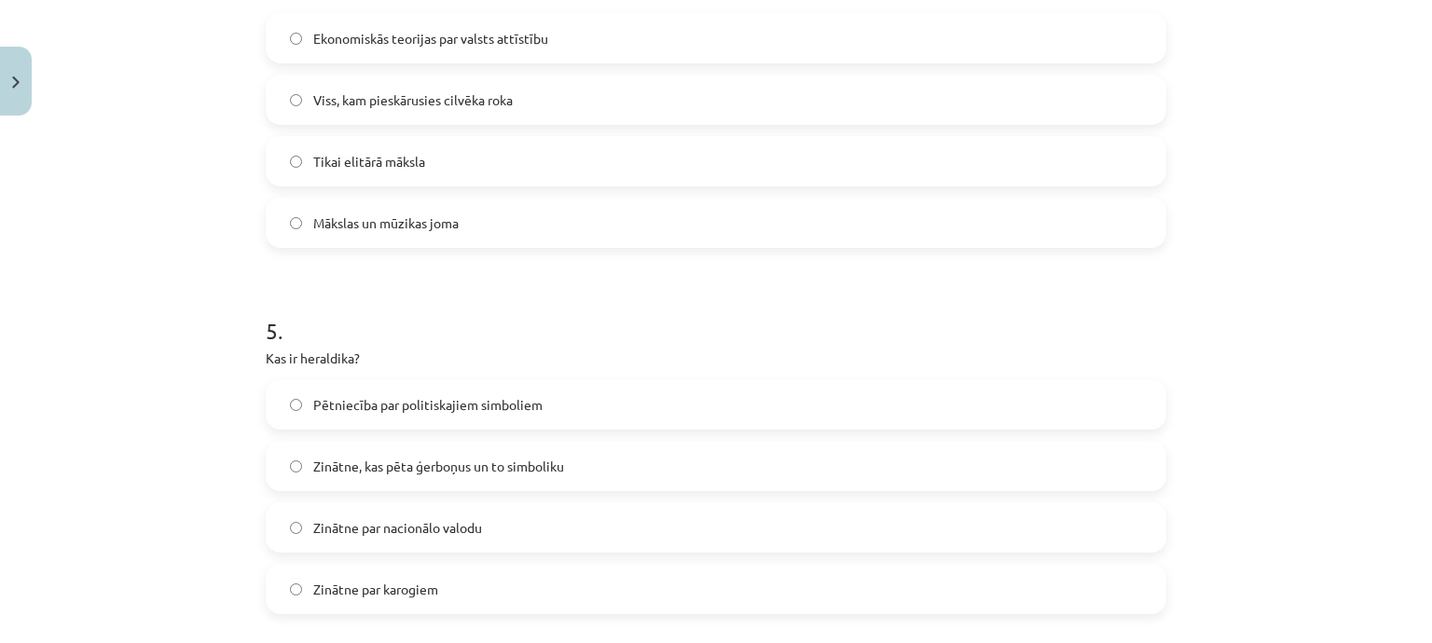
scroll to position [1678, 0]
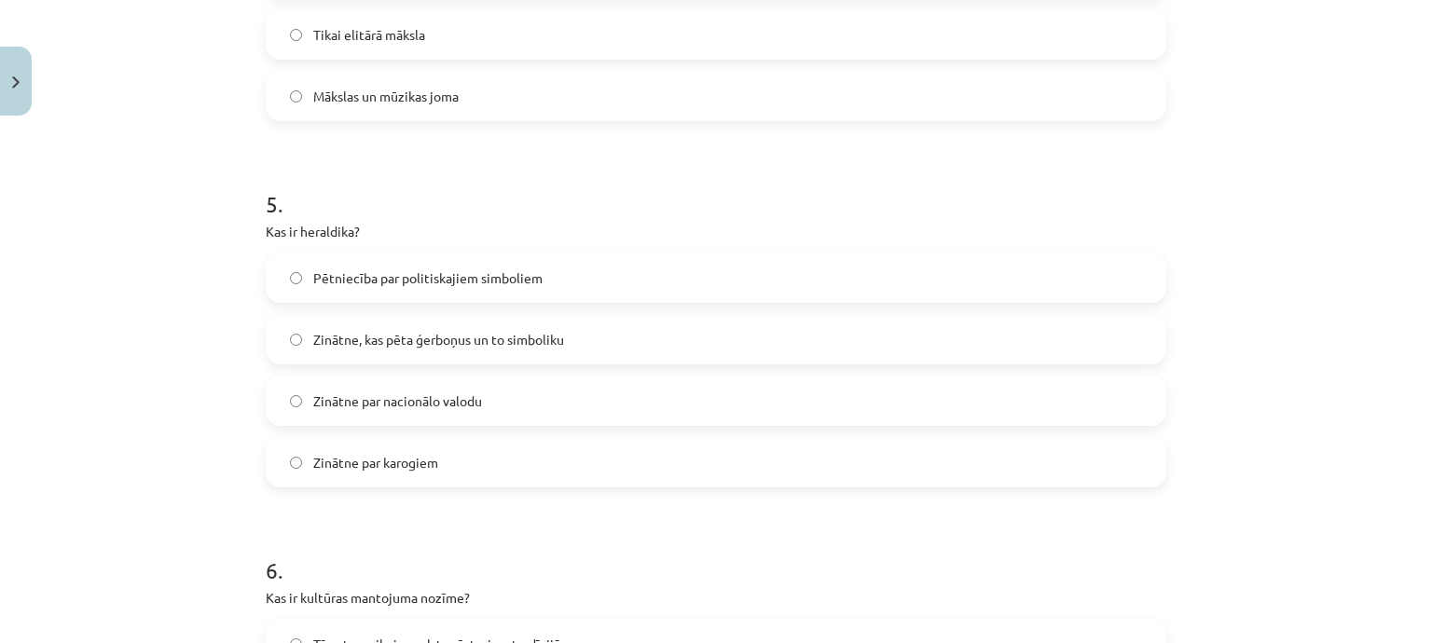
click at [441, 343] on span "Zinātne, kas pēta ģerboņus un to simboliku" at bounding box center [438, 340] width 251 height 20
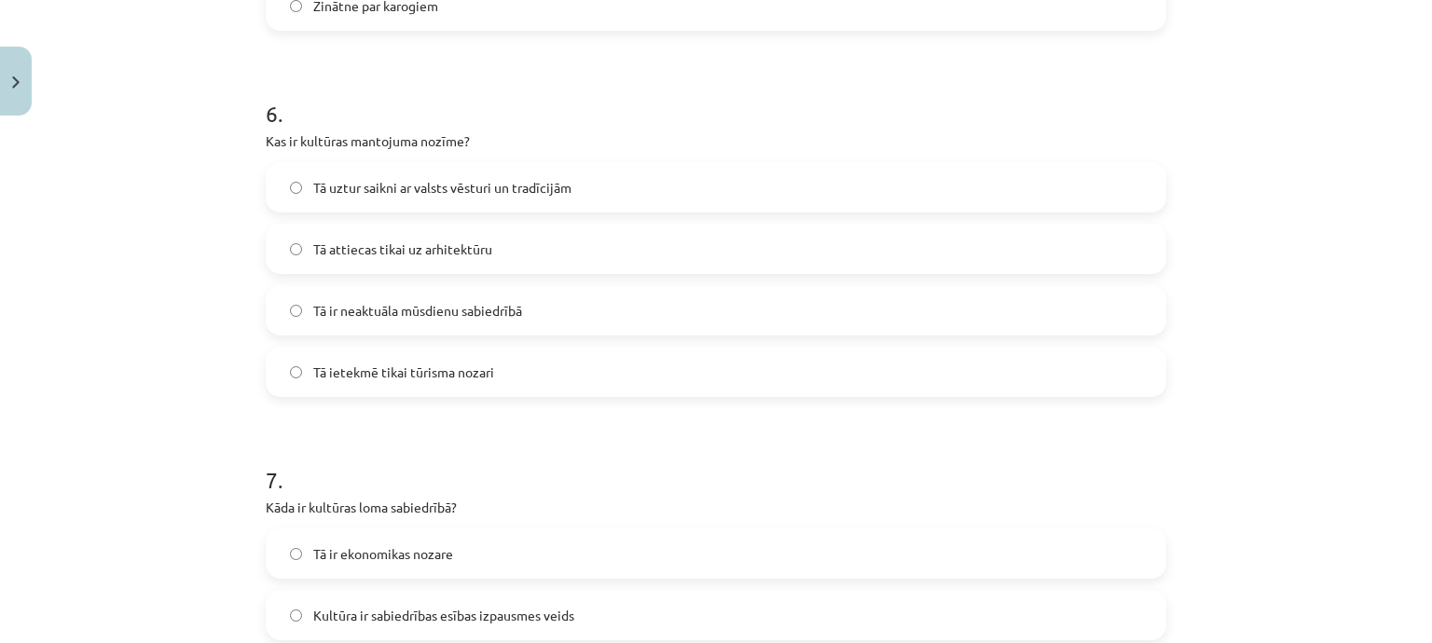
scroll to position [2144, 0]
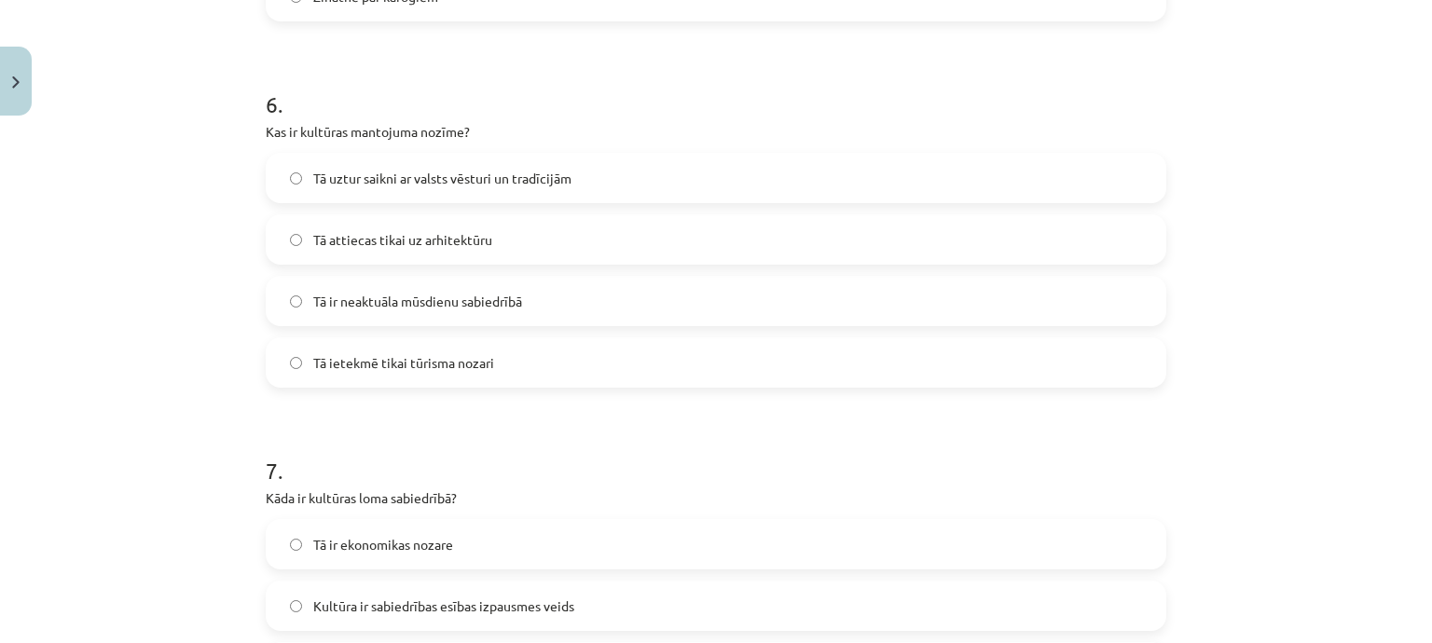
click at [507, 282] on label "Tā ir neaktuāla mūsdienu sabiedrībā" at bounding box center [716, 301] width 897 height 47
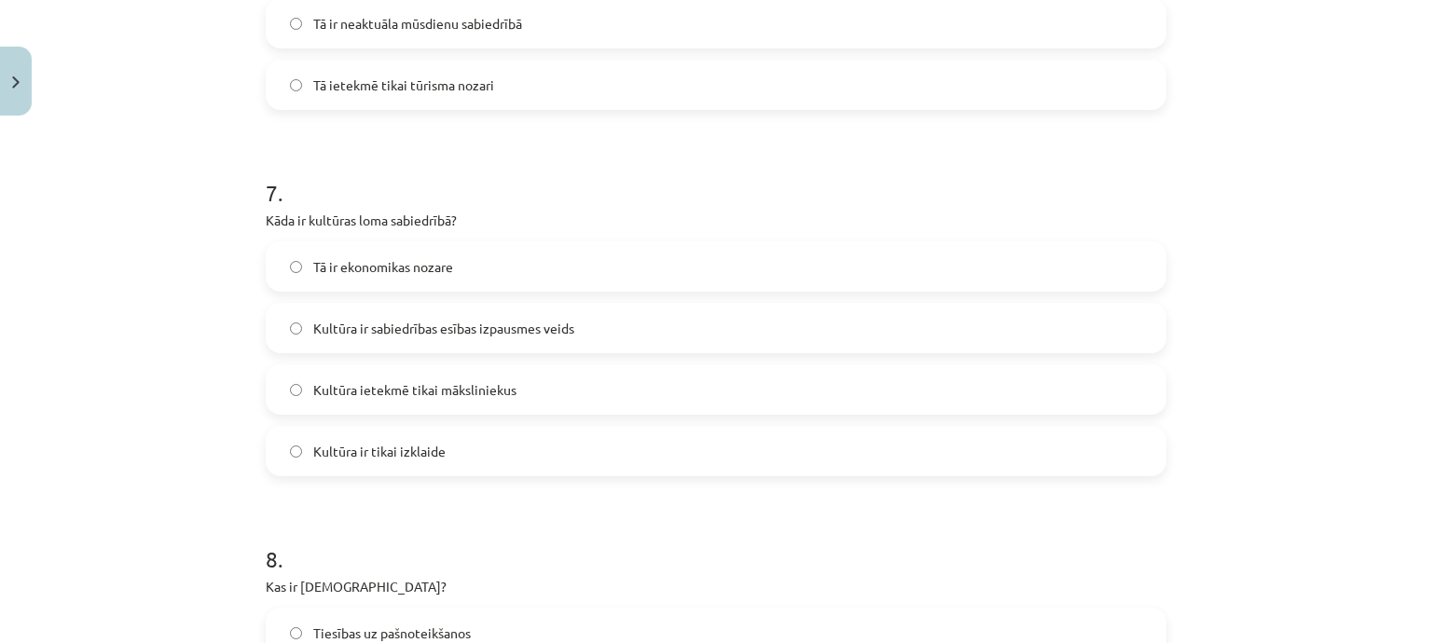
scroll to position [2423, 0]
click at [500, 311] on label "Kultūra ir sabiedrības esības izpausmes veids" at bounding box center [716, 326] width 897 height 47
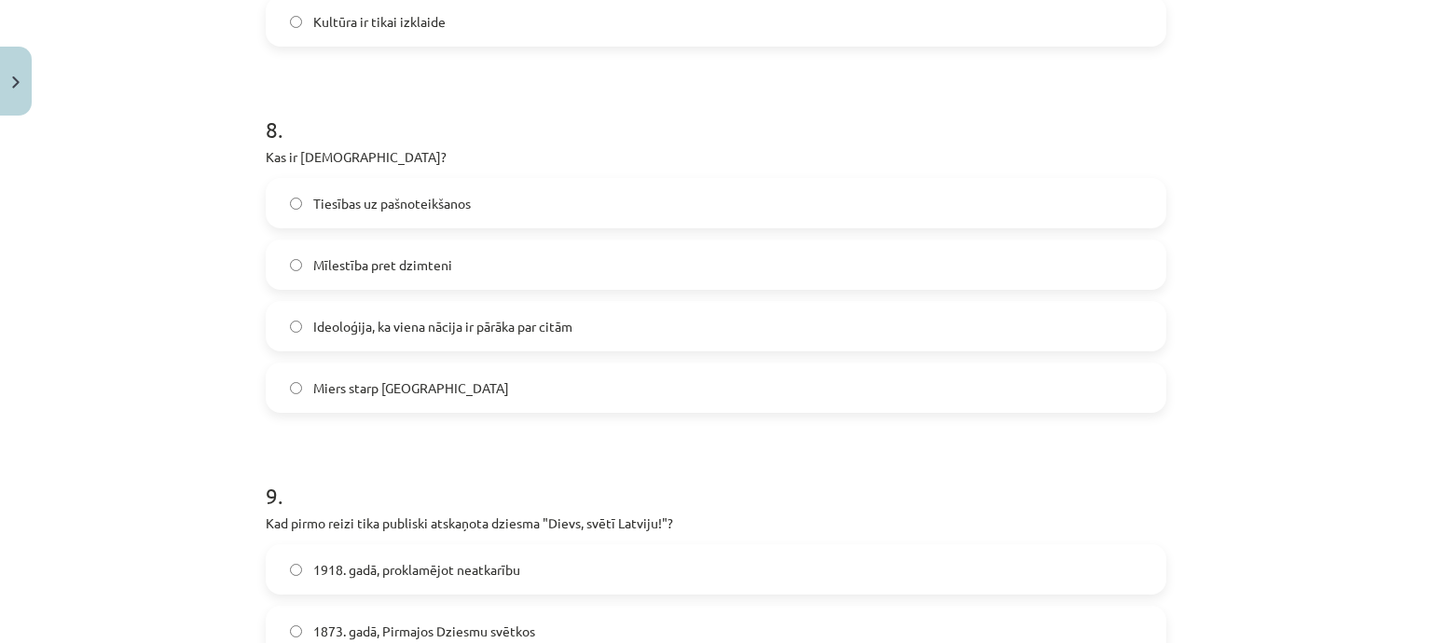
scroll to position [2890, 0]
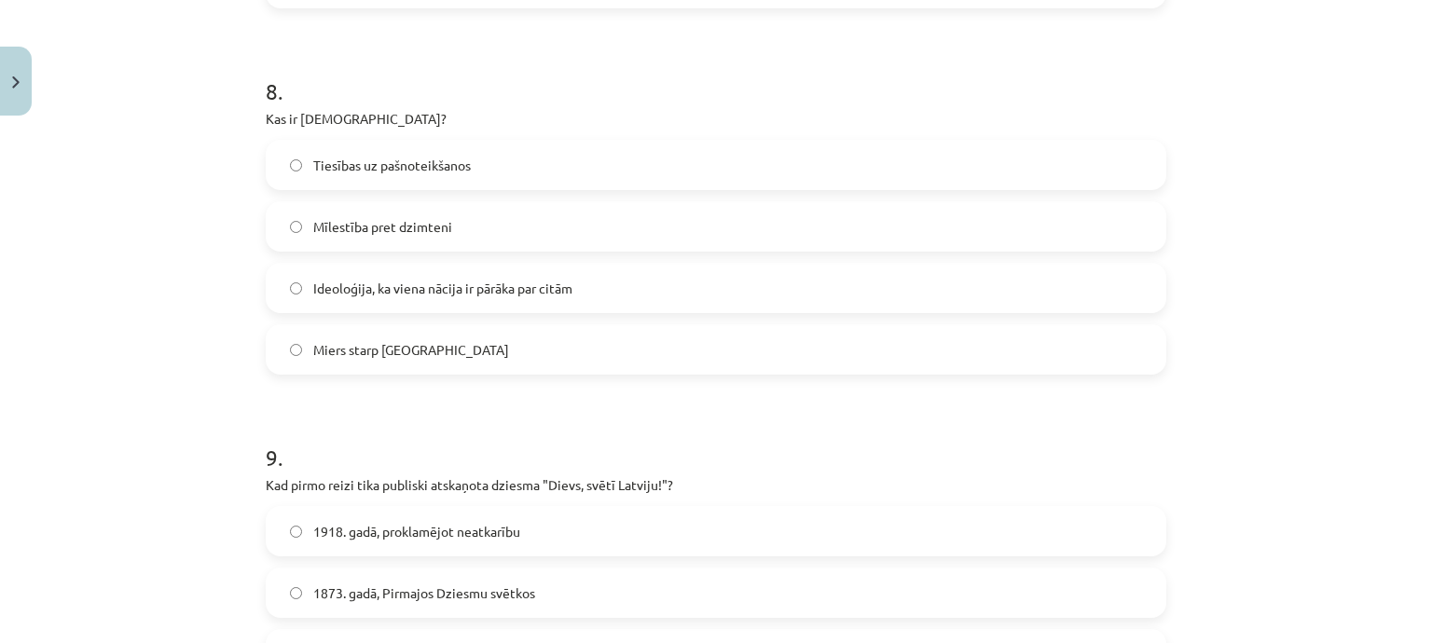
click at [534, 286] on span "Ideoloģija, ka viena nācija ir pārāka par citām" at bounding box center [442, 289] width 259 height 20
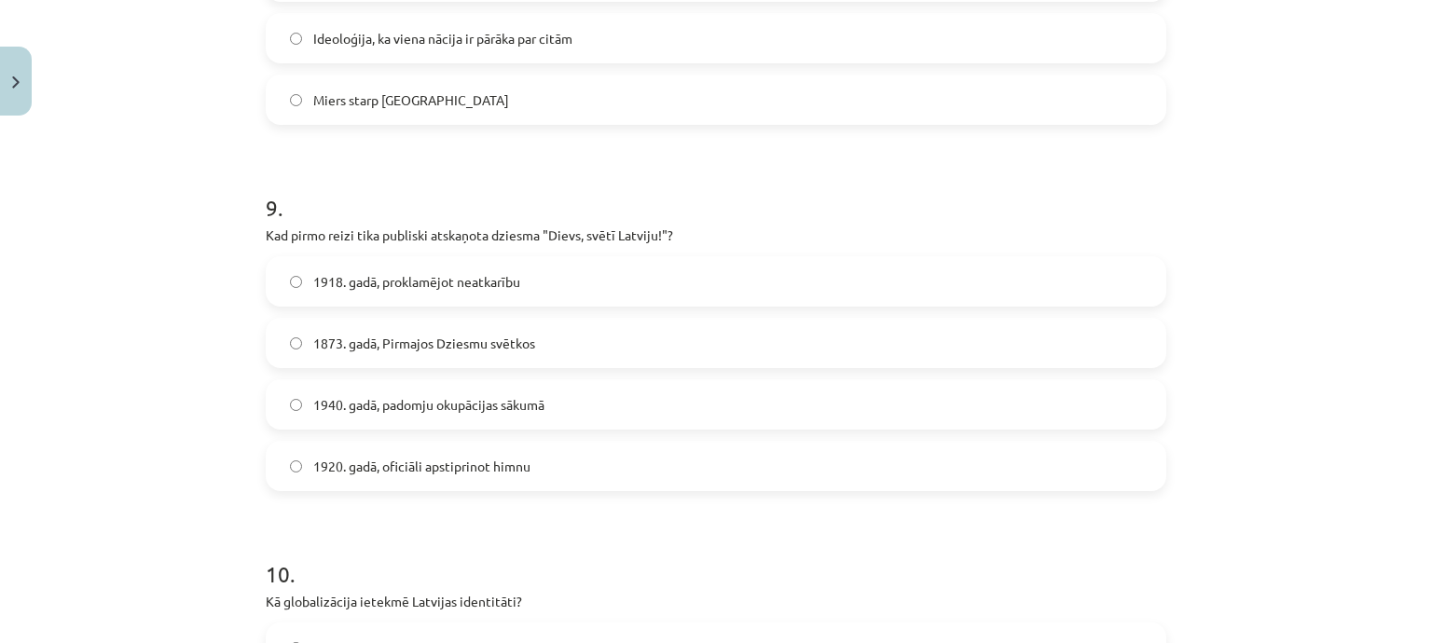
scroll to position [3169, 0]
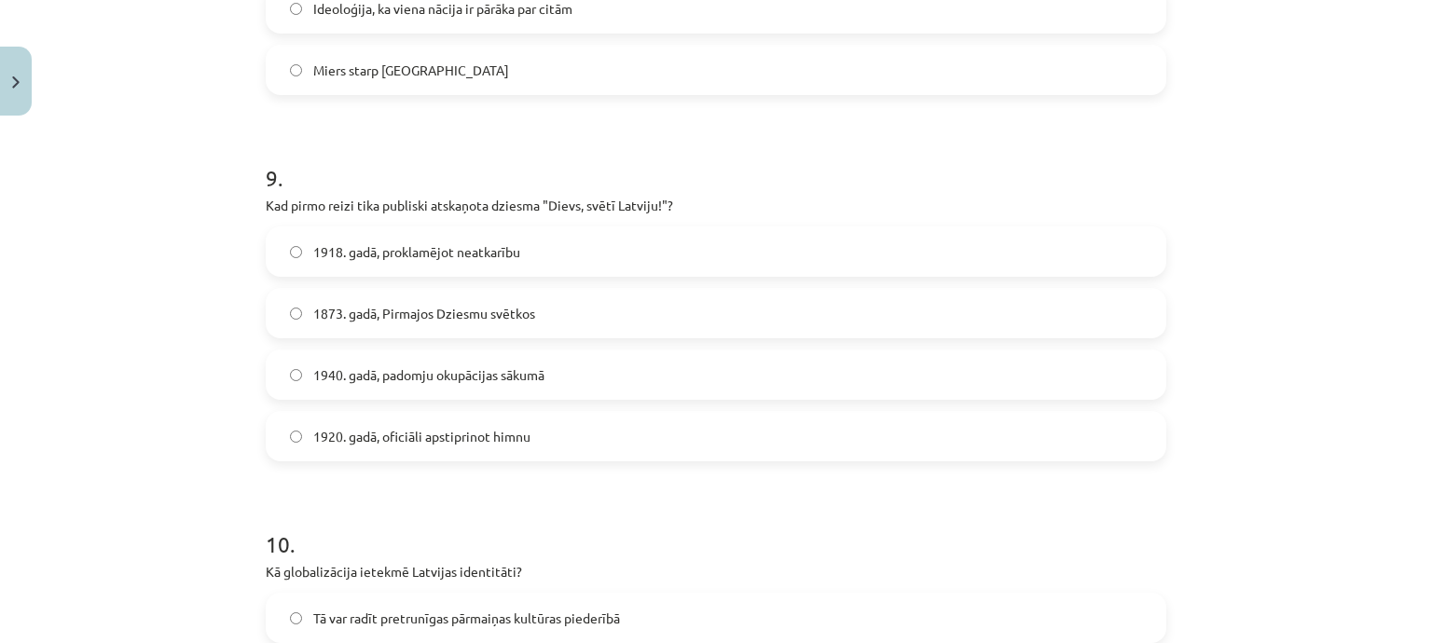
click at [419, 312] on span "1873. gadā, Pirmajos Dziesmu svētkos" at bounding box center [424, 314] width 222 height 20
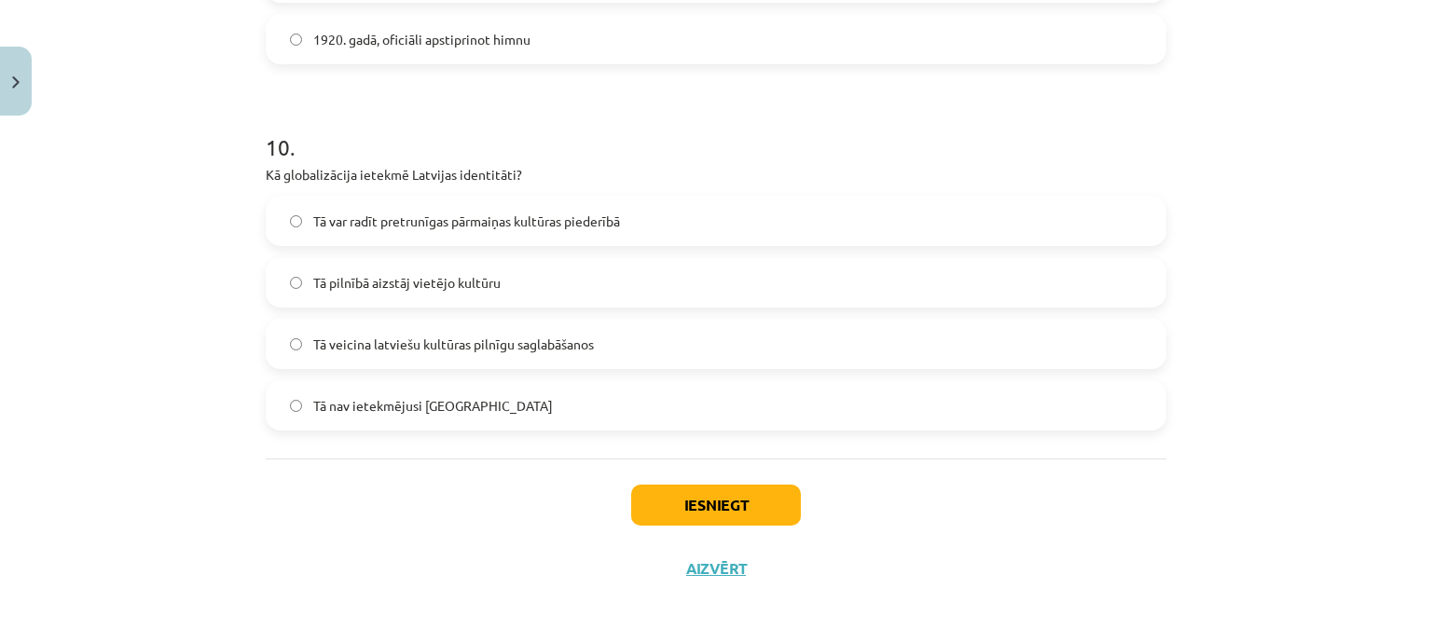
scroll to position [3568, 0]
drag, startPoint x: 556, startPoint y: 201, endPoint x: 676, endPoint y: 356, distance: 196.0
click at [556, 219] on label "Tā var radīt pretrunīgas pārmaiņas kultūras piederībā" at bounding box center [716, 219] width 897 height 47
click at [743, 505] on button "Iesniegt" at bounding box center [716, 503] width 170 height 41
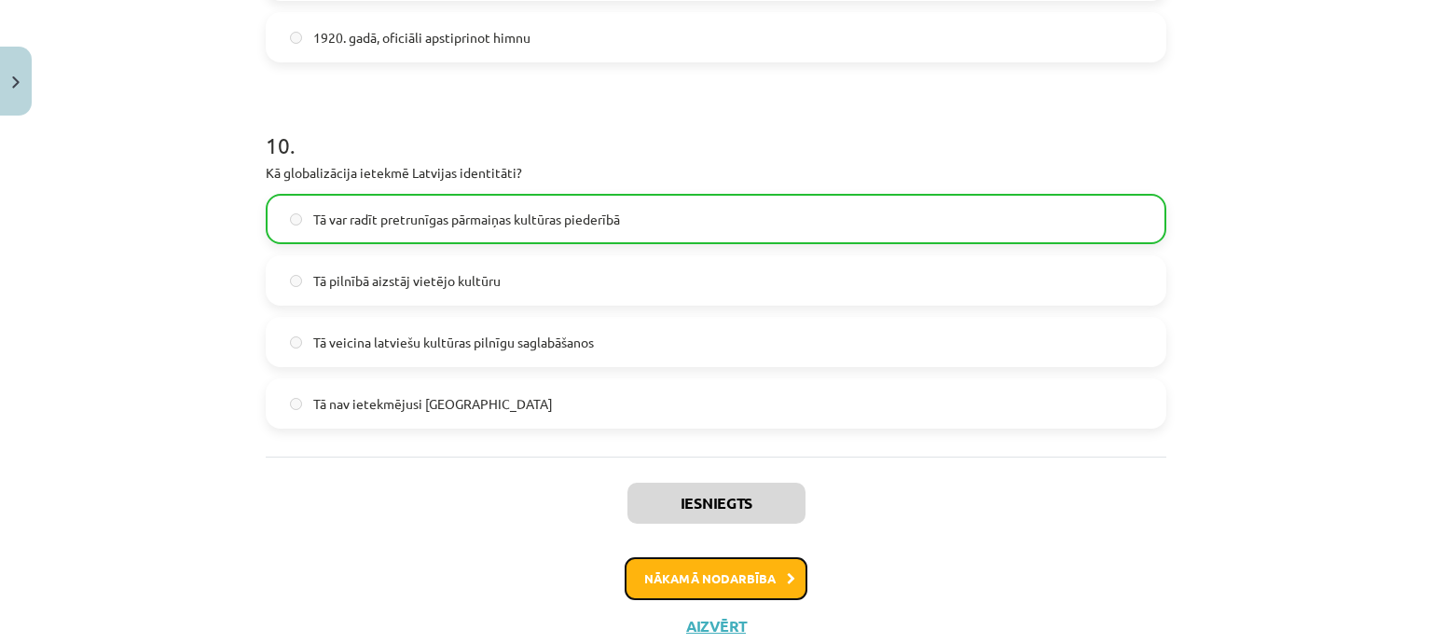
click at [748, 563] on button "Nākamā nodarbība" at bounding box center [716, 578] width 183 height 43
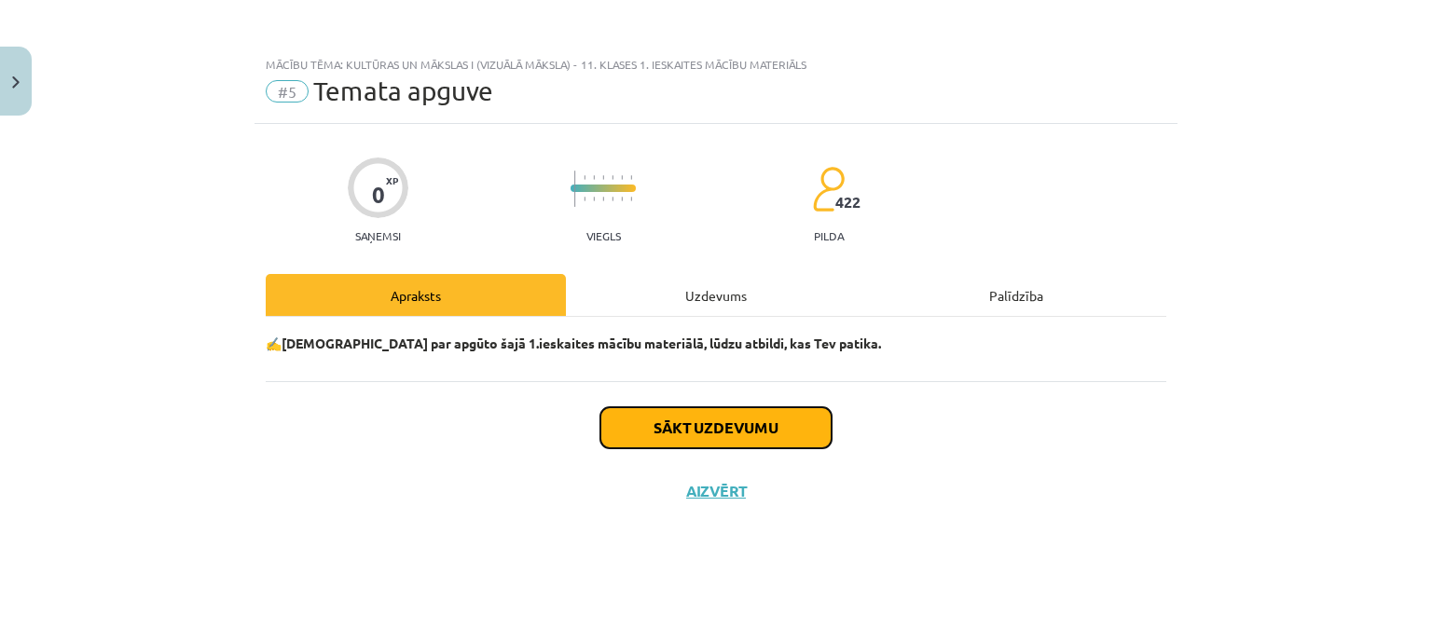
click at [748, 439] on button "Sākt uzdevumu" at bounding box center [715, 427] width 231 height 41
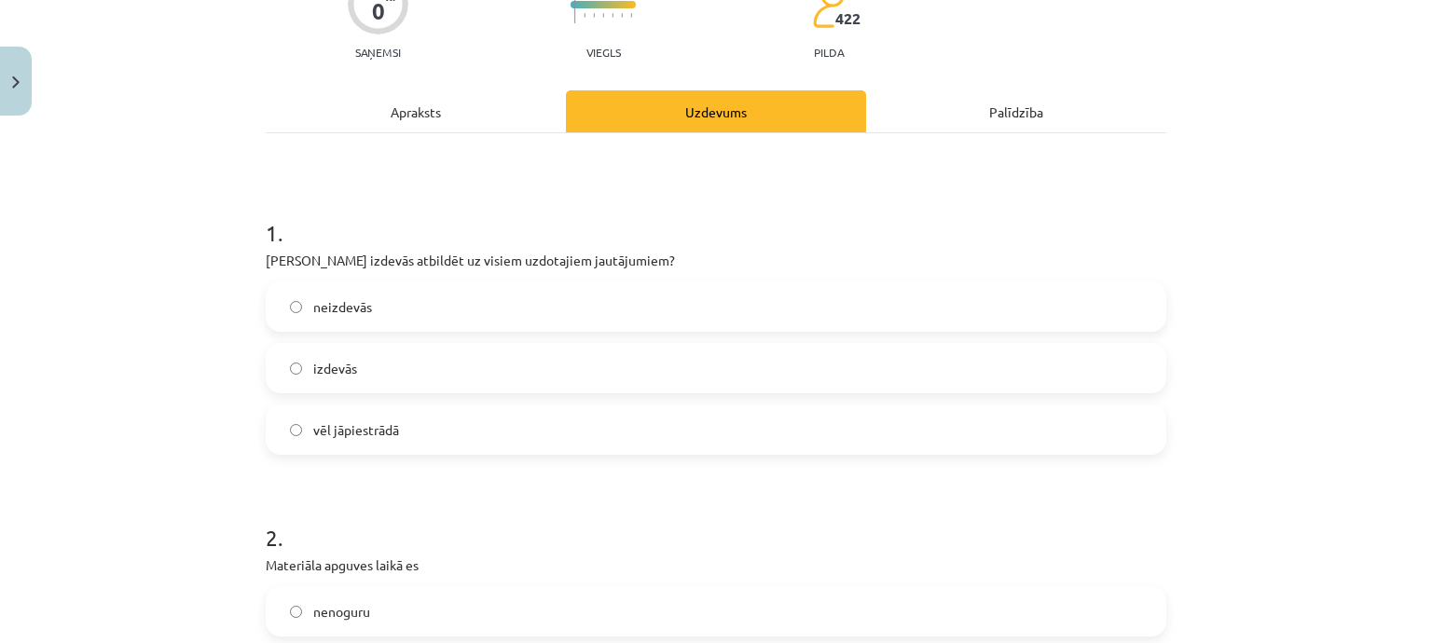
scroll to position [186, 0]
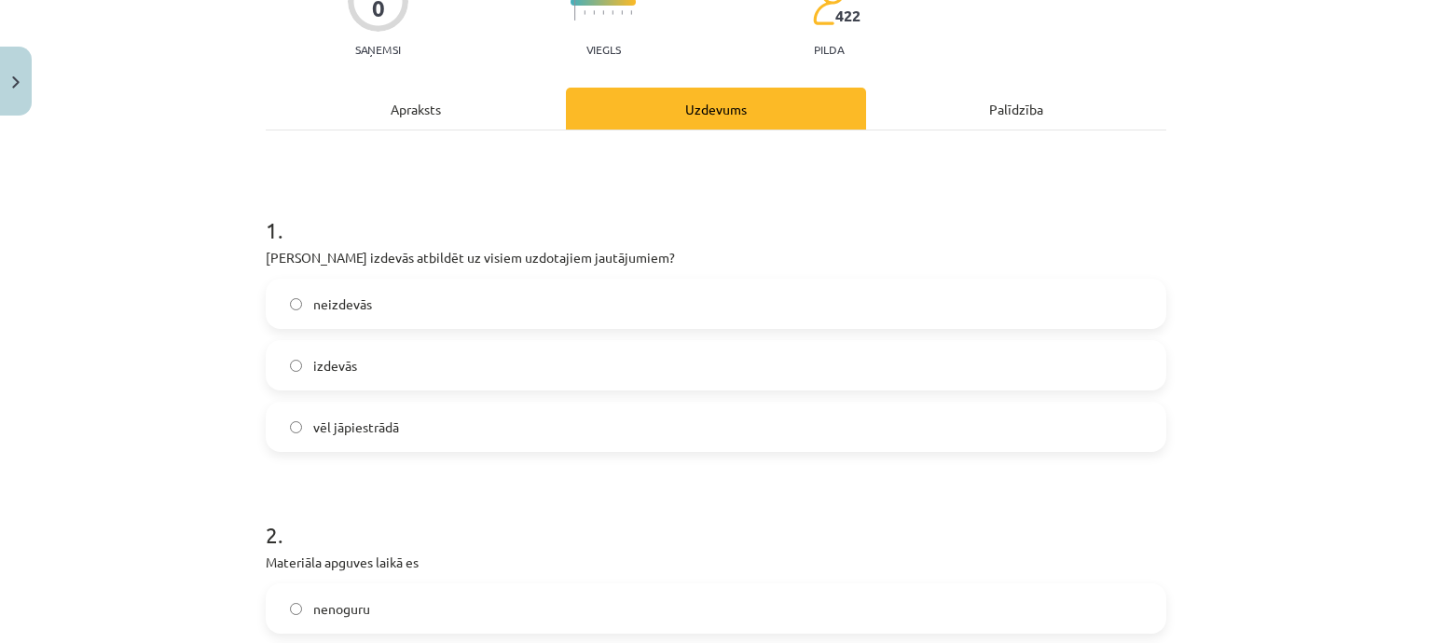
click at [341, 386] on label "izdevās" at bounding box center [716, 365] width 897 height 47
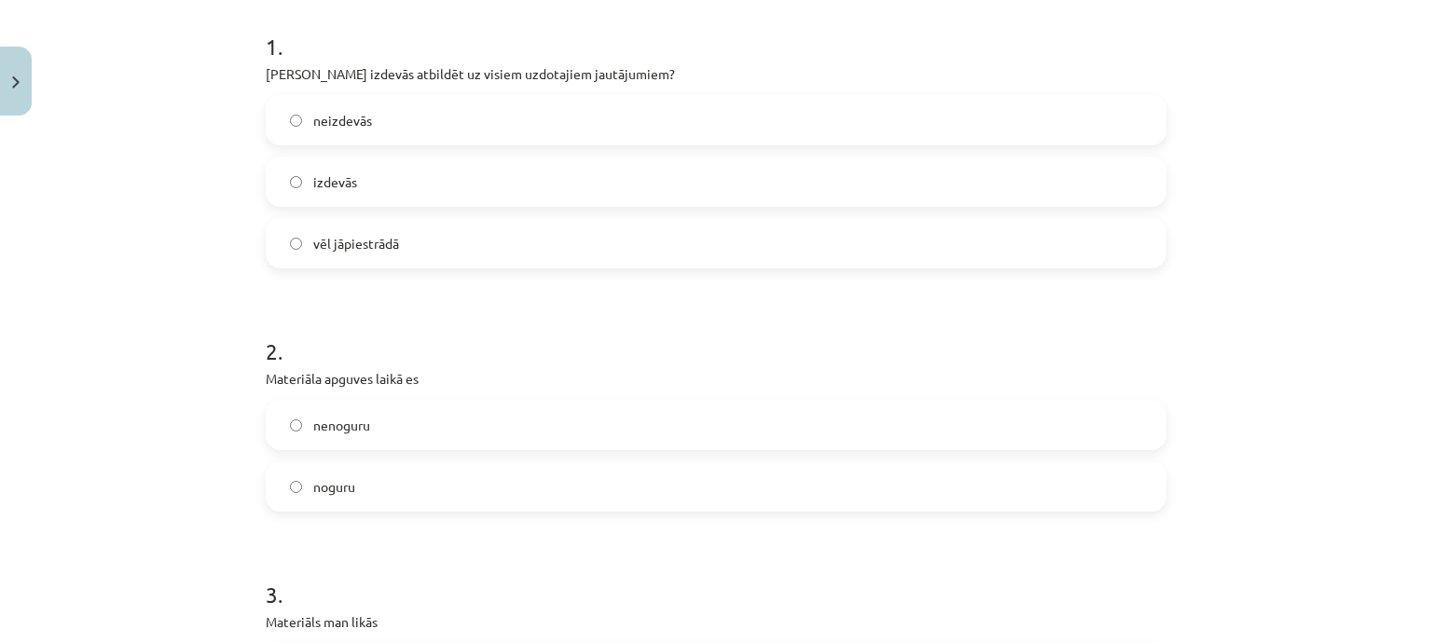
scroll to position [466, 0]
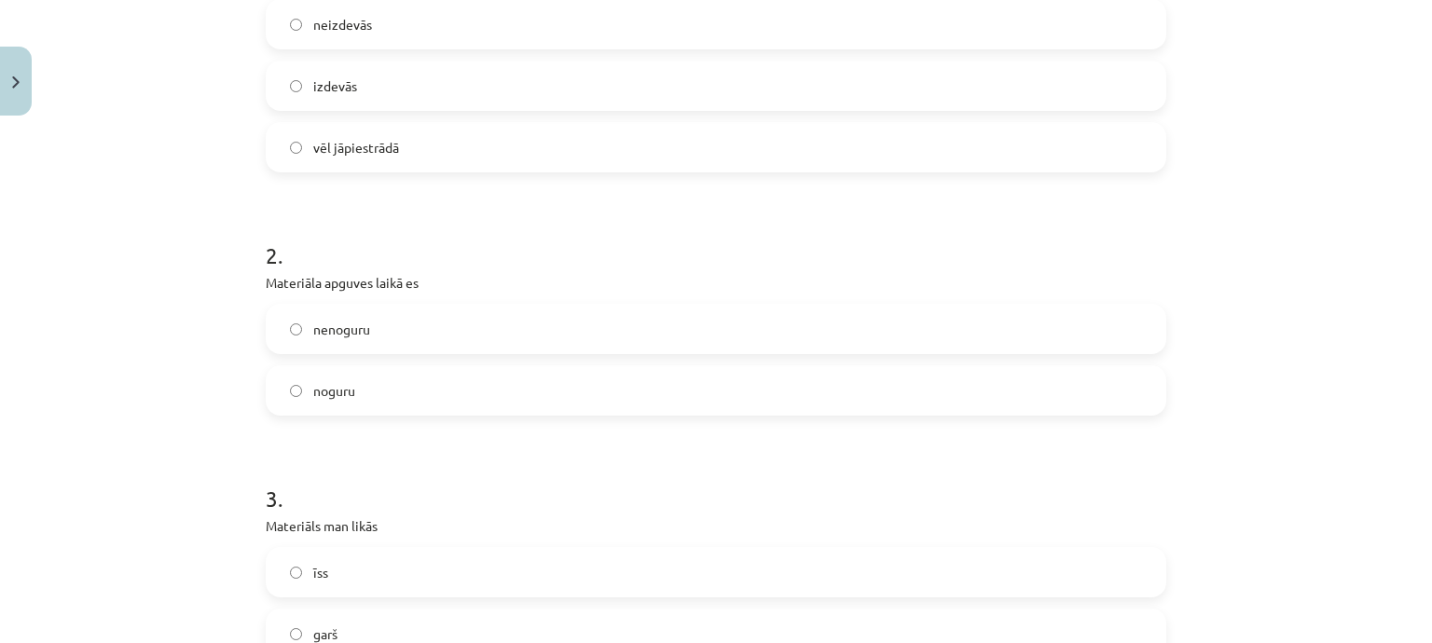
click at [385, 325] on label "nenoguru" at bounding box center [716, 329] width 897 height 47
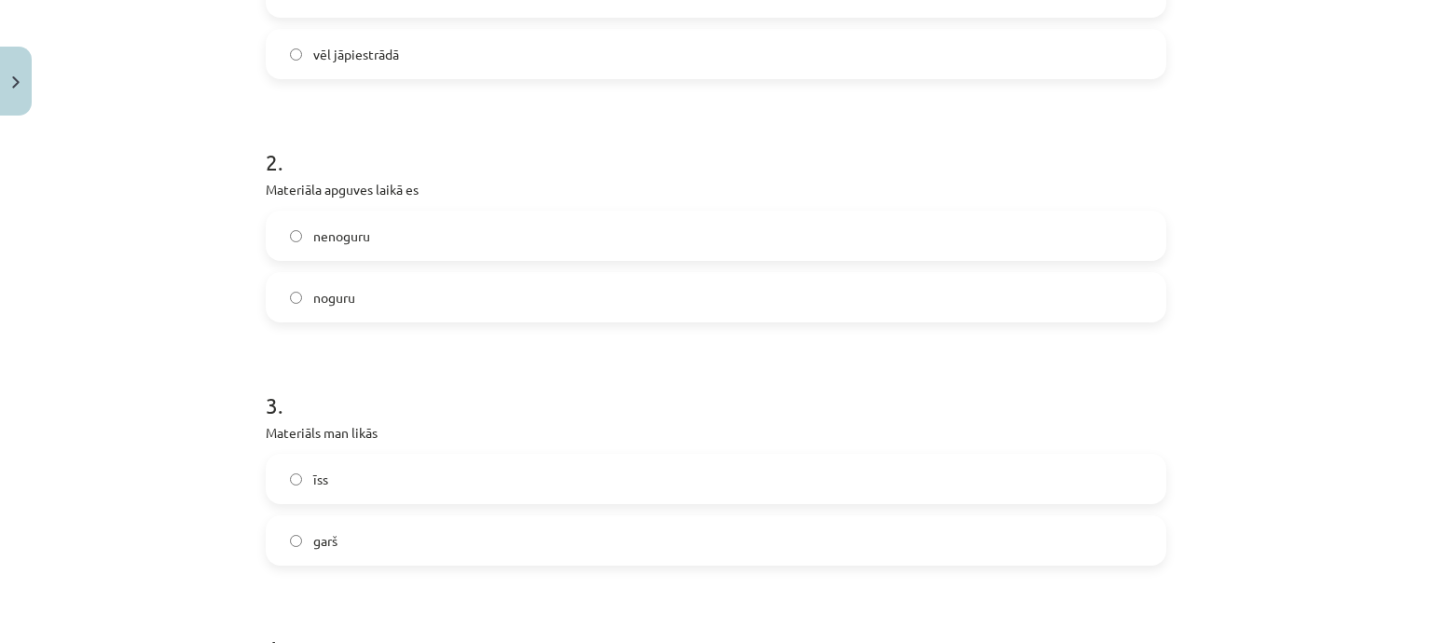
scroll to position [652, 0]
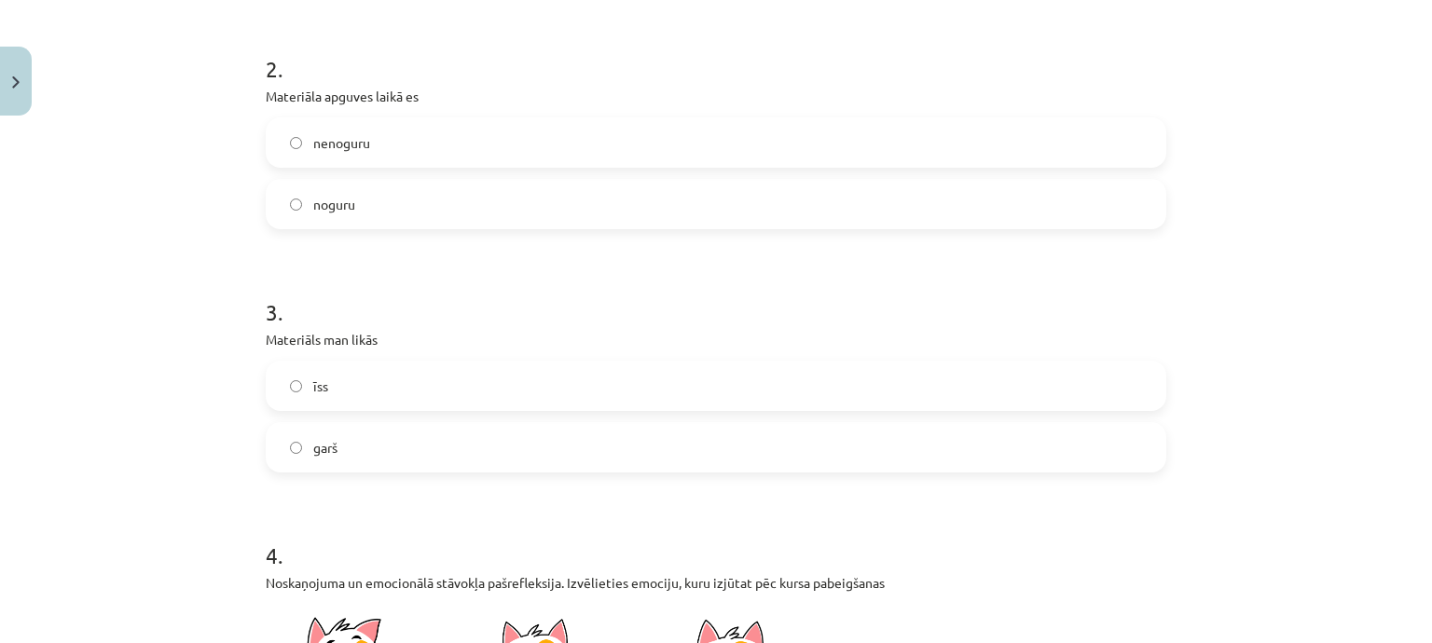
click at [390, 373] on label "īss" at bounding box center [716, 386] width 897 height 47
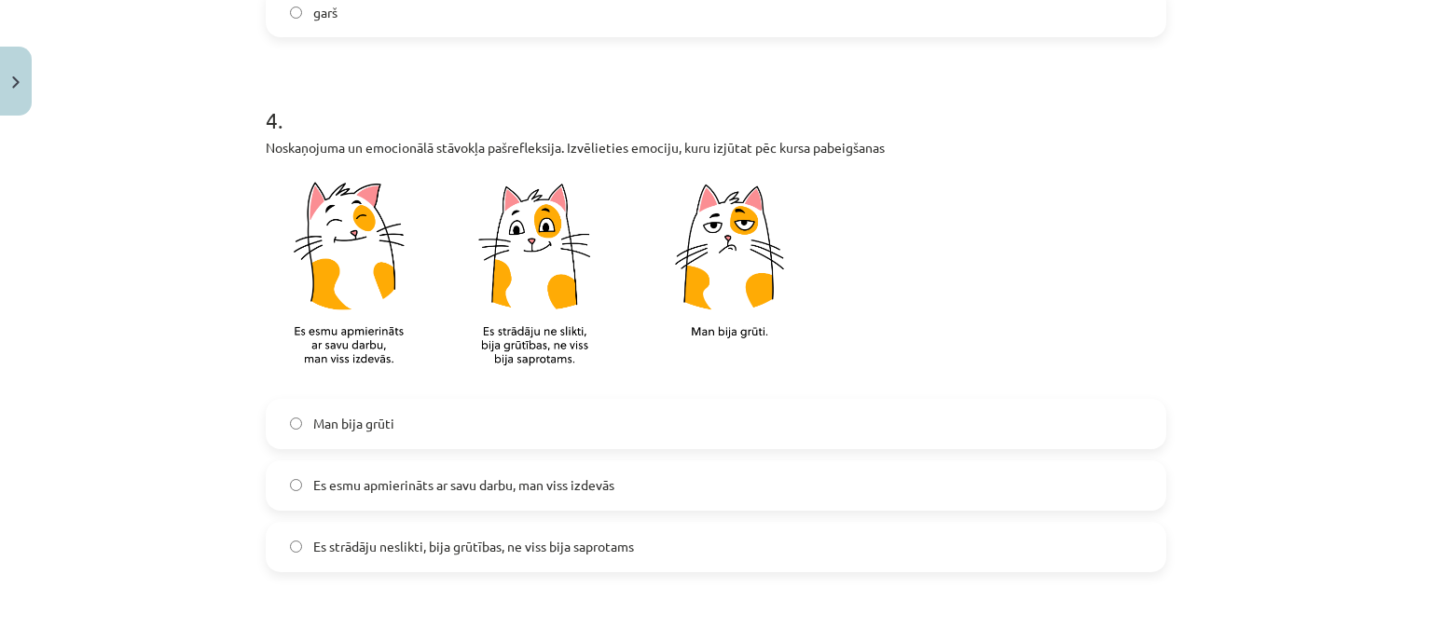
scroll to position [1119, 0]
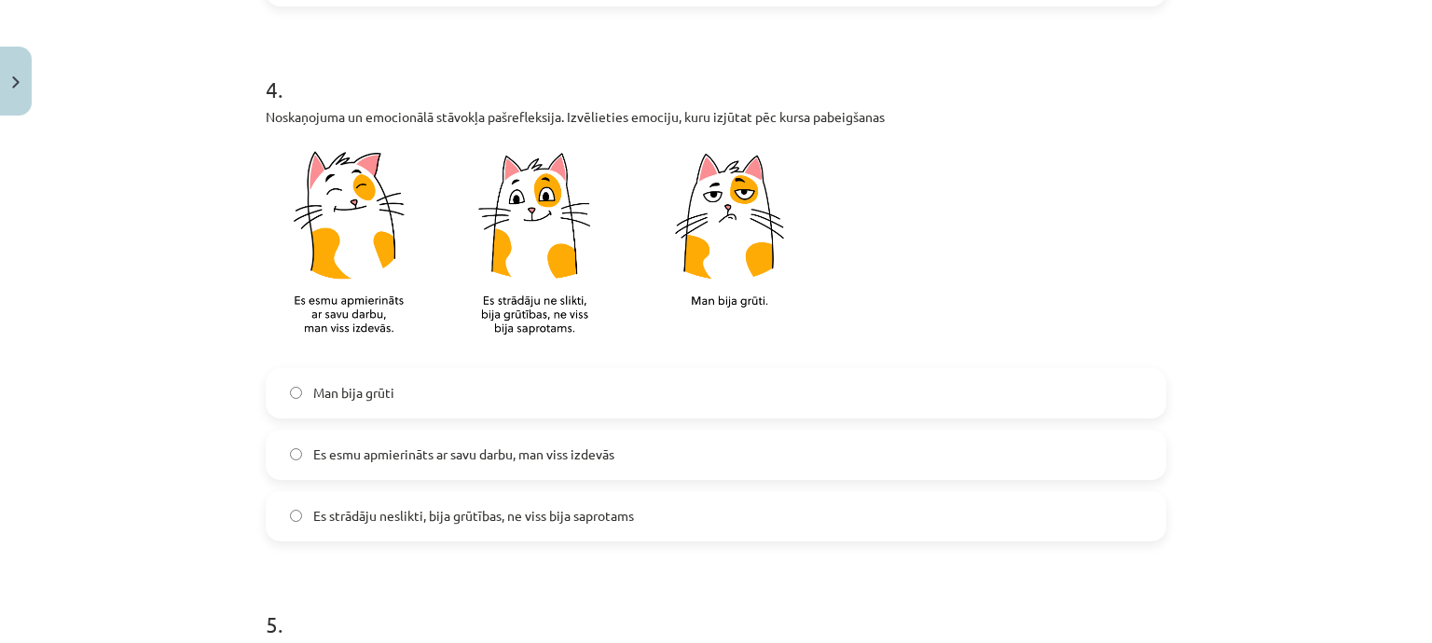
click at [449, 446] on span "Es esmu apmierināts ar savu darbu, man viss izdevās" at bounding box center [463, 455] width 301 height 20
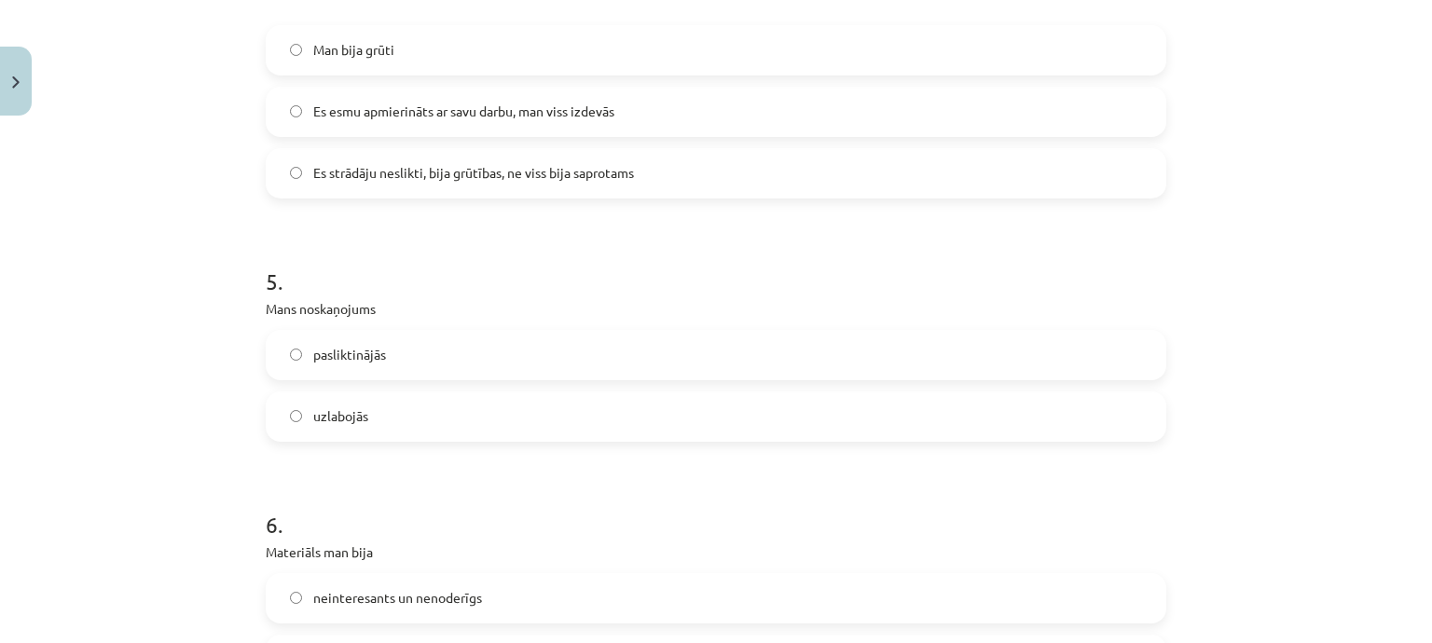
scroll to position [1491, 0]
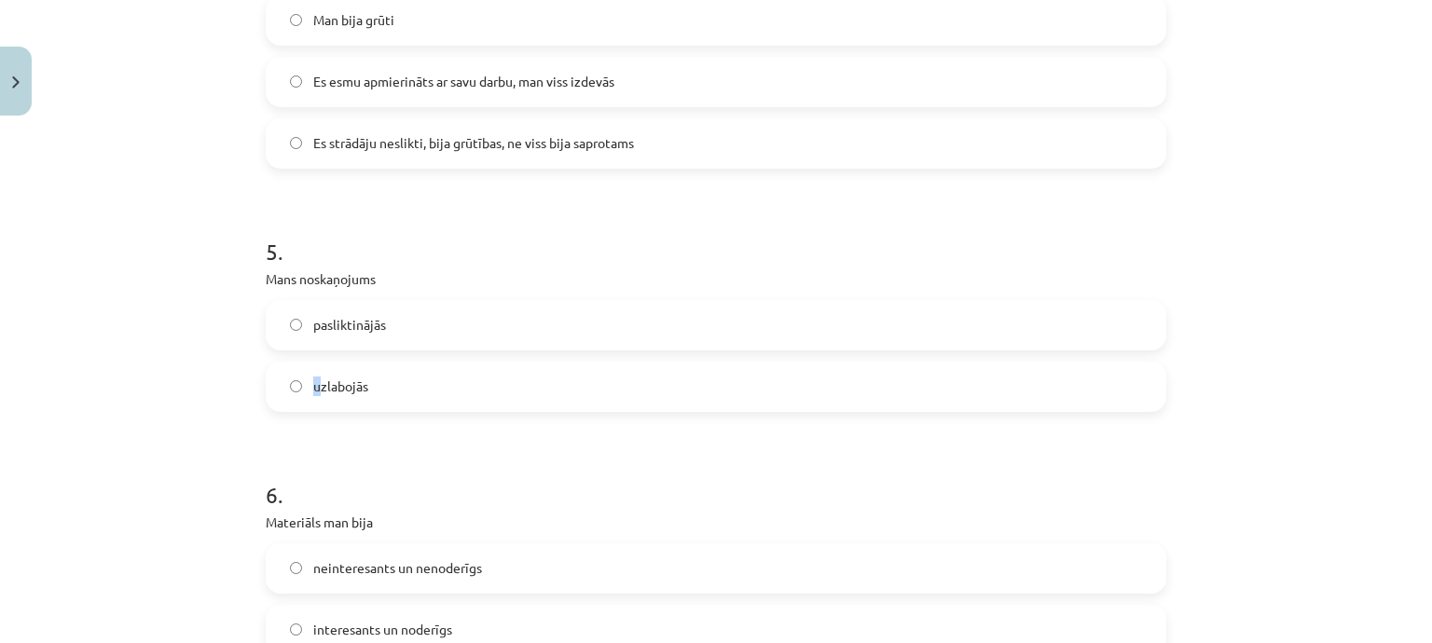
click at [313, 382] on span "uzlabojās" at bounding box center [340, 387] width 55 height 20
click at [362, 404] on label "uzlabojās" at bounding box center [716, 387] width 897 height 47
click at [372, 396] on label "uzlabojās" at bounding box center [716, 387] width 897 height 47
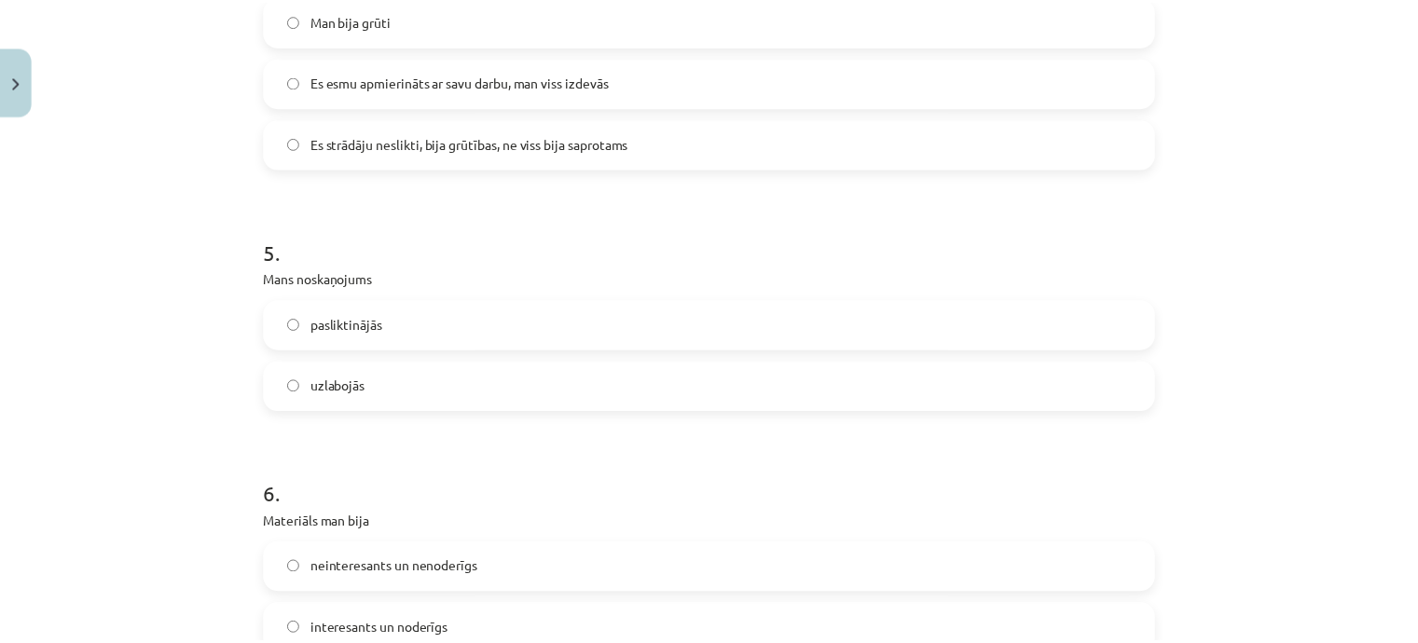
scroll to position [1678, 0]
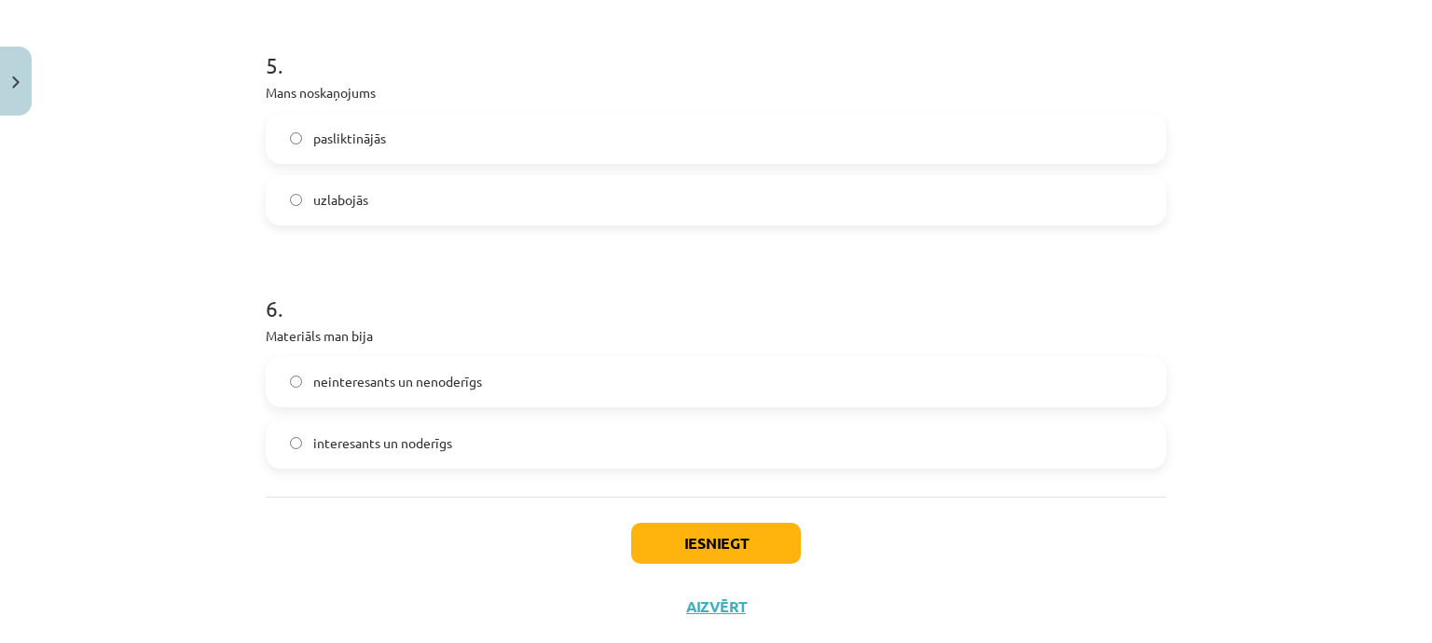
click at [365, 440] on span "interesants un noderīgs" at bounding box center [382, 443] width 139 height 20
click at [723, 545] on button "Iesniegt" at bounding box center [716, 543] width 170 height 41
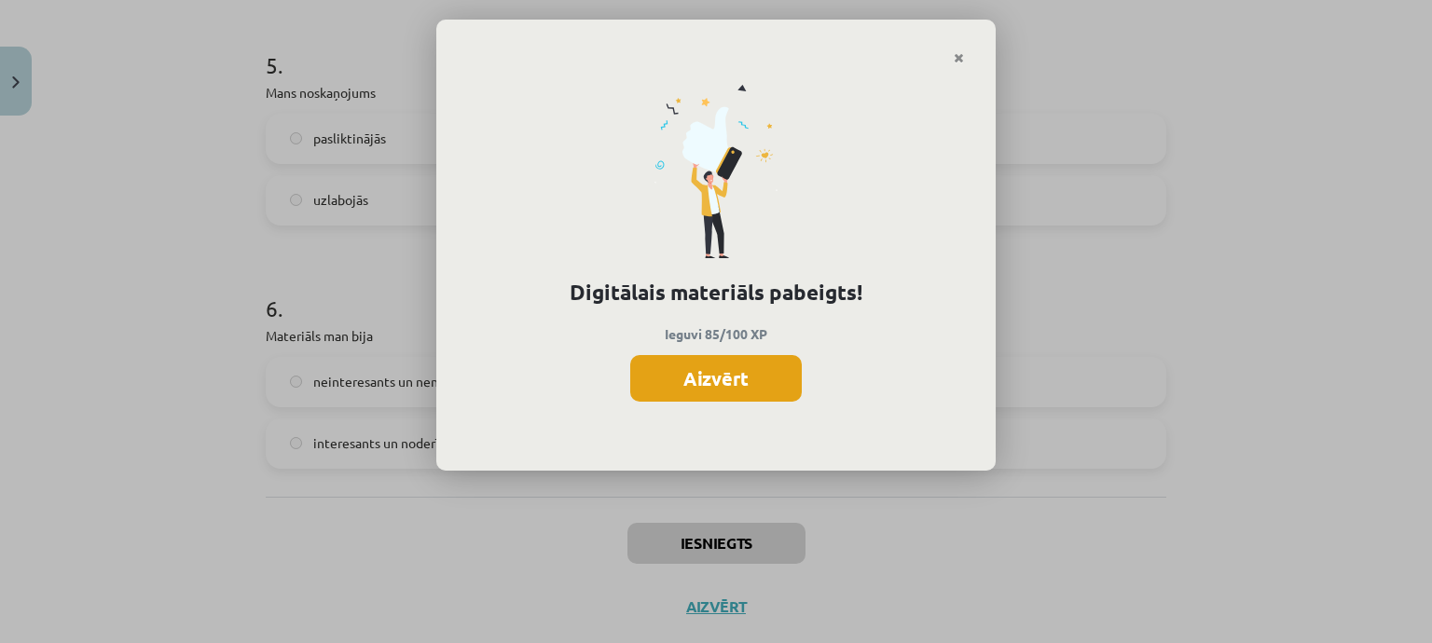
click at [708, 363] on button "Aizvērt" at bounding box center [716, 378] width 172 height 47
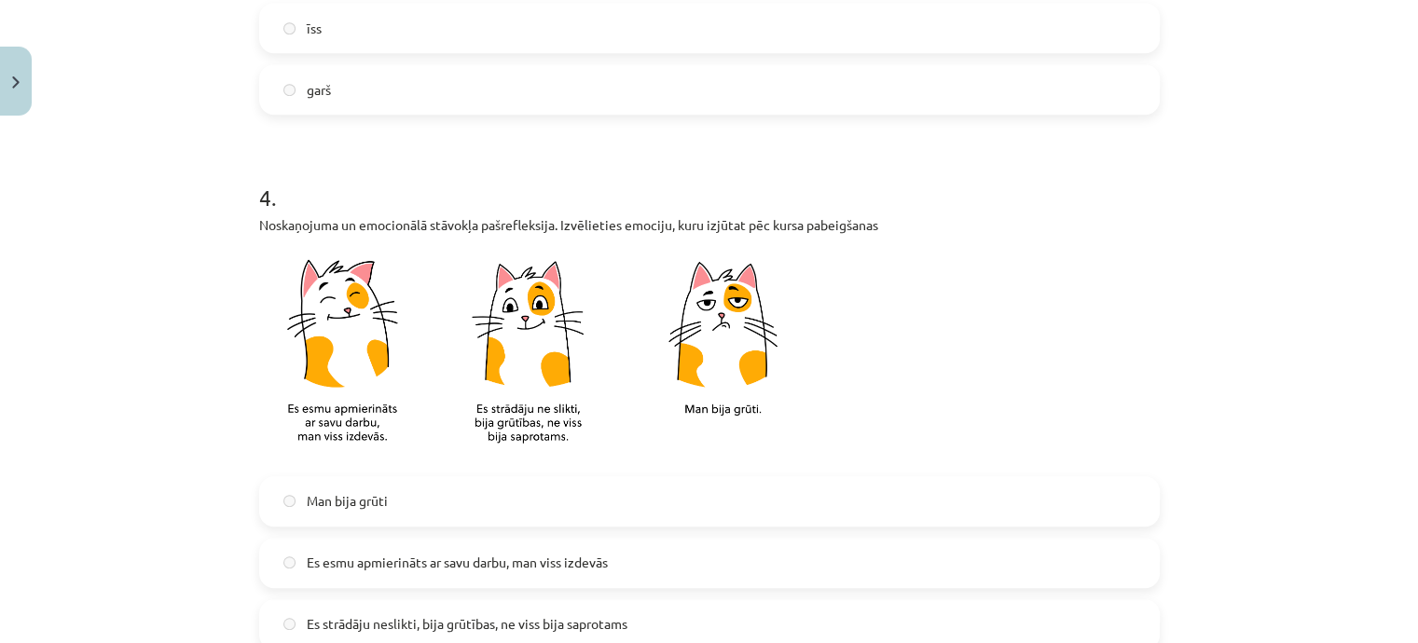
scroll to position [932, 0]
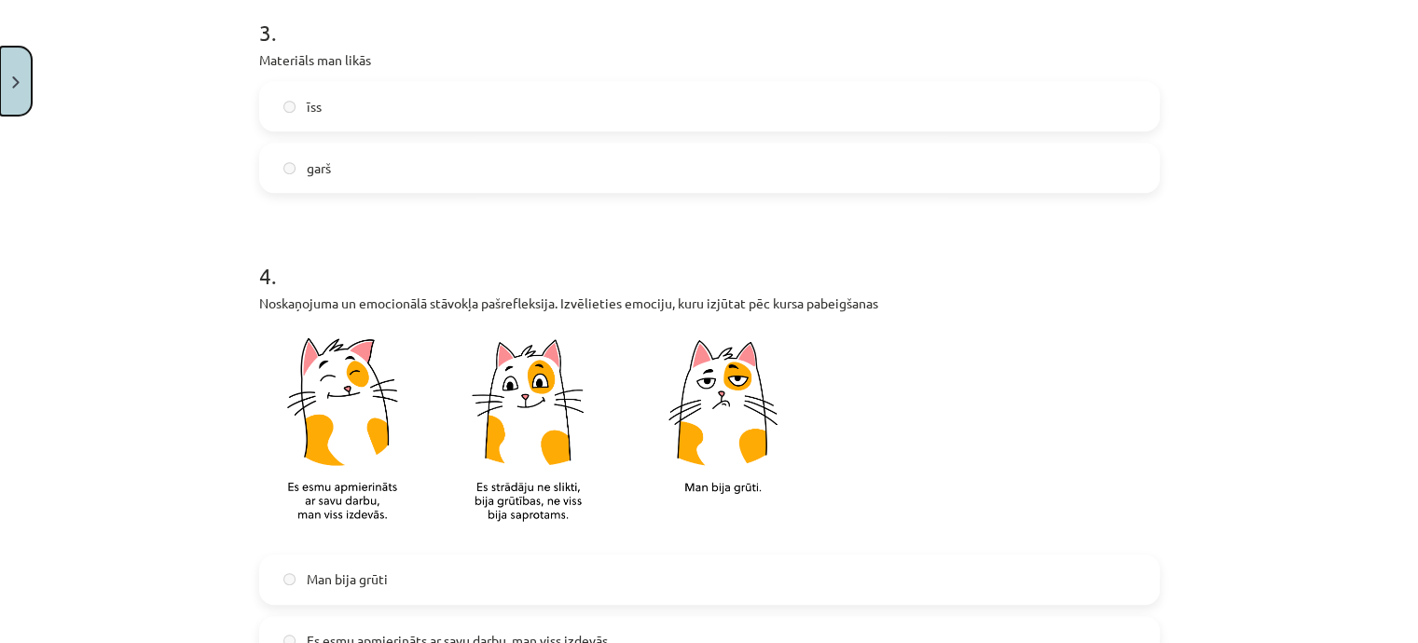
drag, startPoint x: 0, startPoint y: 106, endPoint x: 14, endPoint y: 87, distance: 24.1
click at [13, 87] on button "Close" at bounding box center [16, 81] width 32 height 69
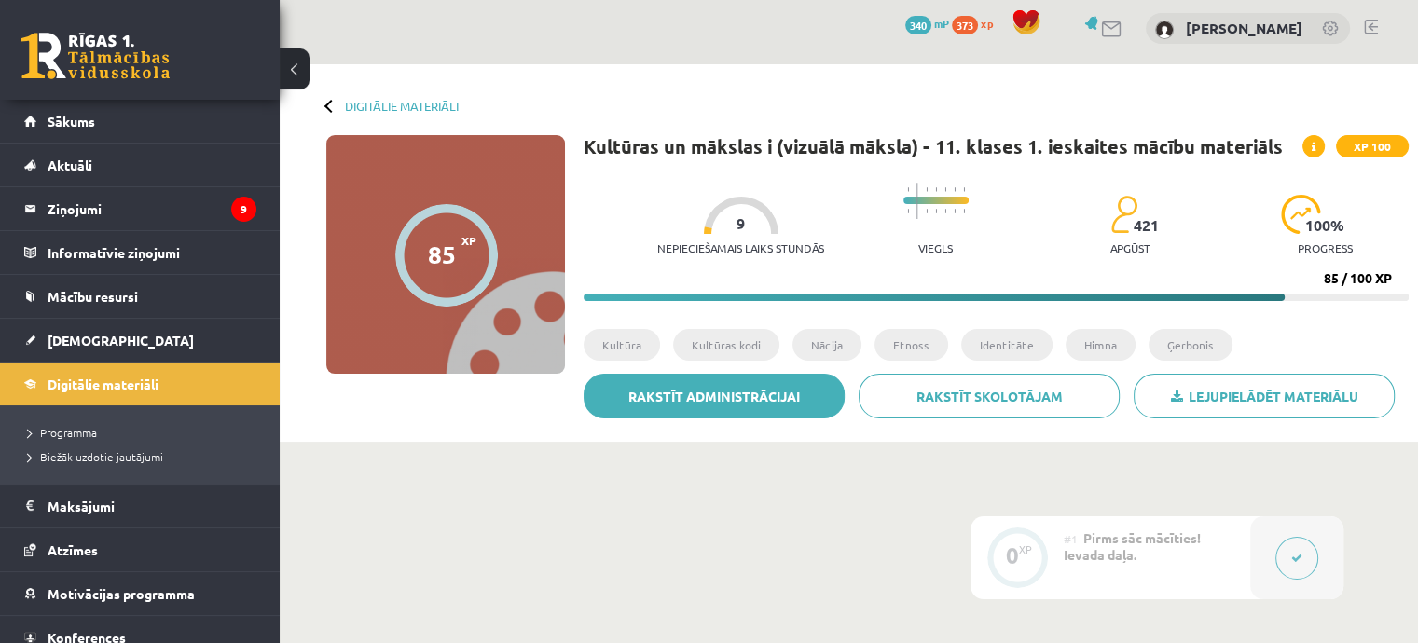
scroll to position [0, 0]
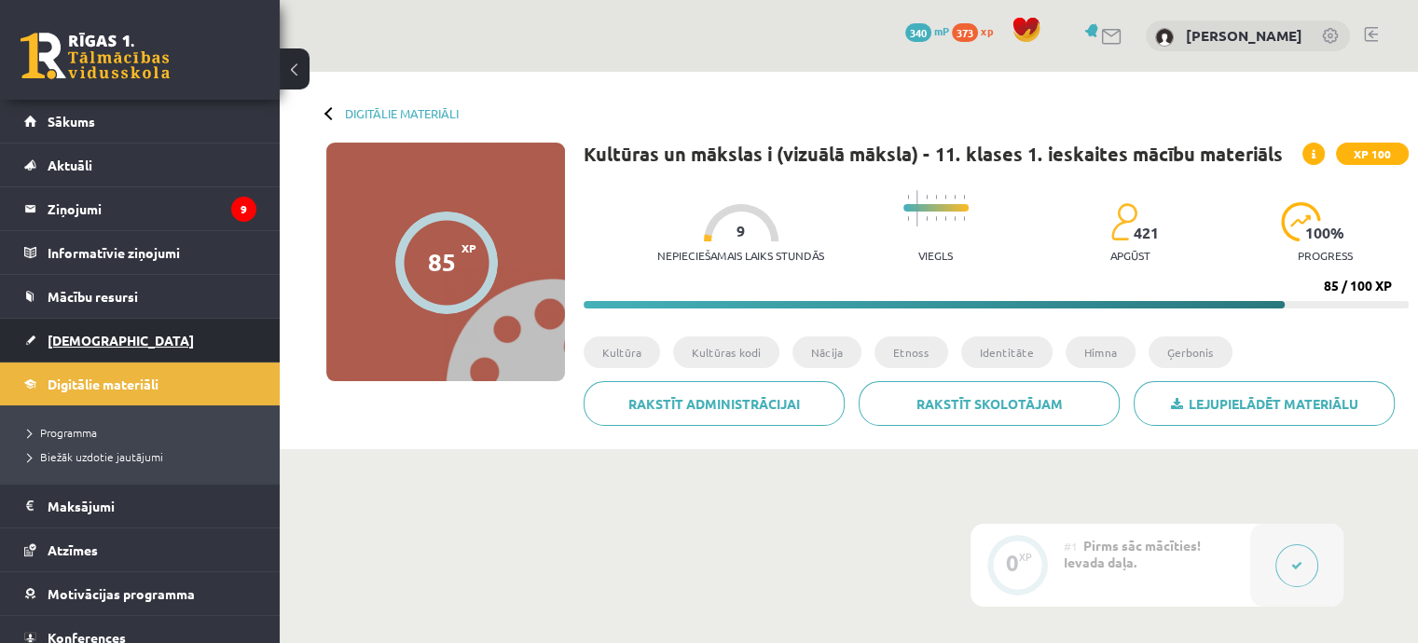
click at [112, 327] on link "[DEMOGRAPHIC_DATA]" at bounding box center [140, 340] width 232 height 43
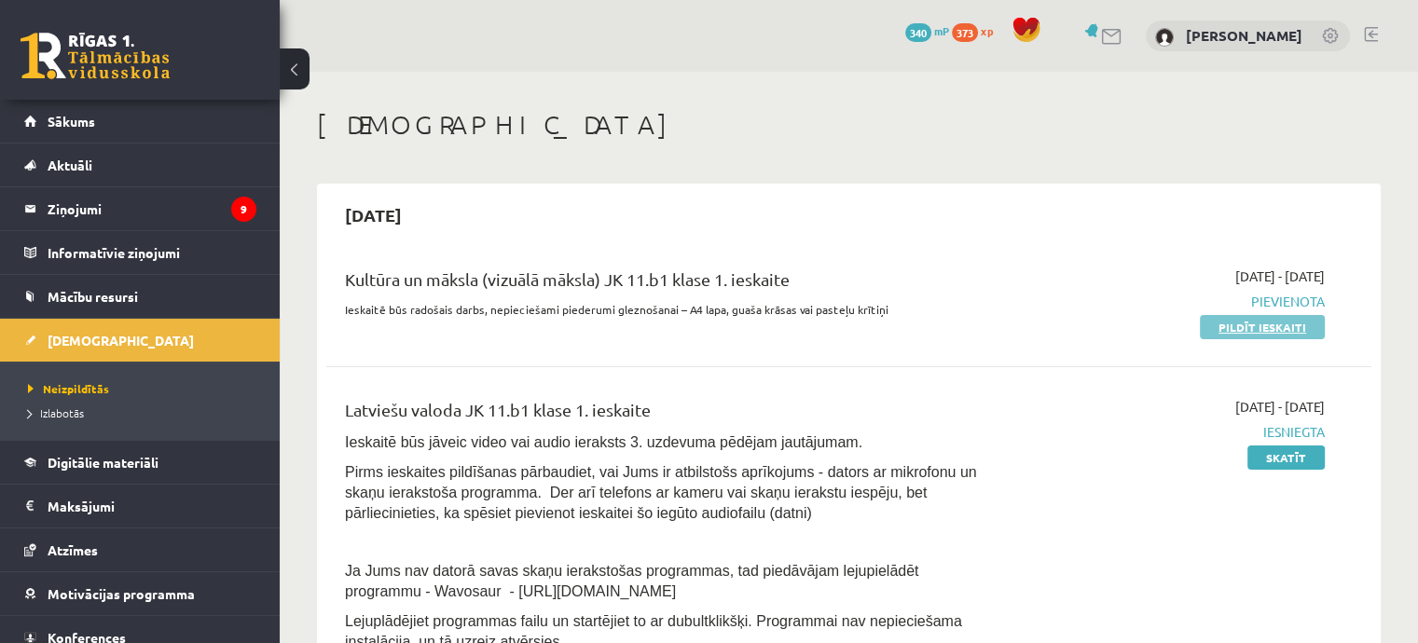
click at [1259, 333] on link "Pildīt ieskaiti" at bounding box center [1262, 327] width 125 height 24
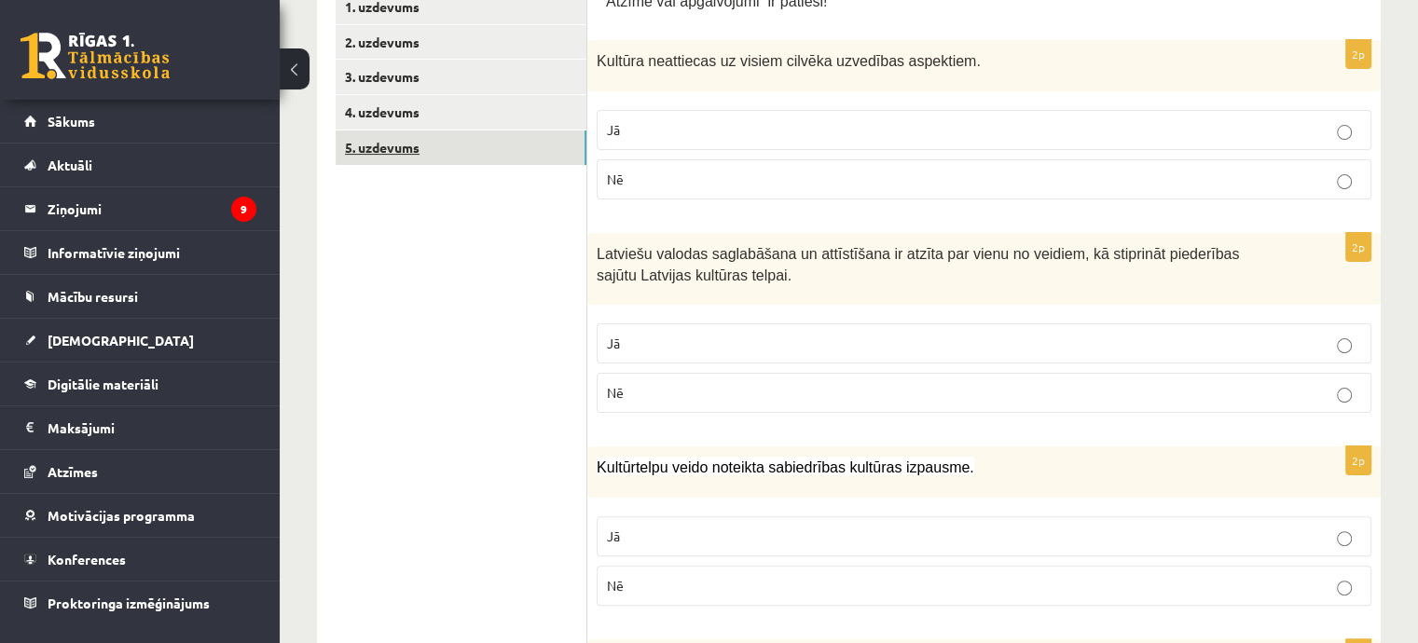
click at [402, 150] on link "5. uzdevums" at bounding box center [461, 147] width 251 height 34
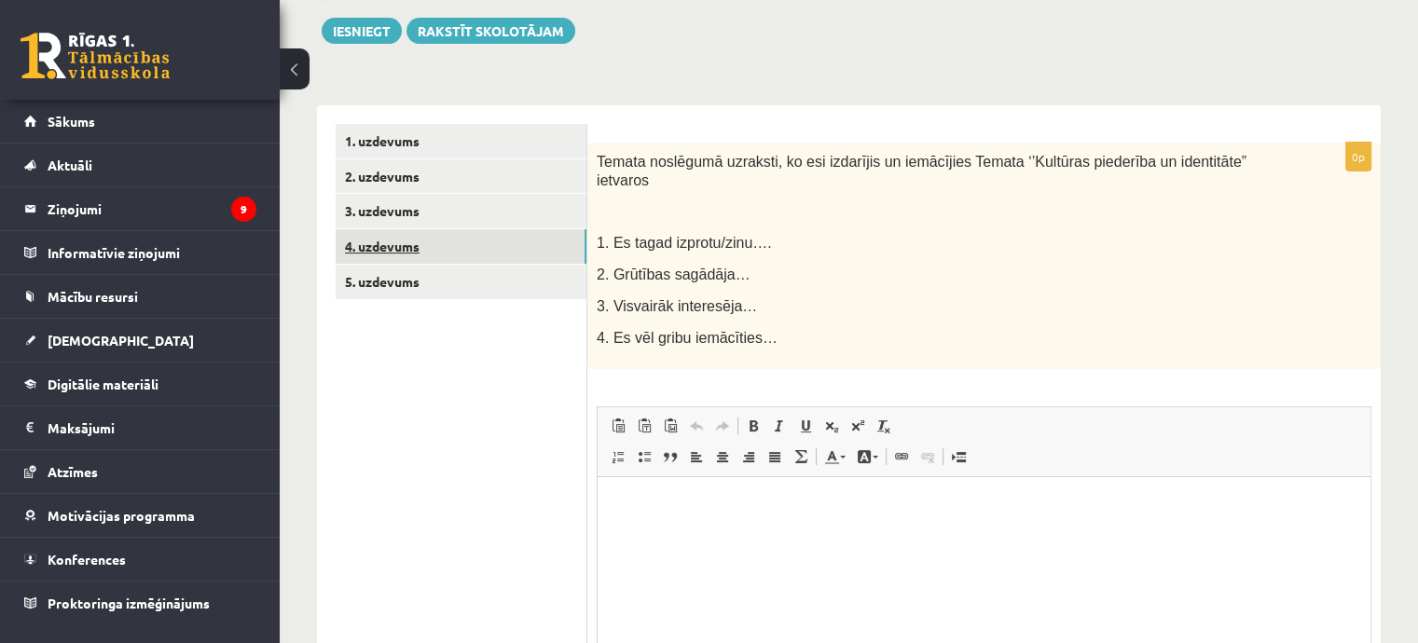
click at [477, 256] on link "4. uzdevums" at bounding box center [461, 246] width 251 height 34
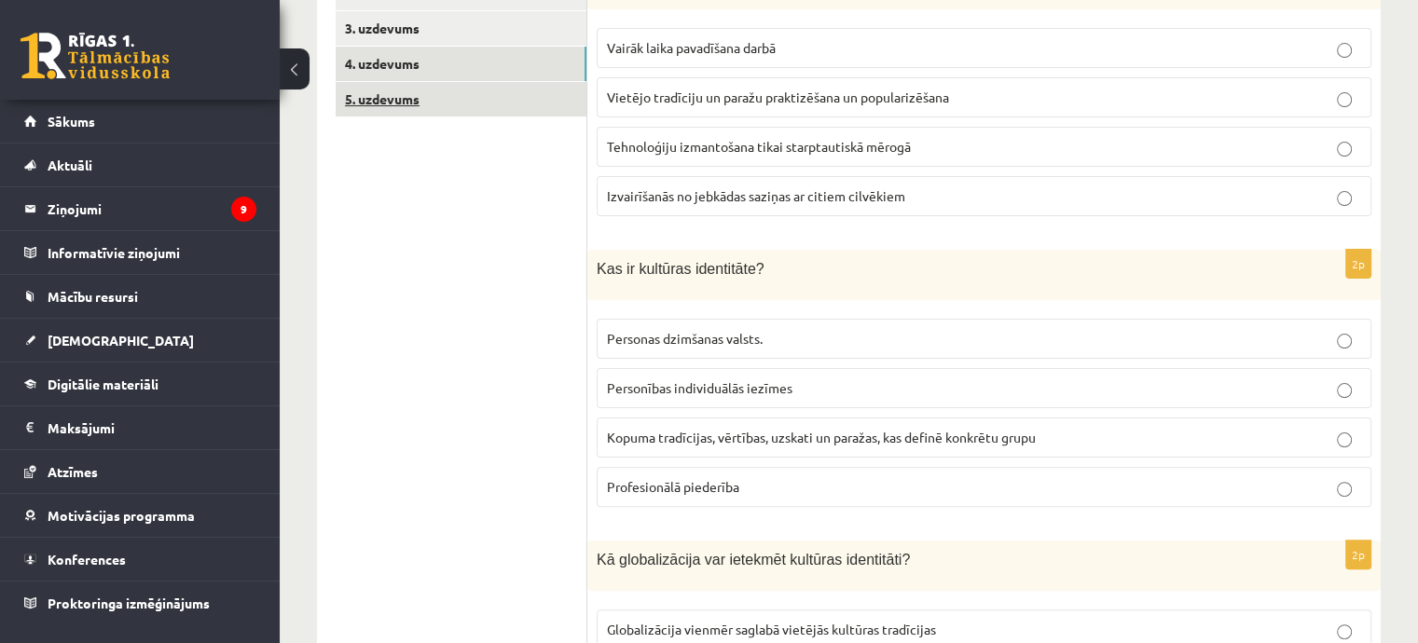
scroll to position [425, 0]
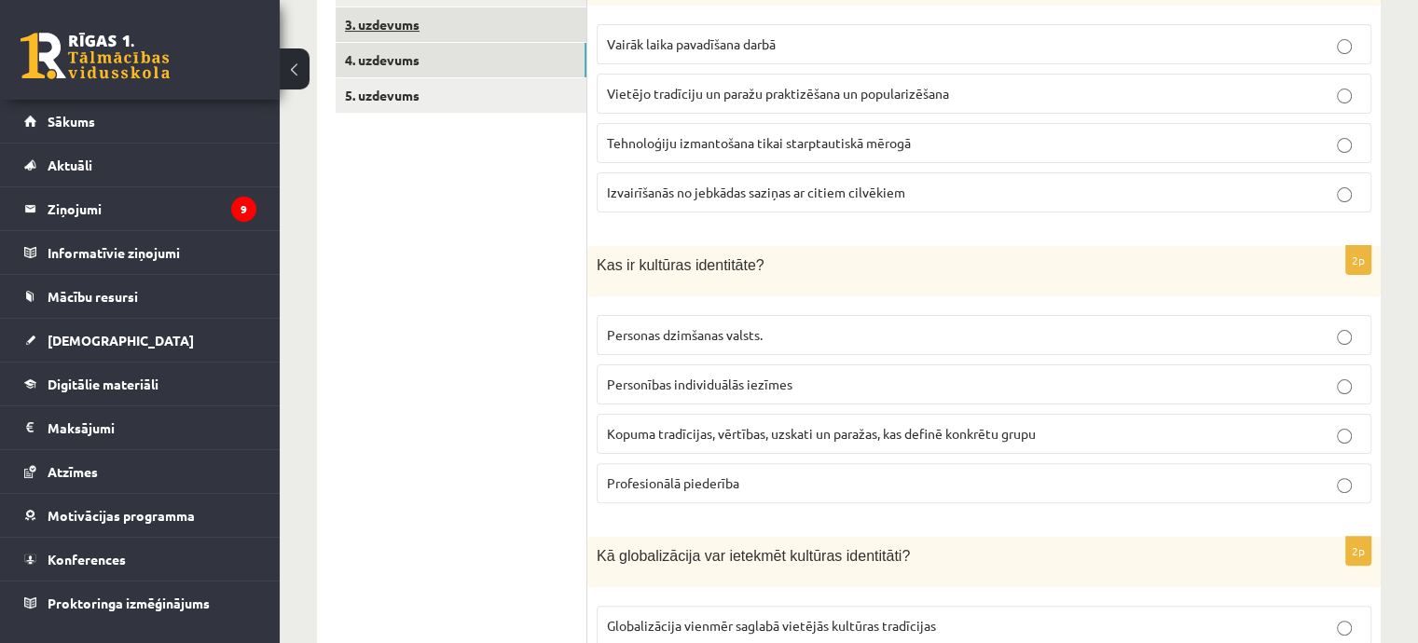
click at [455, 17] on link "3. uzdevums" at bounding box center [461, 24] width 251 height 34
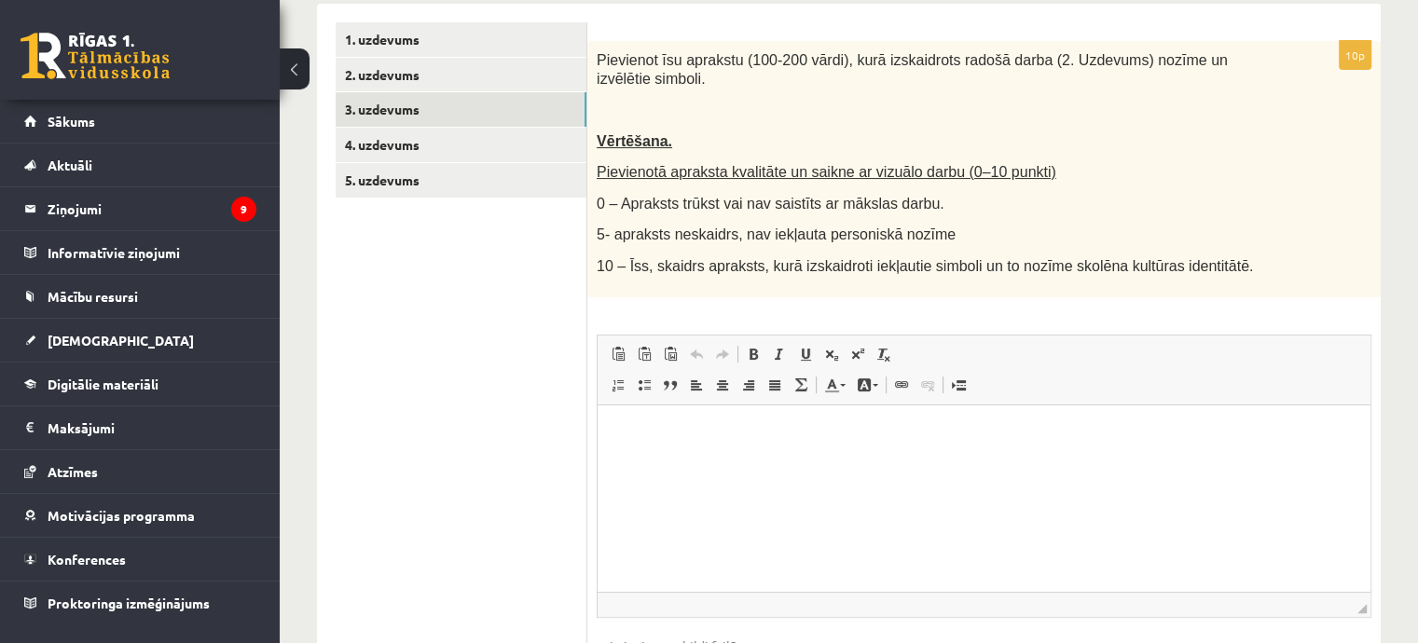
scroll to position [239, 0]
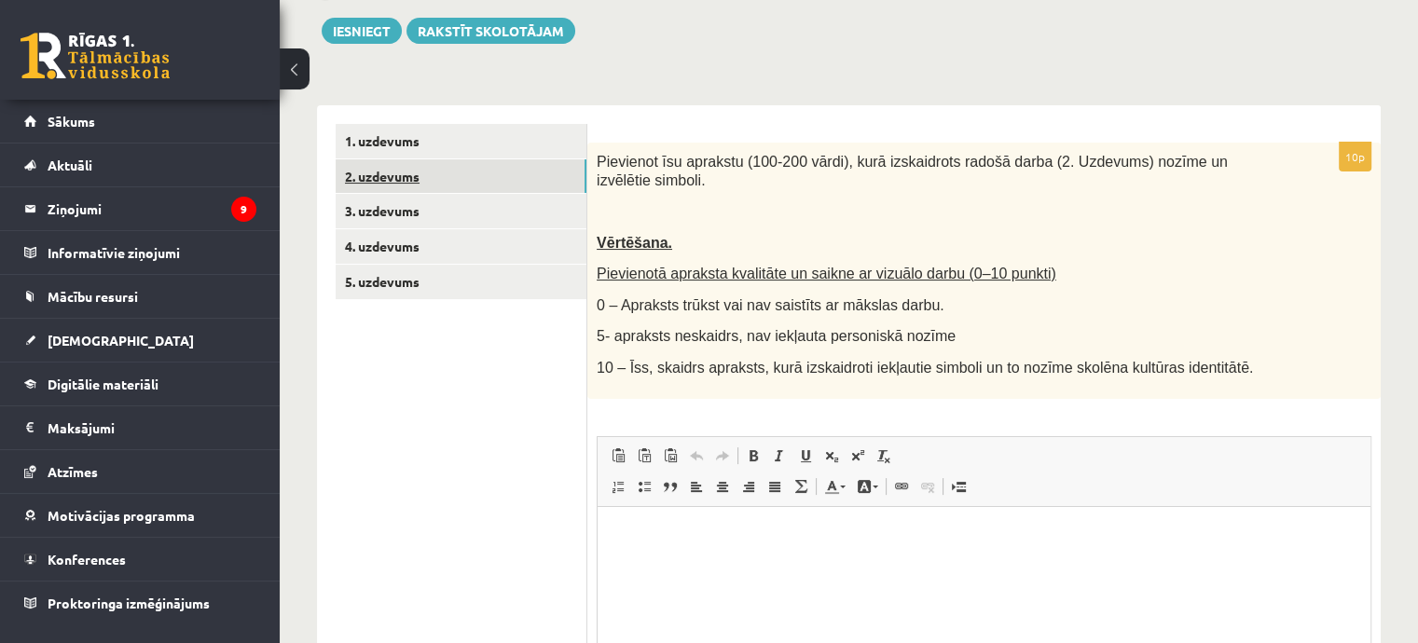
click at [480, 180] on link "2. uzdevums" at bounding box center [461, 176] width 251 height 34
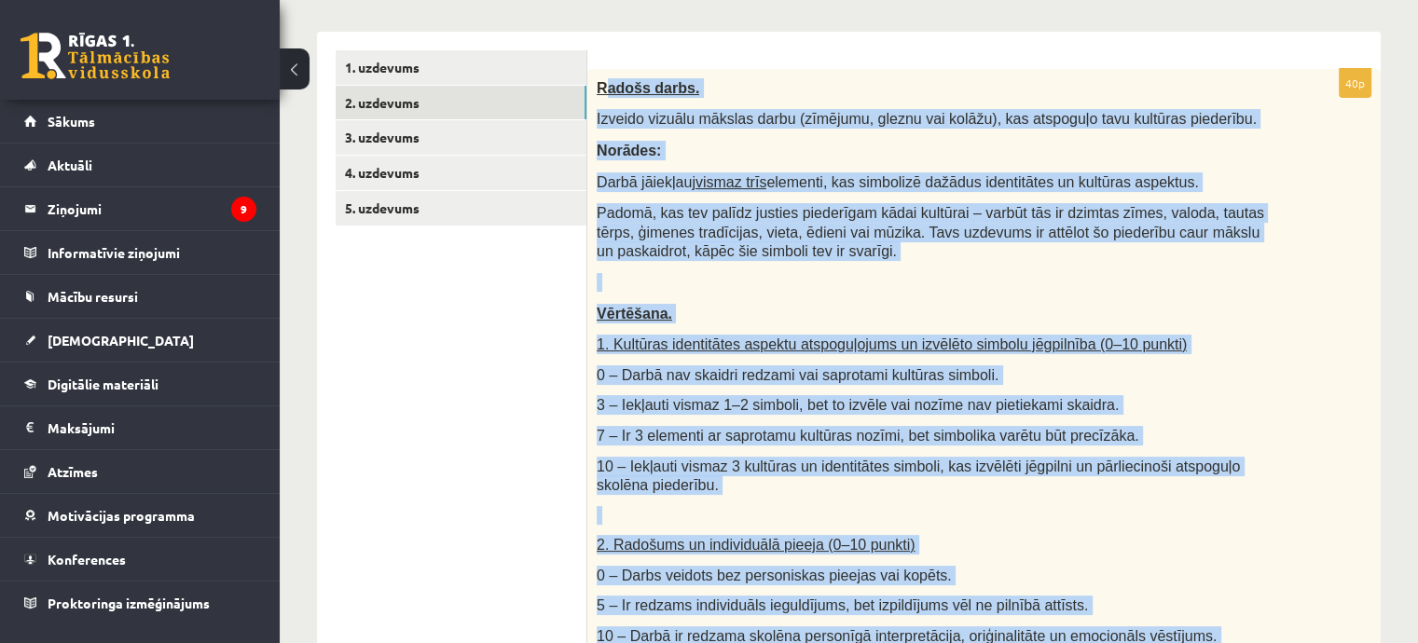
scroll to position [75, 0]
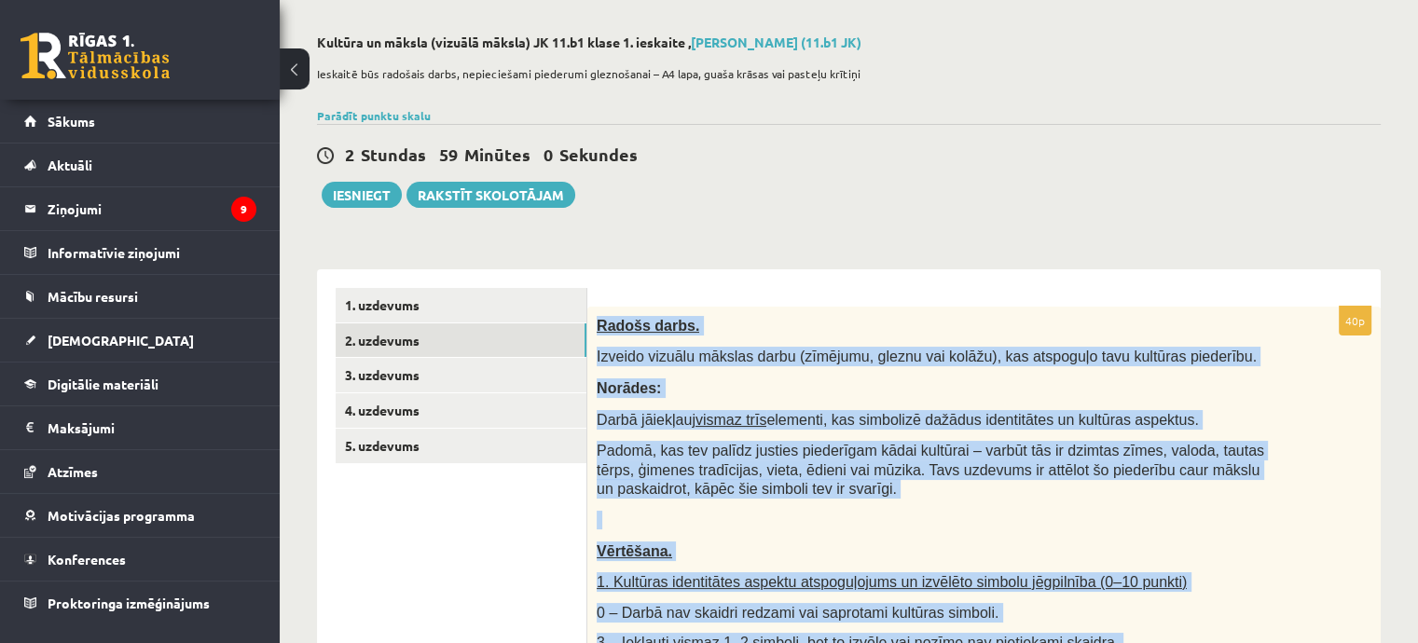
drag, startPoint x: 1008, startPoint y: 450, endPoint x: 597, endPoint y: 307, distance: 435.4
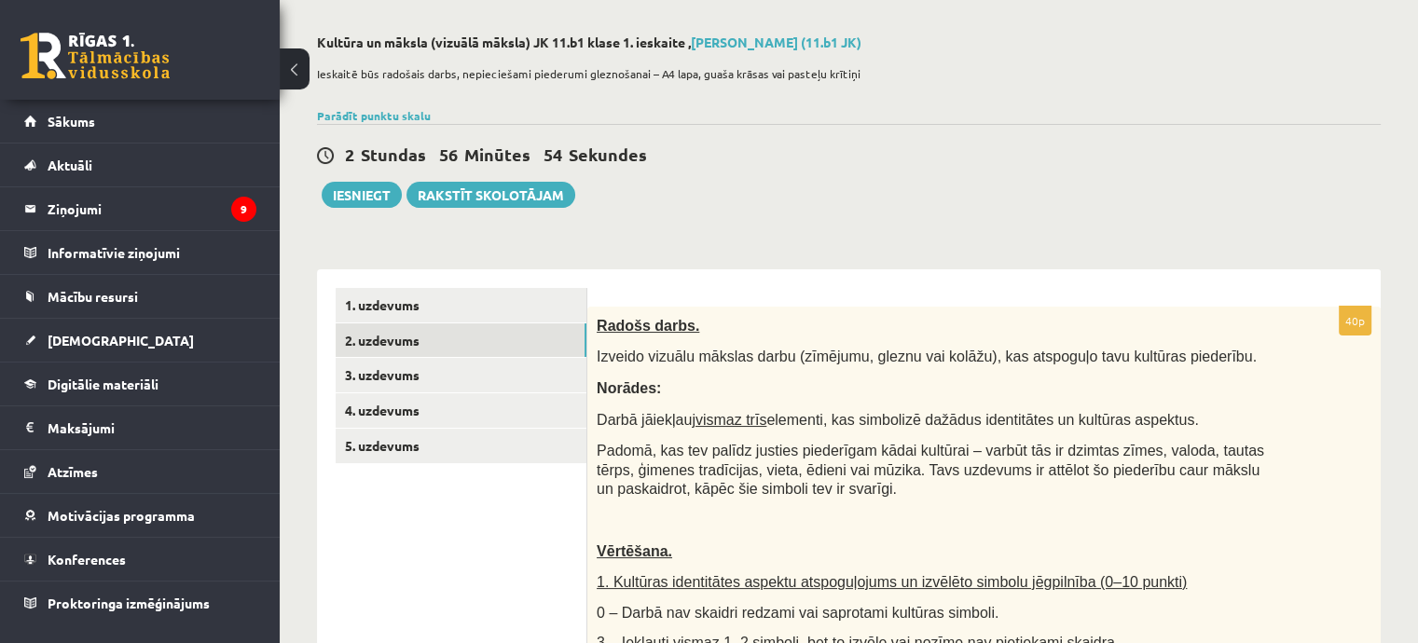
click at [910, 148] on div "2 Stundas 56 Minūtes 54 Sekundes" at bounding box center [849, 156] width 1064 height 24
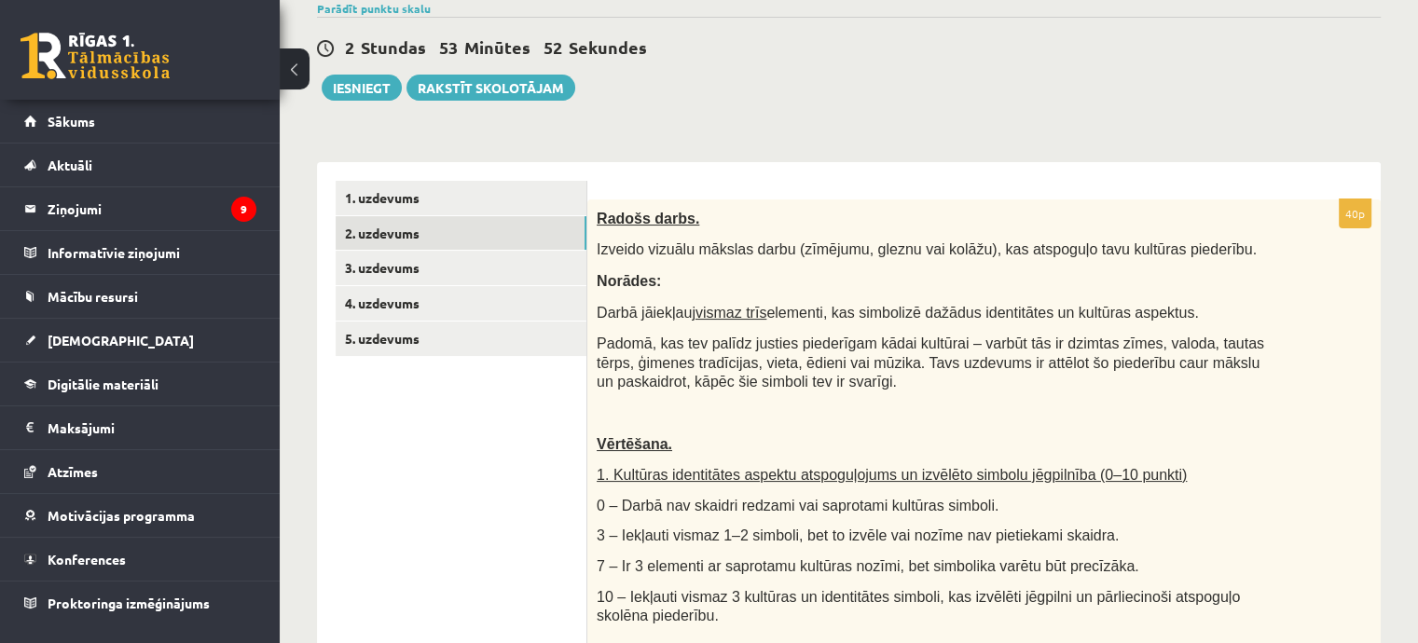
scroll to position [185, 0]
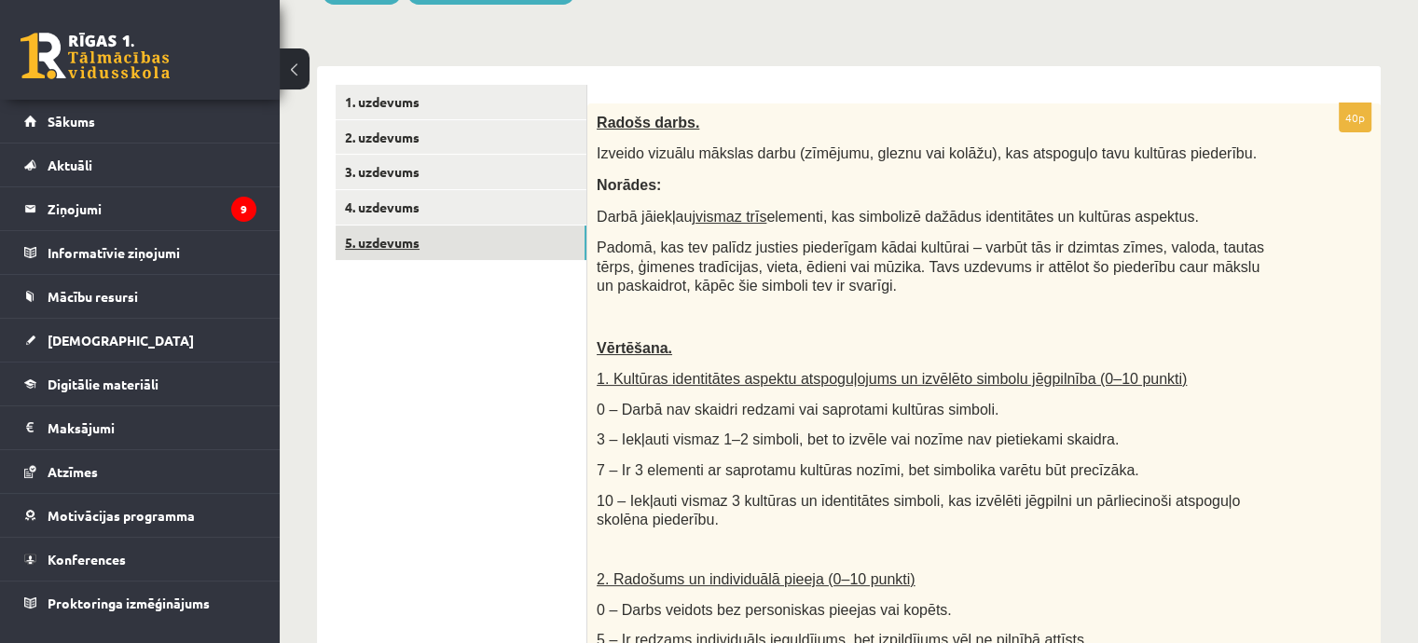
click at [419, 249] on link "5. uzdevums" at bounding box center [461, 243] width 251 height 34
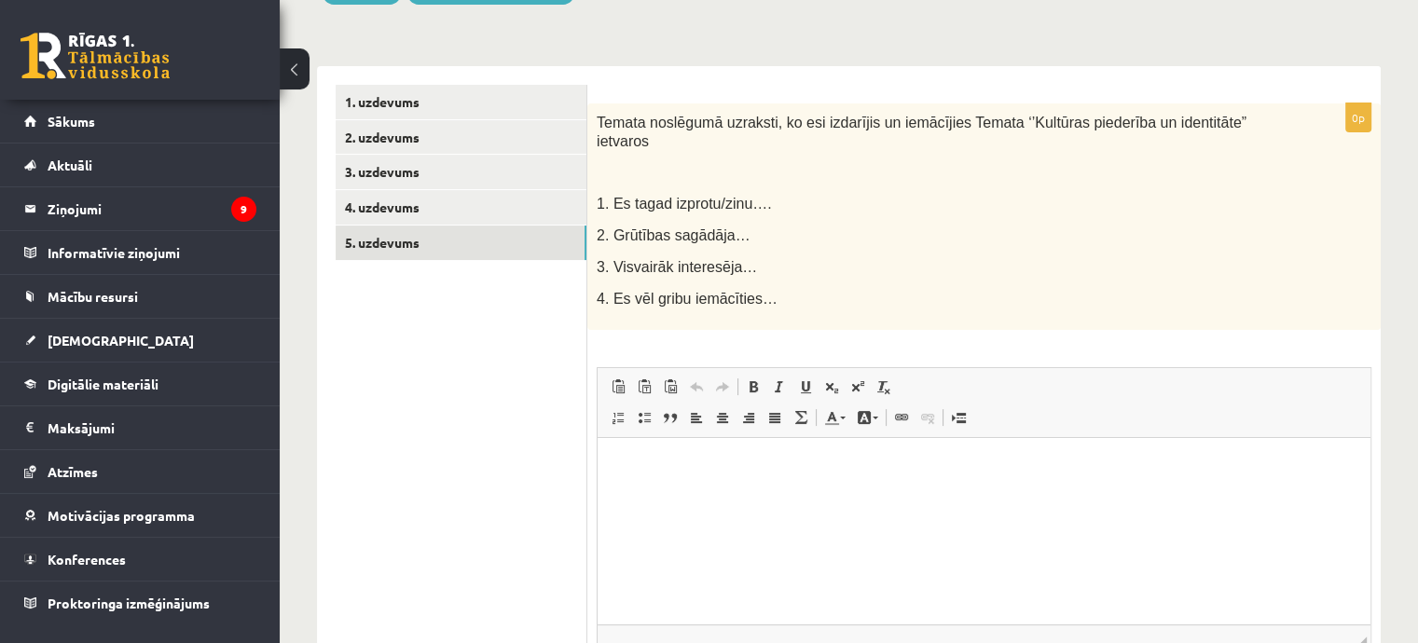
scroll to position [0, 0]
click at [492, 211] on link "4. uzdevums" at bounding box center [461, 207] width 251 height 34
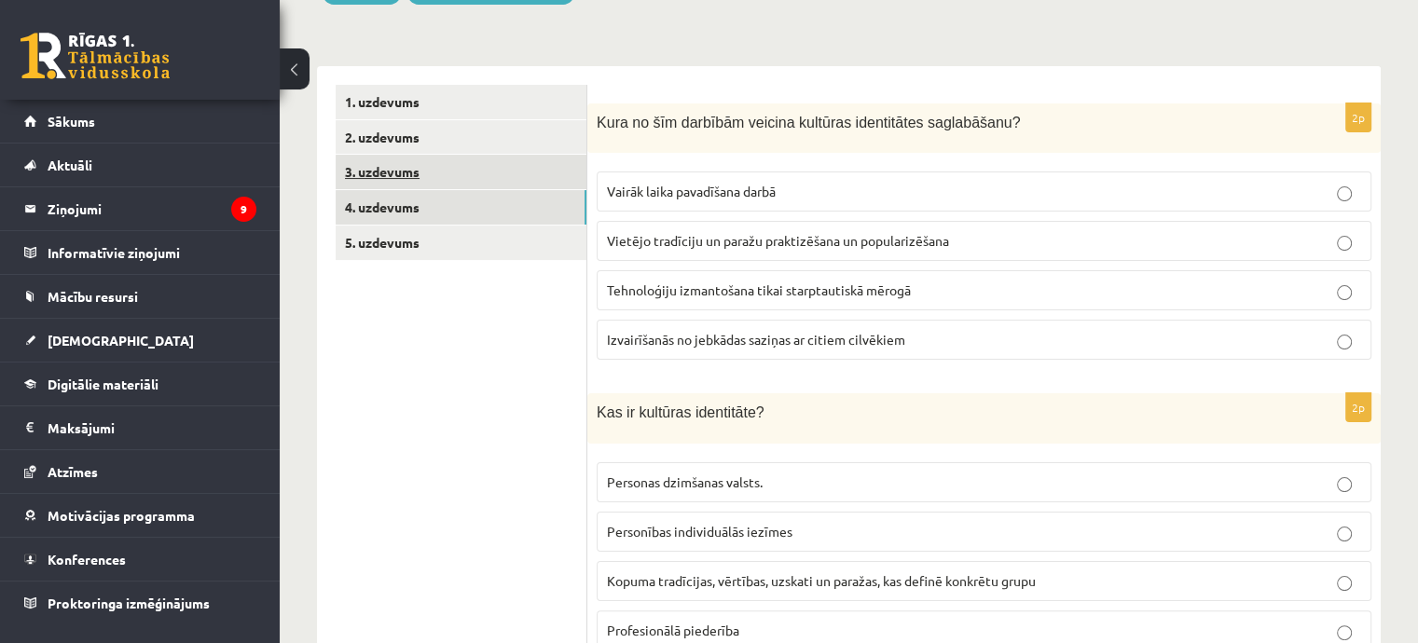
click at [361, 170] on link "3. uzdevums" at bounding box center [461, 172] width 251 height 34
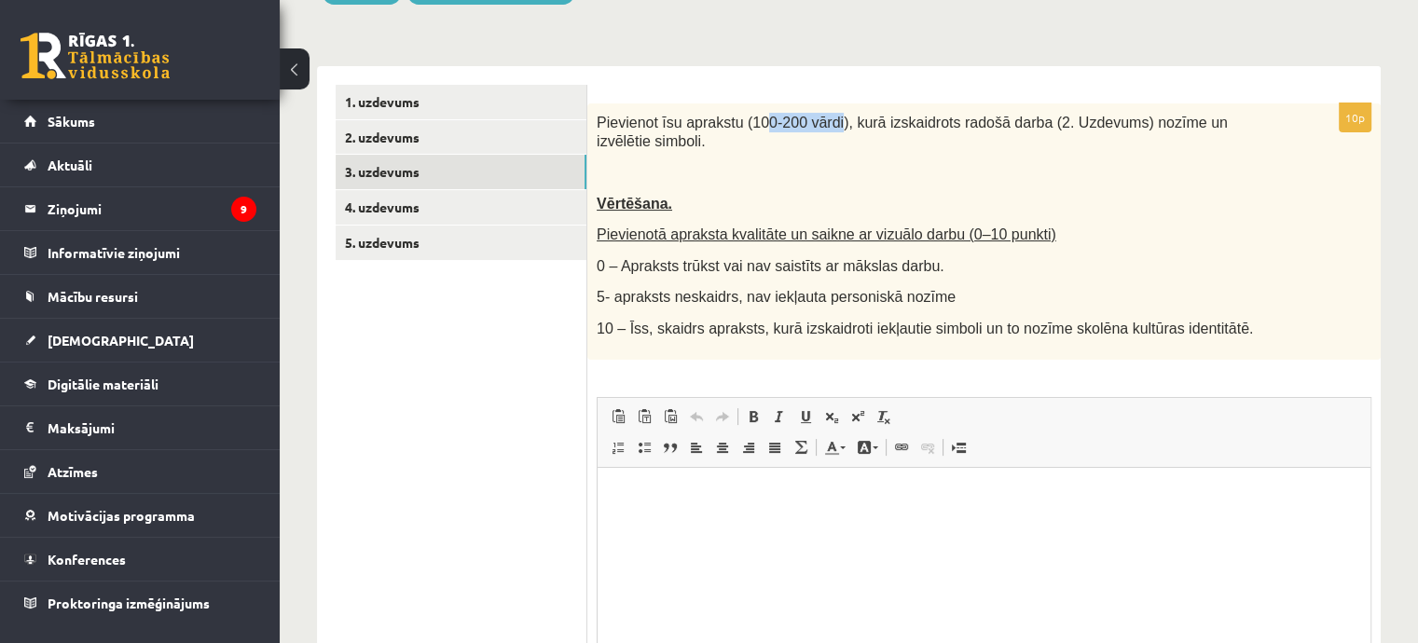
drag, startPoint x: 749, startPoint y: 127, endPoint x: 858, endPoint y: 153, distance: 112.1
click at [820, 117] on span "Pievienot īsu aprakstu (100-200 vārdi), kurā izskaidrots radošā darba (2. Uzdev…" at bounding box center [912, 132] width 631 height 35
drag, startPoint x: 866, startPoint y: 161, endPoint x: 777, endPoint y: 157, distance: 88.7
click at [866, 163] on div "Pievienot īsu aprakstu (100-200 vārdi), kurā izskaidrots radošā darba (2. Uzdev…" at bounding box center [983, 231] width 793 height 256
click at [642, 289] on div "Pievienot īsu aprakstu (100-200 vārdi), kurā izskaidrots radošā darba (2. Uzdev…" at bounding box center [983, 231] width 793 height 256
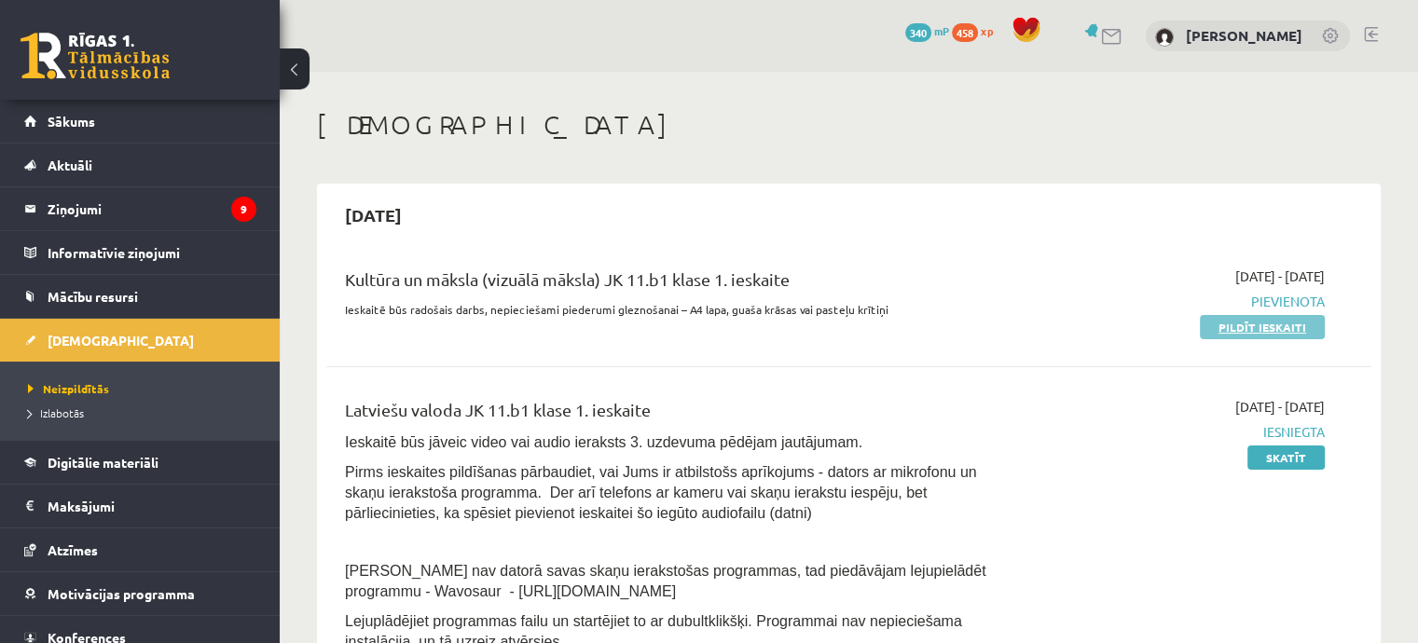
click at [1248, 320] on link "Pildīt ieskaiti" at bounding box center [1262, 327] width 125 height 24
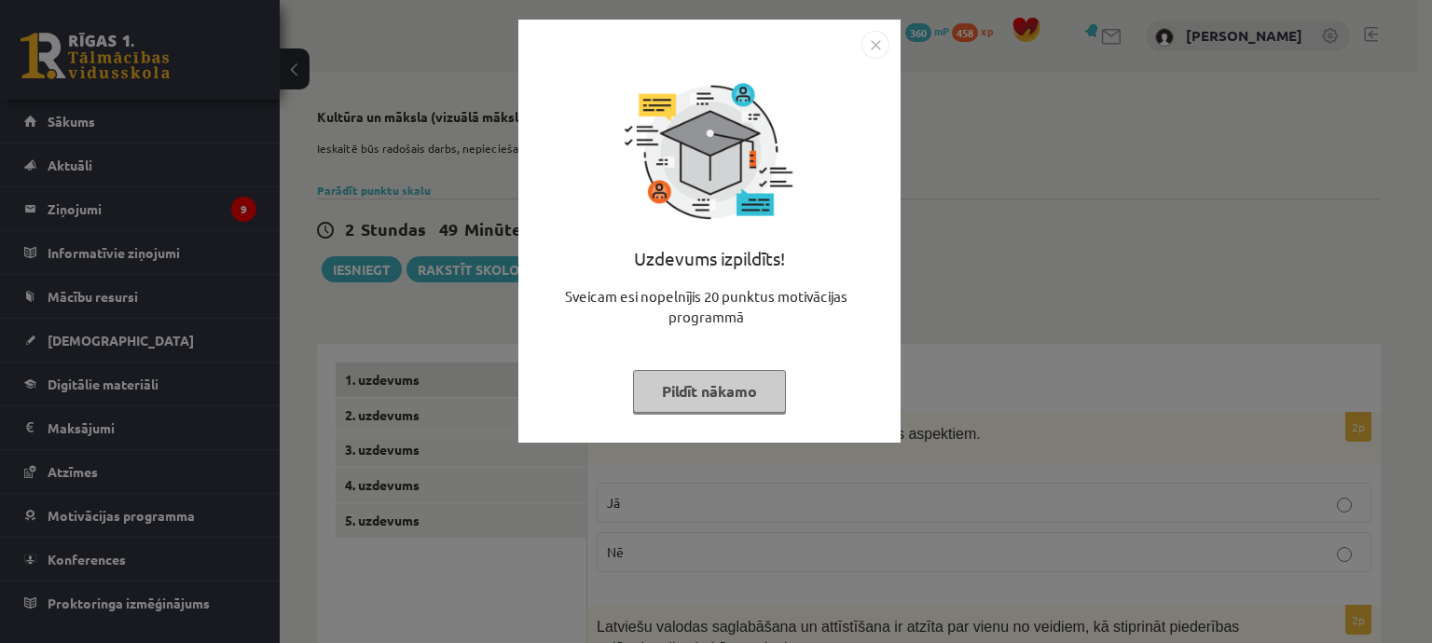
click at [732, 400] on button "Pildīt nākamo" at bounding box center [709, 391] width 153 height 43
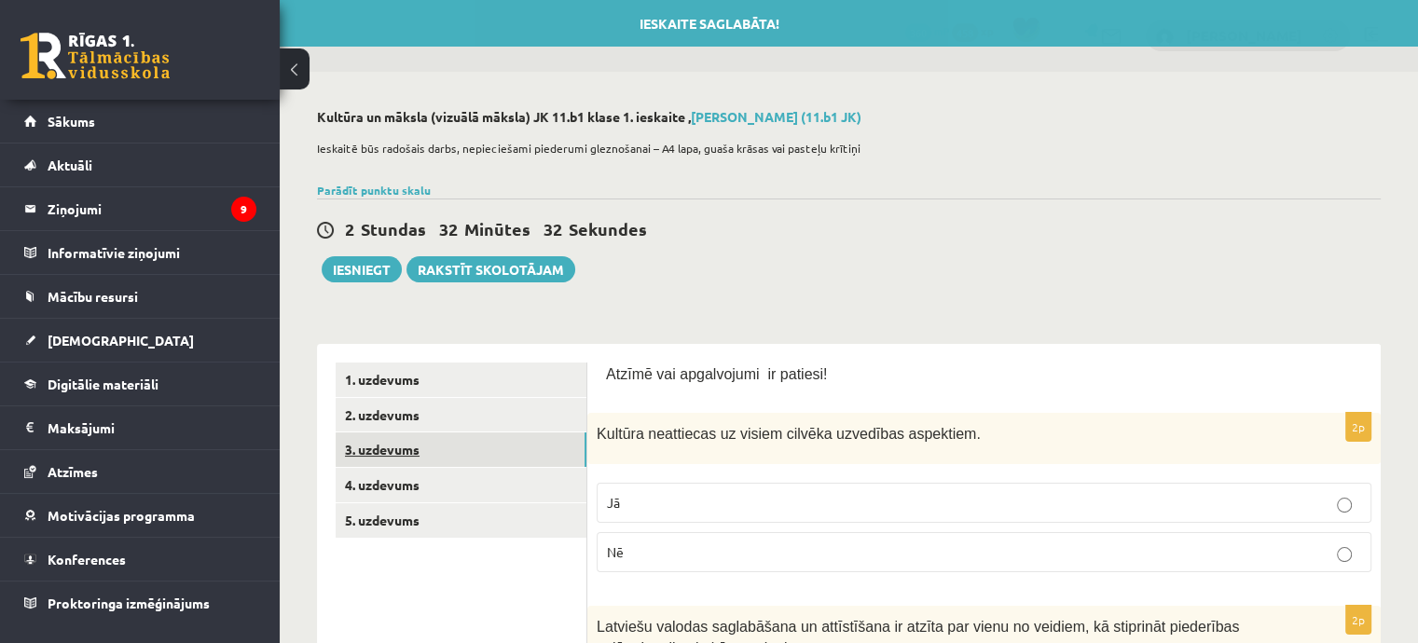
click at [409, 439] on link "3. uzdevums" at bounding box center [461, 450] width 251 height 34
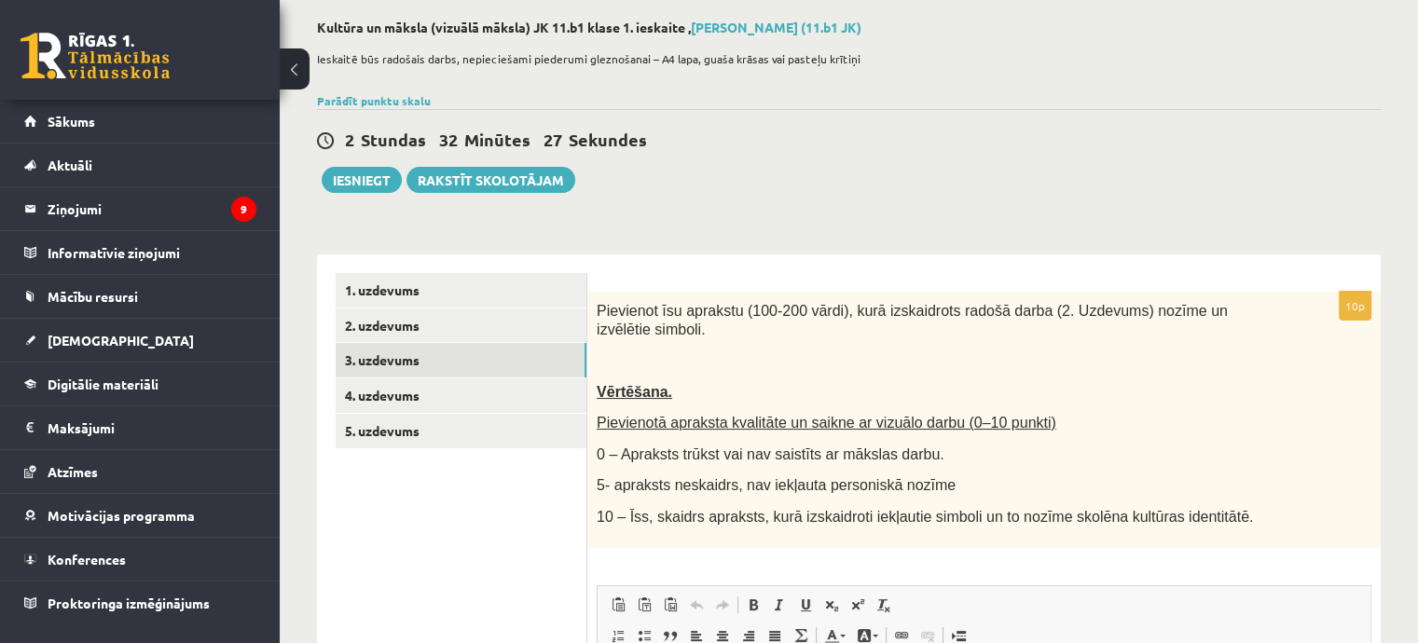
scroll to position [93, 0]
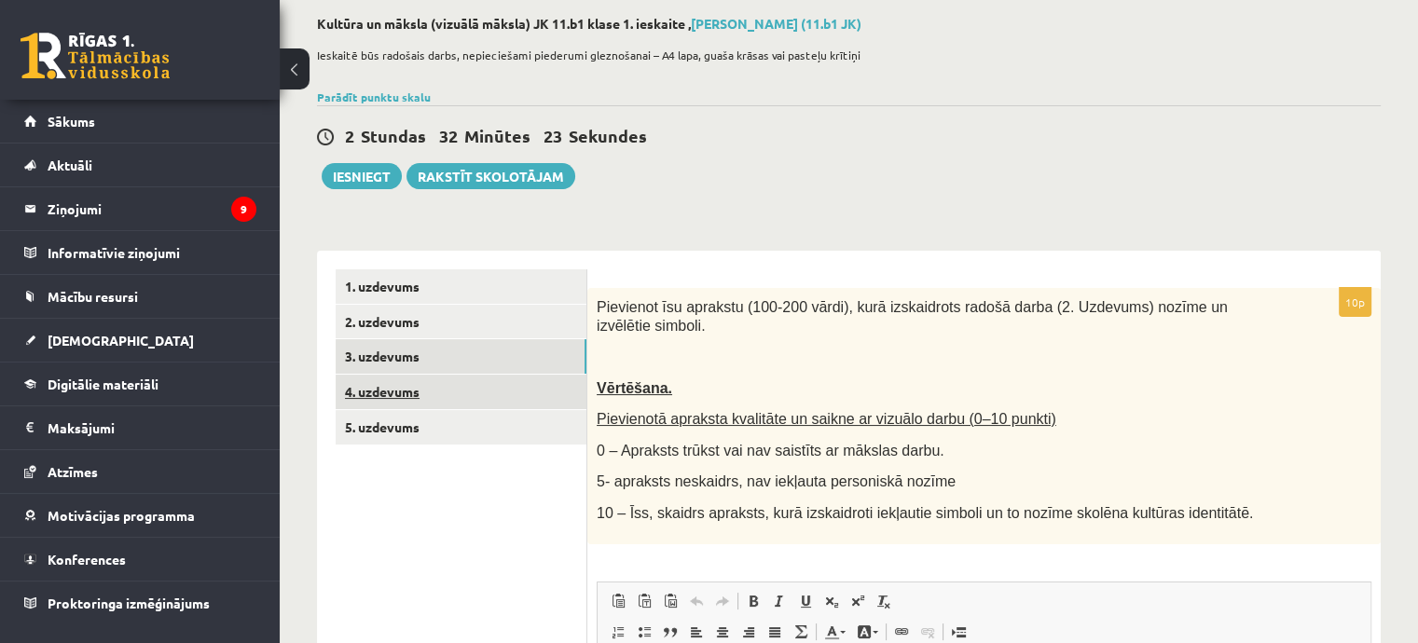
click at [484, 393] on link "4. uzdevums" at bounding box center [461, 392] width 251 height 34
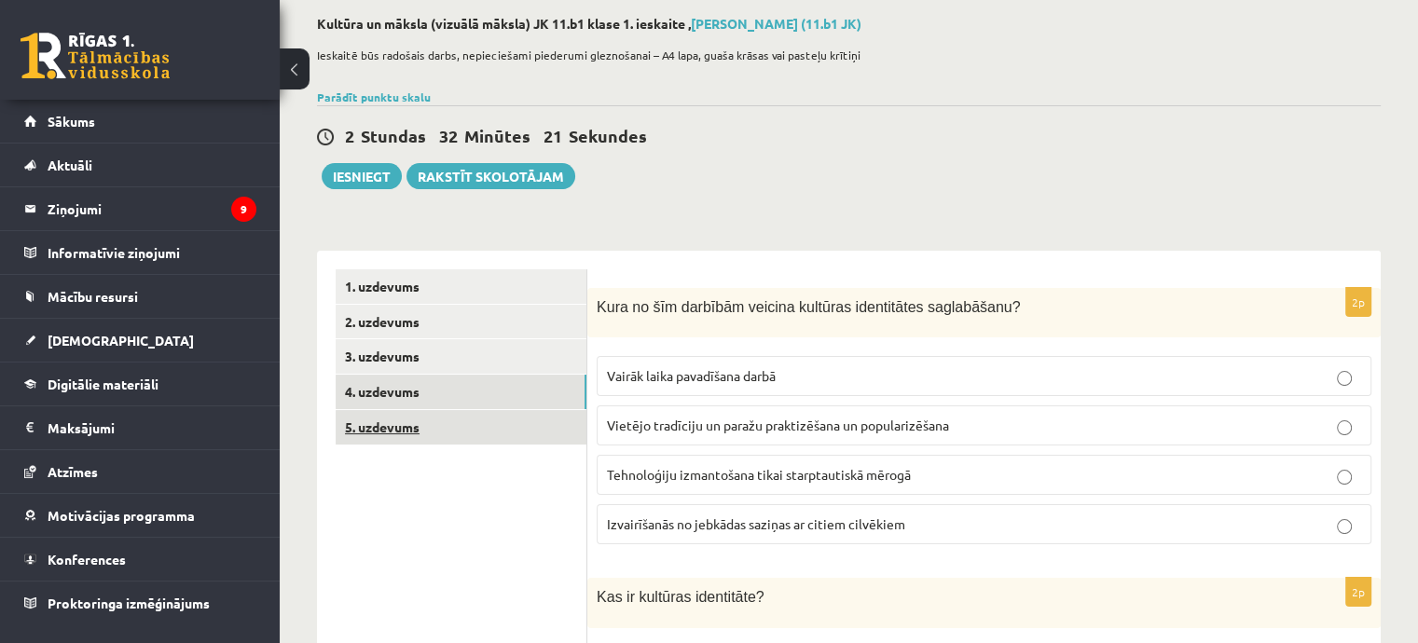
click at [478, 432] on link "5. uzdevums" at bounding box center [461, 427] width 251 height 34
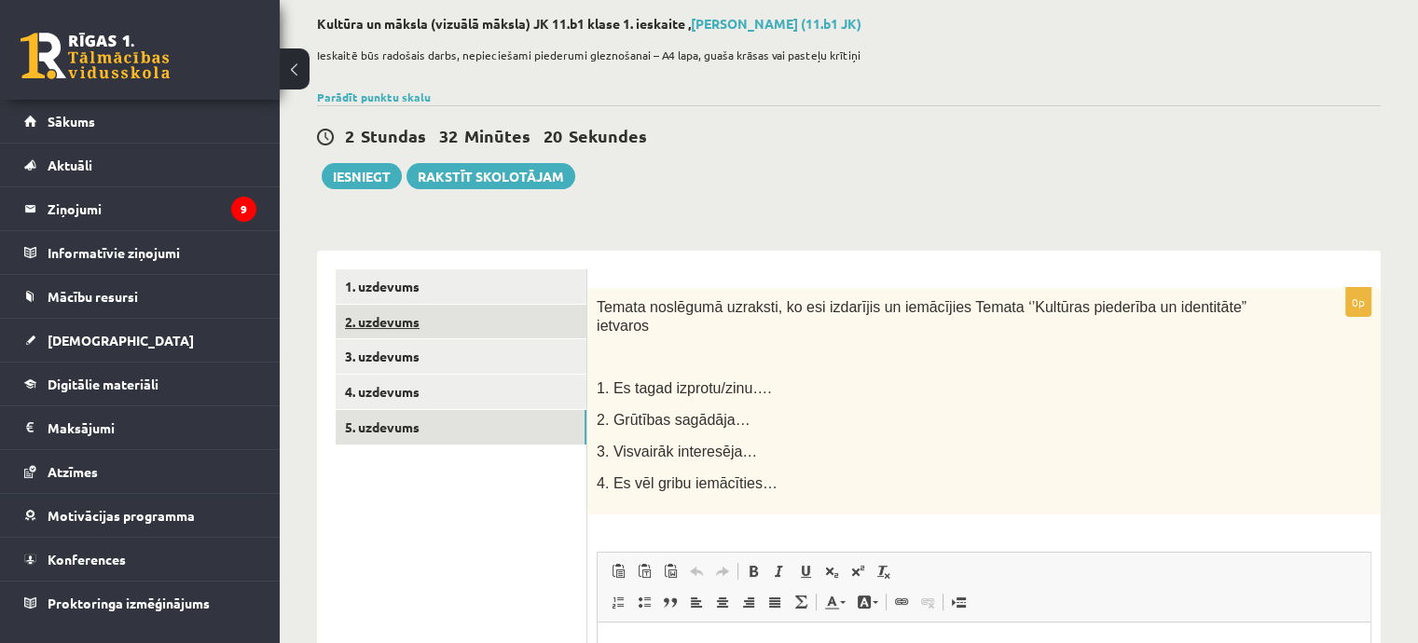
scroll to position [0, 0]
click at [461, 327] on link "2. uzdevums" at bounding box center [461, 322] width 251 height 34
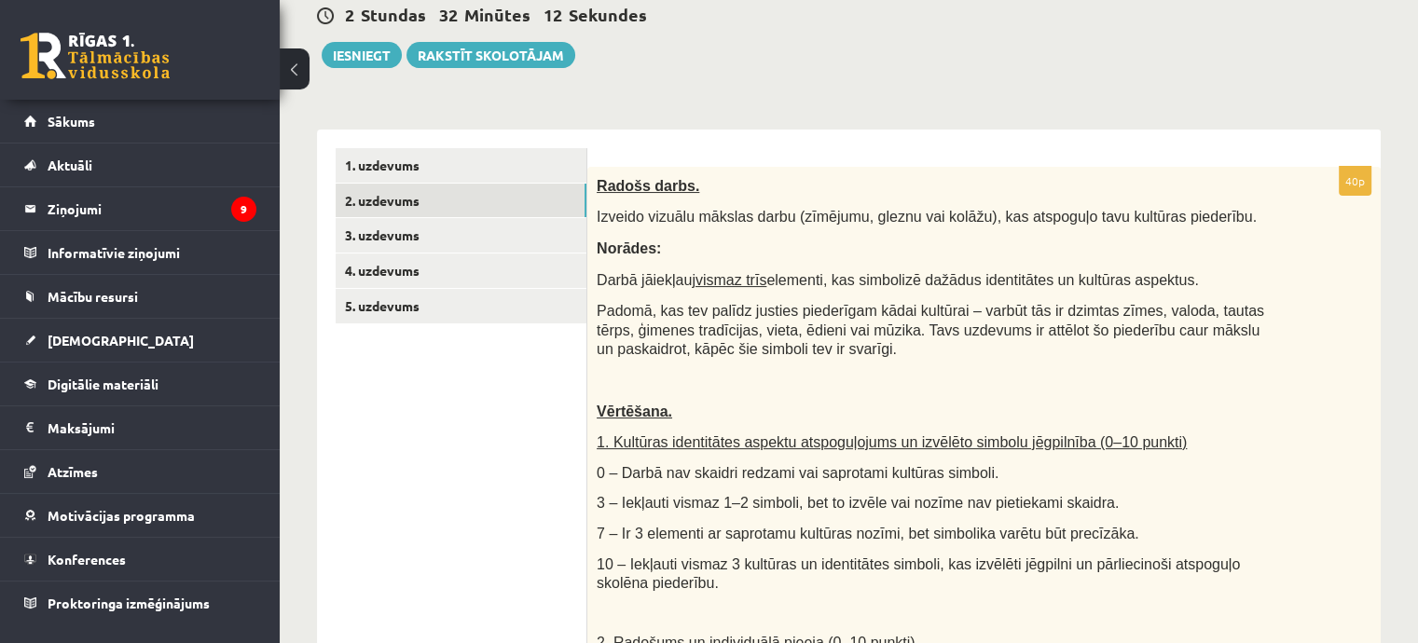
scroll to position [225, 0]
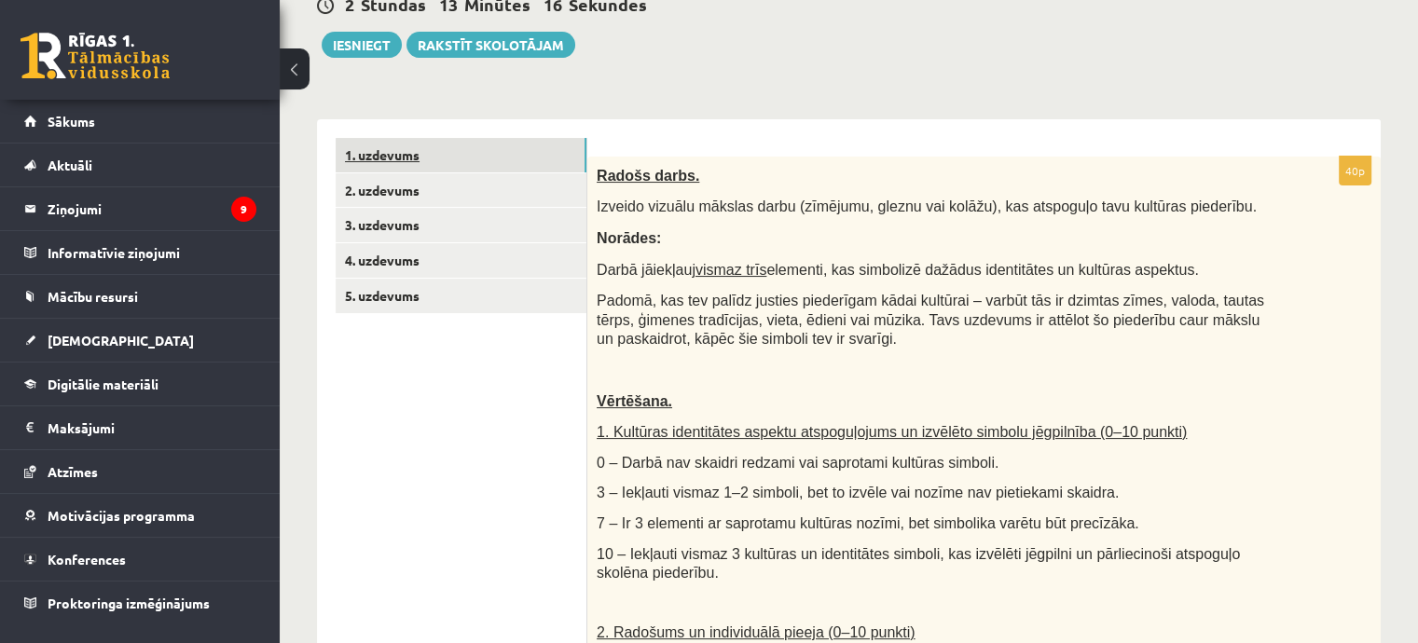
click at [373, 157] on link "1. uzdevums" at bounding box center [461, 155] width 251 height 34
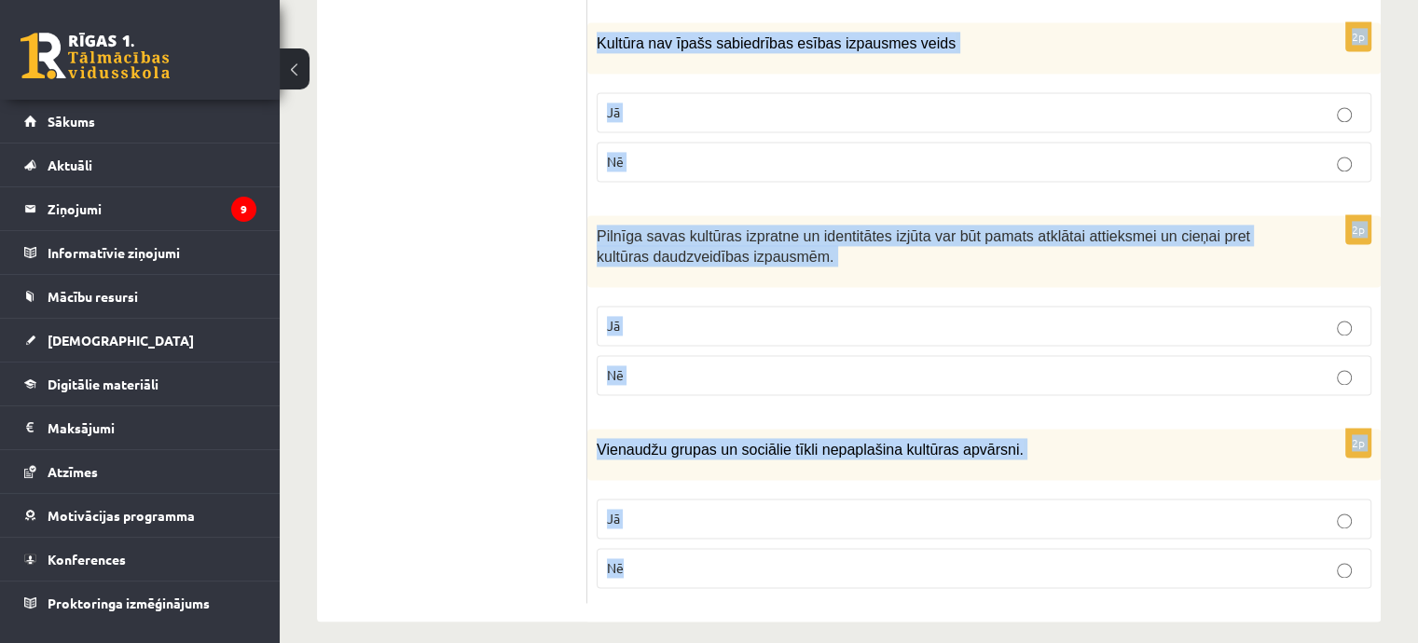
scroll to position [2767, 0]
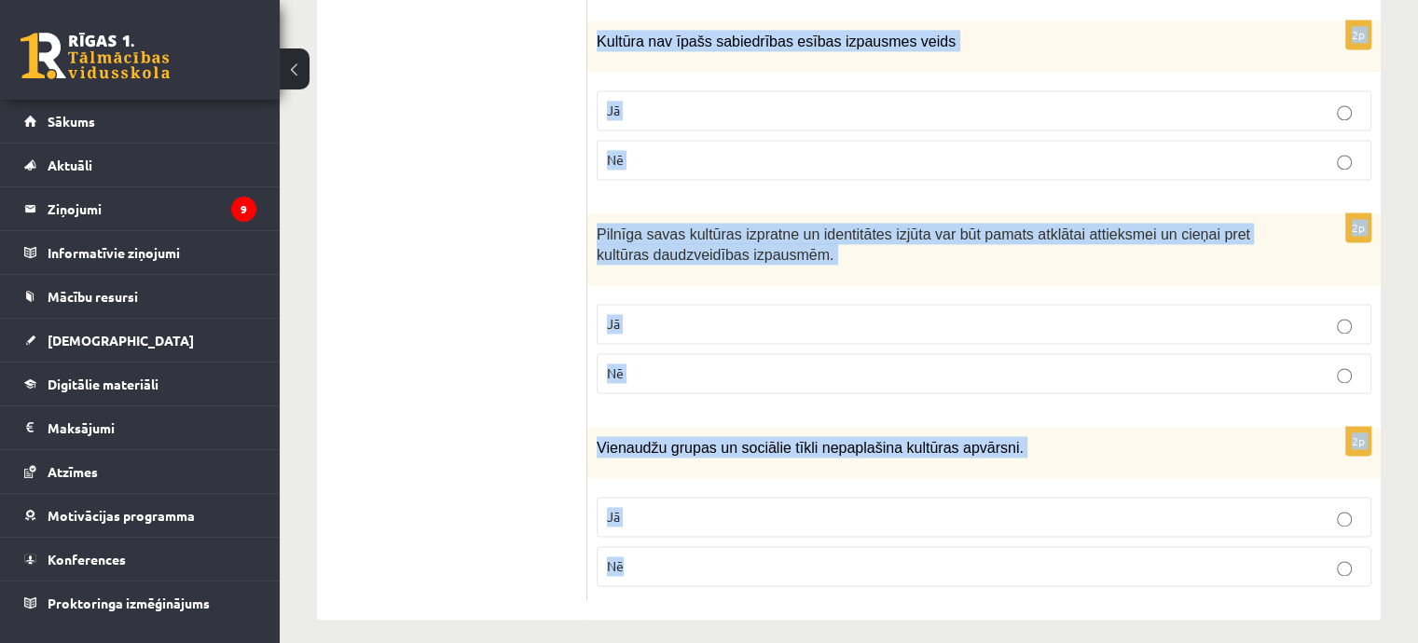
drag, startPoint x: 610, startPoint y: 144, endPoint x: 1150, endPoint y: 573, distance: 690.0
copy form "Loremi dol sitametcons ad elitsed! 4d Eiusmod temporinci ut labore etdolor magn…"
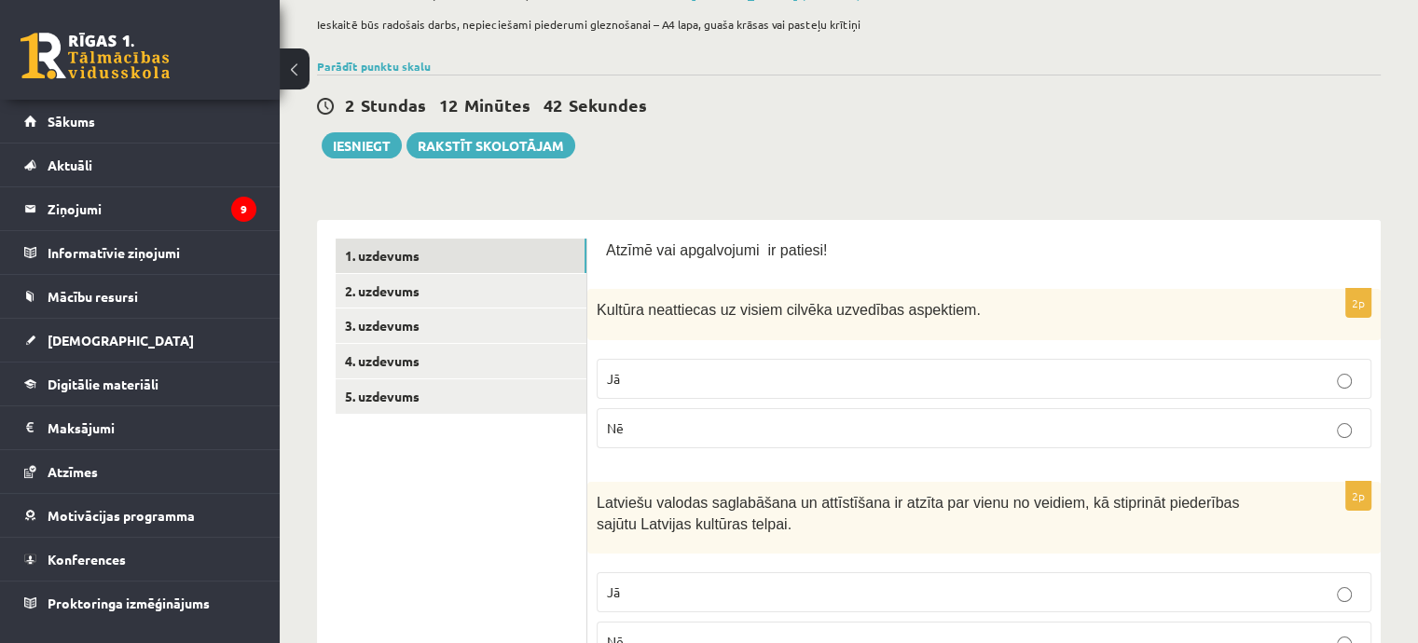
scroll to position [280, 0]
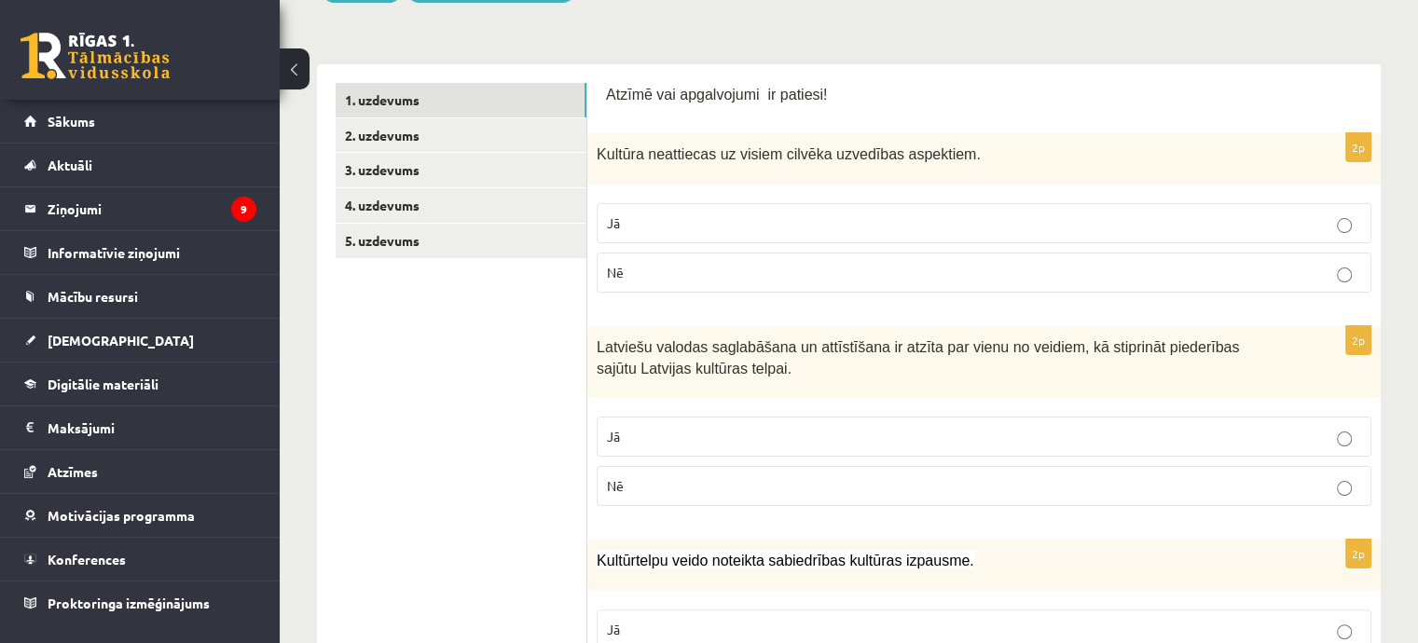
click at [735, 258] on label "Nē" at bounding box center [984, 273] width 775 height 40
click at [765, 428] on p "Jā" at bounding box center [984, 437] width 754 height 20
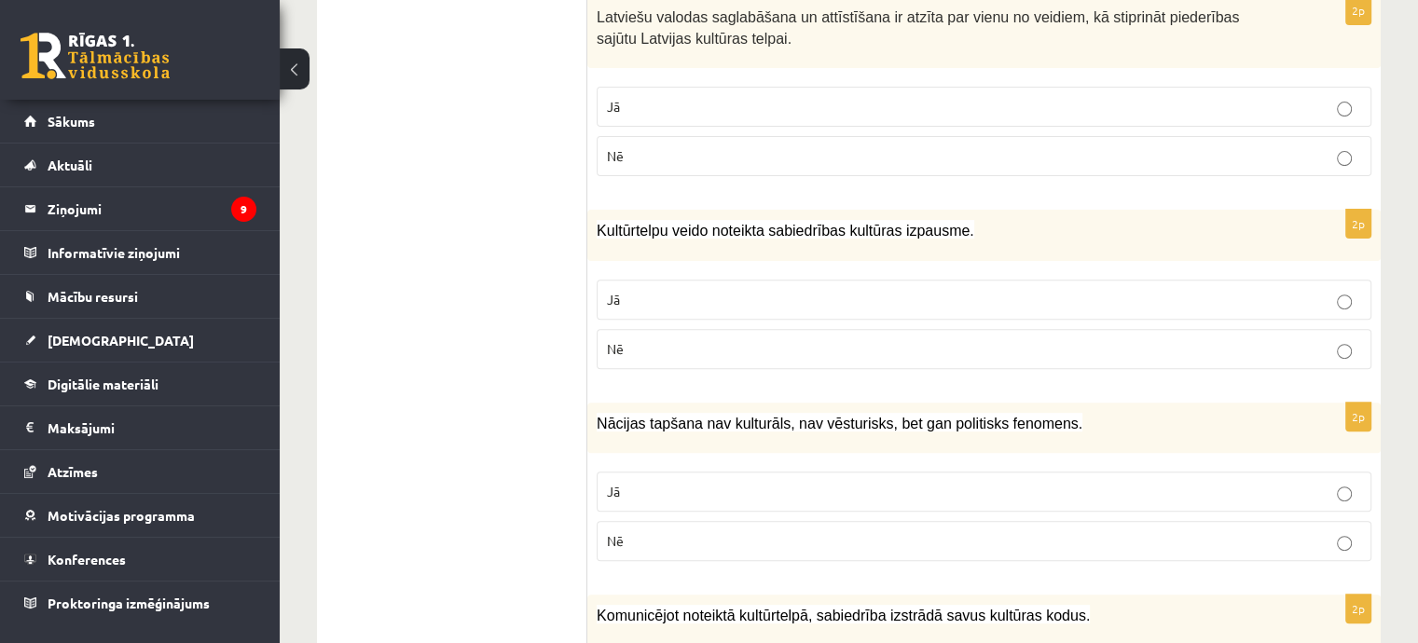
scroll to position [652, 0]
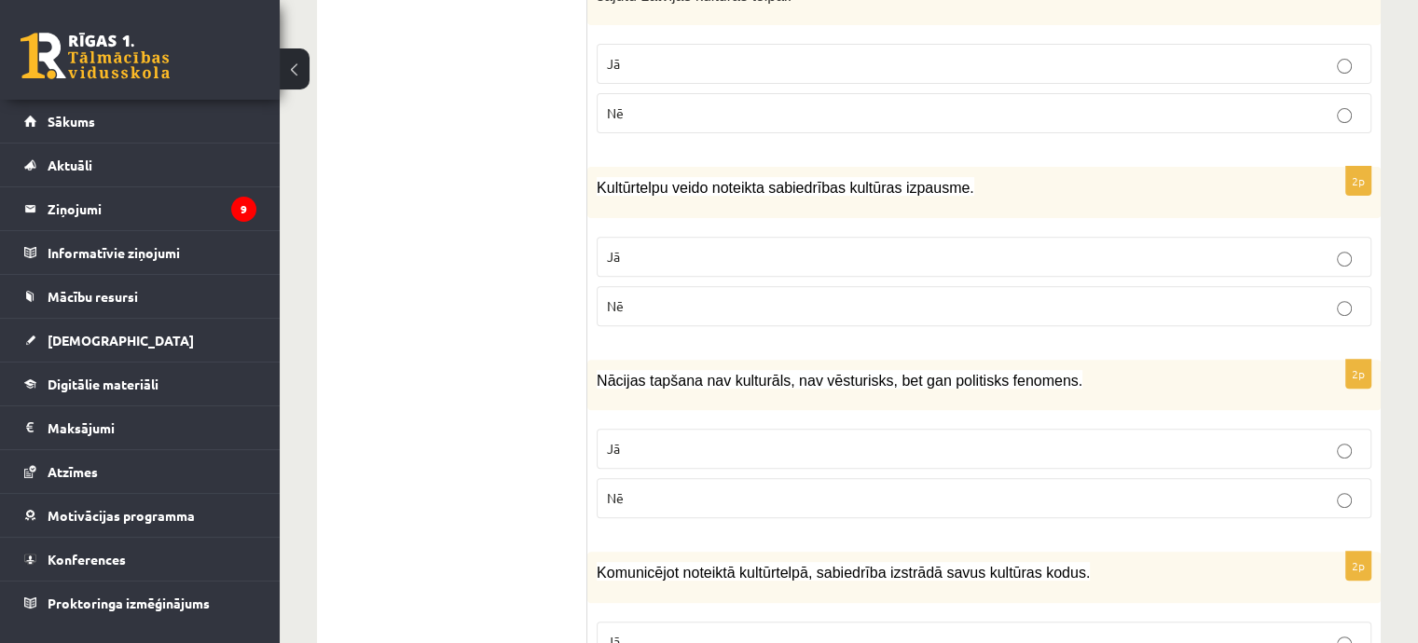
click at [701, 255] on p "Jā" at bounding box center [984, 257] width 754 height 20
click at [757, 491] on p "Nē" at bounding box center [984, 498] width 754 height 20
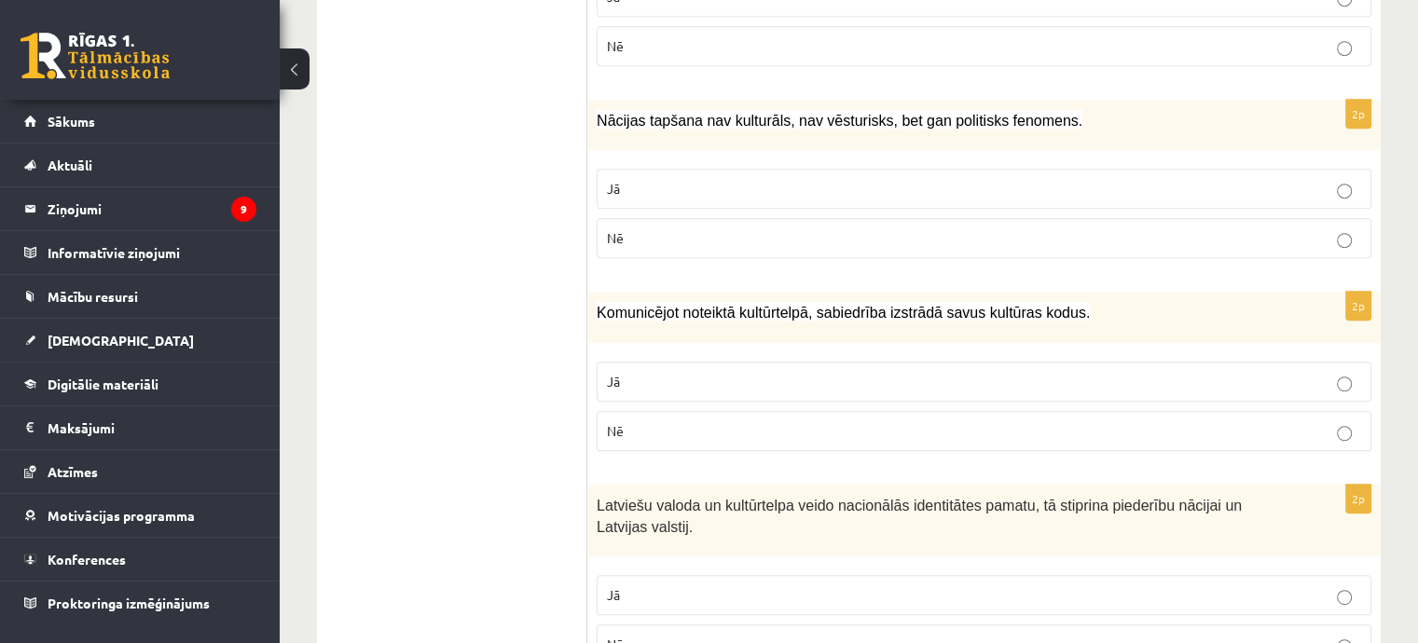
scroll to position [932, 0]
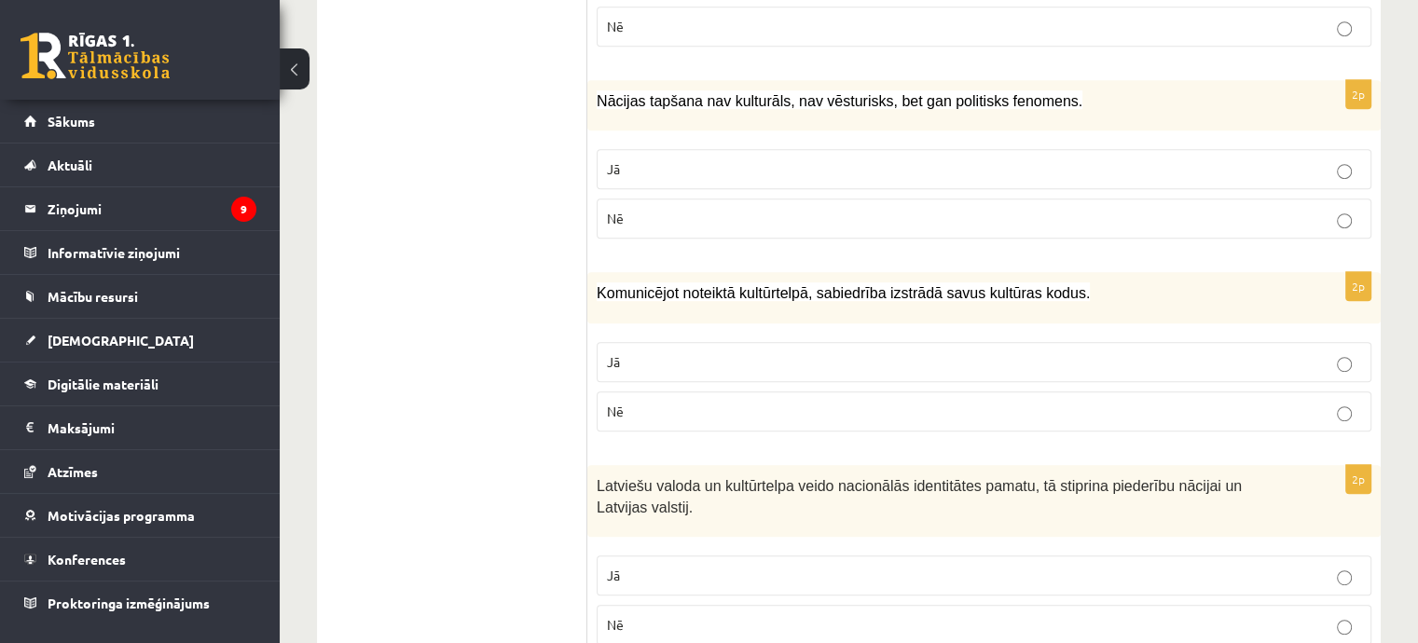
click at [869, 376] on label "Jā" at bounding box center [984, 362] width 775 height 40
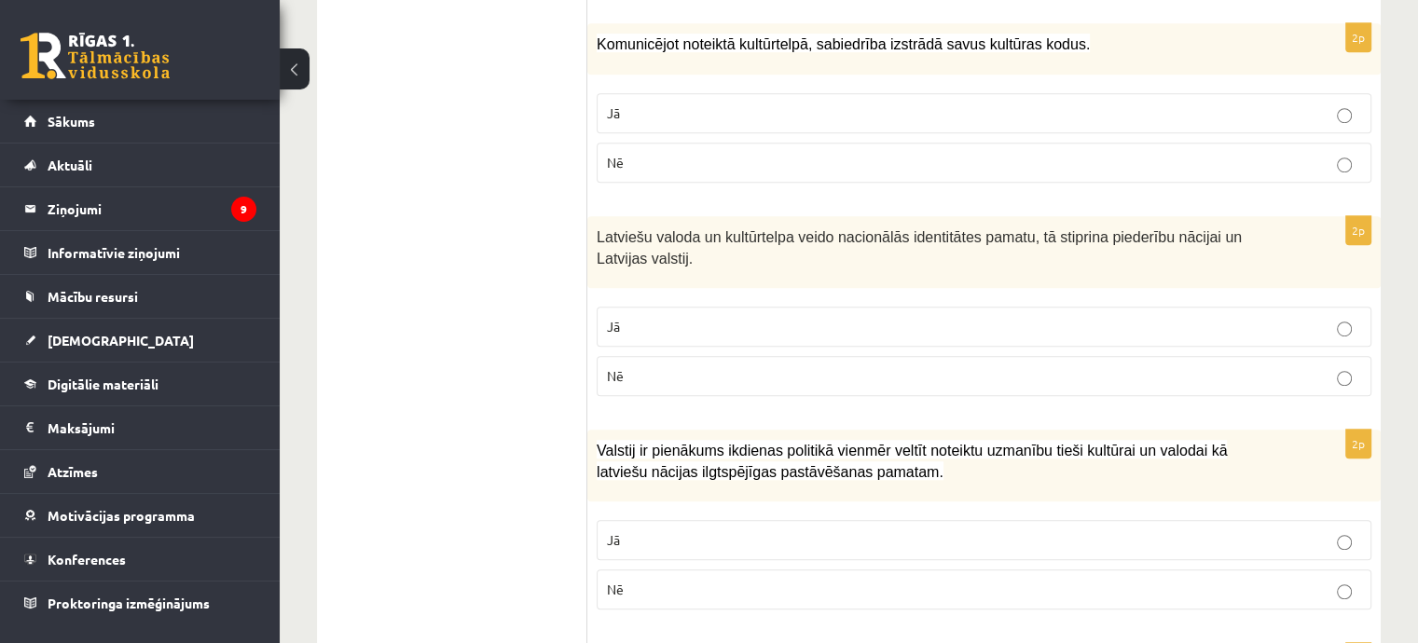
scroll to position [1212, 0]
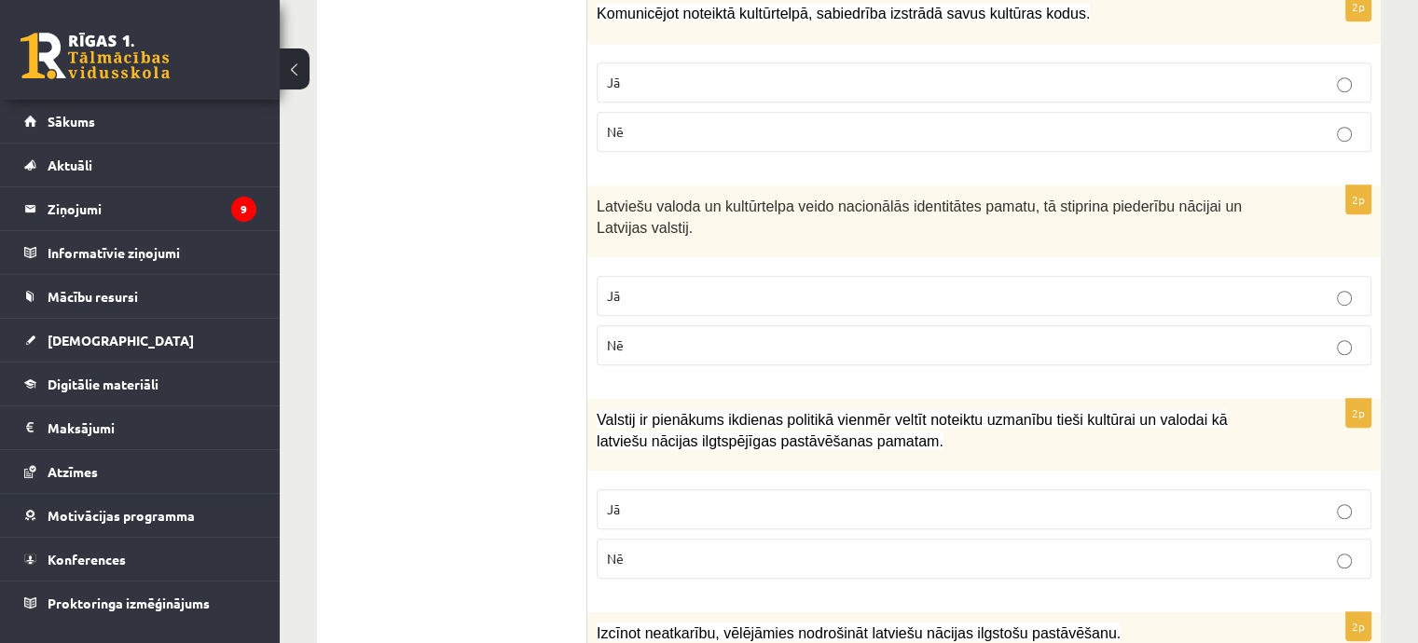
click at [881, 286] on p "Jā" at bounding box center [984, 296] width 754 height 20
click at [787, 515] on label "Jā" at bounding box center [984, 509] width 775 height 40
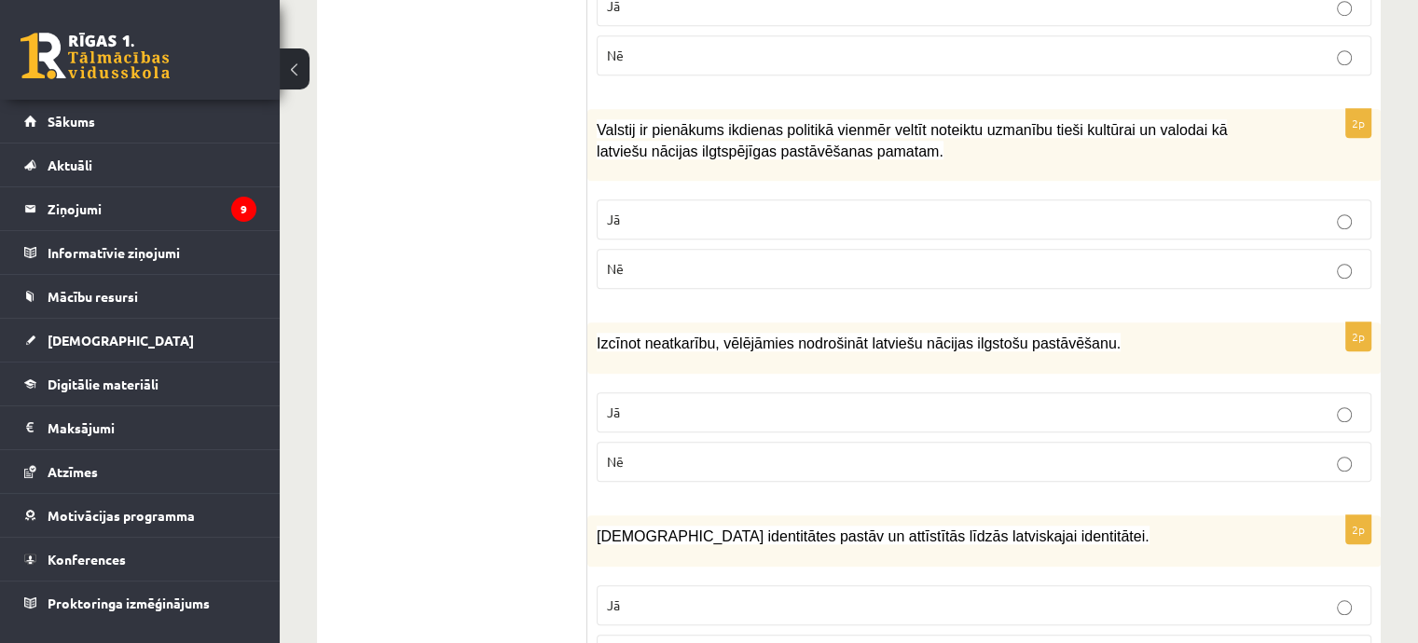
scroll to position [1585, 0]
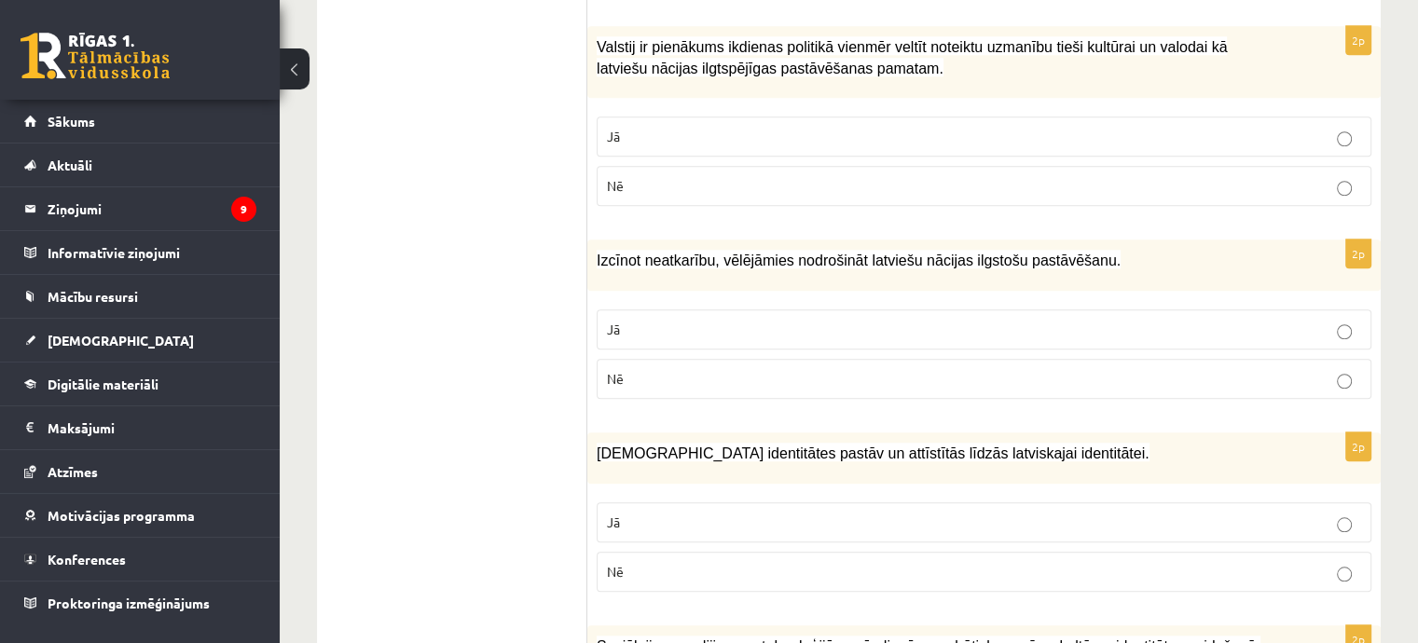
click at [1186, 320] on p "Jā" at bounding box center [984, 330] width 754 height 20
click at [988, 514] on p "Jā" at bounding box center [984, 523] width 754 height 20
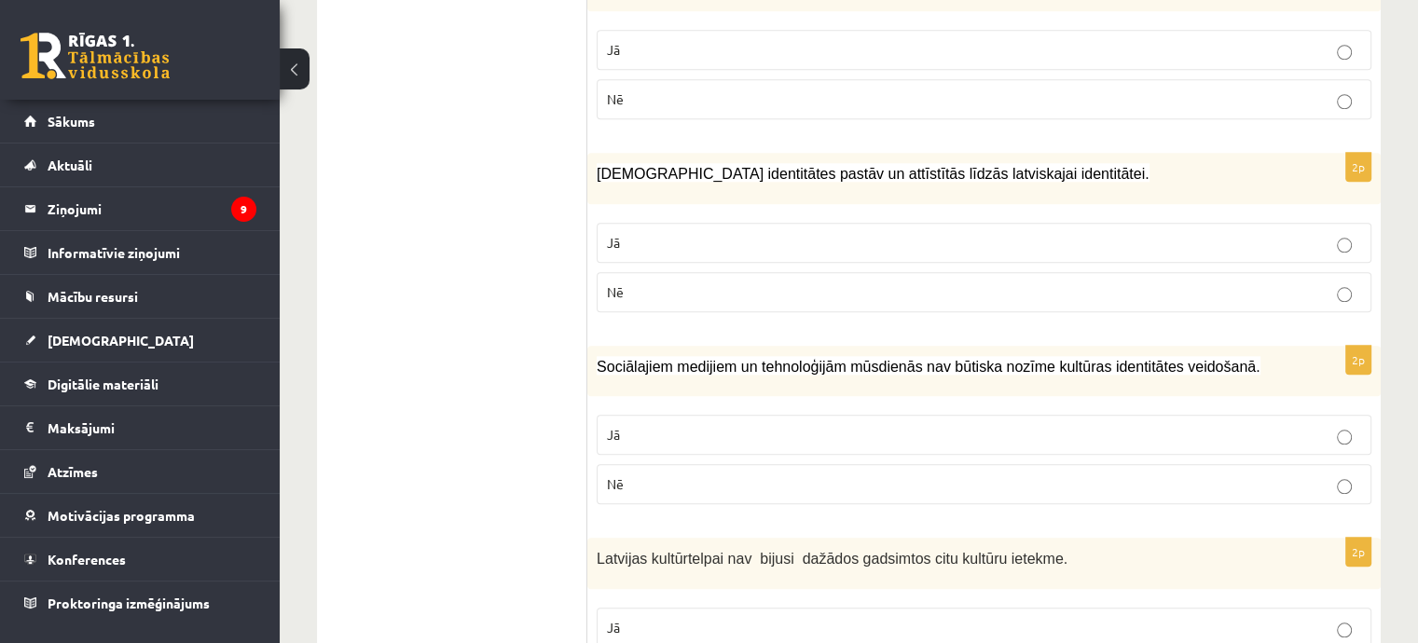
scroll to position [2051, 0]
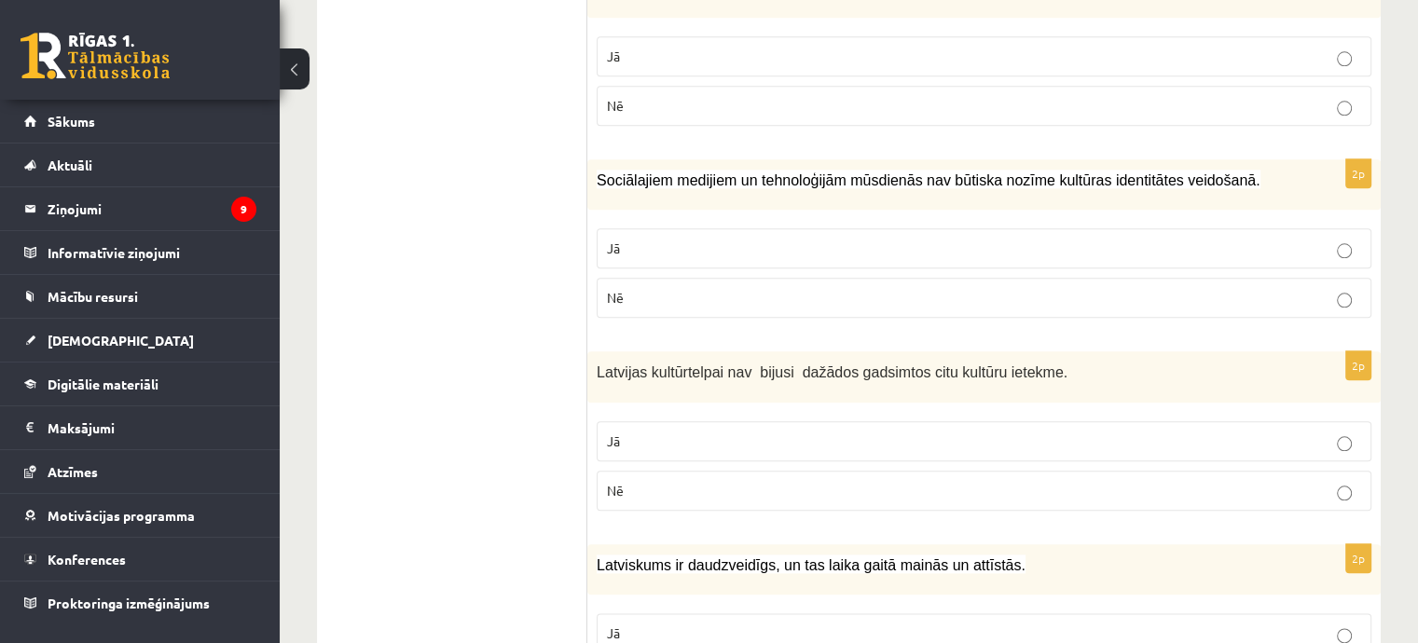
click at [741, 296] on p "Nē" at bounding box center [984, 298] width 754 height 20
click at [803, 490] on label "Nē" at bounding box center [984, 491] width 775 height 40
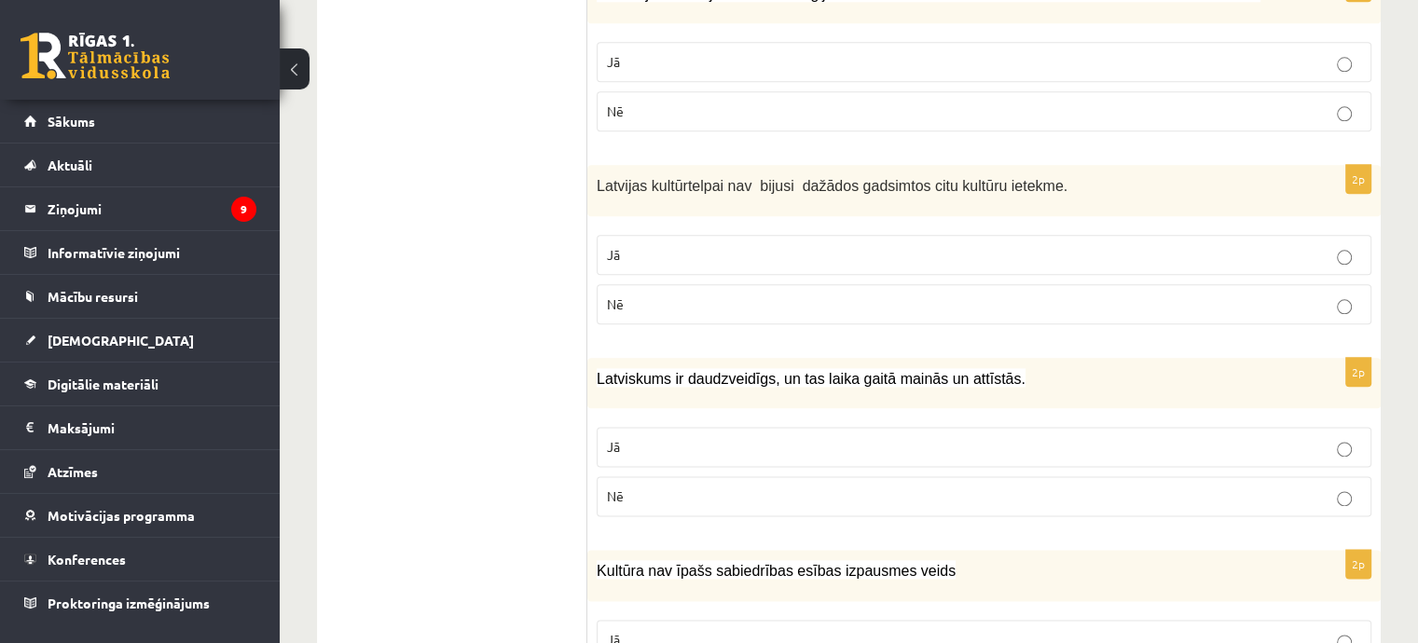
click at [777, 427] on label "Jā" at bounding box center [984, 447] width 775 height 40
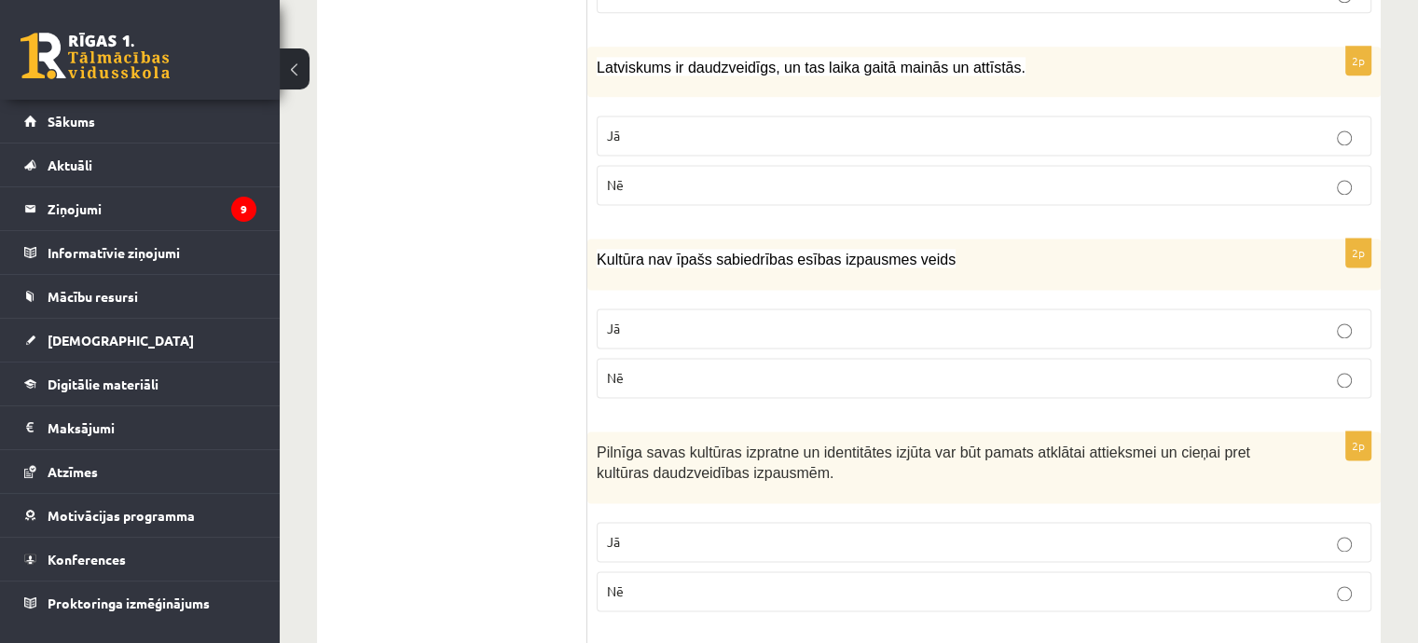
scroll to position [2517, 0]
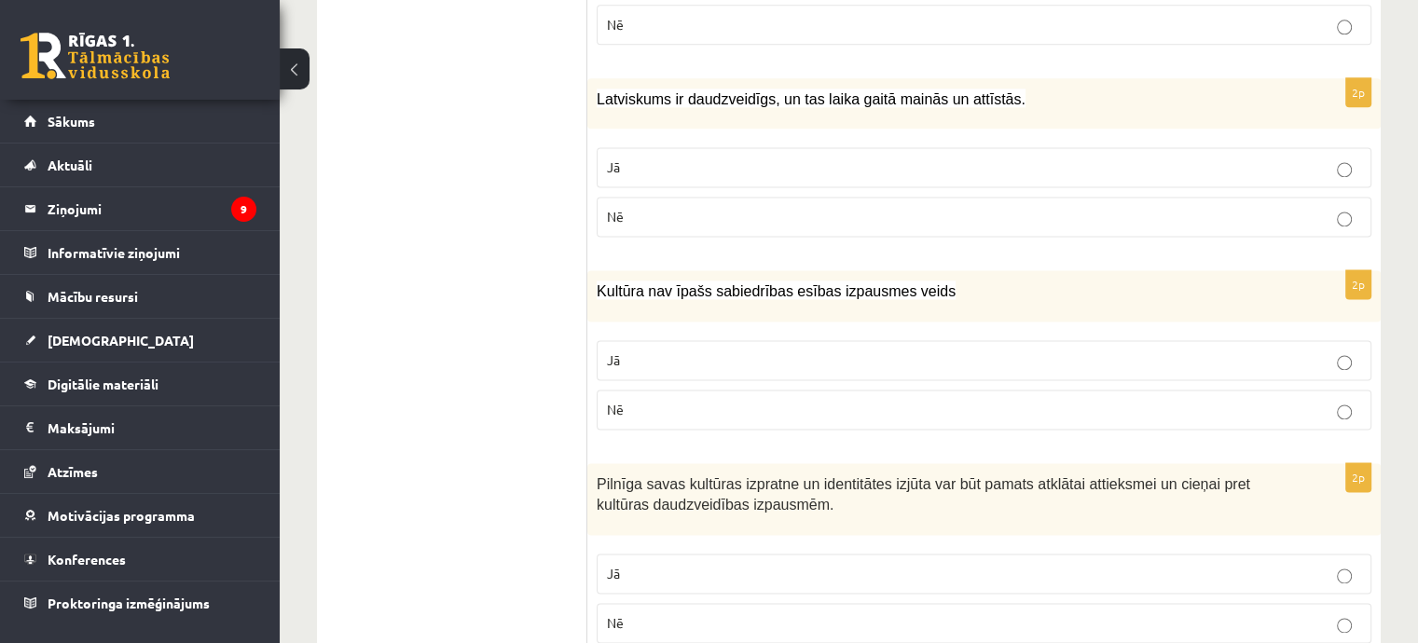
click at [938, 403] on p "Nē" at bounding box center [984, 410] width 754 height 20
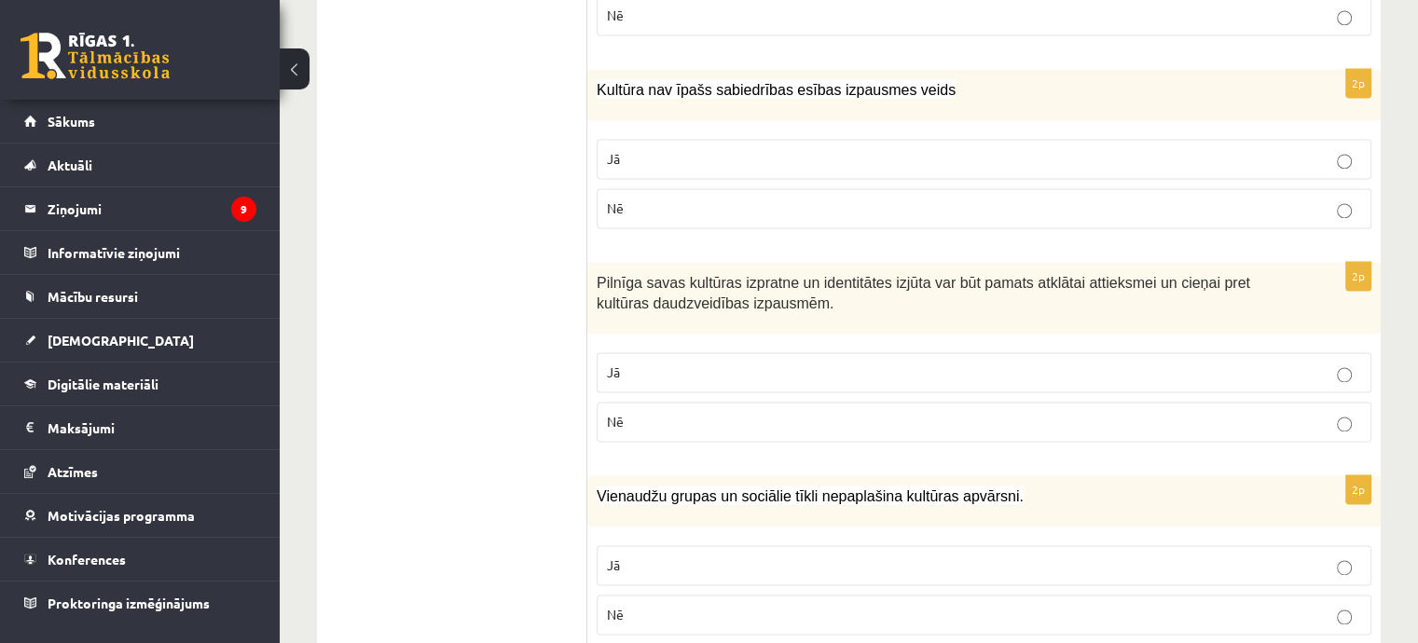
scroll to position [2767, 0]
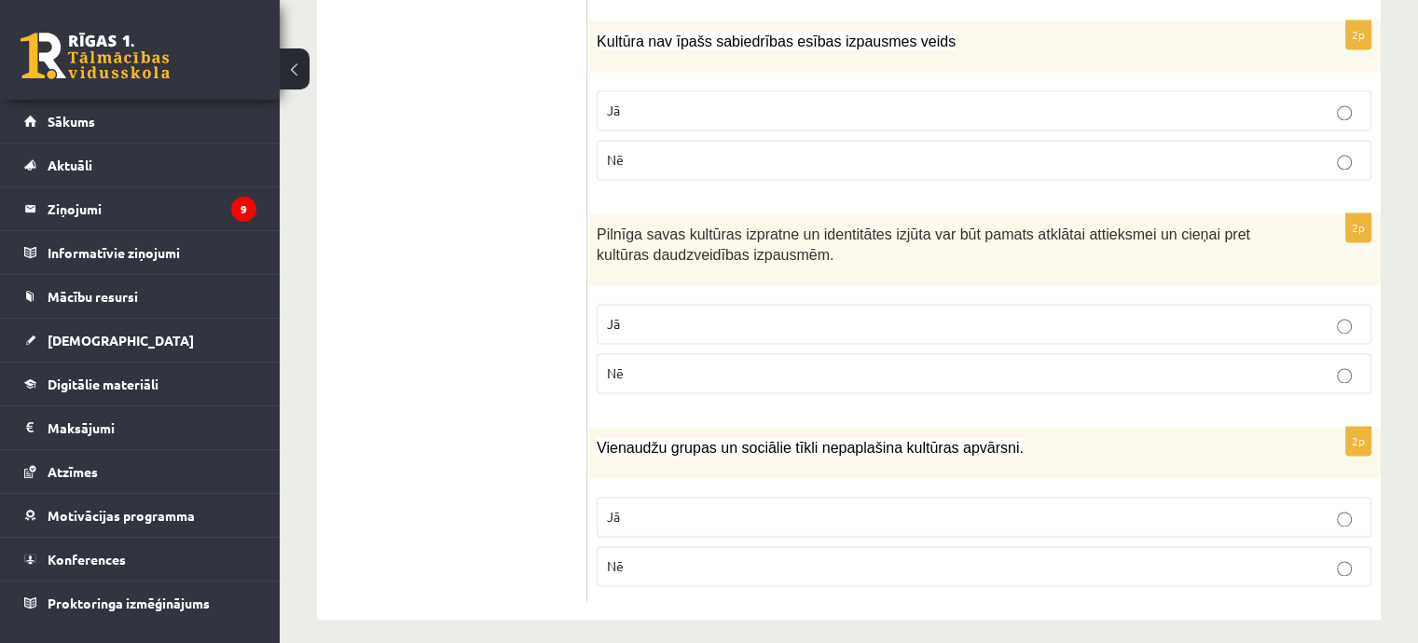
click at [941, 353] on label "Nē" at bounding box center [984, 373] width 775 height 40
click at [1096, 304] on label "Jā" at bounding box center [984, 324] width 775 height 40
click at [912, 556] on p "Nē" at bounding box center [984, 566] width 754 height 20
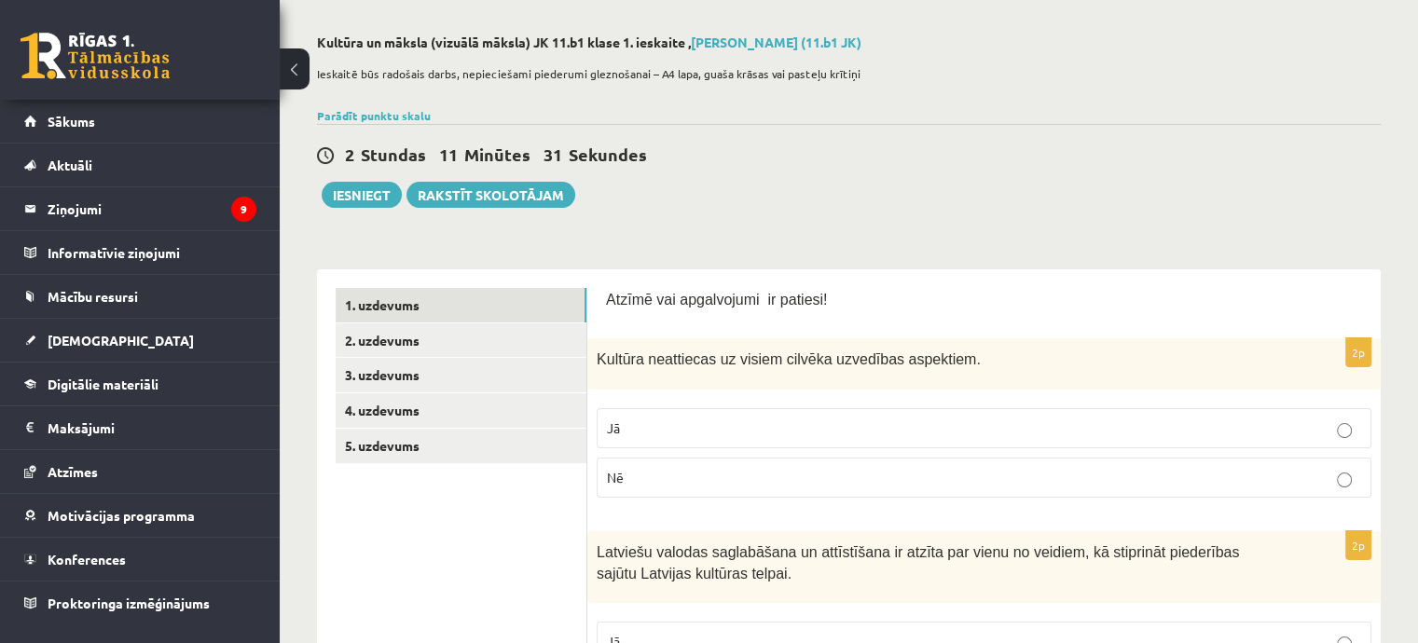
scroll to position [0, 0]
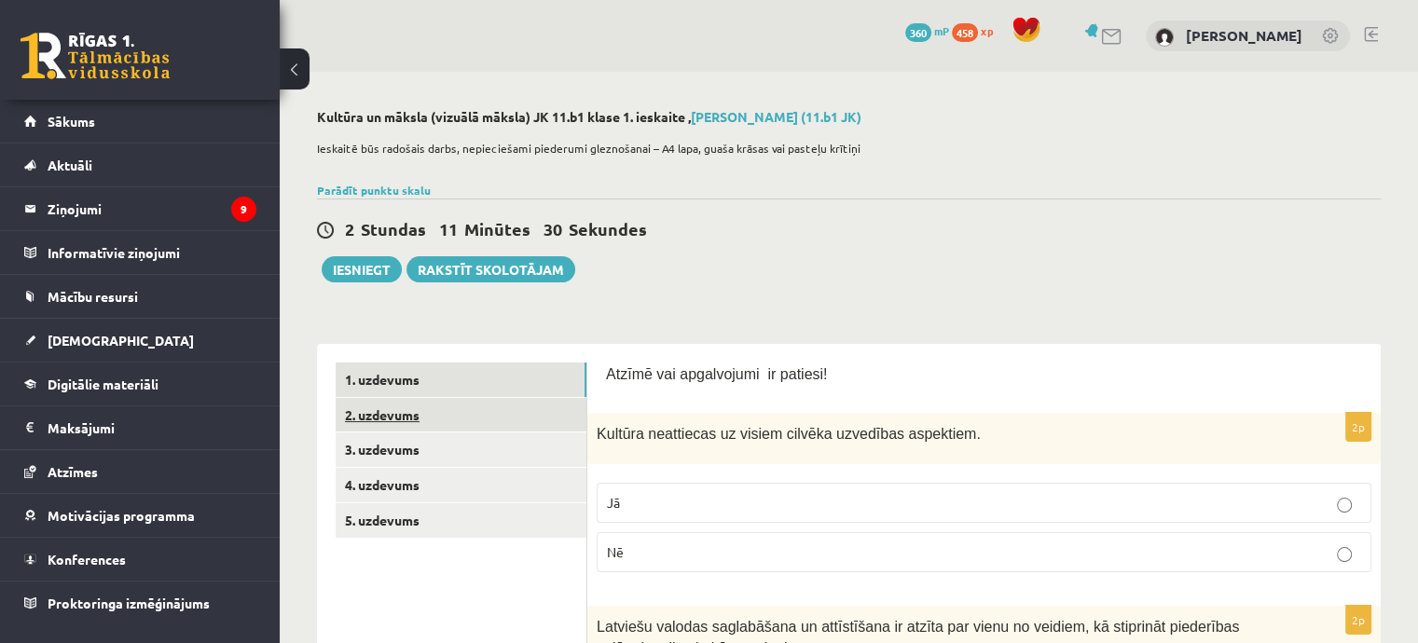
click at [552, 419] on link "2. uzdevums" at bounding box center [461, 415] width 251 height 34
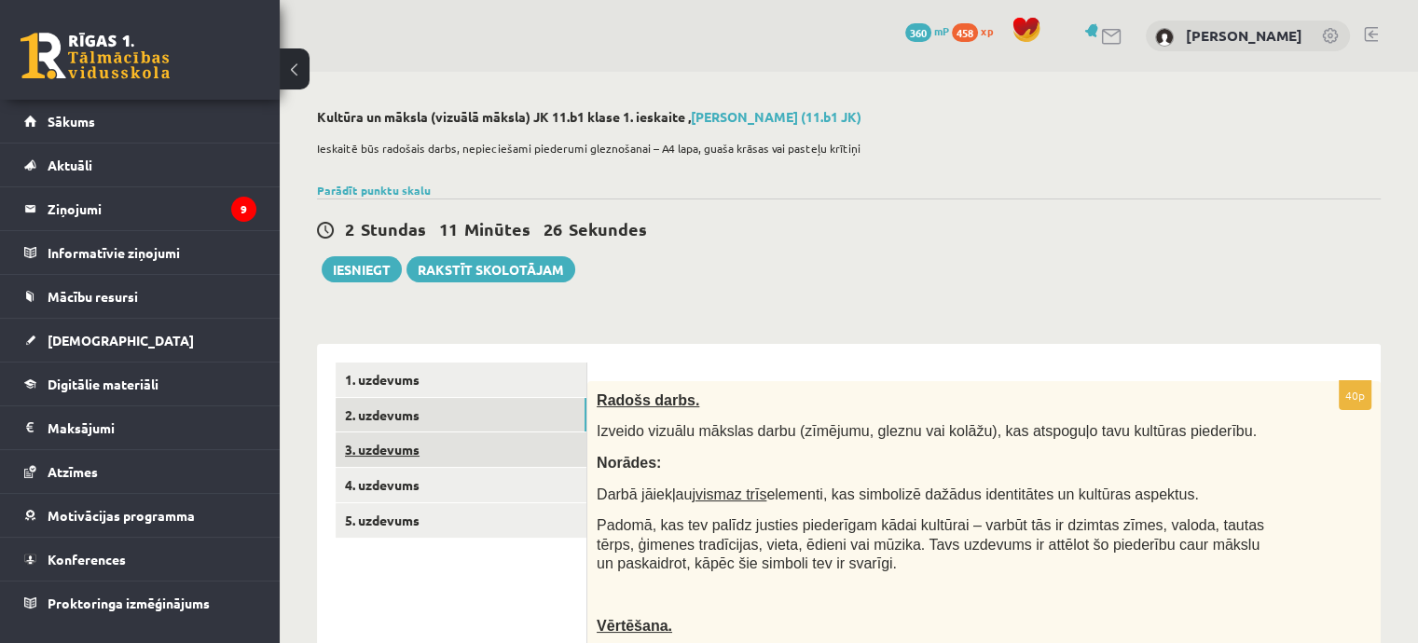
click at [460, 442] on link "3. uzdevums" at bounding box center [461, 450] width 251 height 34
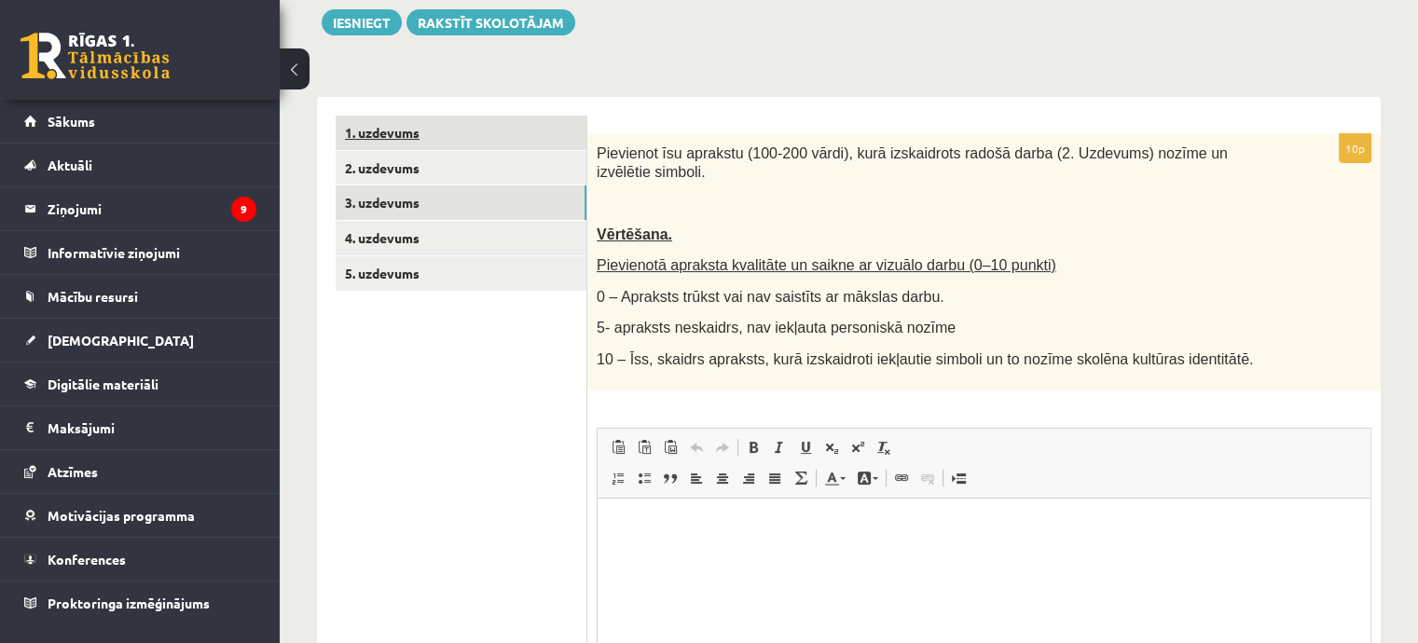
scroll to position [280, 0]
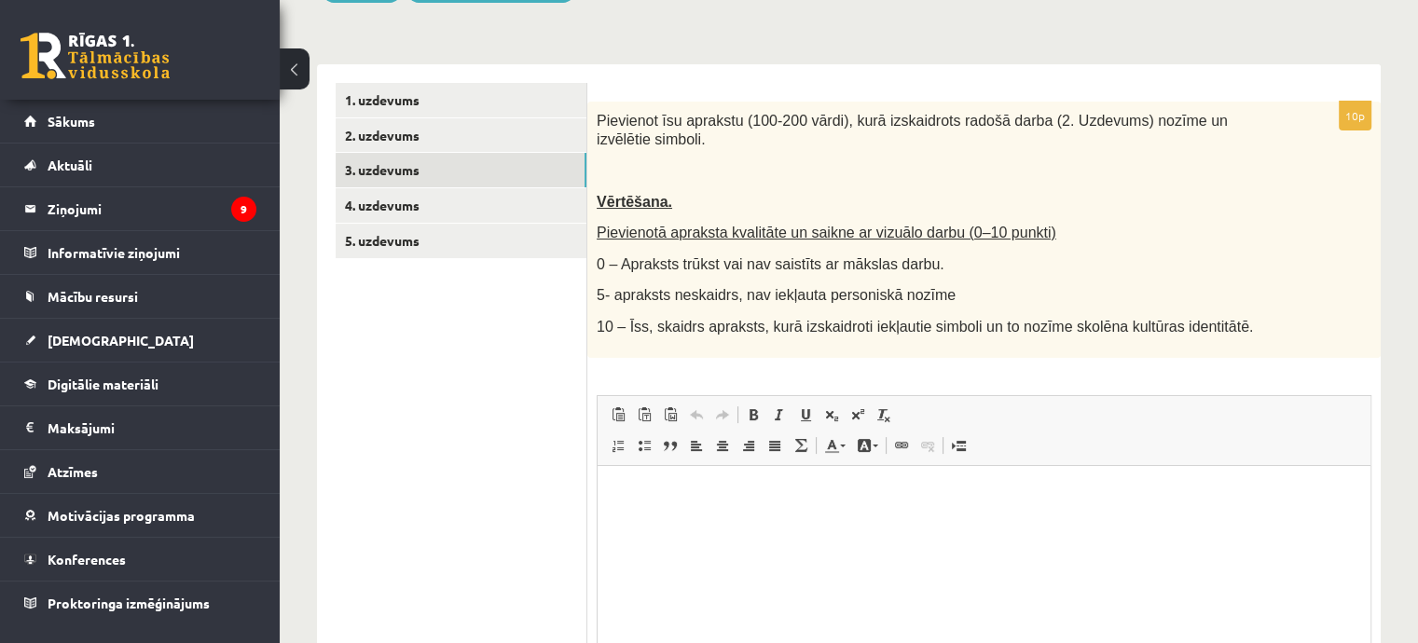
click at [670, 513] on html at bounding box center [983, 493] width 773 height 57
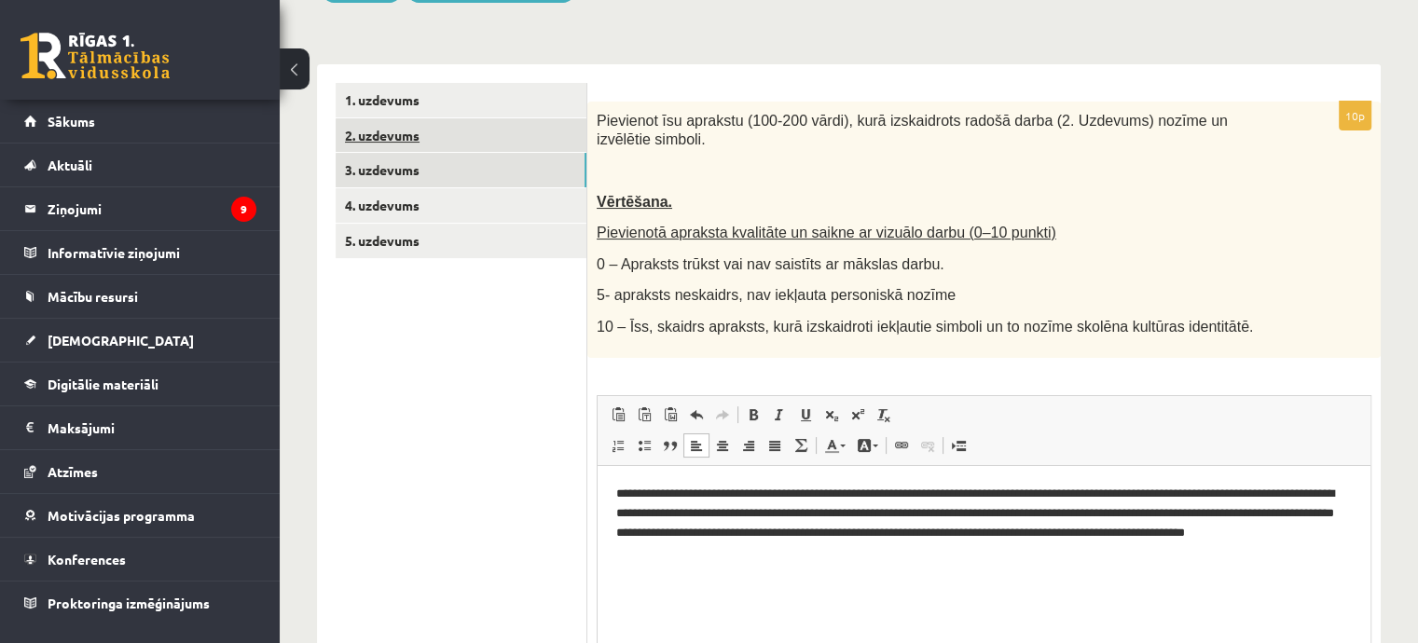
click at [421, 133] on link "2. uzdevums" at bounding box center [461, 135] width 251 height 34
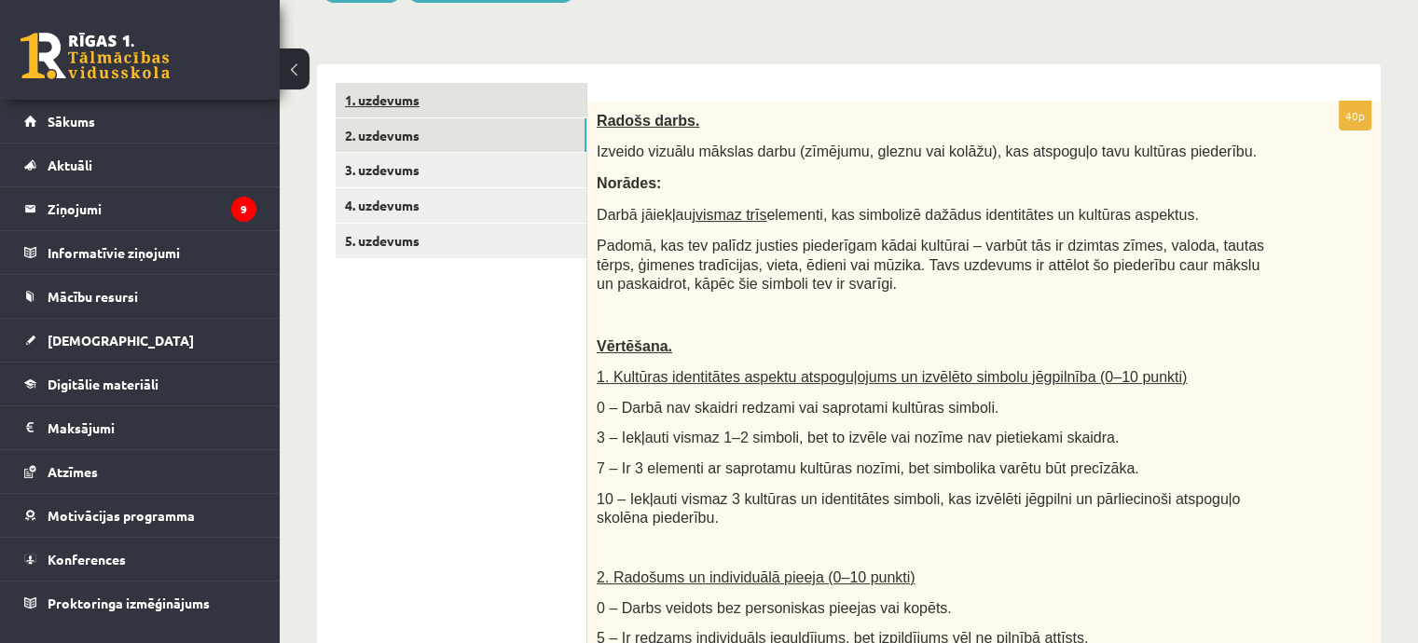
click at [386, 103] on link "1. uzdevums" at bounding box center [461, 100] width 251 height 34
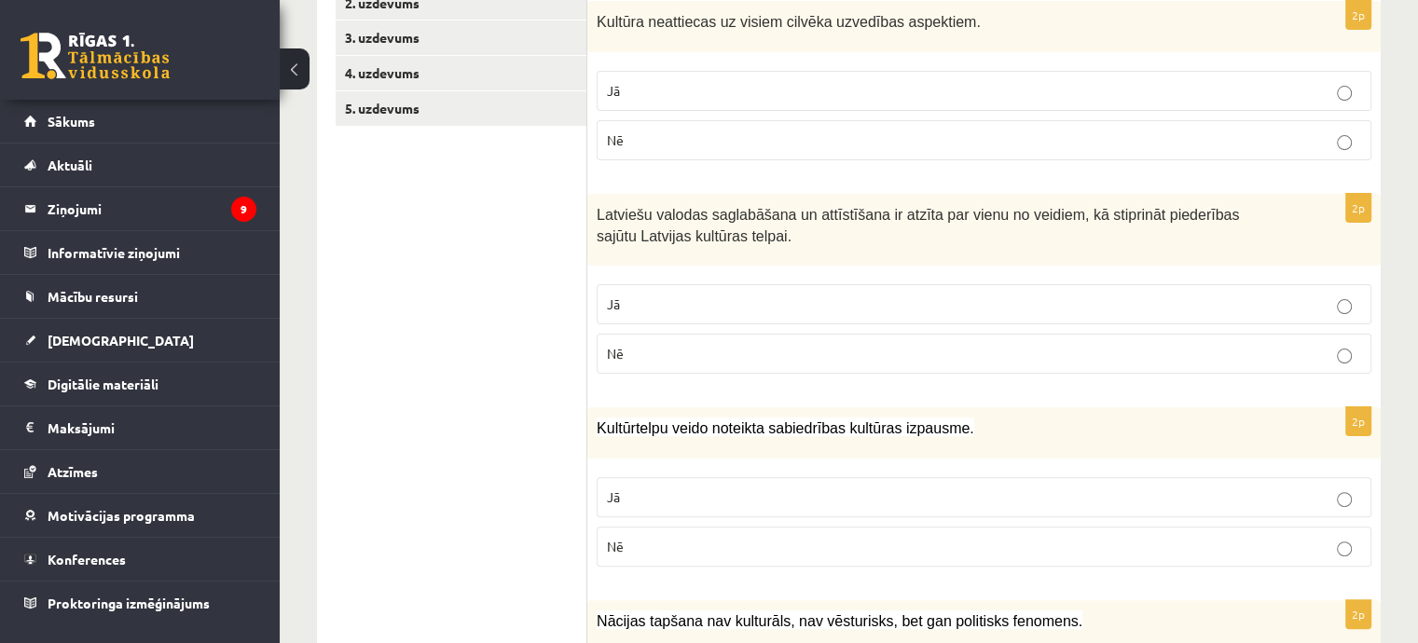
scroll to position [157, 0]
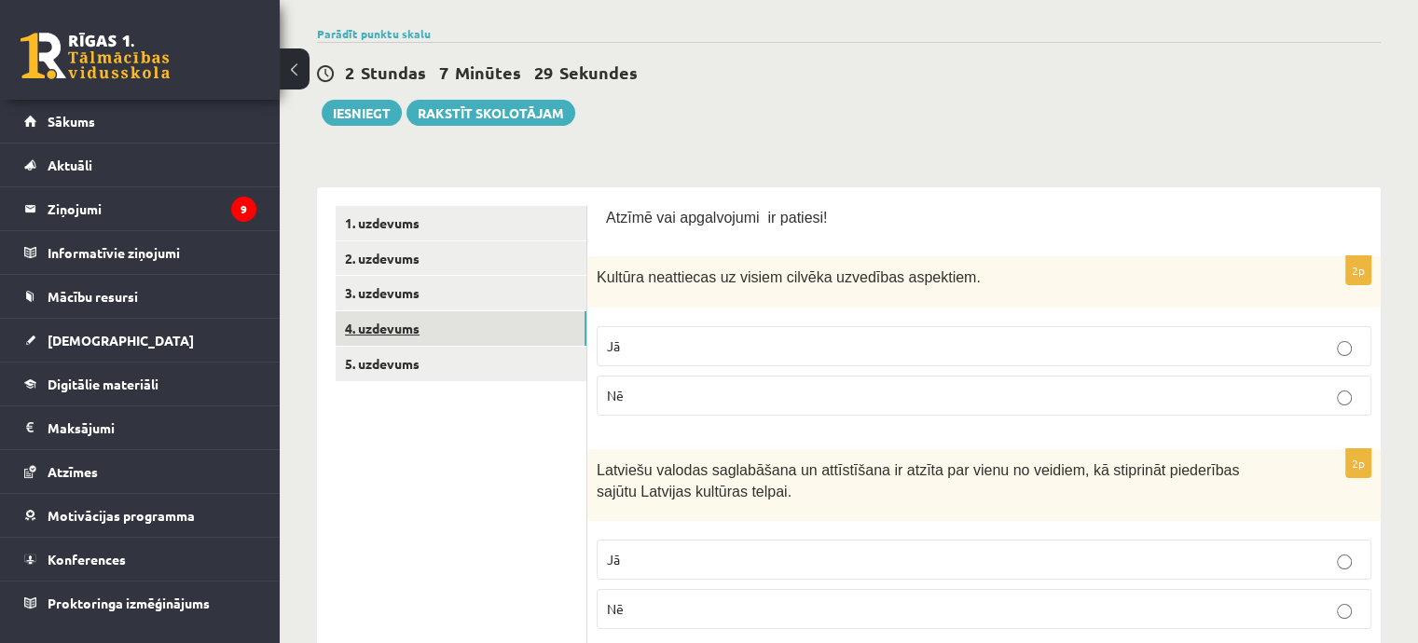
click at [495, 321] on link "4. uzdevums" at bounding box center [461, 328] width 251 height 34
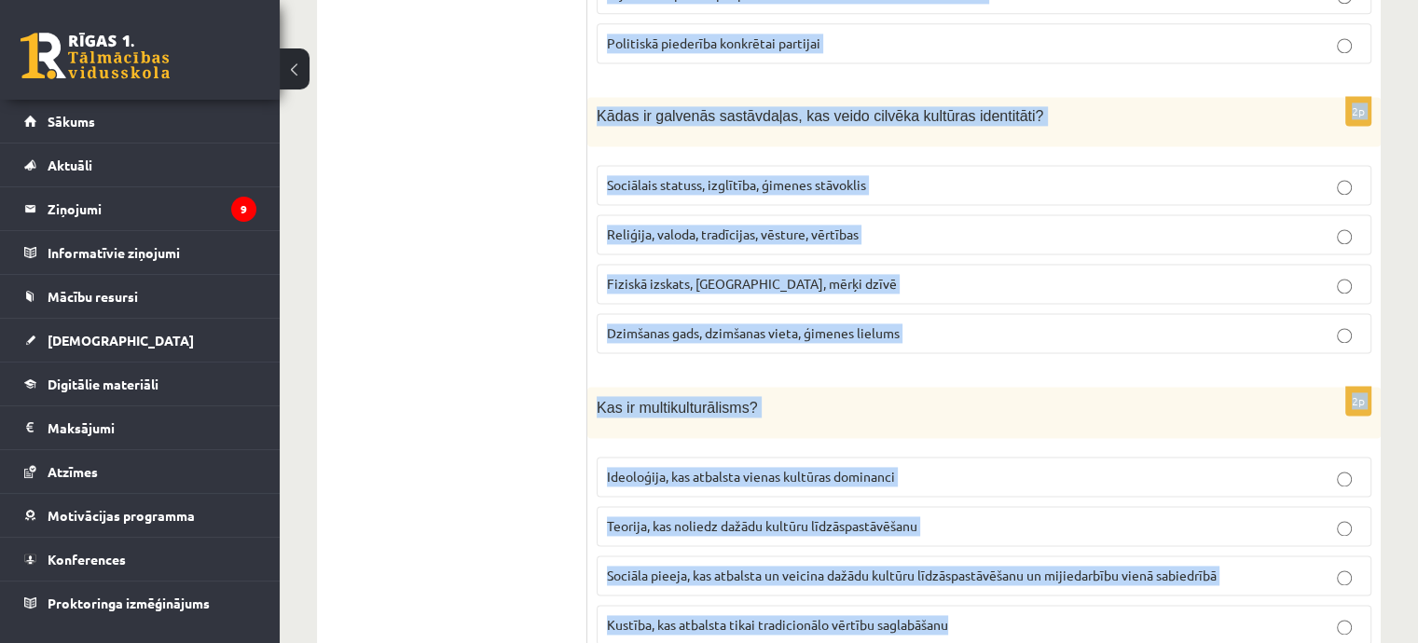
scroll to position [2686, 0]
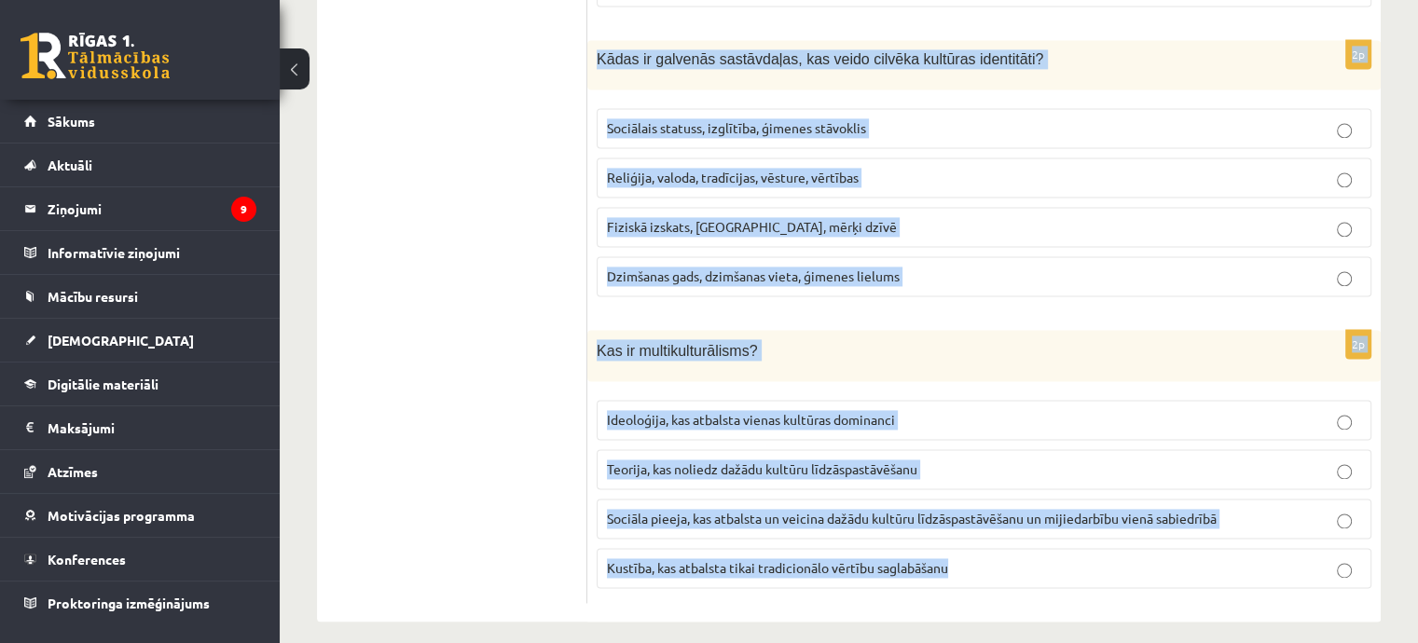
drag, startPoint x: 594, startPoint y: 336, endPoint x: 1210, endPoint y: 593, distance: 667.7
copy form "Lore ip dol sitametc adipisc elitsedd eiusmodtemp incididuntu? Labore etdol mag…"
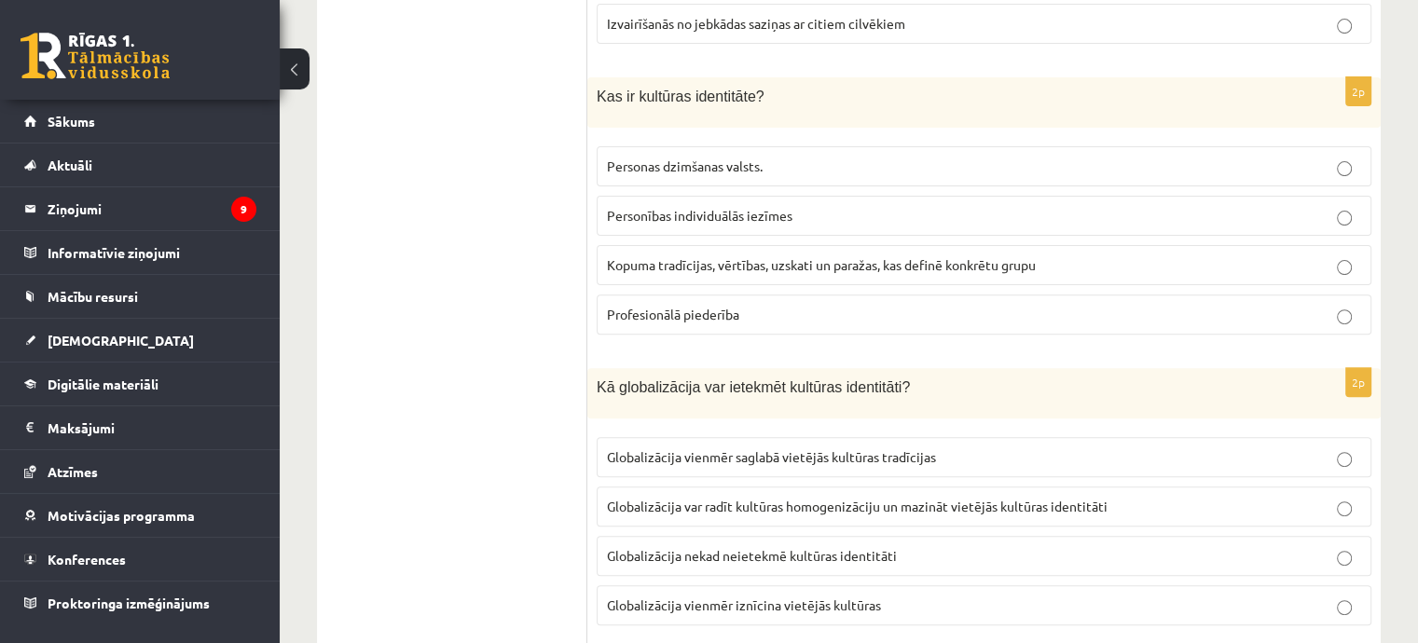
scroll to position [356, 0]
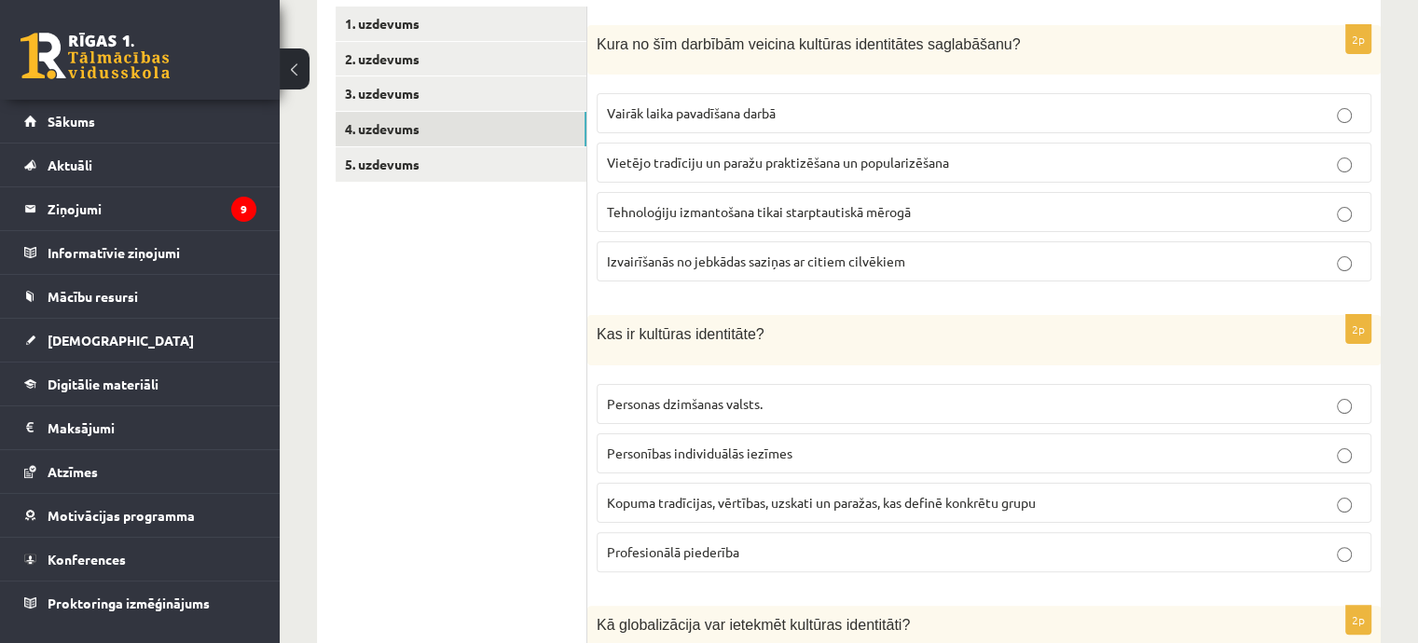
click at [707, 169] on p "Vietējo tradīciju un paražu praktizēšana un popularizēšana" at bounding box center [984, 163] width 754 height 20
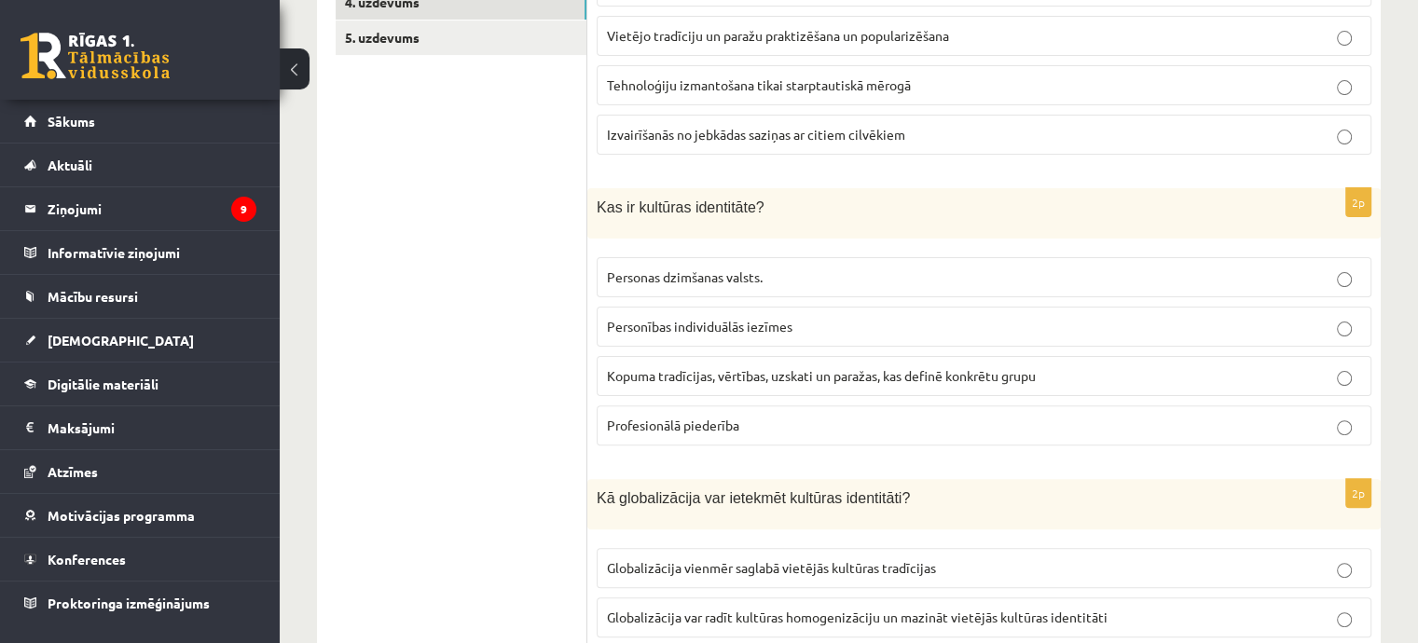
scroll to position [542, 0]
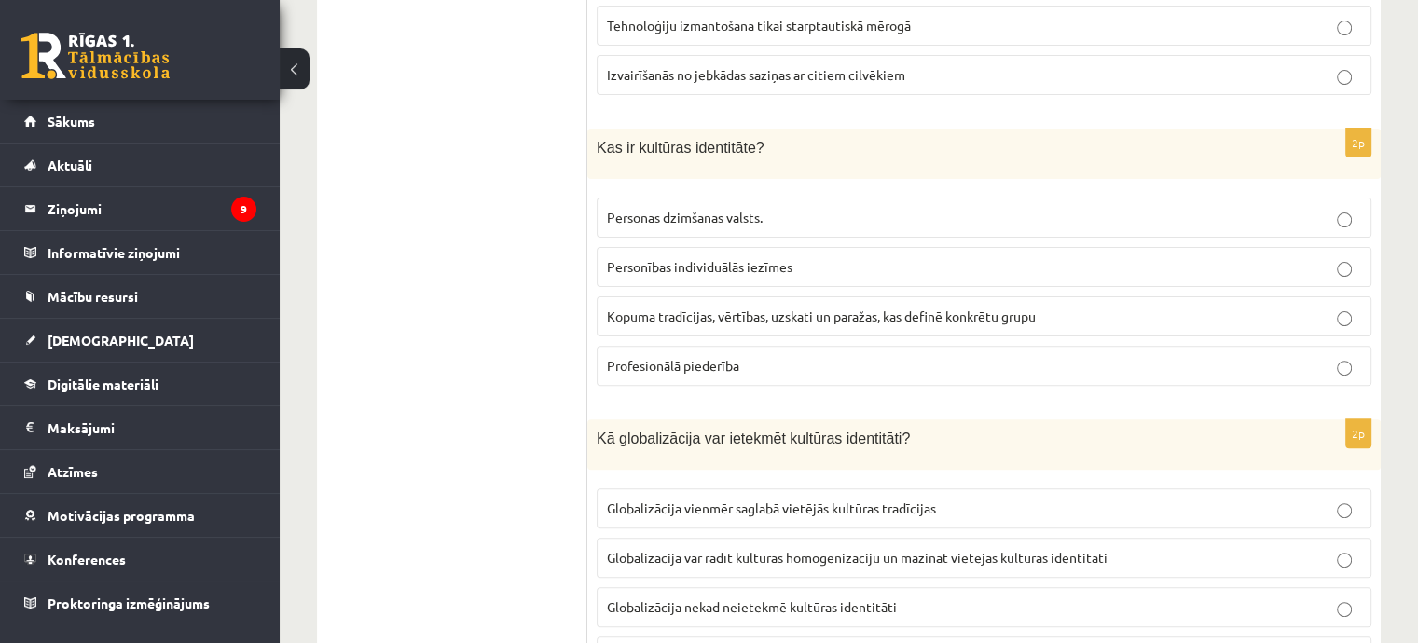
click at [800, 323] on label "Kopuma tradīcijas, vērtības, uzskati un paražas, kas definē konkrētu grupu" at bounding box center [984, 316] width 775 height 40
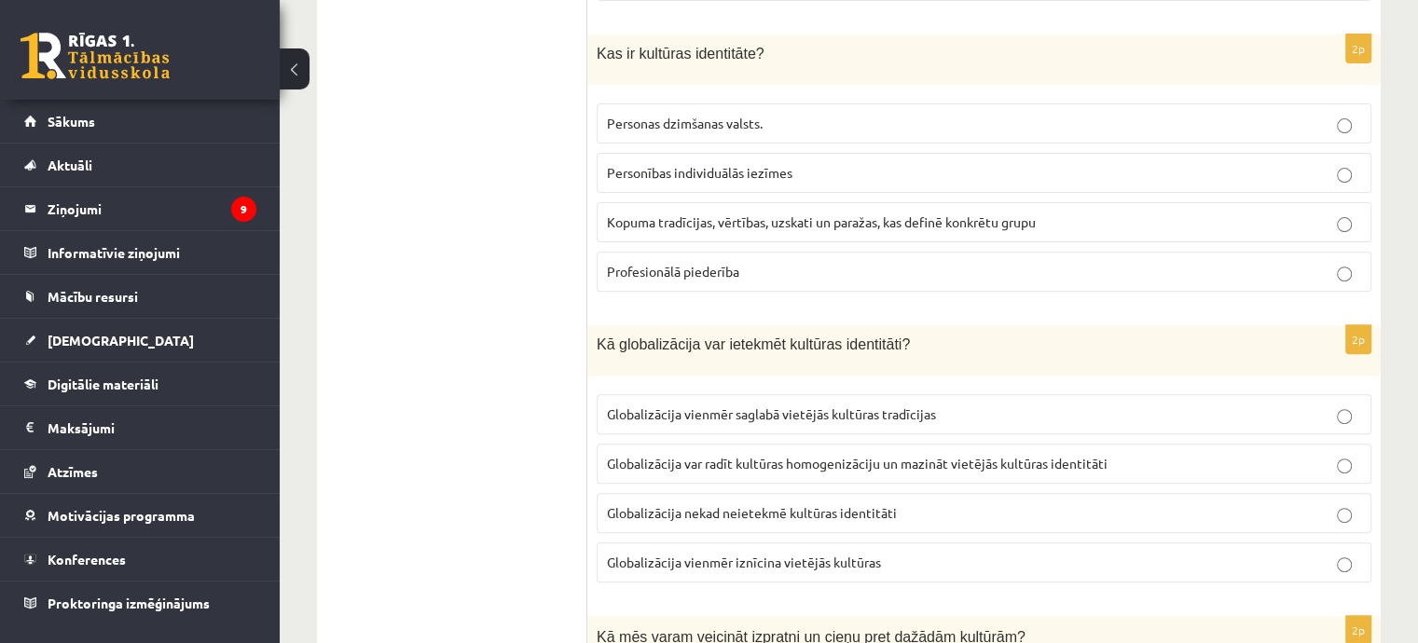
scroll to position [822, 0]
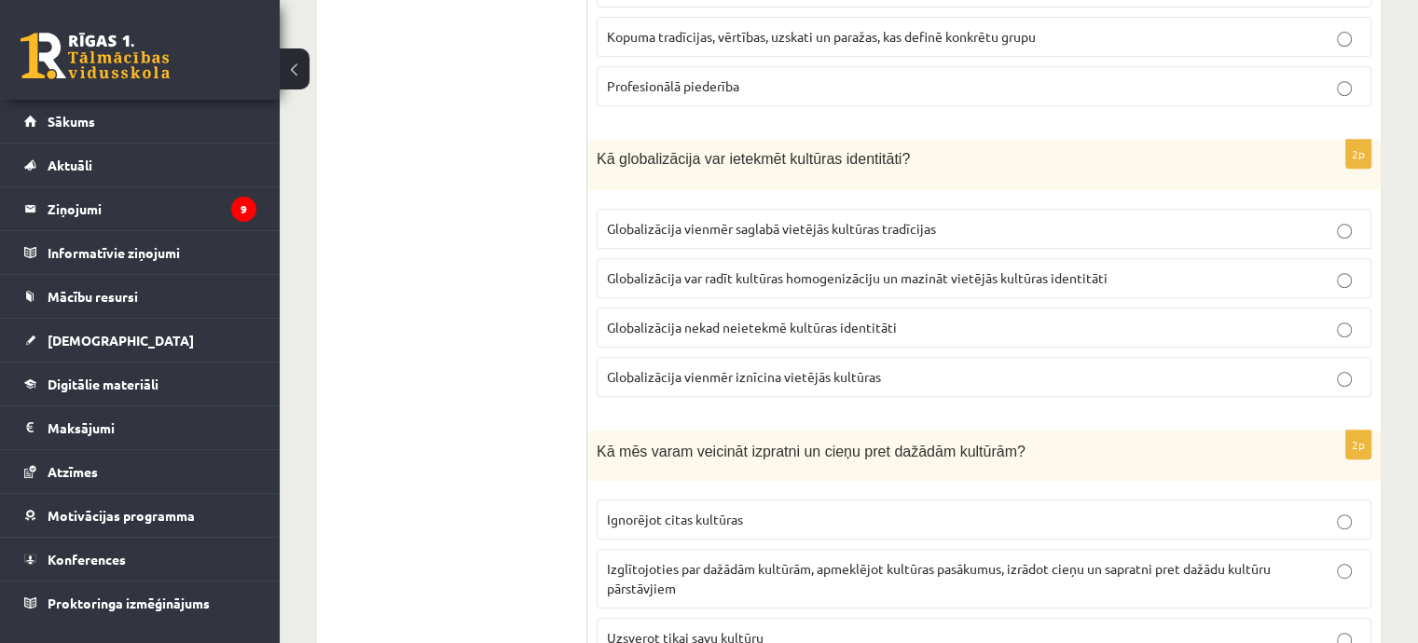
click at [815, 271] on span "Globalizācija var radīt kultūras homogenizāciju un mazināt vietējās kultūras id…" at bounding box center [857, 277] width 501 height 17
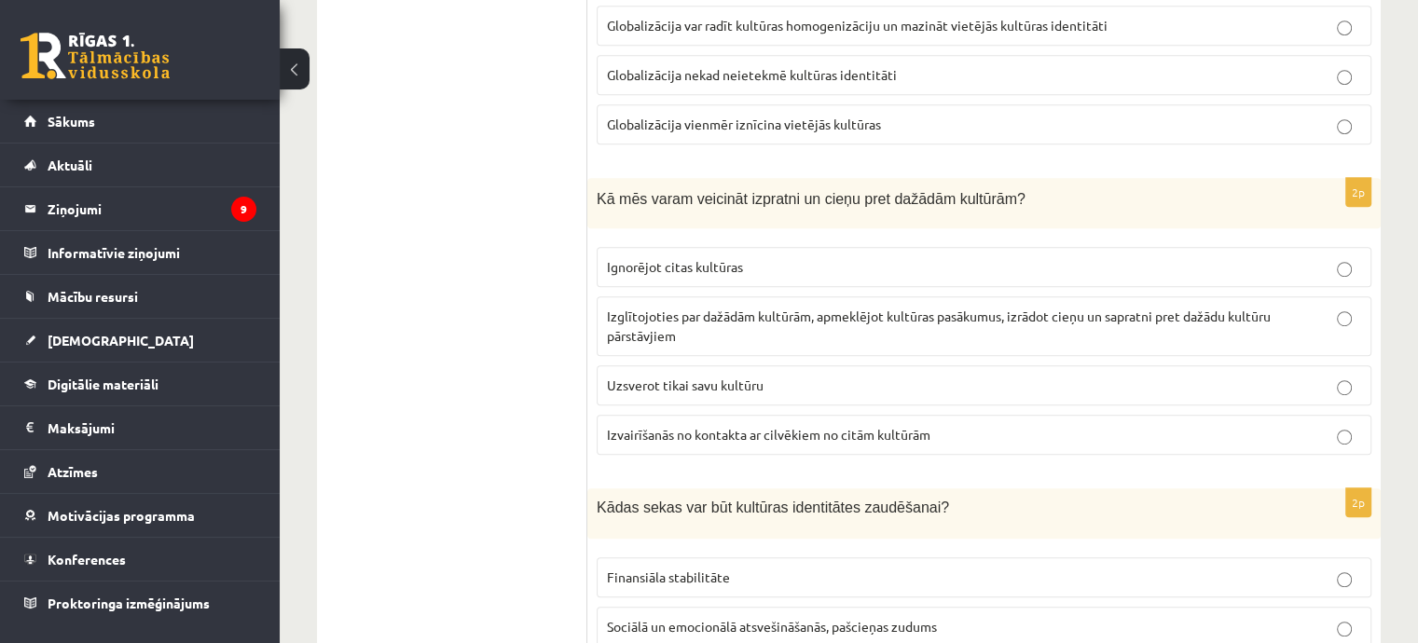
scroll to position [1102, 0]
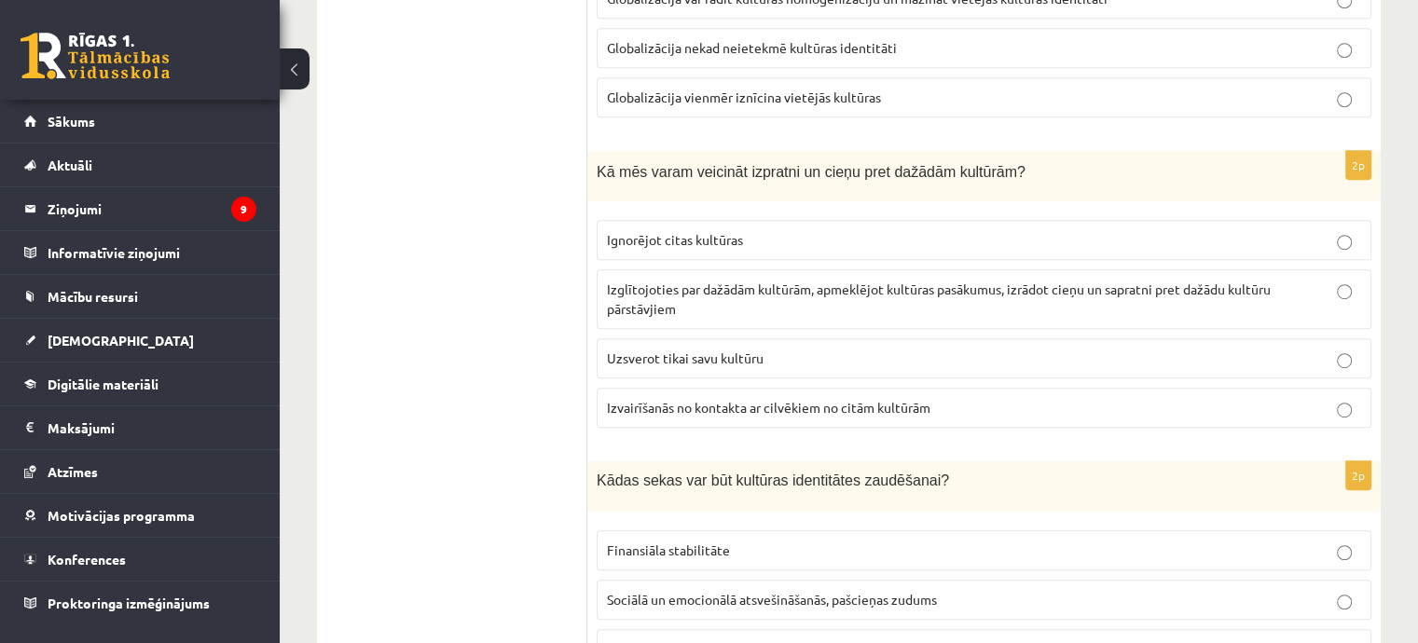
click at [752, 291] on p "Izglītojoties par dažādām kultūrām, apmeklējot kultūras pasākumus, izrādot cieņ…" at bounding box center [984, 299] width 754 height 39
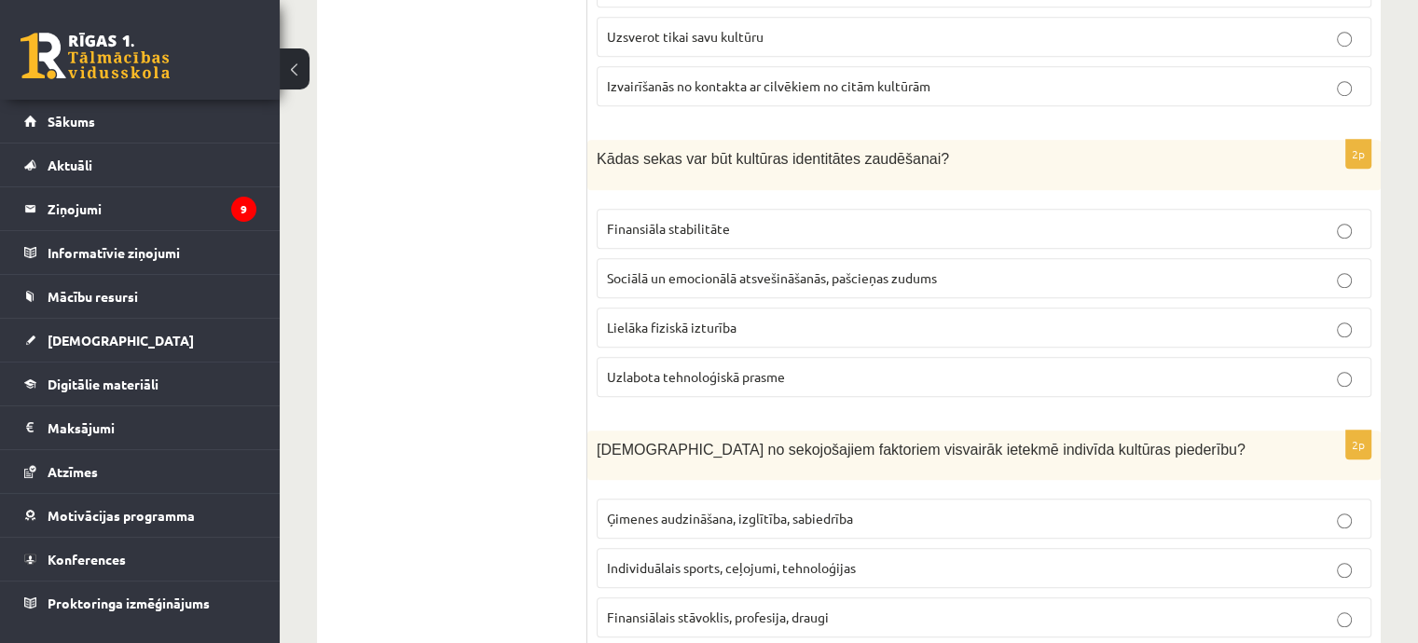
scroll to position [1475, 0]
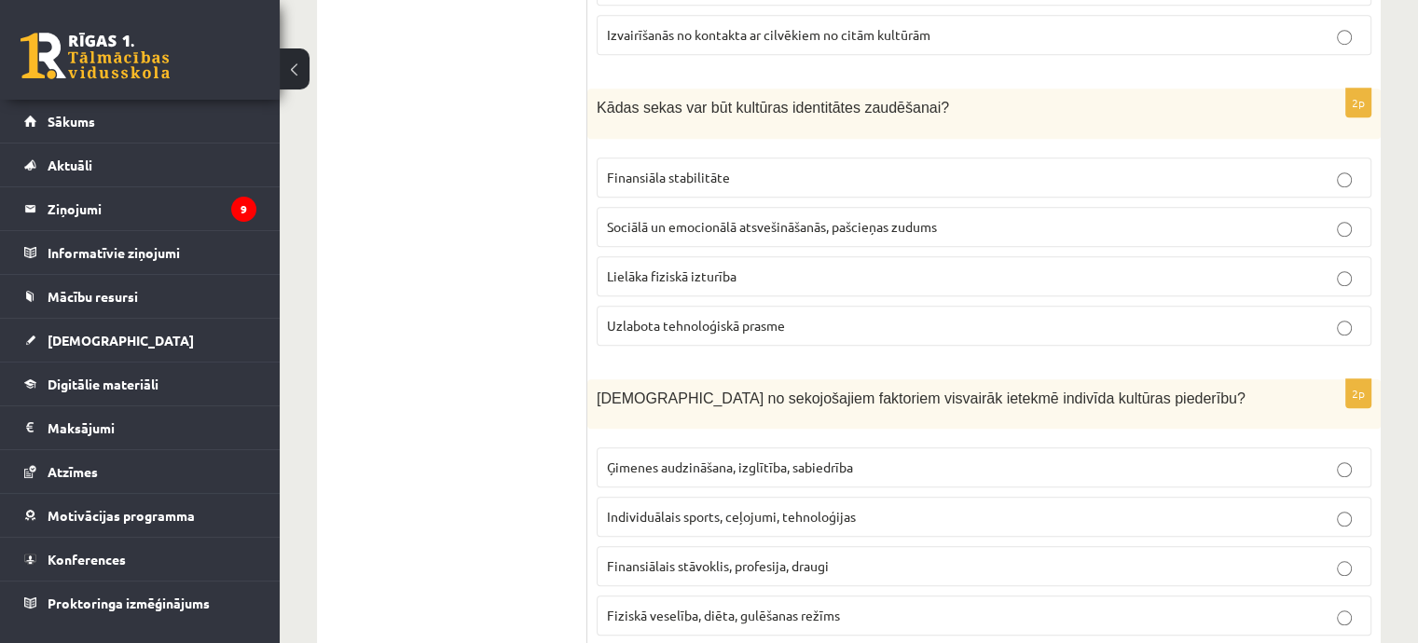
click at [797, 218] on span "Sociālā un emocionālā atsvešināšanās, pašcieņas zudums" at bounding box center [772, 226] width 330 height 17
click at [875, 458] on p "Ģimenes audzināšana, izglītība, sabiedrība" at bounding box center [984, 468] width 754 height 20
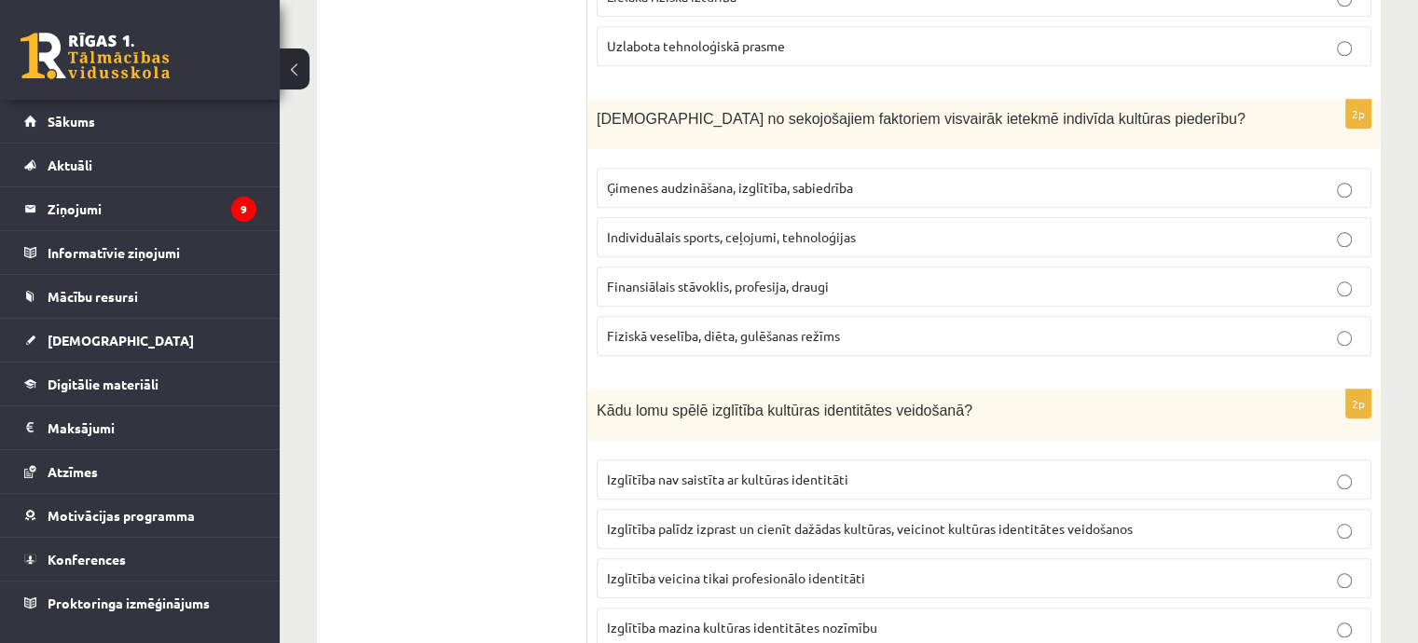
scroll to position [1847, 0]
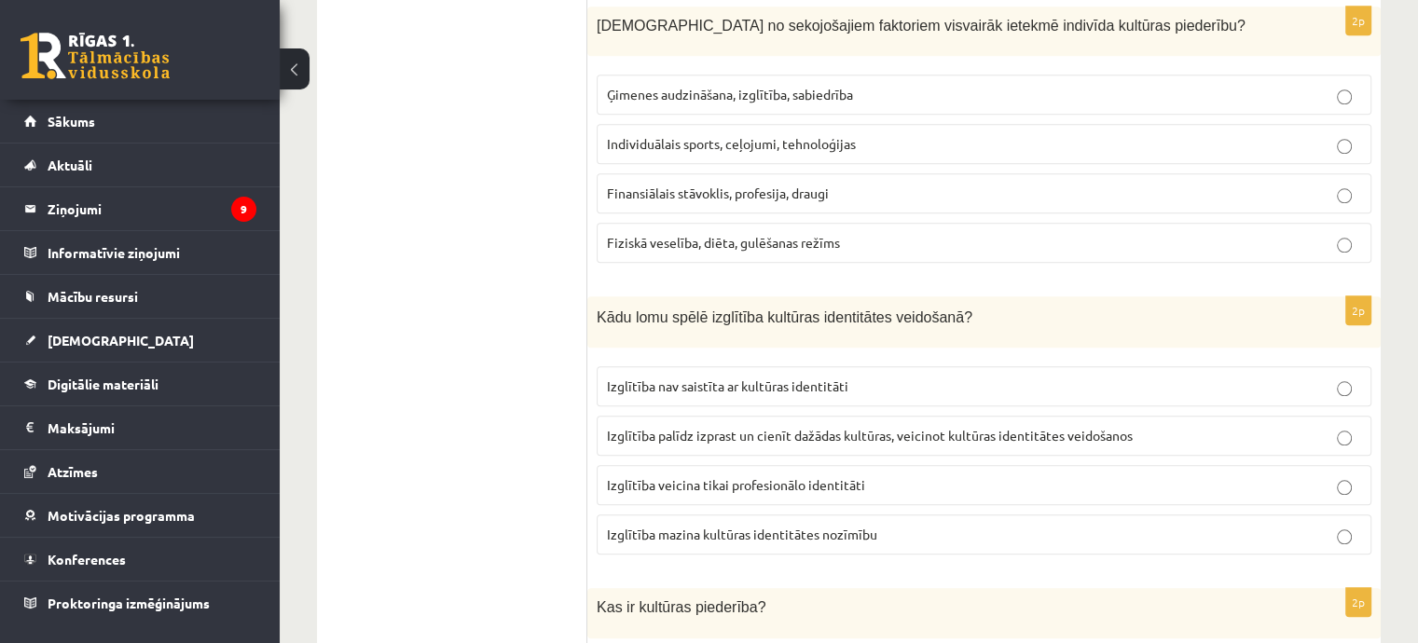
click at [830, 427] on span "Izglītība palīdz izprast un cienīt dažādas kultūras, veicinot kultūras identitā…" at bounding box center [870, 435] width 526 height 17
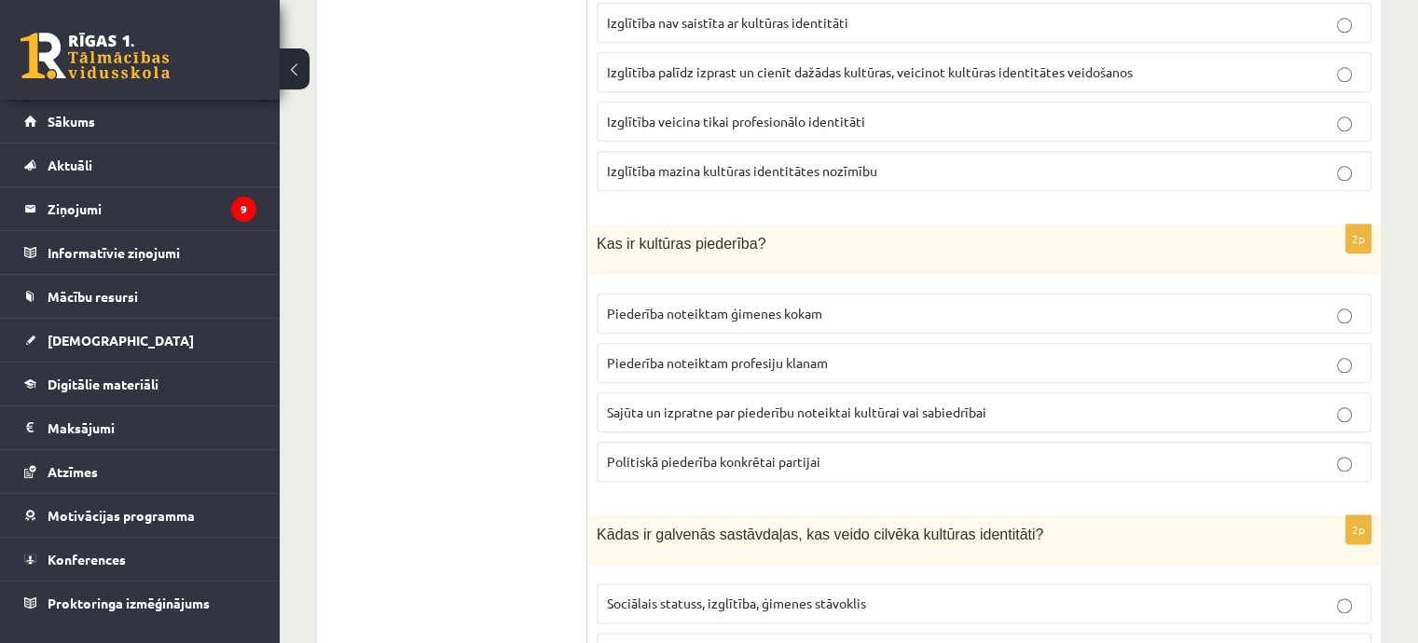
scroll to position [2220, 0]
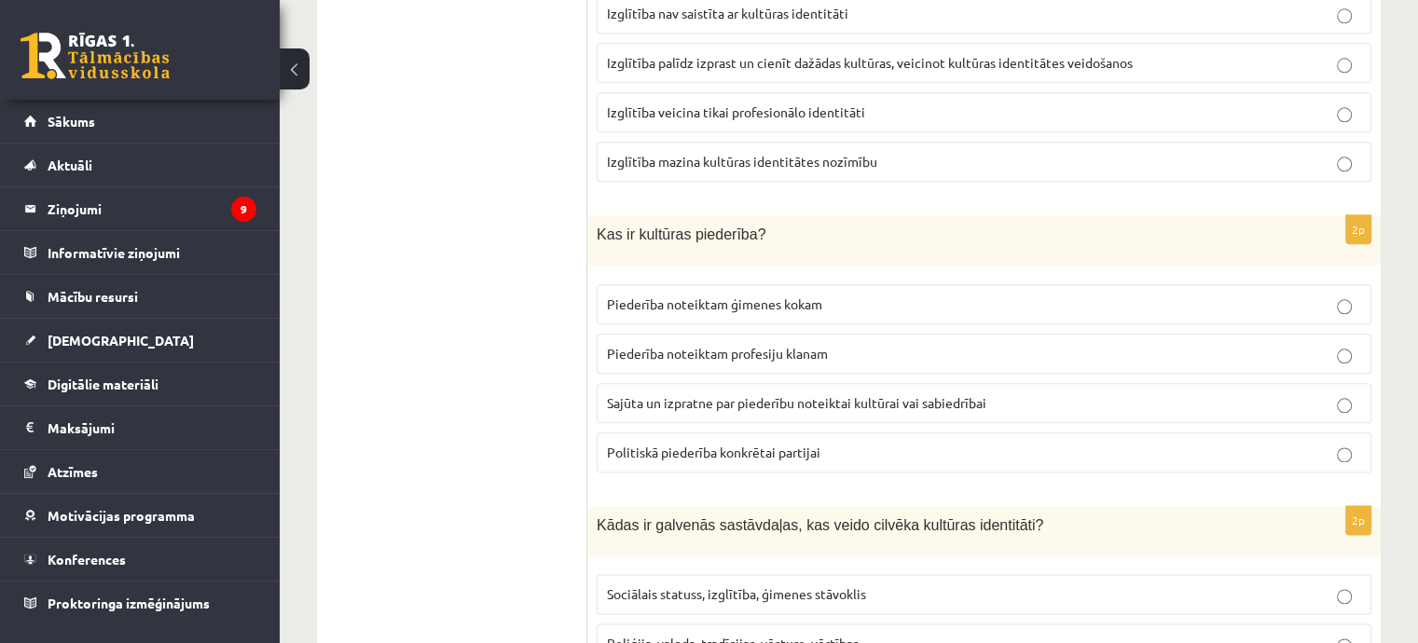
click at [865, 394] on span "Sajūta un izpratne par piederību noteiktai kultūrai vai sabiedrībai" at bounding box center [796, 402] width 379 height 17
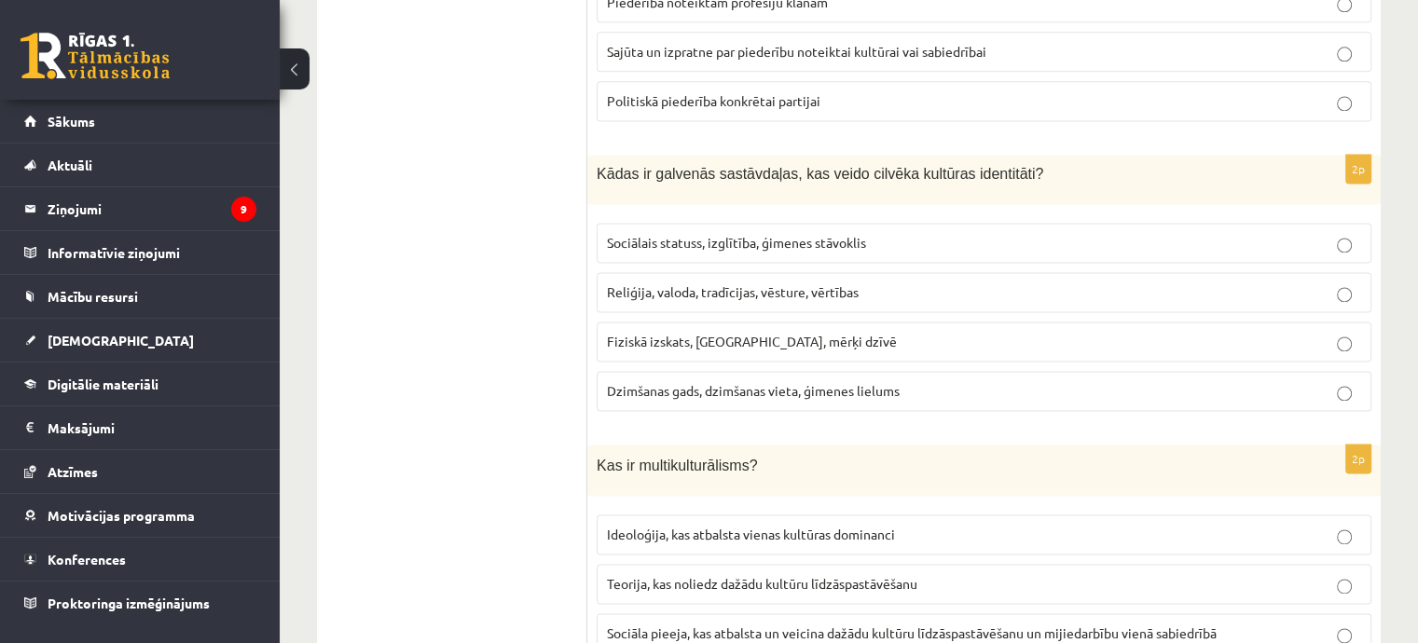
scroll to position [2593, 0]
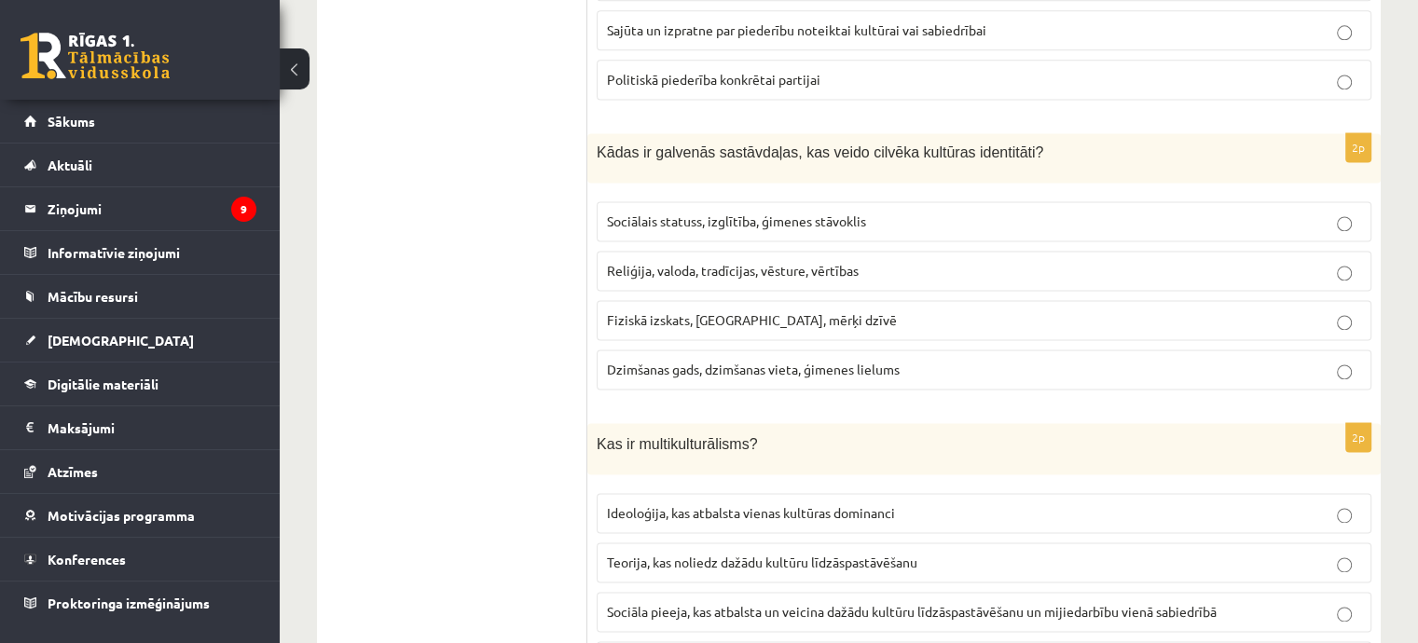
click at [849, 262] on span "Reliģija, valoda, tradīcijas, vēsture, vērtības" at bounding box center [733, 270] width 252 height 17
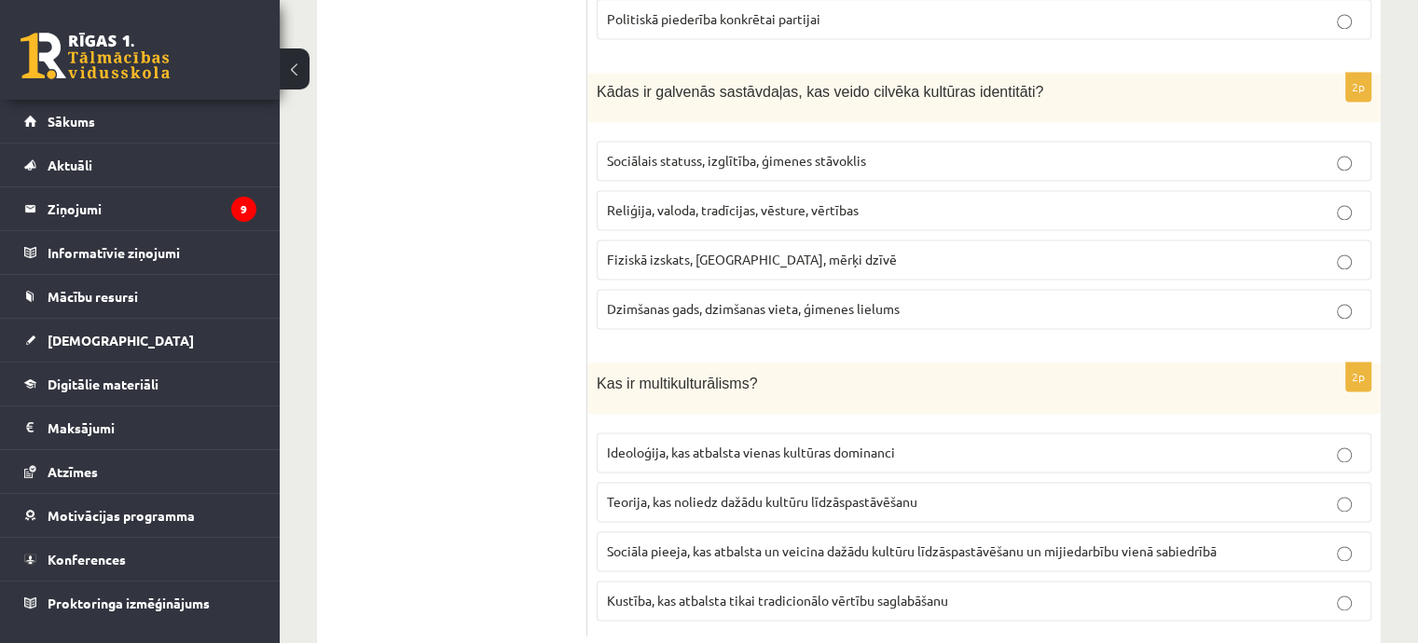
scroll to position [2686, 0]
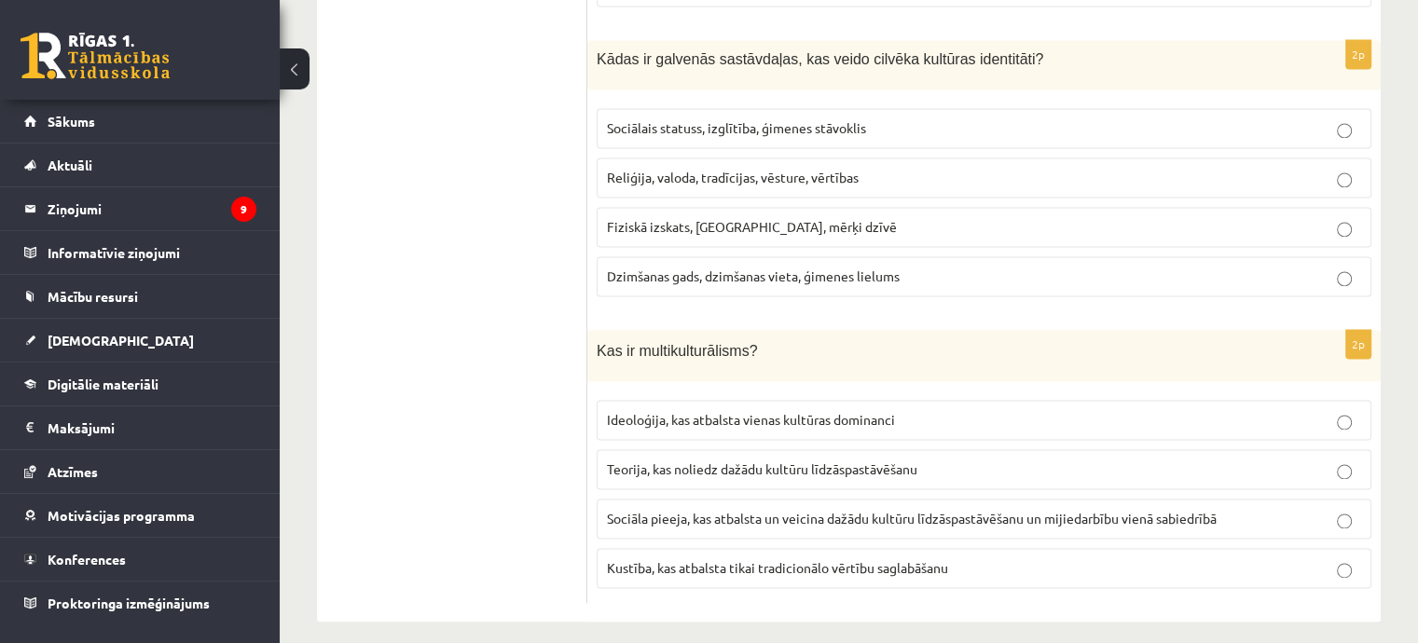
click at [749, 510] on span "Sociāla pieeja, kas atbalsta un veicina dažādu kultūru līdzāspastāvēšanu un mij…" at bounding box center [912, 518] width 610 height 17
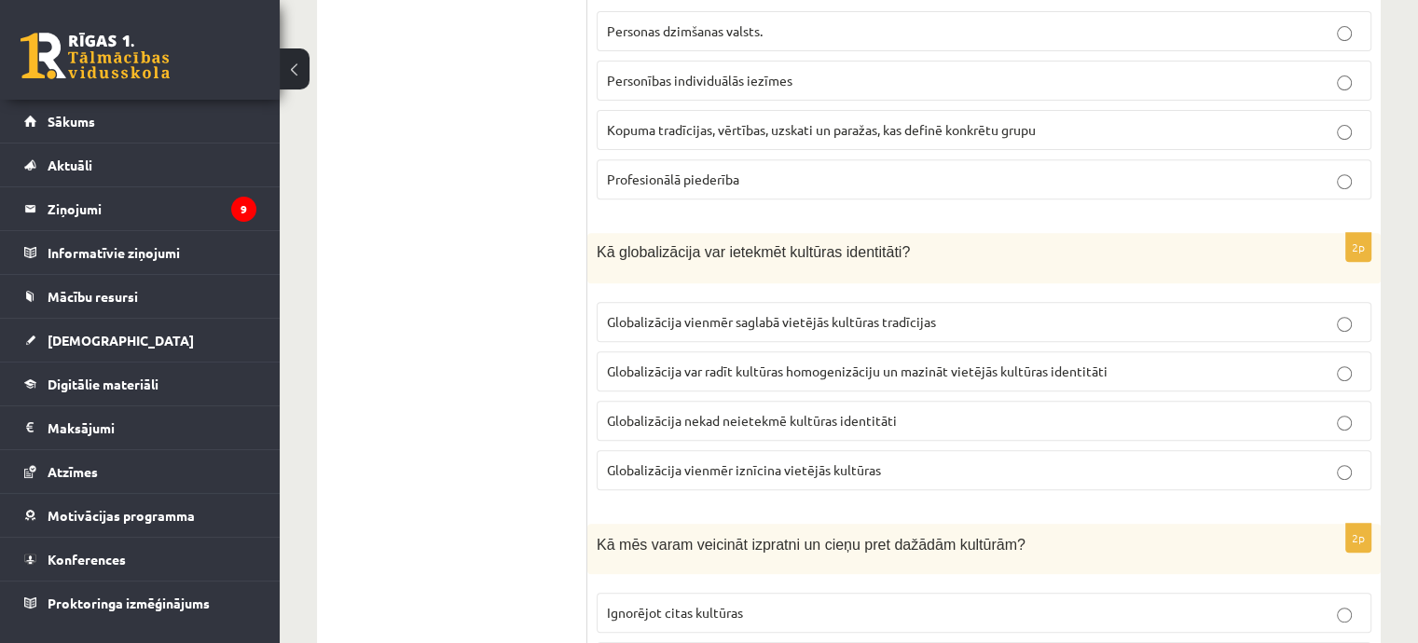
scroll to position [263, 0]
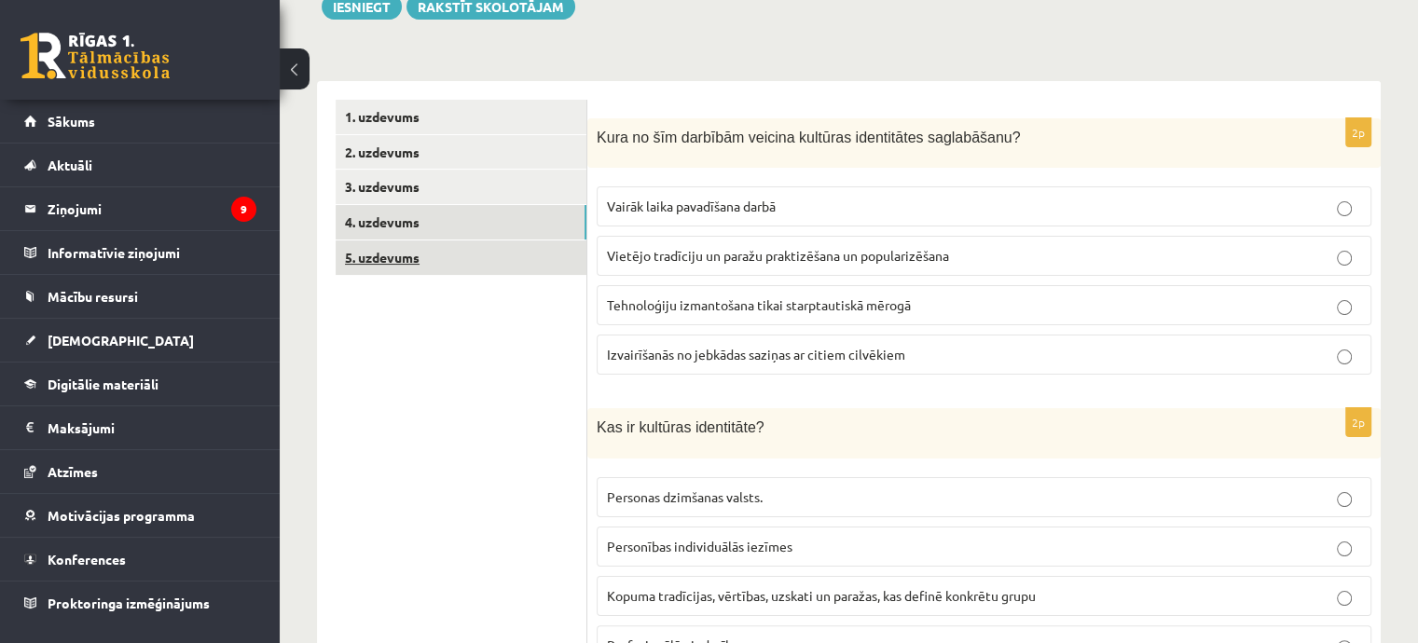
click at [491, 250] on link "5. uzdevums" at bounding box center [461, 257] width 251 height 34
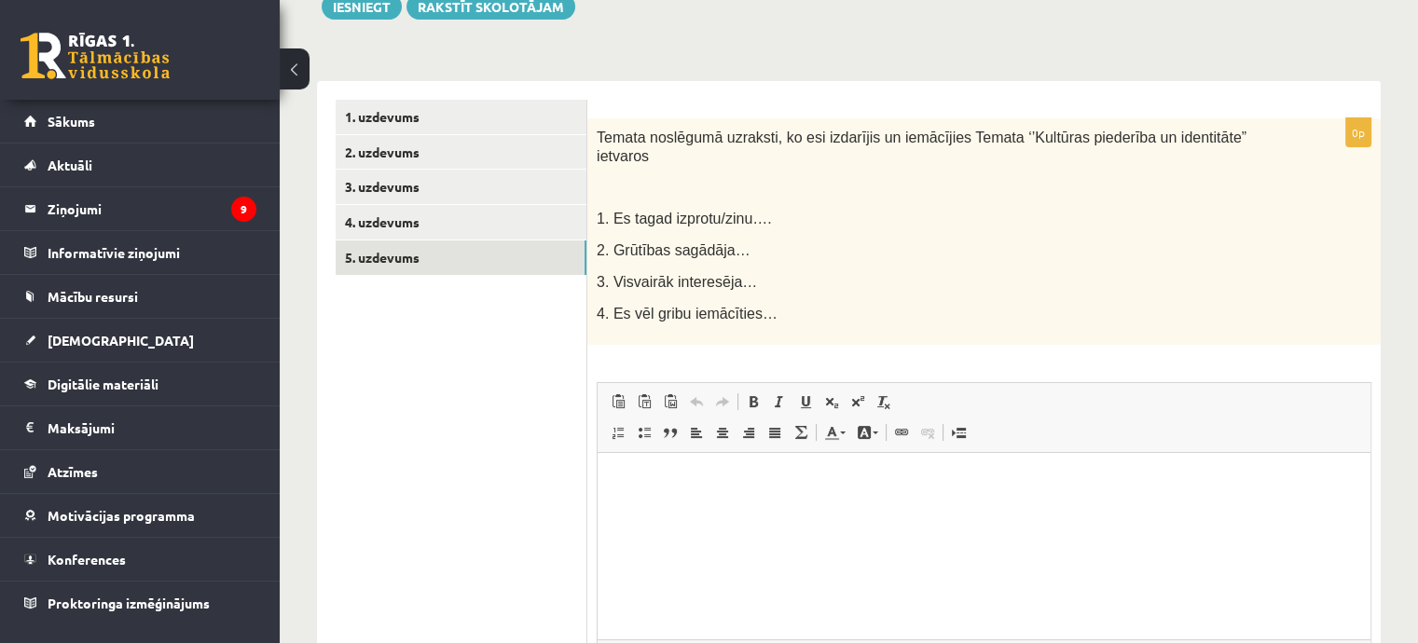
scroll to position [0, 0]
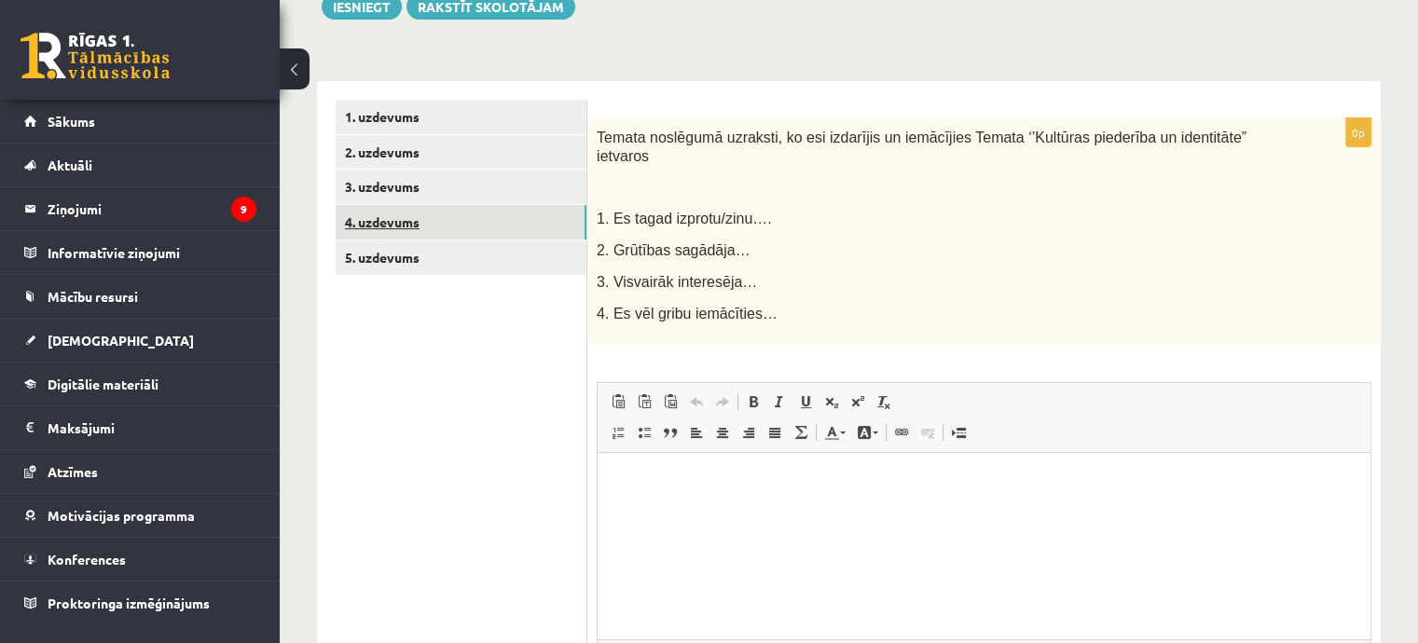
click at [547, 212] on link "4. uzdevums" at bounding box center [461, 222] width 251 height 34
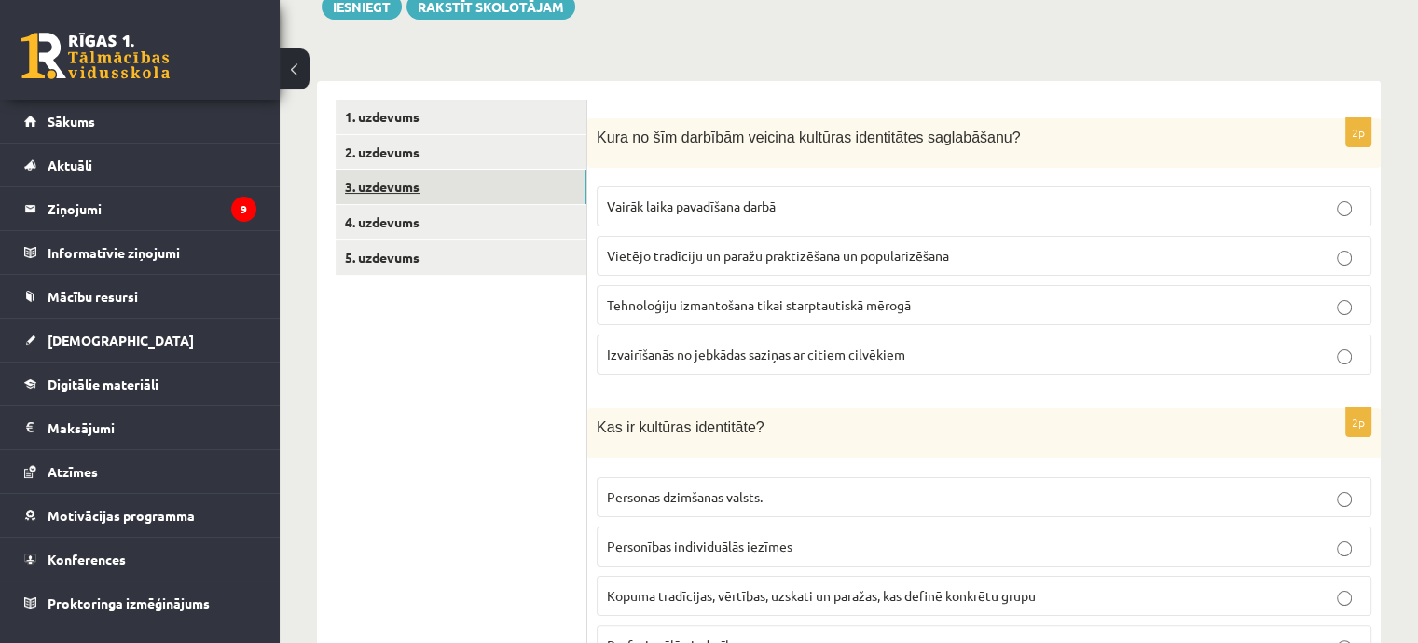
click at [512, 176] on link "3. uzdevums" at bounding box center [461, 187] width 251 height 34
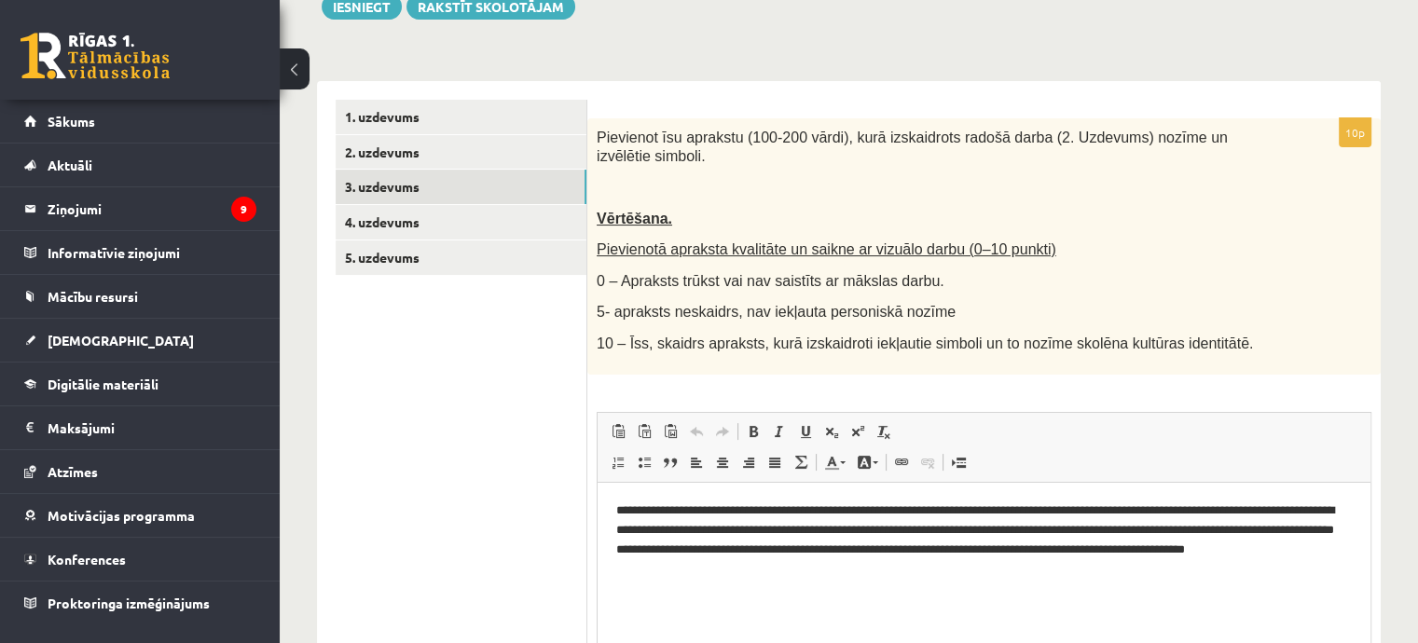
scroll to position [76, 0]
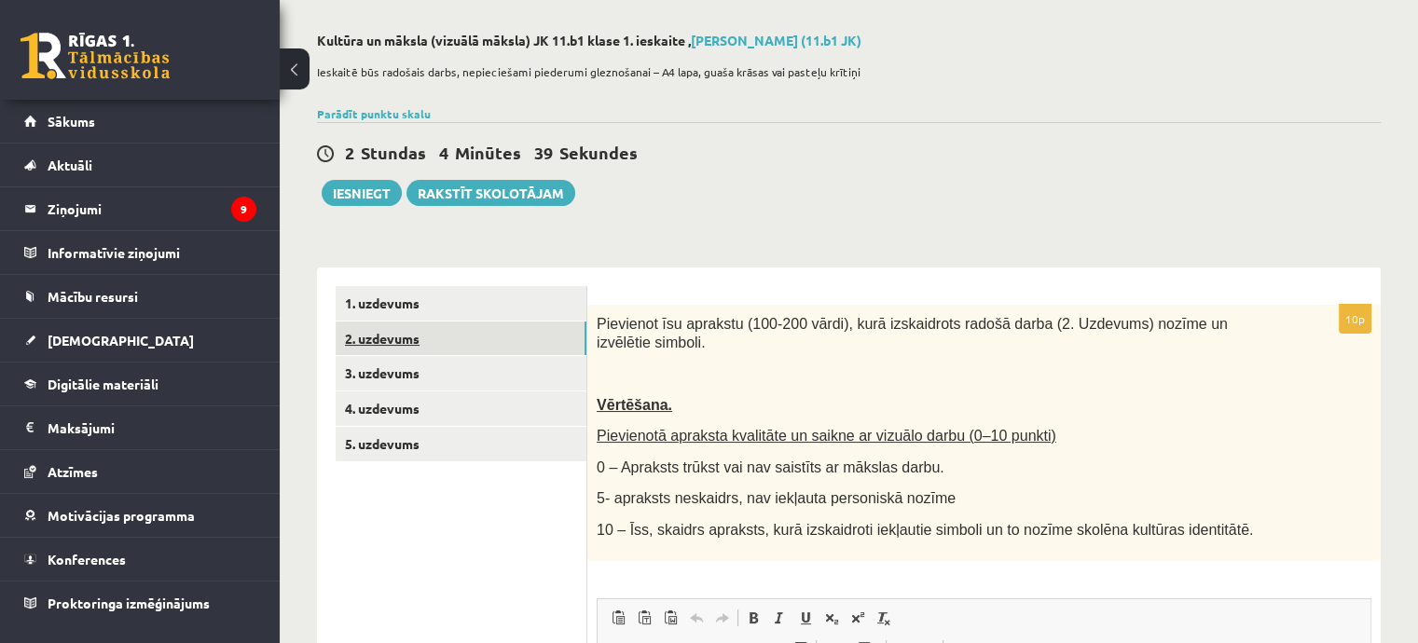
click at [512, 336] on link "2. uzdevums" at bounding box center [461, 339] width 251 height 34
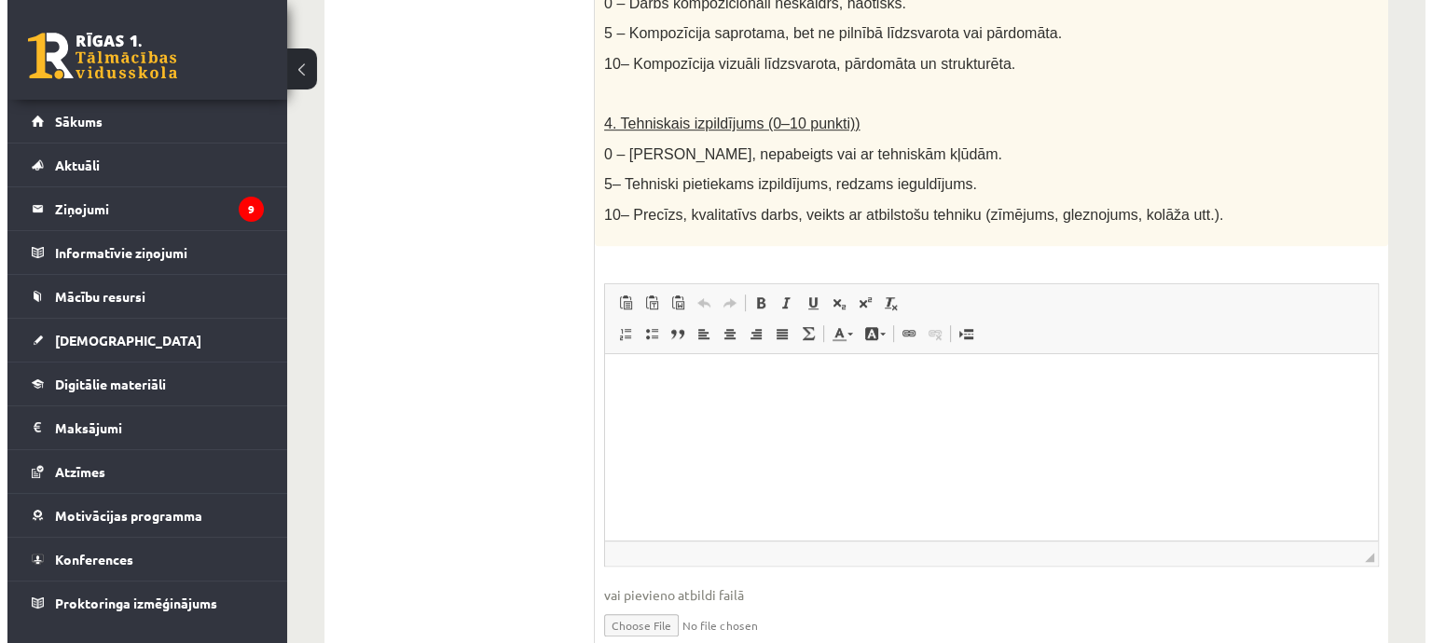
scroll to position [1117, 0]
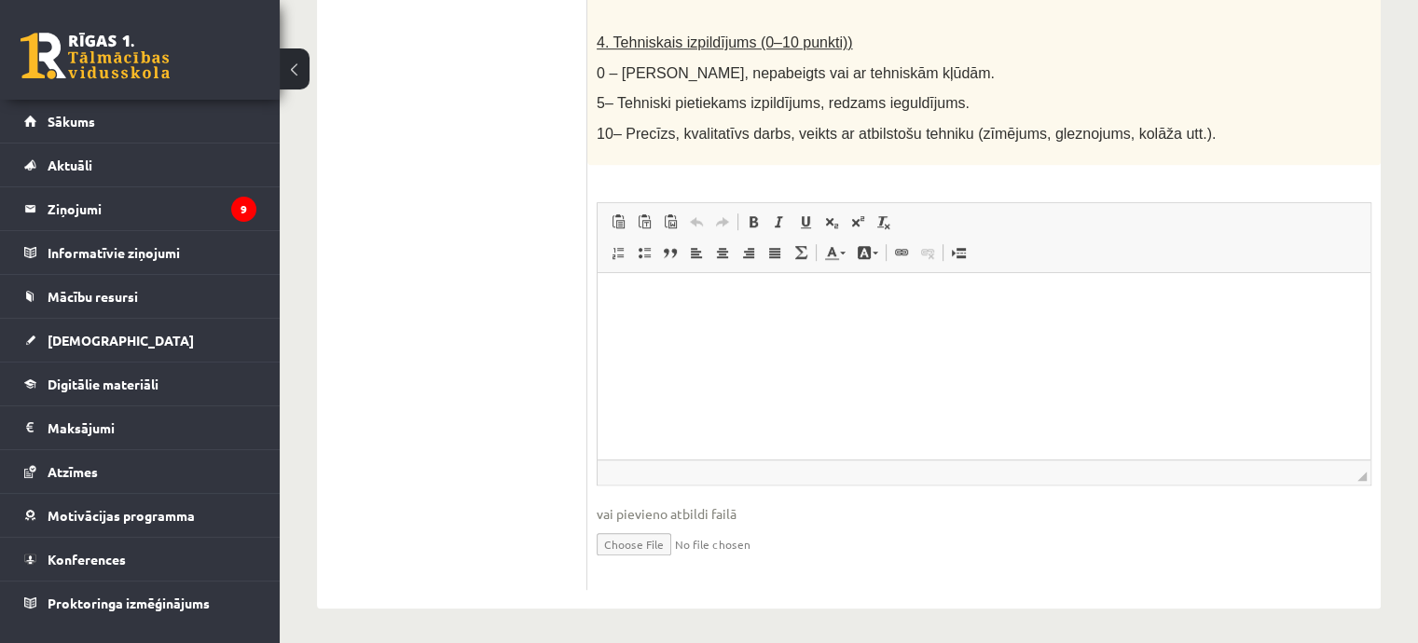
click at [641, 539] on input "file" at bounding box center [984, 543] width 775 height 38
click at [626, 534] on input "file" at bounding box center [984, 543] width 775 height 38
drag, startPoint x: 785, startPoint y: 403, endPoint x: 665, endPoint y: 376, distance: 123.2
click at [609, 329] on html at bounding box center [983, 300] width 773 height 57
click at [682, 329] on html at bounding box center [983, 300] width 773 height 57
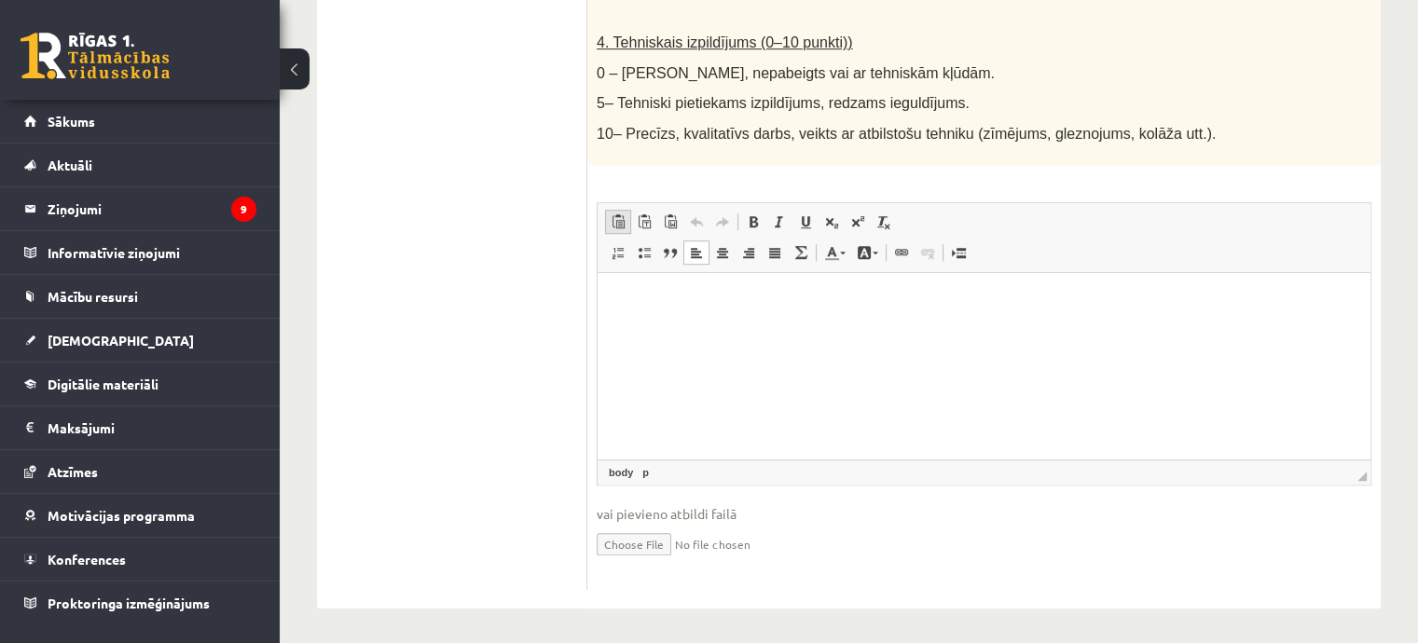
click at [611, 225] on span at bounding box center [618, 221] width 15 height 15
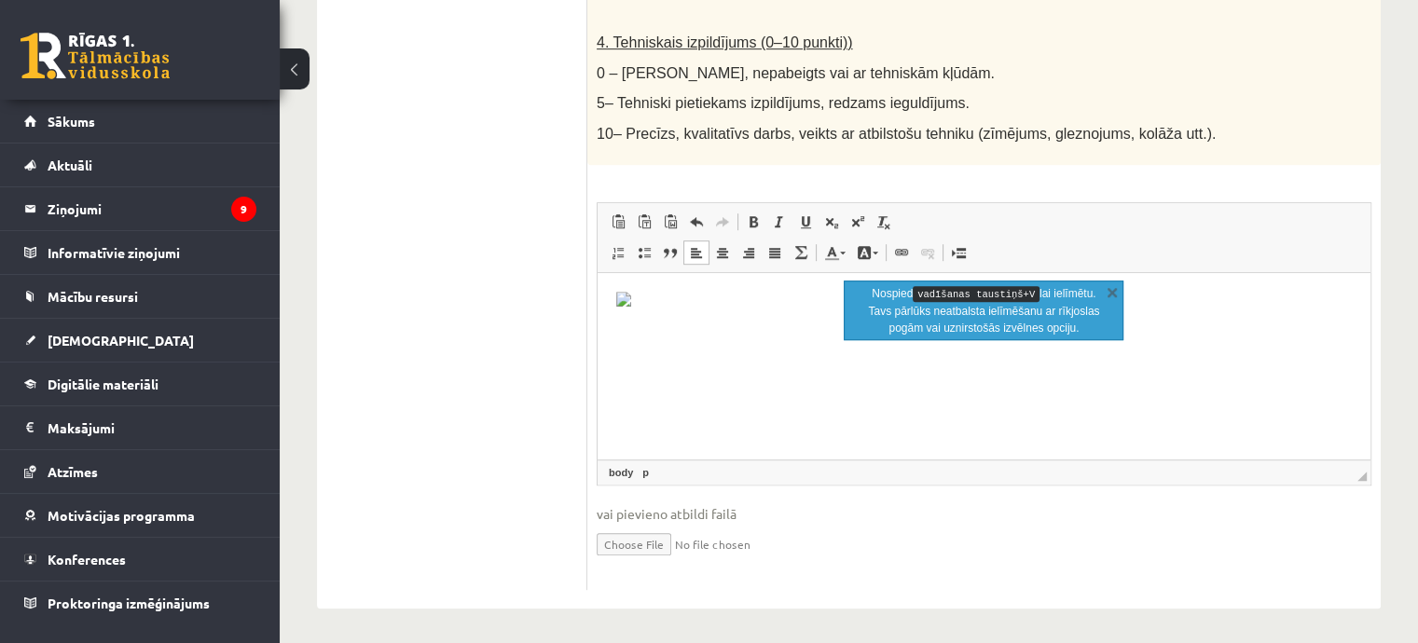
click at [623, 301] on img "Bagātinātā teksta redaktors, wiswyg-editor-user-answer-47433954639780" at bounding box center [623, 298] width 15 height 15
click at [639, 305] on p "Bagātinātā teksta redaktors, wiswyg-editor-user-answer-47433954639780" at bounding box center [983, 302] width 735 height 22
drag, startPoint x: 630, startPoint y: 298, endPoint x: 670, endPoint y: 309, distance: 41.4
click at [630, 299] on img "Bagātinātā teksta redaktors, wiswyg-editor-user-answer-47433954639780" at bounding box center [623, 298] width 15 height 15
click at [680, 327] on html at bounding box center [983, 302] width 773 height 60
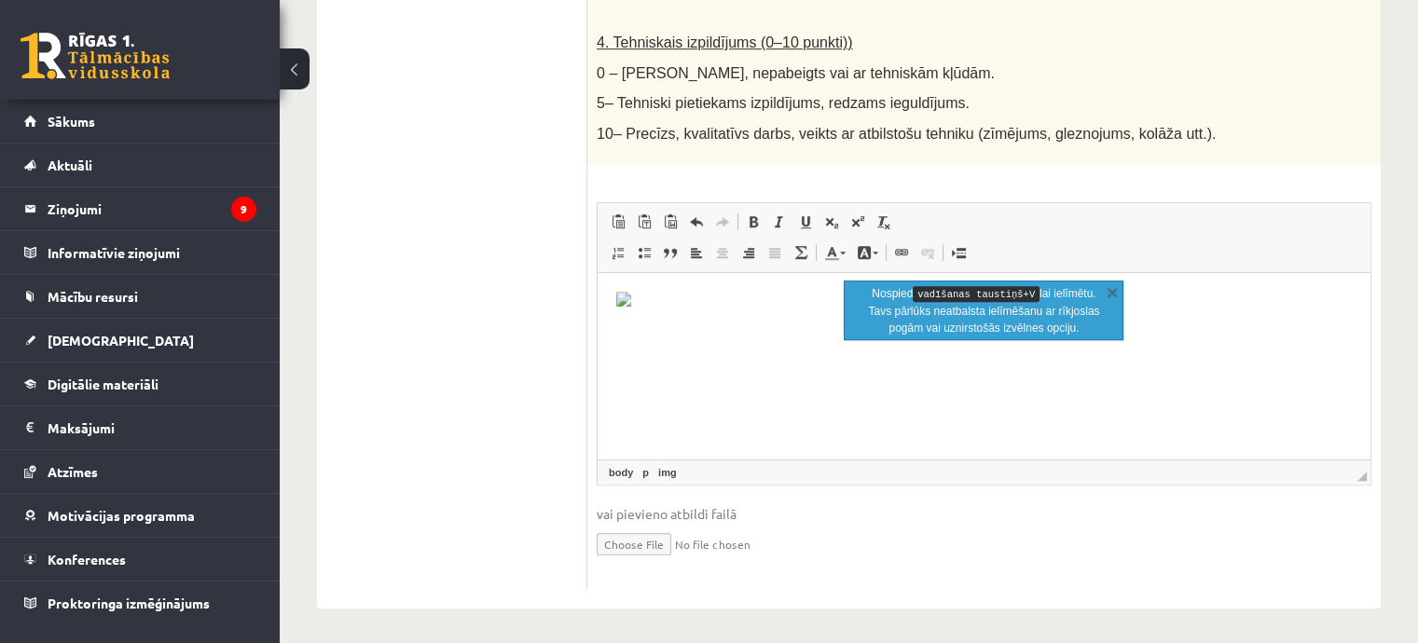
drag, startPoint x: 832, startPoint y: 378, endPoint x: 938, endPoint y: 349, distance: 109.5
click at [832, 332] on html at bounding box center [983, 302] width 773 height 60
click at [1106, 293] on link "X" at bounding box center [1112, 291] width 19 height 19
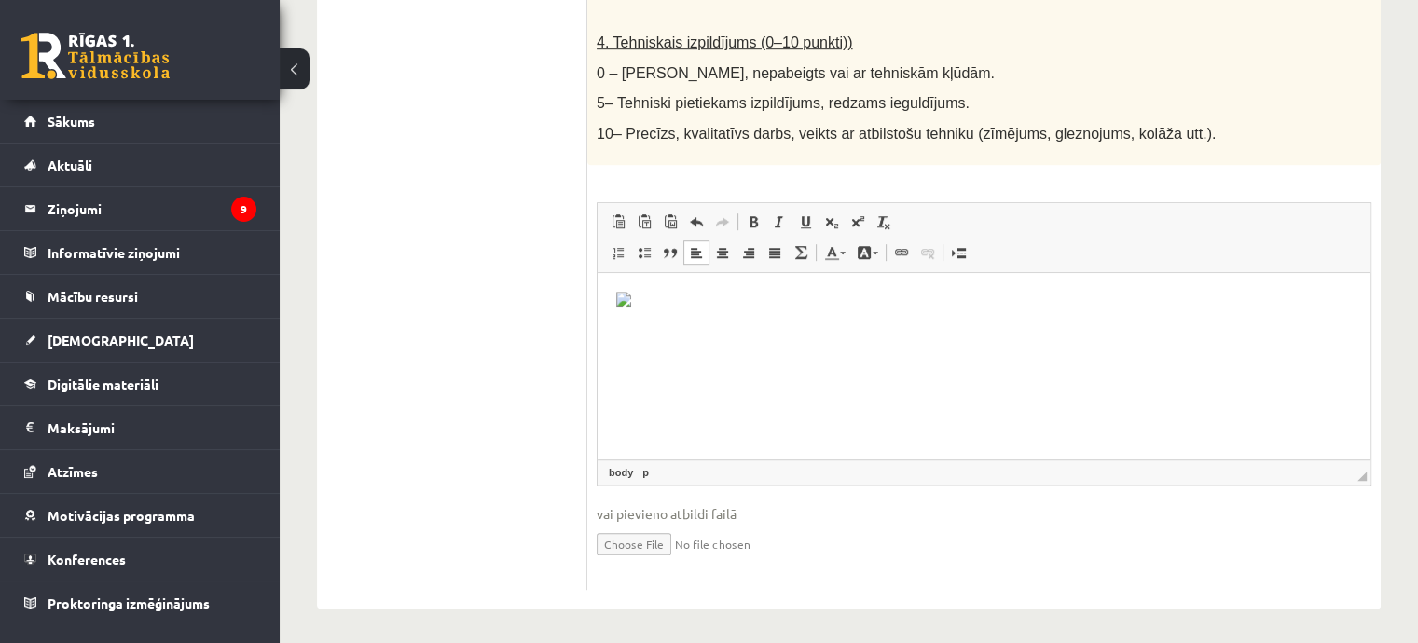
click at [625, 302] on img "Bagātinātā teksta redaktors, wiswyg-editor-user-answer-47433954639780" at bounding box center [623, 298] width 15 height 15
select select
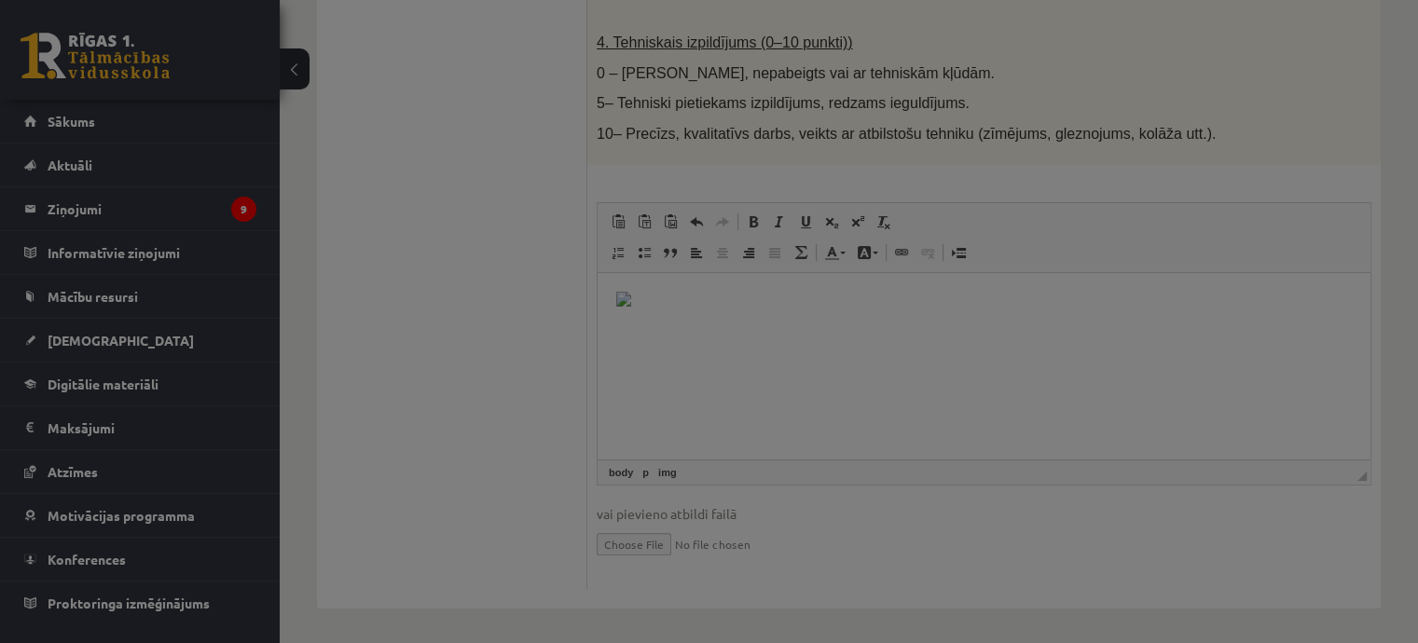
type input "**"
select select "****"
type input "*"
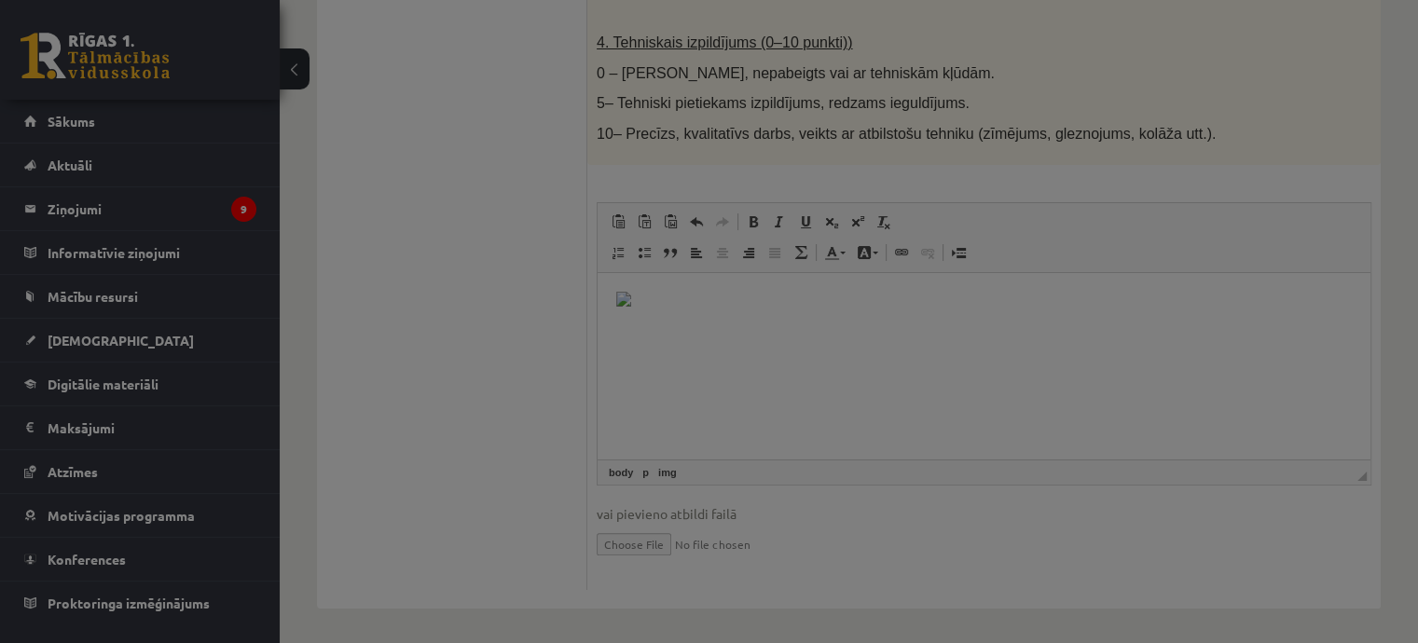
type input "*"
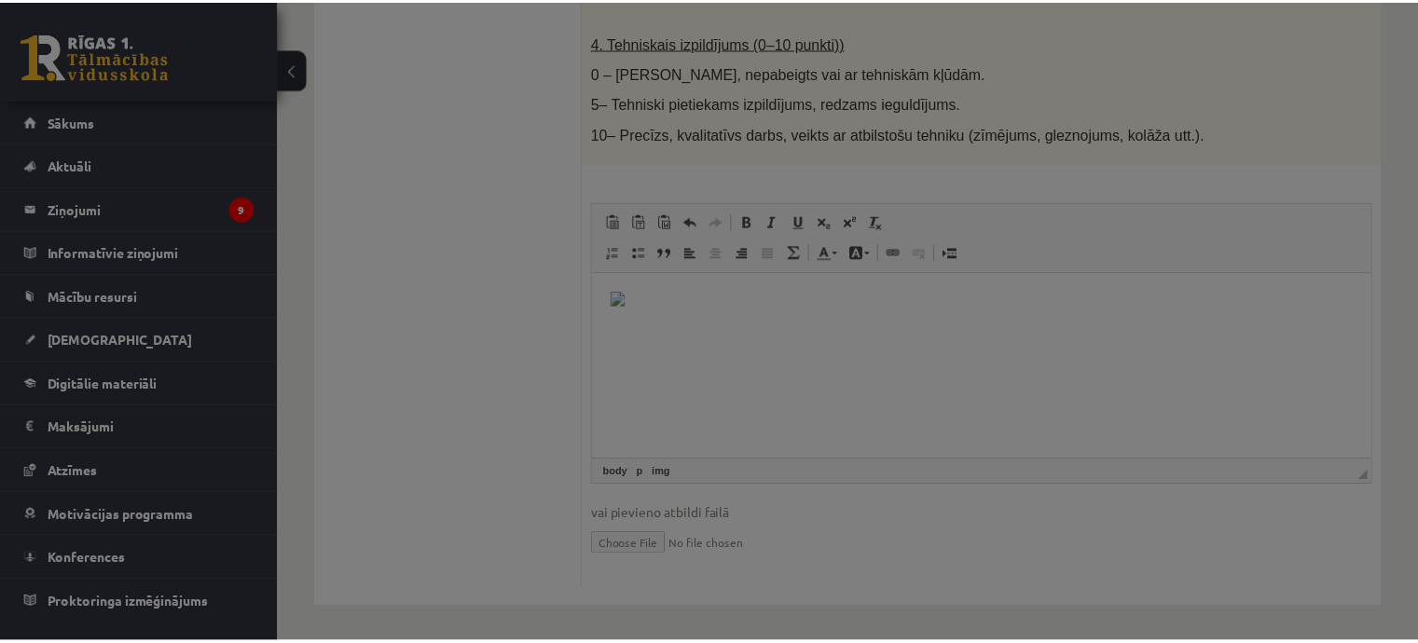
scroll to position [0, 0]
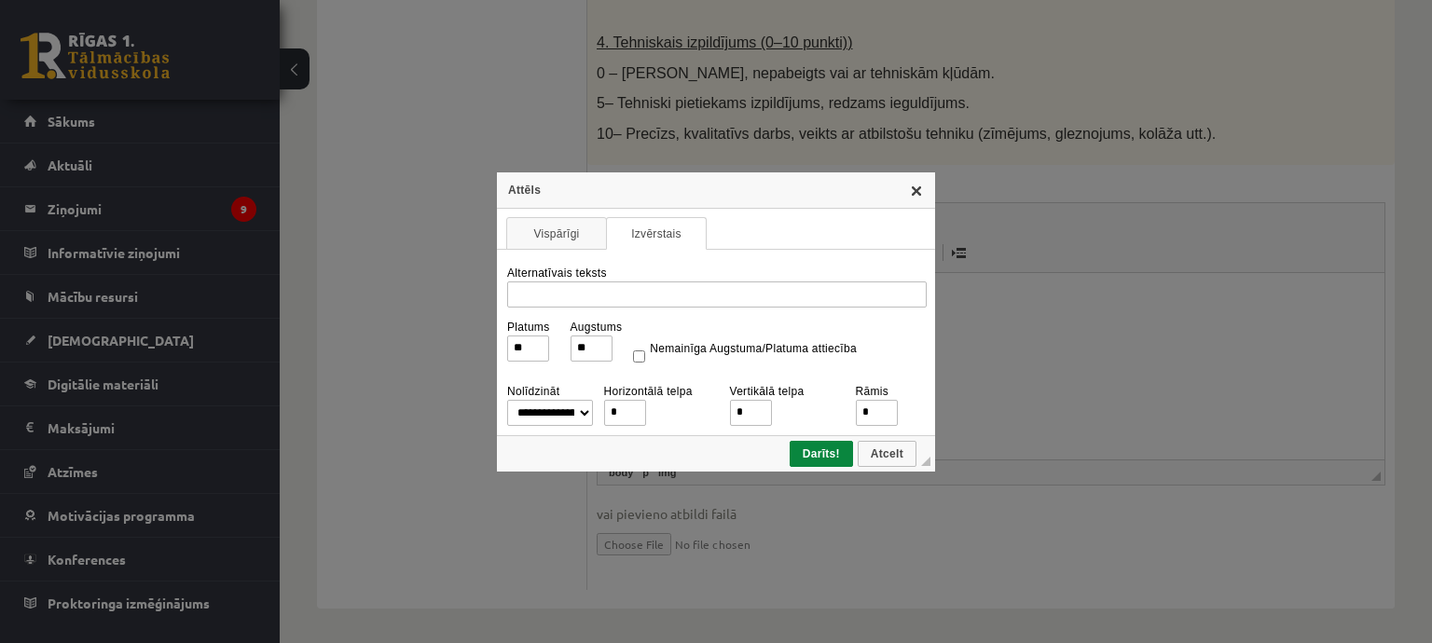
click at [917, 194] on link "X" at bounding box center [916, 190] width 15 height 15
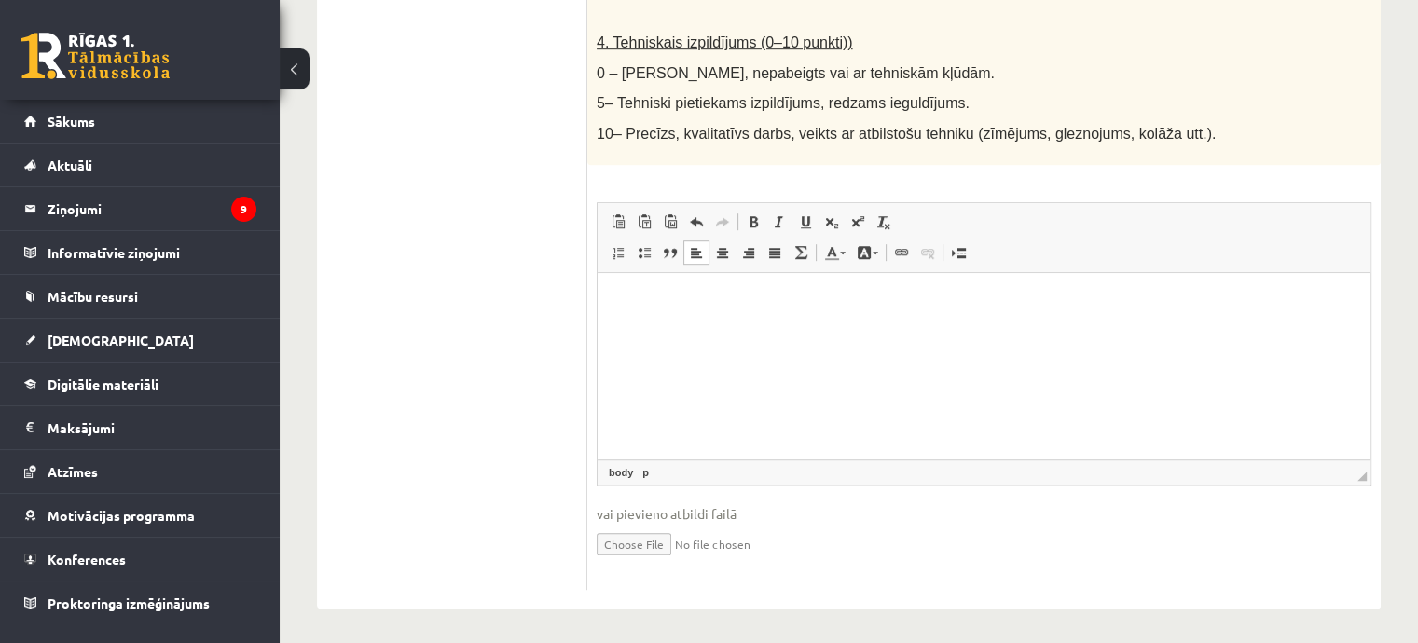
click at [636, 551] on input "file" at bounding box center [984, 543] width 775 height 38
click at [634, 540] on input "file" at bounding box center [984, 543] width 775 height 38
type input "**********"
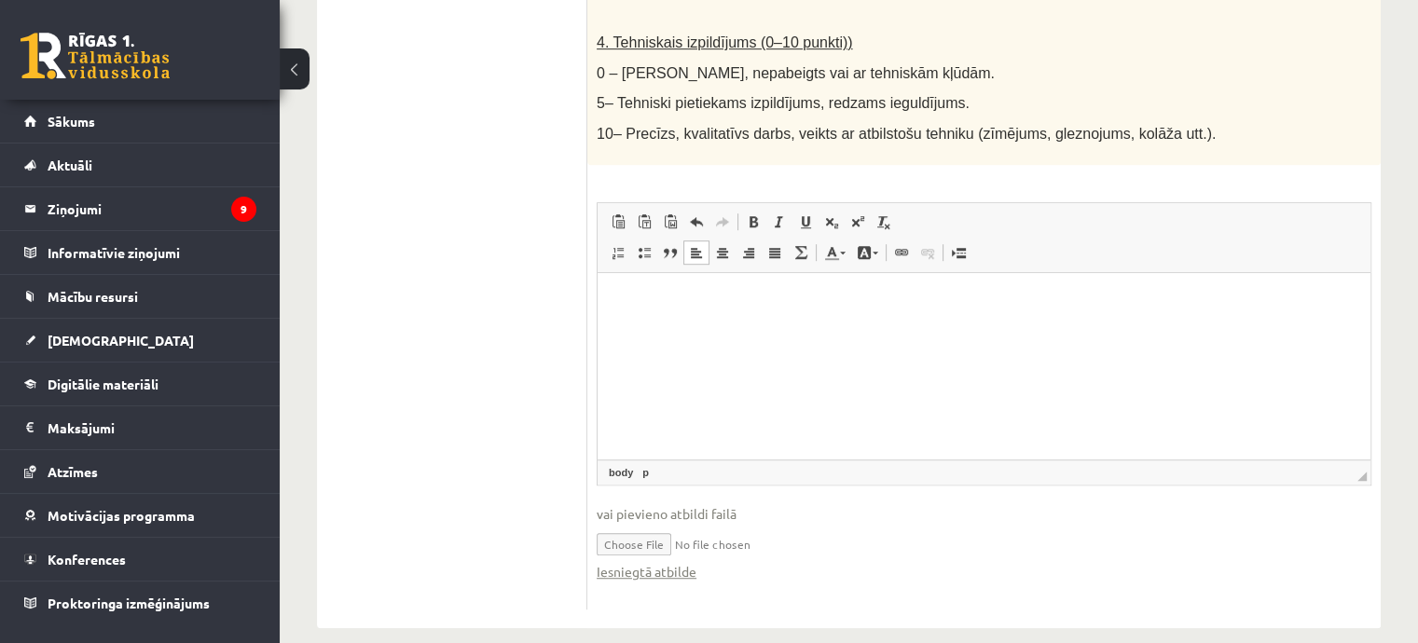
scroll to position [1136, 0]
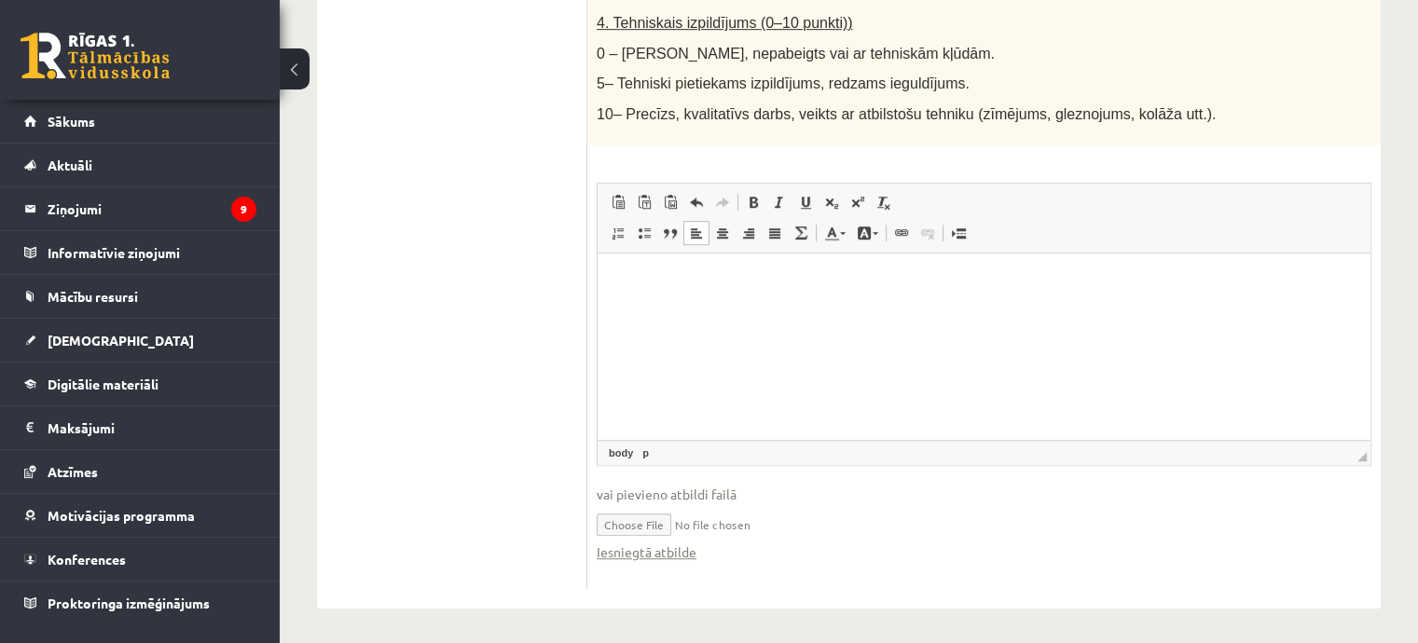
click at [839, 524] on input "file" at bounding box center [984, 523] width 775 height 38
click at [660, 523] on input "file" at bounding box center [984, 523] width 775 height 38
type input "**********"
click at [824, 521] on input "file" at bounding box center [984, 523] width 775 height 38
click at [649, 518] on input "file" at bounding box center [984, 523] width 775 height 38
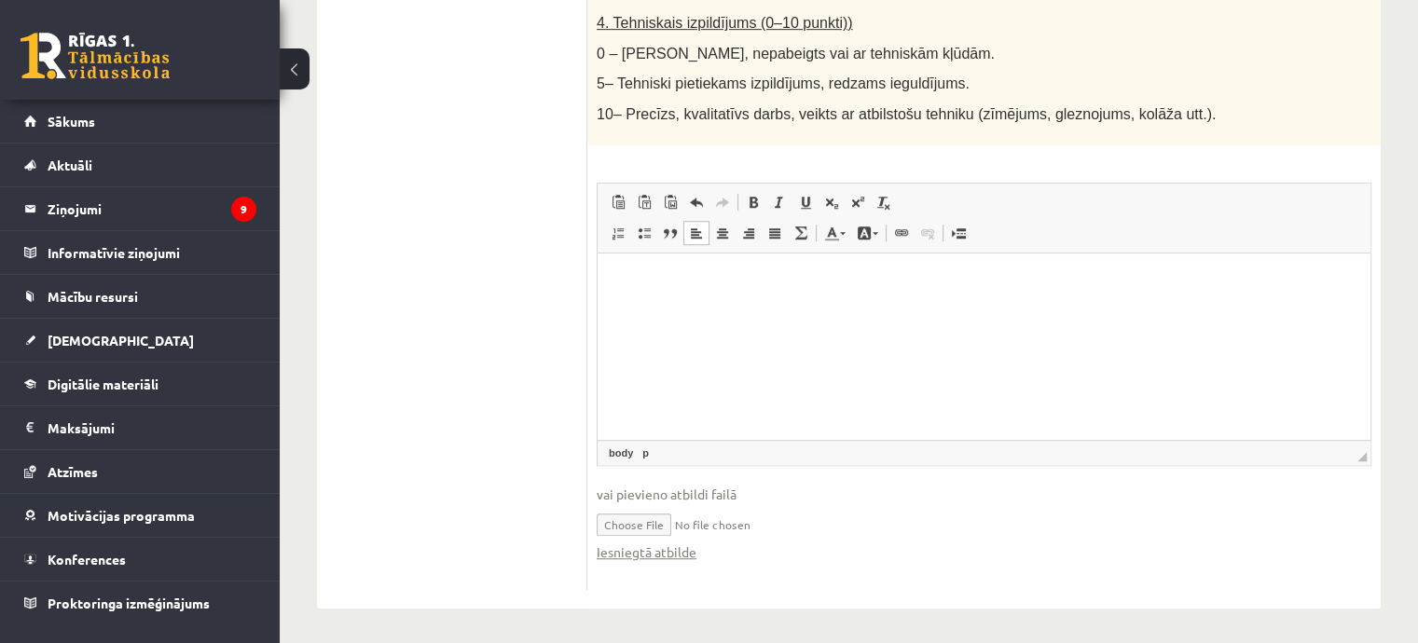
click at [657, 520] on input "file" at bounding box center [984, 523] width 775 height 38
type input "**********"
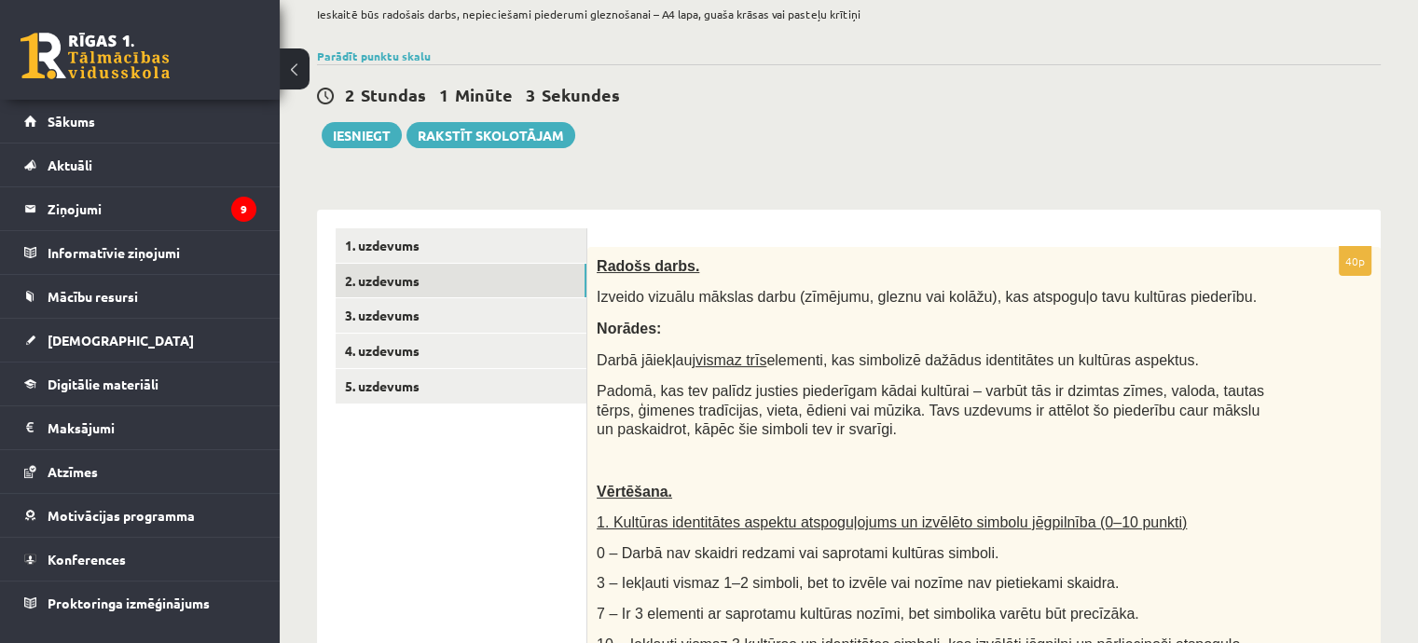
scroll to position [0, 0]
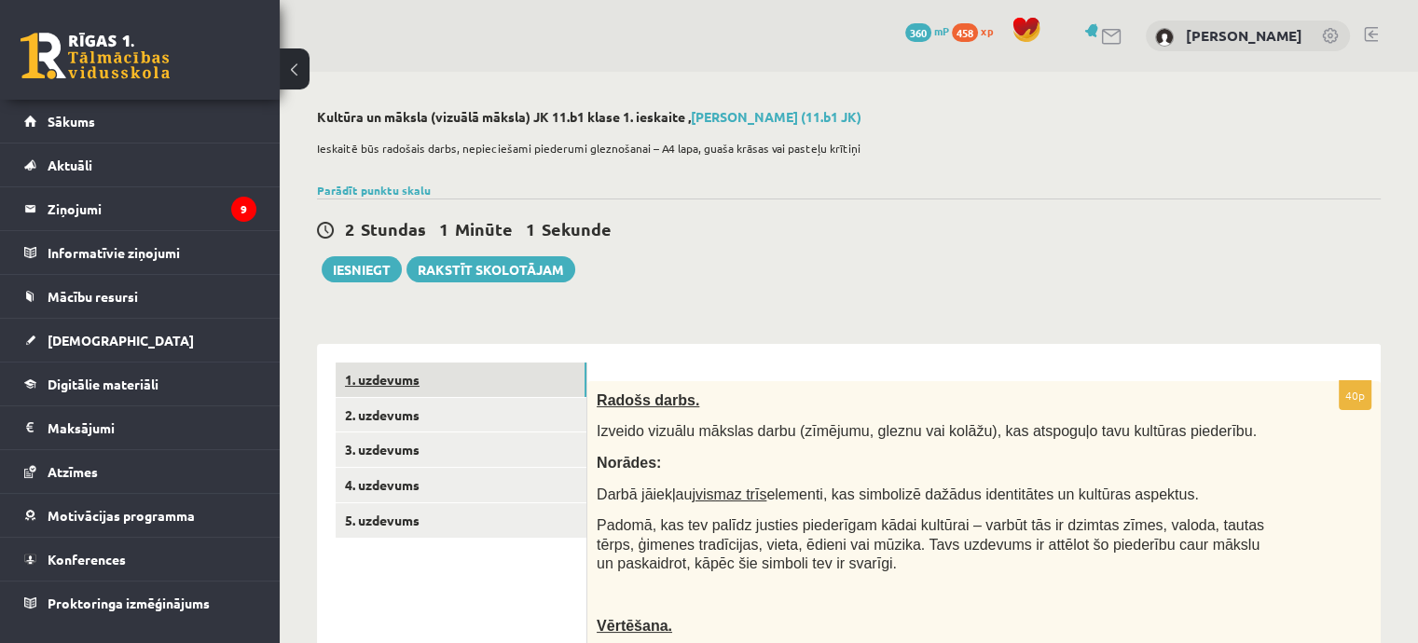
click at [417, 384] on link "1. uzdevums" at bounding box center [461, 380] width 251 height 34
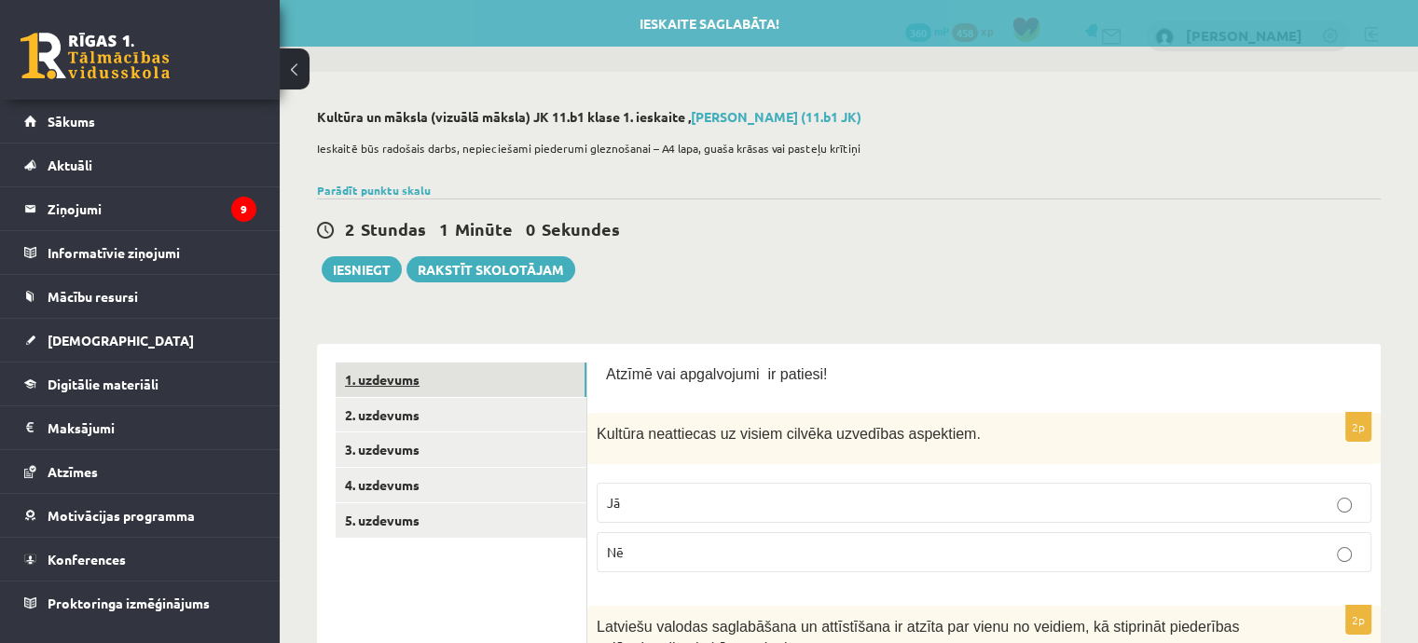
scroll to position [466, 0]
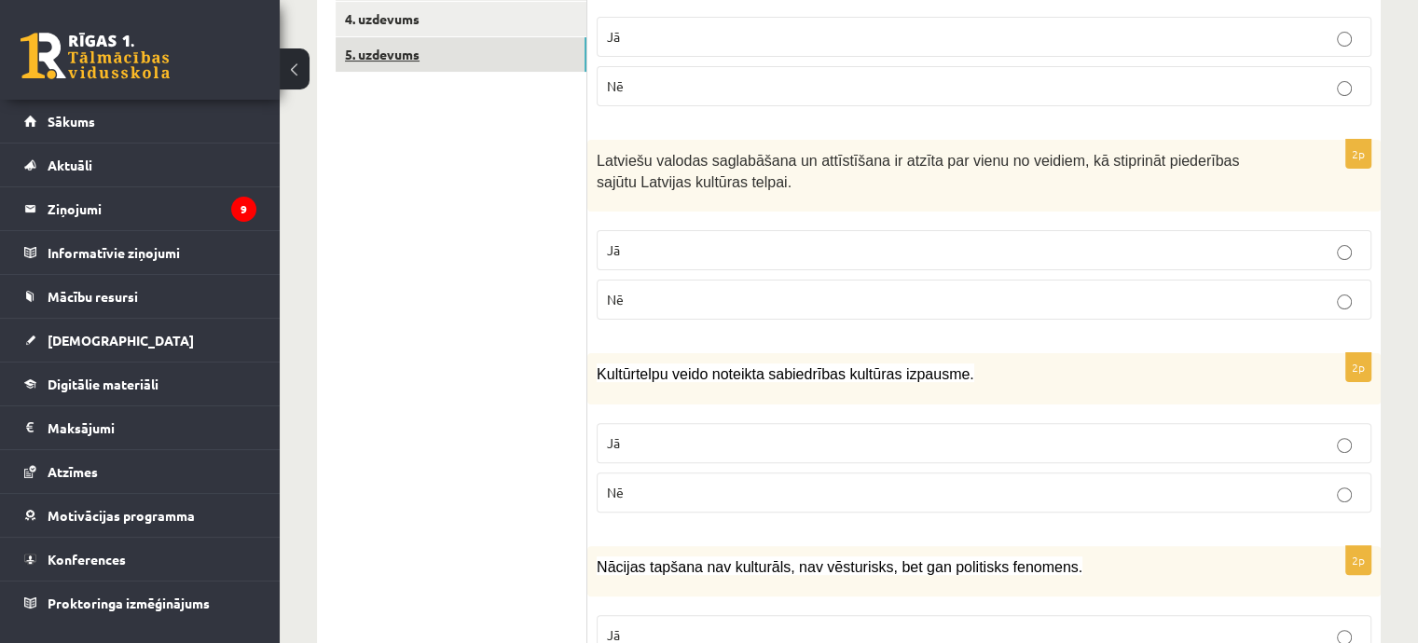
click at [473, 67] on link "5. uzdevums" at bounding box center [461, 54] width 251 height 34
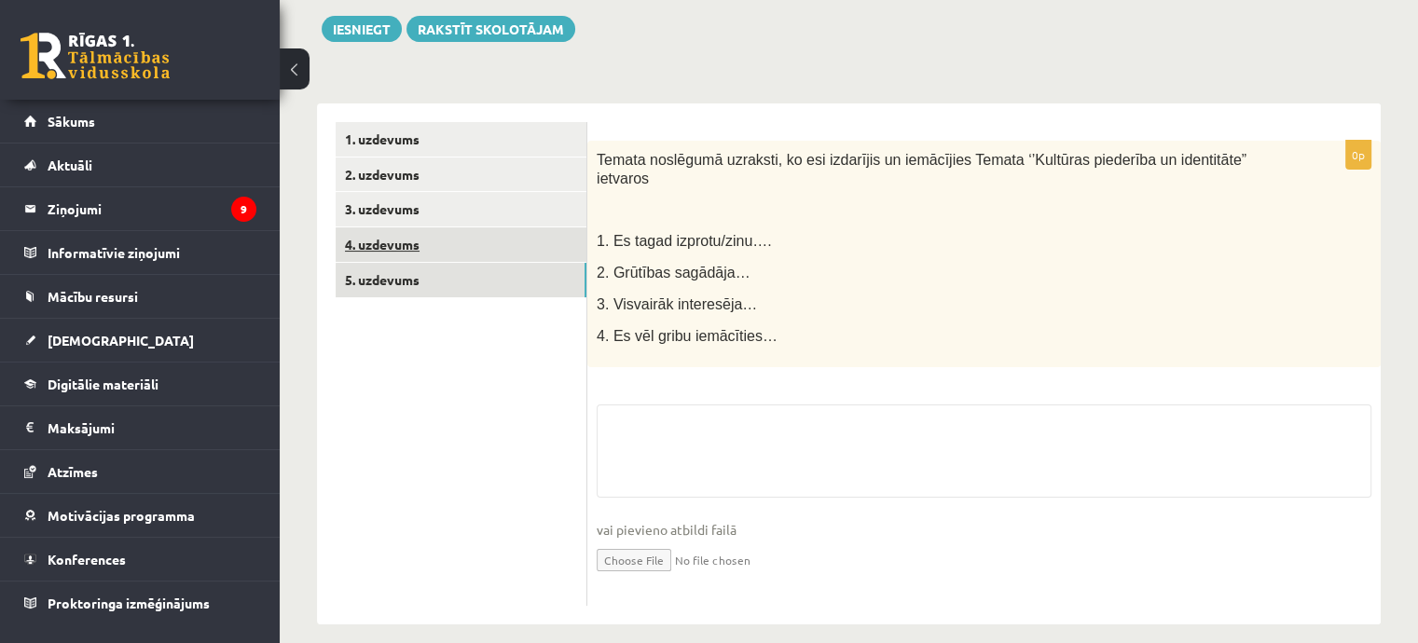
click at [455, 249] on link "4. uzdevums" at bounding box center [461, 244] width 251 height 34
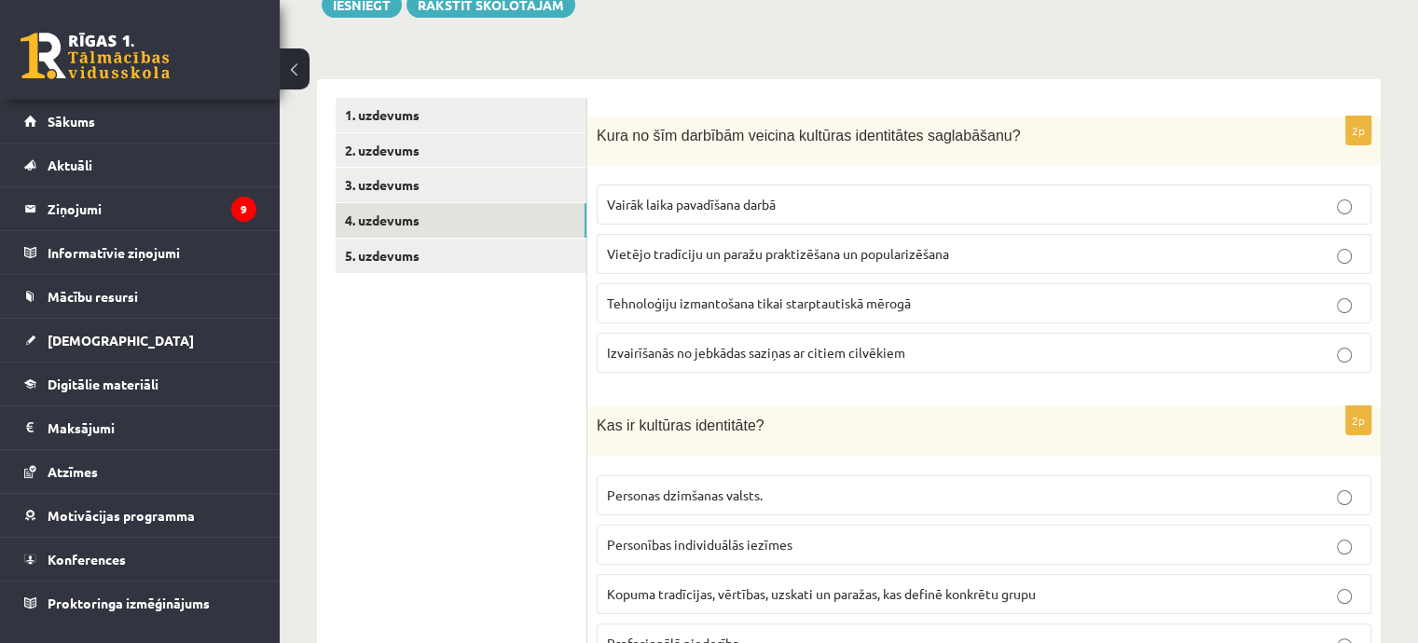
scroll to position [0, 0]
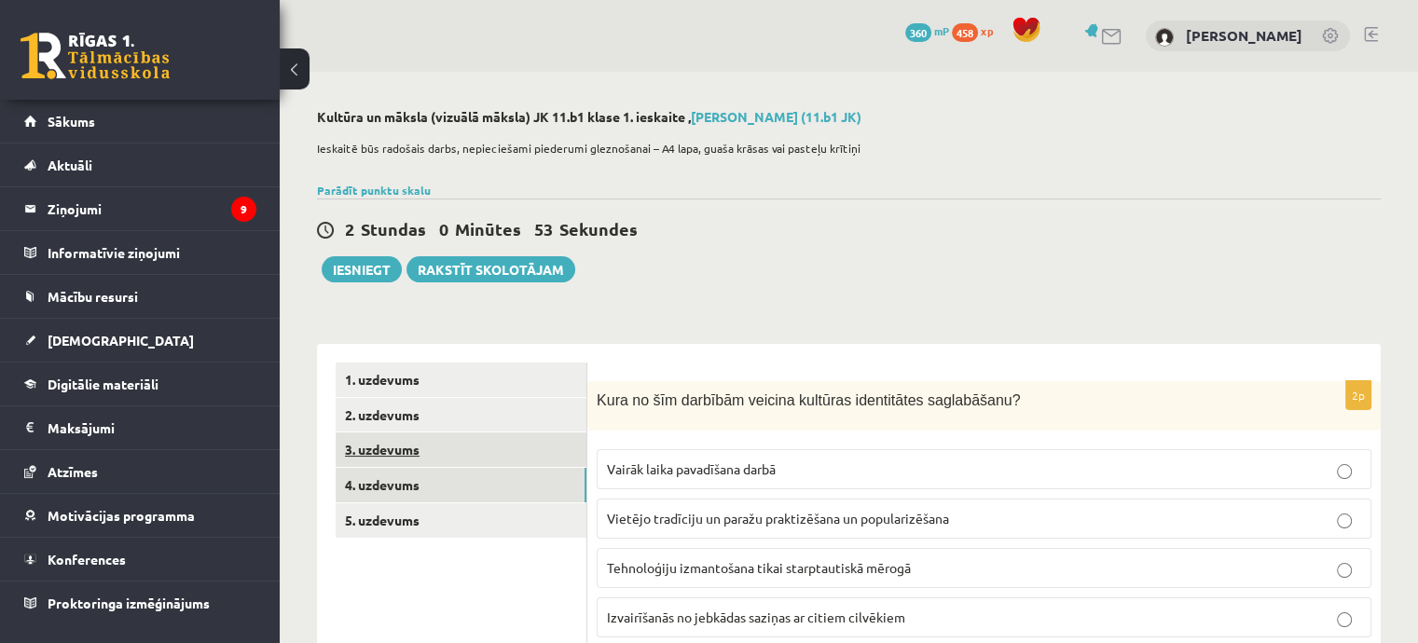
click at [436, 443] on link "3. uzdevums" at bounding box center [461, 450] width 251 height 34
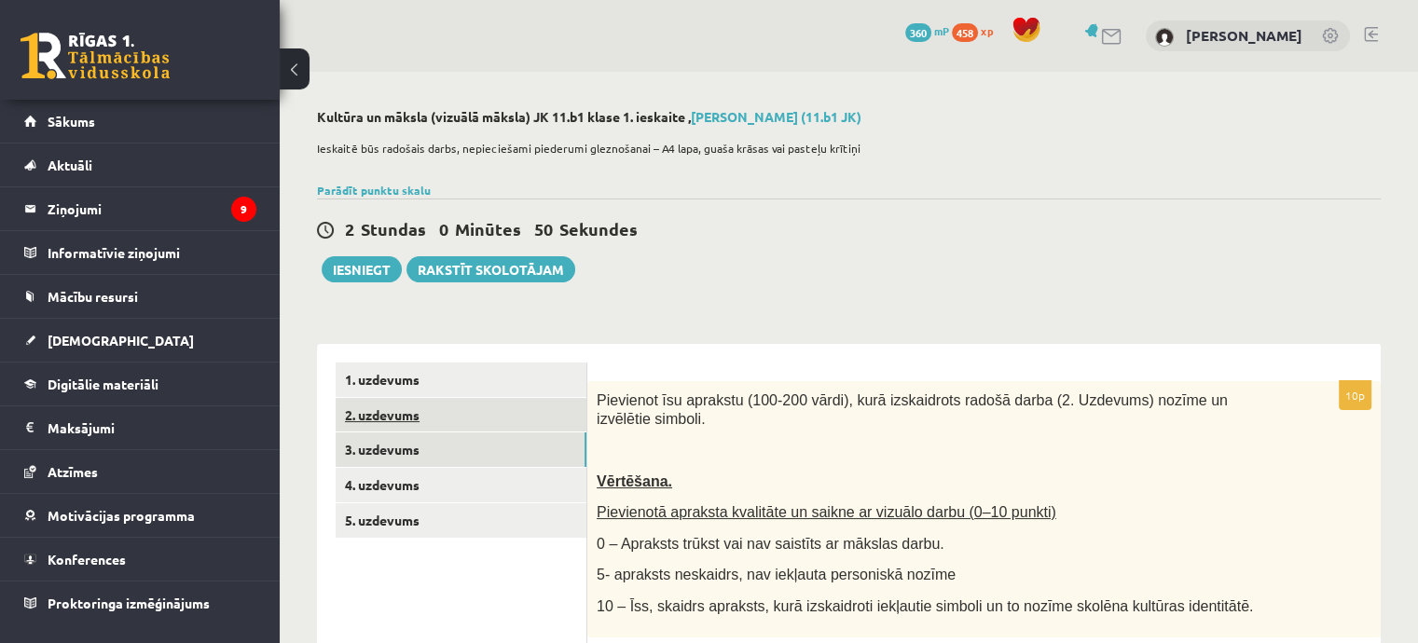
click at [431, 424] on link "2. uzdevums" at bounding box center [461, 415] width 251 height 34
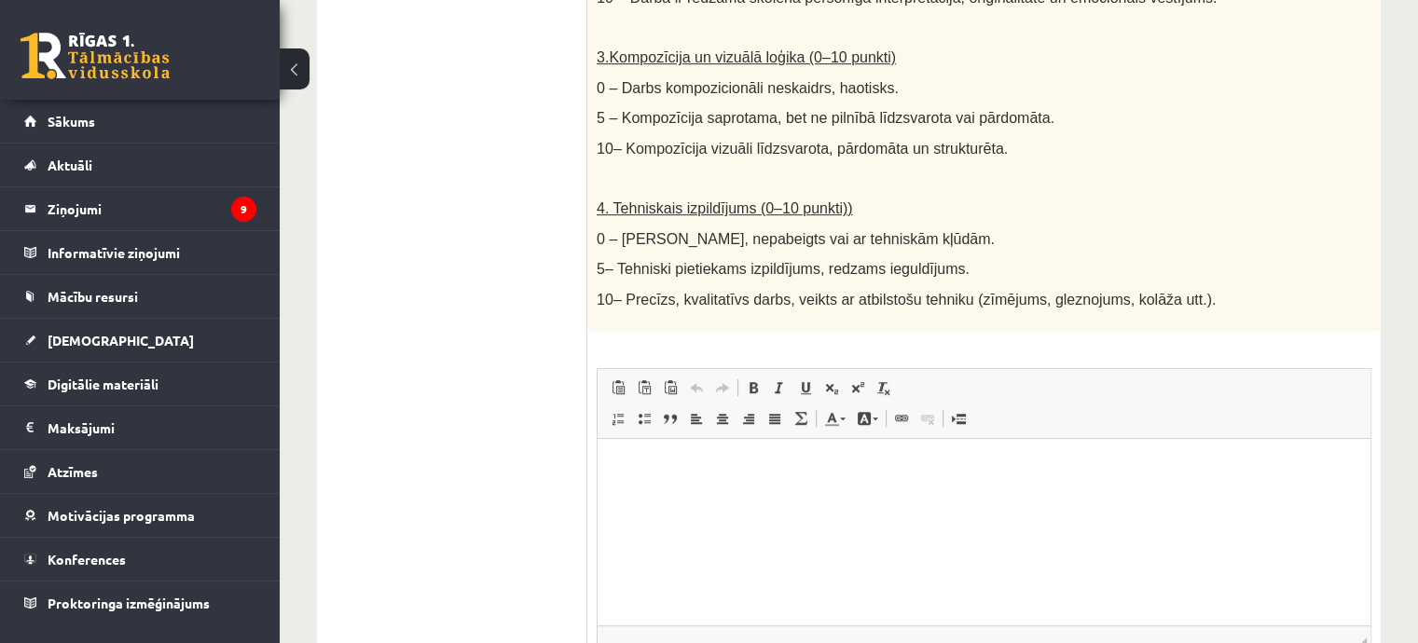
scroll to position [1136, 0]
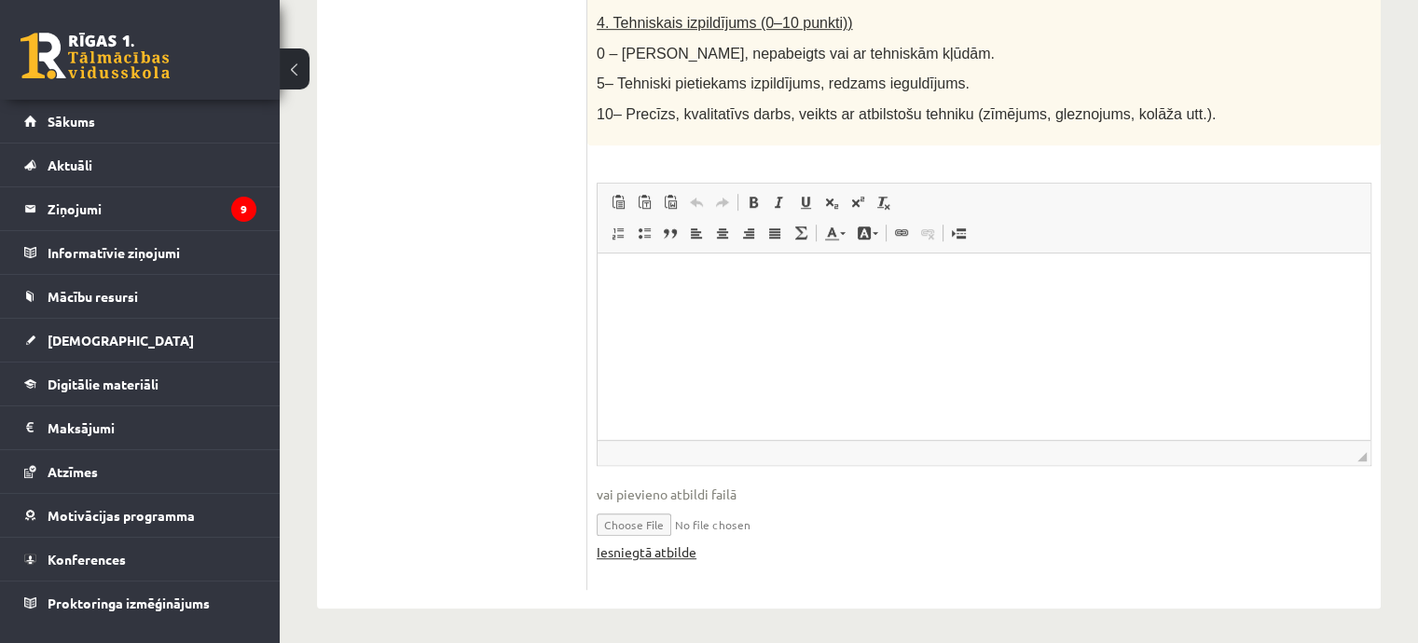
click at [660, 555] on link "Iesniegtā atbilde" at bounding box center [647, 552] width 100 height 20
click at [637, 552] on link "Iesniegtā atbilde" at bounding box center [647, 552] width 100 height 20
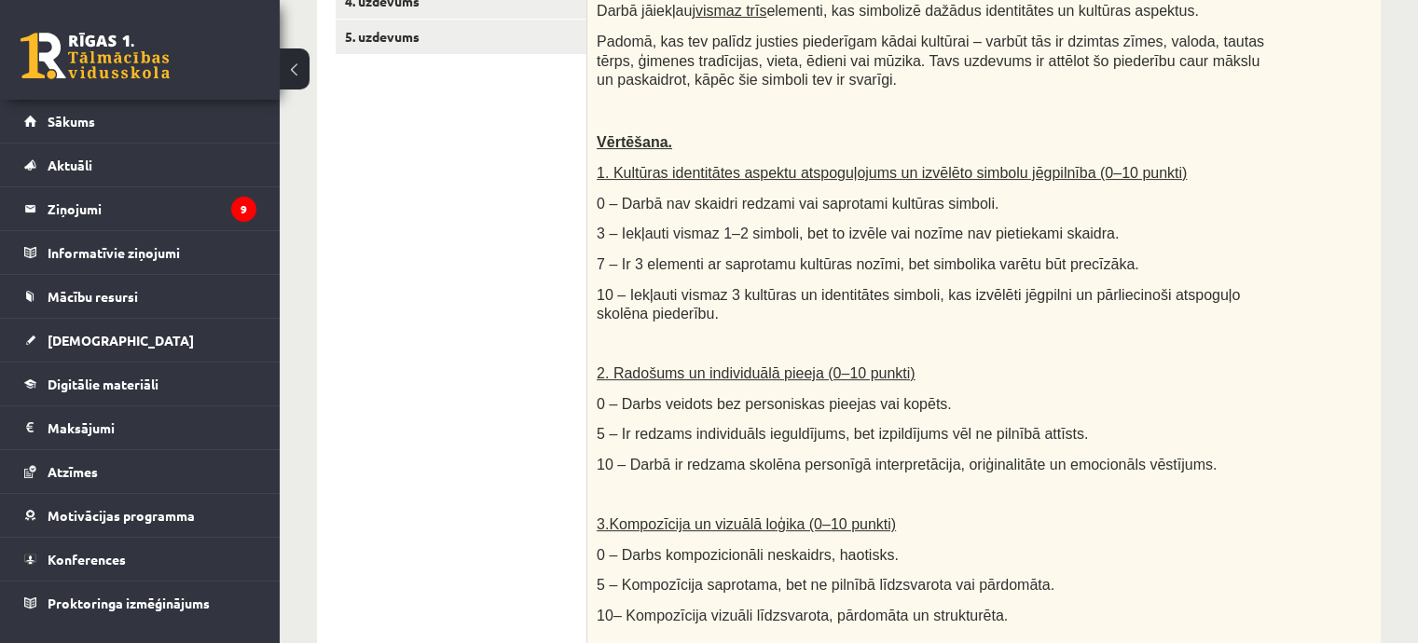
scroll to position [18, 0]
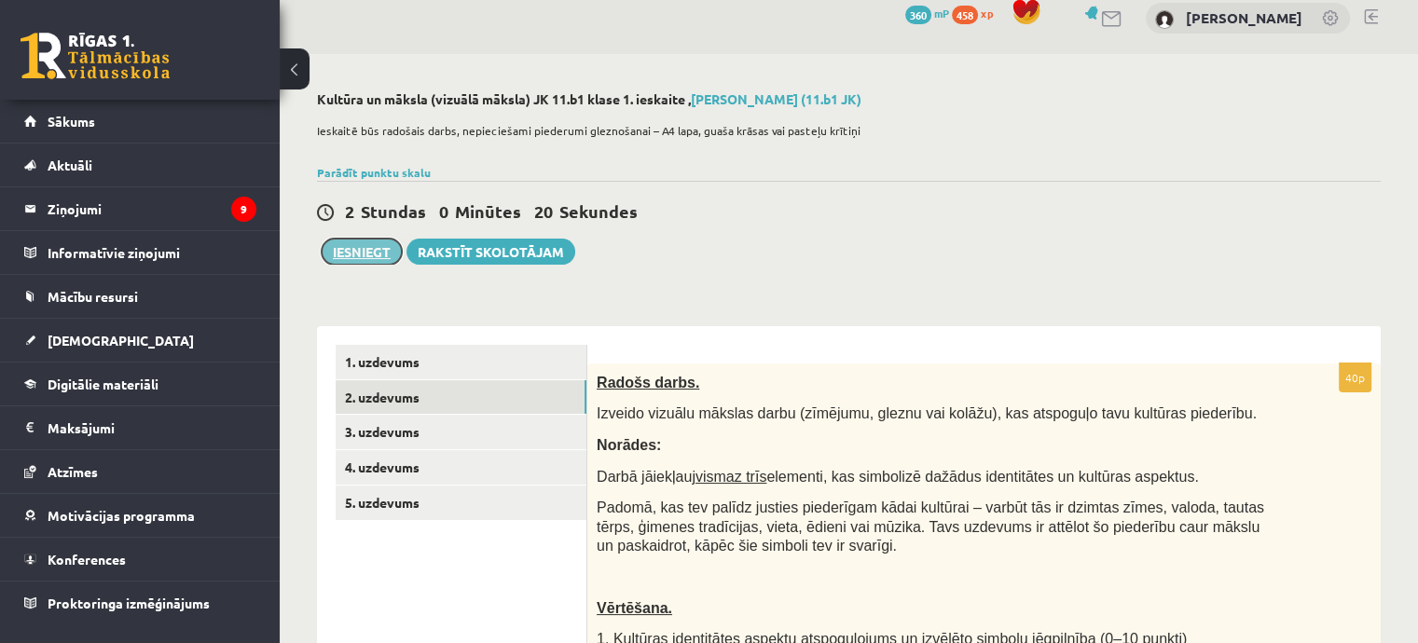
click at [377, 254] on button "Iesniegt" at bounding box center [362, 252] width 80 height 26
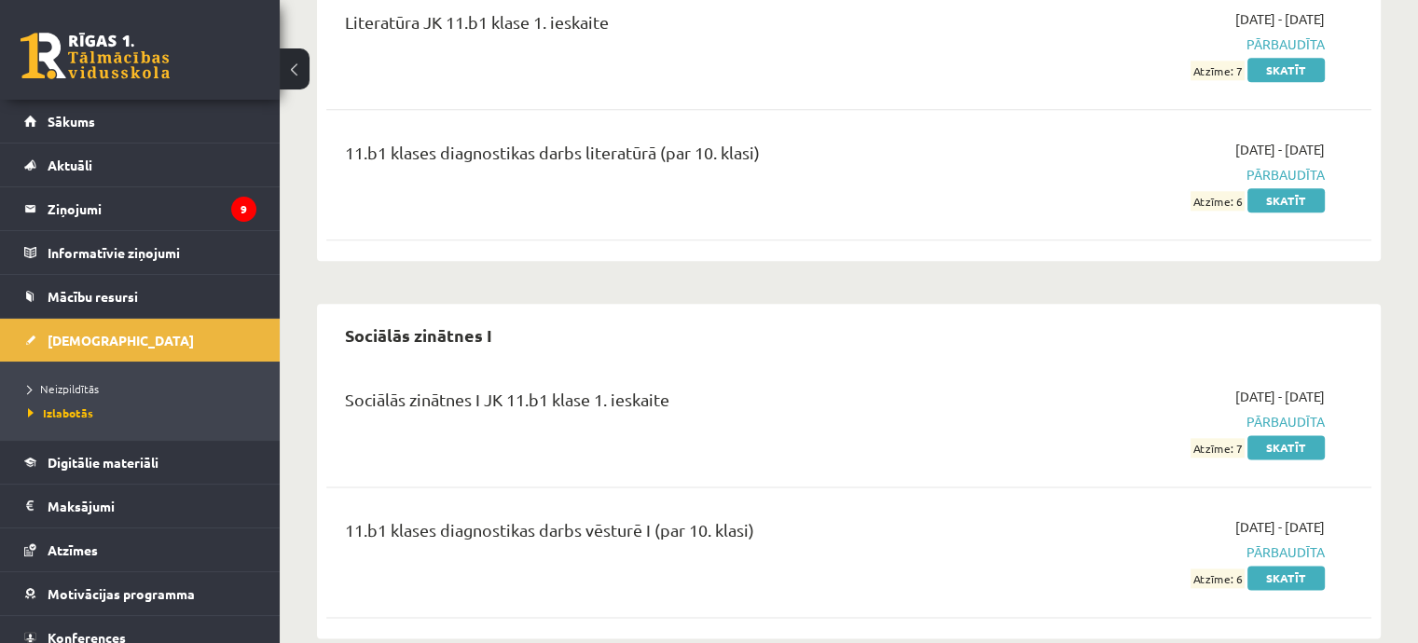
scroll to position [2265, 0]
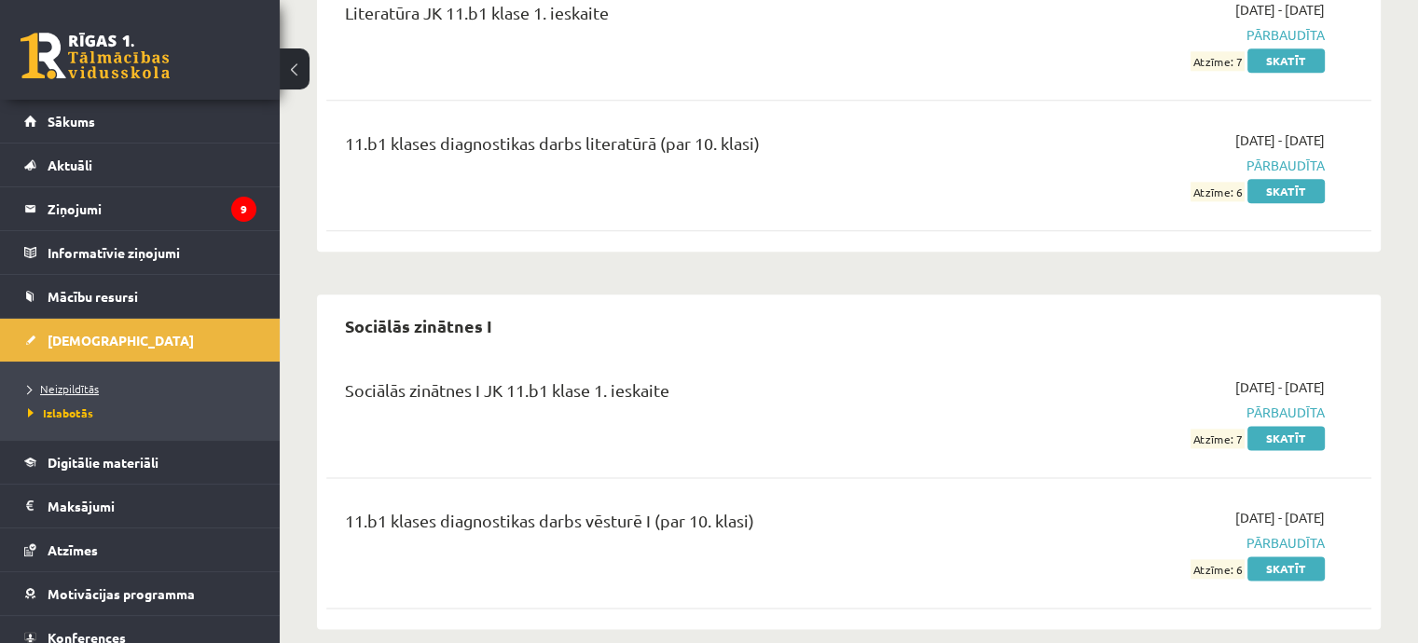
click at [124, 386] on link "Neizpildītās" at bounding box center [144, 388] width 233 height 17
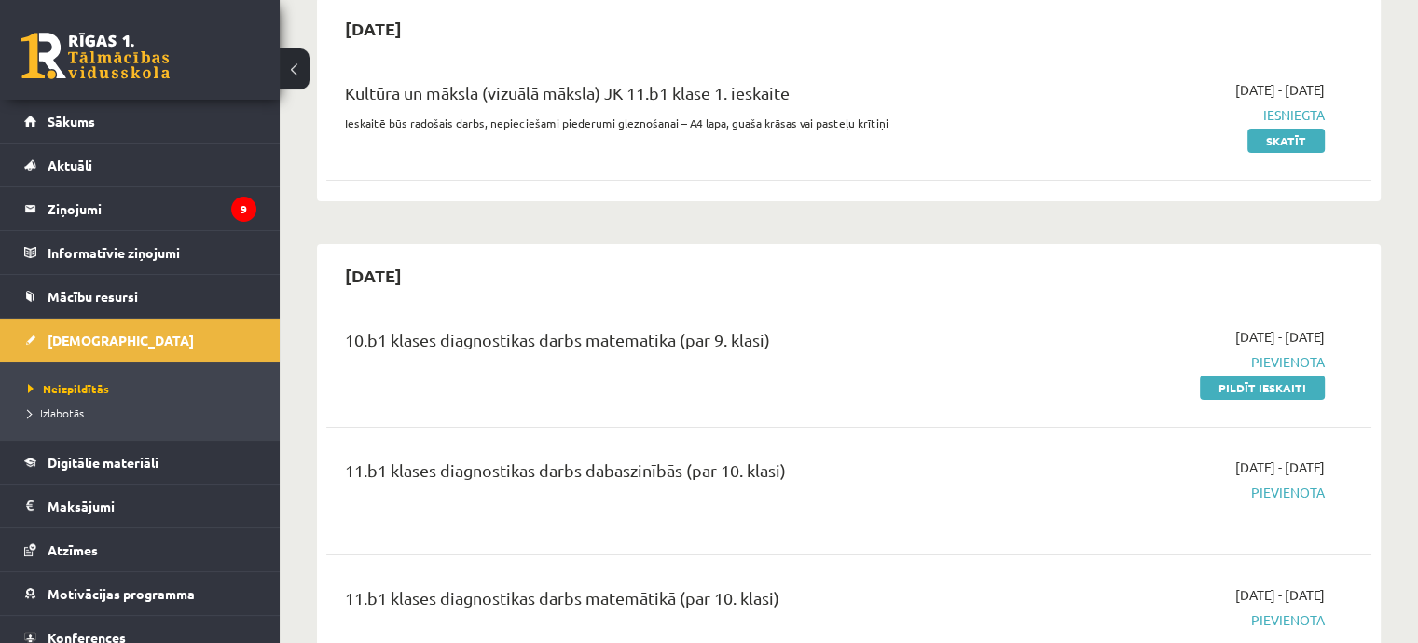
scroll to position [28, 0]
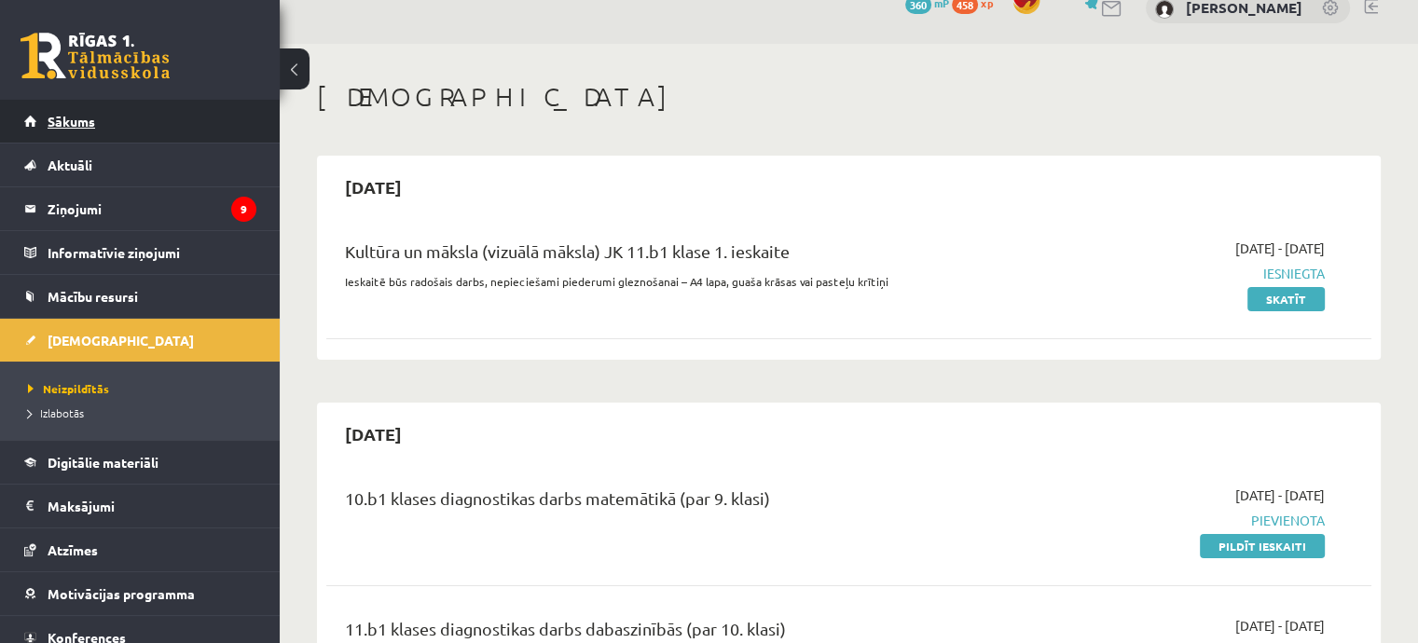
click at [130, 122] on link "Sākums" at bounding box center [140, 121] width 232 height 43
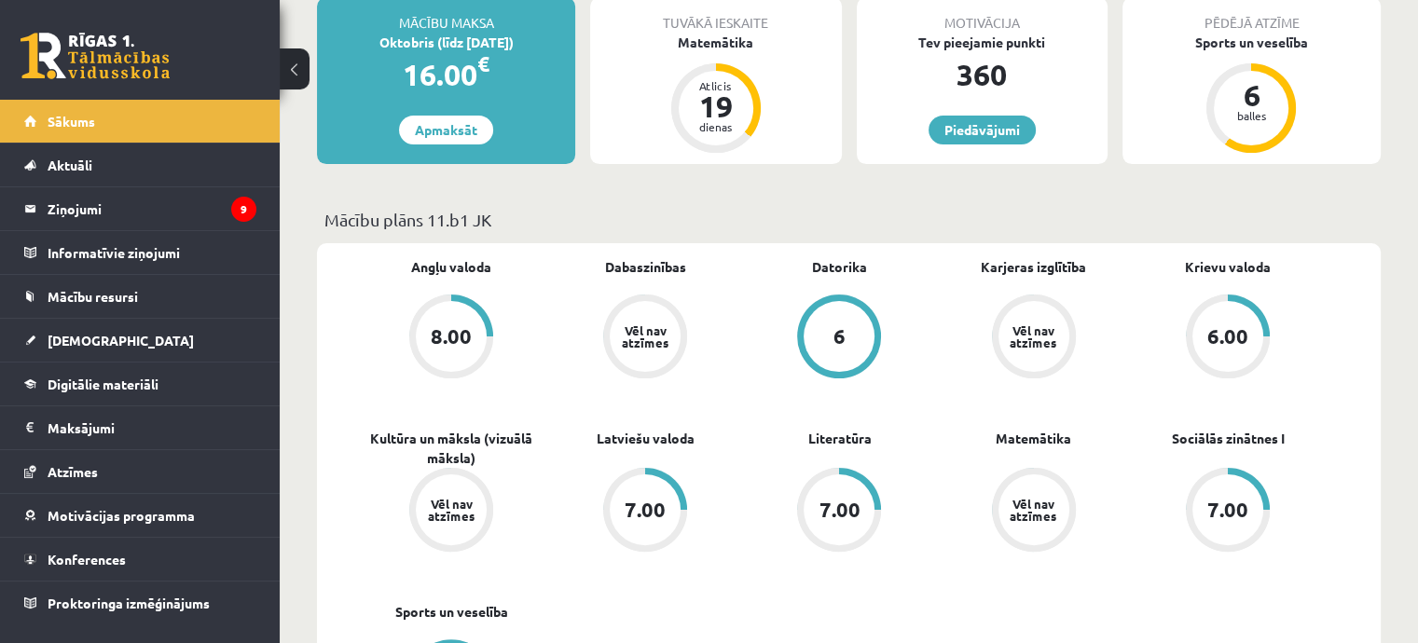
scroll to position [186, 0]
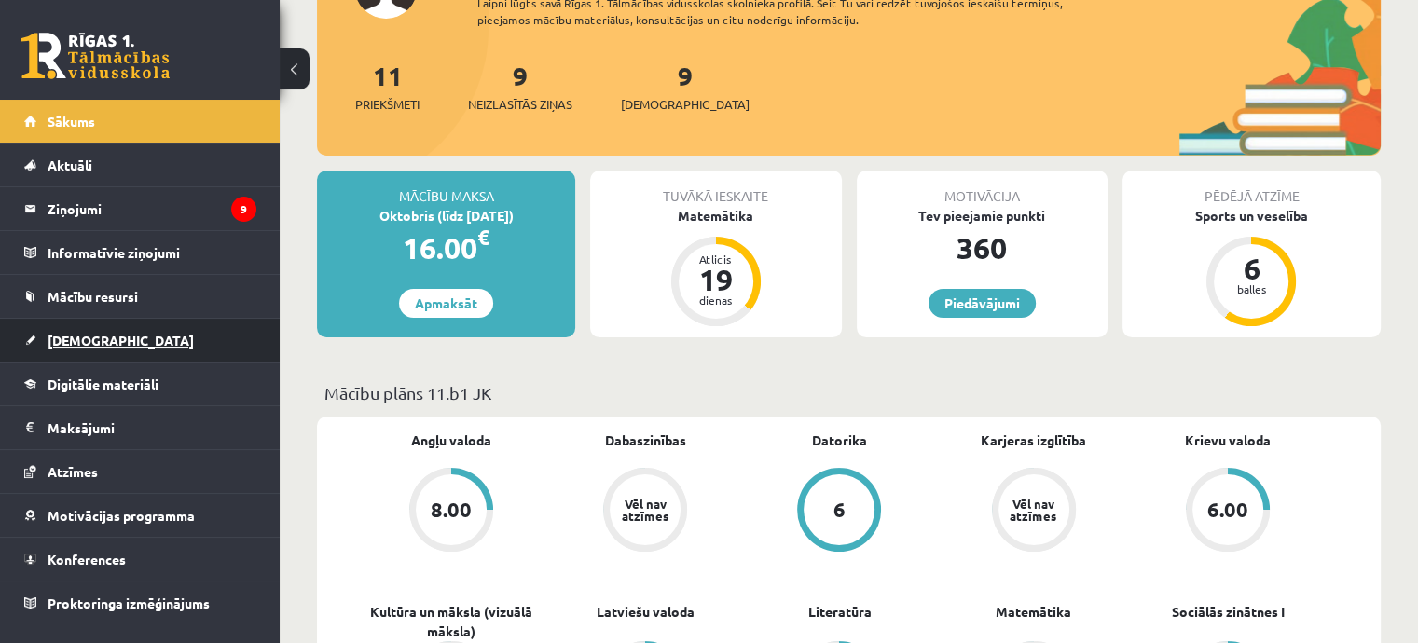
click at [160, 336] on link "[DEMOGRAPHIC_DATA]" at bounding box center [140, 340] width 232 height 43
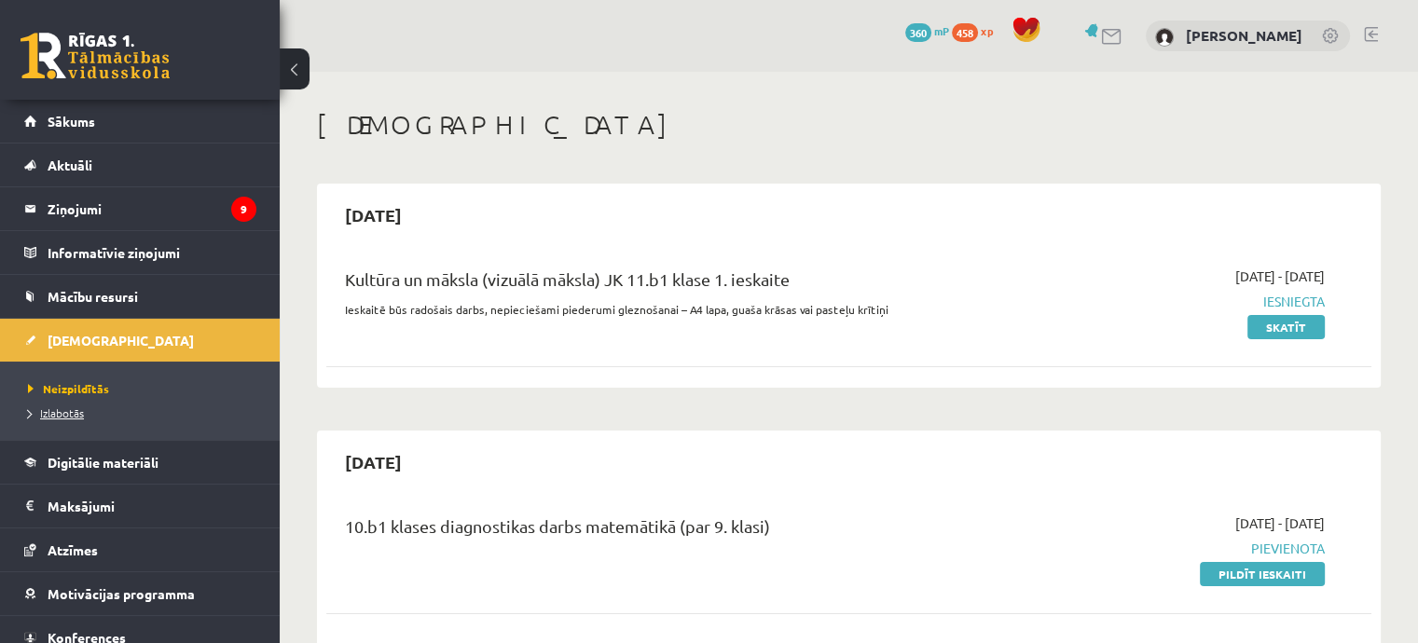
click at [149, 408] on link "Izlabotās" at bounding box center [144, 413] width 233 height 17
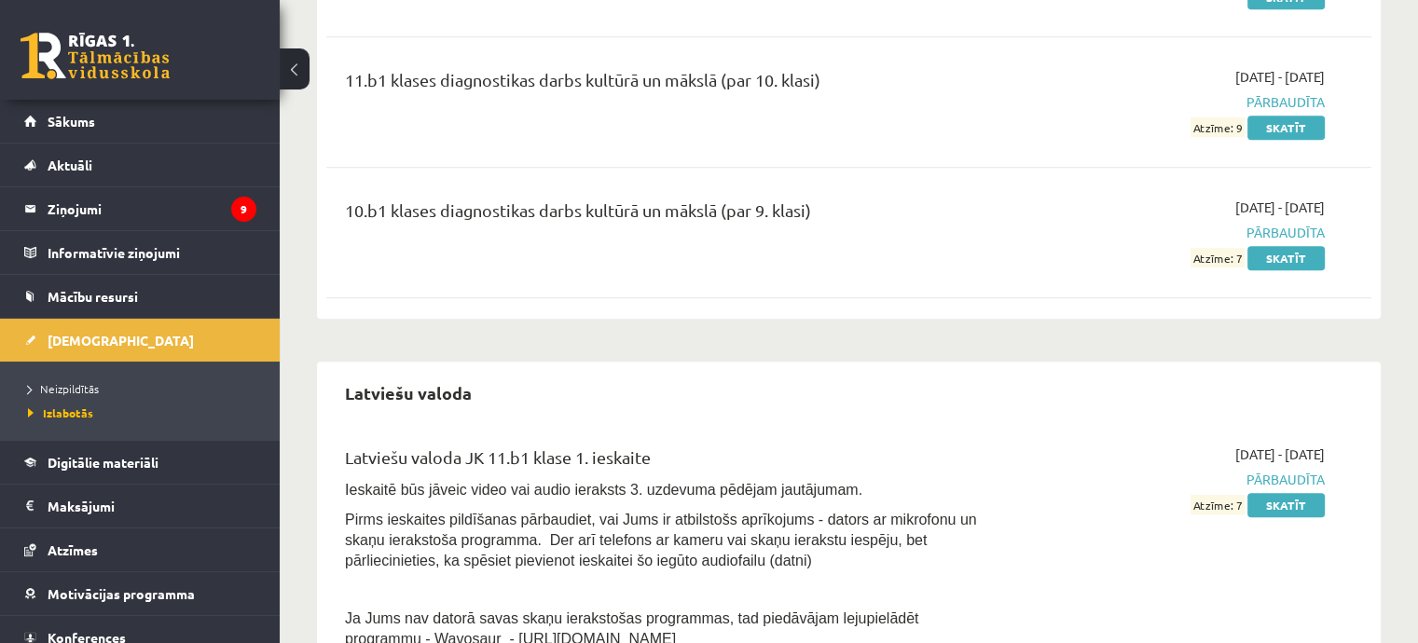
scroll to position [1119, 0]
